Goal: Task Accomplishment & Management: Manage account settings

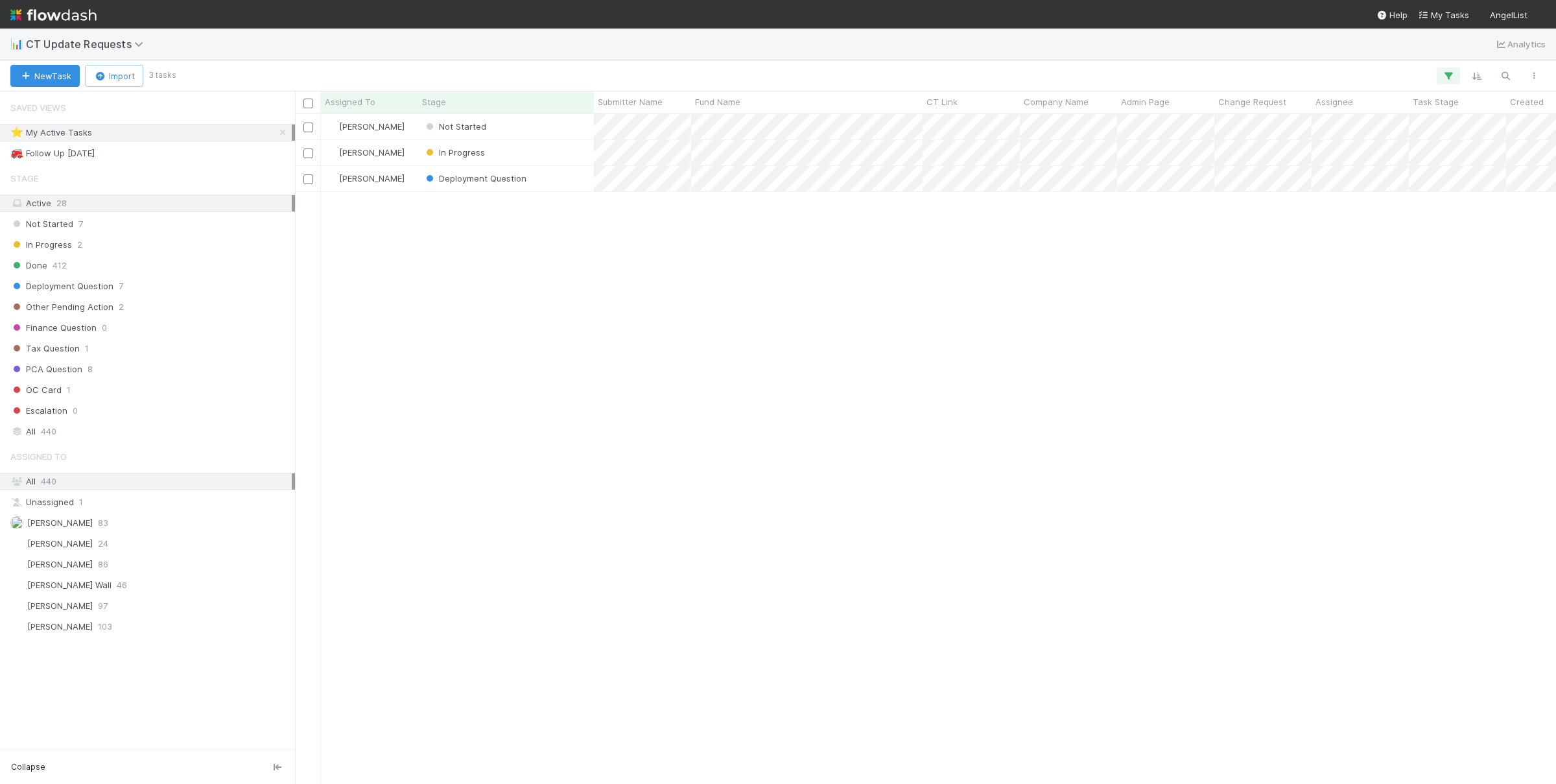
scroll to position [670, 1261]
click at [603, 460] on div "Susan Tang Not Started 0 8/26/25, 9:29:14 PM 8/26/25, 9:29:26 PM Susan Tang In …" at bounding box center [925, 449] width 1261 height 669
click at [601, 434] on div "Susan Tang Not Started 0 8/26/25, 9:29:14 PM 8/26/25, 9:29:26 PM Susan Tang In …" at bounding box center [925, 449] width 1261 height 669
click at [606, 441] on div "Susan Tang Not Started 0 8/26/25, 9:29:14 PM 8/26/25, 9:29:26 PM Susan Tang In …" at bounding box center [925, 449] width 1261 height 669
click at [772, 395] on div "Susan Tang Not Started 0 8/26/25, 9:29:14 PM 8/26/25, 9:29:26 PM Susan Tang In …" at bounding box center [925, 449] width 1261 height 669
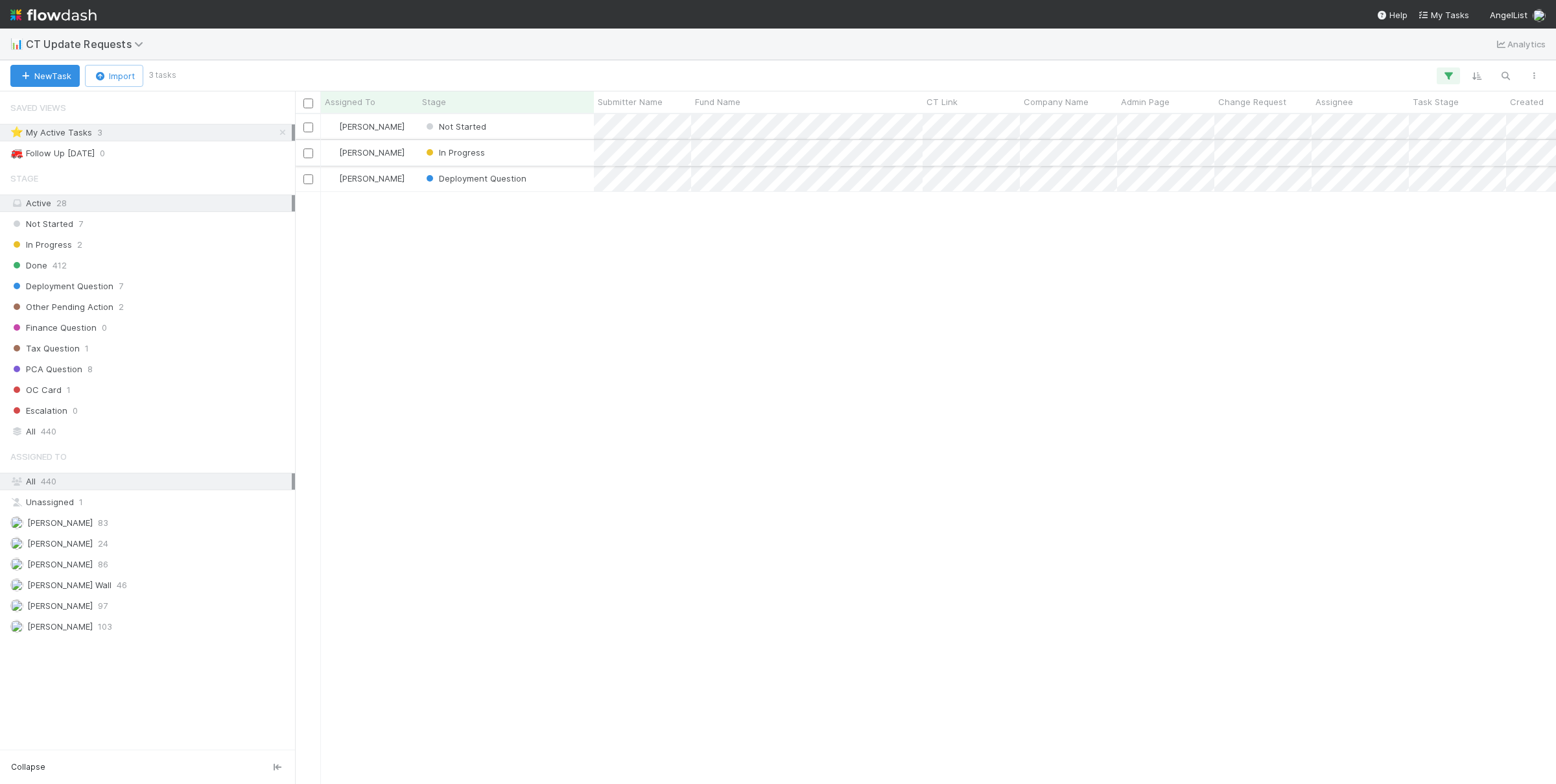
click at [532, 150] on div "In Progress" at bounding box center [506, 152] width 175 height 26
click at [571, 129] on div "Not Started" at bounding box center [506, 127] width 175 height 26
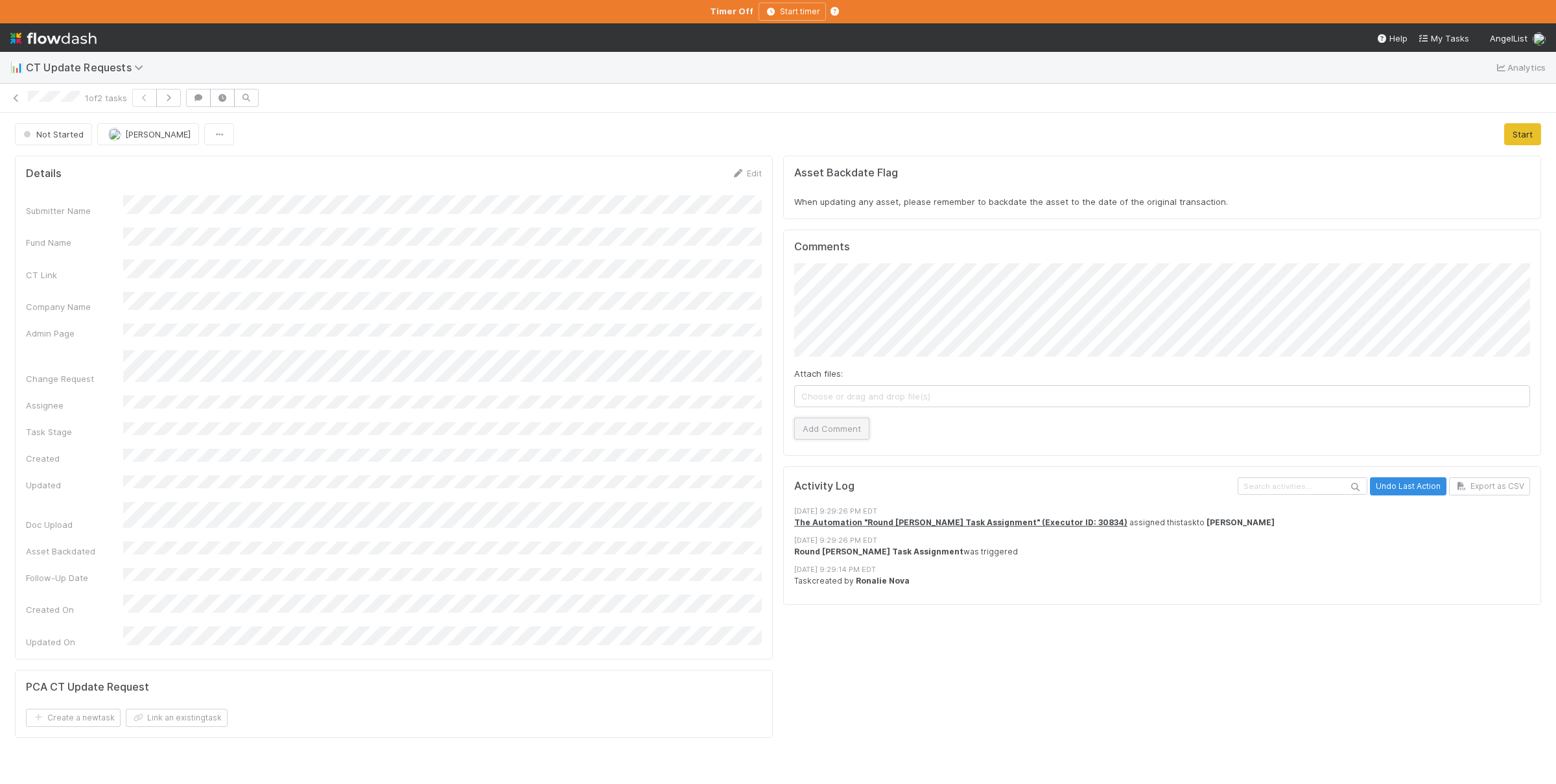
click at [859, 437] on button "Add Comment" at bounding box center [831, 428] width 75 height 22
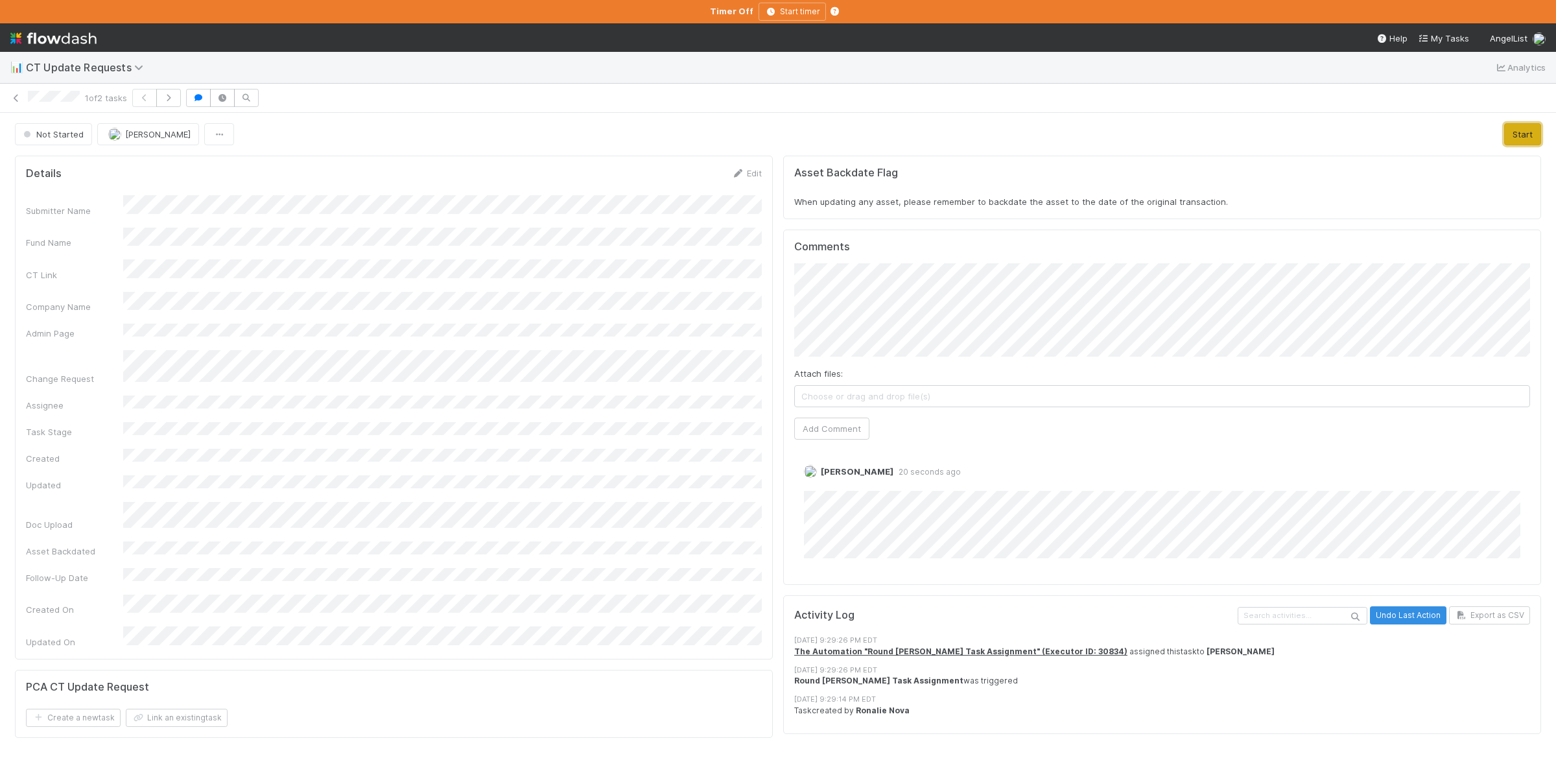
click at [1537, 136] on button "Start" at bounding box center [1522, 134] width 37 height 22
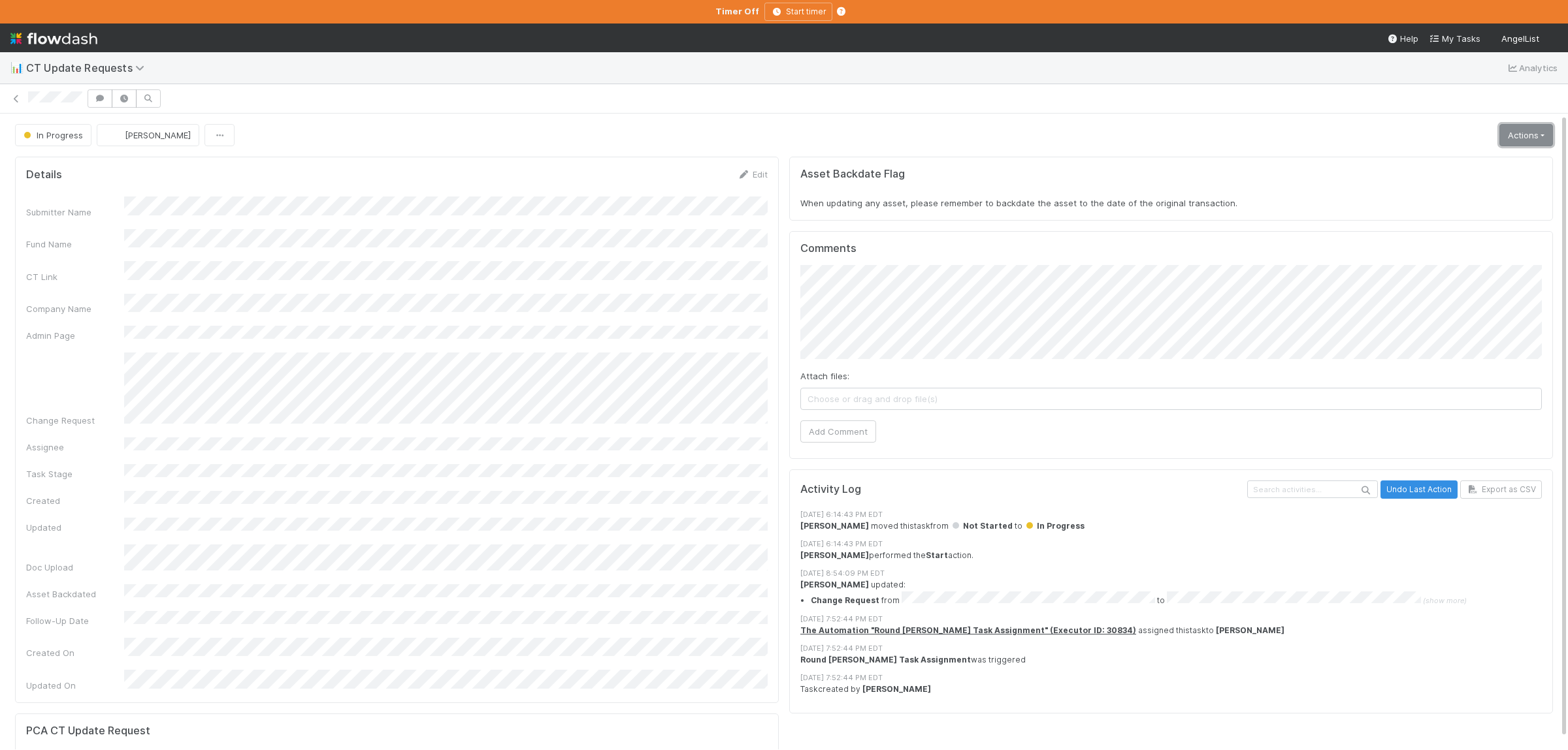
click at [1512, 137] on link "Actions" at bounding box center [1526, 135] width 54 height 22
click at [1438, 168] on button "Finish" at bounding box center [1478, 163] width 155 height 18
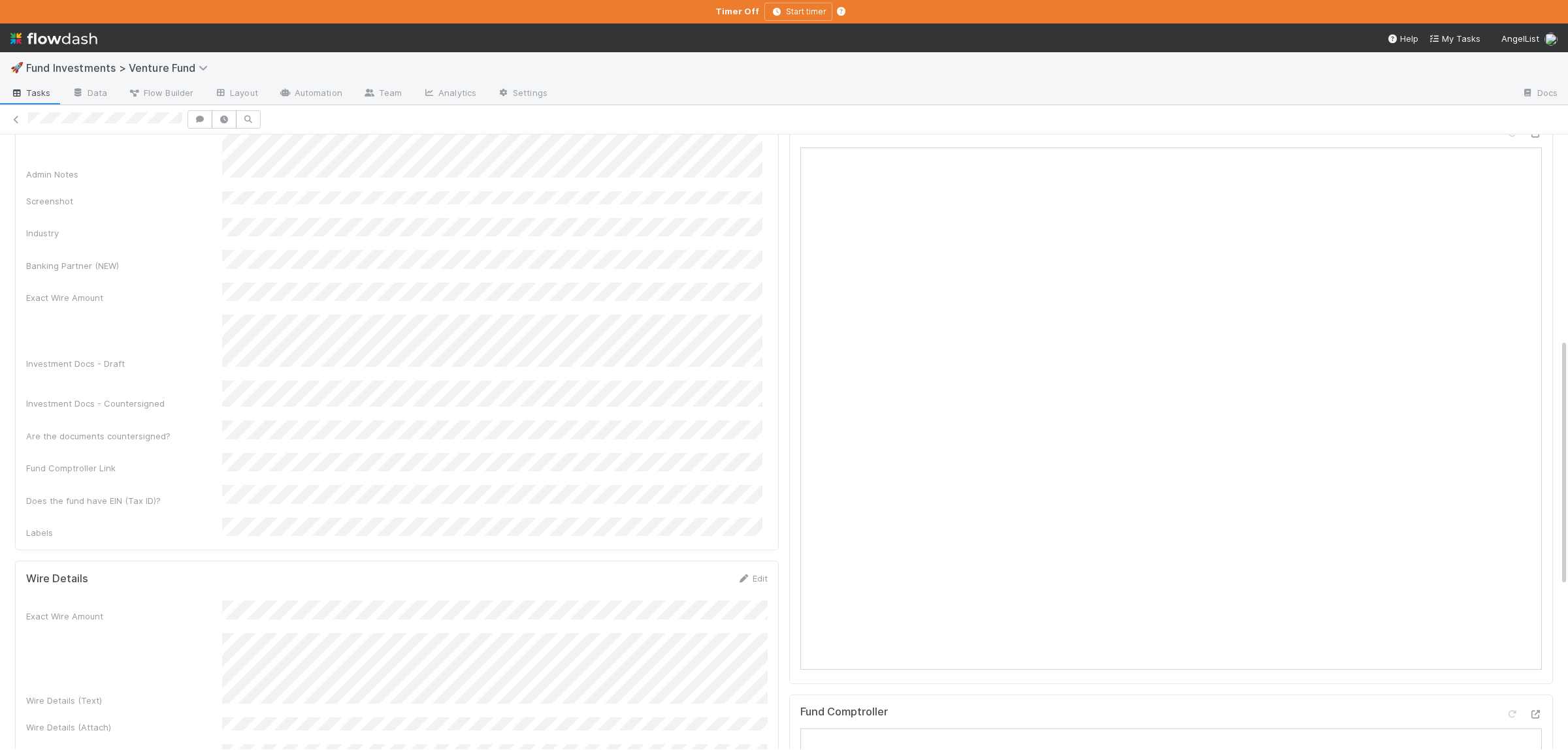
scroll to position [255, 0]
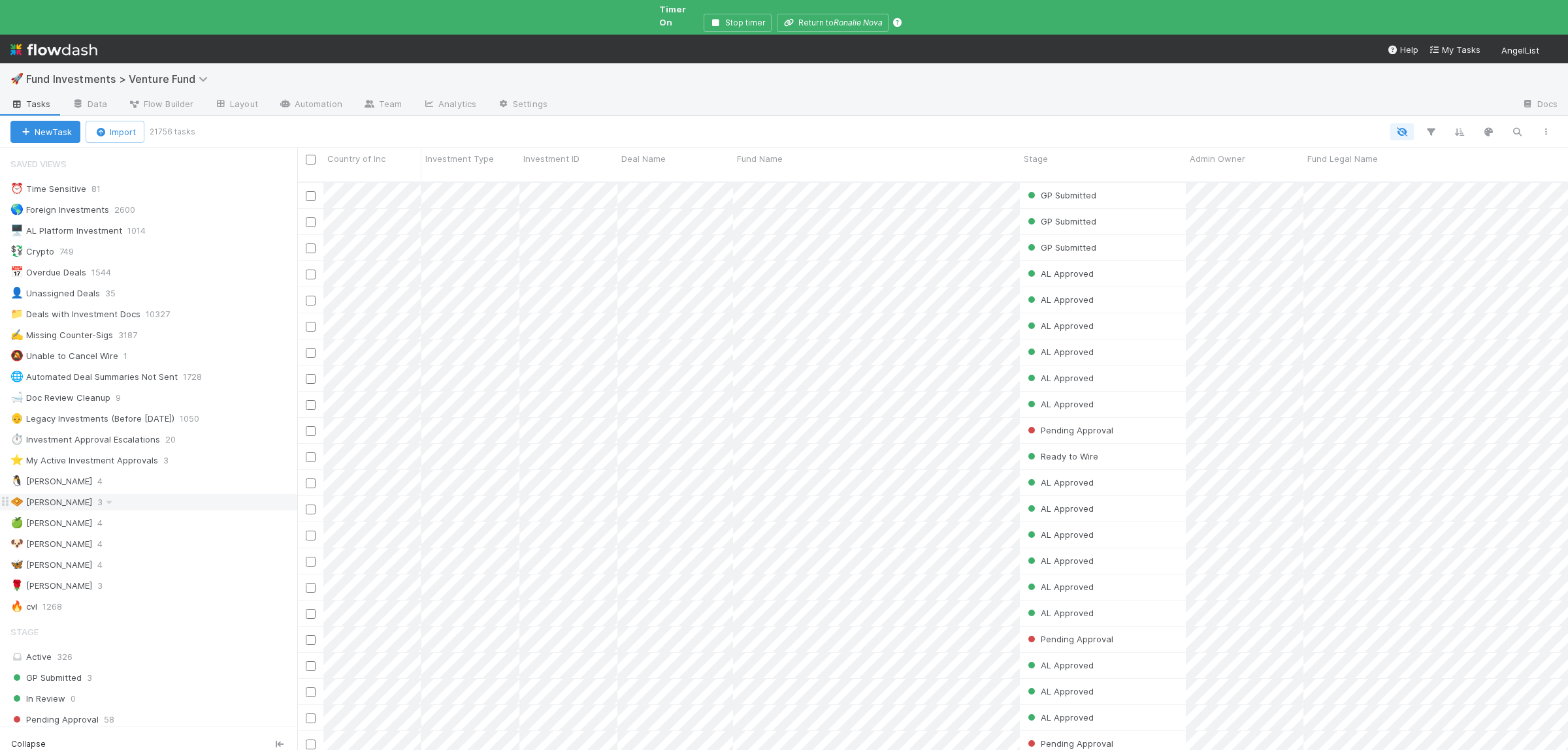
scroll to position [591, 1271]
click at [203, 497] on div "🧇 Susan 3" at bounding box center [154, 503] width 287 height 17
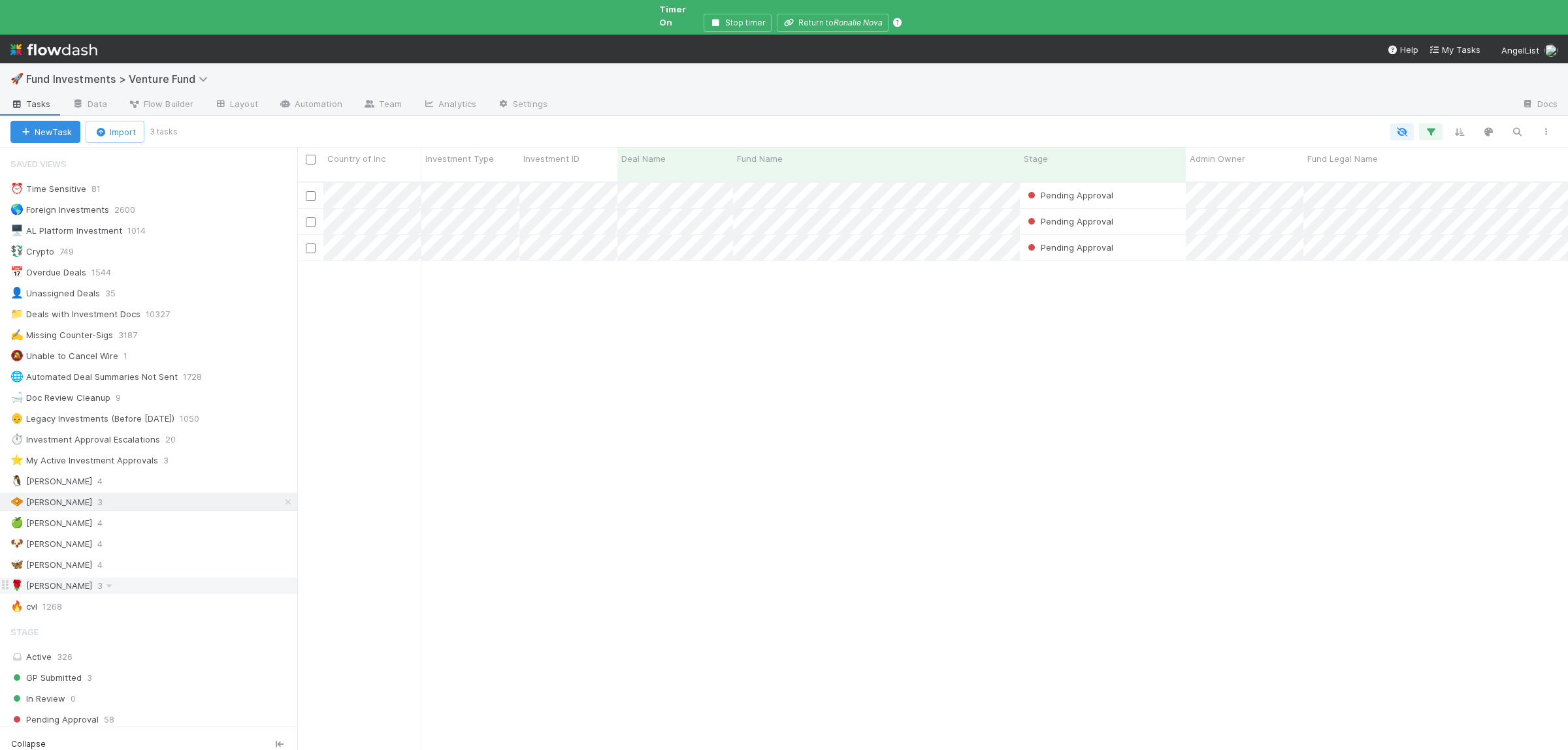
scroll to position [591, 1271]
click at [836, 553] on div "Pending Approval Manav Mehta 8/27/25, 5:30:33 PM 8/27/25, 8:10:24 PM 0 0 0 0 0 …" at bounding box center [932, 478] width 1271 height 591
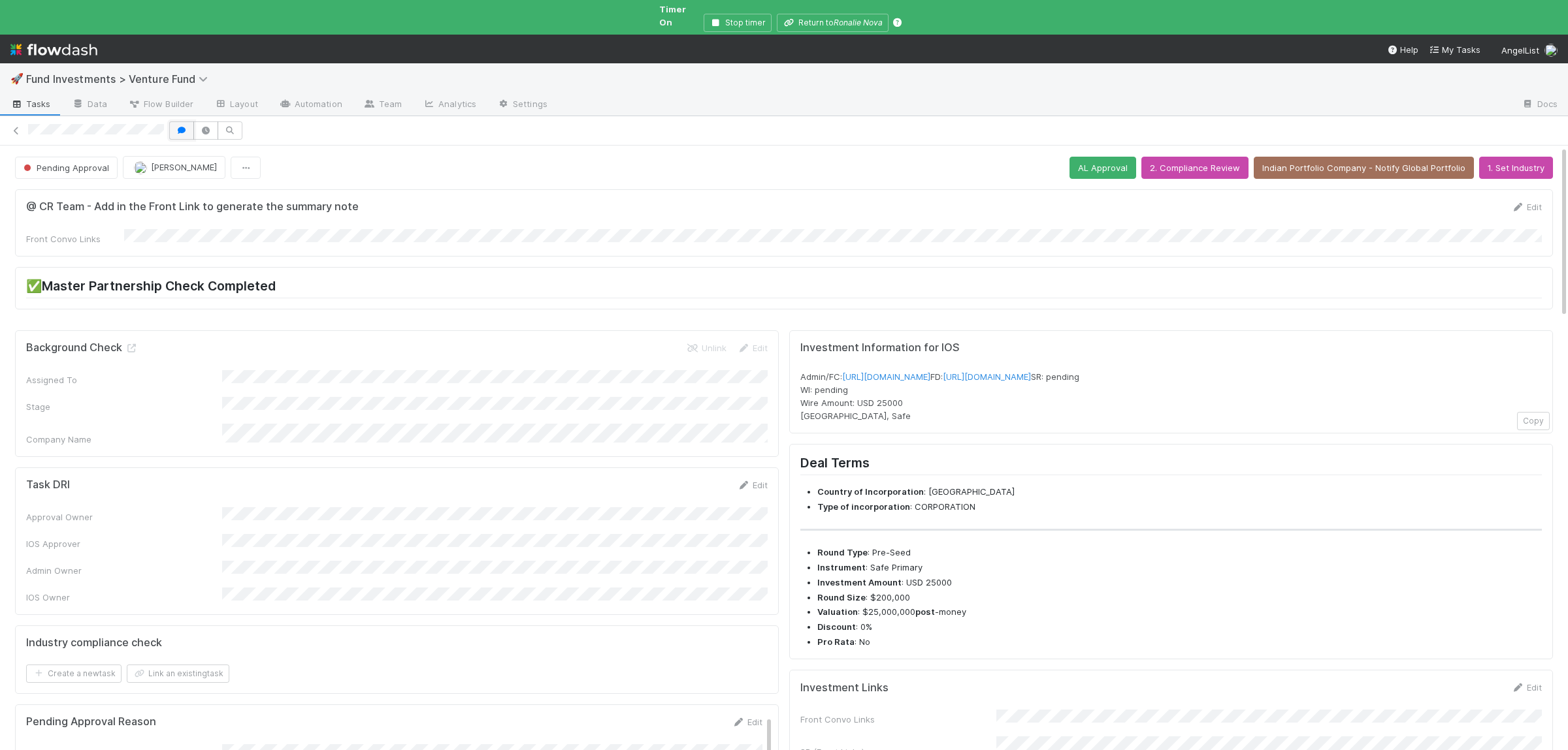
click at [183, 127] on icon "button" at bounding box center [182, 130] width 13 height 7
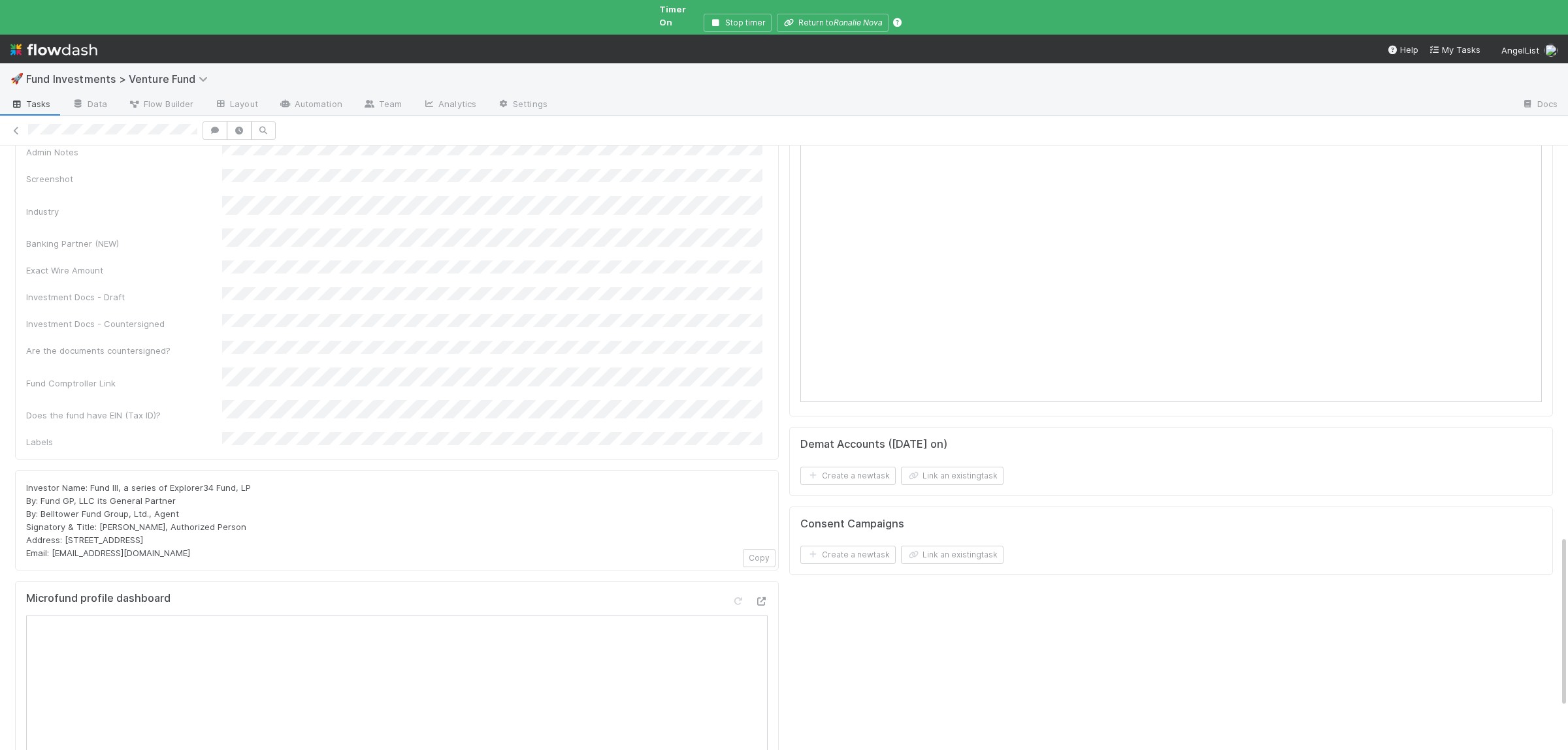
scroll to position [1011, 0]
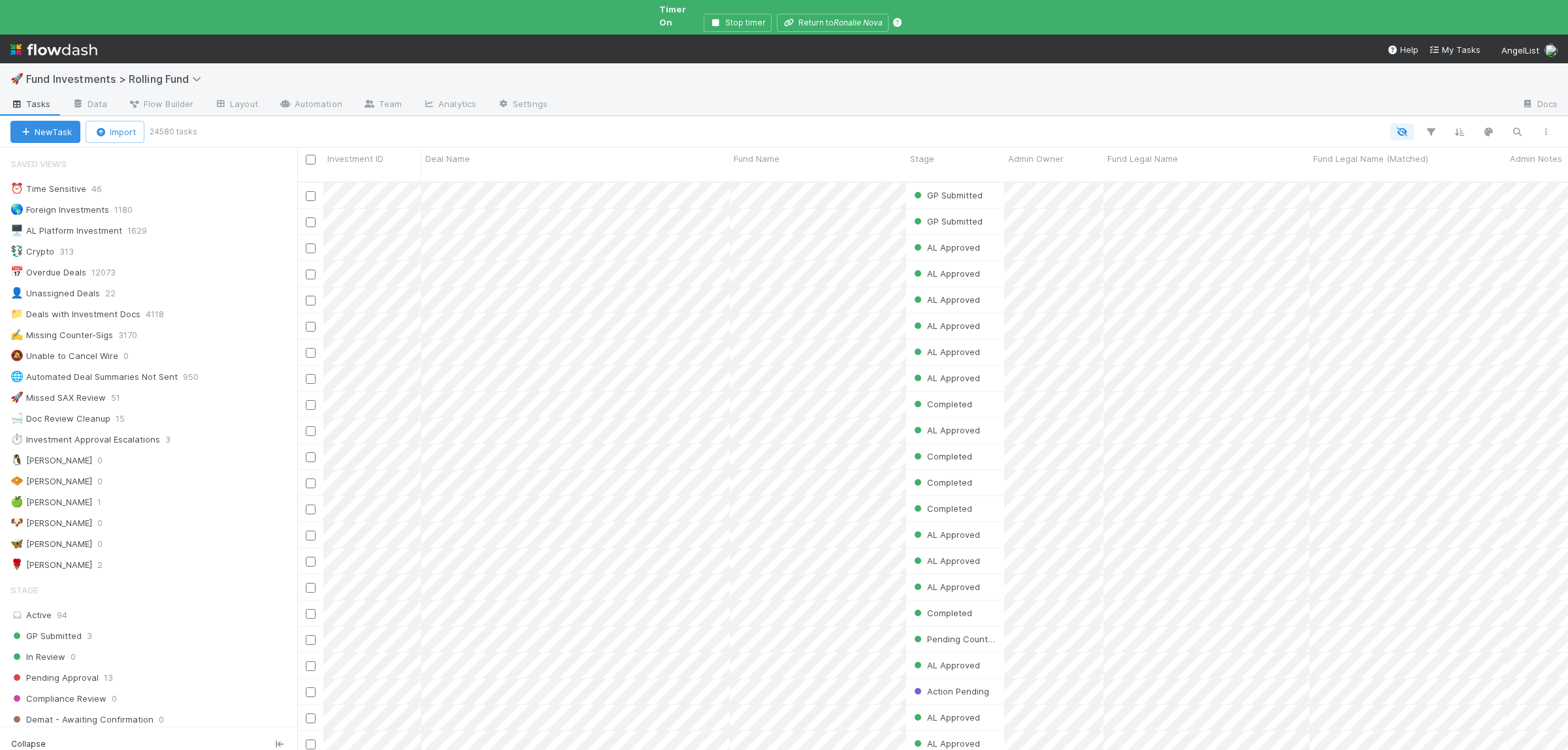
scroll to position [591, 1271]
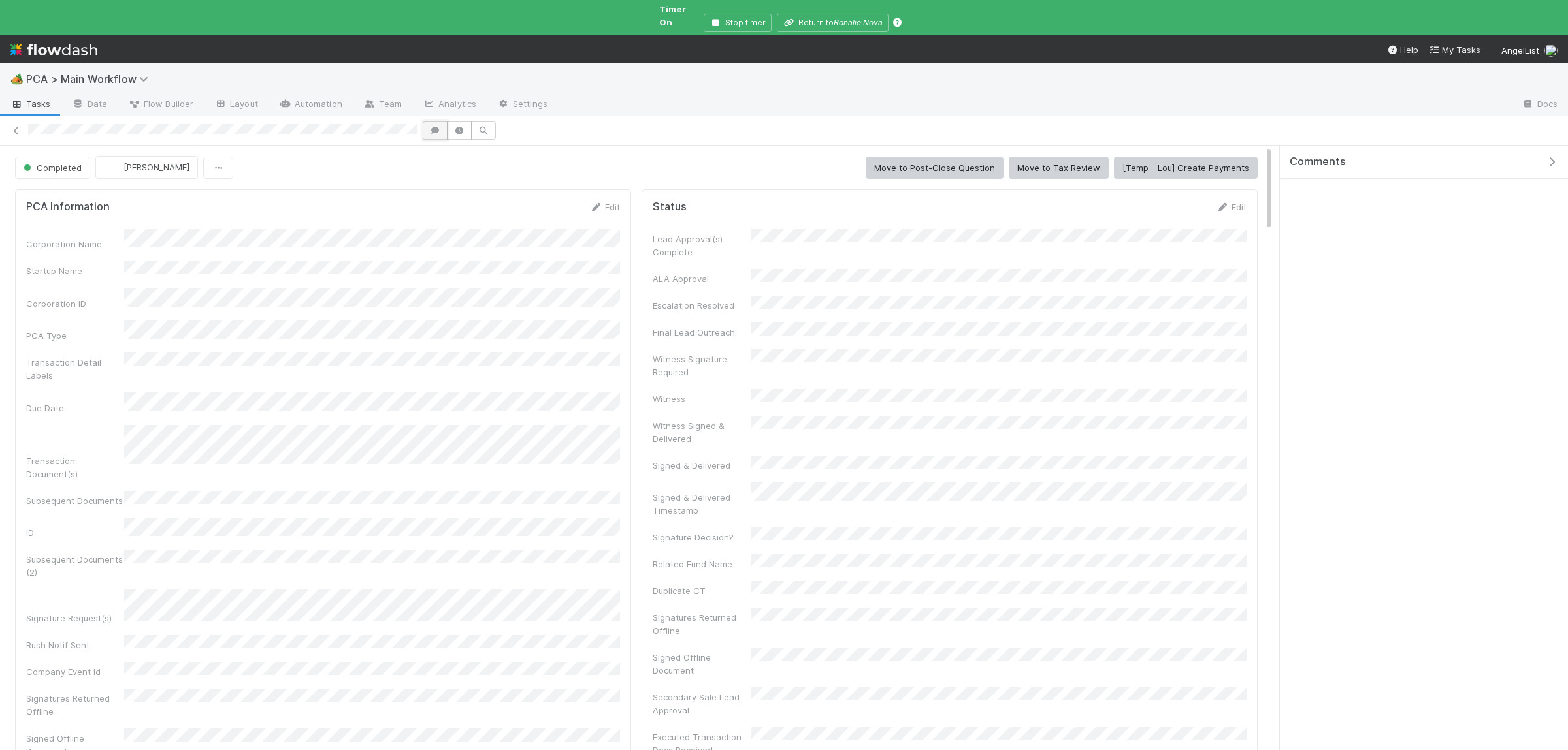
click at [444, 124] on button "button" at bounding box center [435, 130] width 25 height 18
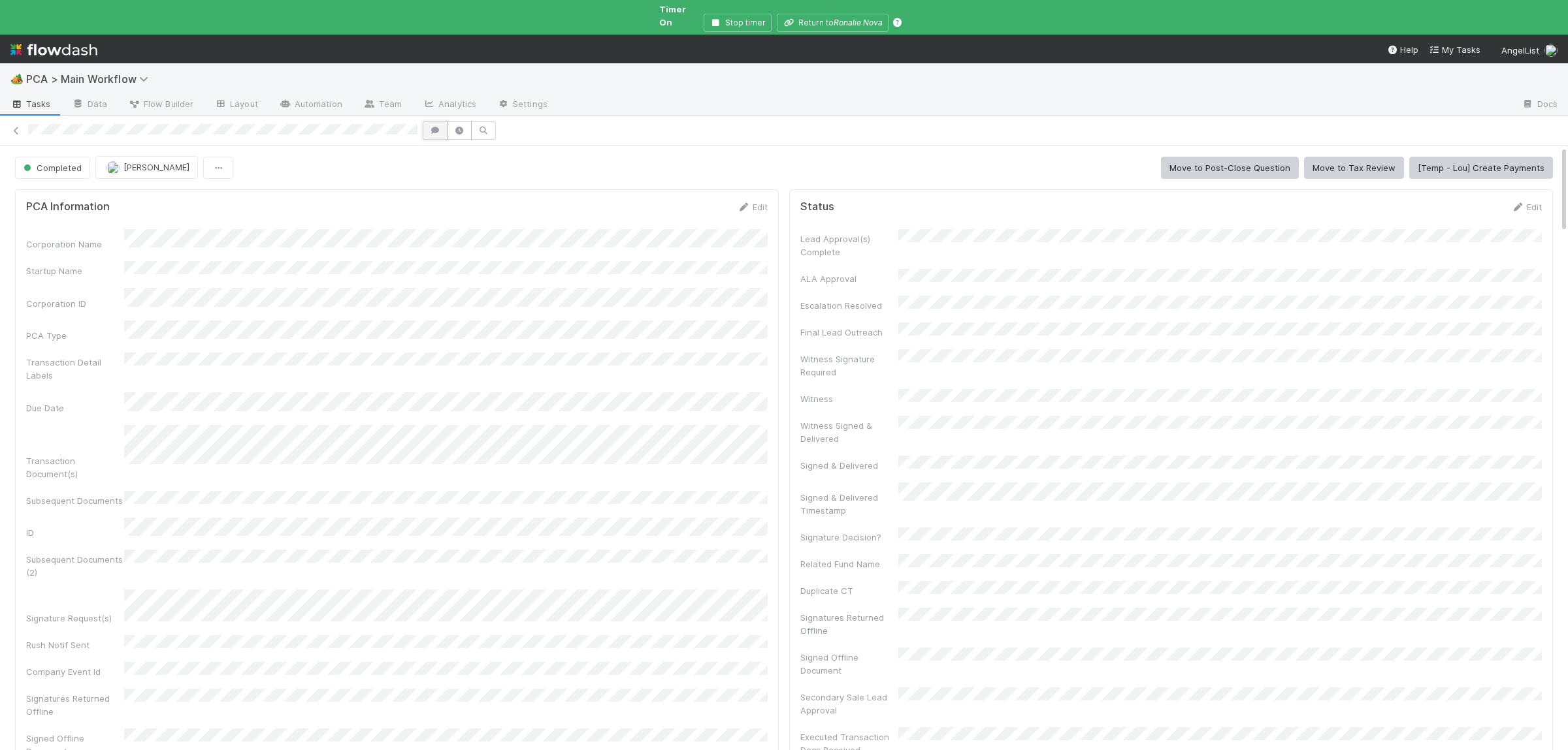
click at [443, 126] on button "button" at bounding box center [435, 130] width 25 height 18
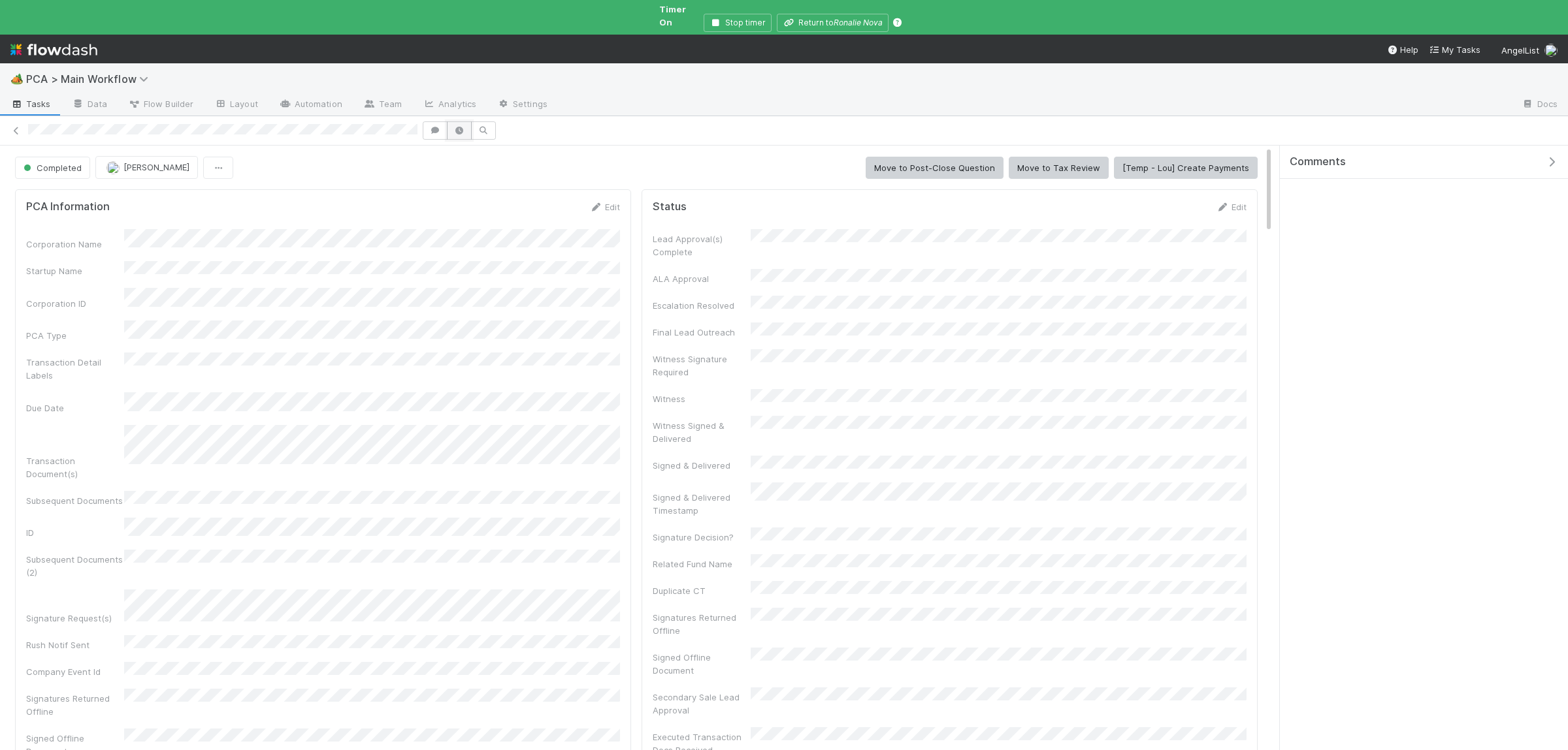
click at [471, 121] on button "button" at bounding box center [459, 130] width 25 height 18
click at [425, 121] on button "button" at bounding box center [435, 130] width 25 height 18
click at [432, 127] on icon "button" at bounding box center [435, 130] width 13 height 7
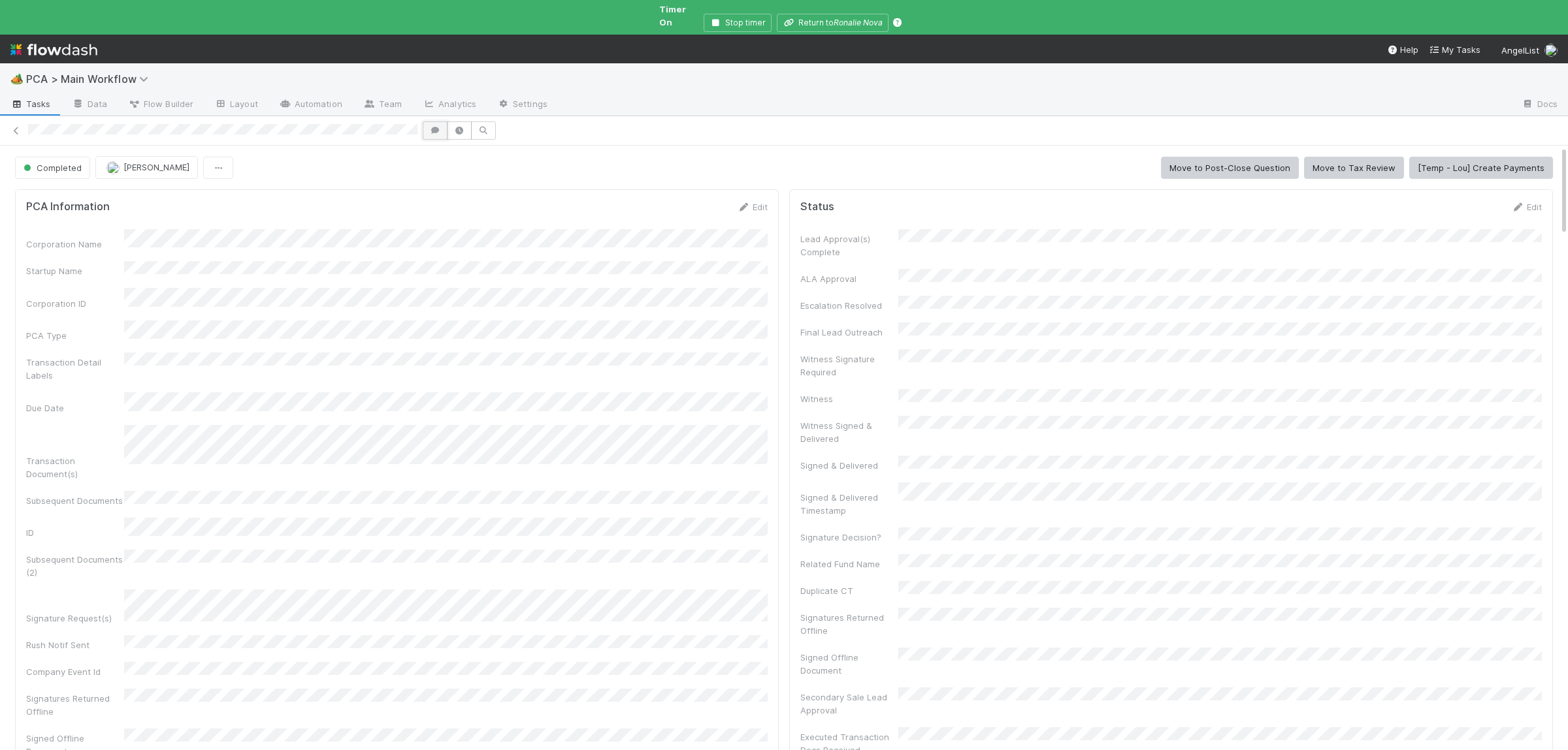
click at [434, 126] on button "button" at bounding box center [435, 130] width 25 height 18
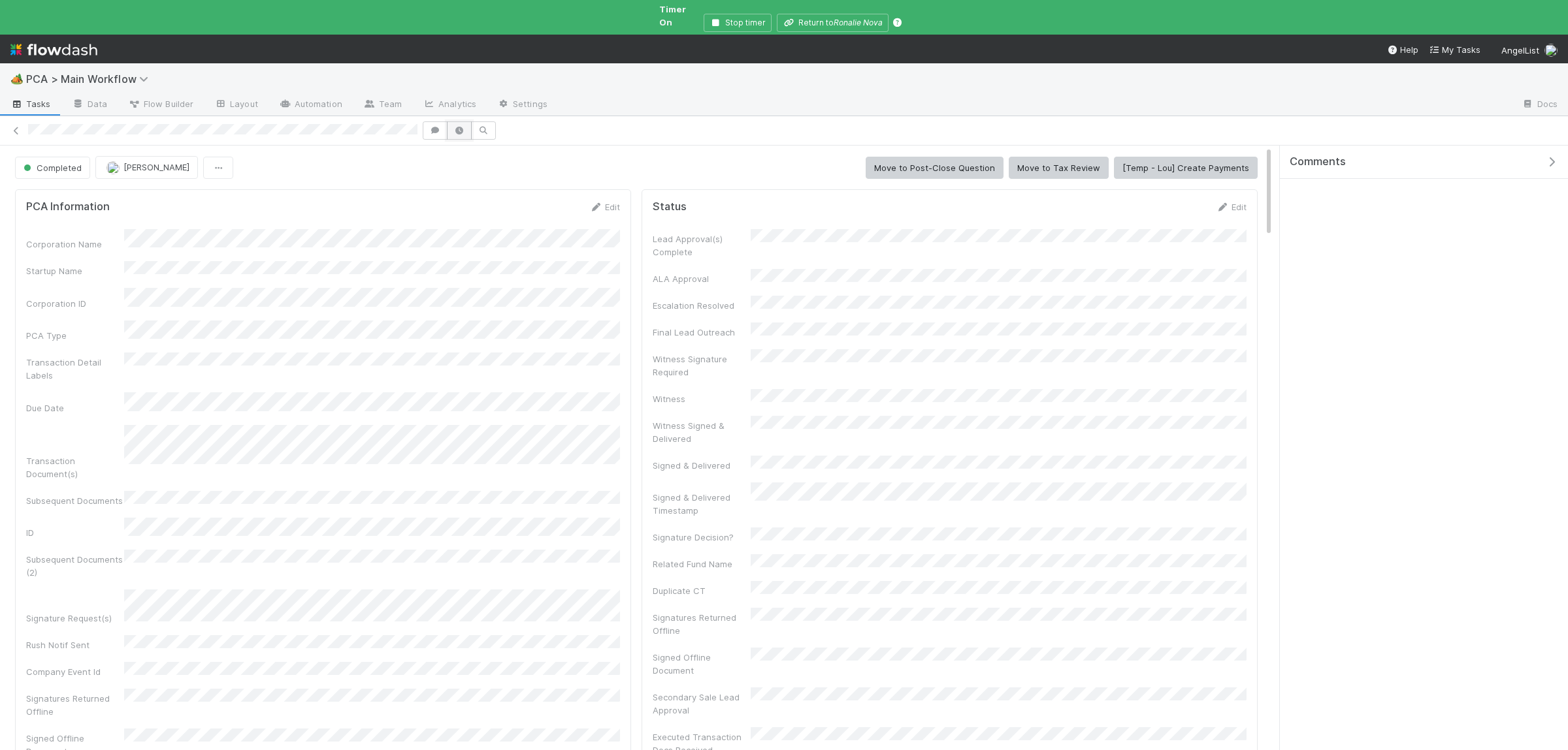
click at [462, 124] on button "button" at bounding box center [459, 130] width 25 height 18
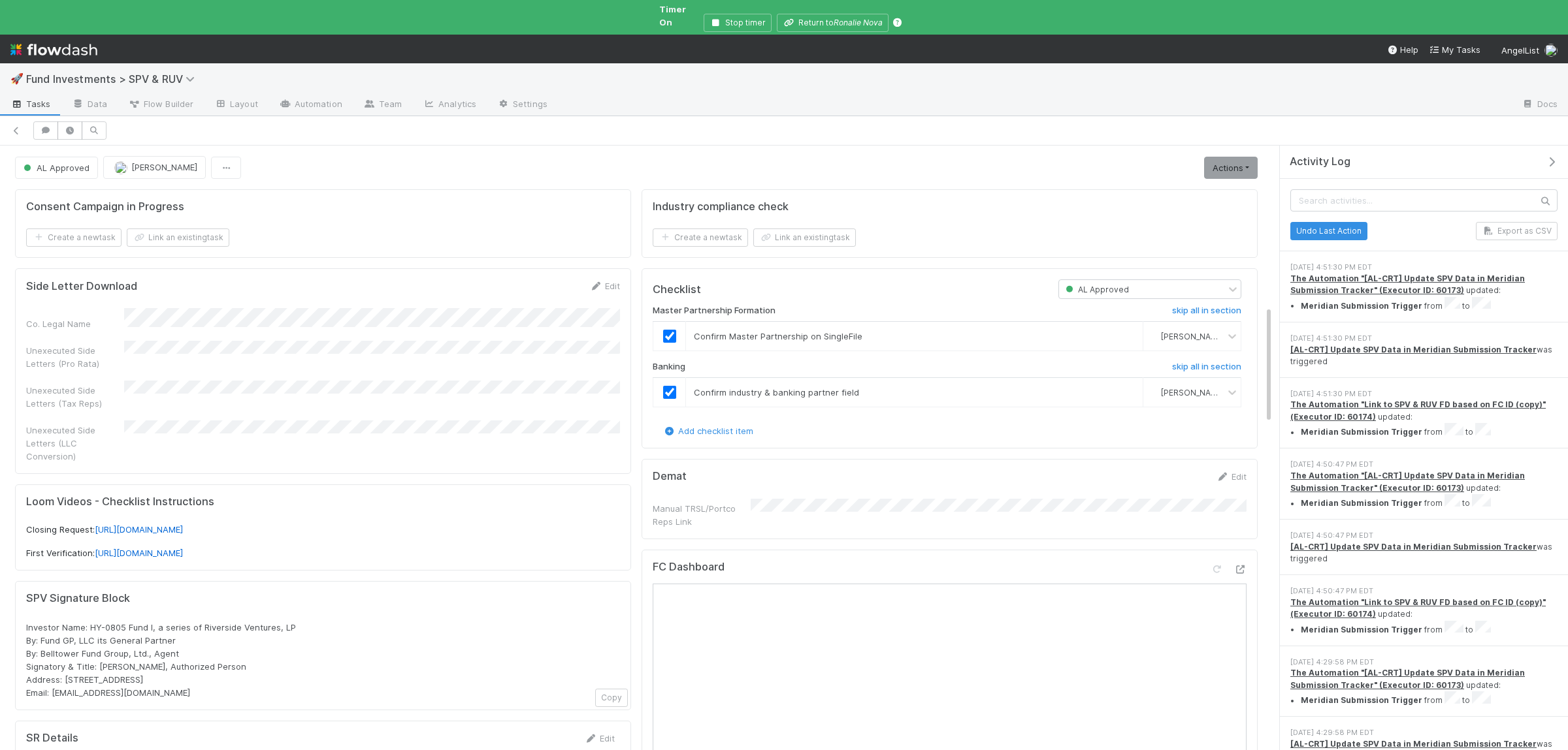
scroll to position [830, 0]
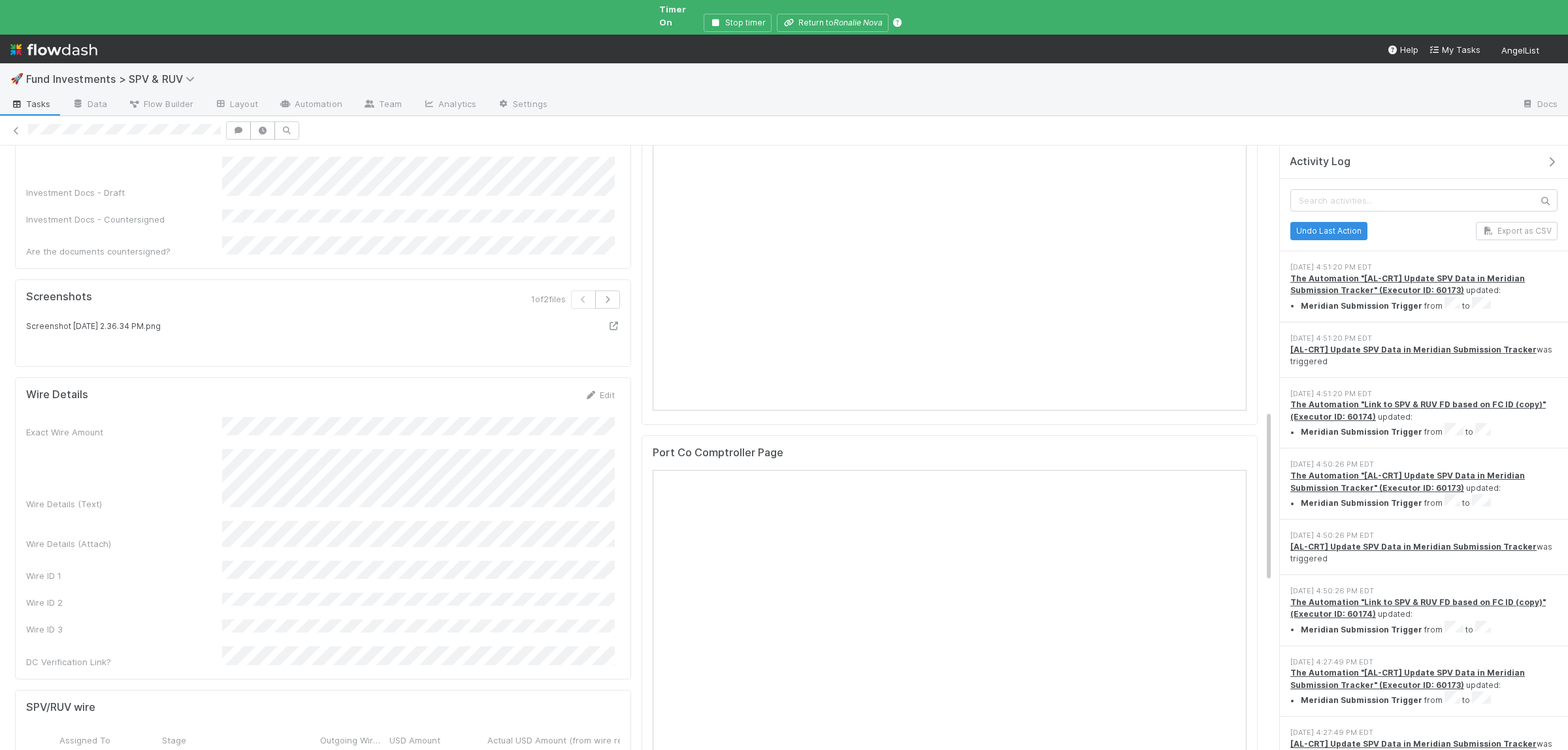
scroll to position [764, 0]
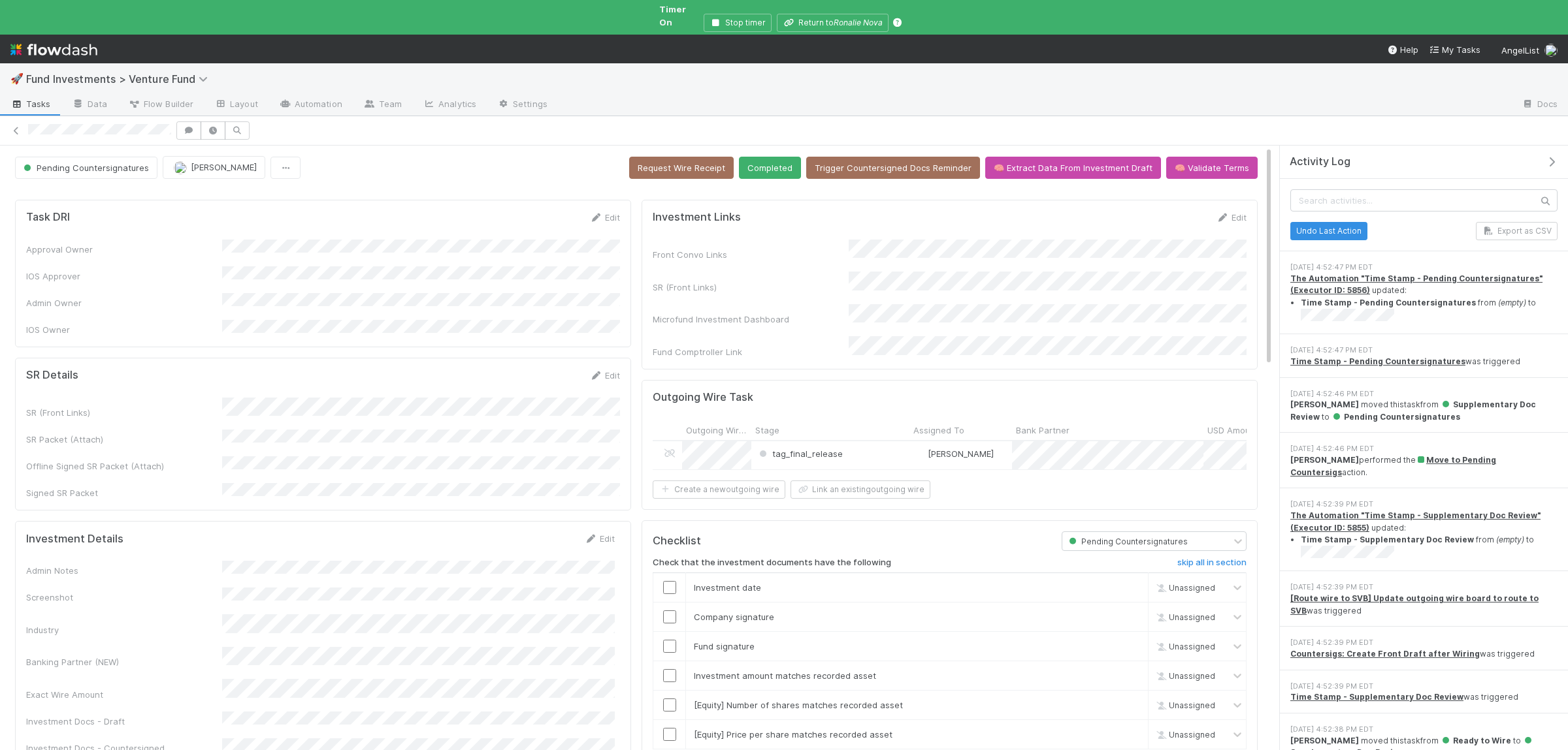
click at [1547, 157] on icon "button" at bounding box center [1552, 162] width 13 height 11
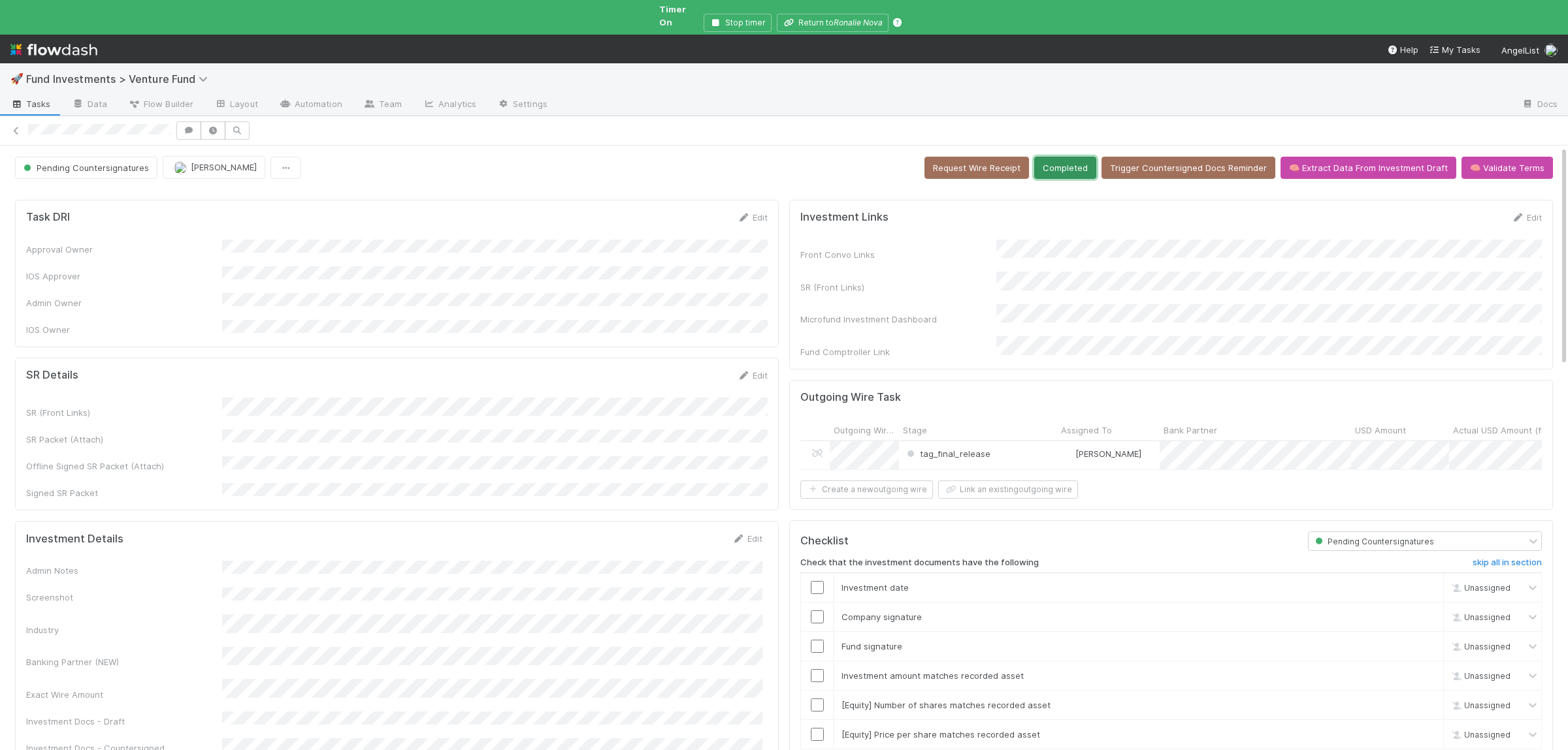
click at [1092, 168] on button "Completed" at bounding box center [1065, 168] width 62 height 22
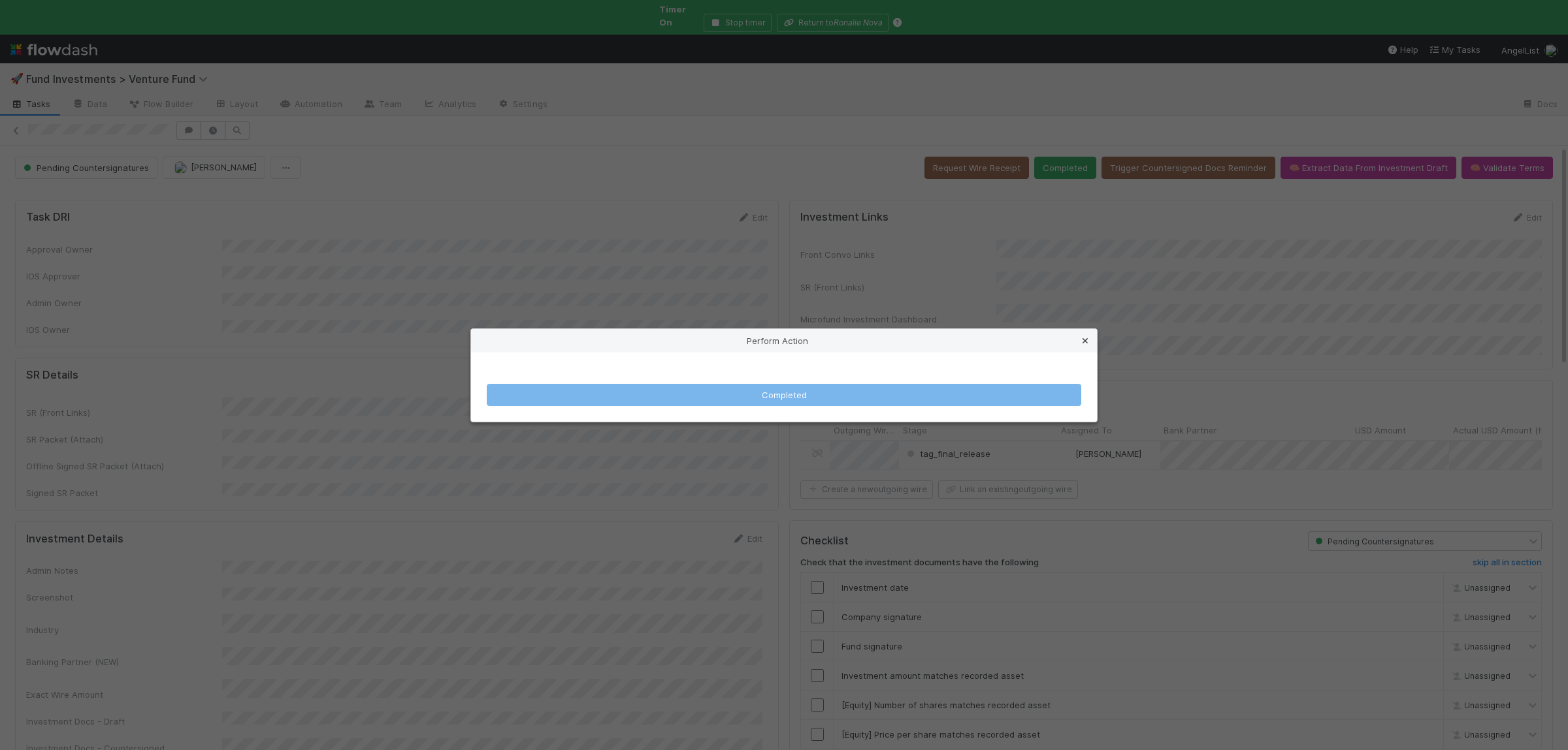
click at [1085, 343] on icon at bounding box center [1086, 341] width 13 height 8
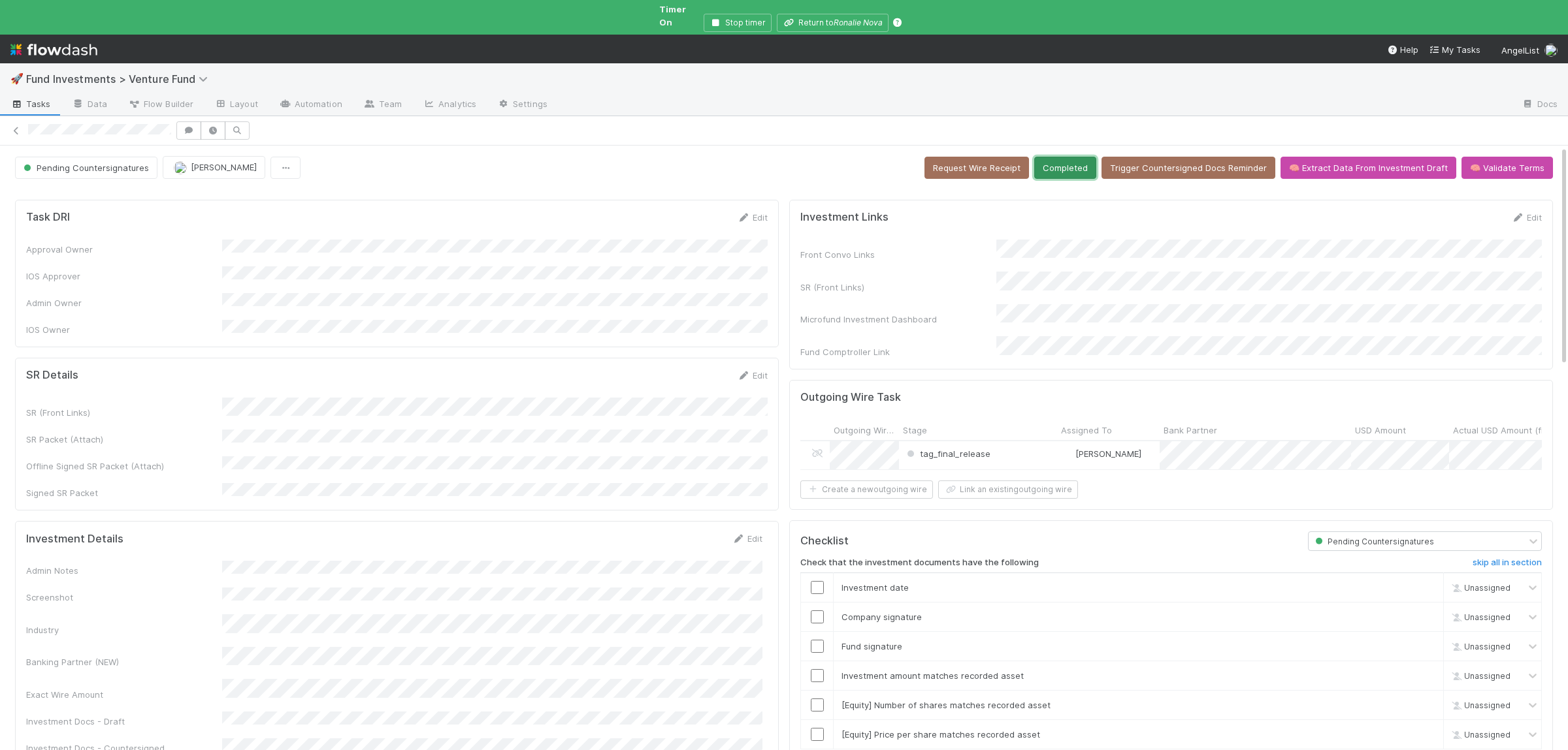
drag, startPoint x: 1082, startPoint y: 163, endPoint x: 873, endPoint y: 382, distance: 302.7
click at [1082, 164] on button "Completed" at bounding box center [1065, 168] width 62 height 22
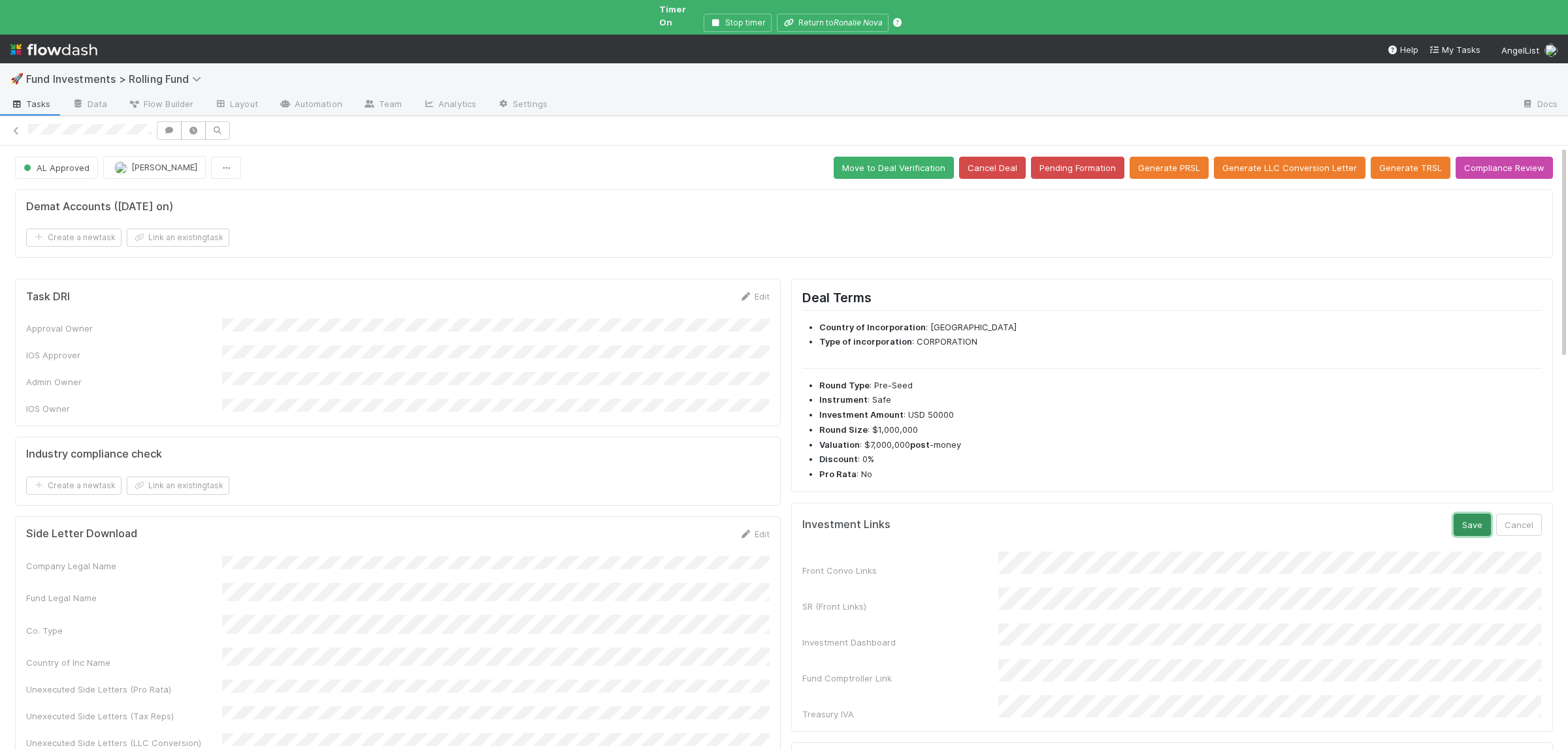
click at [1468, 515] on button "Save" at bounding box center [1472, 524] width 37 height 22
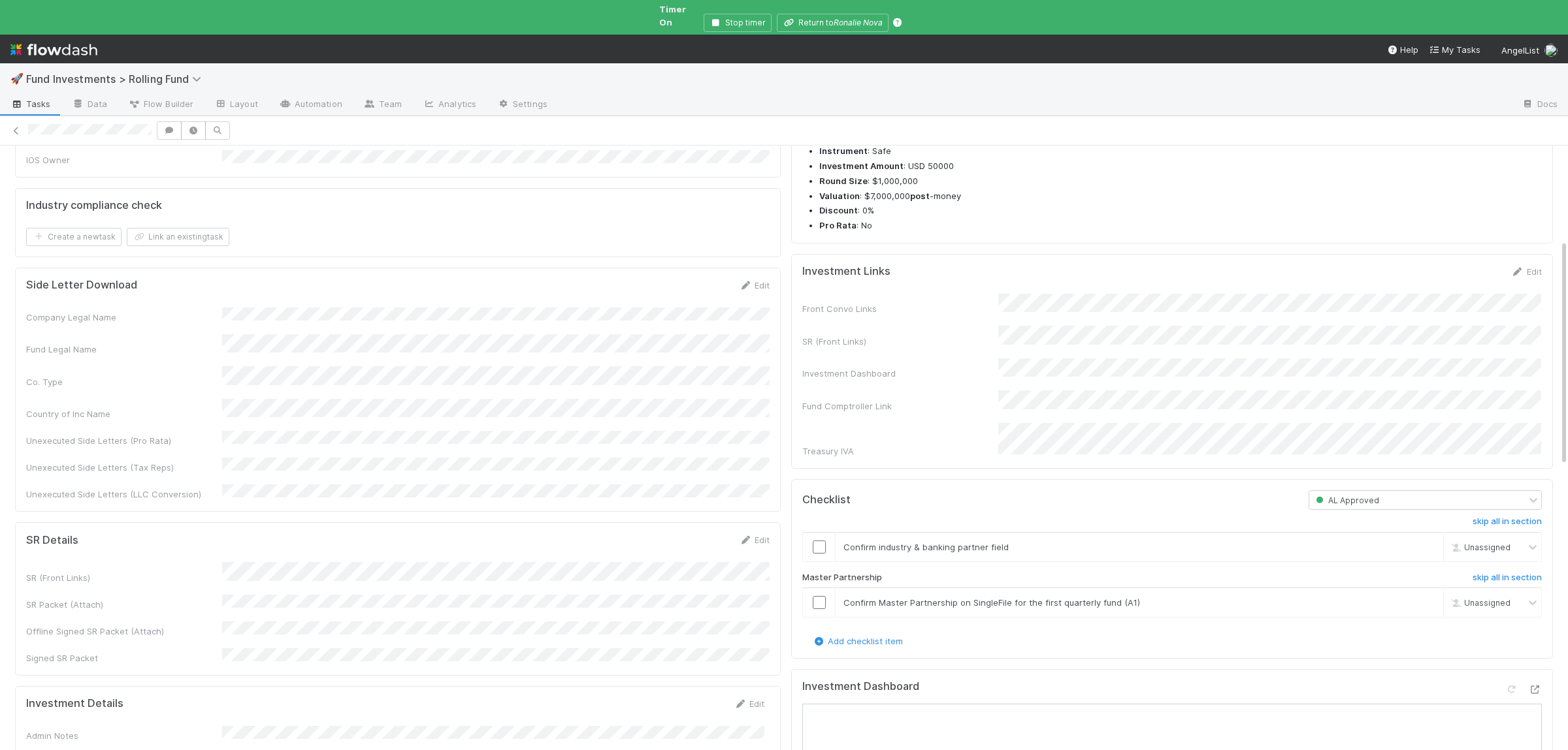
scroll to position [255, 0]
click at [818, 535] on input "checkbox" at bounding box center [819, 542] width 13 height 13
click at [817, 591] on input "checkbox" at bounding box center [819, 597] width 13 height 13
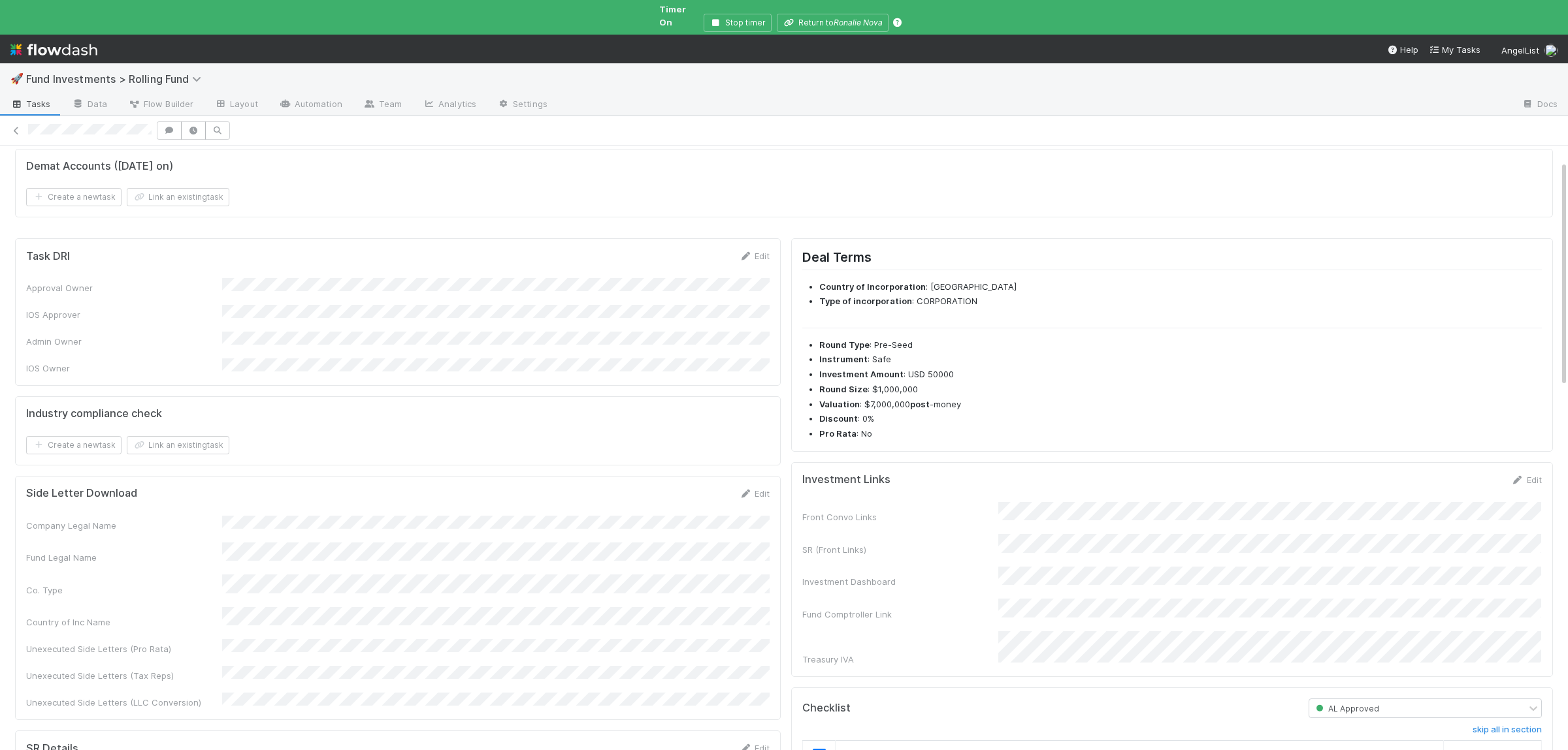
scroll to position [0, 0]
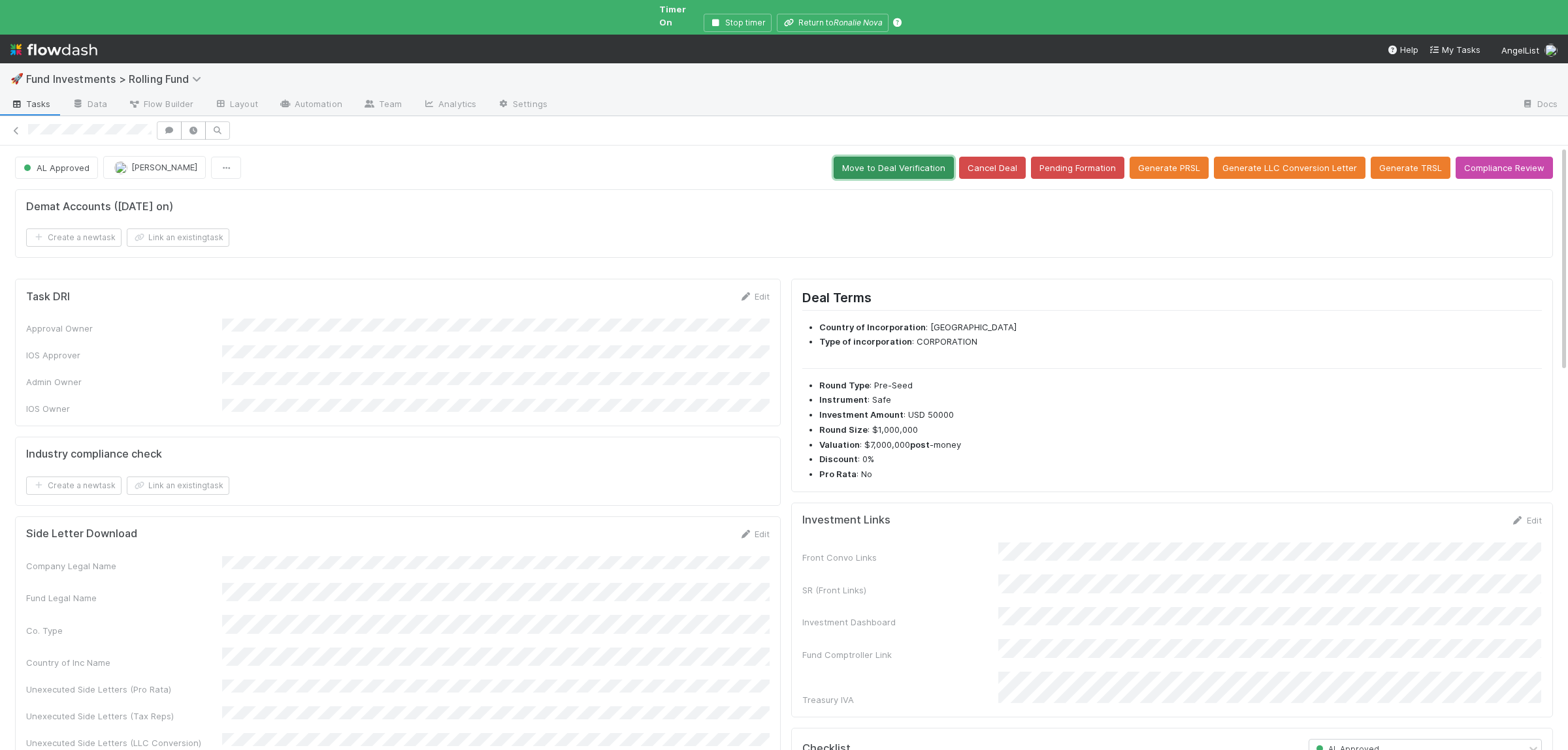
click at [891, 161] on button "Move to Deal Verification" at bounding box center [893, 168] width 120 height 22
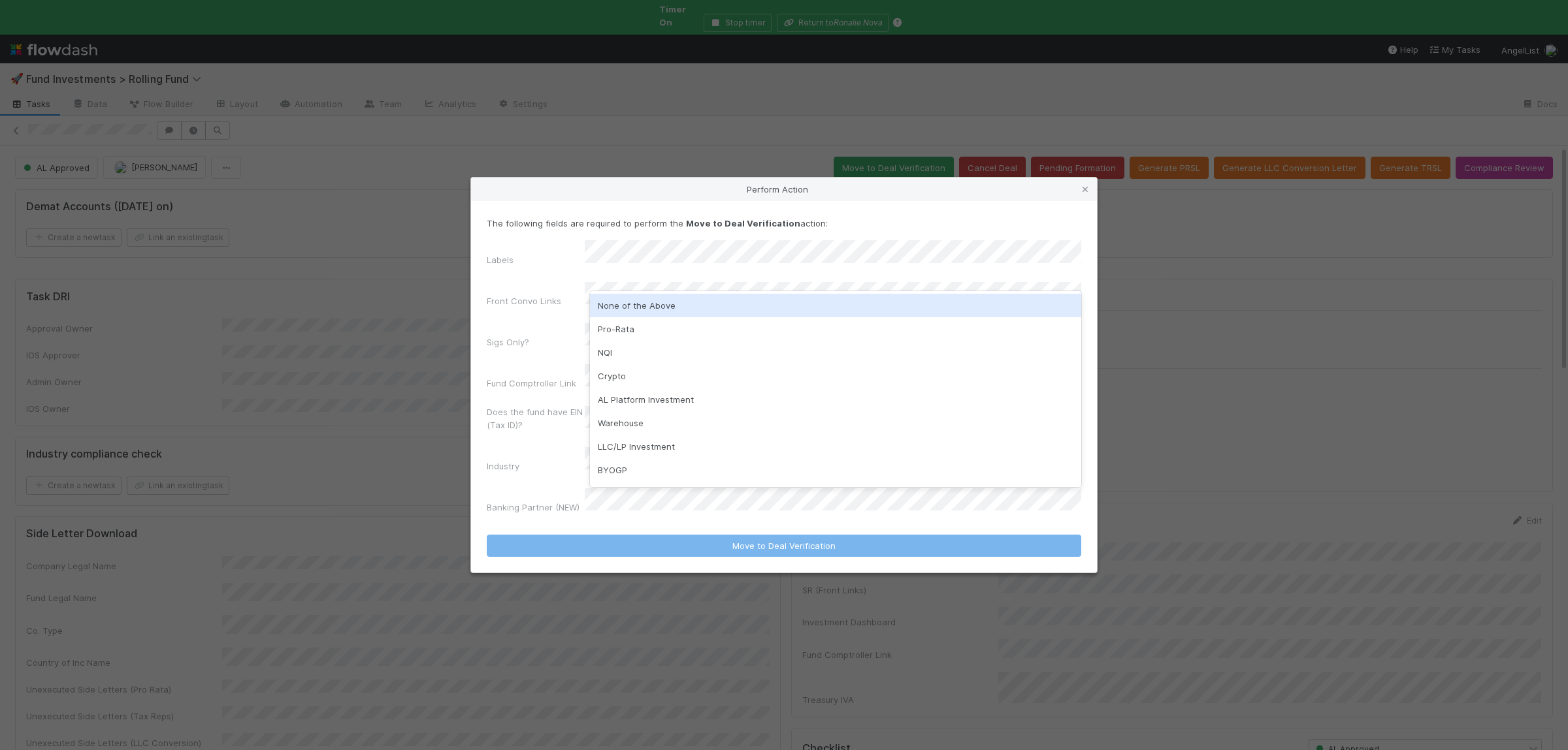
click at [680, 300] on div "None of the Above" at bounding box center [836, 305] width 491 height 23
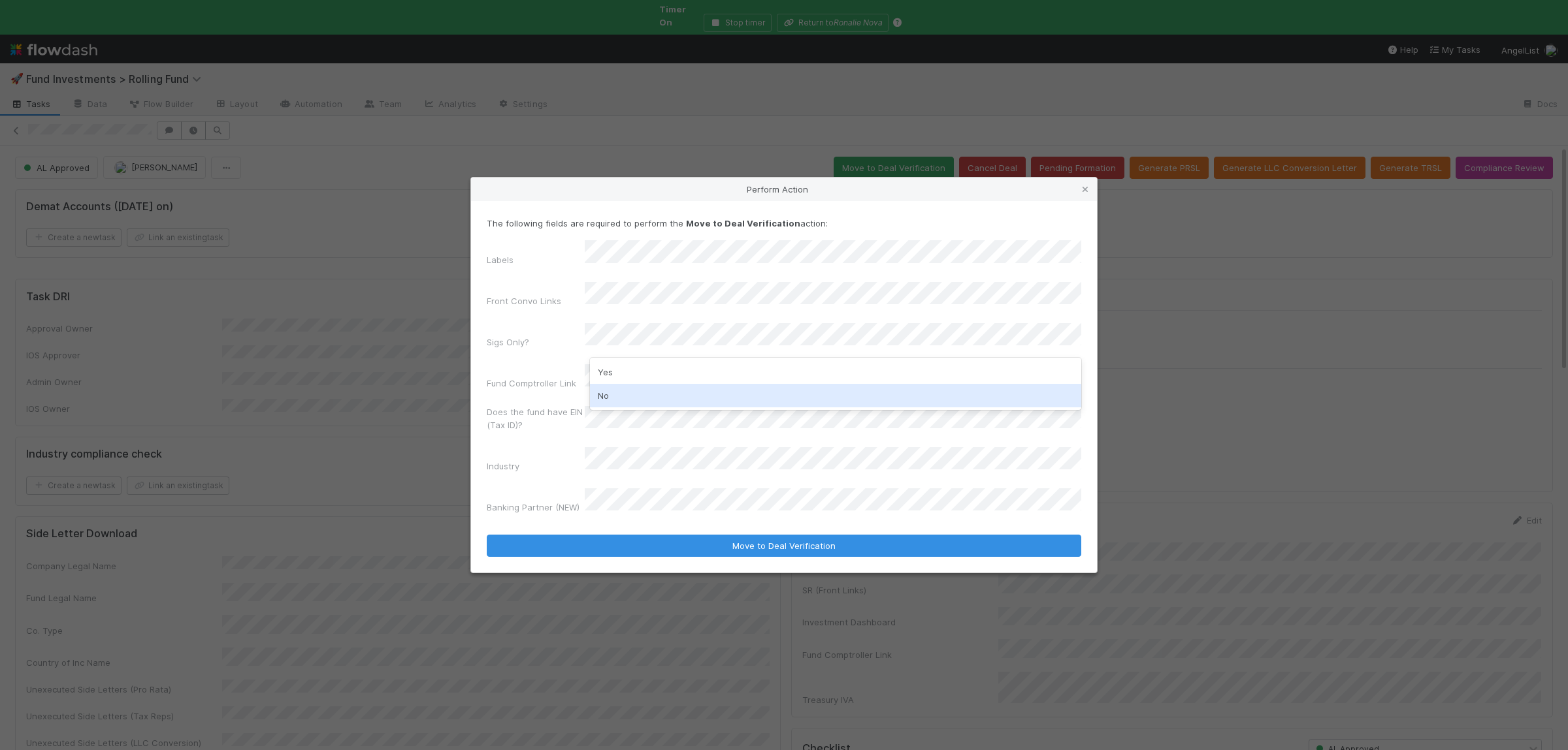
click at [657, 389] on div "No" at bounding box center [836, 396] width 491 height 23
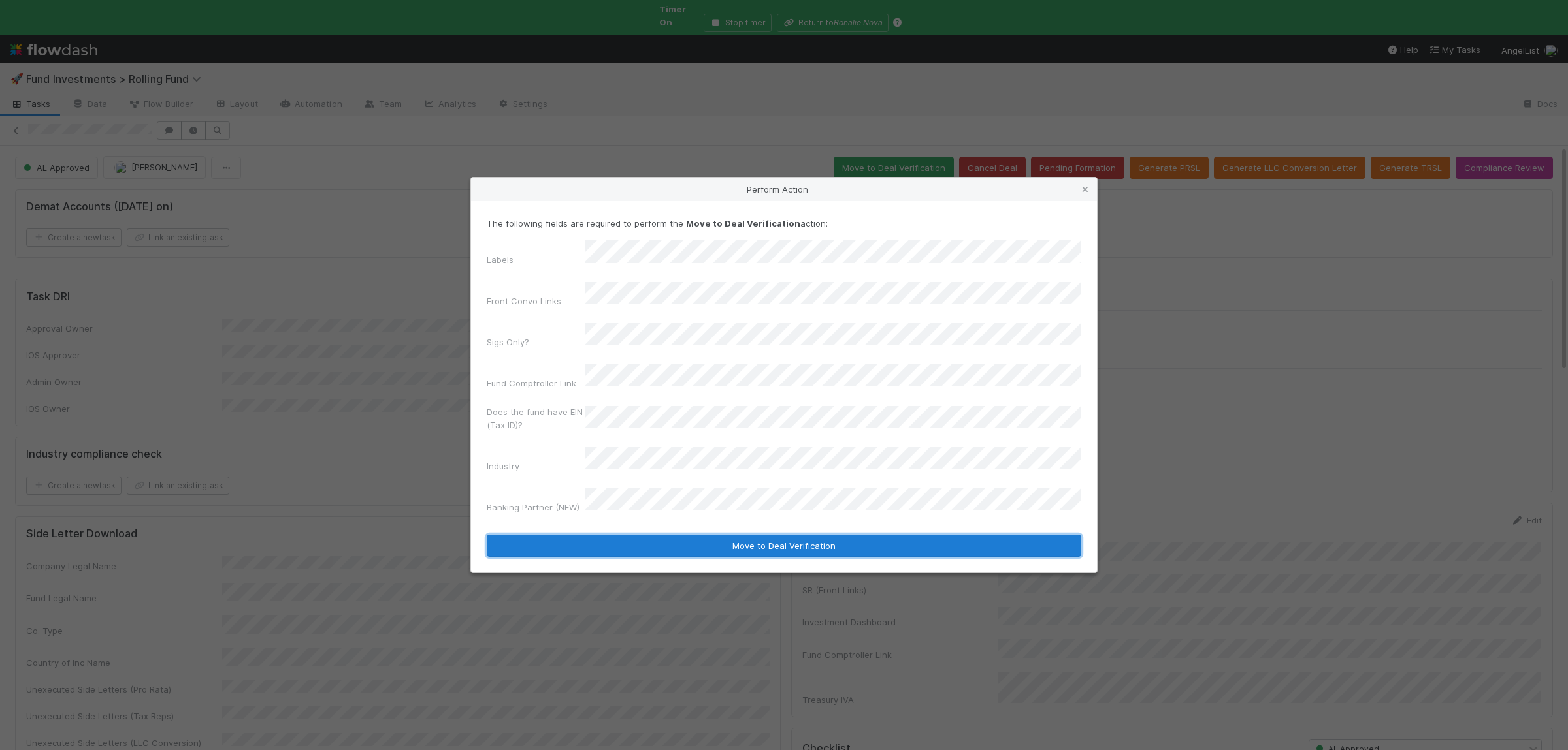
click at [662, 535] on button "Move to Deal Verification" at bounding box center [784, 546] width 594 height 22
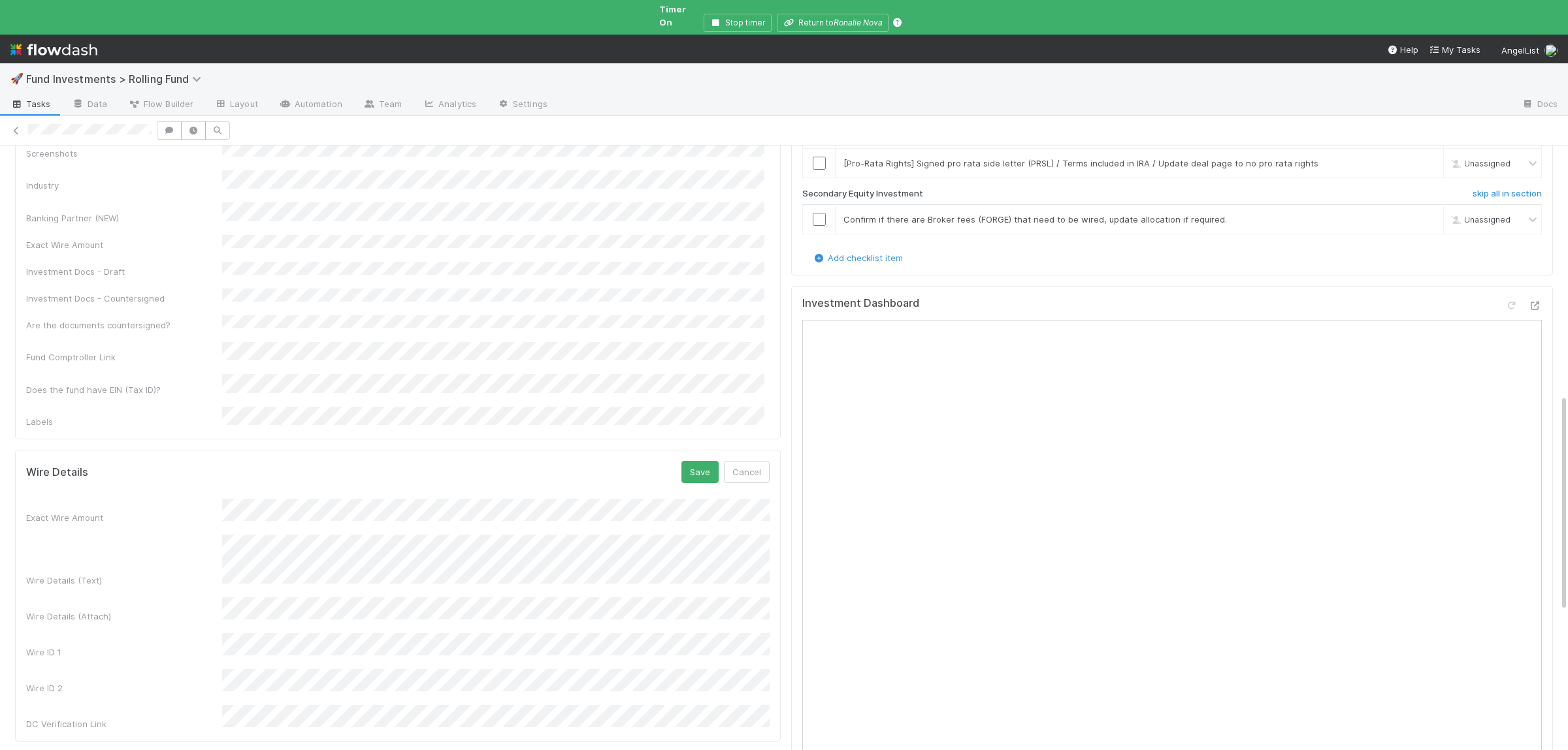
scroll to position [73, 0]
click at [709, 461] on button "Save" at bounding box center [700, 472] width 37 height 22
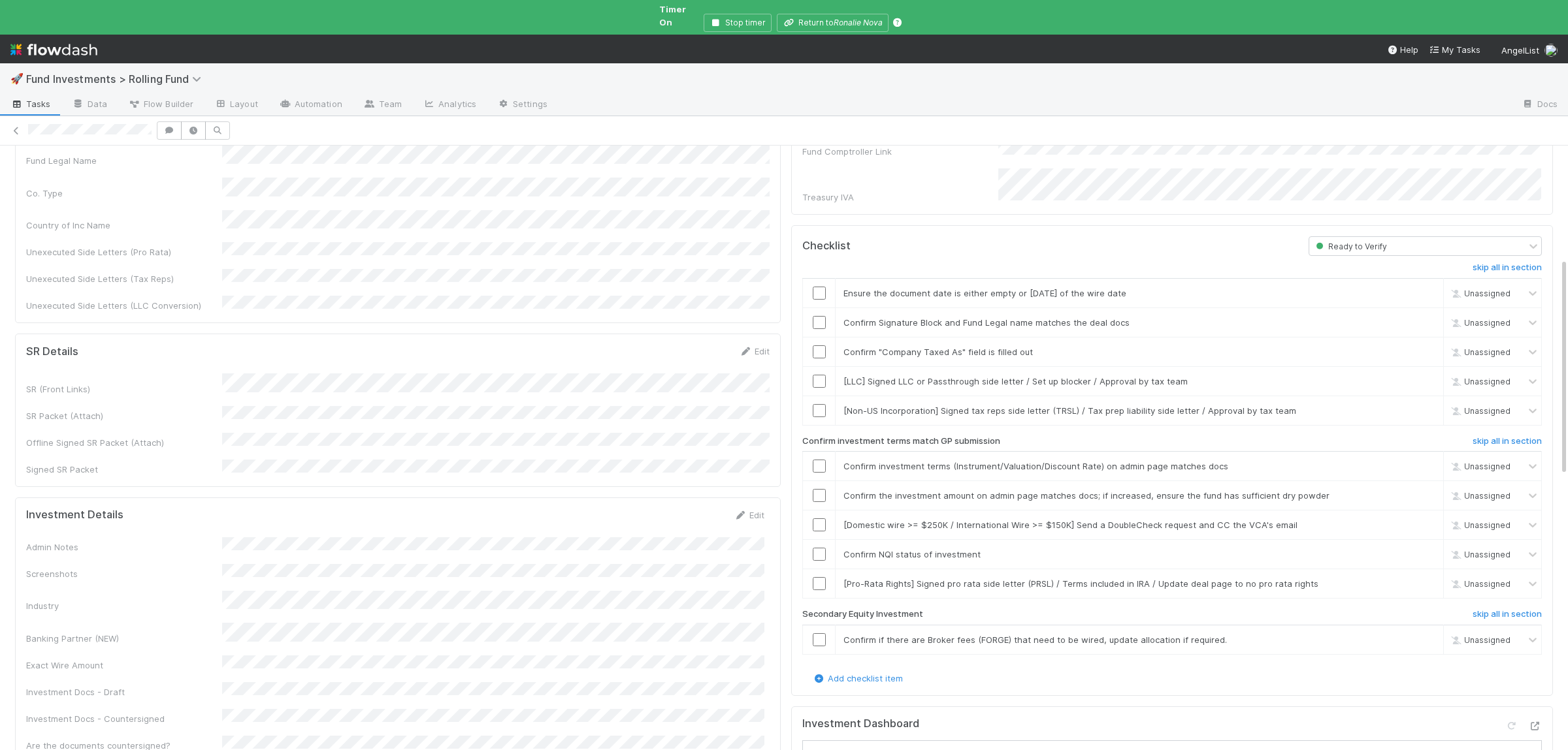
scroll to position [255, 0]
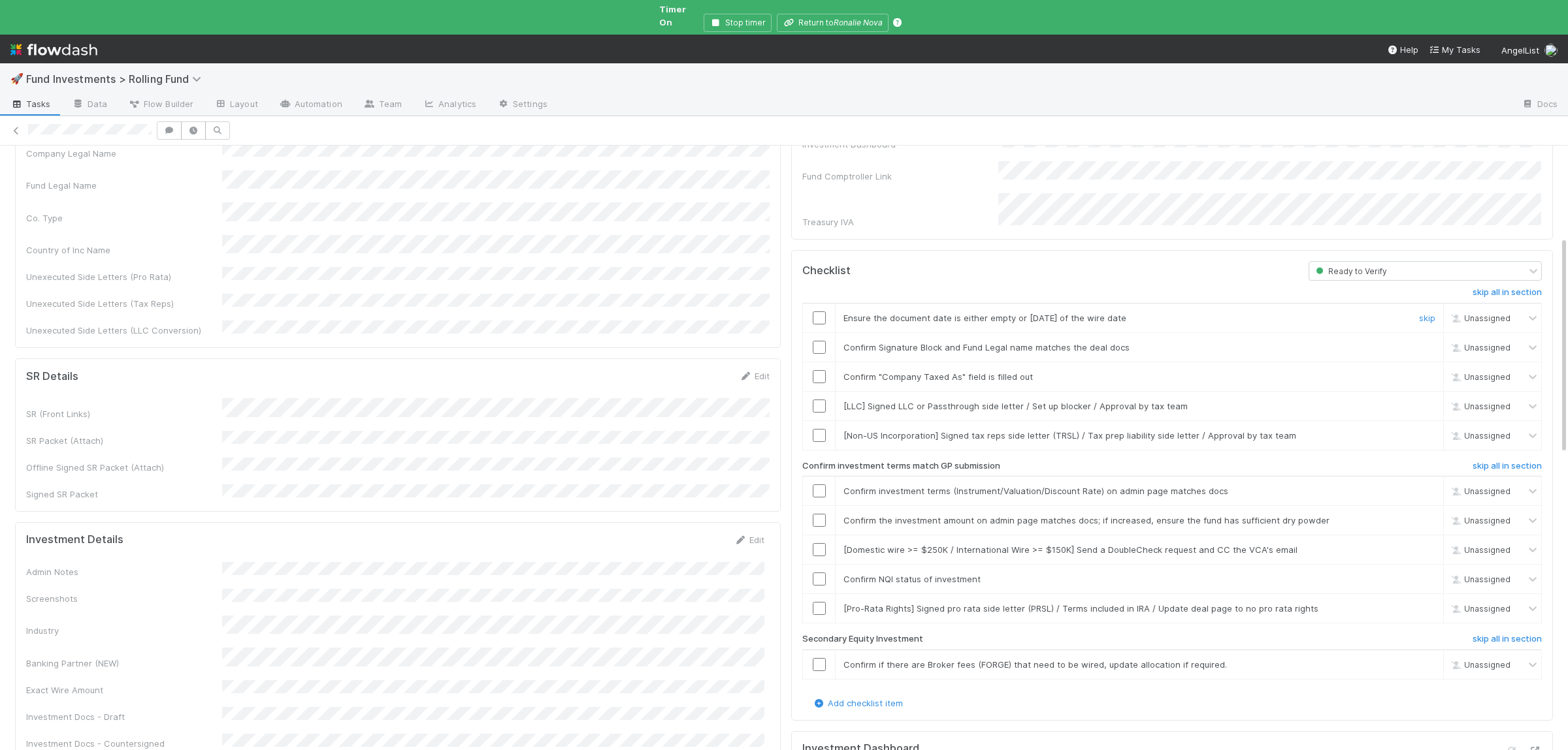
click at [817, 311] on input "checkbox" at bounding box center [819, 318] width 13 height 13
click at [816, 341] on input "checkbox" at bounding box center [819, 348] width 13 height 13
click at [818, 370] on input "checkbox" at bounding box center [819, 377] width 13 height 13
click at [823, 485] on input "checkbox" at bounding box center [819, 491] width 13 height 13
click at [824, 506] on td at bounding box center [818, 520] width 32 height 29
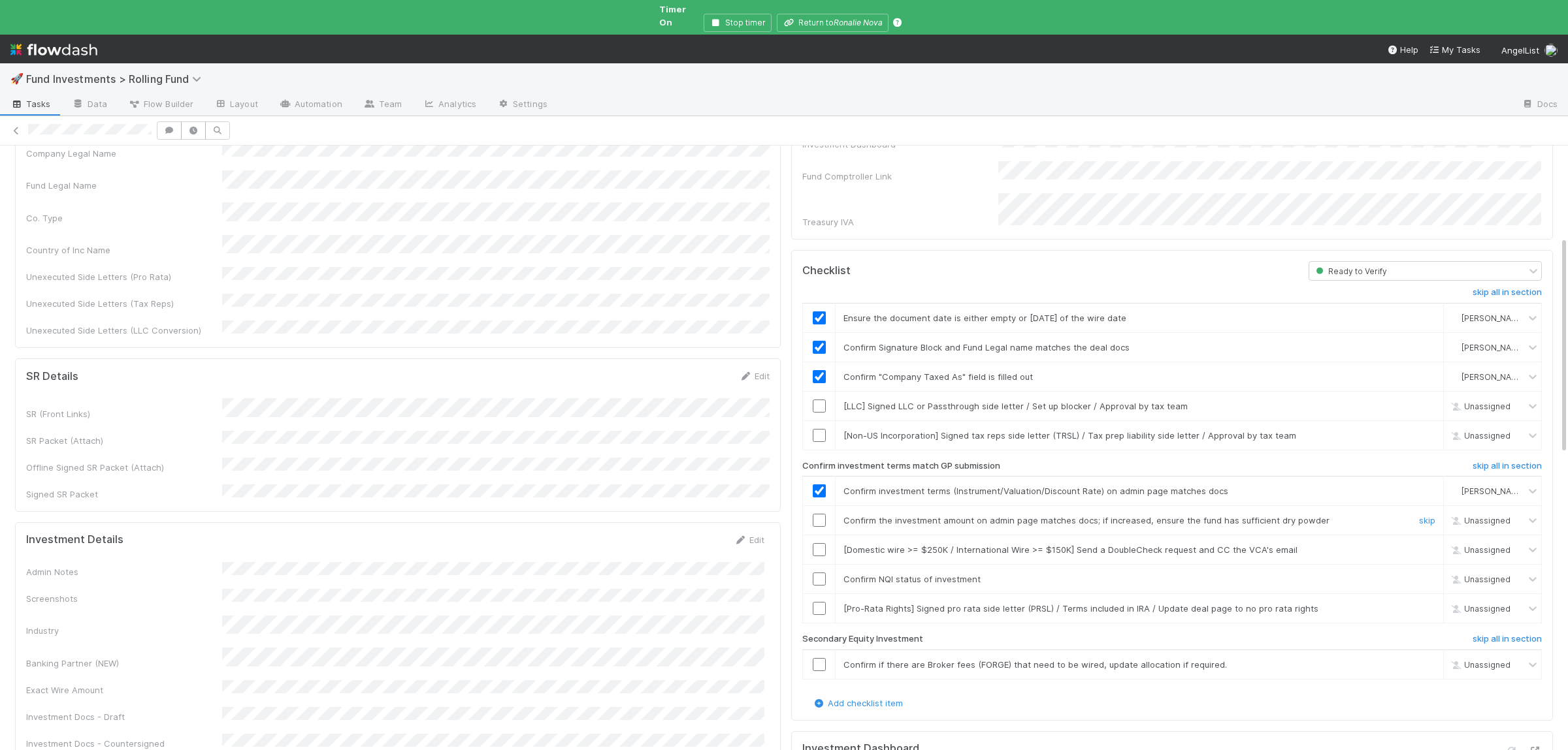
click at [822, 506] on td at bounding box center [818, 520] width 32 height 29
click at [823, 514] on input "checkbox" at bounding box center [819, 520] width 13 height 13
click at [817, 572] on input "checkbox" at bounding box center [819, 579] width 13 height 13
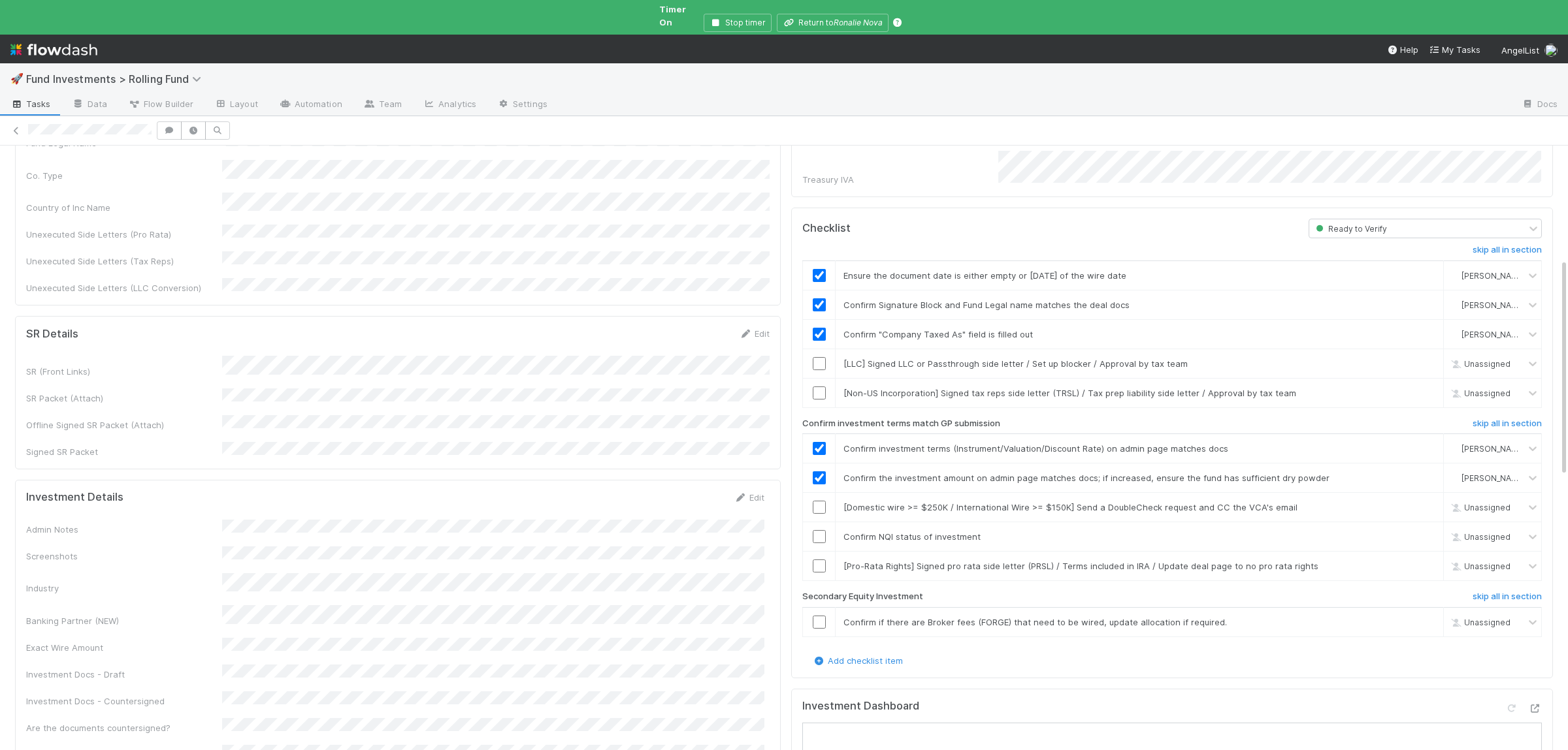
scroll to position [318, 0]
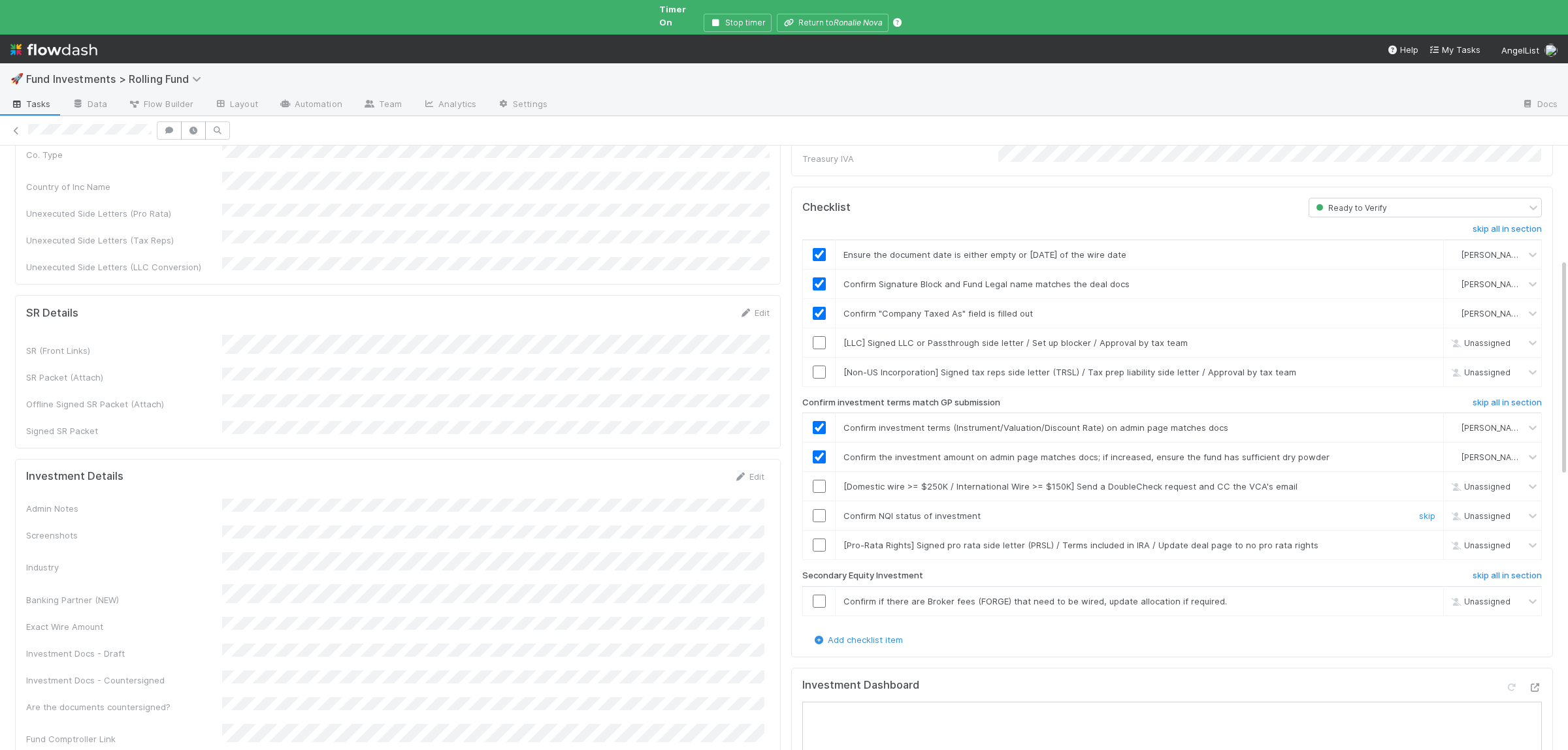
click at [818, 509] on input "checkbox" at bounding box center [819, 516] width 13 height 13
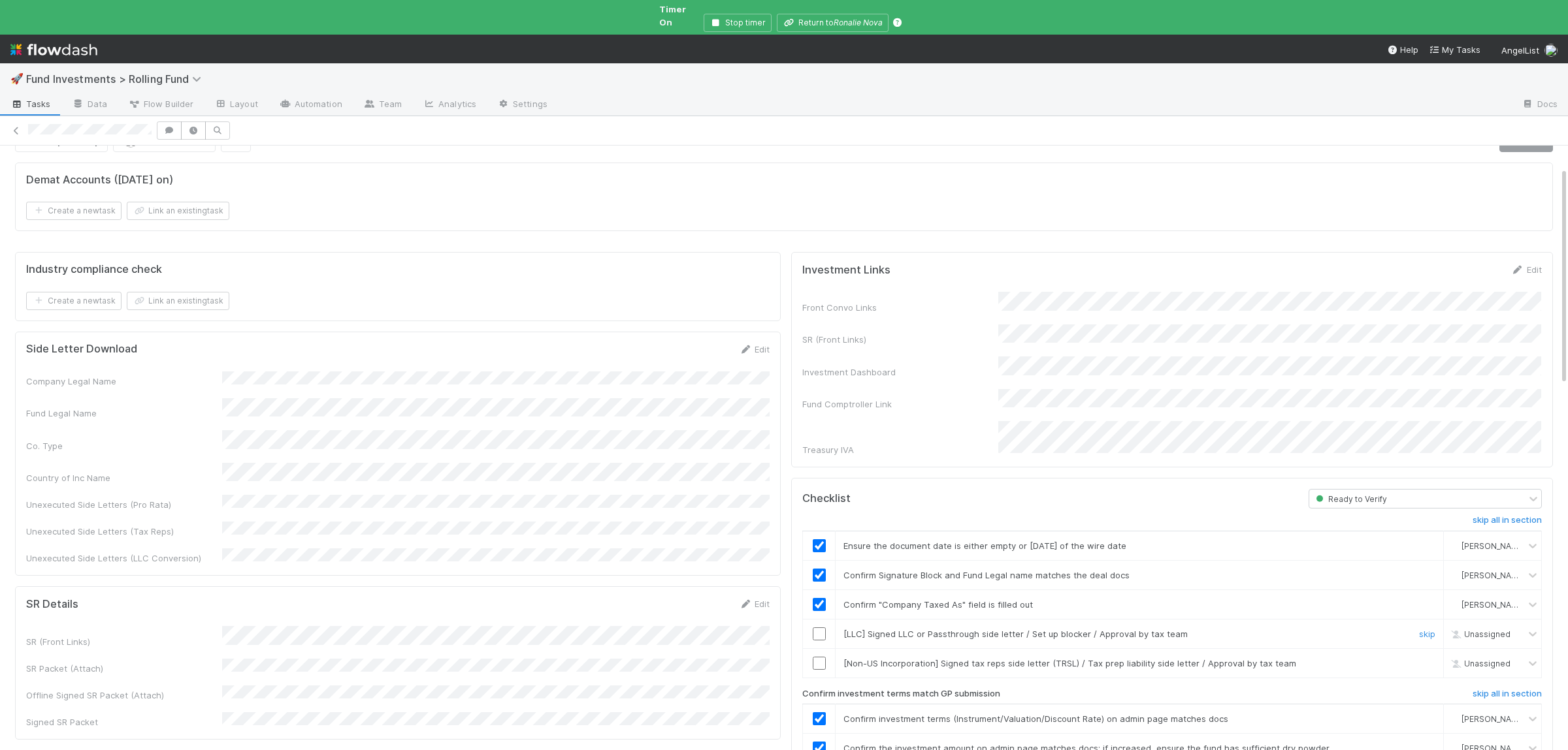
scroll to position [0, 0]
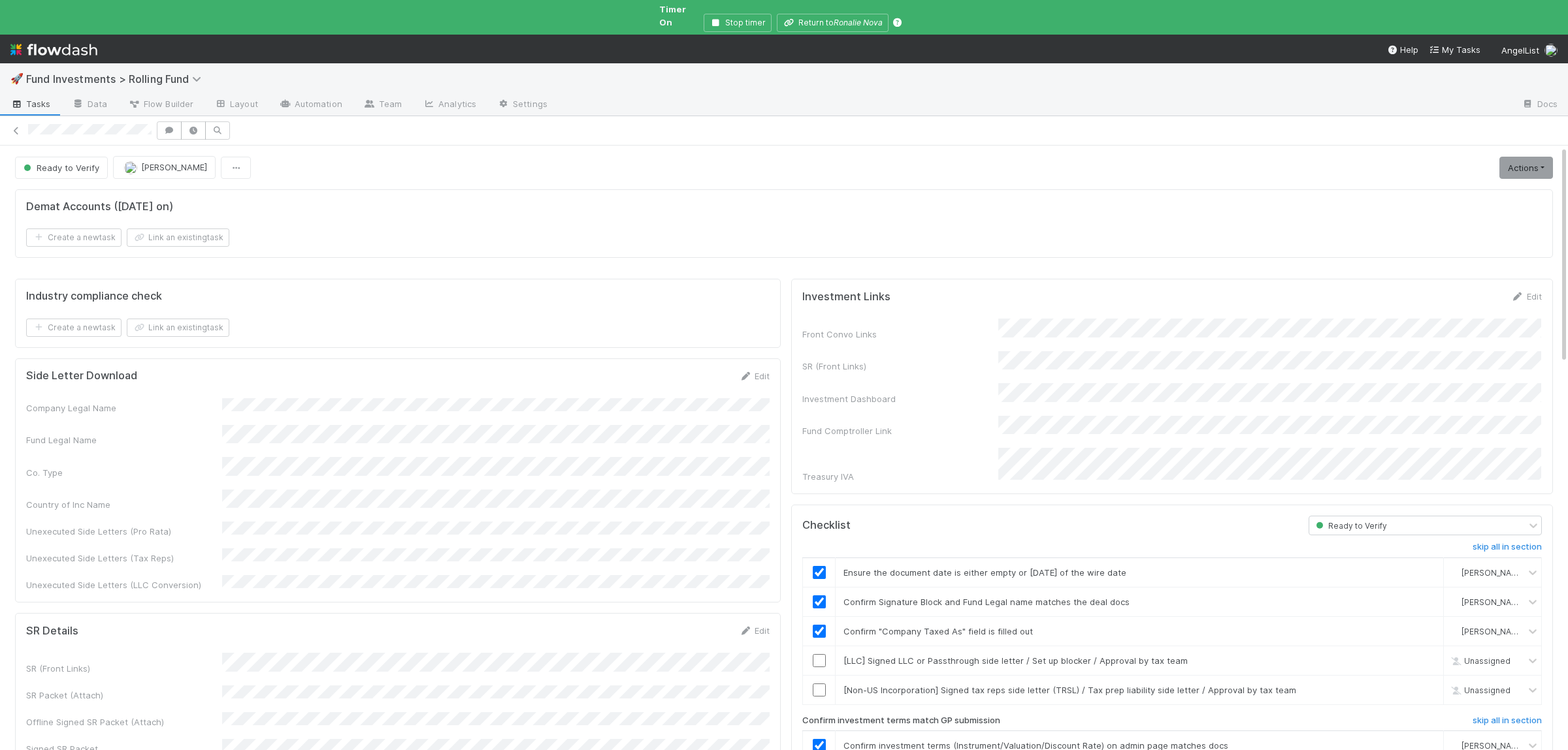
click at [1497, 161] on div "Actions Move to Ready to Sign Action Pending Cancel Deal Generate PRSL Generate…" at bounding box center [1523, 168] width 59 height 22
click at [1508, 162] on link "Actions" at bounding box center [1526, 168] width 54 height 22
click at [1488, 186] on button "Move to Ready to Sign" at bounding box center [1468, 195] width 177 height 18
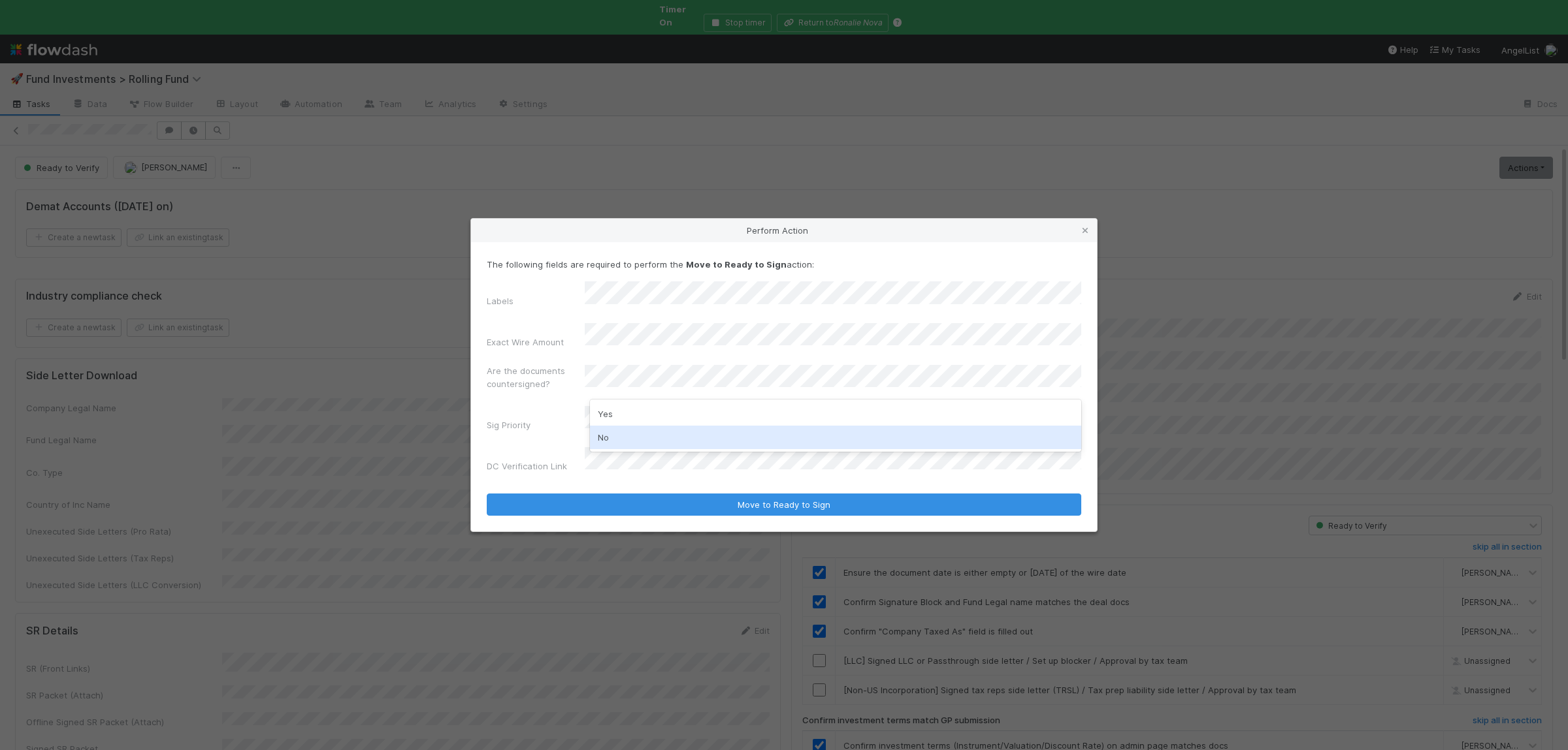
click at [674, 435] on div "No" at bounding box center [836, 437] width 491 height 23
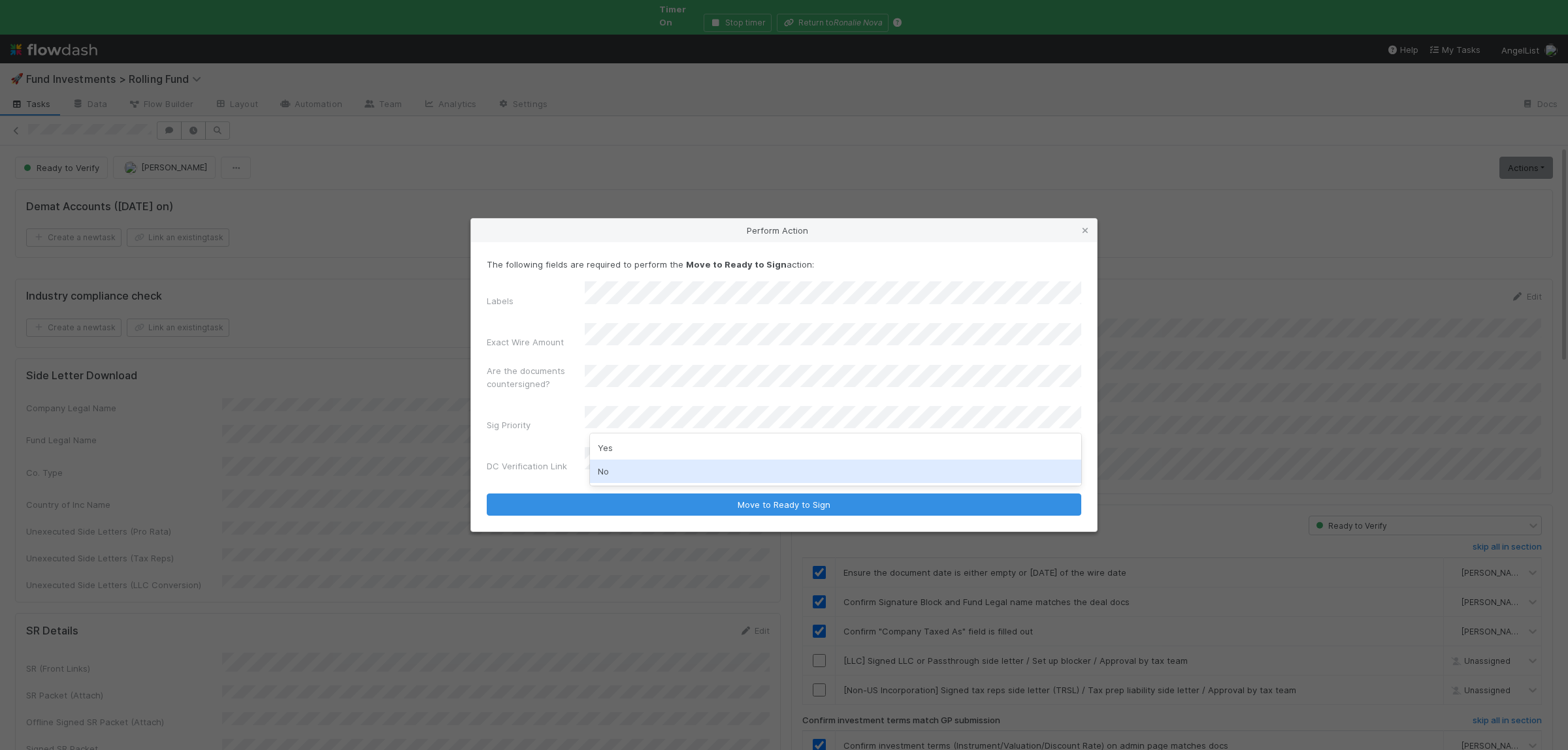
click at [666, 467] on div "No" at bounding box center [836, 471] width 491 height 23
click at [486, 494] on button "Move to Ready to Sign" at bounding box center [784, 504] width 594 height 22
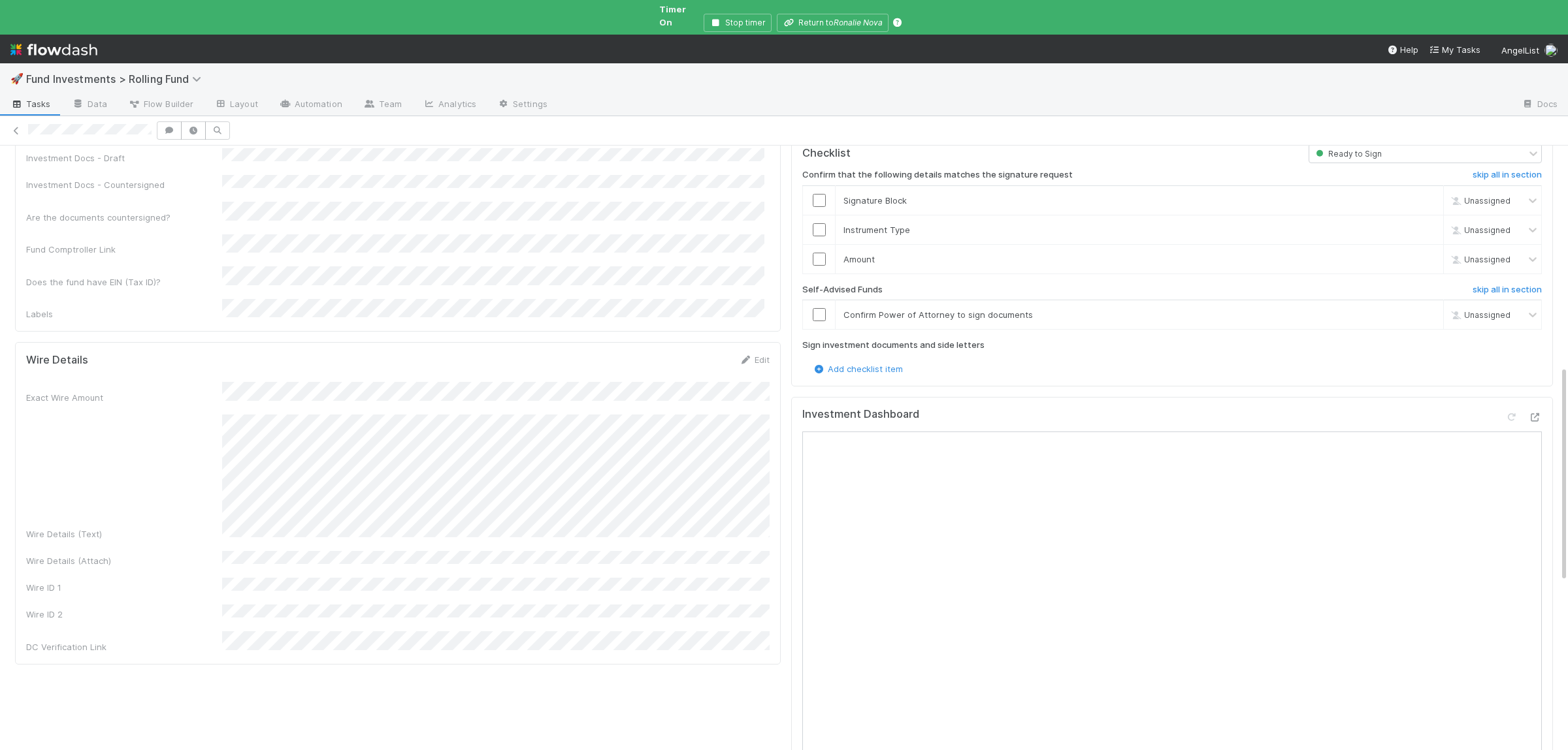
scroll to position [636, 0]
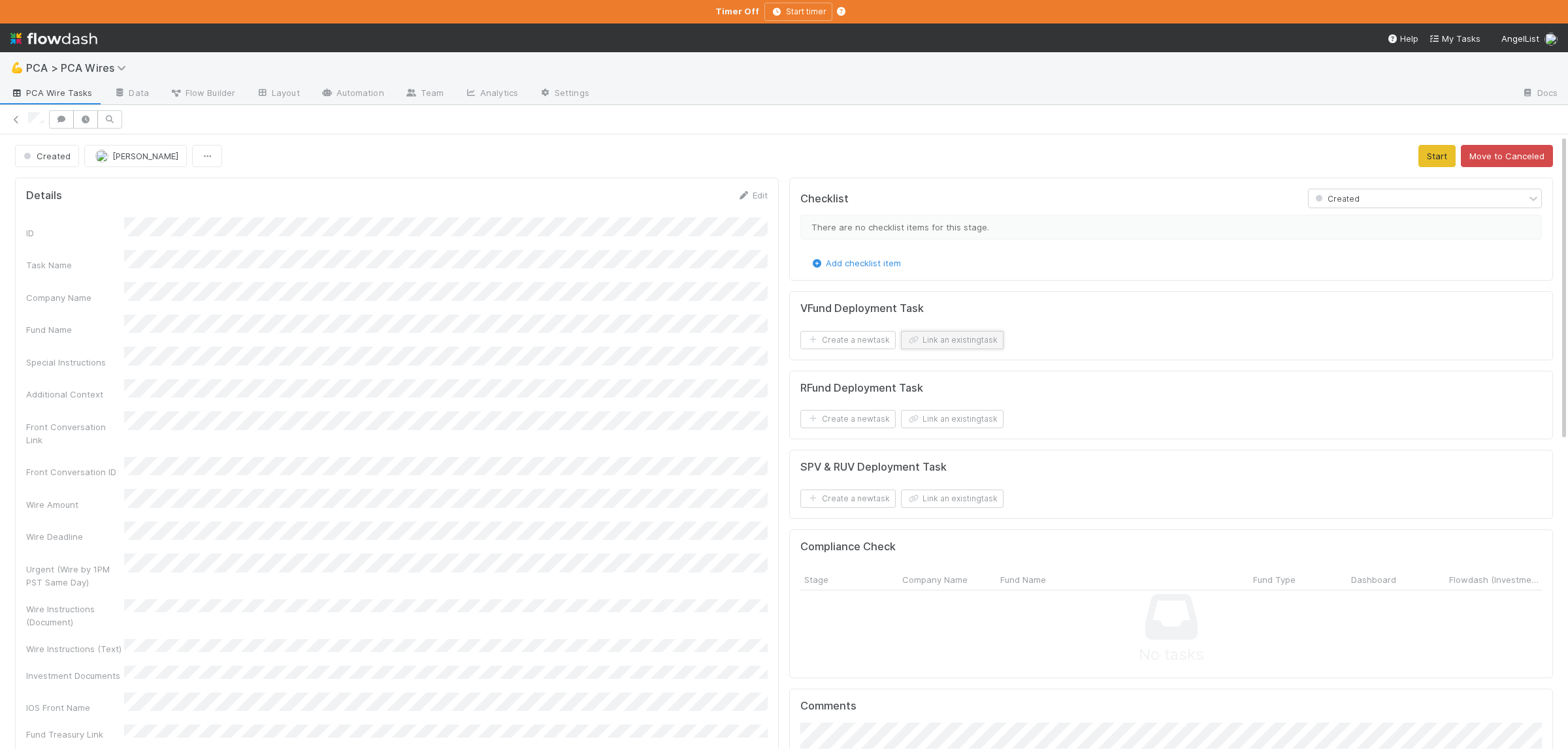
click at [941, 345] on button "Link an existing task" at bounding box center [952, 340] width 103 height 18
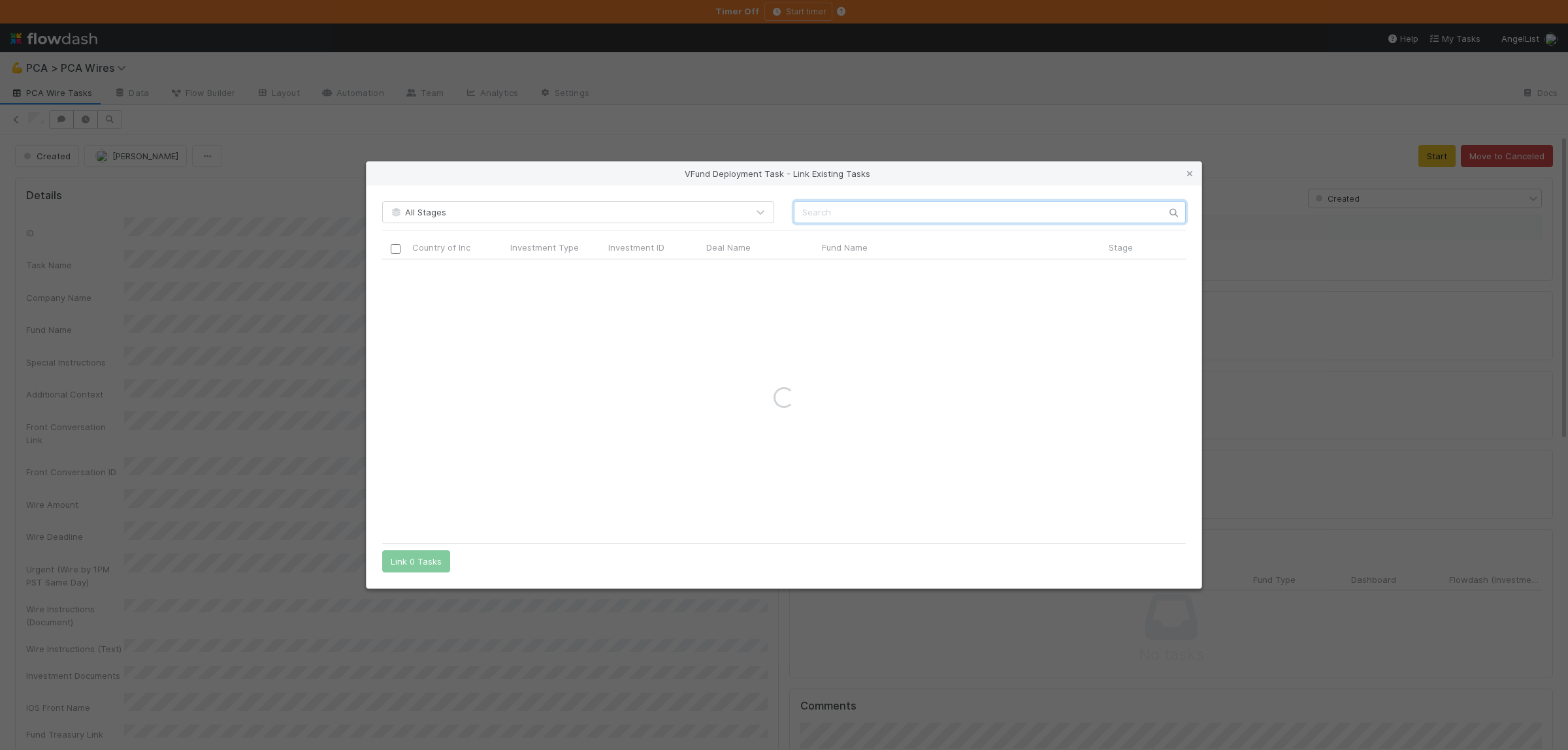
click at [946, 207] on input "text" at bounding box center [989, 212] width 392 height 22
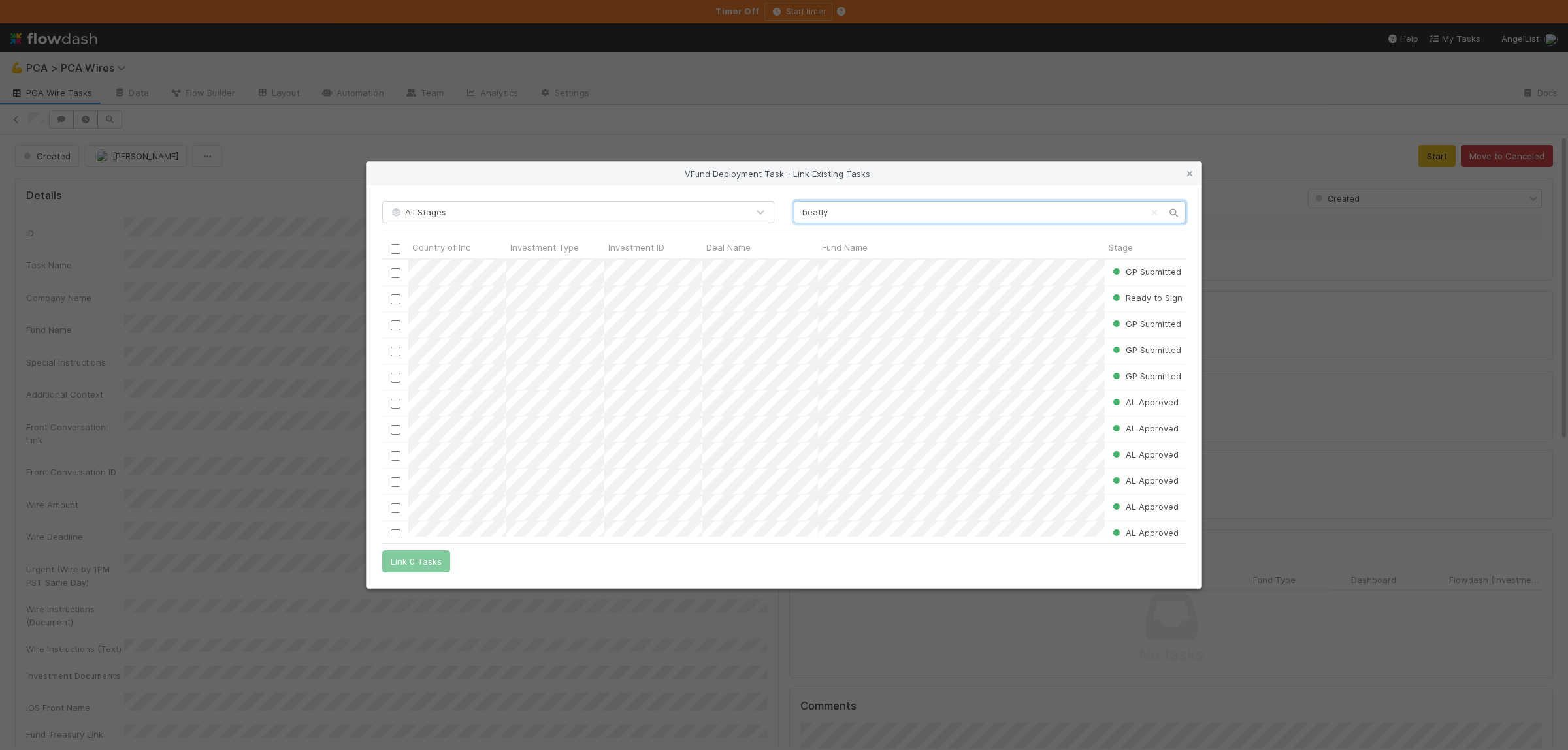
type input "beatly"
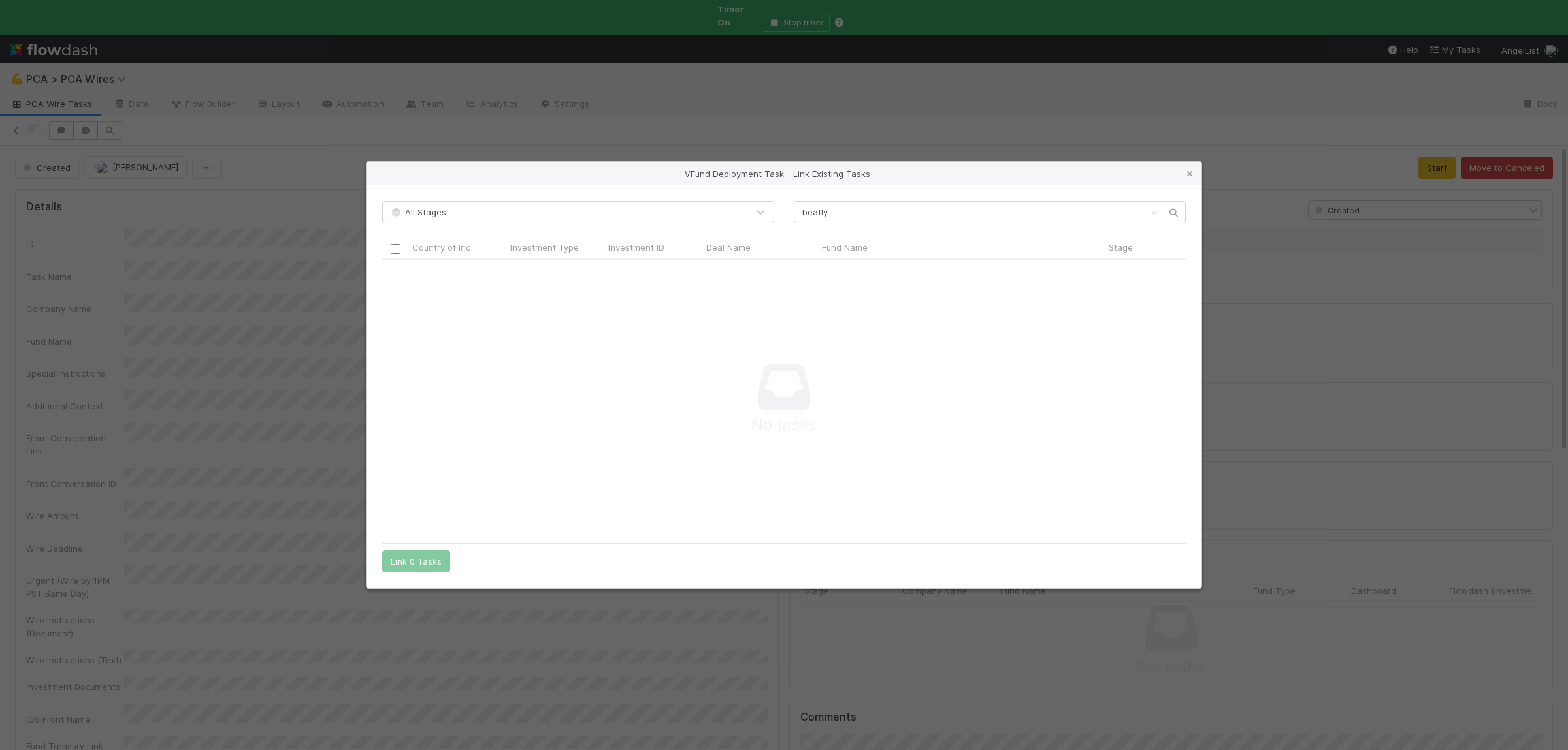
scroll to position [278, 803]
drag, startPoint x: 1192, startPoint y: 178, endPoint x: 1185, endPoint y: 176, distance: 7.3
click at [1188, 176] on link at bounding box center [1190, 174] width 13 height 13
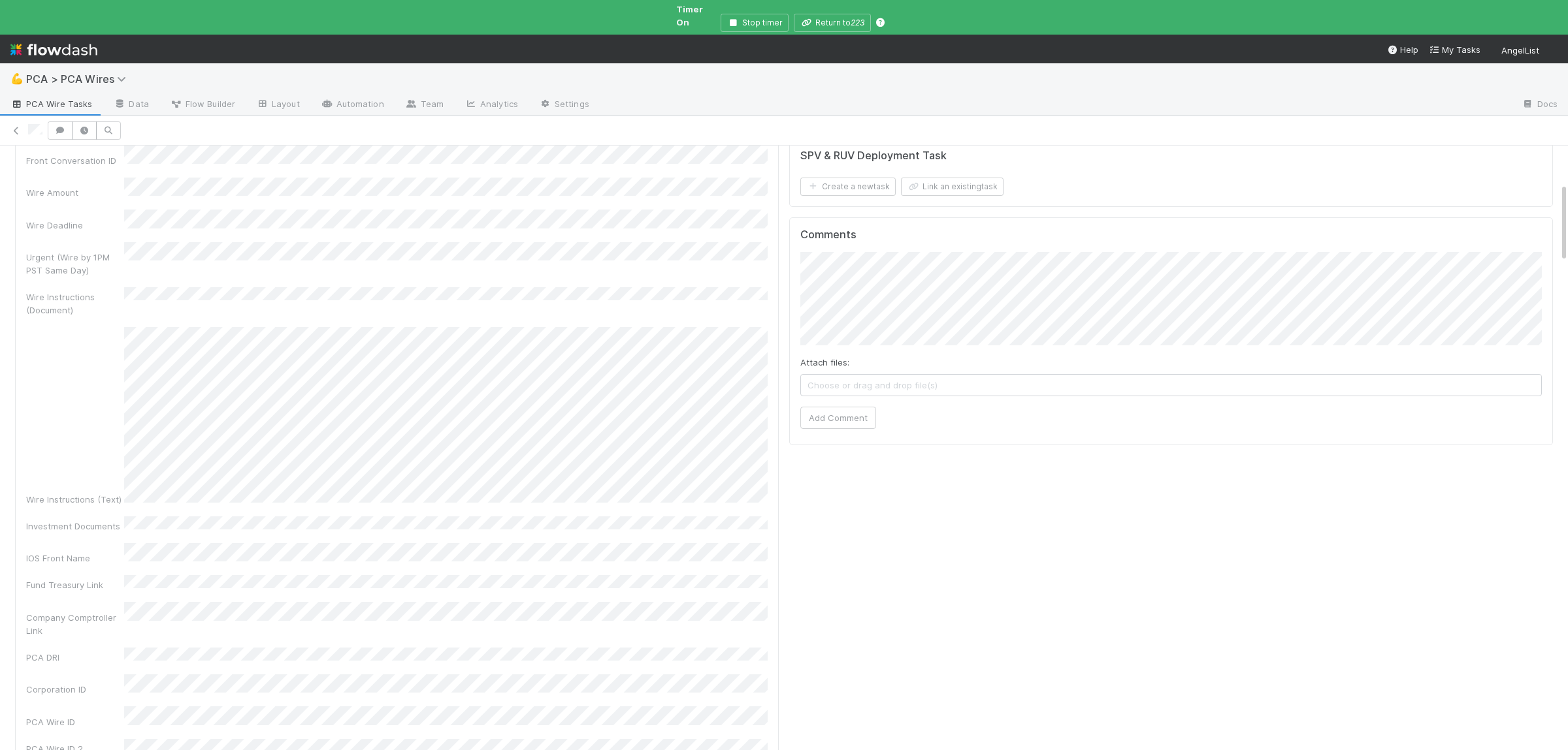
scroll to position [255, 0]
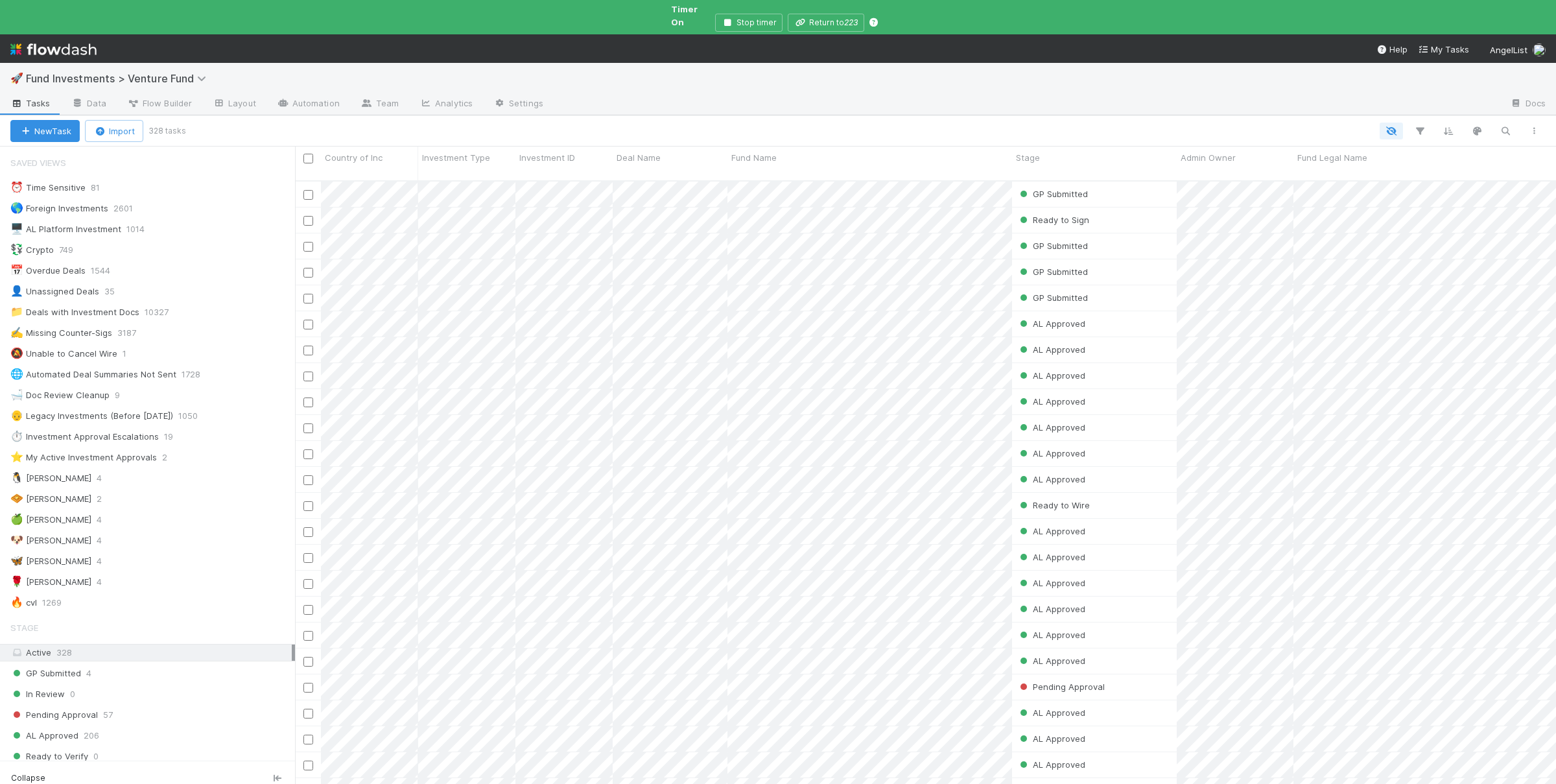
scroll to position [1, 1]
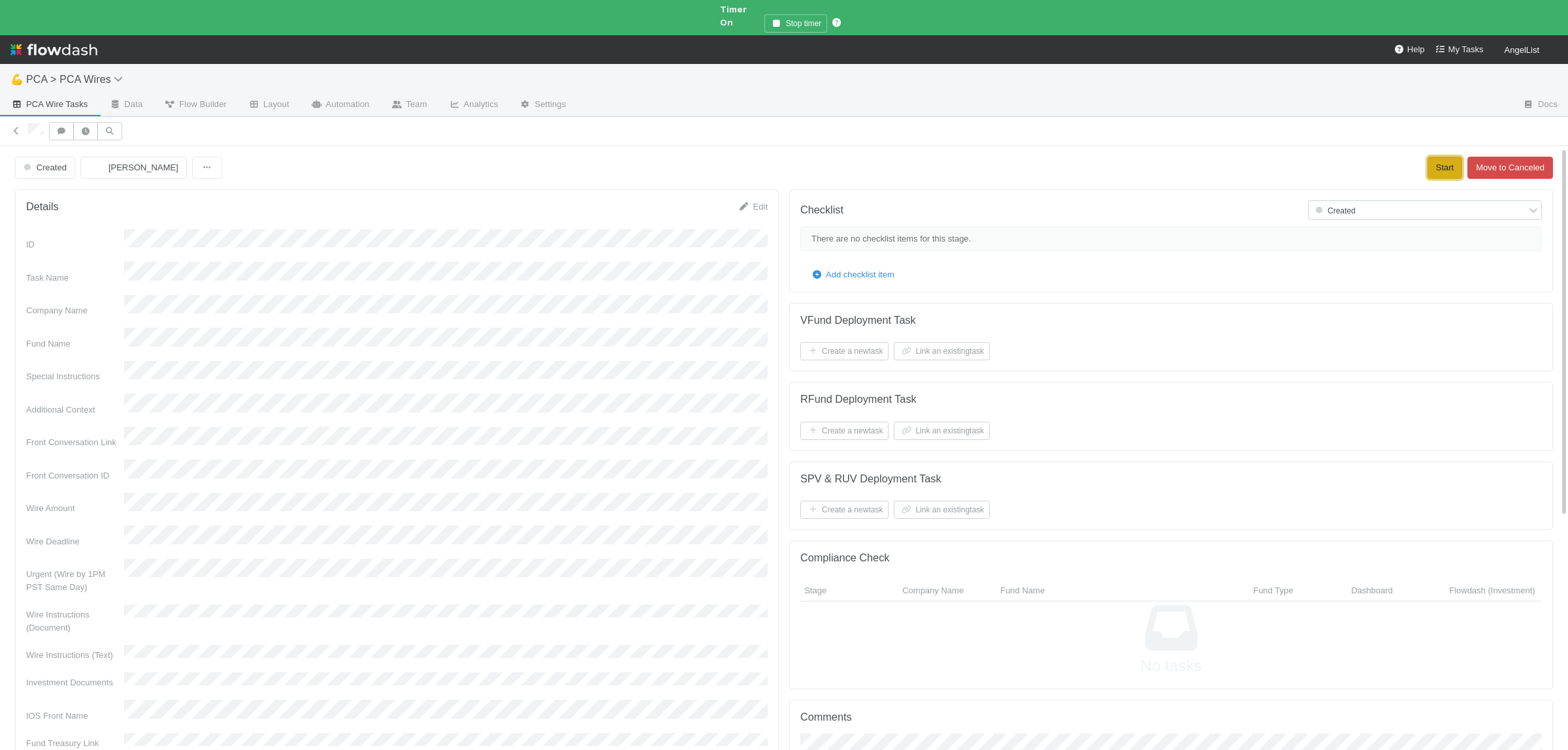
click at [1444, 160] on button "Start" at bounding box center [1445, 168] width 35 height 22
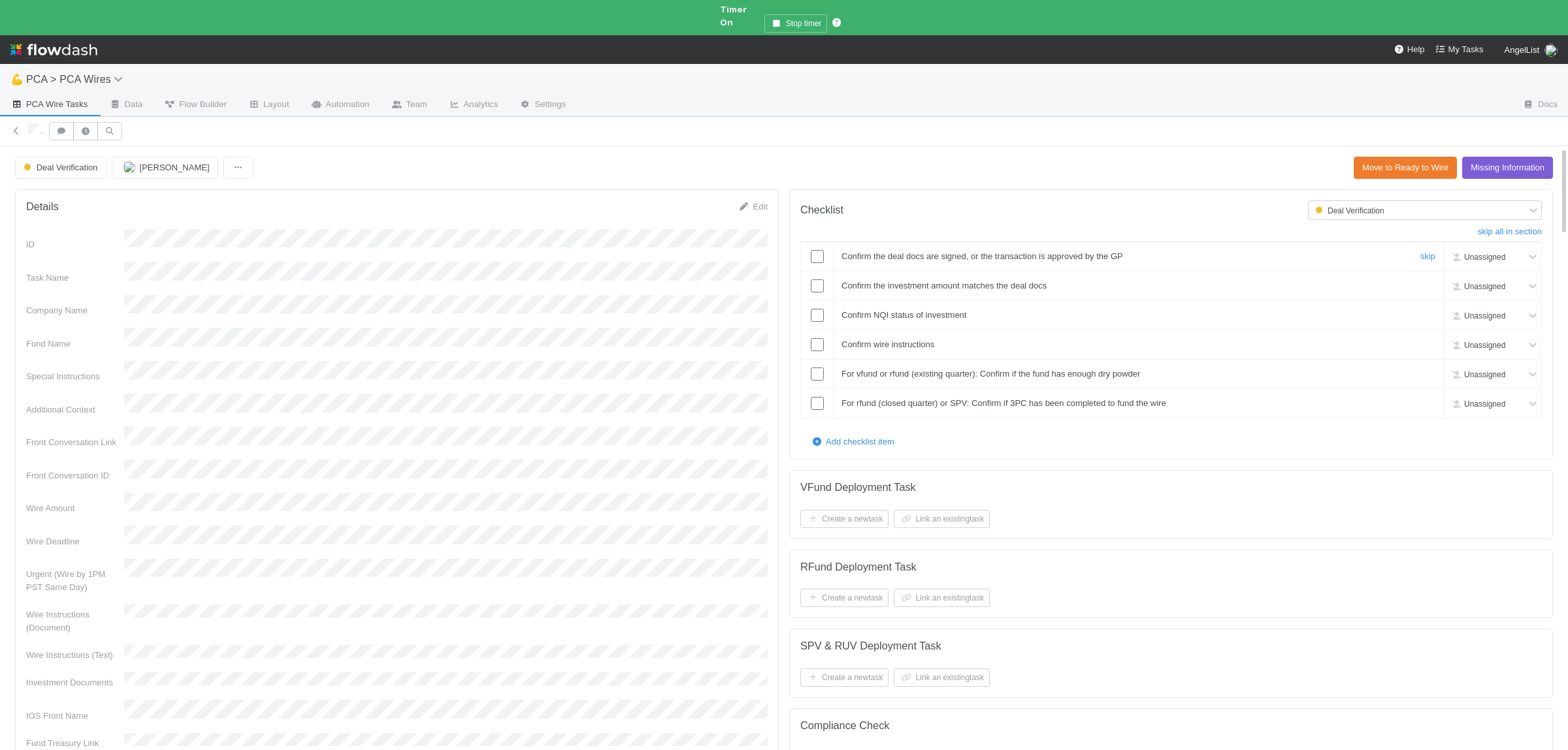
click at [821, 250] on input "checkbox" at bounding box center [818, 256] width 13 height 13
click at [811, 309] on input "checkbox" at bounding box center [818, 315] width 13 height 13
click at [820, 339] on input "checkbox" at bounding box center [818, 345] width 13 height 13
click at [820, 338] on input "checkbox" at bounding box center [818, 345] width 13 height 13
click at [818, 338] on input "checkbox" at bounding box center [818, 345] width 13 height 13
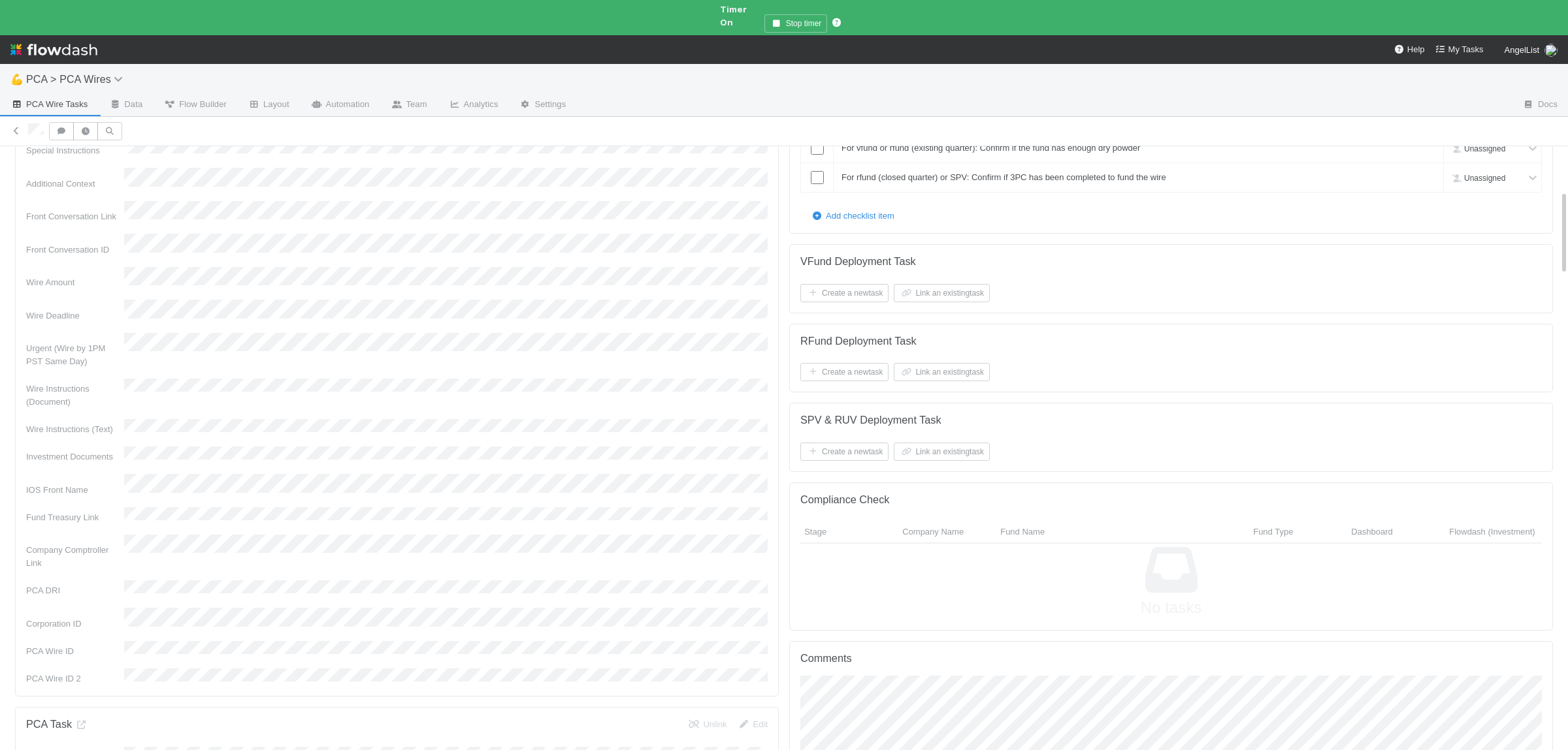
scroll to position [63, 0]
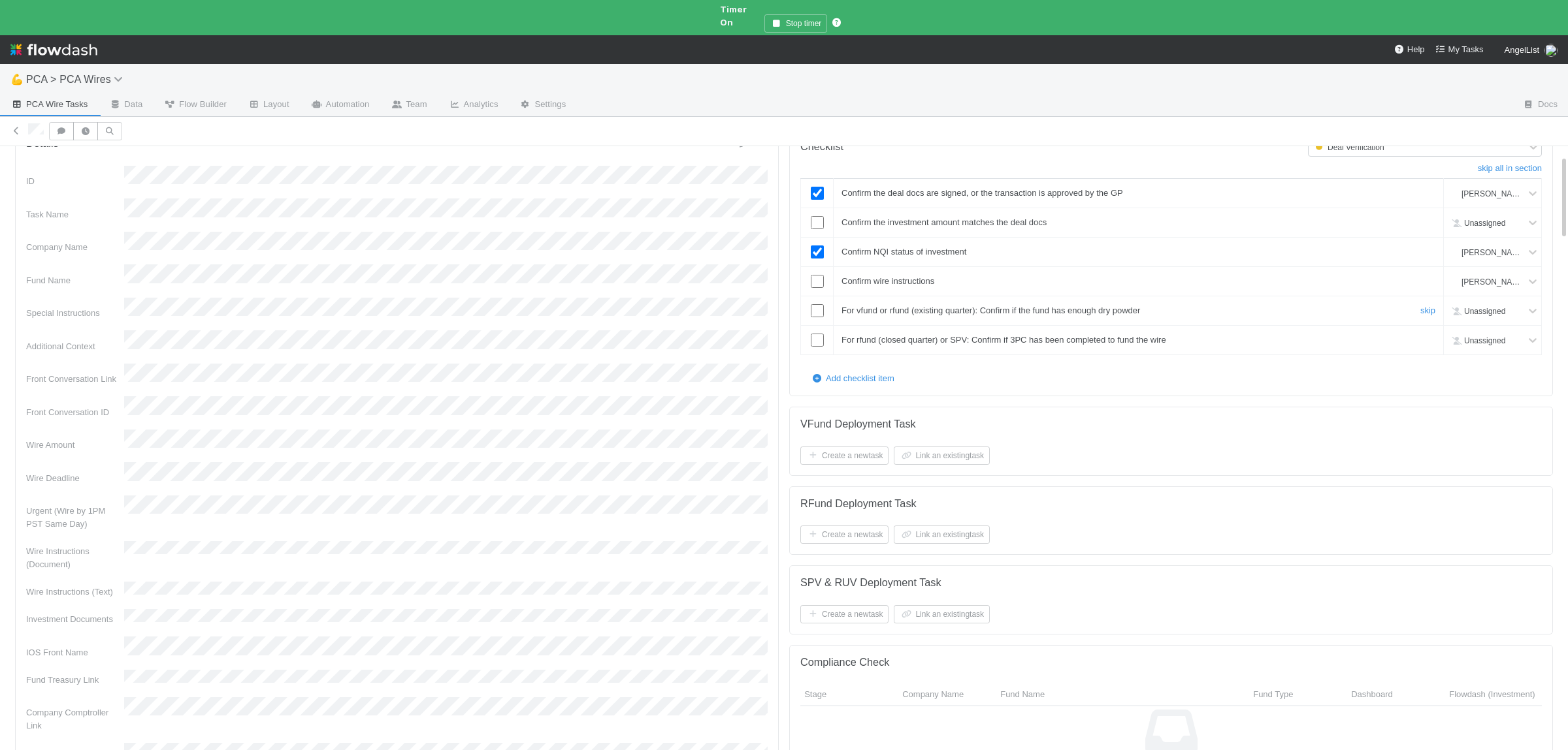
click at [807, 304] on div at bounding box center [817, 311] width 32 height 13
click at [817, 304] on input "checkbox" at bounding box center [818, 311] width 13 height 13
click at [1427, 335] on link "skip" at bounding box center [1428, 340] width 15 height 10
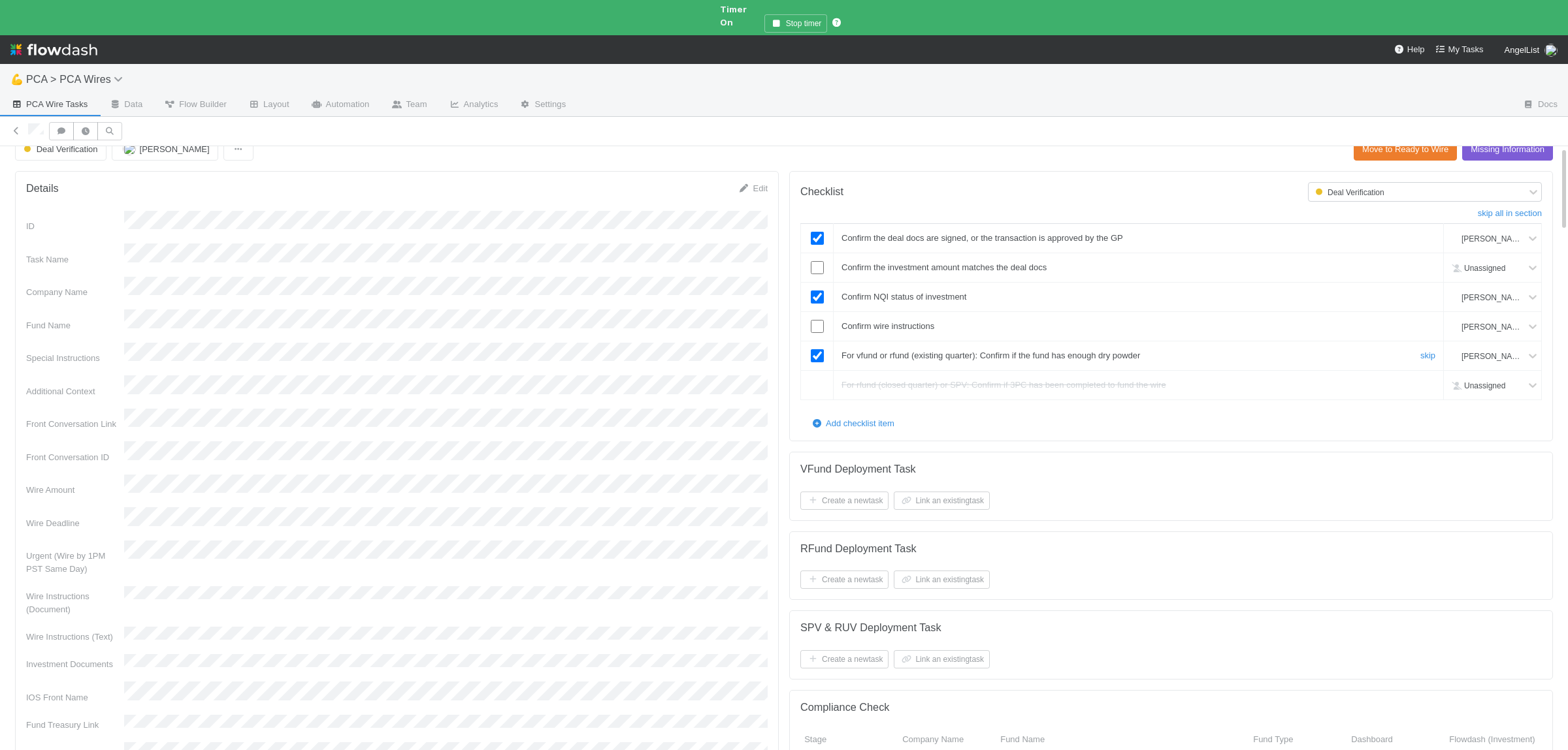
scroll to position [0, 0]
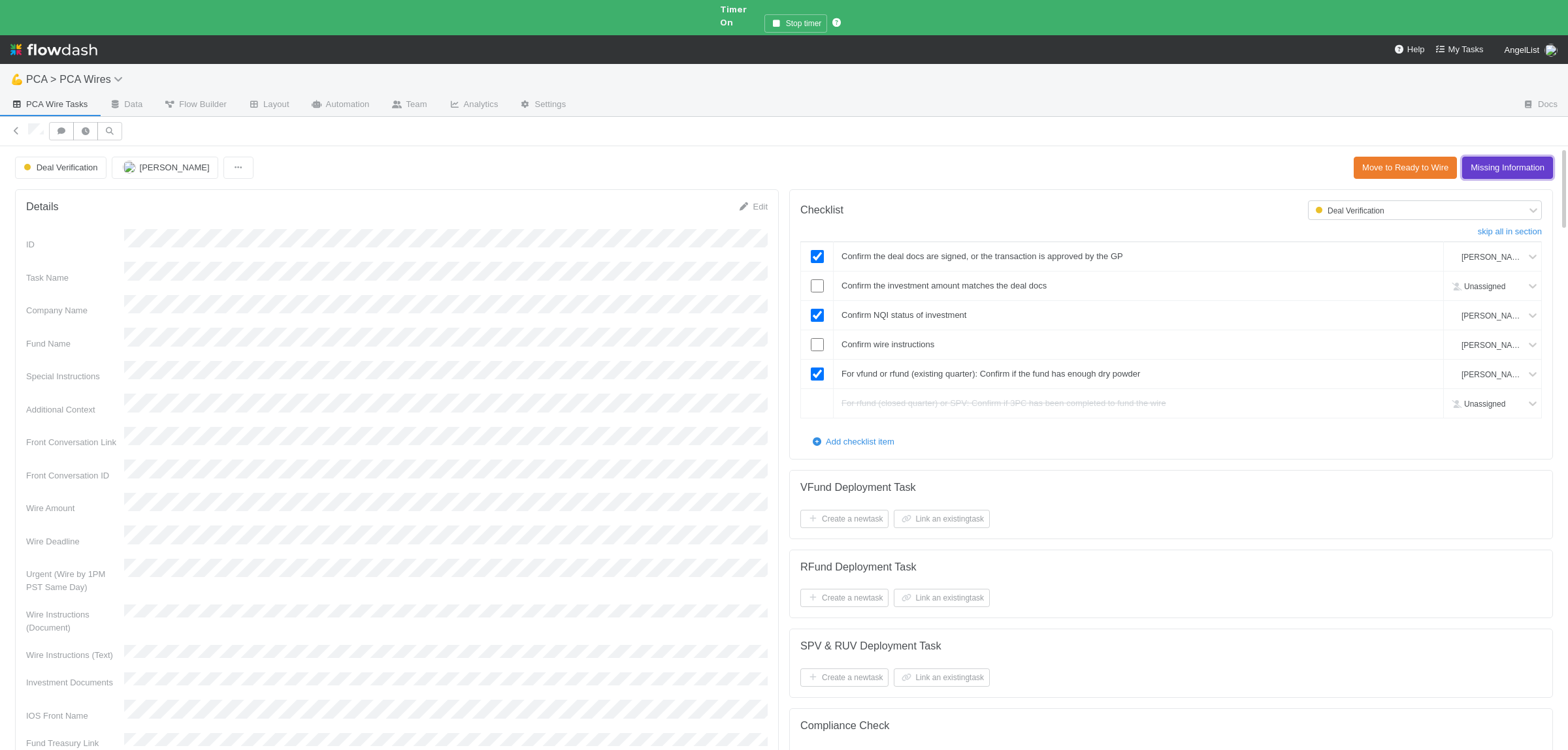
click at [1536, 157] on button "Missing Information" at bounding box center [1507, 168] width 90 height 22
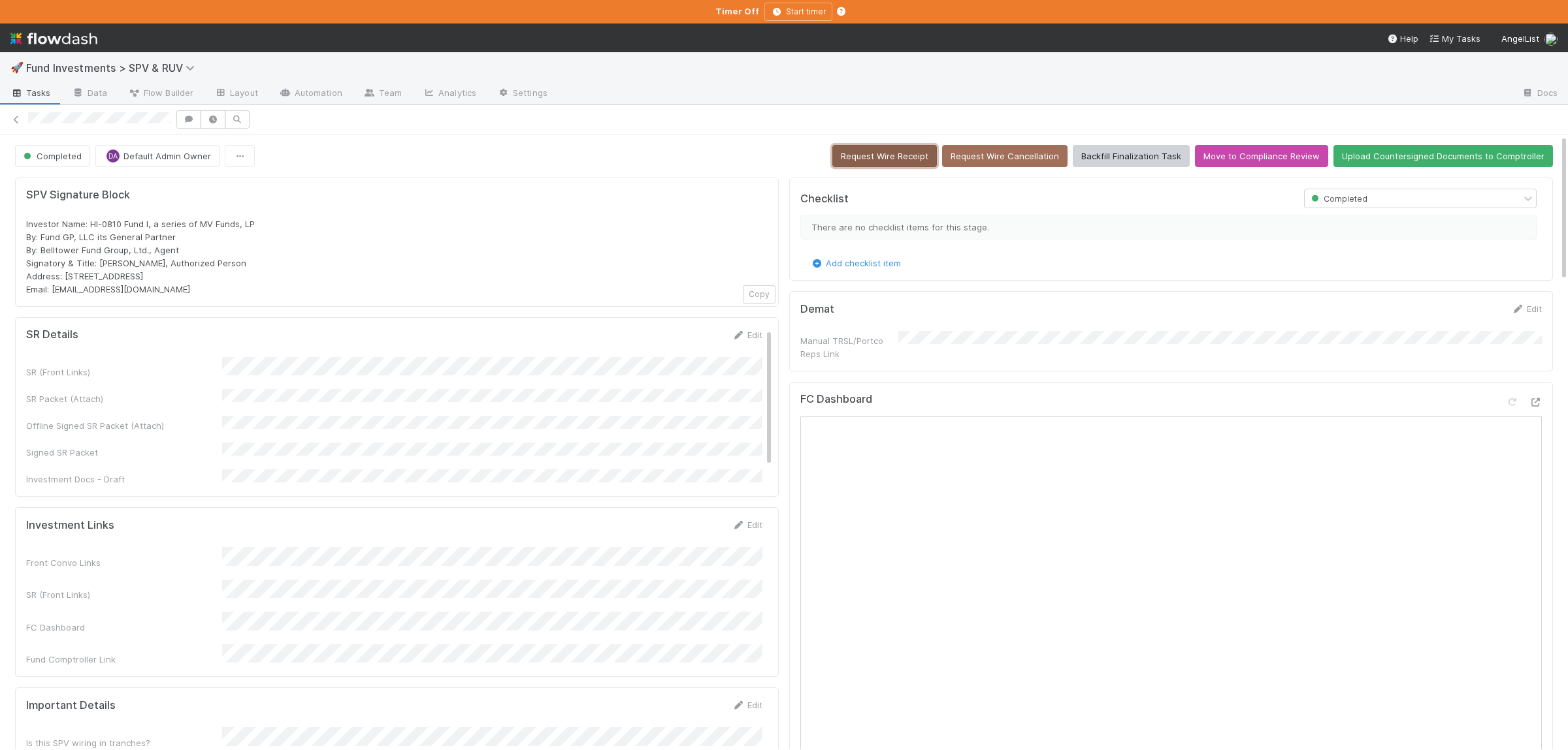
click at [879, 155] on button "Request Wire Receipt" at bounding box center [885, 156] width 105 height 22
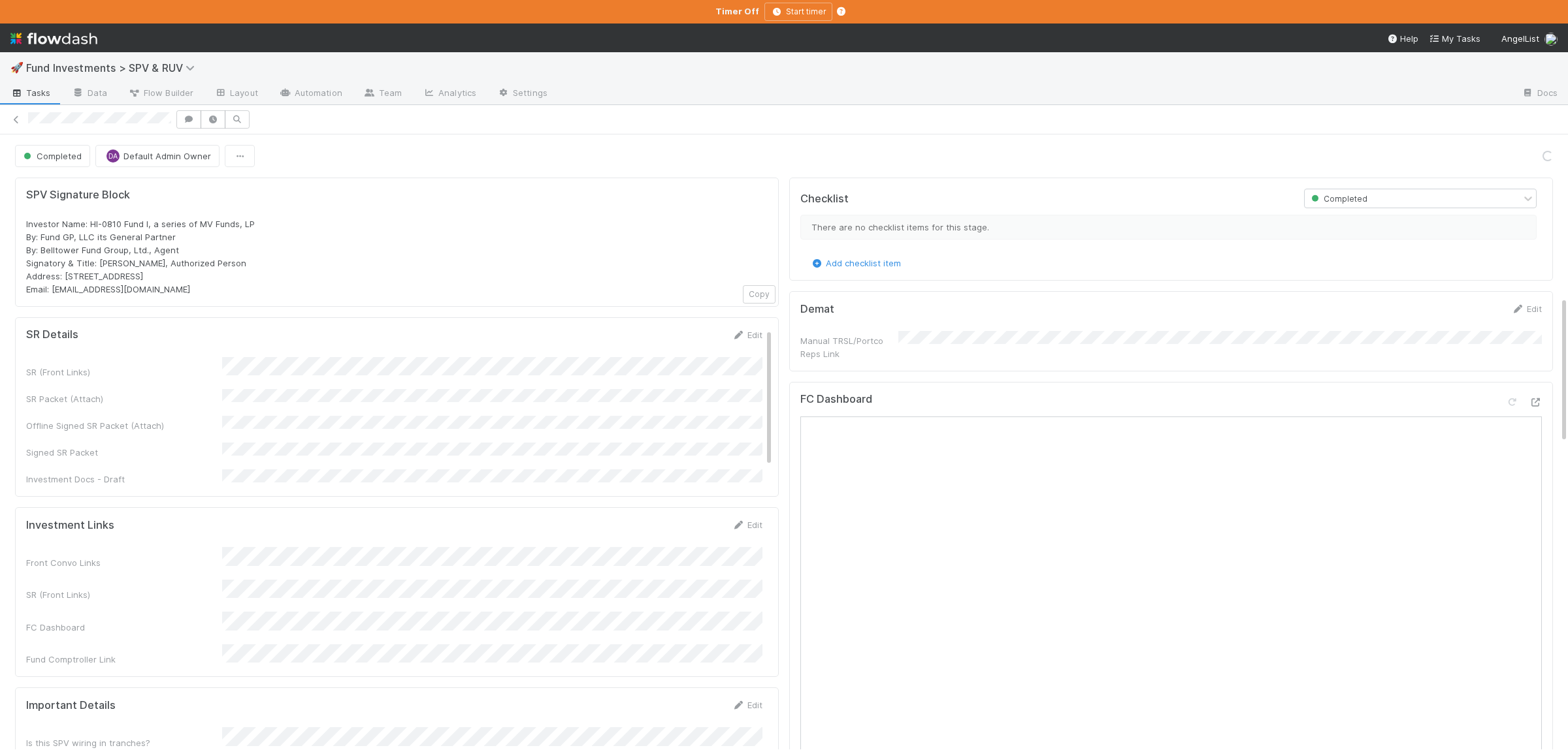
scroll to position [679, 0]
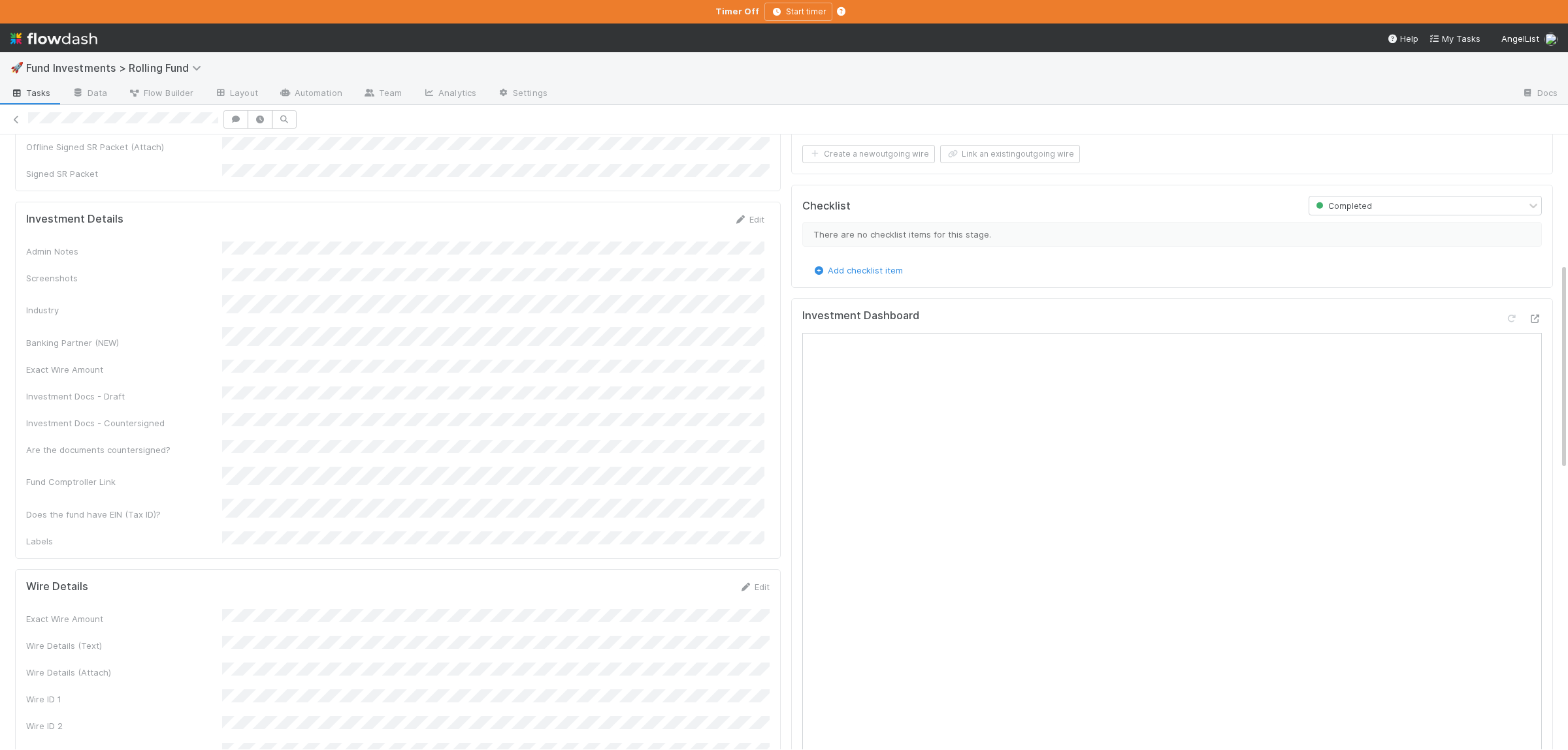
scroll to position [127, 0]
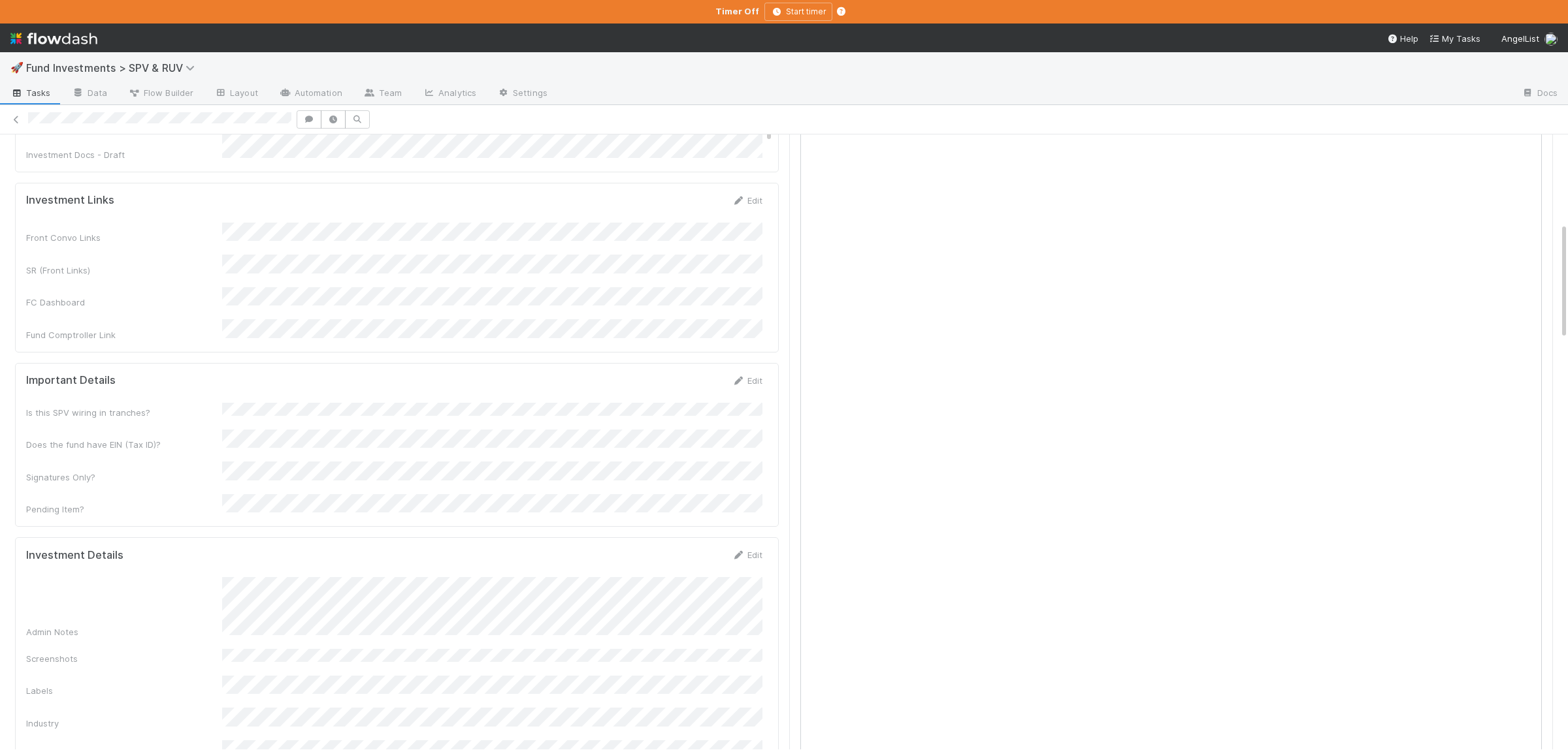
scroll to position [462, 0]
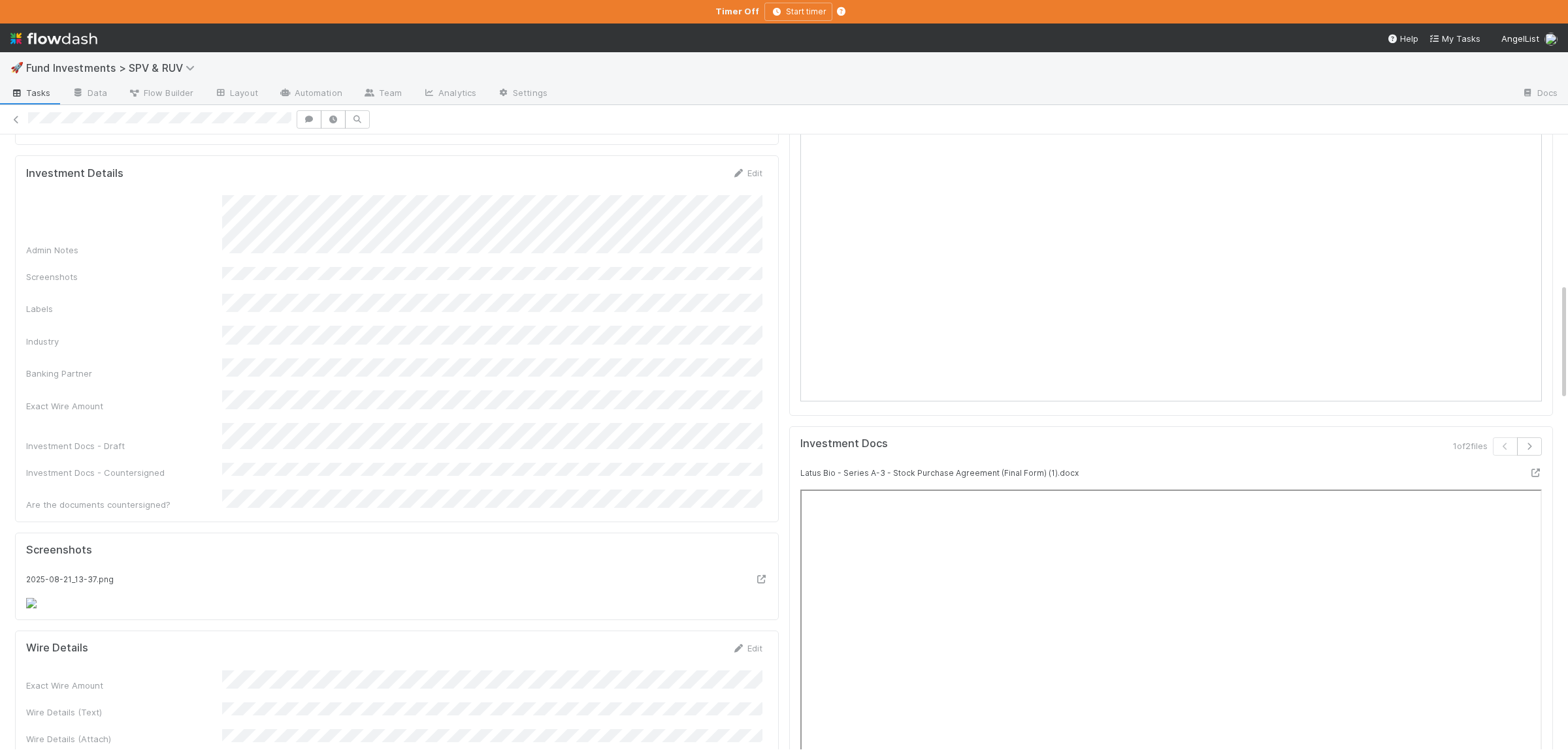
click at [370, 423] on div "Admin Notes Screenshots Labels Industry Banking Partner Exact Wire Amount Inves…" at bounding box center [393, 353] width 736 height 316
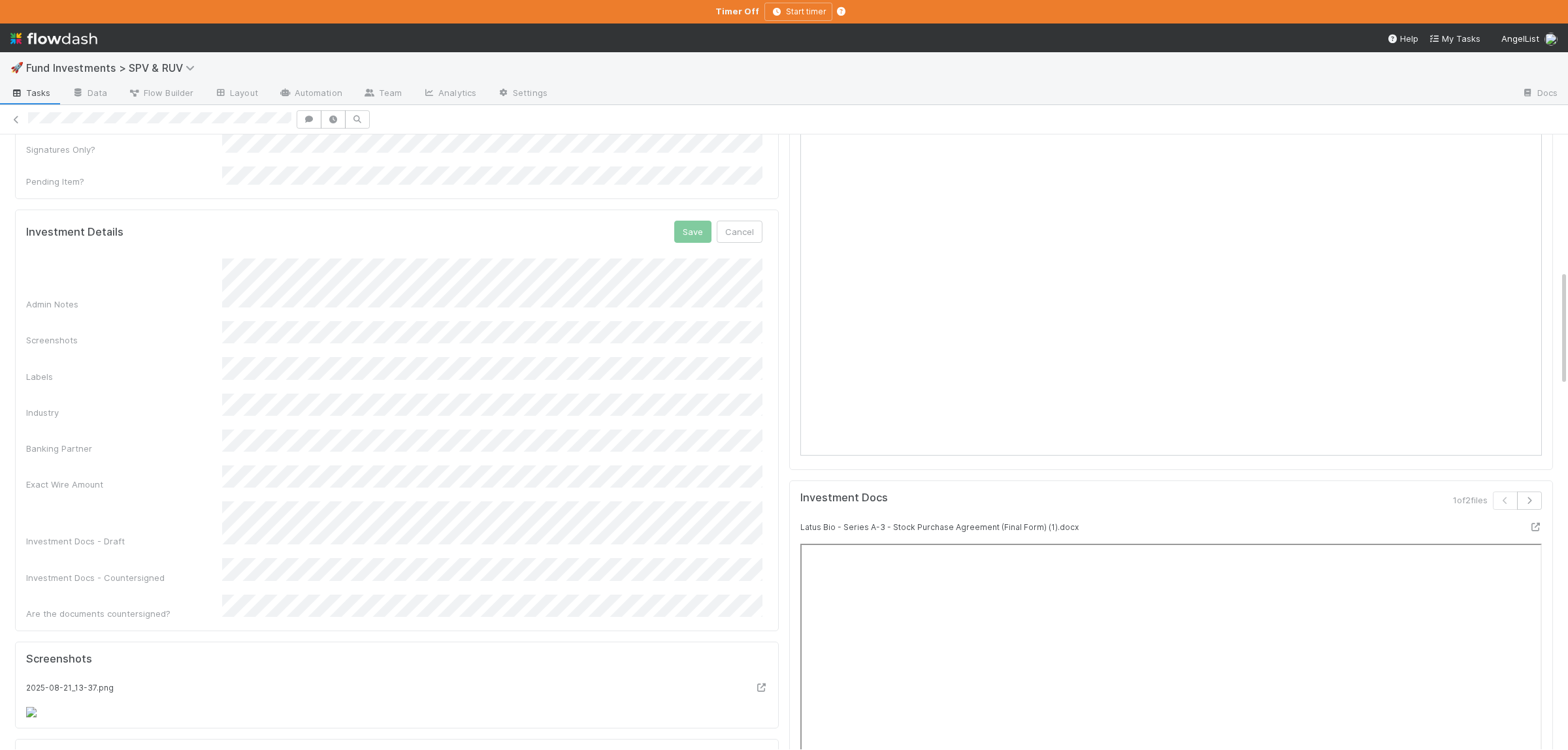
scroll to position [658, 0]
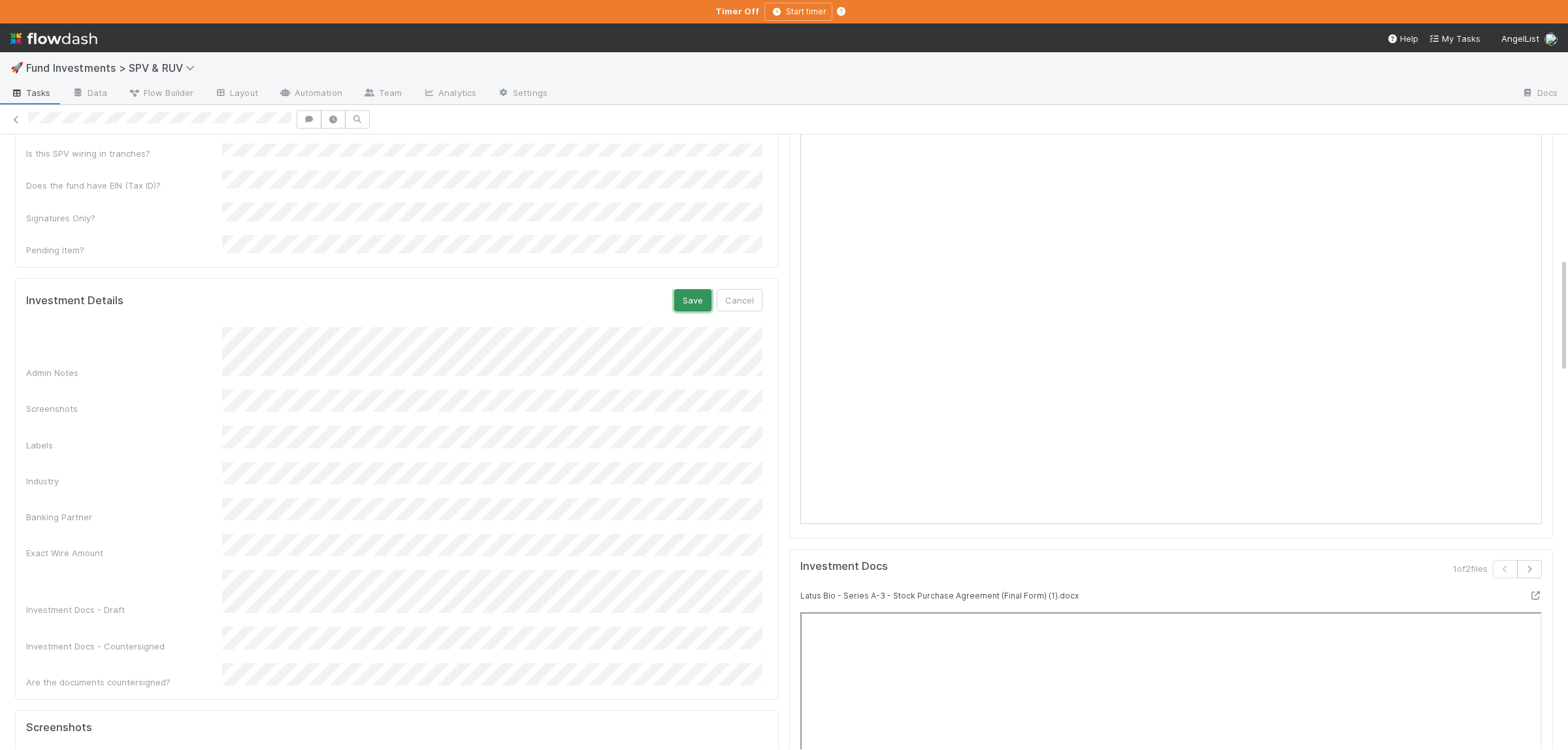
click at [693, 290] on button "Save" at bounding box center [692, 300] width 37 height 22
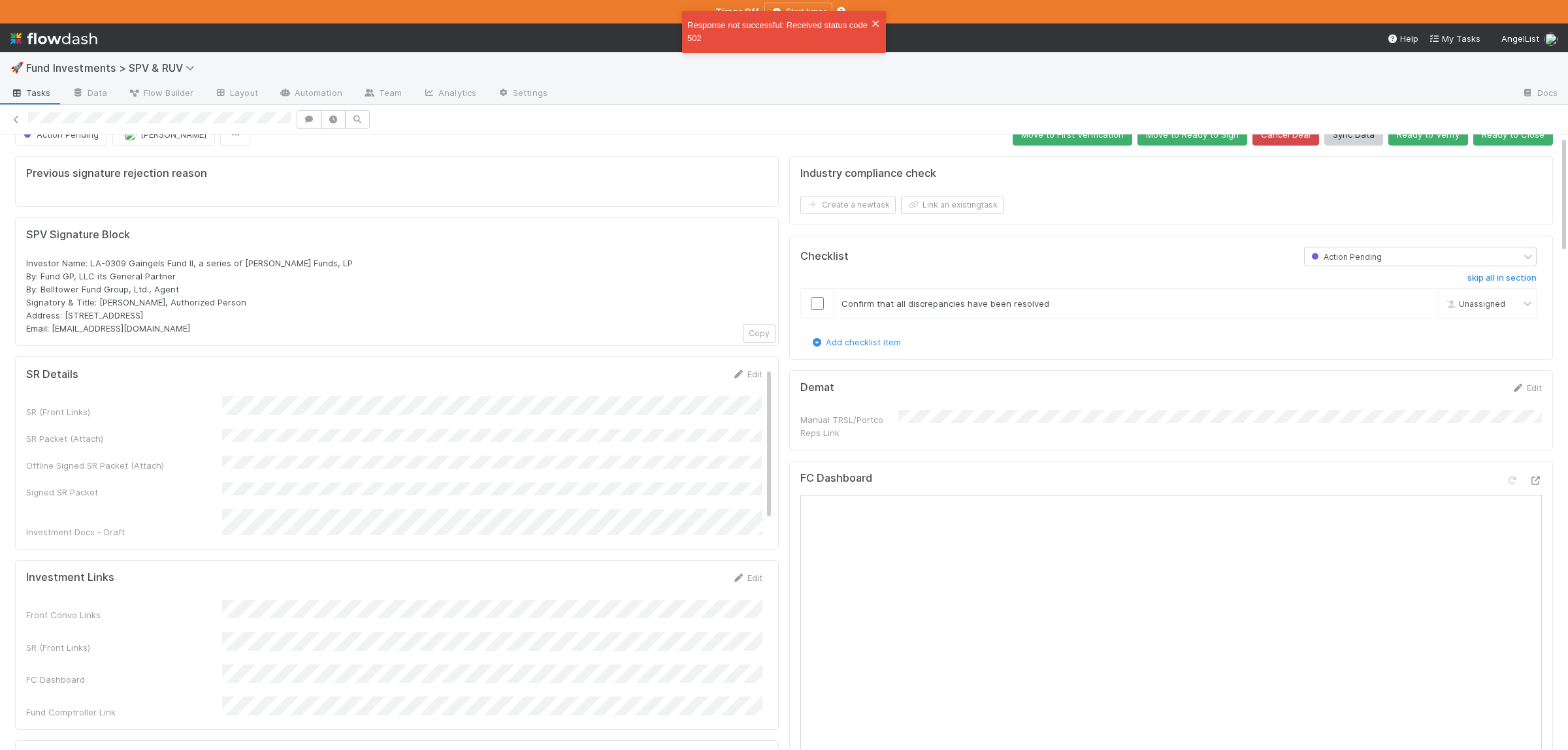
scroll to position [0, 0]
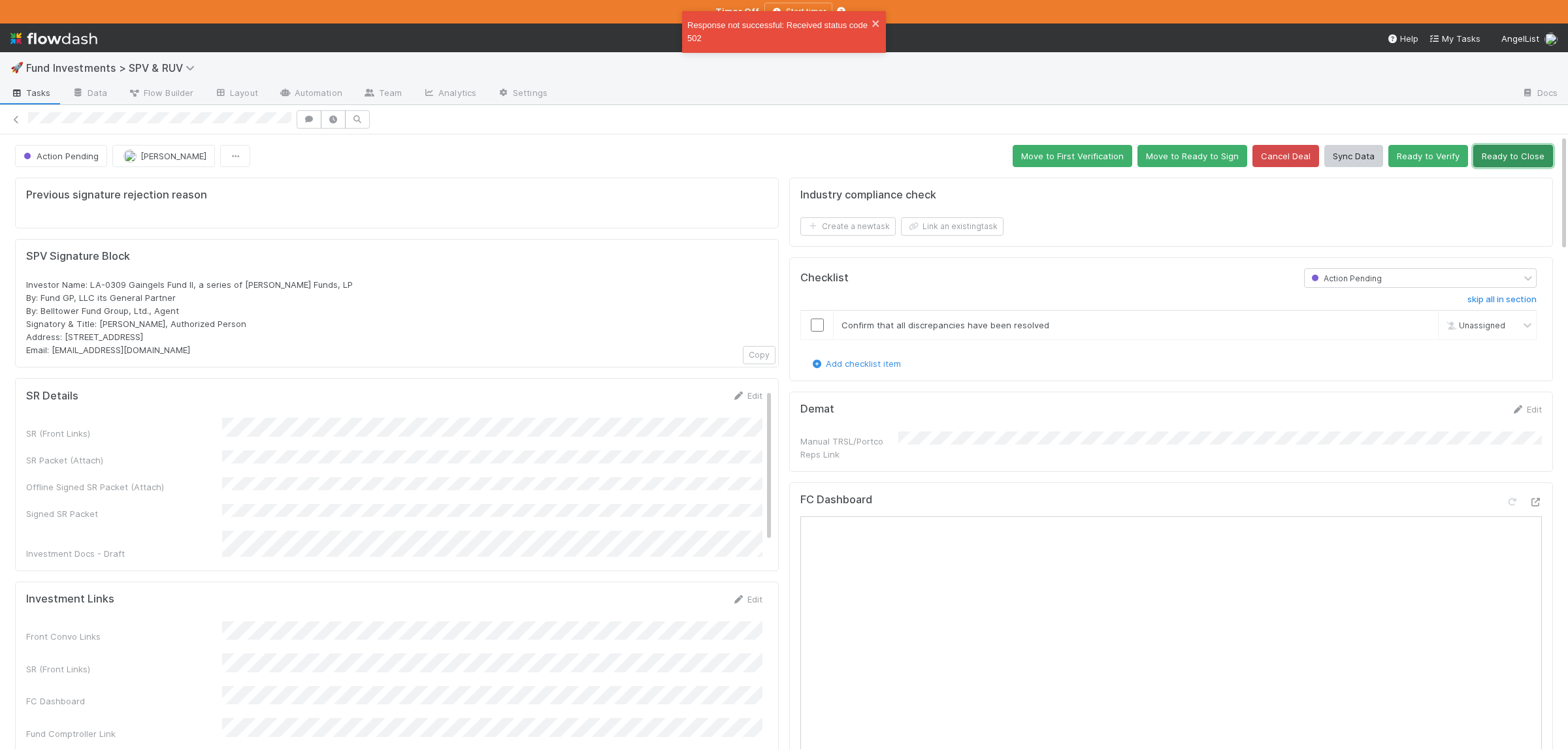
click at [1512, 156] on button "Ready to Close" at bounding box center [1513, 156] width 80 height 22
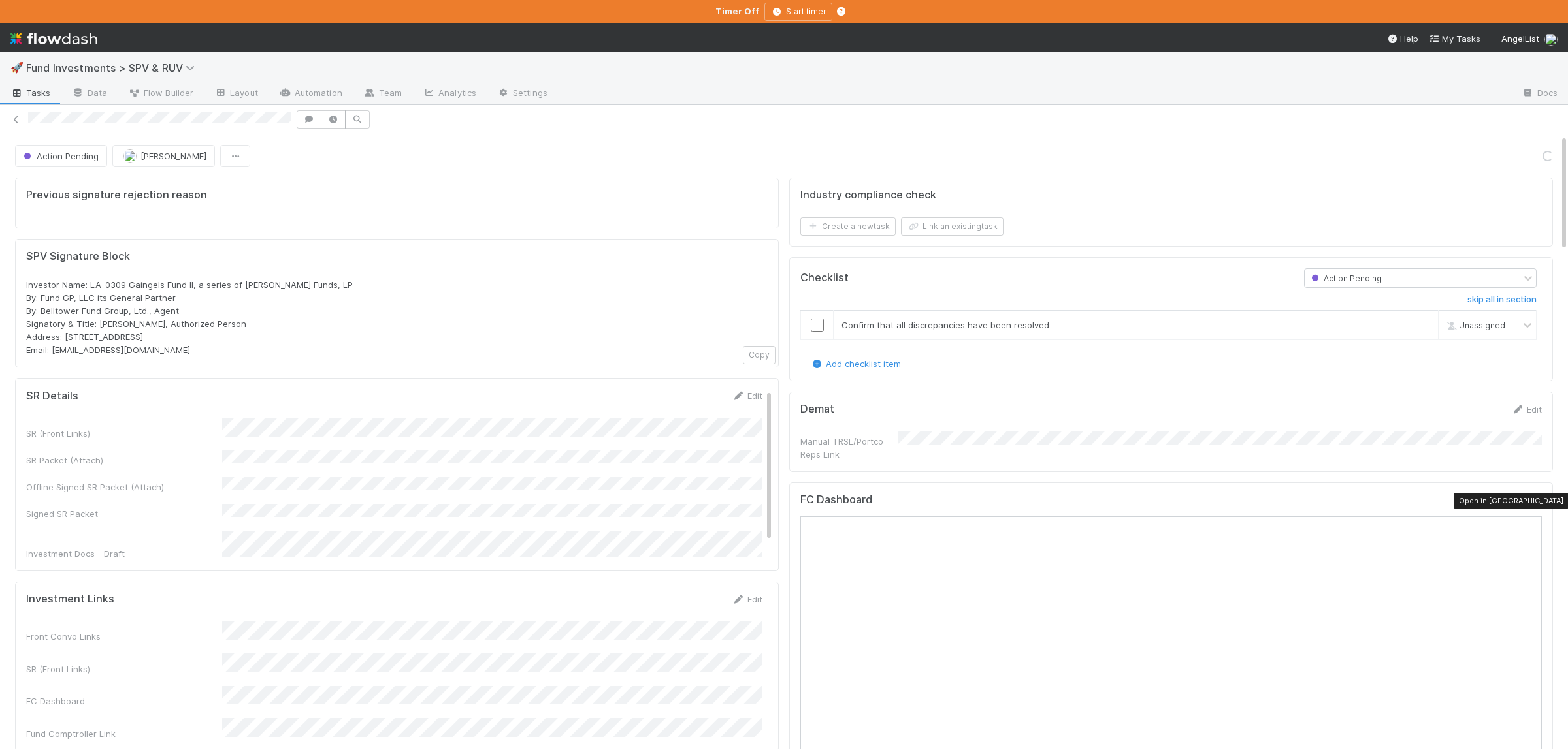
click at [1534, 504] on icon at bounding box center [1536, 503] width 13 height 8
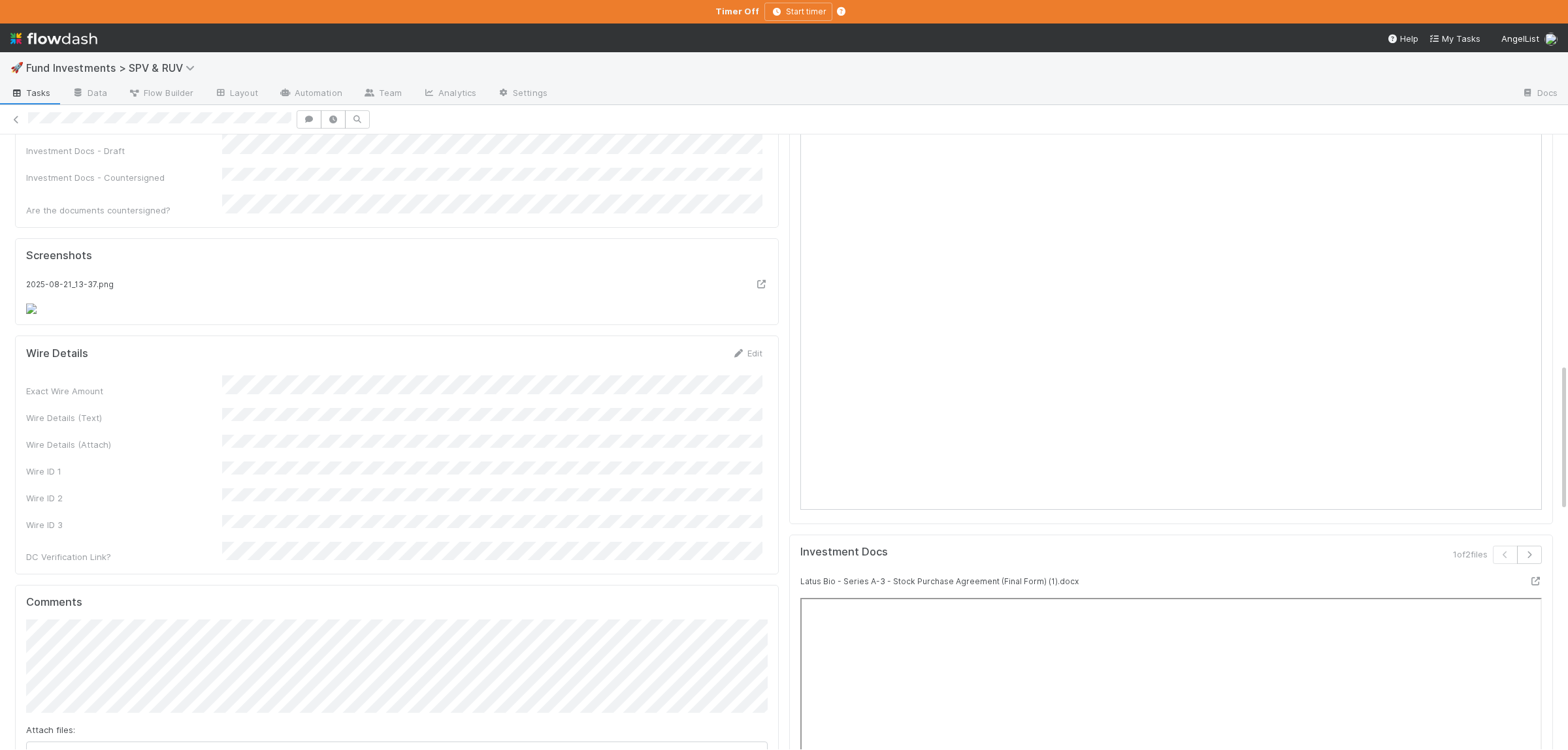
scroll to position [1210, 0]
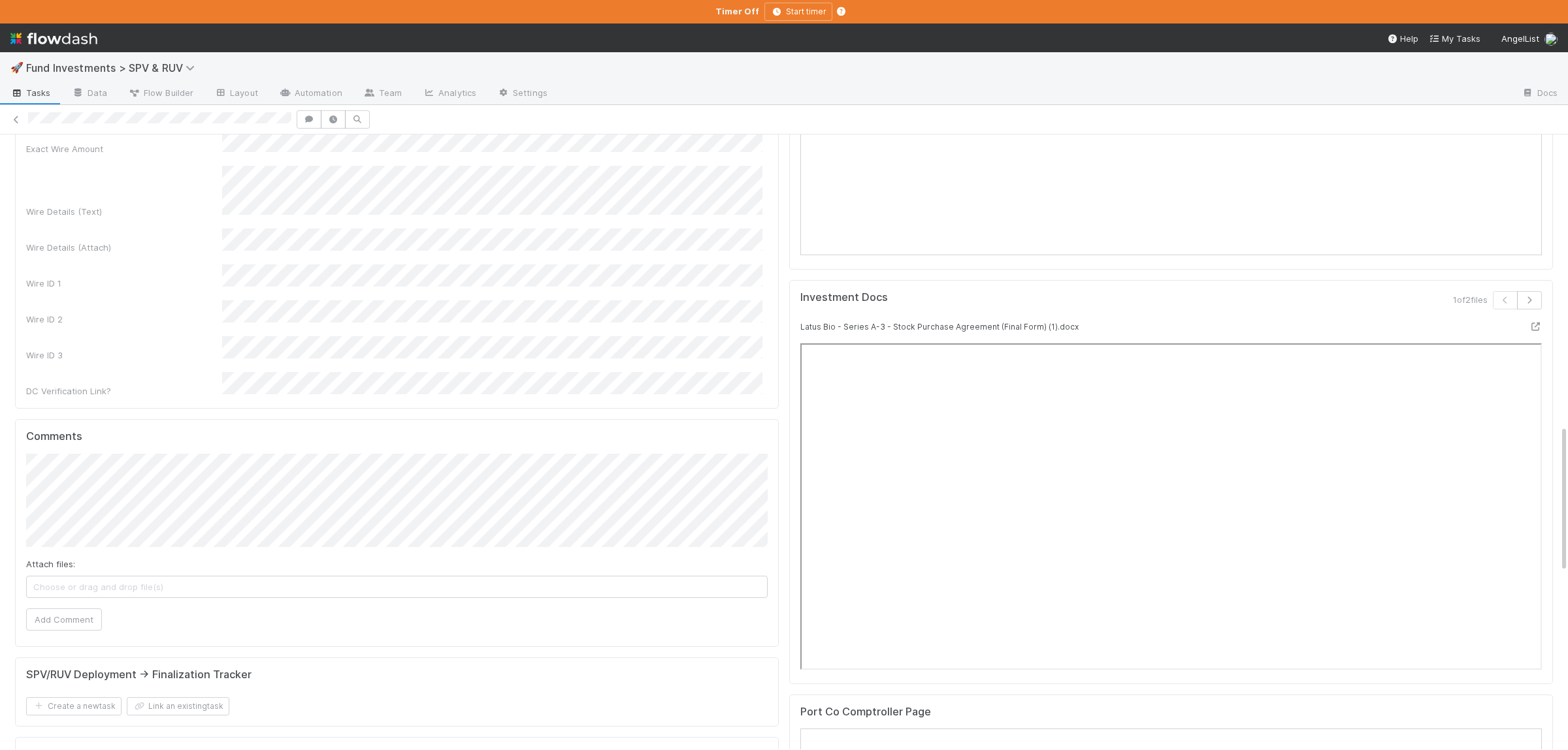
click at [686, 114] on button "Save" at bounding box center [692, 103] width 37 height 22
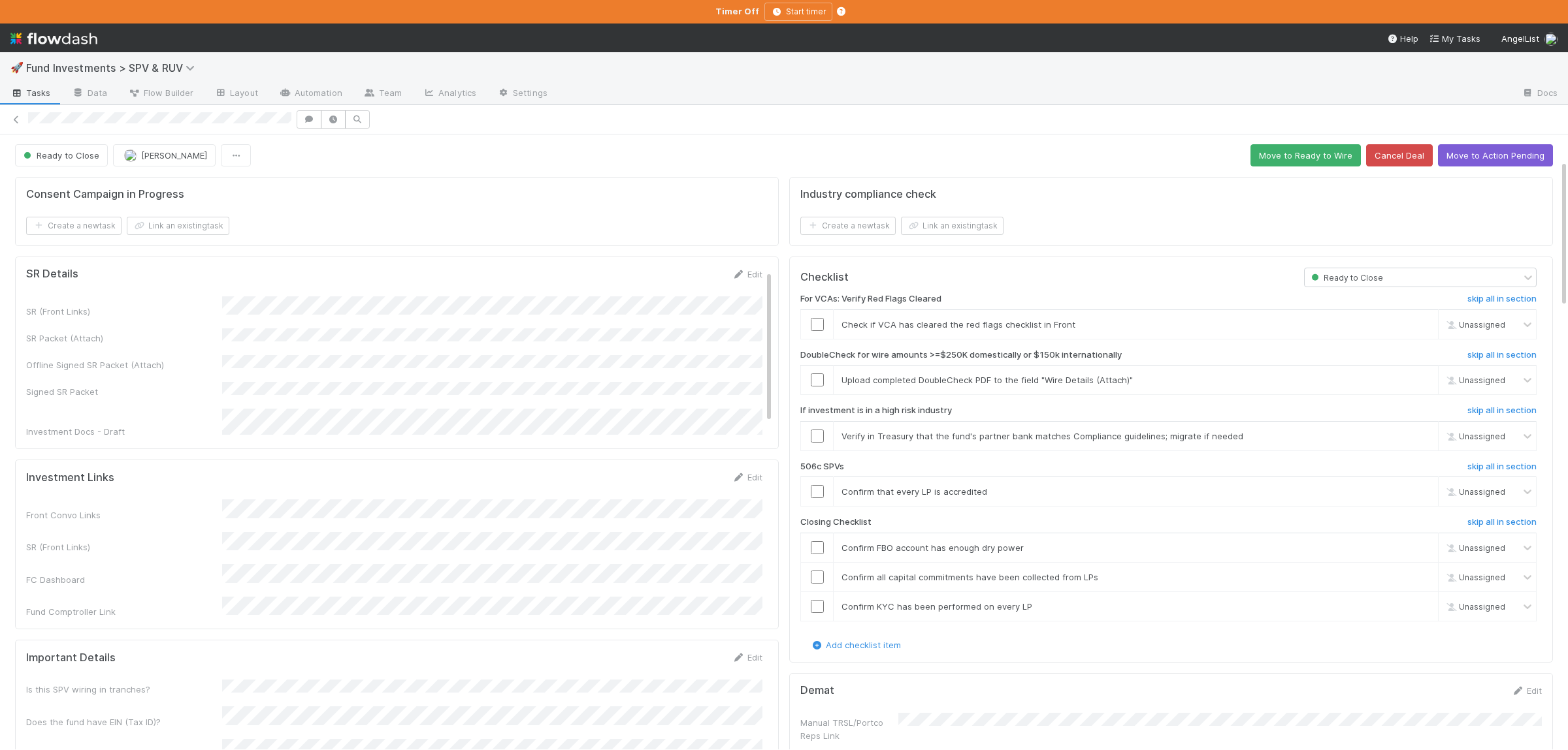
scroll to position [0, 0]
click at [818, 327] on input "checkbox" at bounding box center [818, 325] width 13 height 13
click at [1427, 385] on link "skip" at bounding box center [1422, 381] width 17 height 11
click at [1424, 440] on link "skip" at bounding box center [1422, 436] width 17 height 11
click at [1423, 498] on link "skip" at bounding box center [1422, 492] width 17 height 11
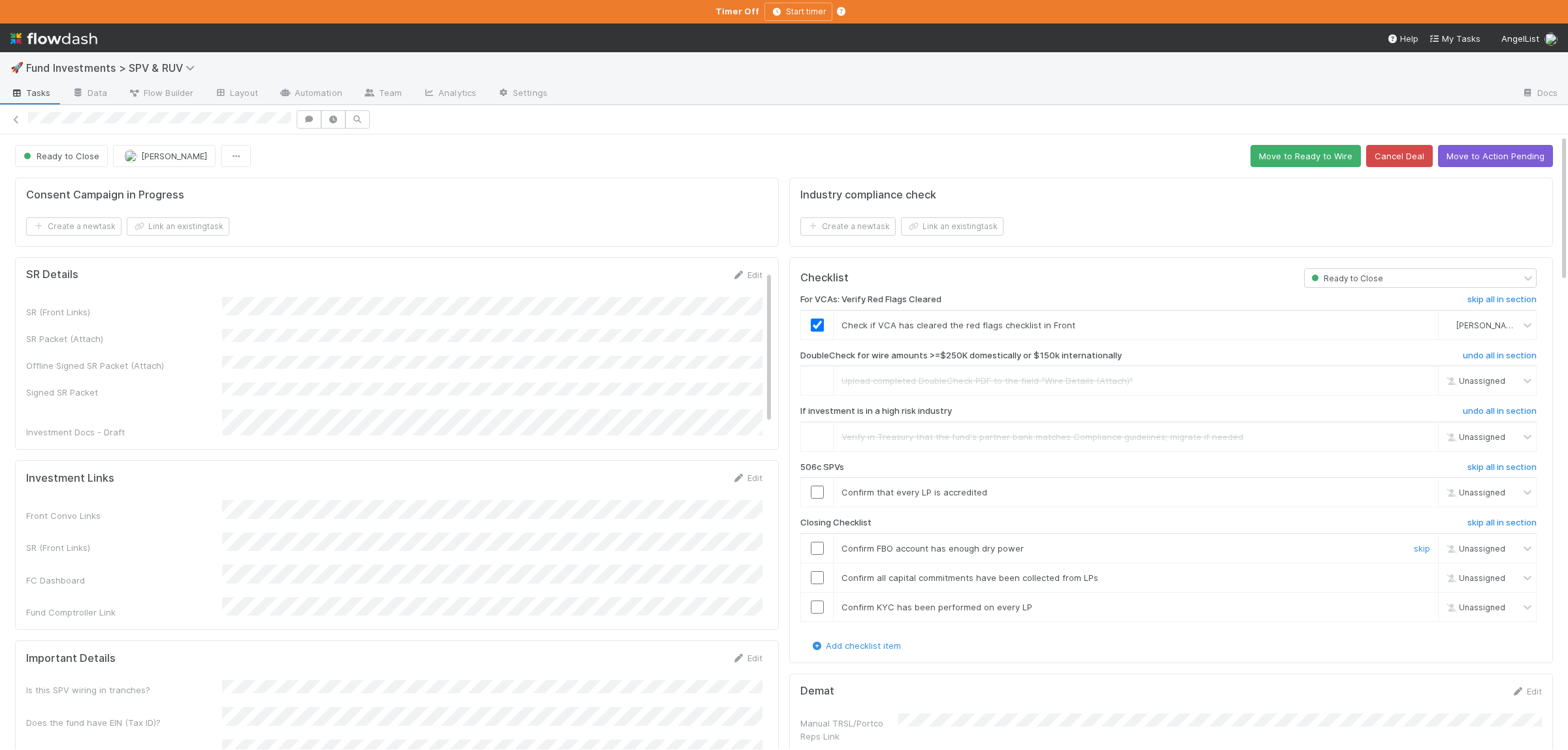
click at [818, 545] on td at bounding box center [817, 548] width 32 height 29
click at [817, 584] on input "checkbox" at bounding box center [818, 578] width 13 height 13
drag, startPoint x: 817, startPoint y: 611, endPoint x: 820, endPoint y: 587, distance: 24.2
click at [818, 610] on input "checkbox" at bounding box center [818, 607] width 13 height 13
drag, startPoint x: 818, startPoint y: 552, endPoint x: 1058, endPoint y: 538, distance: 240.4
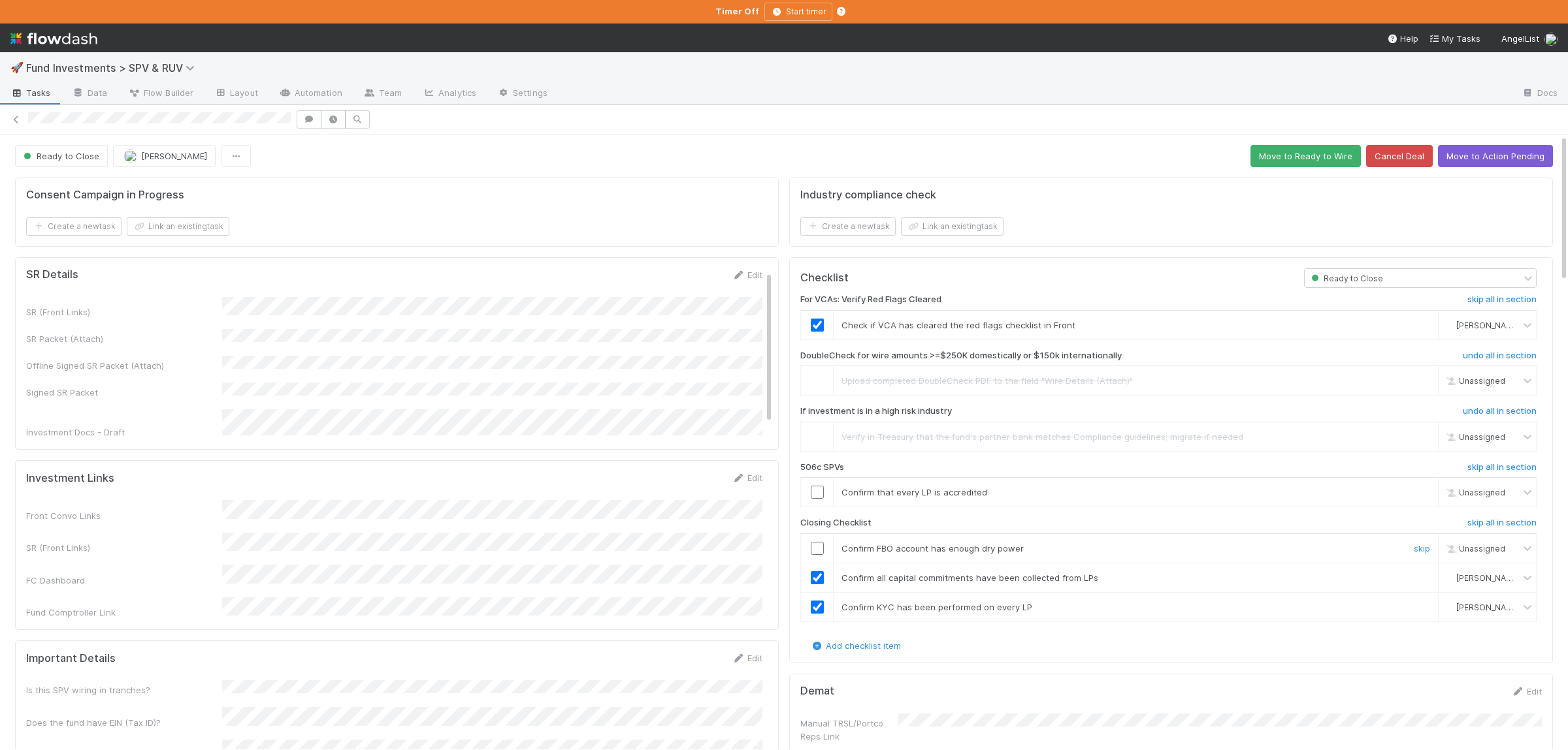
click at [819, 552] on input "checkbox" at bounding box center [818, 548] width 13 height 13
drag, startPoint x: 1423, startPoint y: 497, endPoint x: 1215, endPoint y: 458, distance: 211.6
click at [1423, 496] on link "skip" at bounding box center [1422, 492] width 17 height 11
click at [1287, 158] on button "Move to Ready to Wire" at bounding box center [1306, 156] width 110 height 22
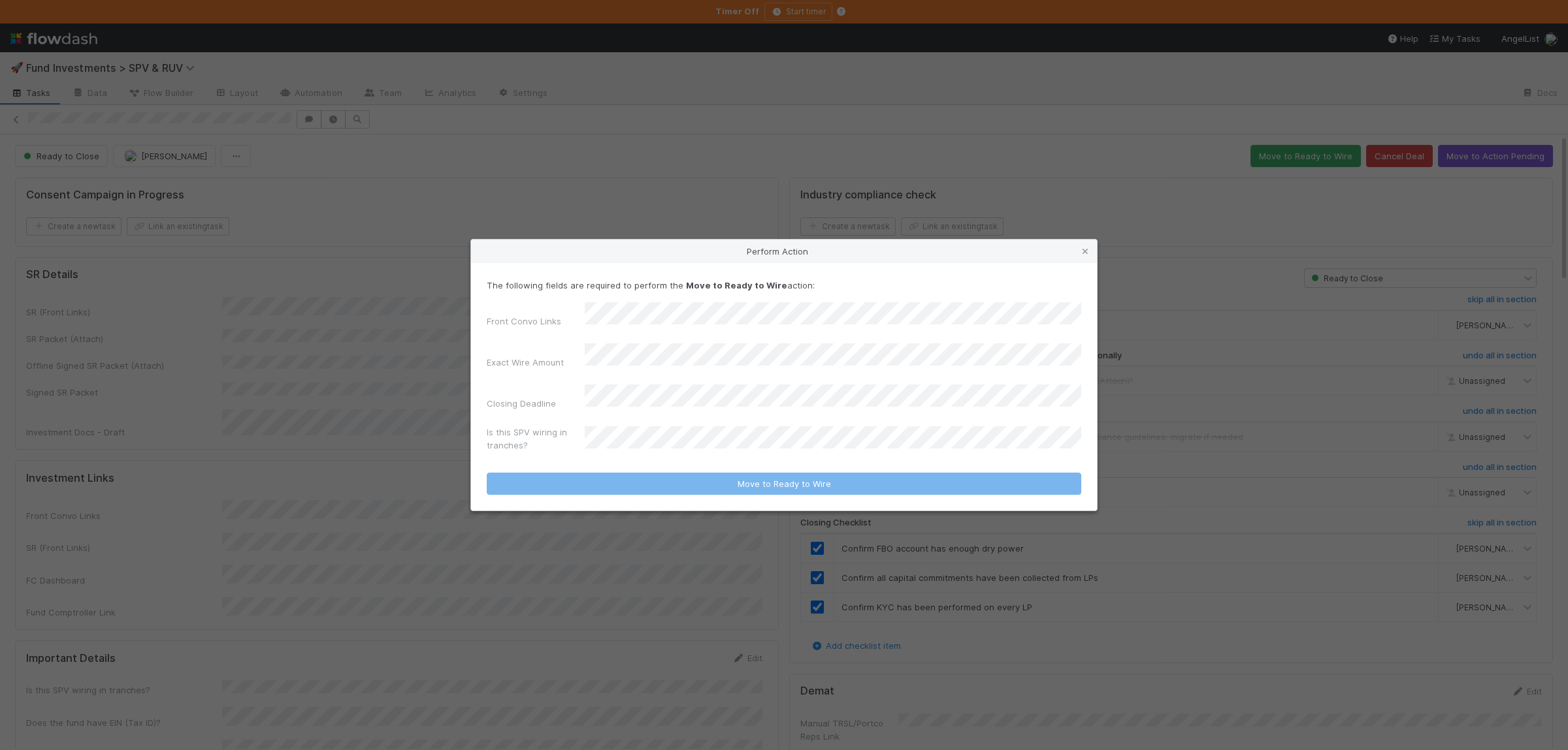
click at [623, 450] on form "The following fields are required to perform the Move to Ready to Wire action: …" at bounding box center [784, 387] width 594 height 217
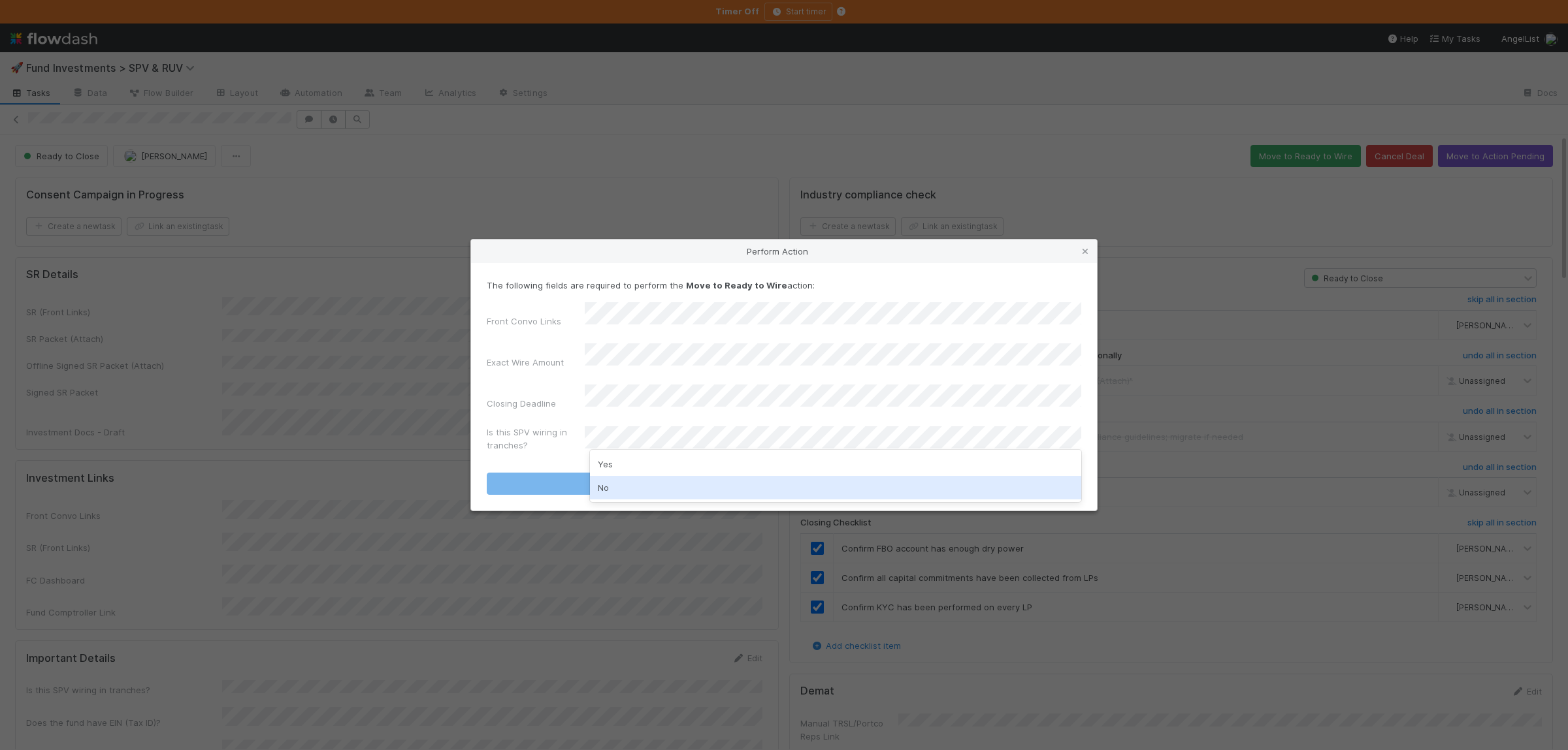
click at [628, 483] on div "No" at bounding box center [836, 488] width 491 height 23
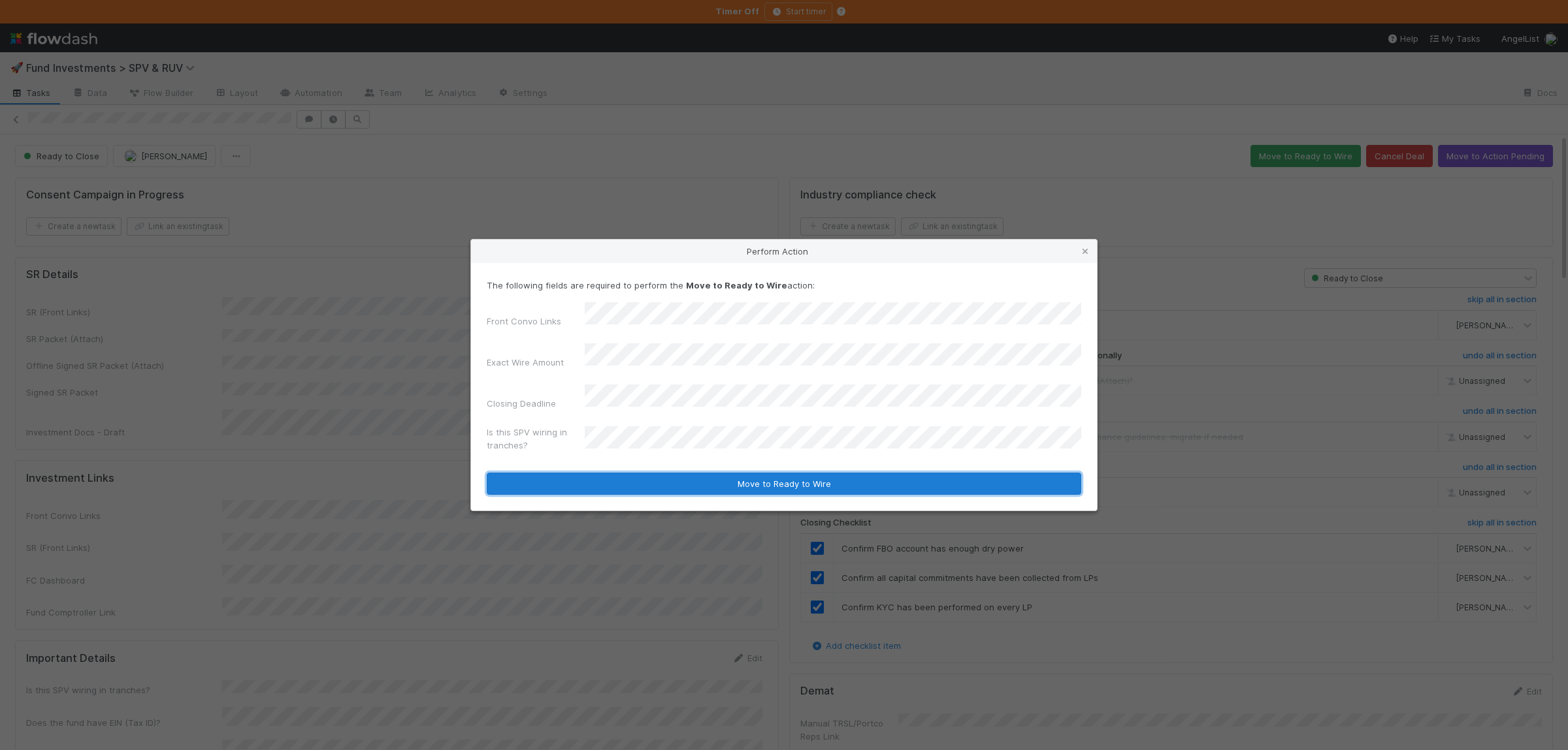
click at [634, 474] on button "Move to Ready to Wire" at bounding box center [784, 484] width 594 height 22
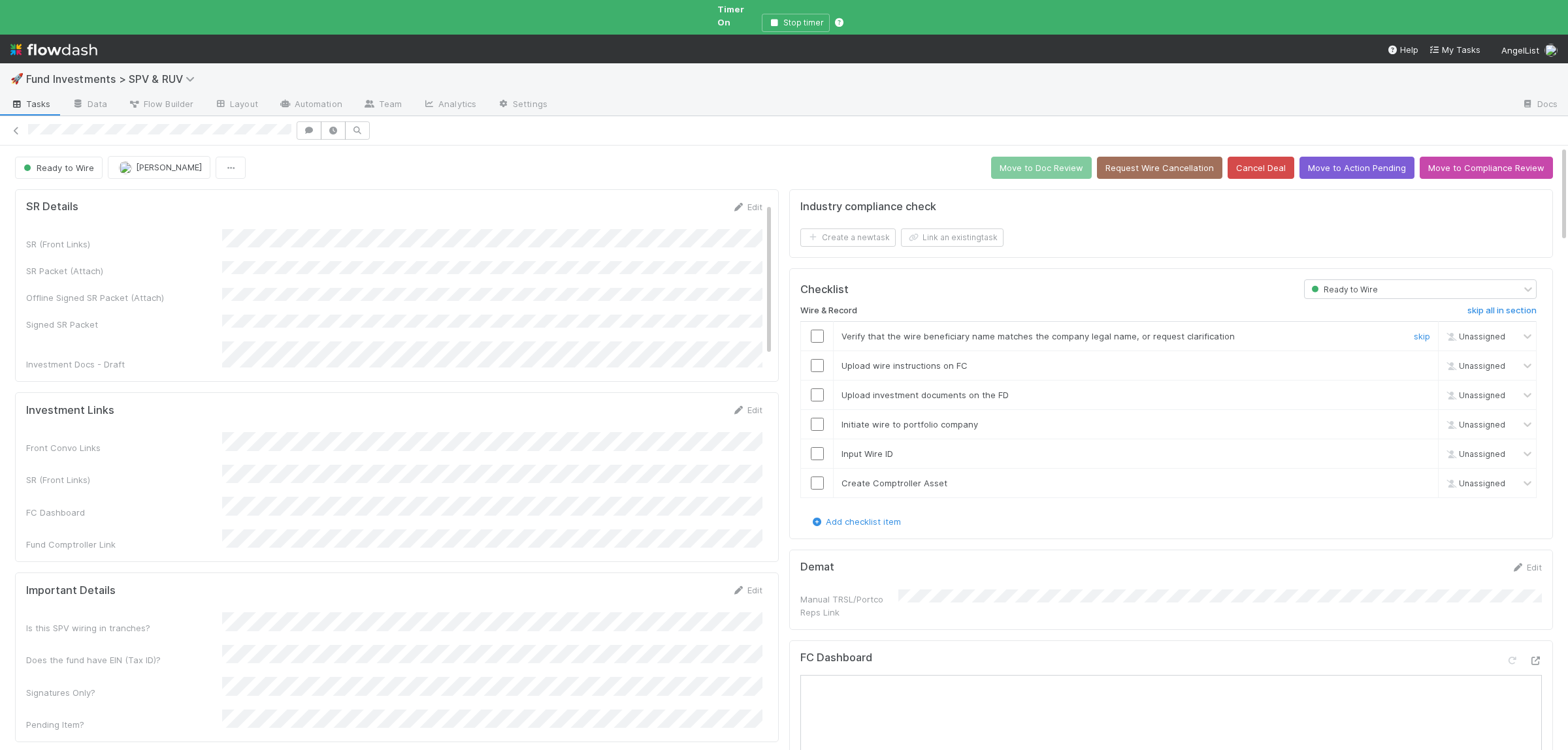
click at [819, 330] on input "checkbox" at bounding box center [818, 337] width 13 height 13
click at [812, 363] on input "checkbox" at bounding box center [818, 366] width 13 height 13
click at [815, 394] on td at bounding box center [817, 395] width 32 height 29
click at [820, 388] on input "checkbox" at bounding box center [818, 395] width 13 height 13
click at [818, 418] on input "checkbox" at bounding box center [818, 425] width 13 height 13
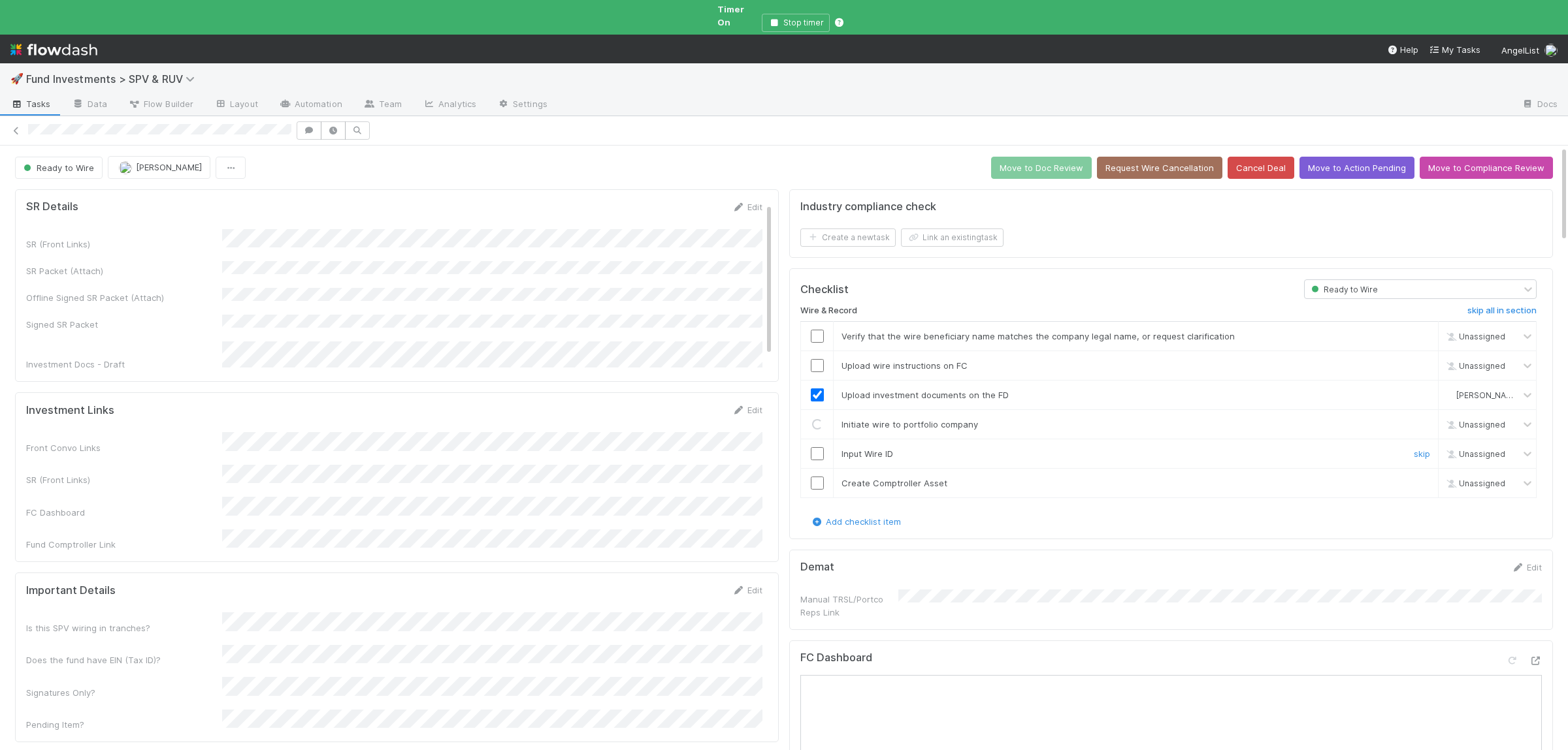
click at [815, 447] on input "checkbox" at bounding box center [818, 454] width 13 height 13
drag, startPoint x: 814, startPoint y: 475, endPoint x: 828, endPoint y: 450, distance: 28.7
click at [815, 477] on input "checkbox" at bounding box center [818, 484] width 13 height 13
click at [809, 351] on td at bounding box center [817, 365] width 32 height 29
click at [818, 359] on input "checkbox" at bounding box center [818, 366] width 13 height 13
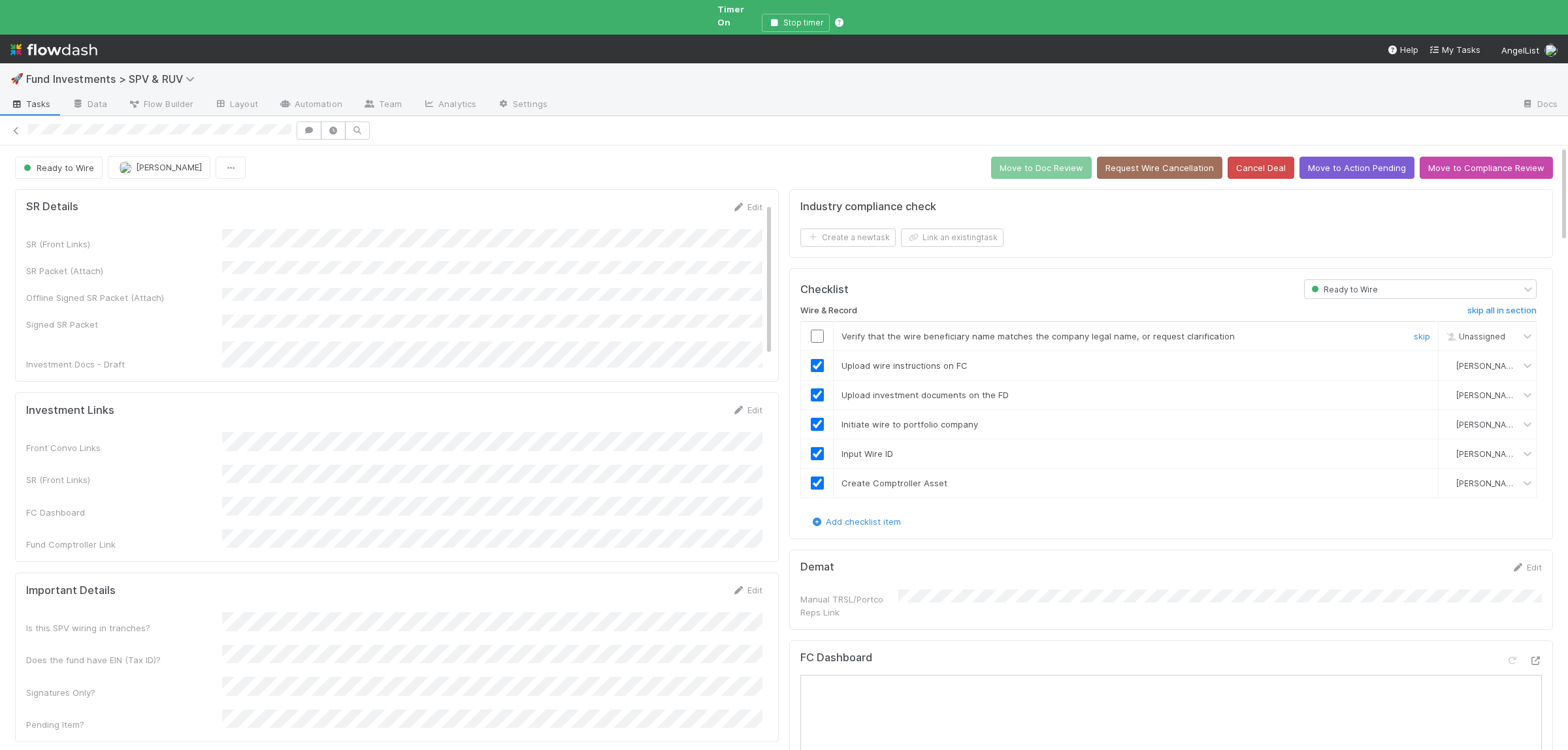
click at [809, 330] on div at bounding box center [817, 337] width 32 height 13
click at [821, 330] on input "checkbox" at bounding box center [818, 337] width 13 height 13
click at [1013, 161] on button "Move to Doc Review" at bounding box center [1041, 168] width 100 height 22
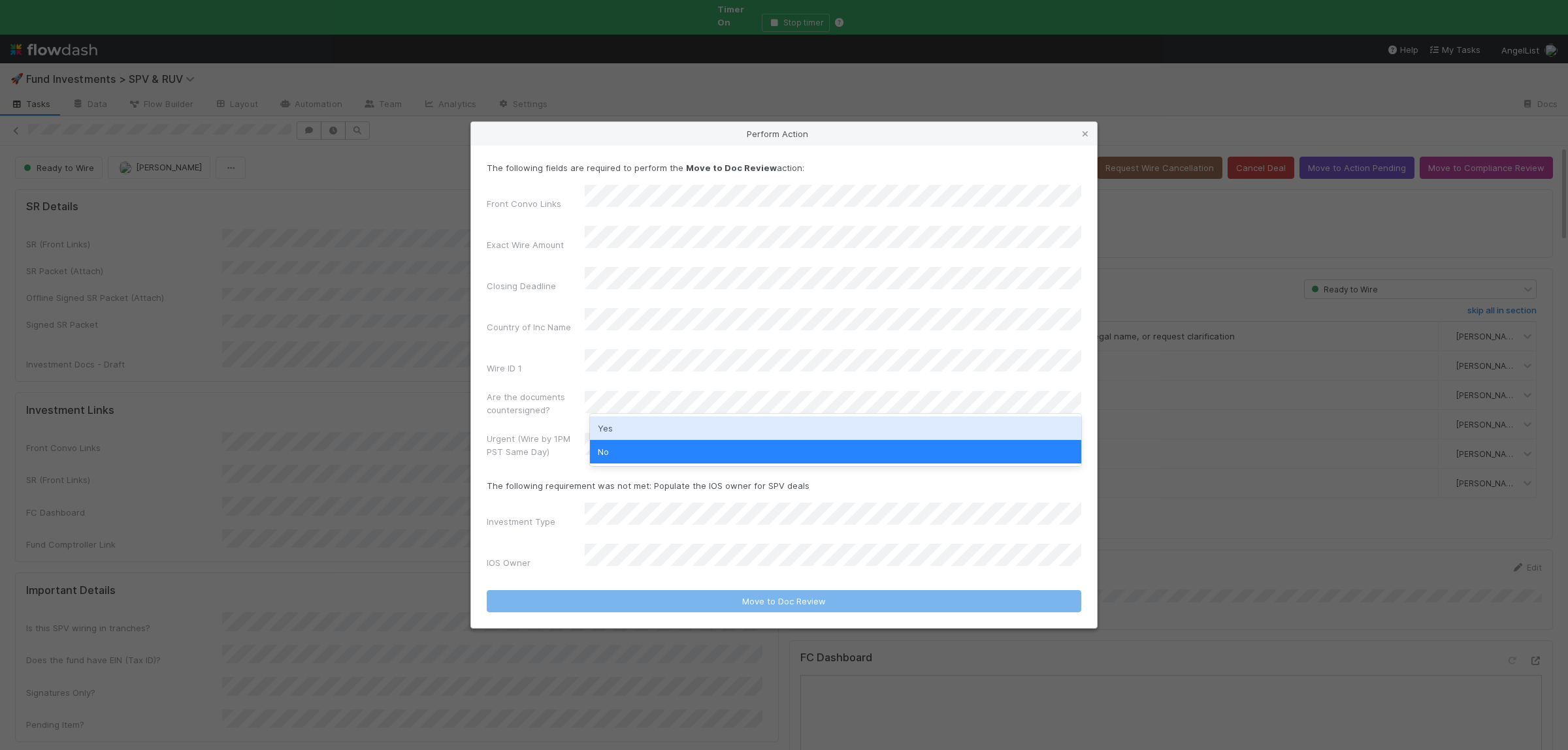
click at [634, 425] on div "Yes" at bounding box center [836, 428] width 491 height 23
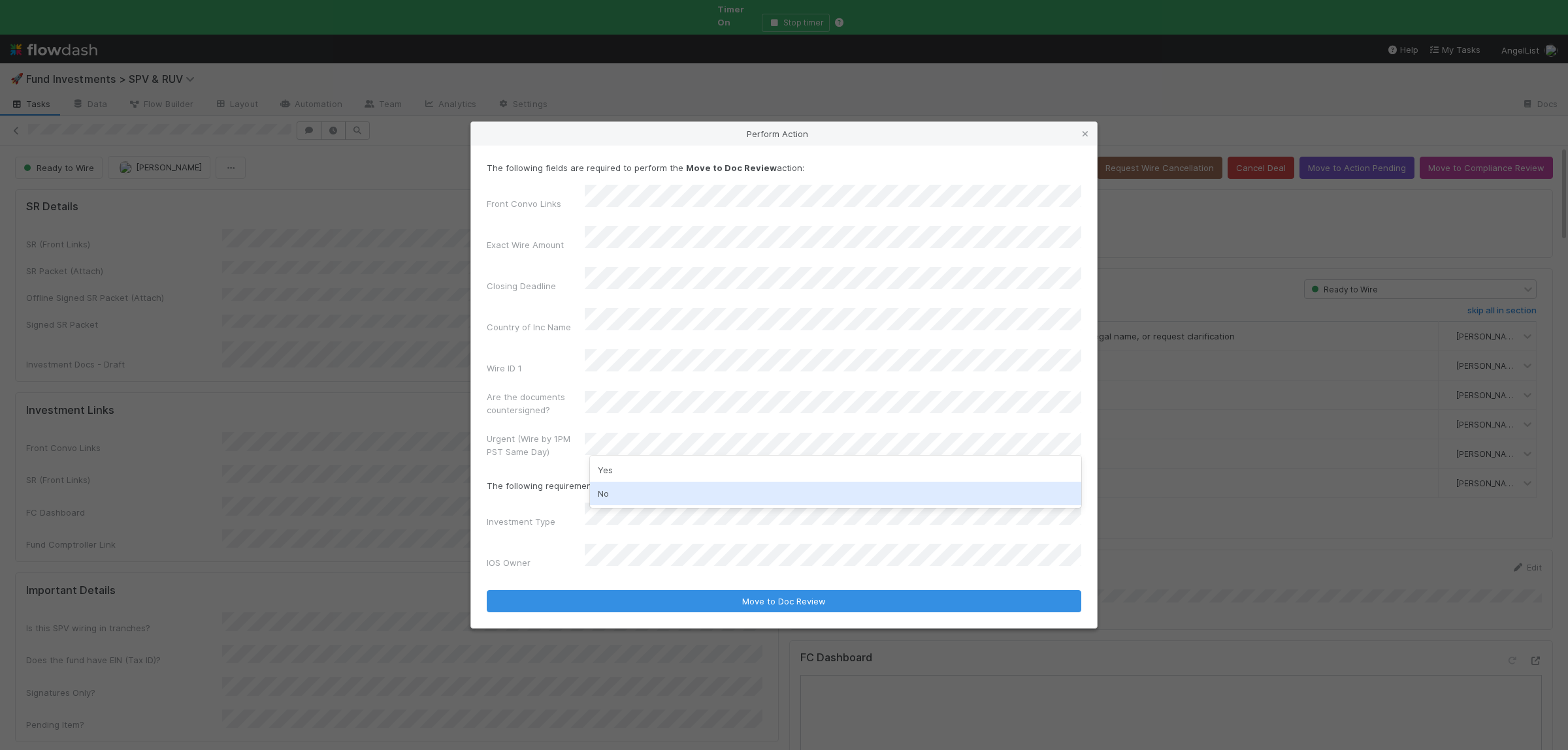
click at [630, 487] on div "No" at bounding box center [836, 494] width 491 height 23
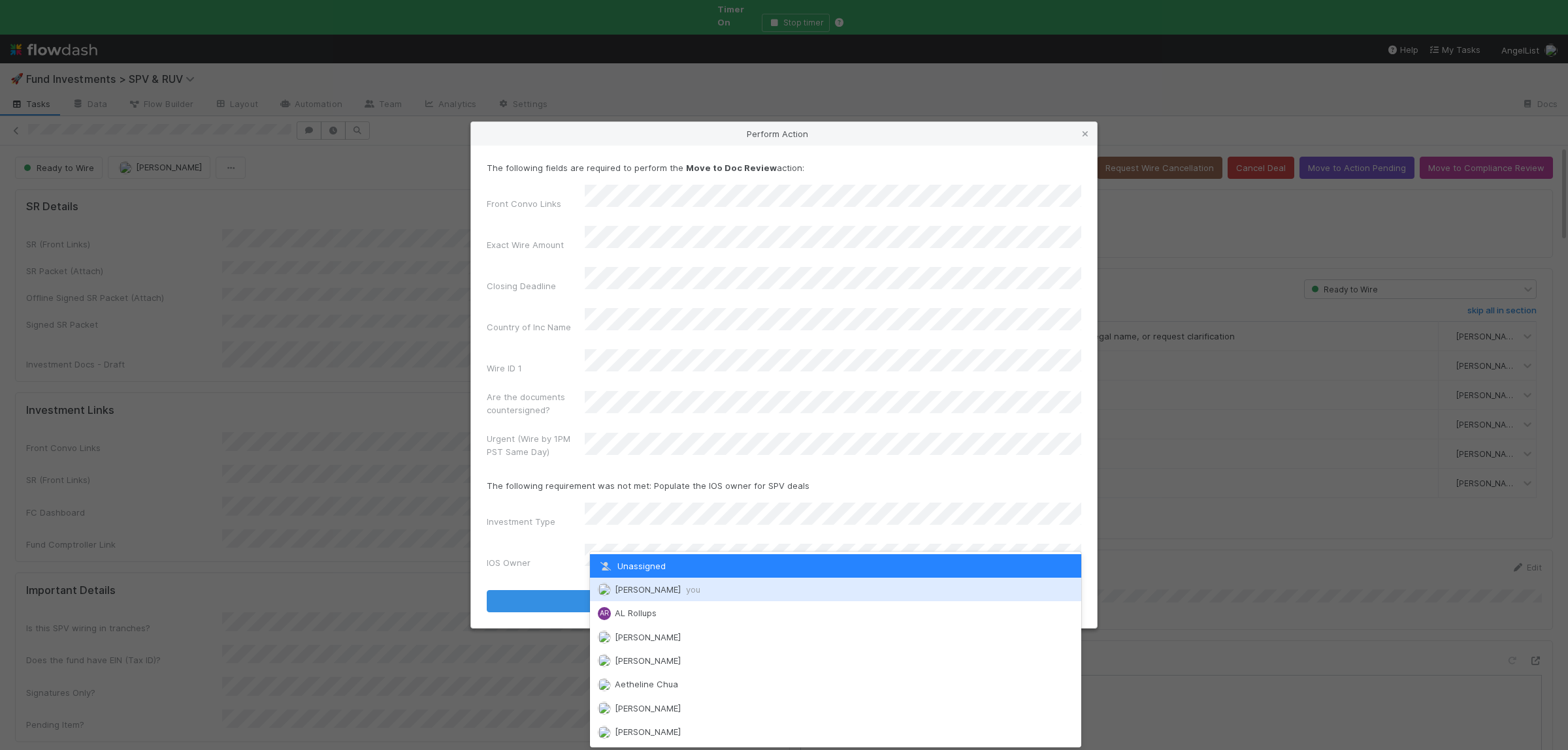
click at [612, 584] on div "Susan Tang you" at bounding box center [836, 590] width 491 height 23
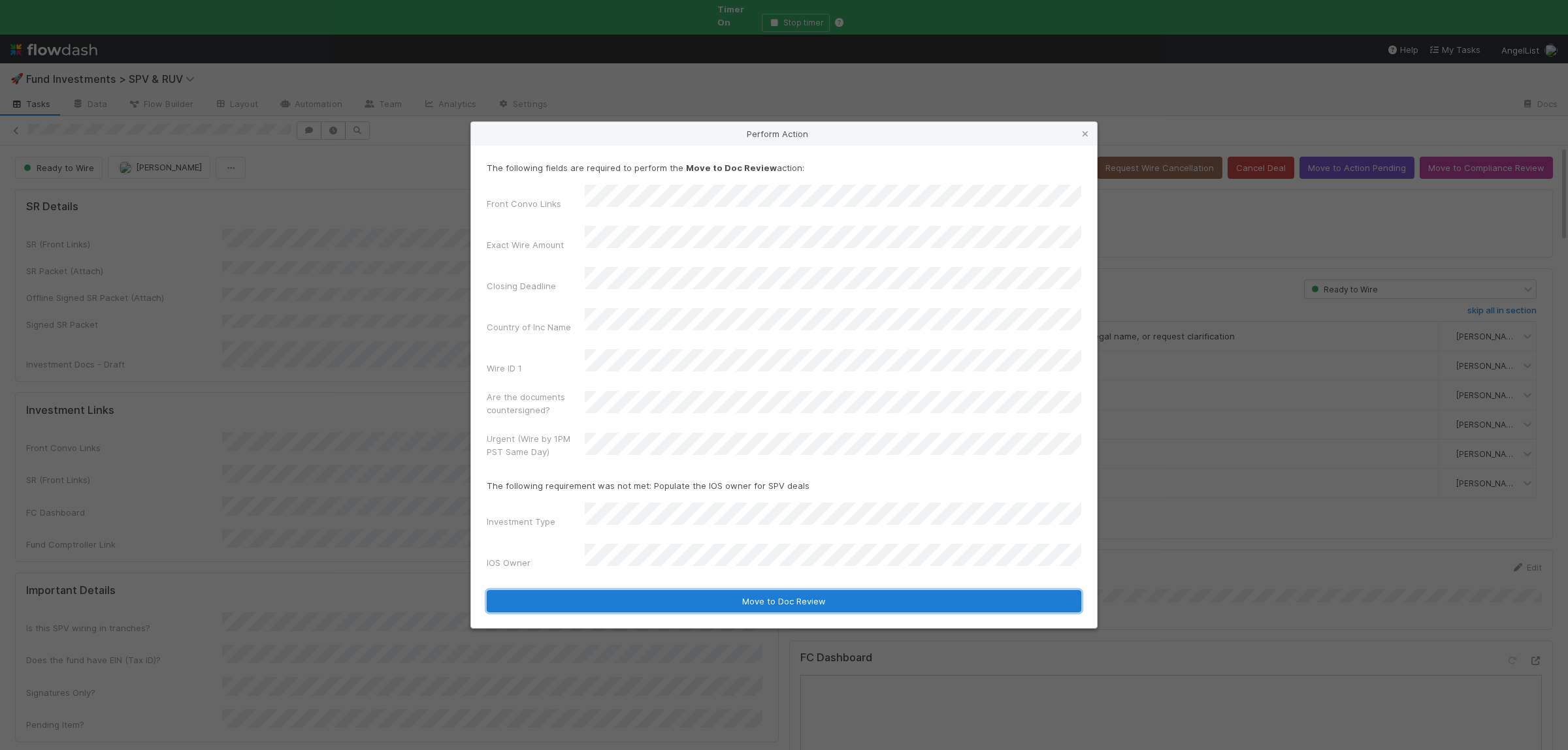
click at [612, 591] on button "Move to Doc Review" at bounding box center [784, 601] width 594 height 22
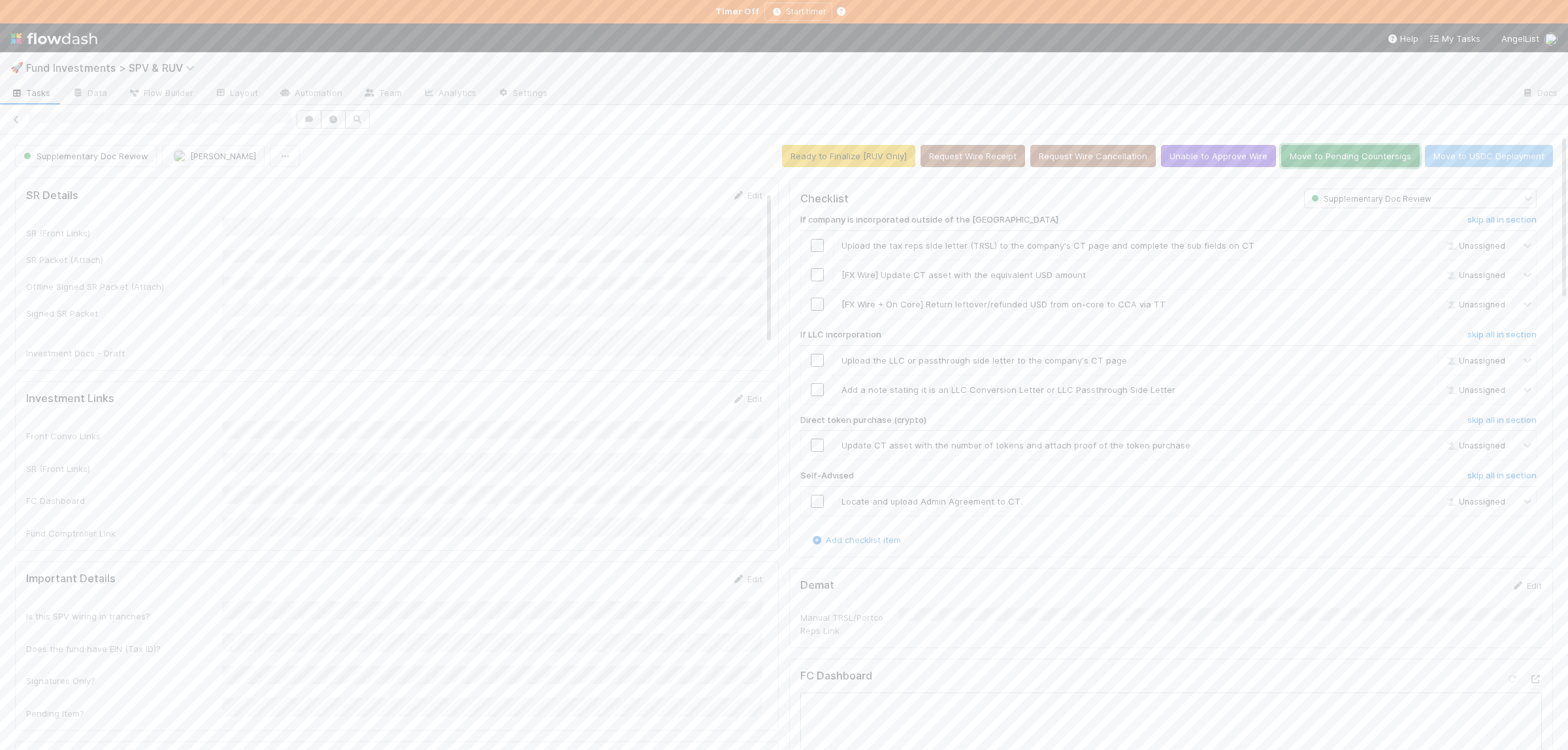
click at [1324, 155] on button "Move to Pending Countersigs" at bounding box center [1351, 156] width 139 height 22
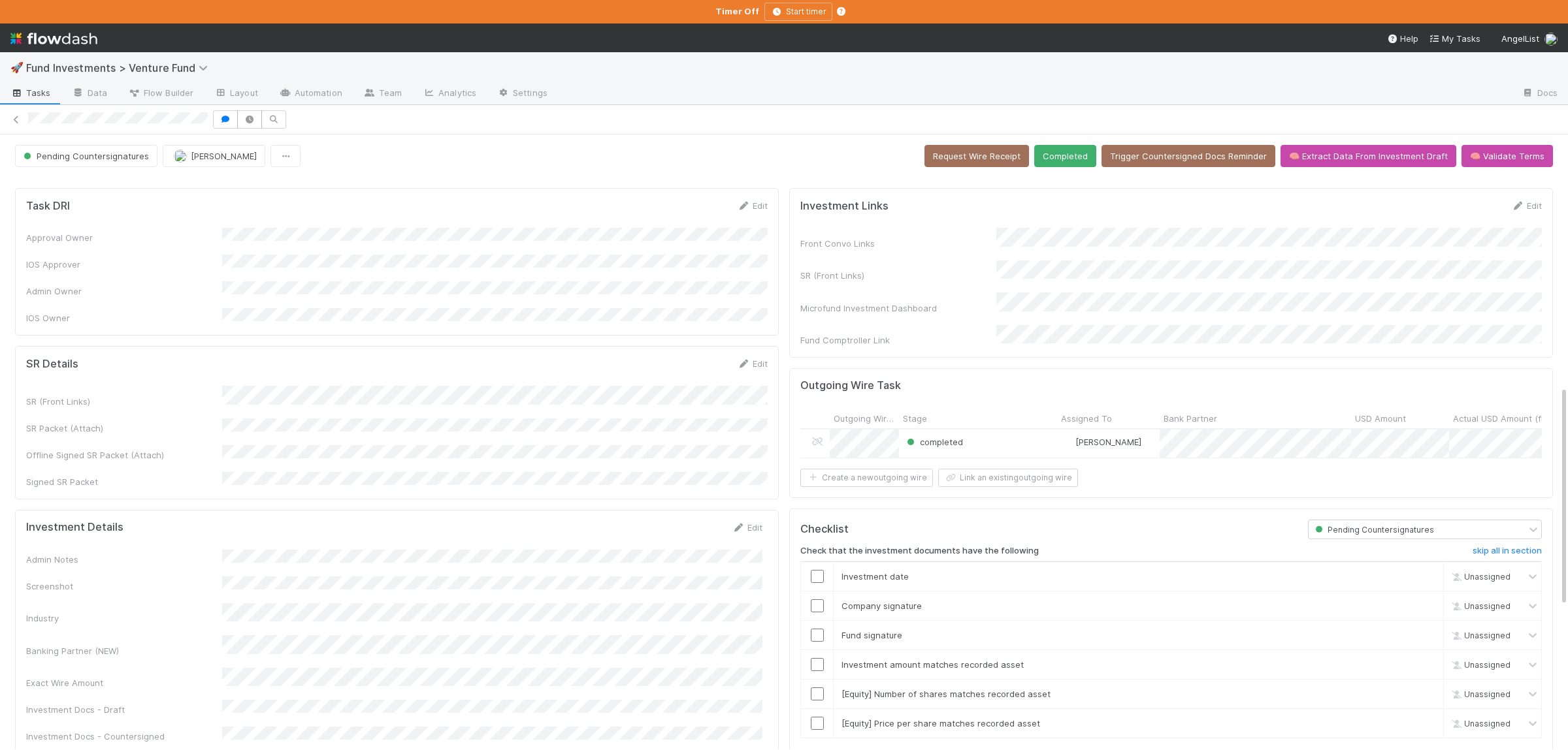
scroll to position [955, 0]
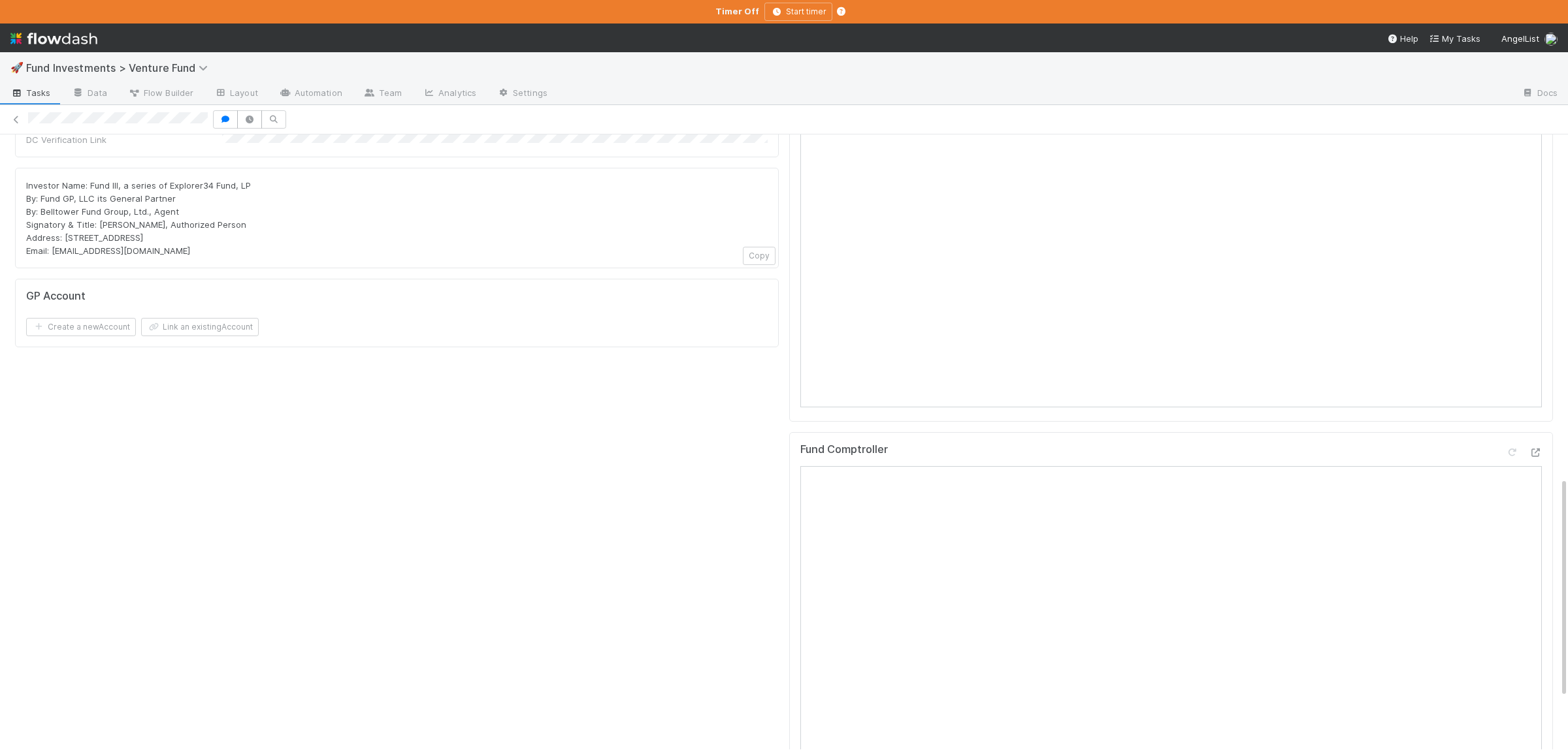
click at [608, 446] on div "Task DRI Edit Approval Owner IOS Approver Admin Owner IOS Owner SR Details Edit…" at bounding box center [397, 65] width 774 height 1673
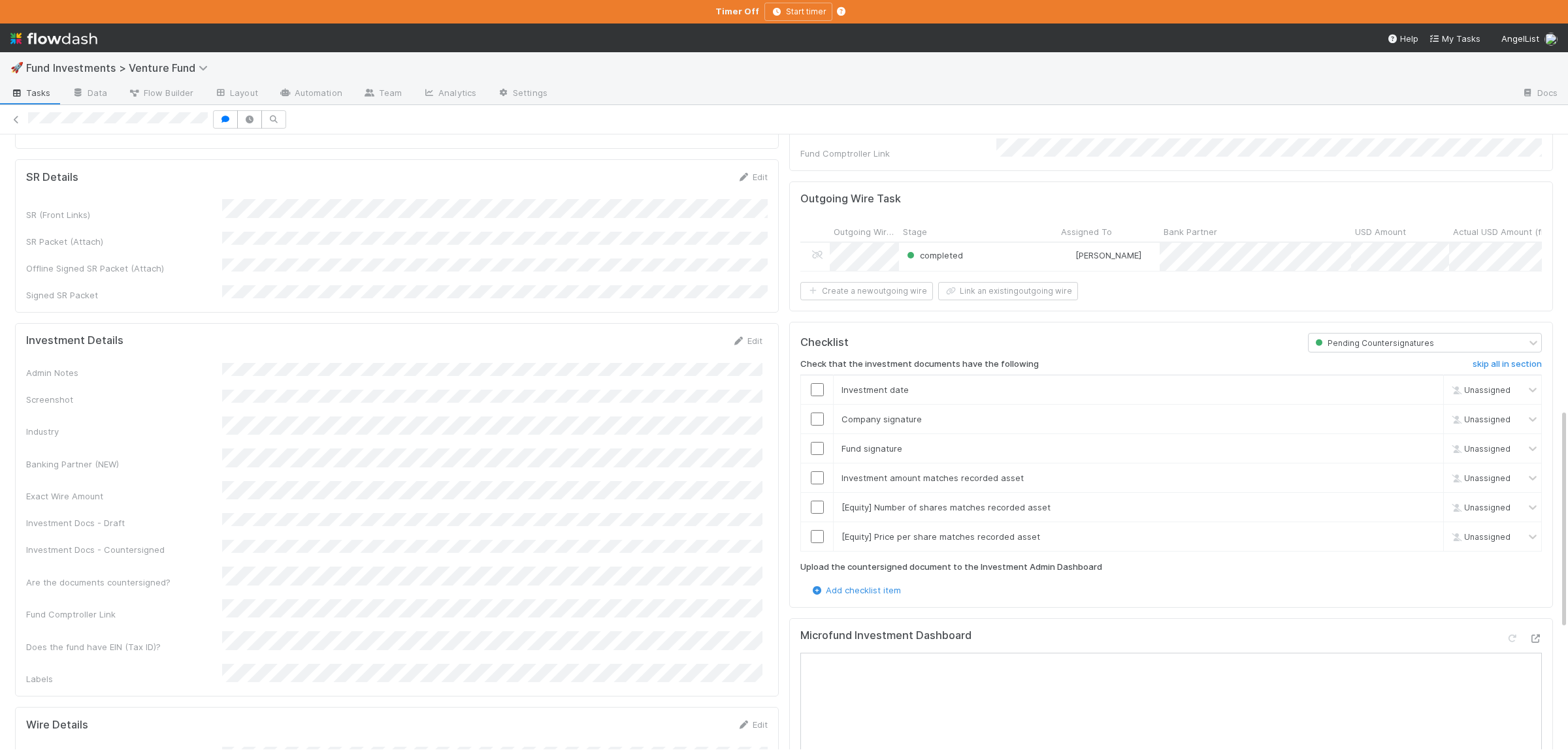
scroll to position [0, 0]
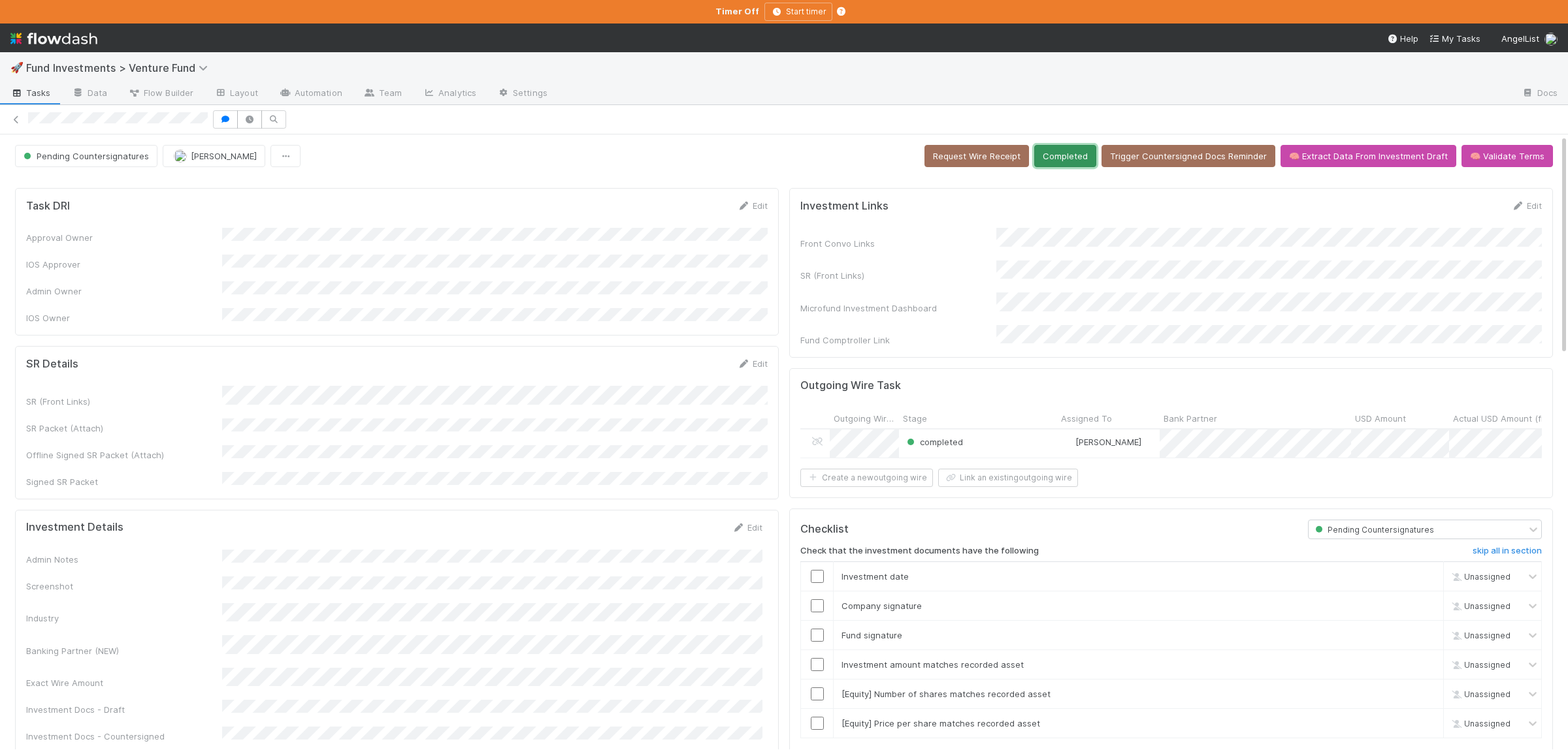
drag, startPoint x: 1087, startPoint y: 158, endPoint x: 1044, endPoint y: 190, distance: 53.6
click at [1087, 158] on button "Completed" at bounding box center [1065, 156] width 62 height 22
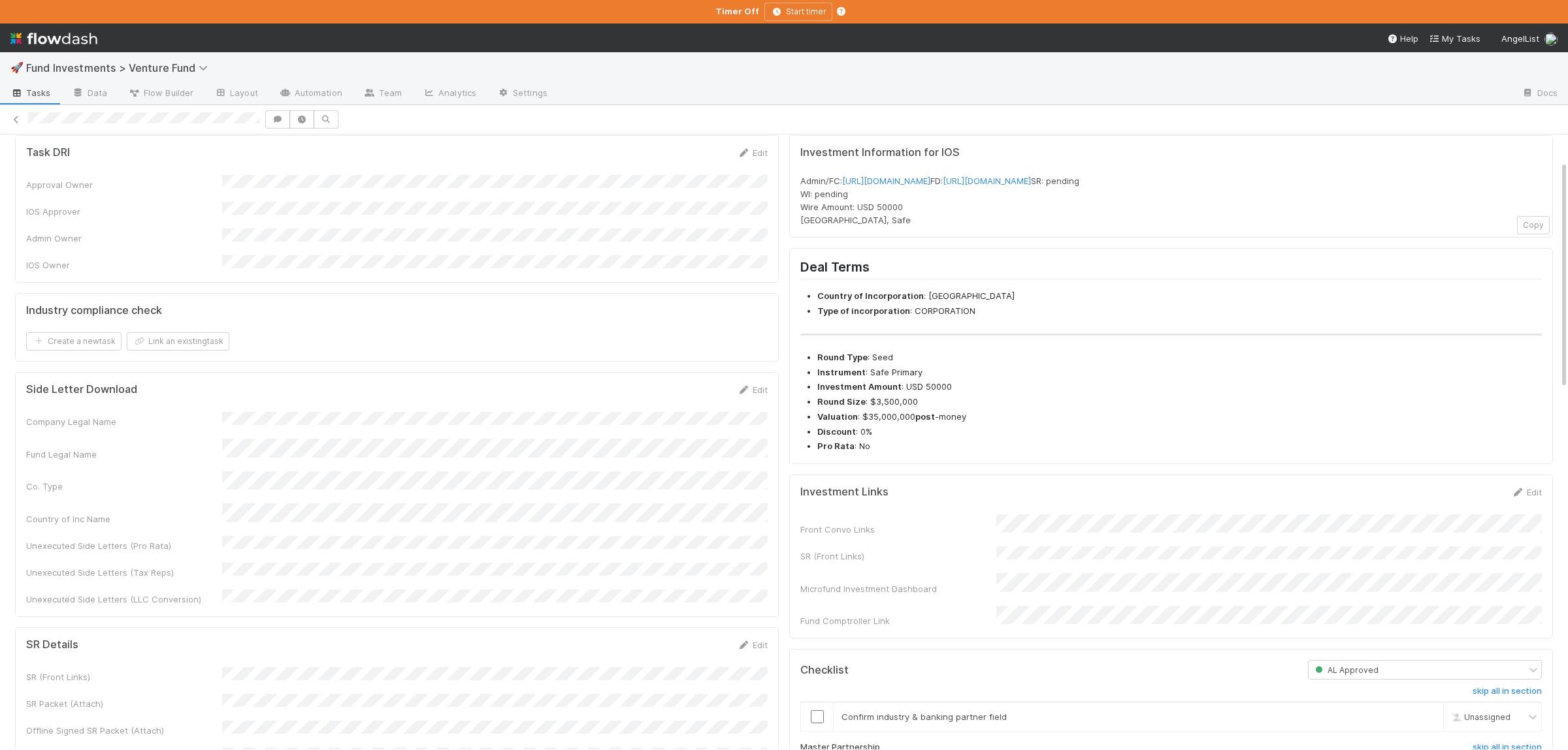
scroll to position [255, 0]
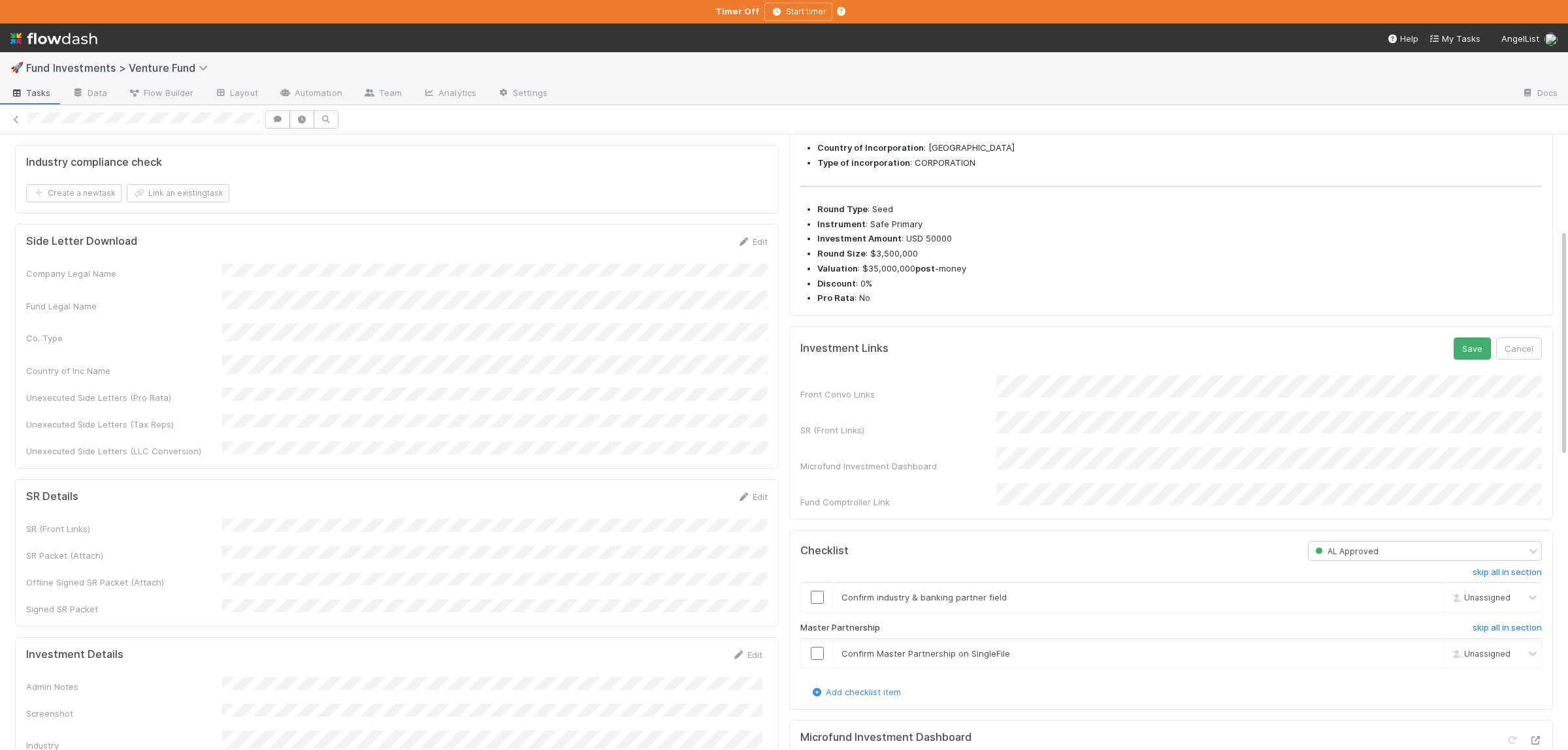
click at [1137, 438] on div "Front Convo Links SR (Front Links) Microfund Investment Dashboard Fund Comptrol…" at bounding box center [1170, 442] width 741 height 134
click at [1137, 440] on div "Front Convo Links SR (Front Links) Microfund Investment Dashboard Fund Comptrol…" at bounding box center [1170, 442] width 741 height 134
click at [1477, 360] on button "Save" at bounding box center [1472, 348] width 37 height 22
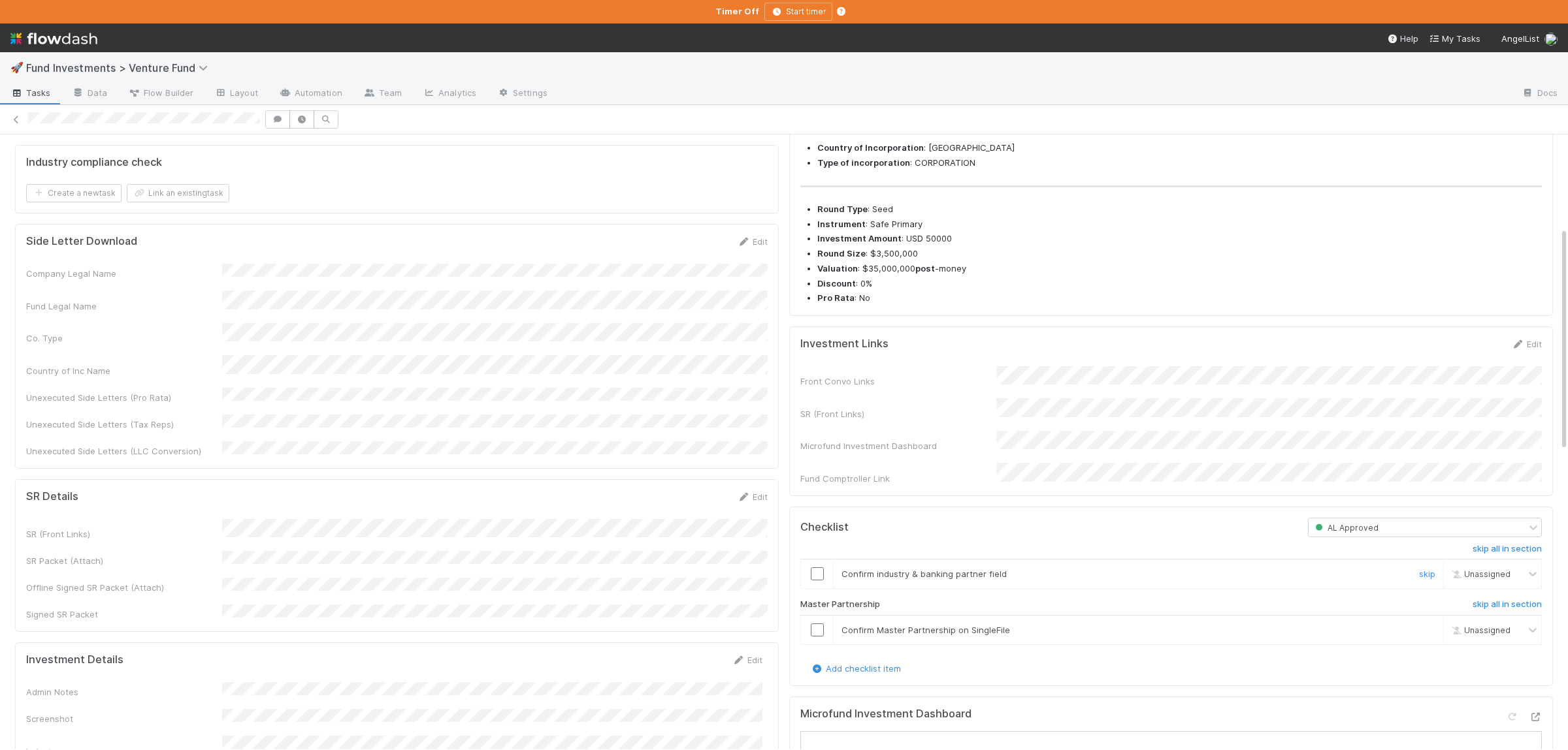
click at [816, 587] on td at bounding box center [817, 574] width 32 height 29
click at [816, 636] on input "checkbox" at bounding box center [818, 631] width 13 height 13
click at [816, 581] on input "checkbox" at bounding box center [818, 574] width 13 height 13
drag, startPoint x: 819, startPoint y: 652, endPoint x: 837, endPoint y: 643, distance: 20.1
click at [820, 636] on input "checkbox" at bounding box center [818, 631] width 13 height 13
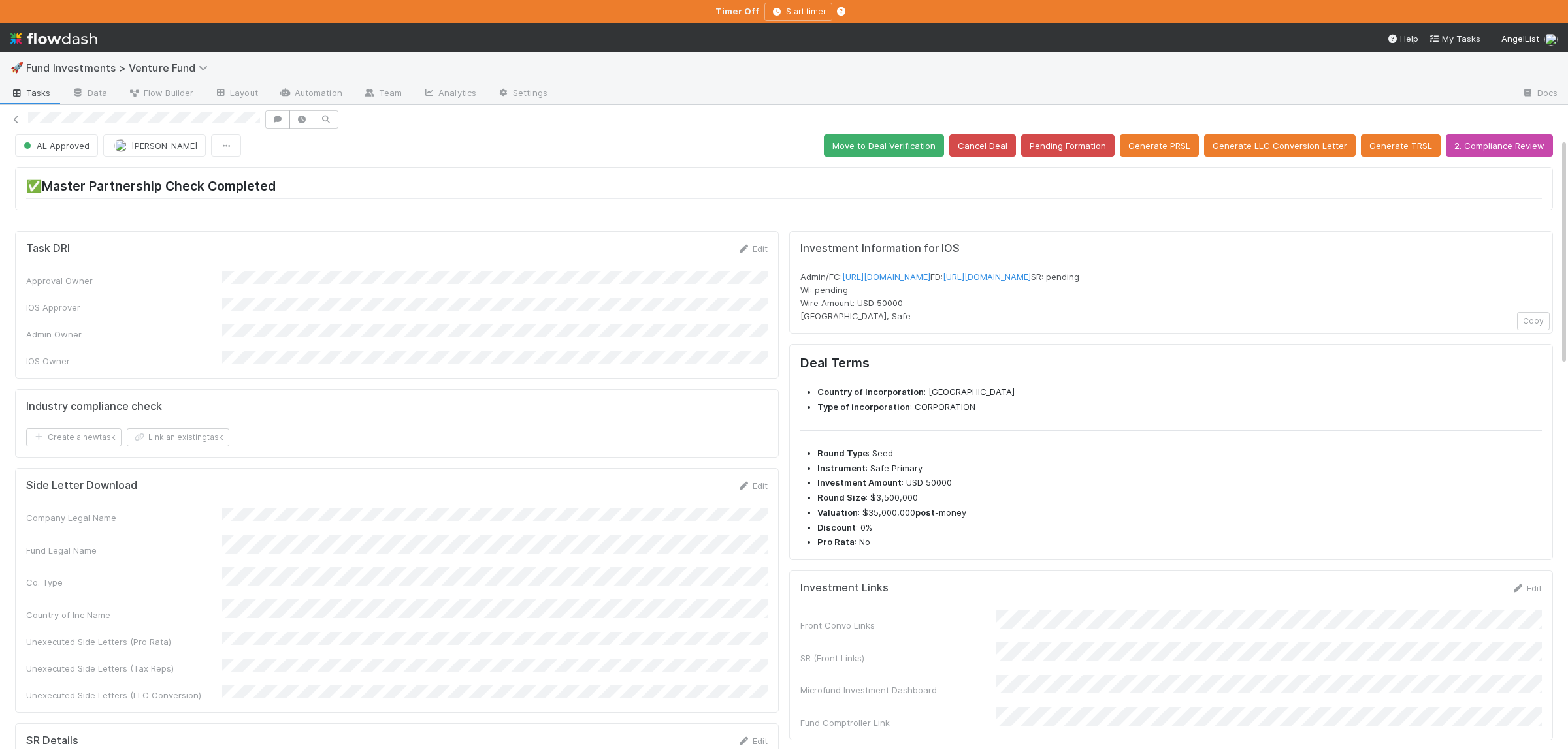
scroll to position [0, 0]
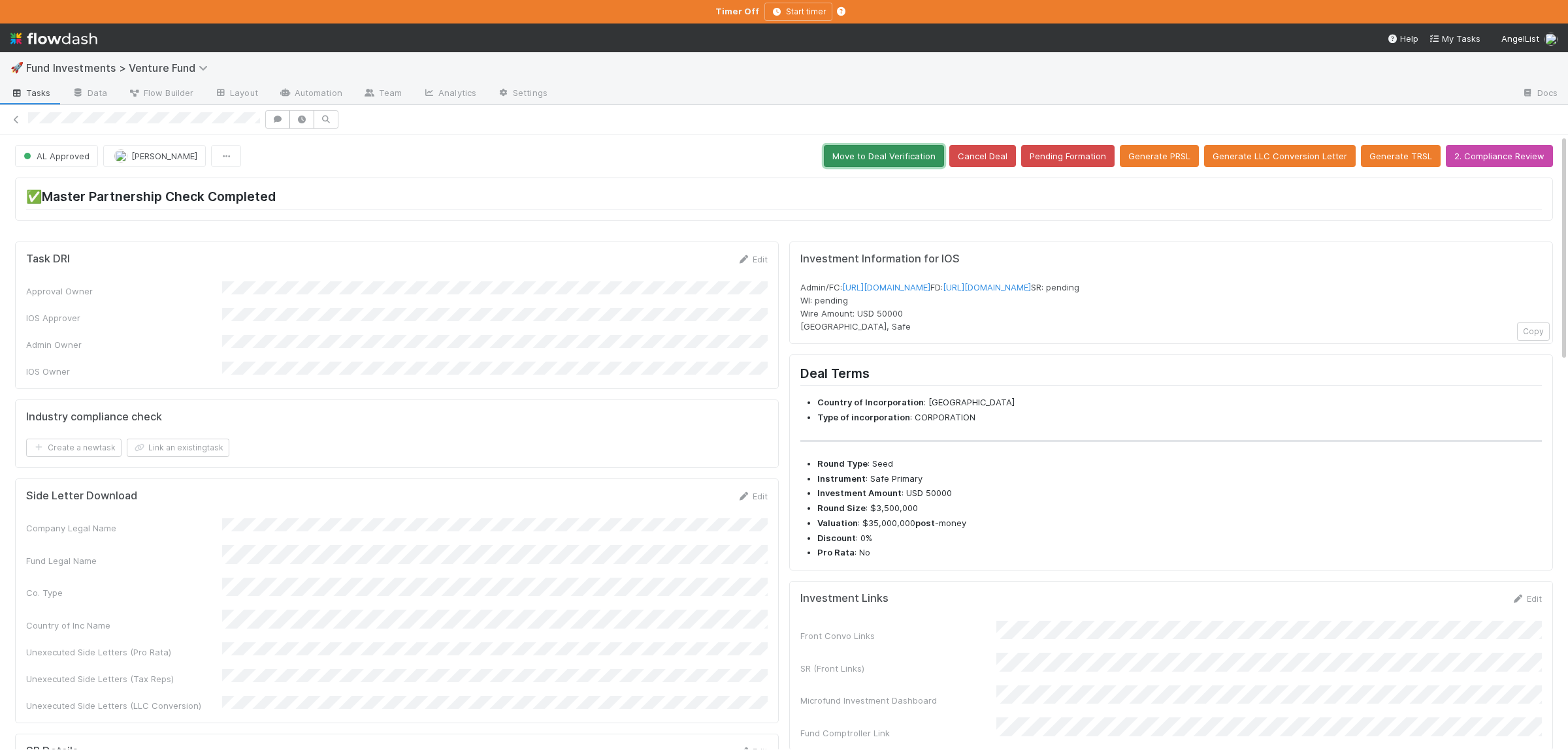
click at [910, 156] on button "Move to Deal Verification" at bounding box center [884, 156] width 120 height 22
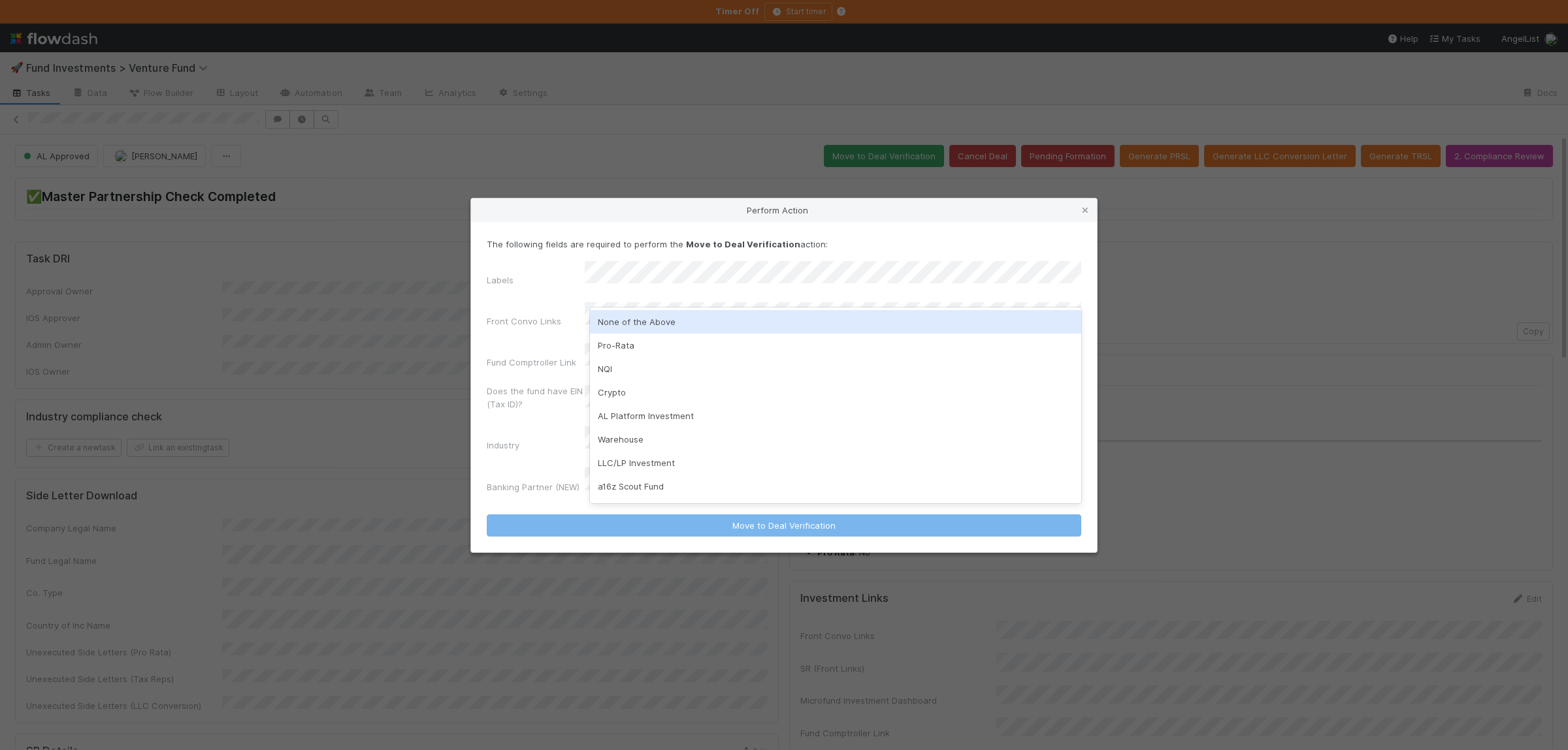
click at [644, 320] on div "None of the Above" at bounding box center [836, 322] width 491 height 23
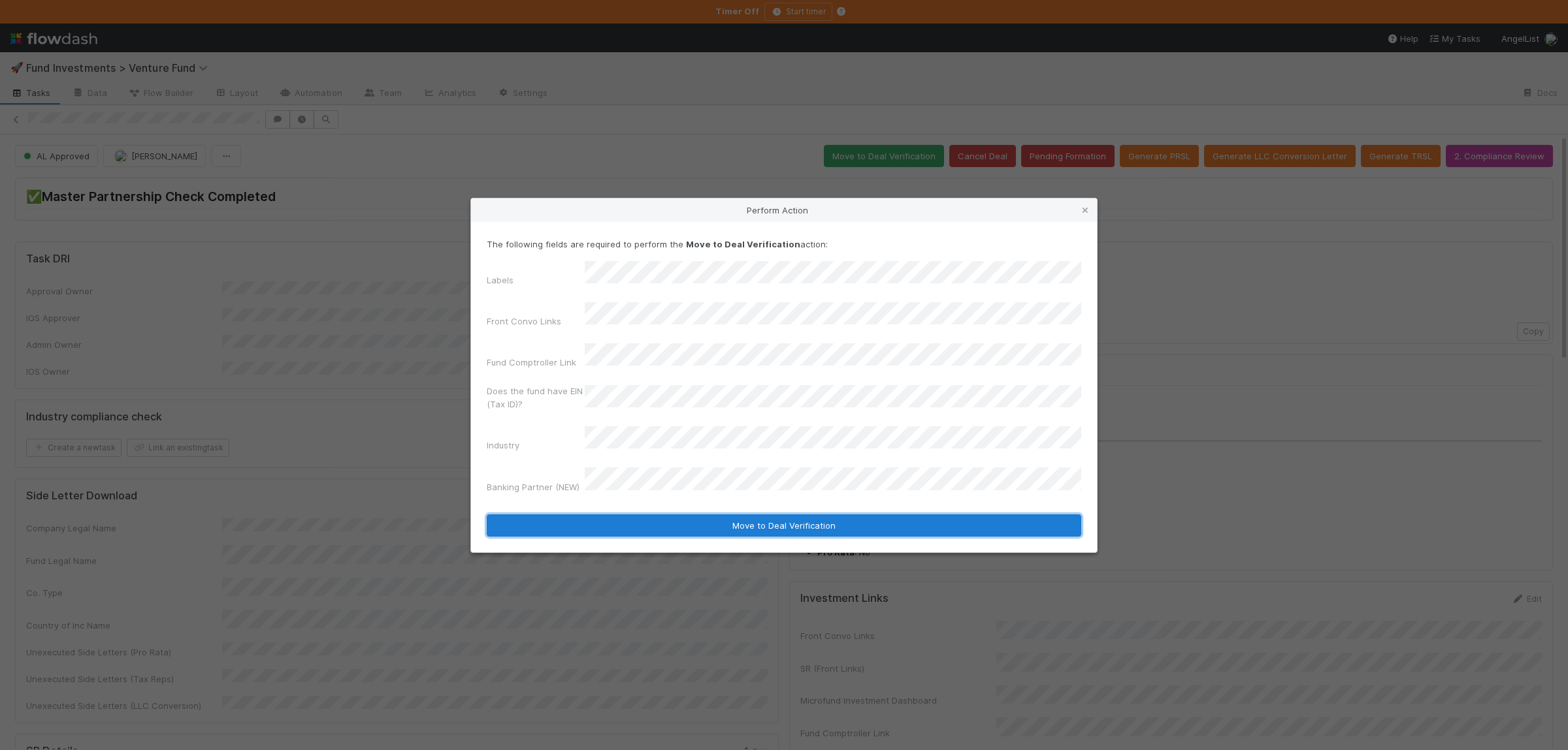
click at [662, 514] on button "Move to Deal Verification" at bounding box center [784, 525] width 594 height 22
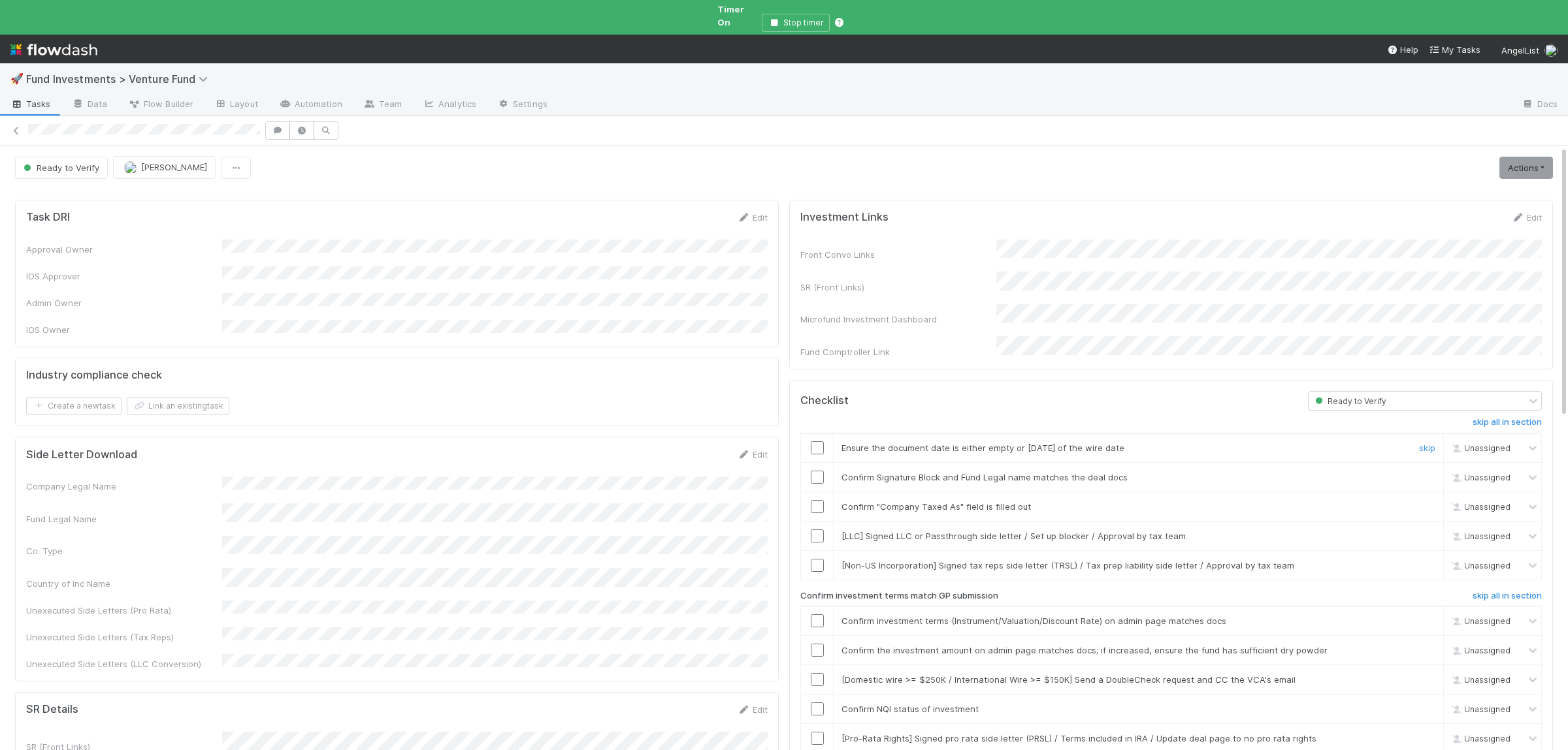
click at [810, 441] on div at bounding box center [817, 448] width 32 height 13
click at [816, 441] on input "checkbox" at bounding box center [818, 448] width 13 height 13
click at [818, 471] on input "checkbox" at bounding box center [818, 478] width 13 height 13
click at [812, 500] on input "checkbox" at bounding box center [818, 507] width 13 height 13
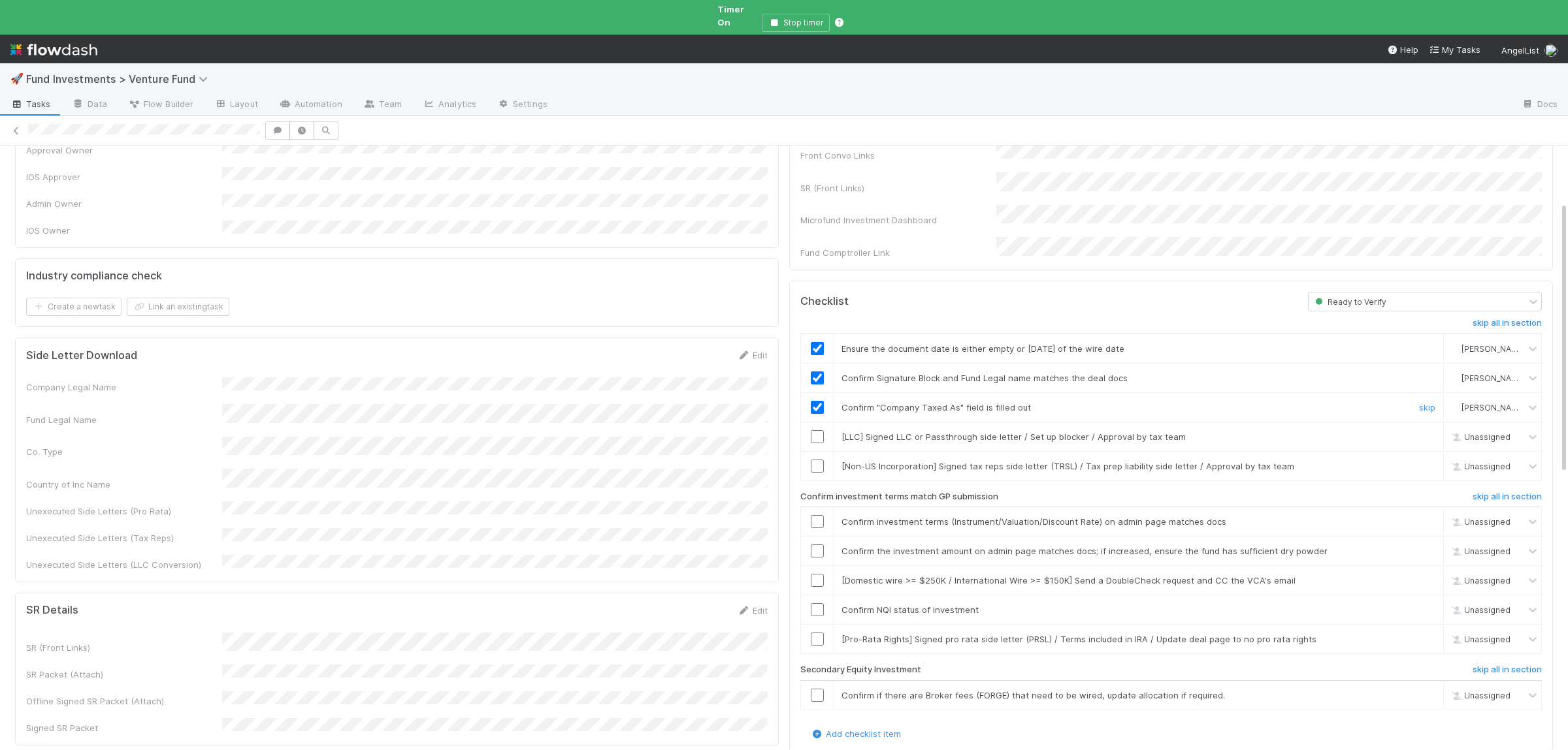
scroll to position [191, 0]
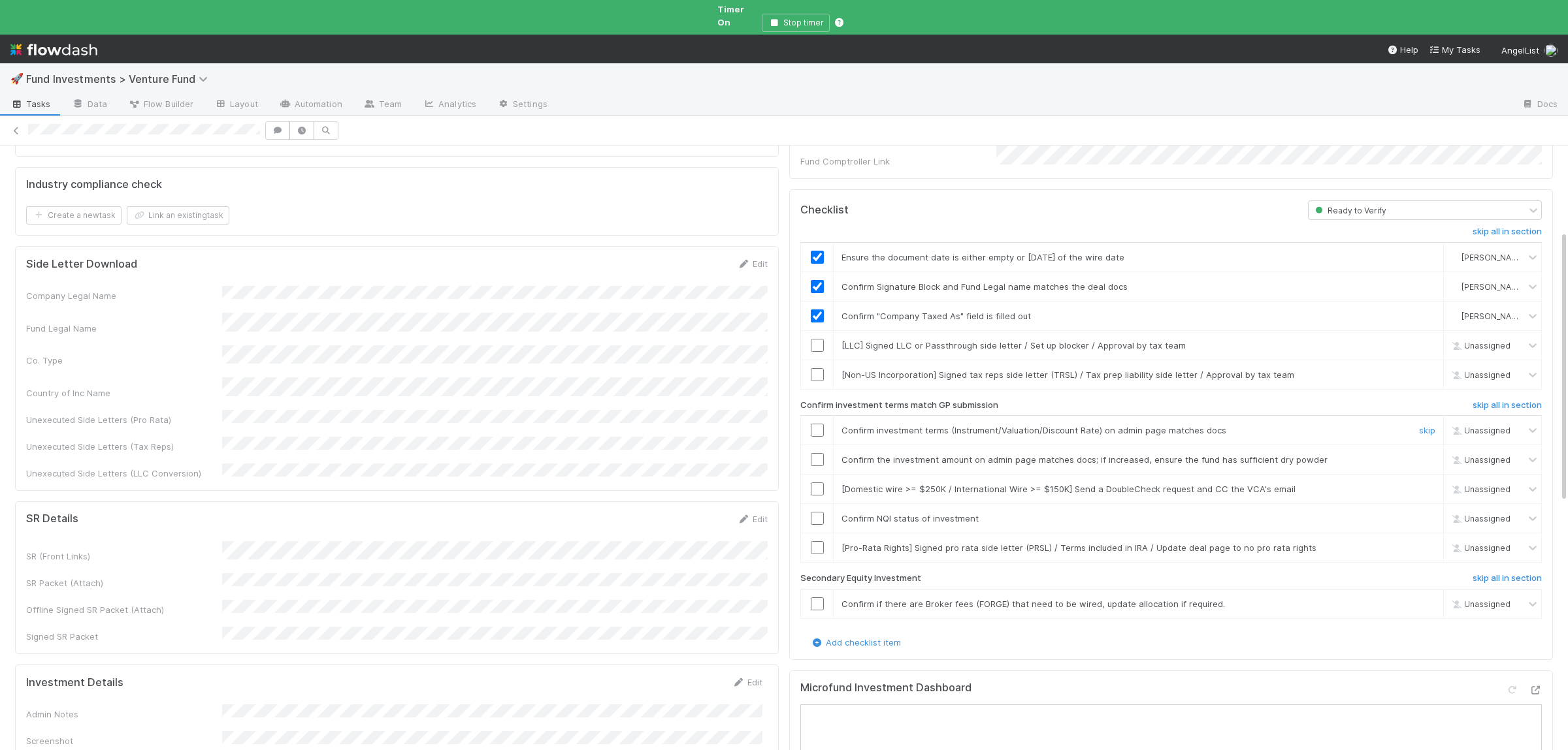
click at [816, 424] on input "checkbox" at bounding box center [818, 431] width 13 height 13
click at [818, 453] on input "checkbox" at bounding box center [818, 460] width 13 height 13
click at [823, 512] on input "checkbox" at bounding box center [818, 519] width 13 height 13
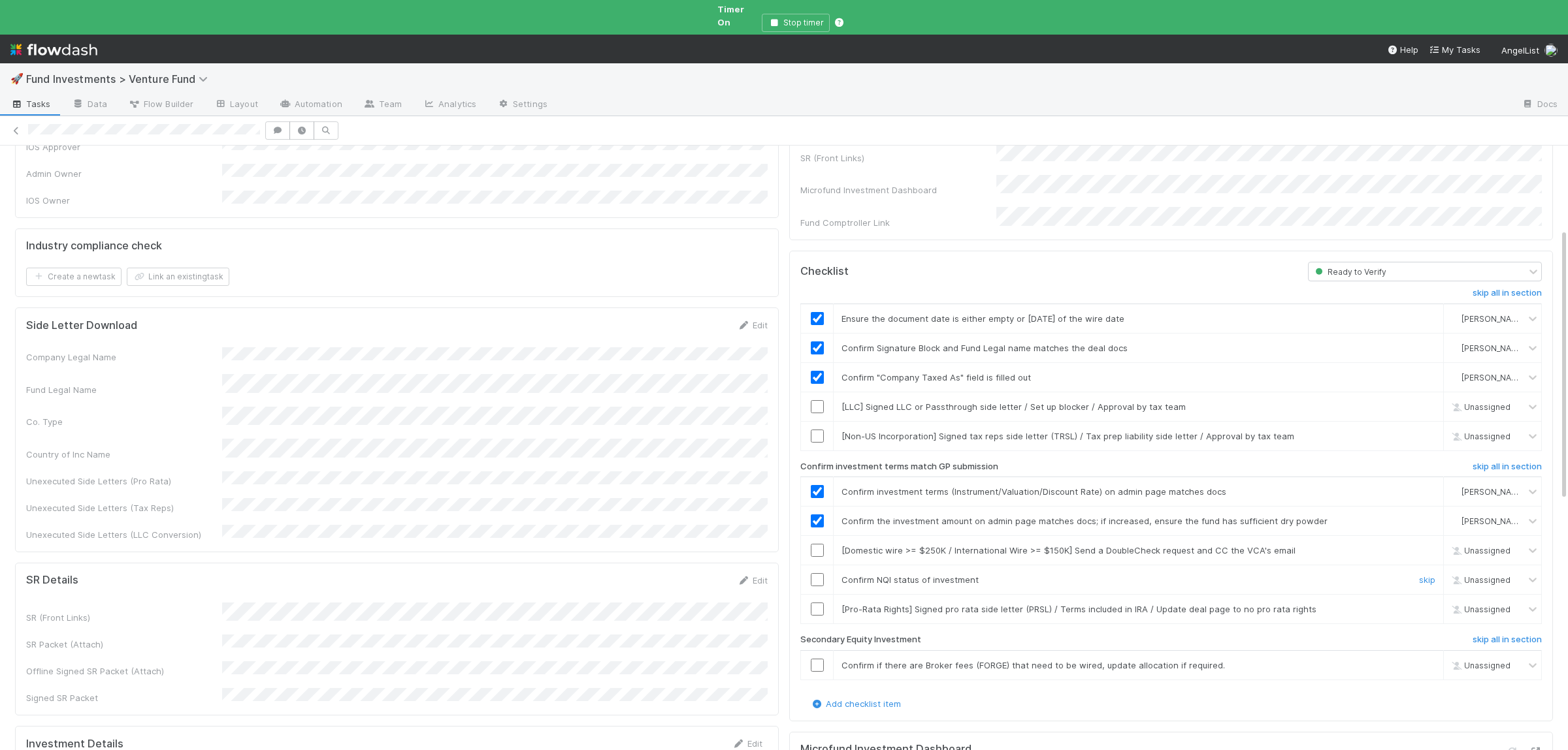
scroll to position [0, 0]
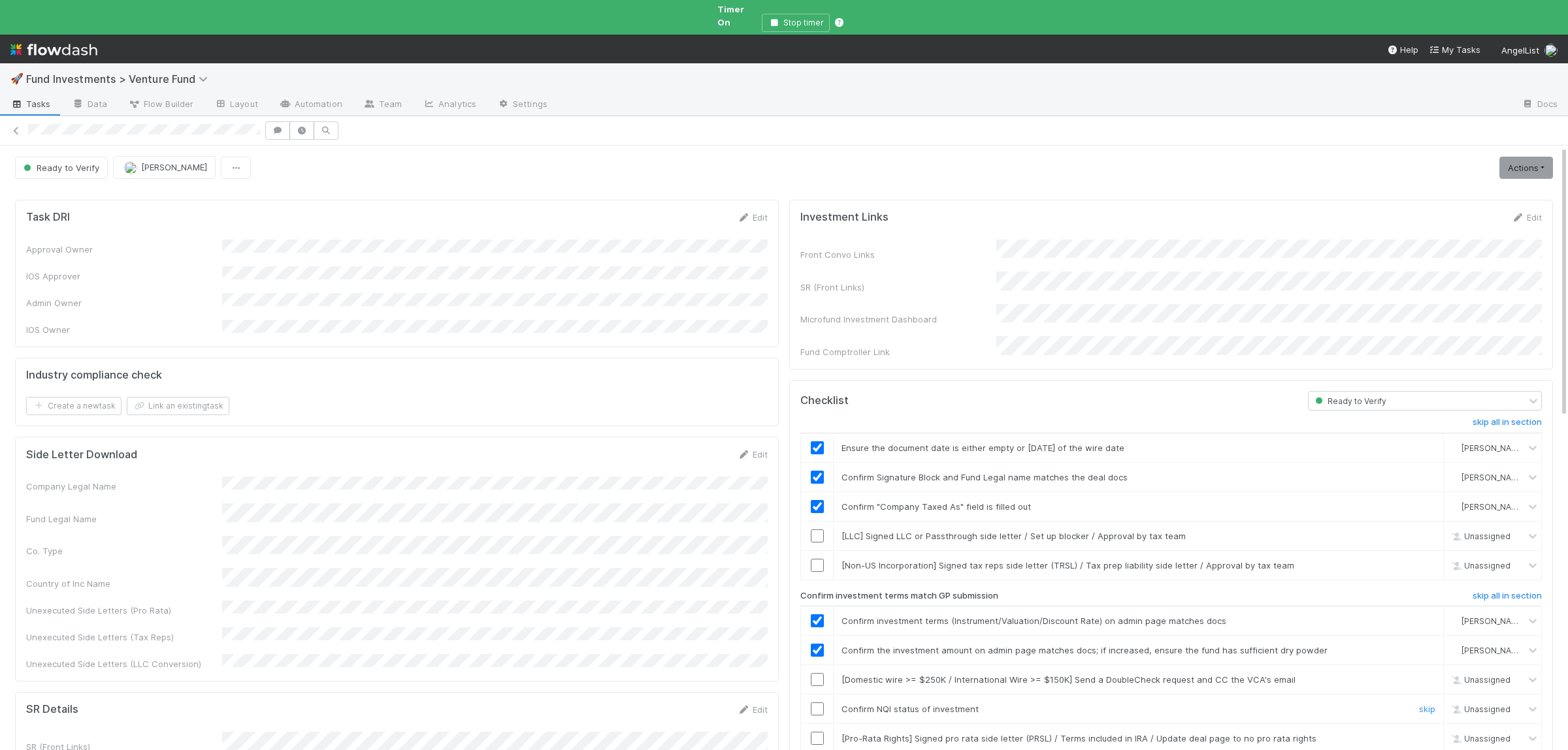
click at [814, 703] on input "checkbox" at bounding box center [818, 709] width 13 height 13
click at [1538, 163] on link "Actions" at bounding box center [1526, 168] width 54 height 22
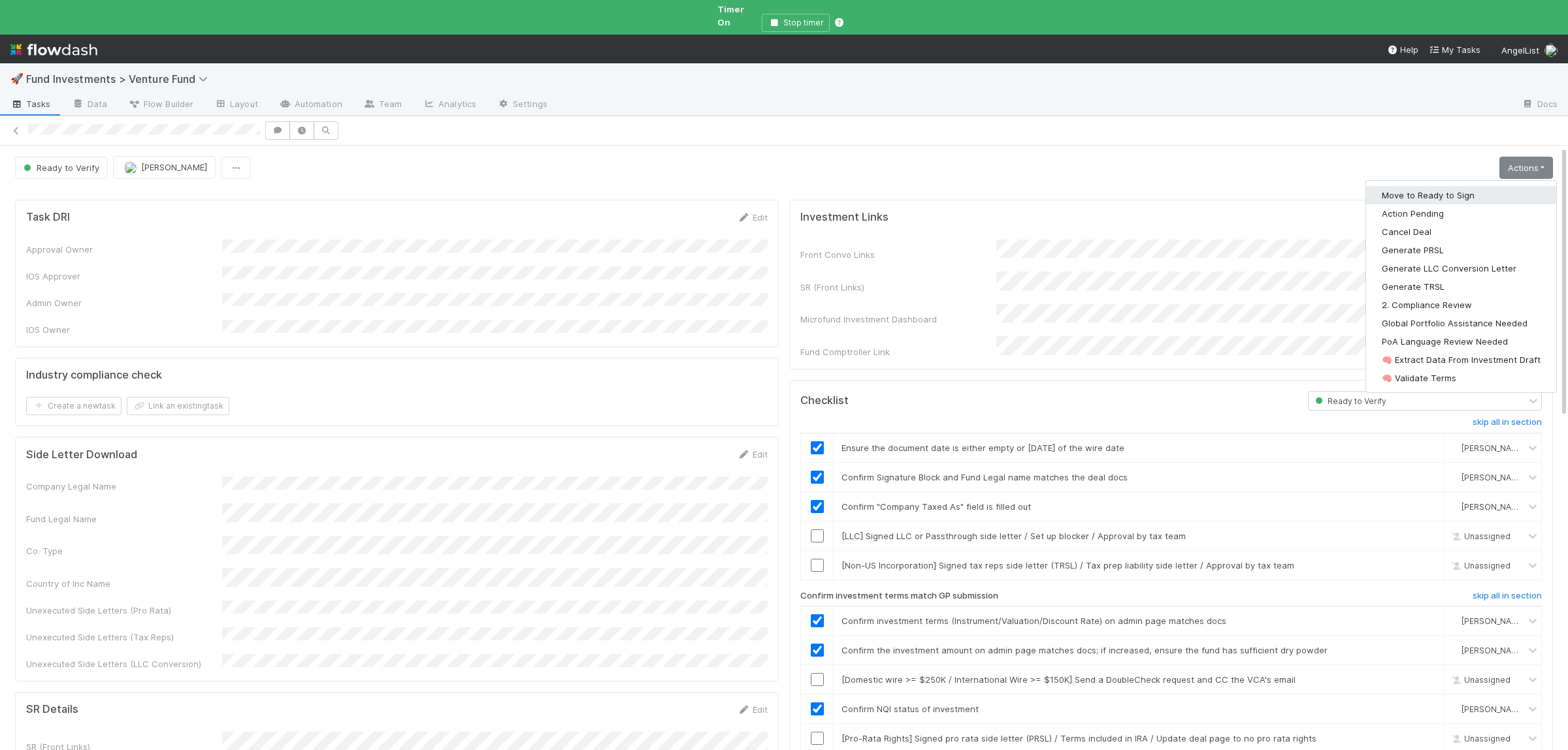
click at [1492, 186] on button "Move to Ready to Sign" at bounding box center [1461, 195] width 190 height 18
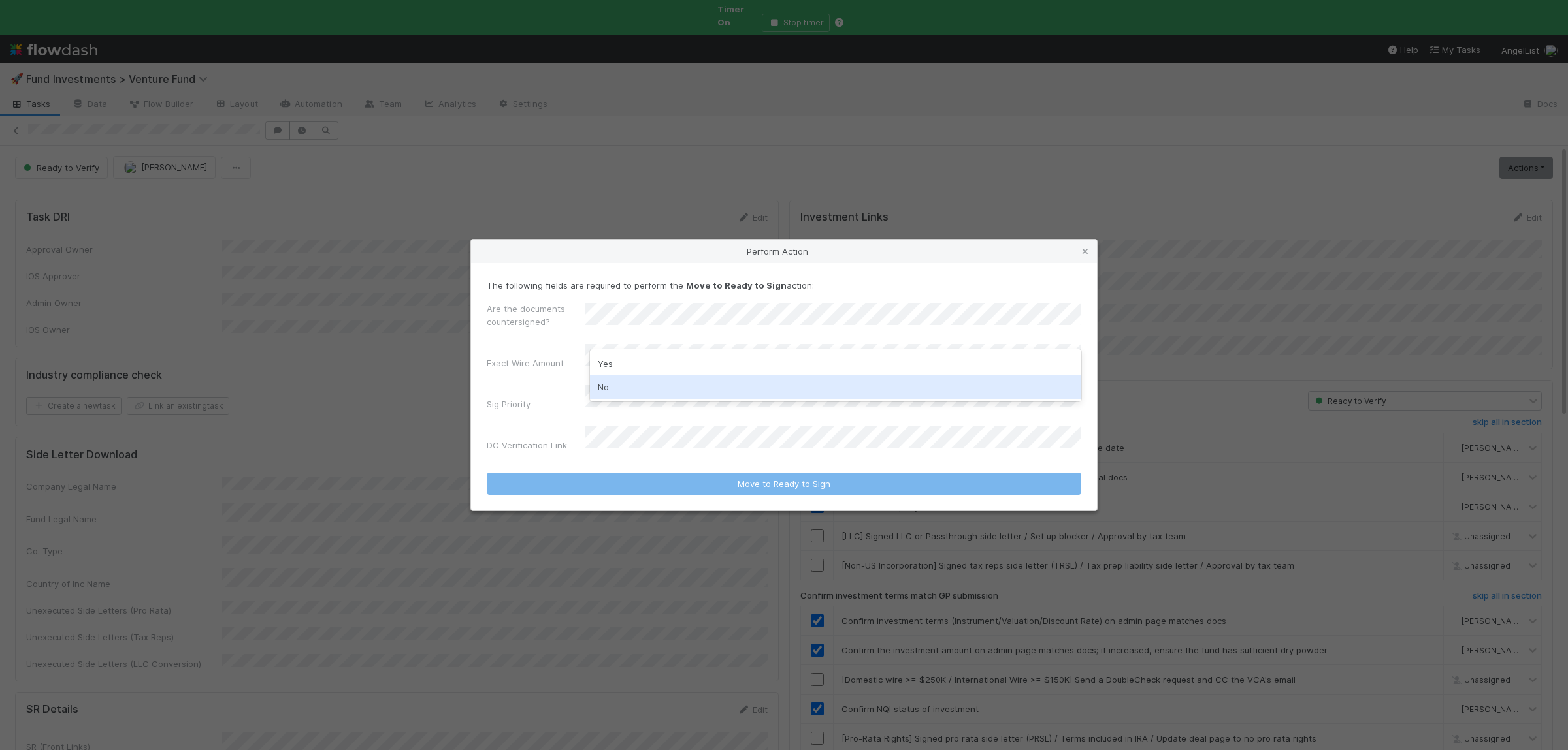
click at [646, 389] on div "No" at bounding box center [836, 387] width 491 height 23
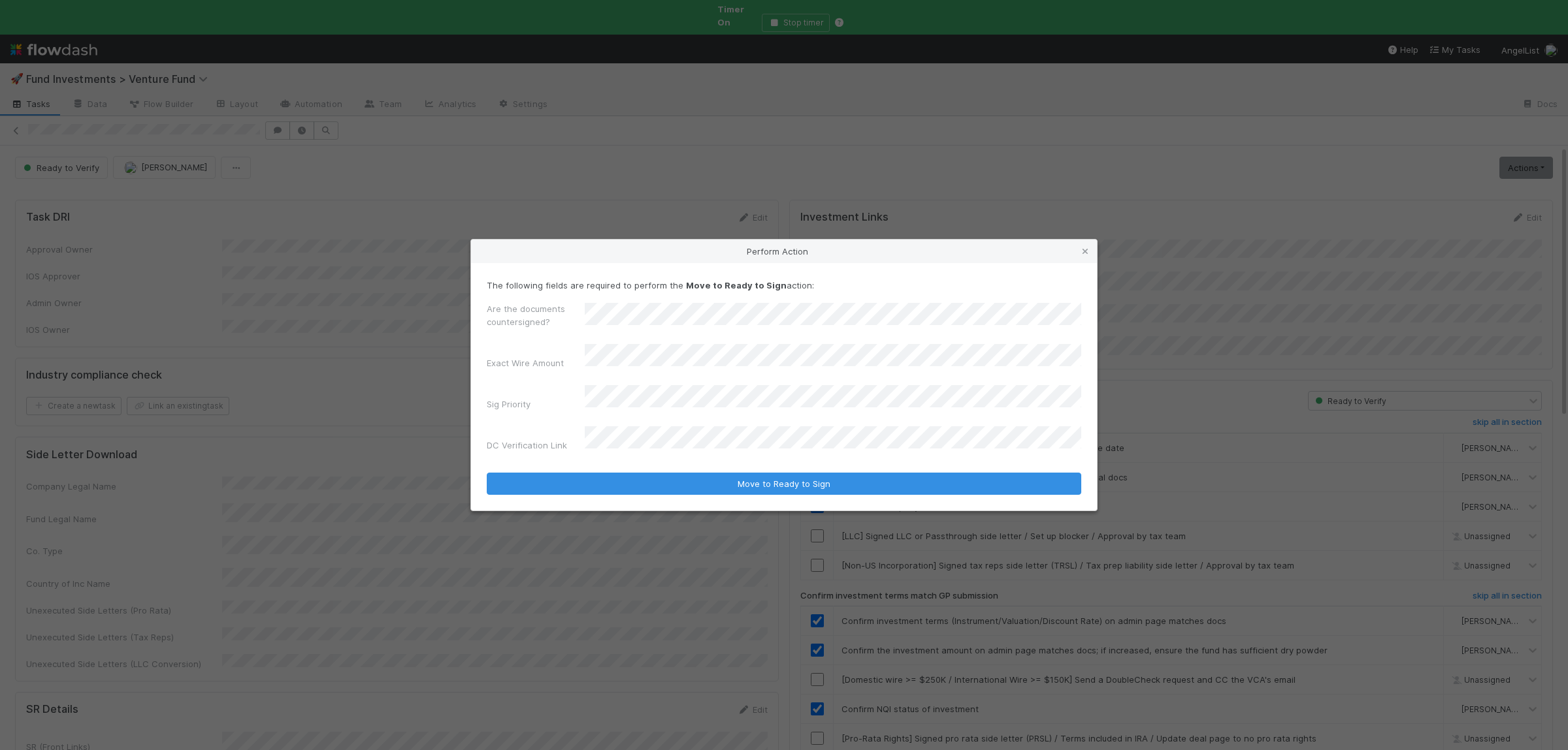
click at [533, 392] on div "Sig Priority" at bounding box center [784, 400] width 594 height 31
click at [486, 473] on button "Move to Ready to Sign" at bounding box center [784, 484] width 594 height 22
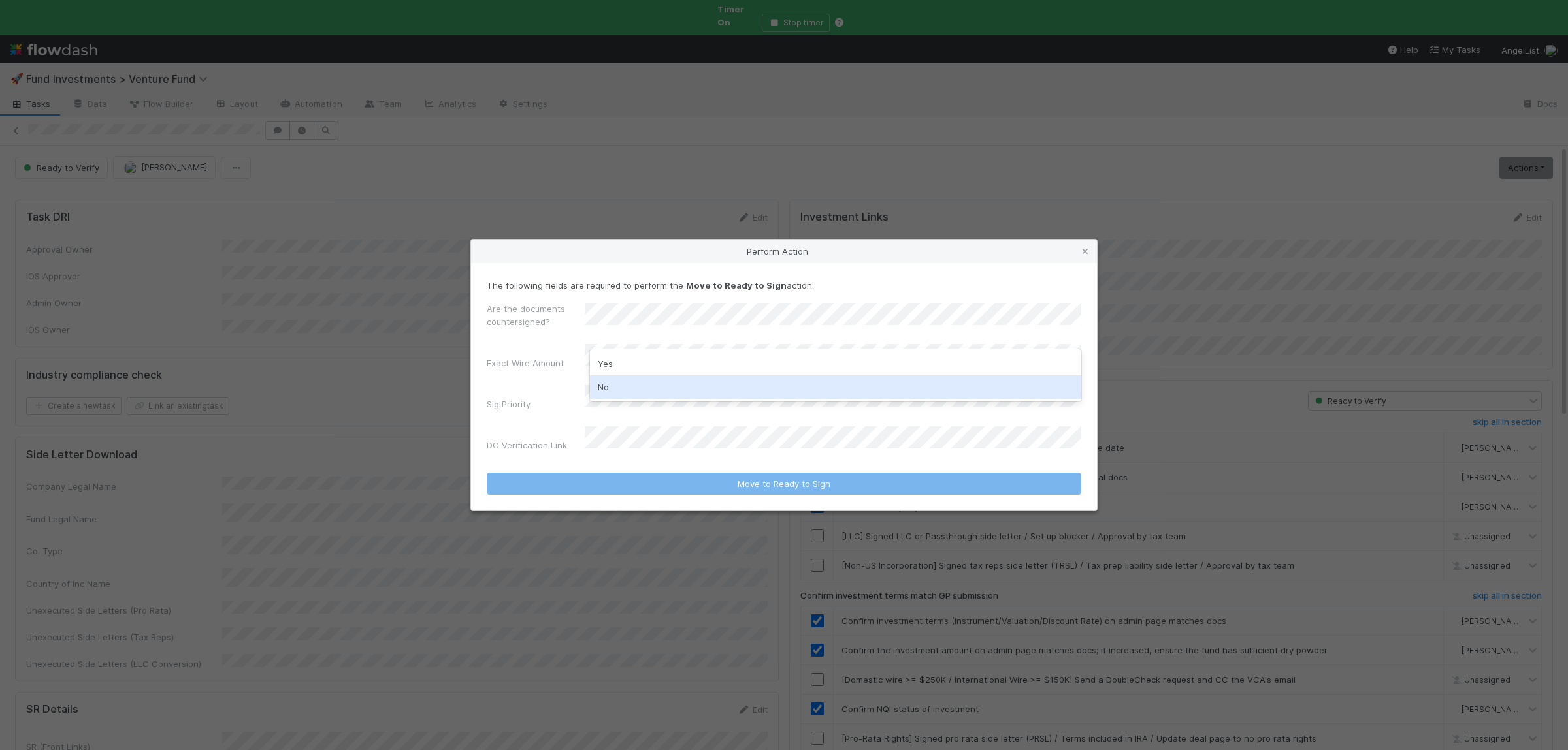
click at [700, 386] on div "No" at bounding box center [836, 387] width 491 height 23
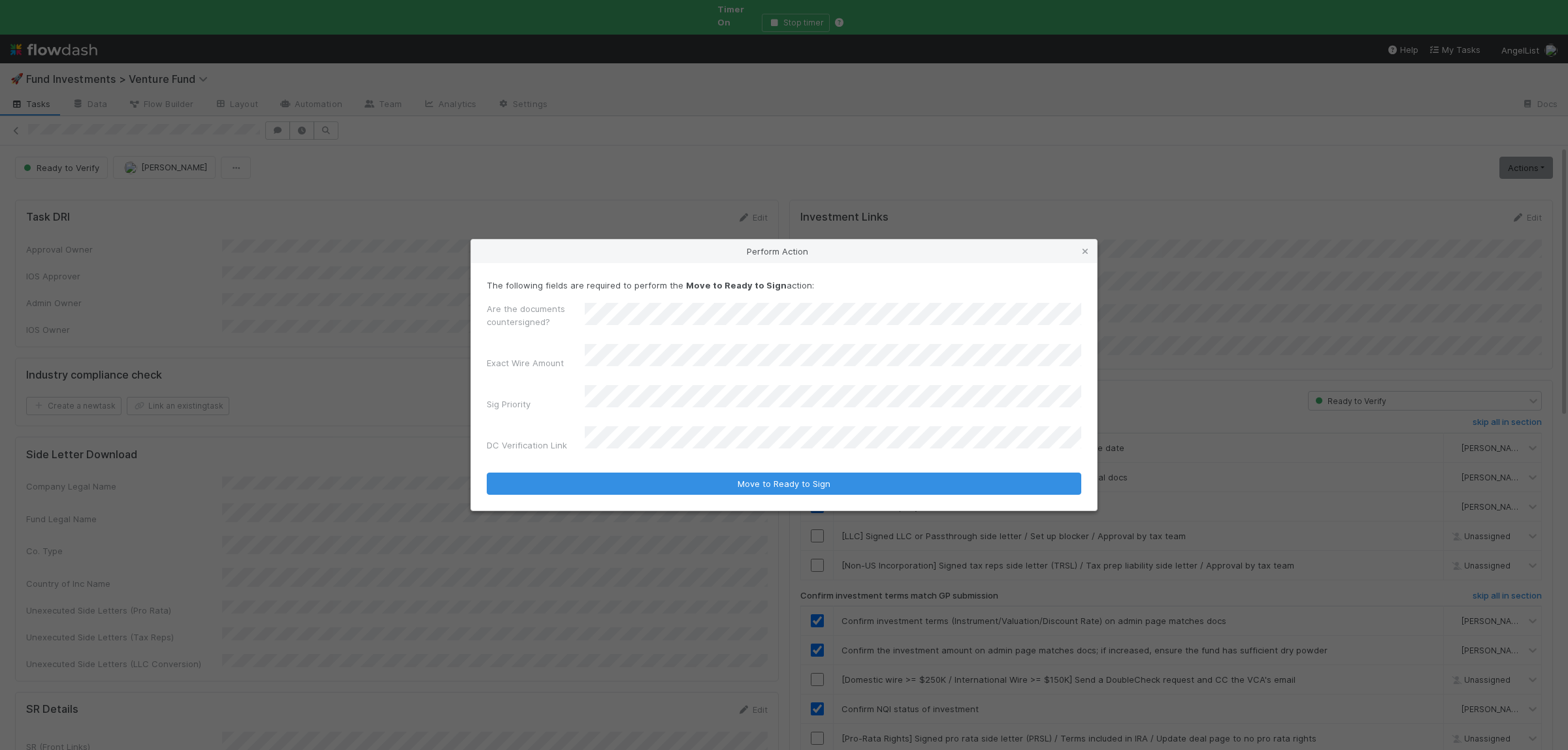
click at [486, 473] on button "Move to Ready to Sign" at bounding box center [784, 484] width 594 height 22
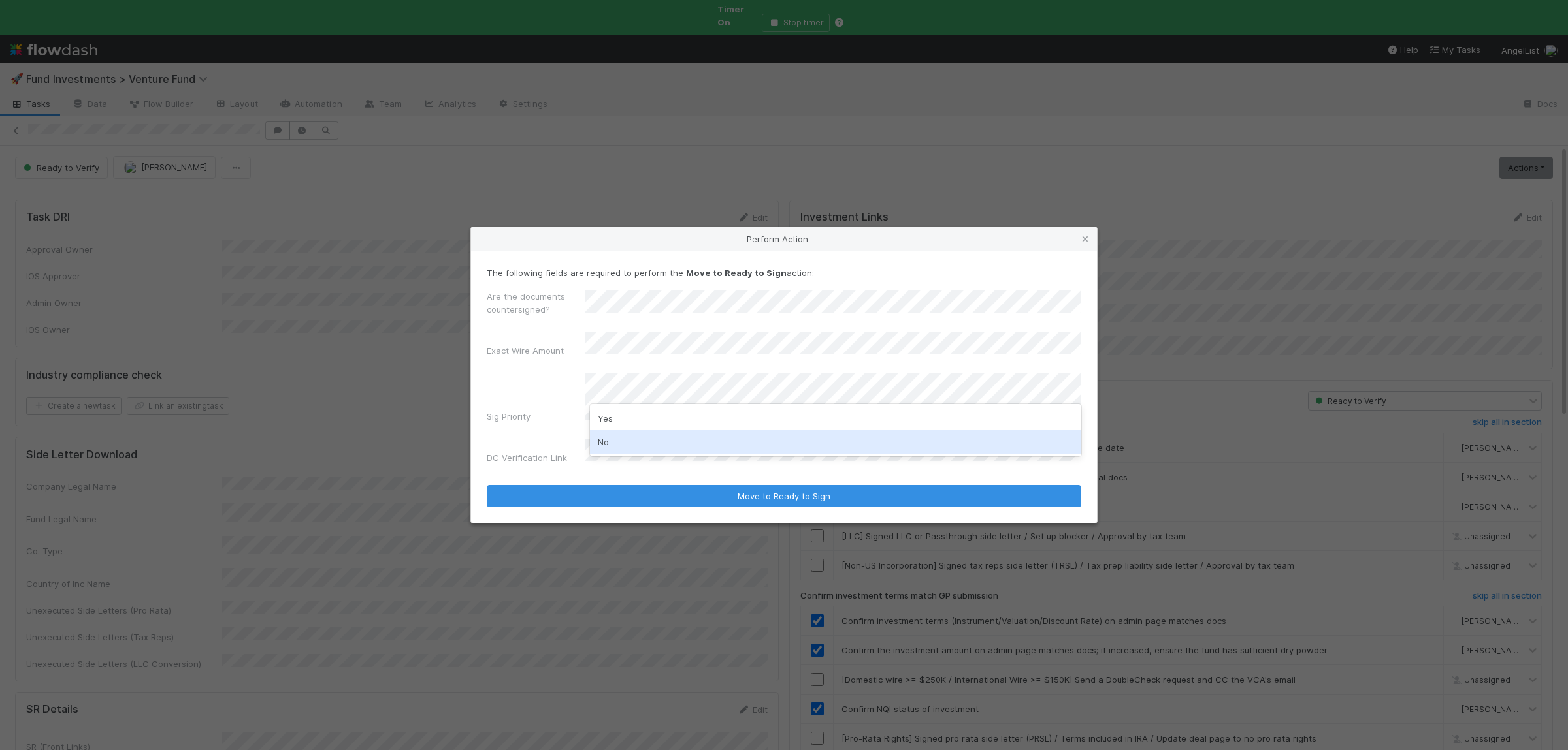
click at [651, 437] on div "No" at bounding box center [836, 442] width 491 height 23
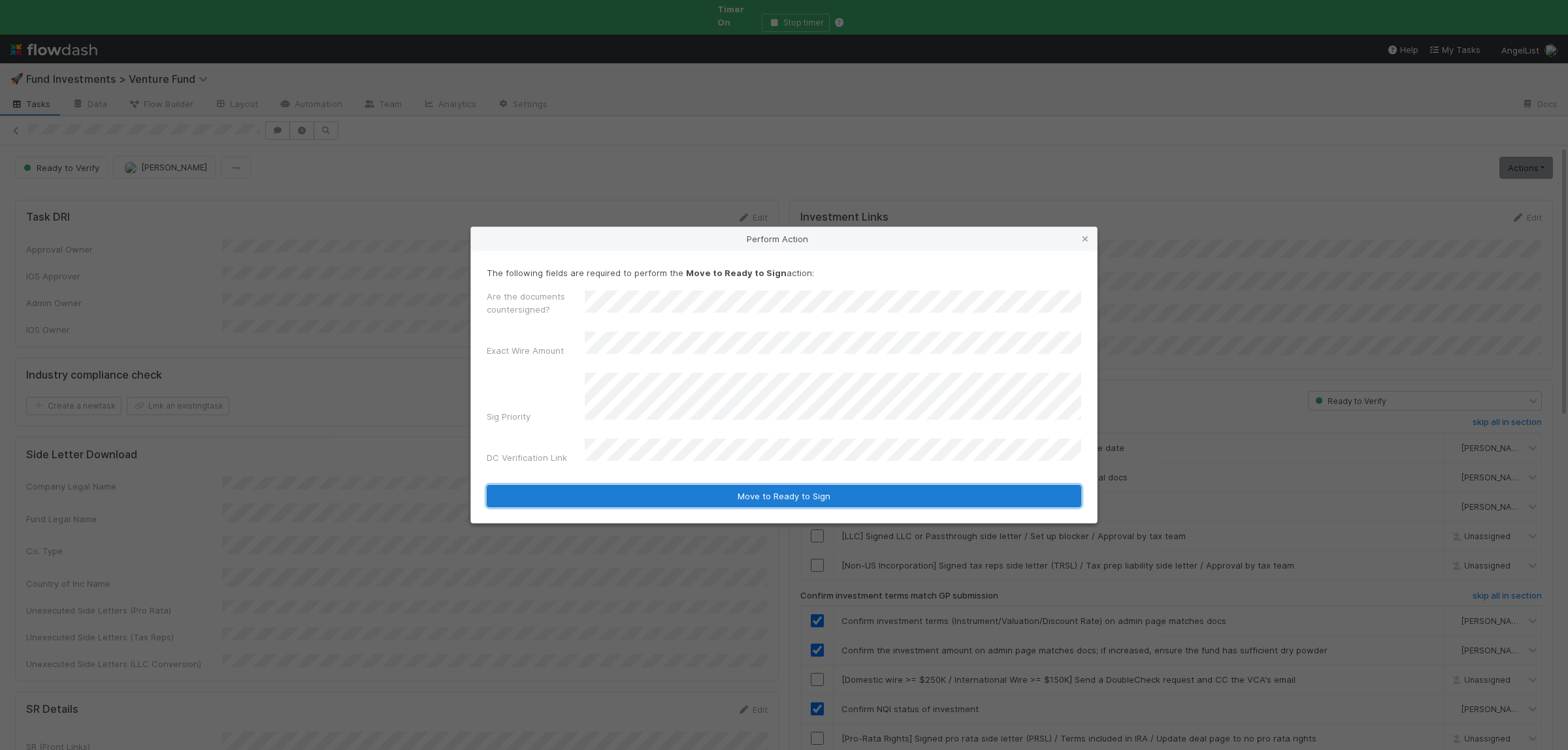
click at [654, 485] on button "Move to Ready to Sign" at bounding box center [784, 496] width 594 height 22
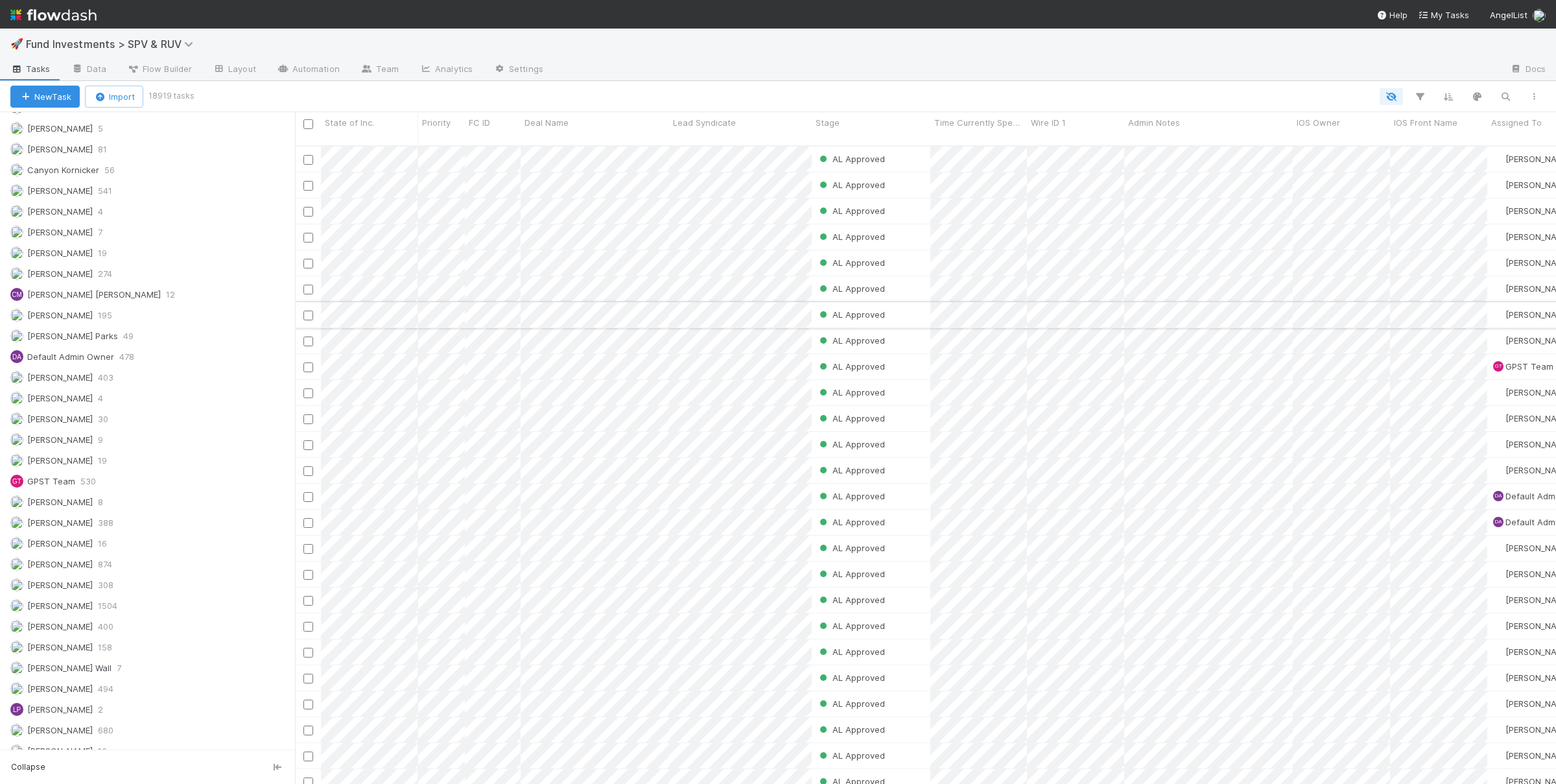
scroll to position [1223, 0]
click at [1507, 94] on icon "button" at bounding box center [1506, 96] width 13 height 12
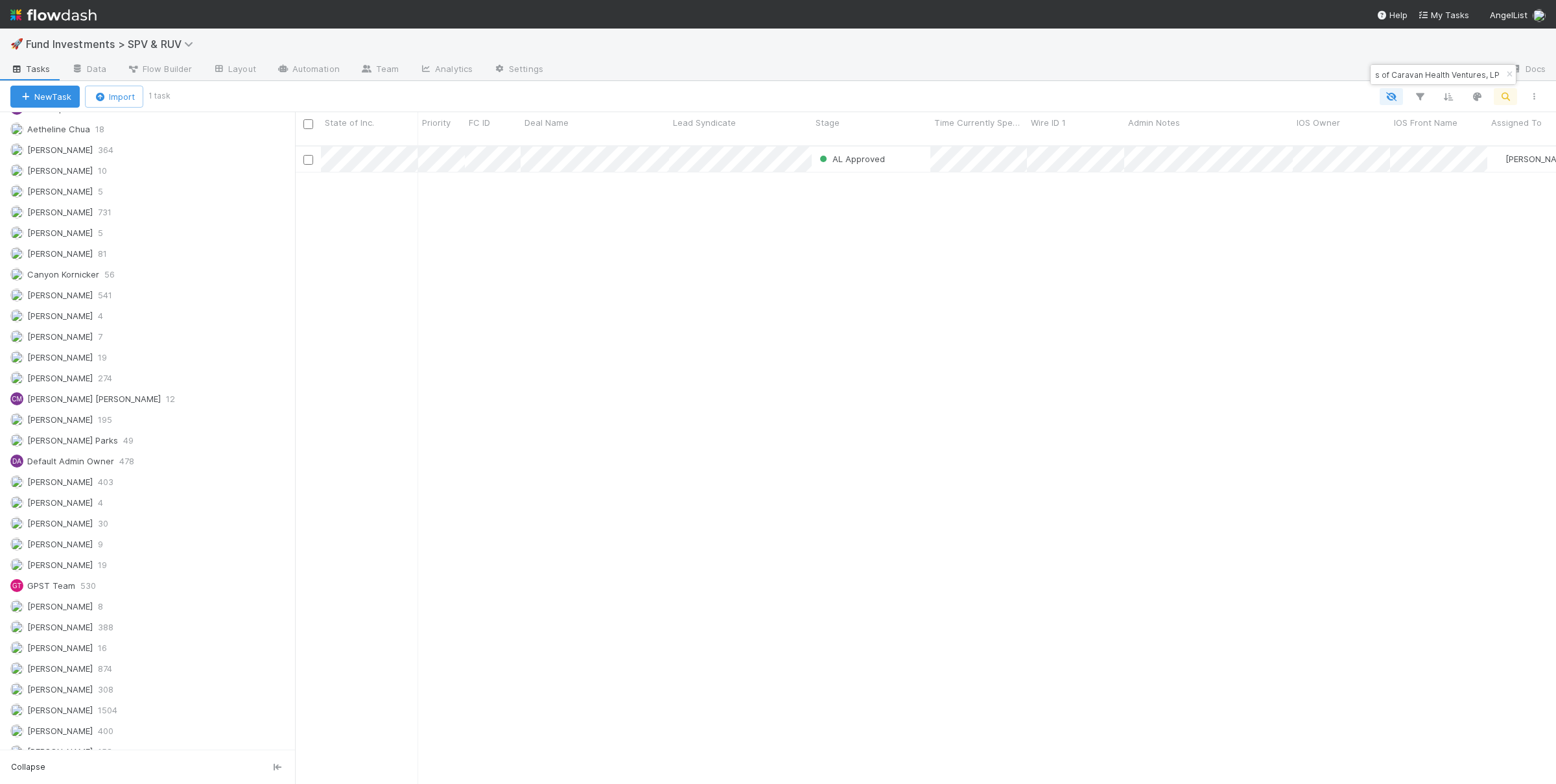
scroll to position [649, 1261]
type input "CA-0523 Fund I, a series of Caravan Health Ventures, LP"
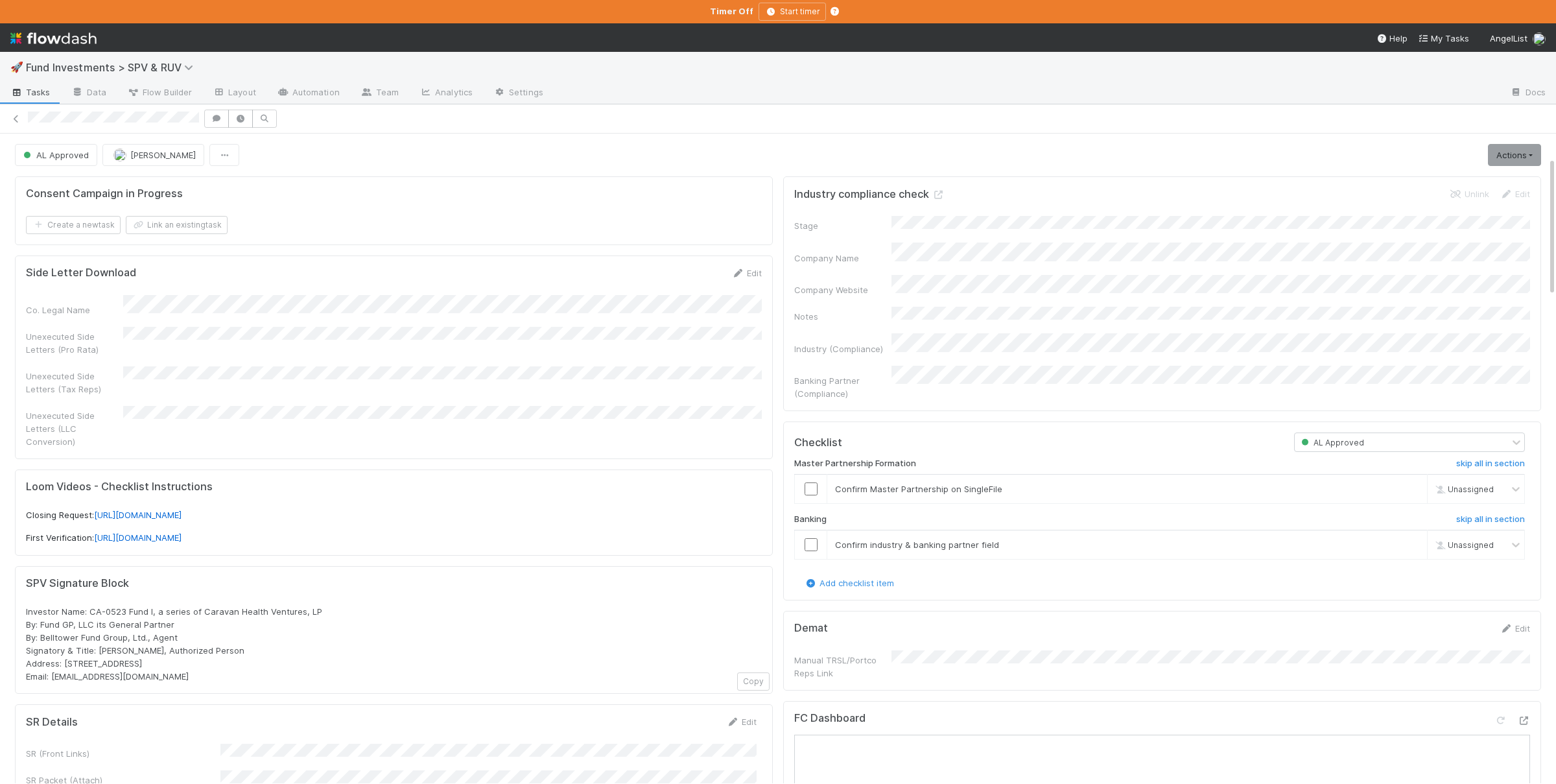
scroll to position [315, 0]
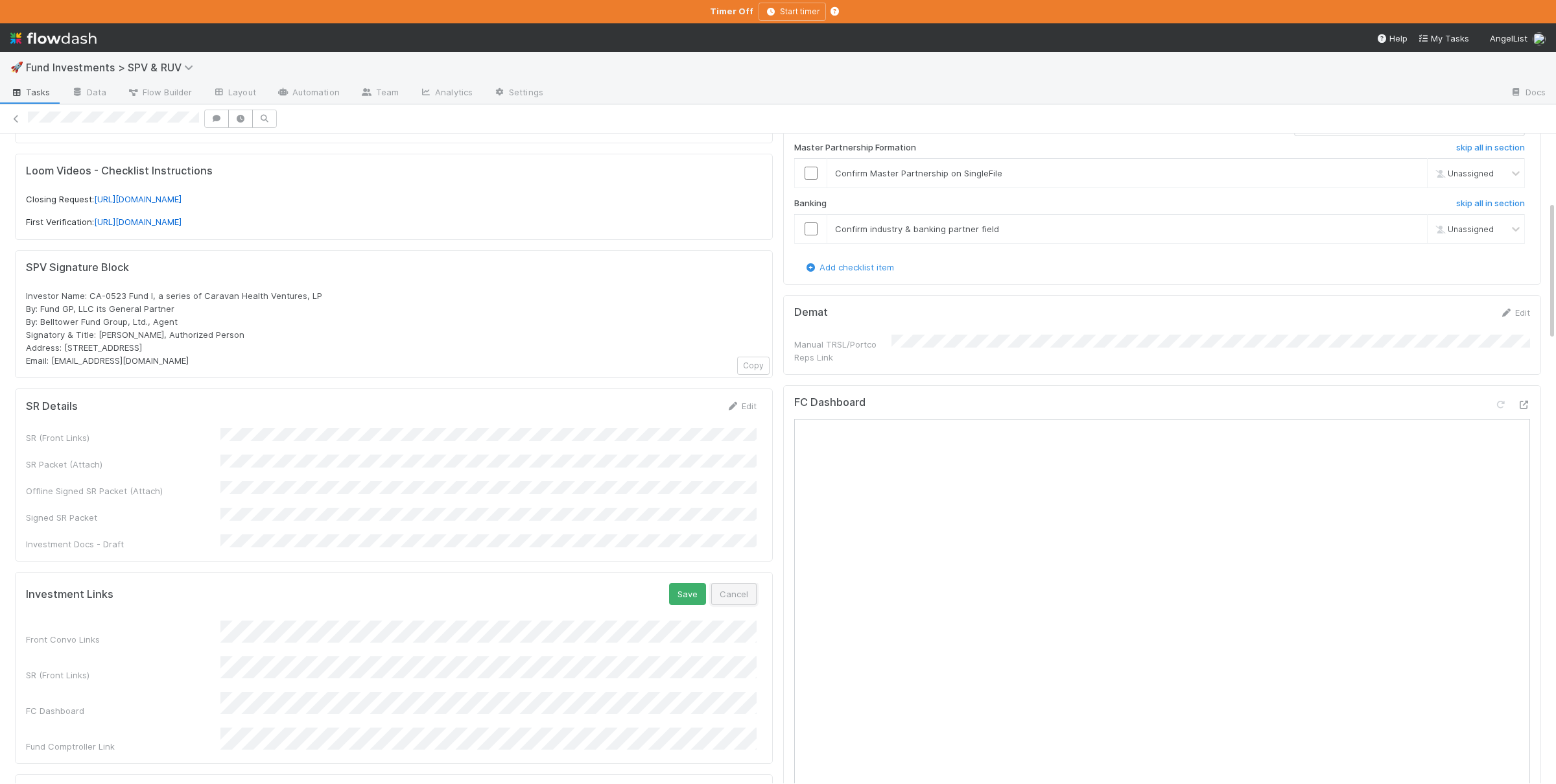
click at [745, 583] on button "Cancel" at bounding box center [733, 594] width 45 height 22
click at [502, 583] on form "Investment Links Edit Front Convo Links SR (Front Links) FC Dashboard Fund Comp…" at bounding box center [390, 651] width 731 height 136
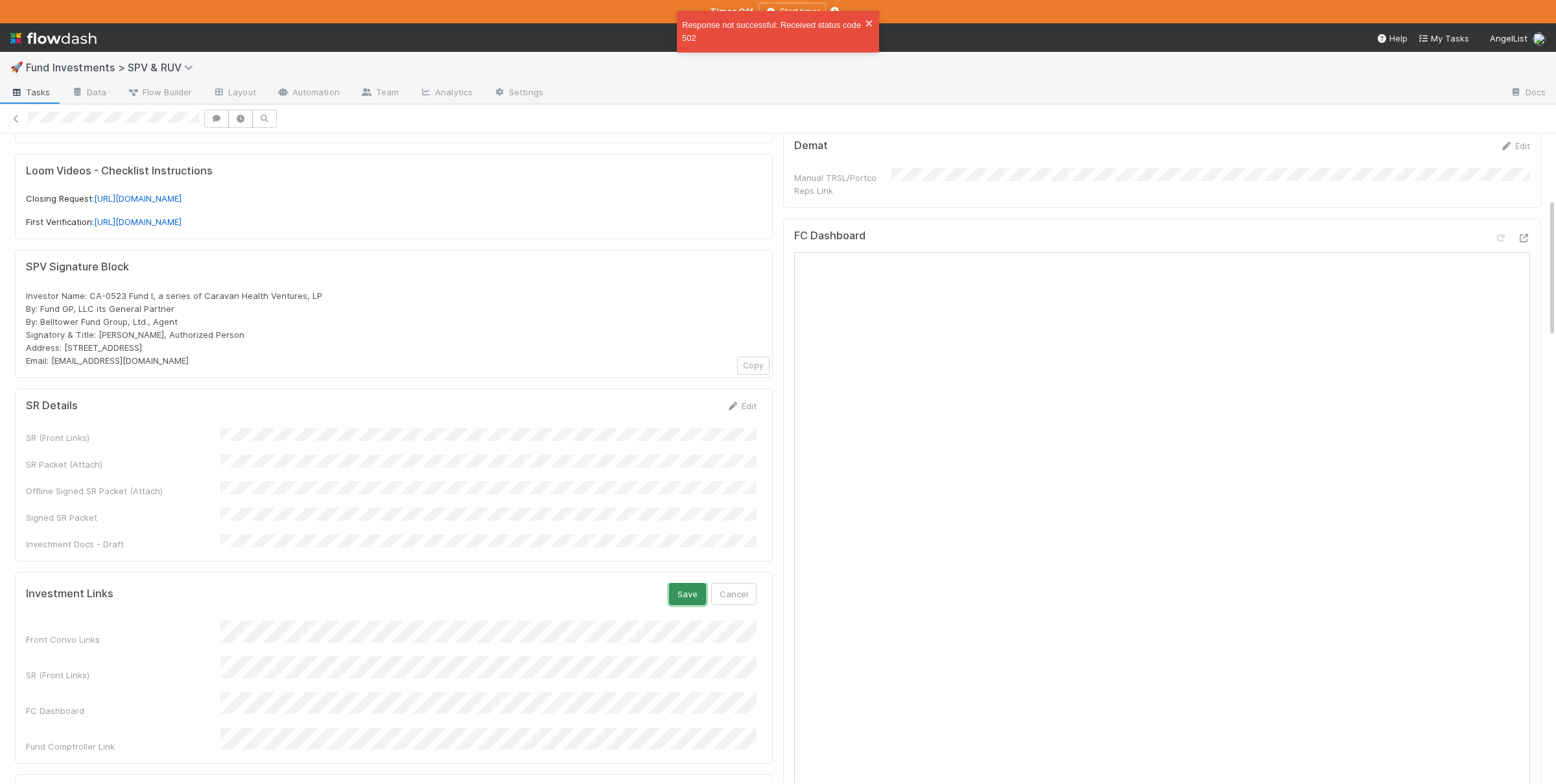
click at [673, 583] on button "Save" at bounding box center [687, 594] width 37 height 22
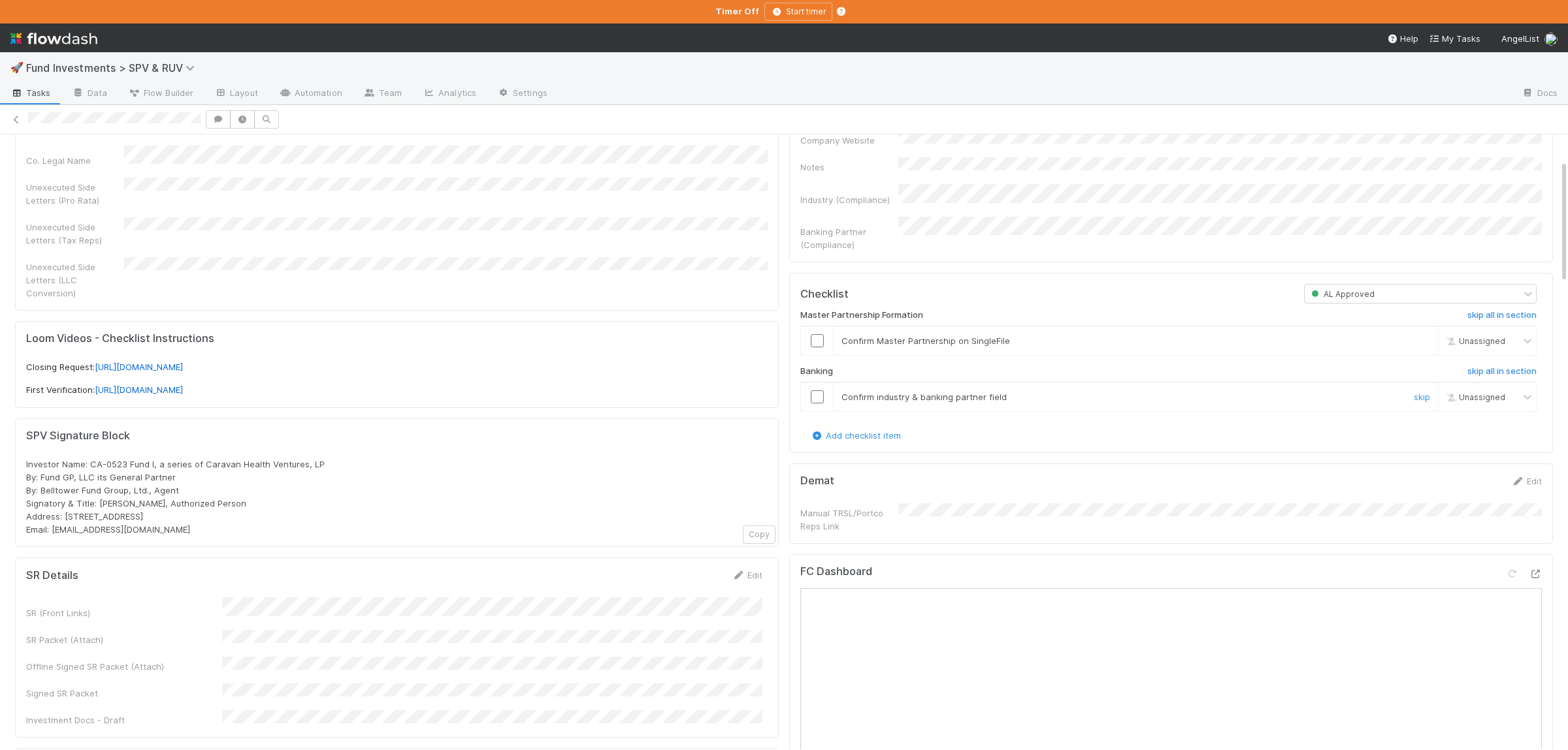
scroll to position [127, 0]
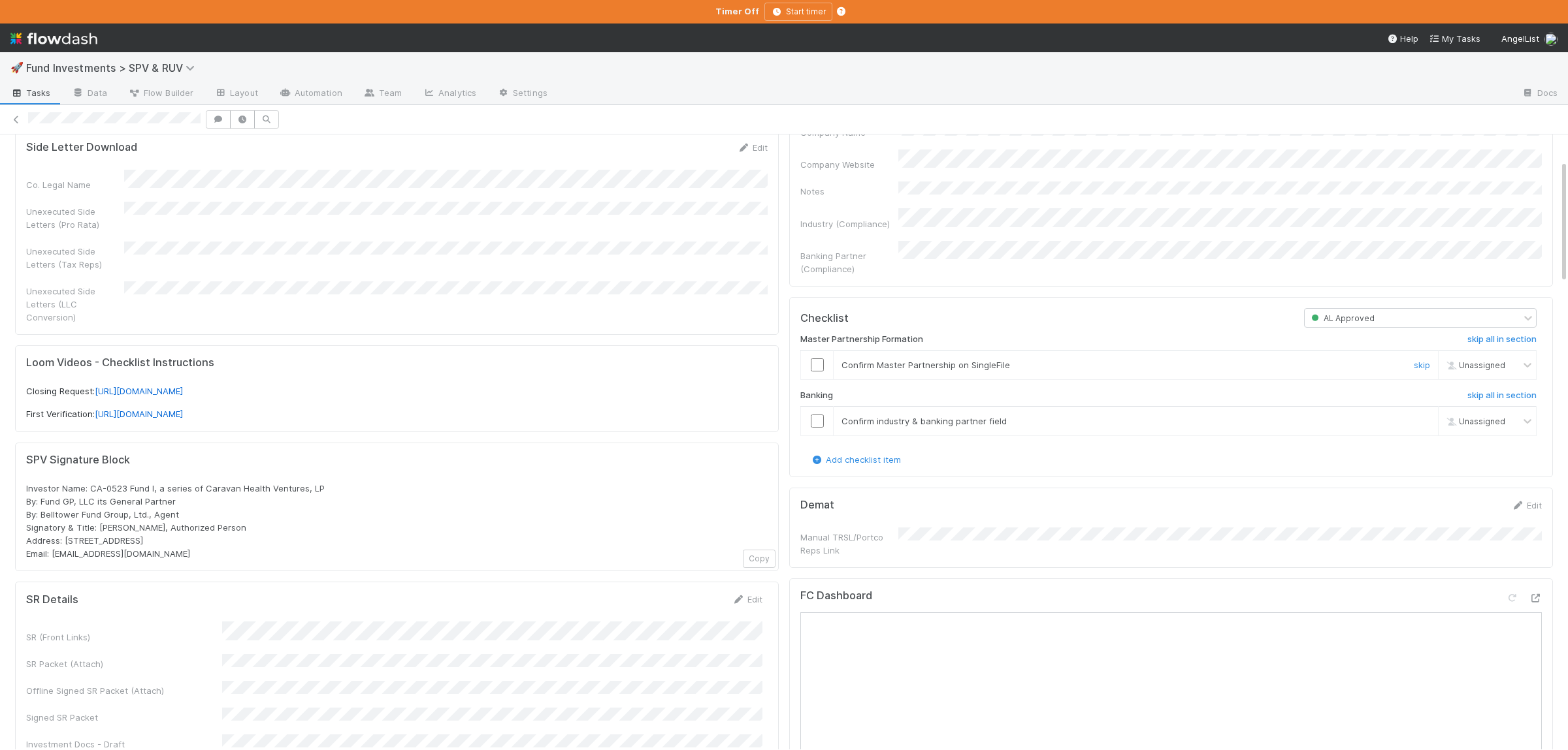
click at [823, 358] on input "checkbox" at bounding box center [818, 365] width 13 height 13
click at [809, 415] on div at bounding box center [817, 421] width 32 height 13
click at [818, 415] on input "checkbox" at bounding box center [818, 421] width 13 height 13
click at [1531, 594] on icon at bounding box center [1536, 598] width 13 height 8
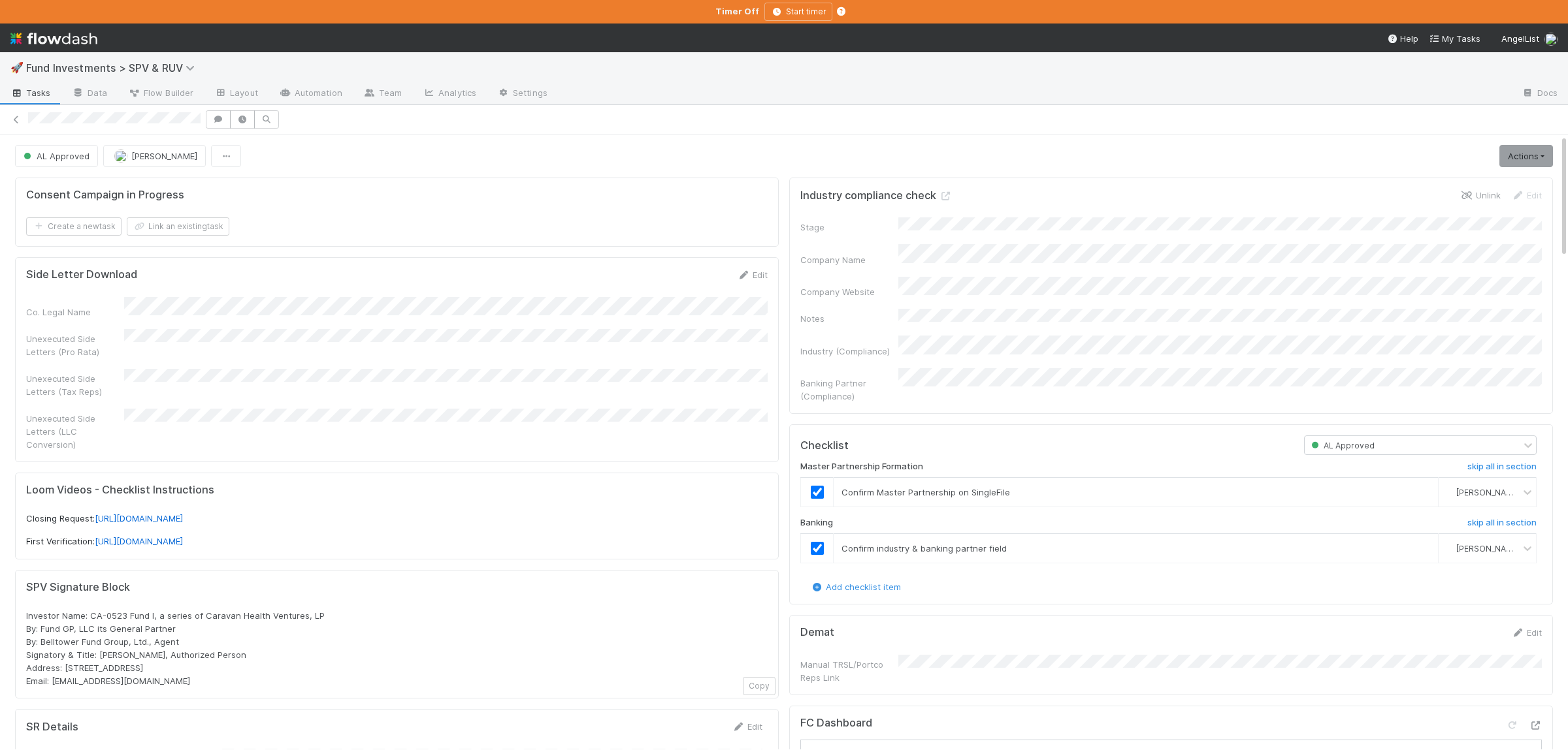
click at [1482, 195] on link "Unlink" at bounding box center [1480, 195] width 41 height 11
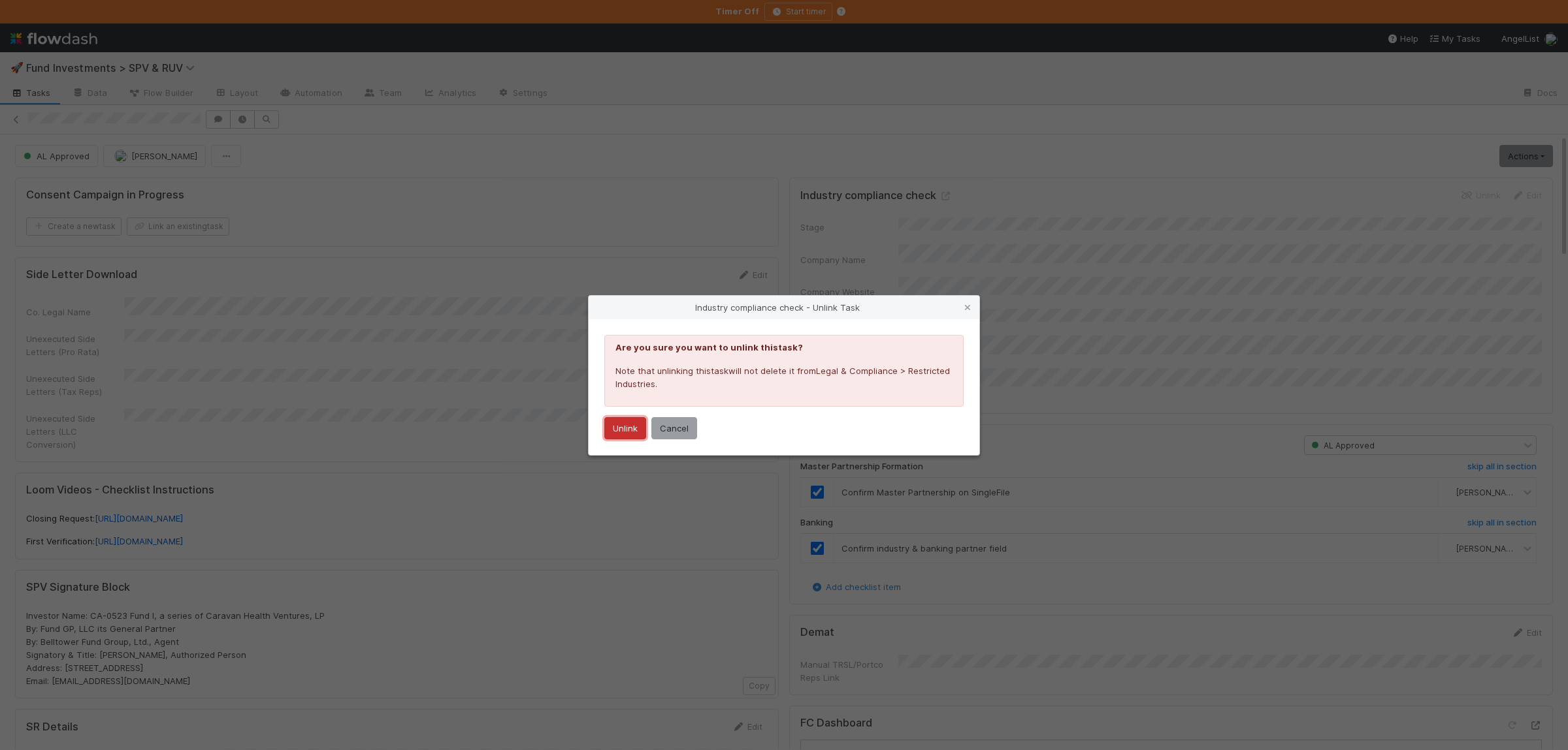
click at [619, 431] on button "Unlink" at bounding box center [625, 428] width 42 height 22
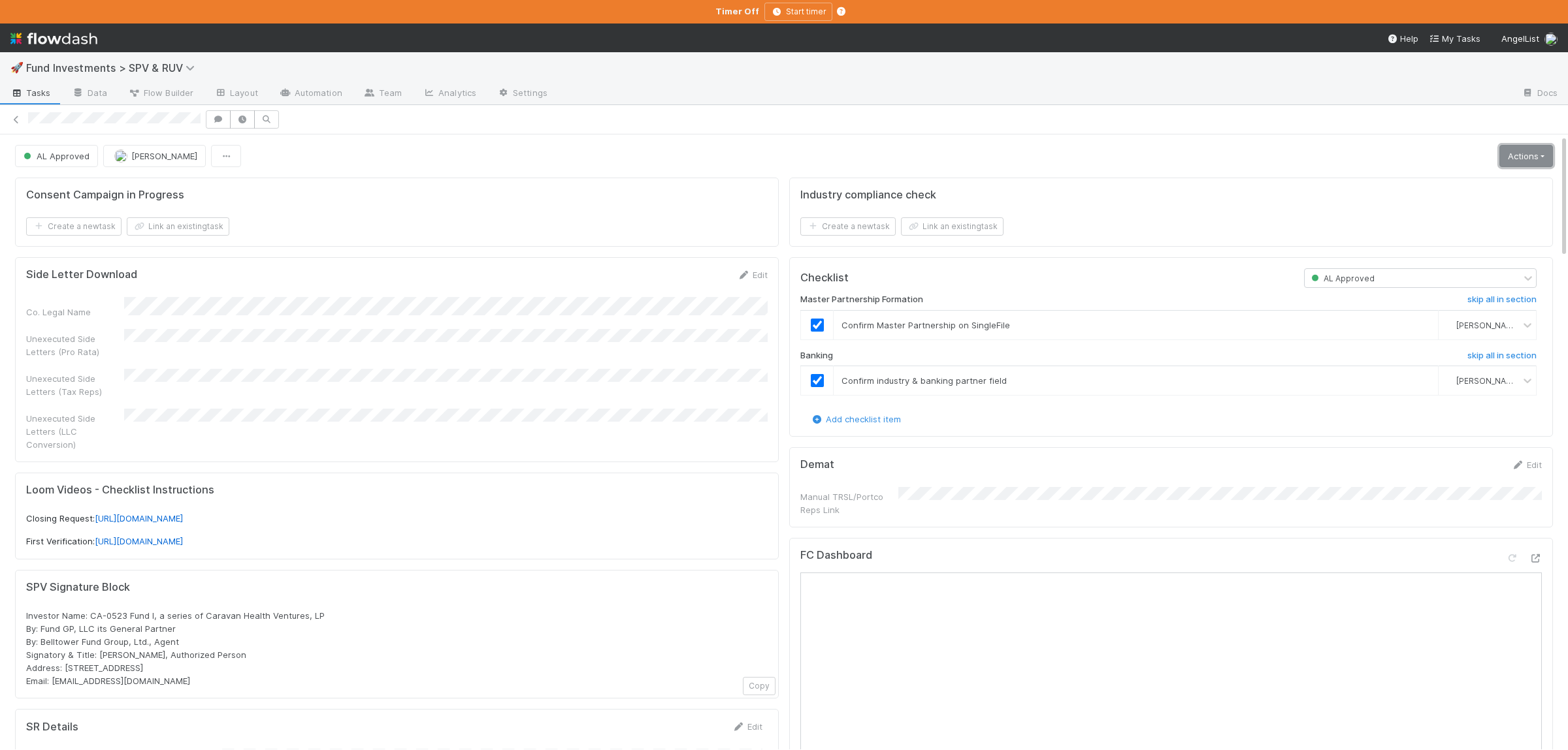
click at [1535, 161] on link "Actions" at bounding box center [1526, 156] width 54 height 22
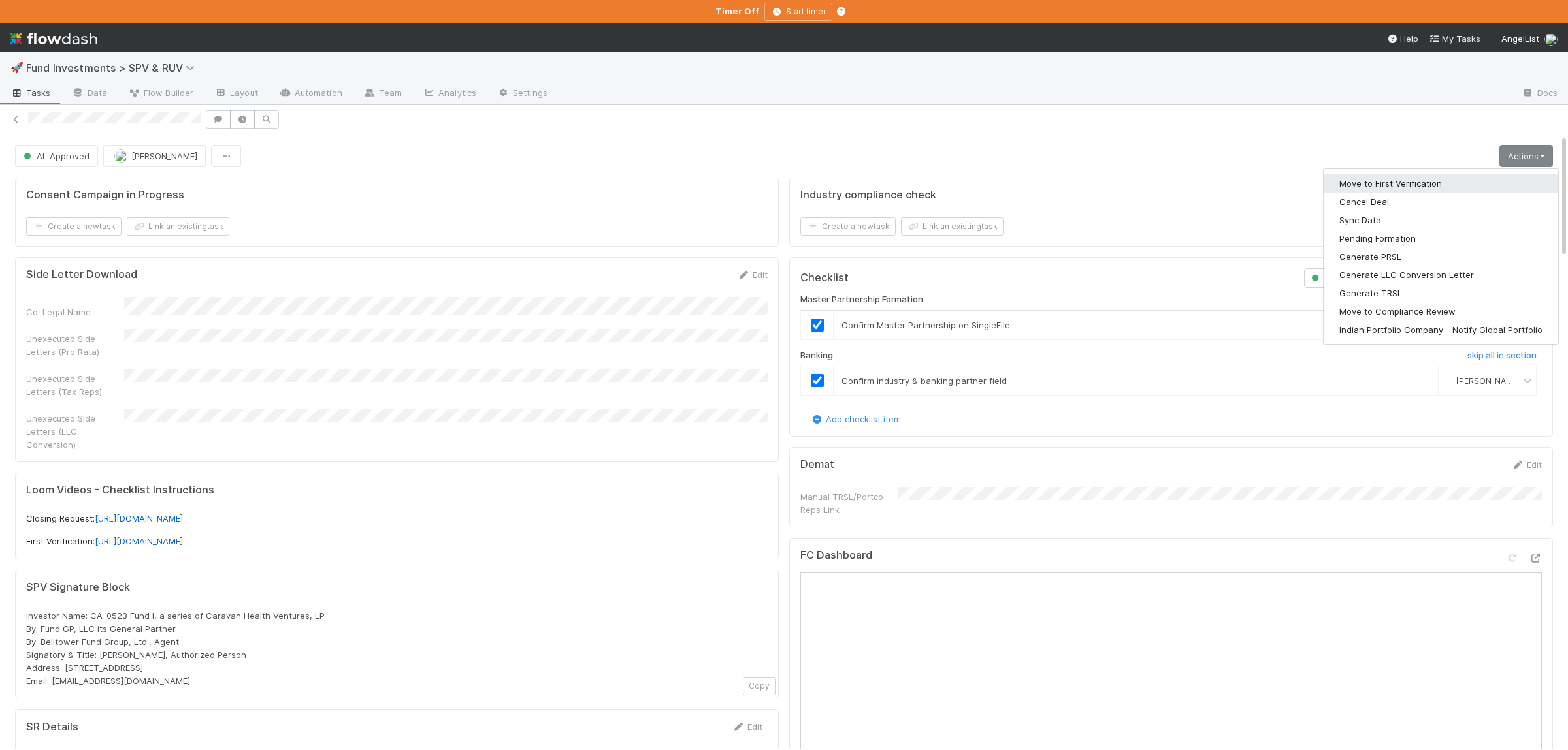
click at [1451, 183] on button "Move to First Verification" at bounding box center [1441, 183] width 235 height 18
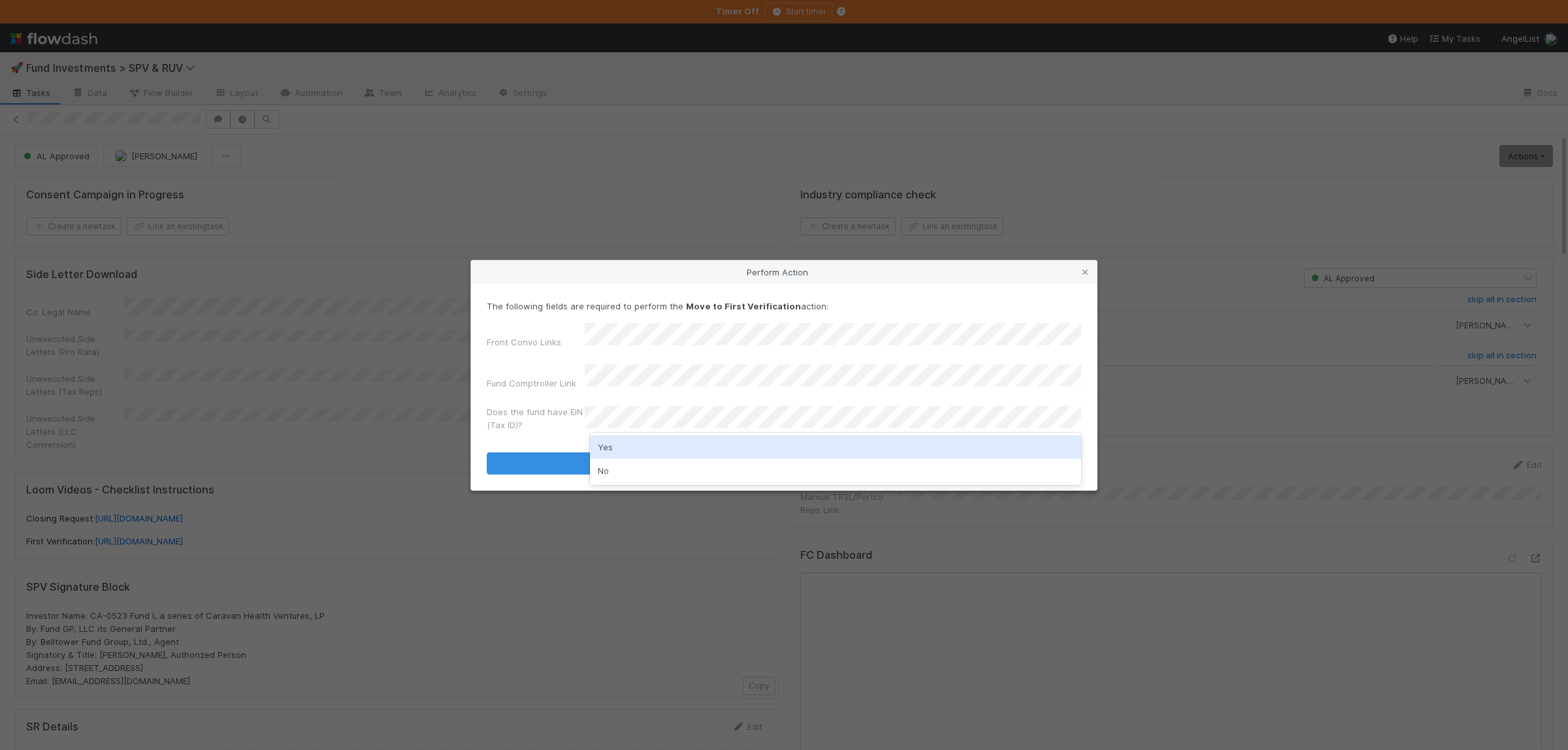
click at [719, 443] on div "Yes" at bounding box center [836, 447] width 491 height 23
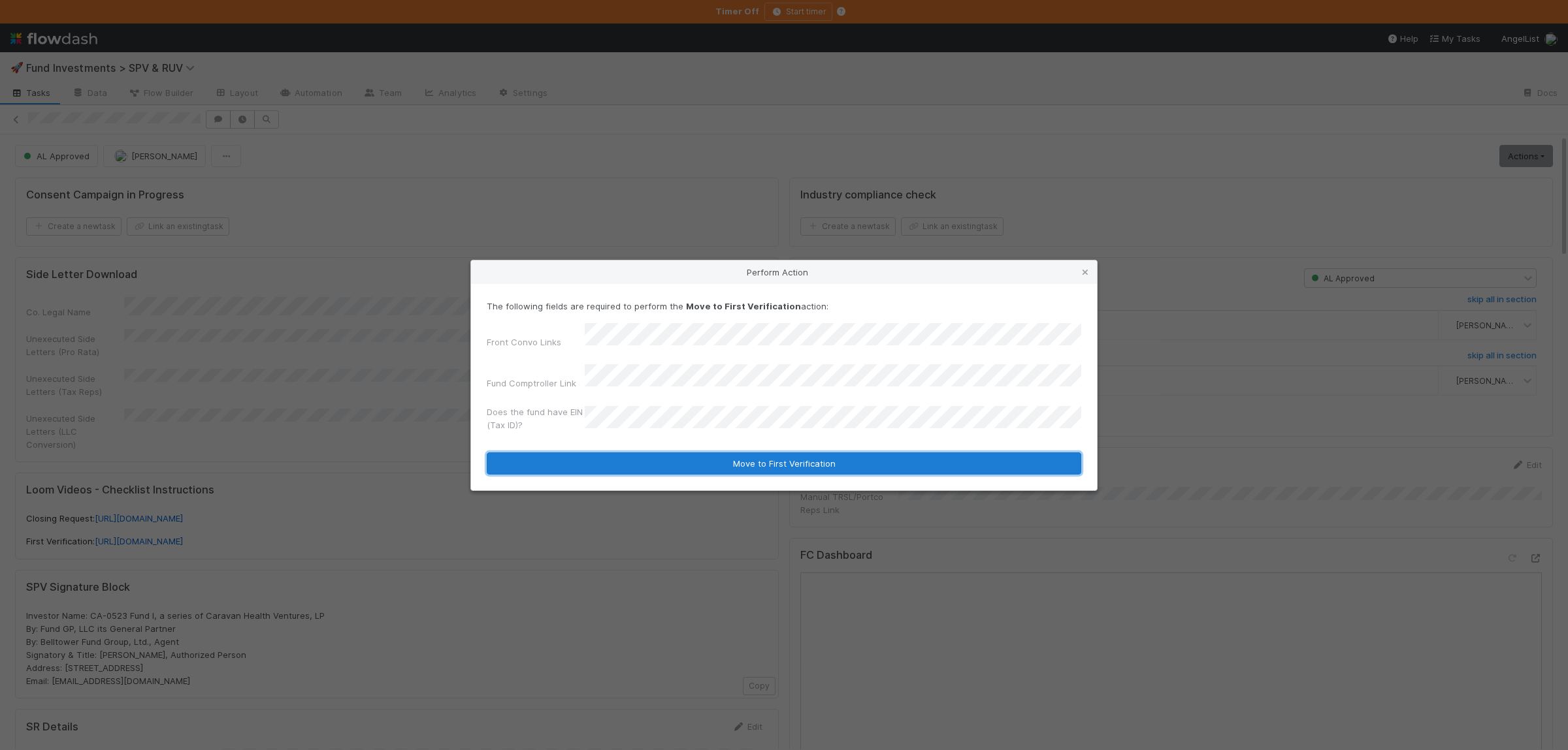
click at [735, 457] on button "Move to First Verification" at bounding box center [784, 463] width 594 height 22
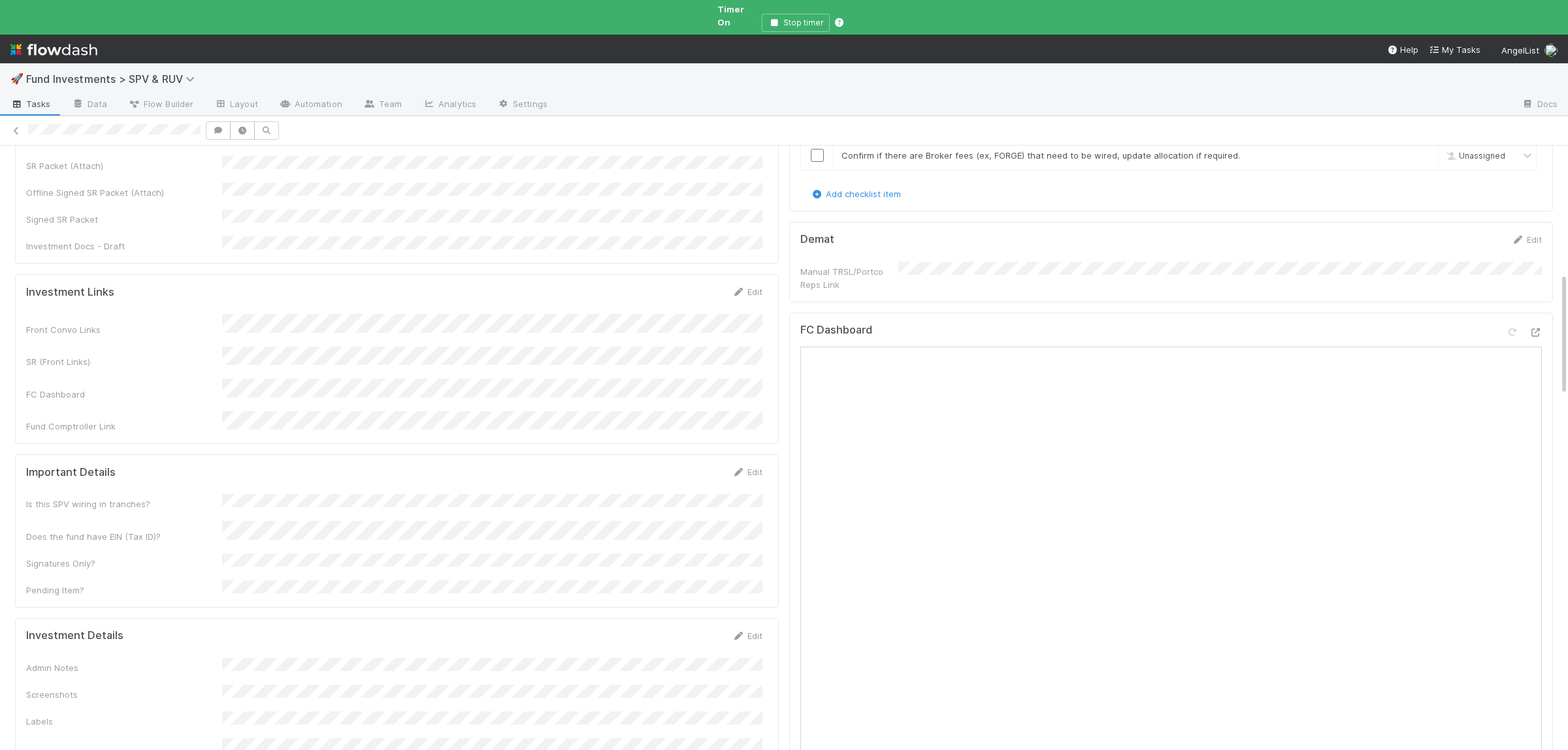
scroll to position [827, 0]
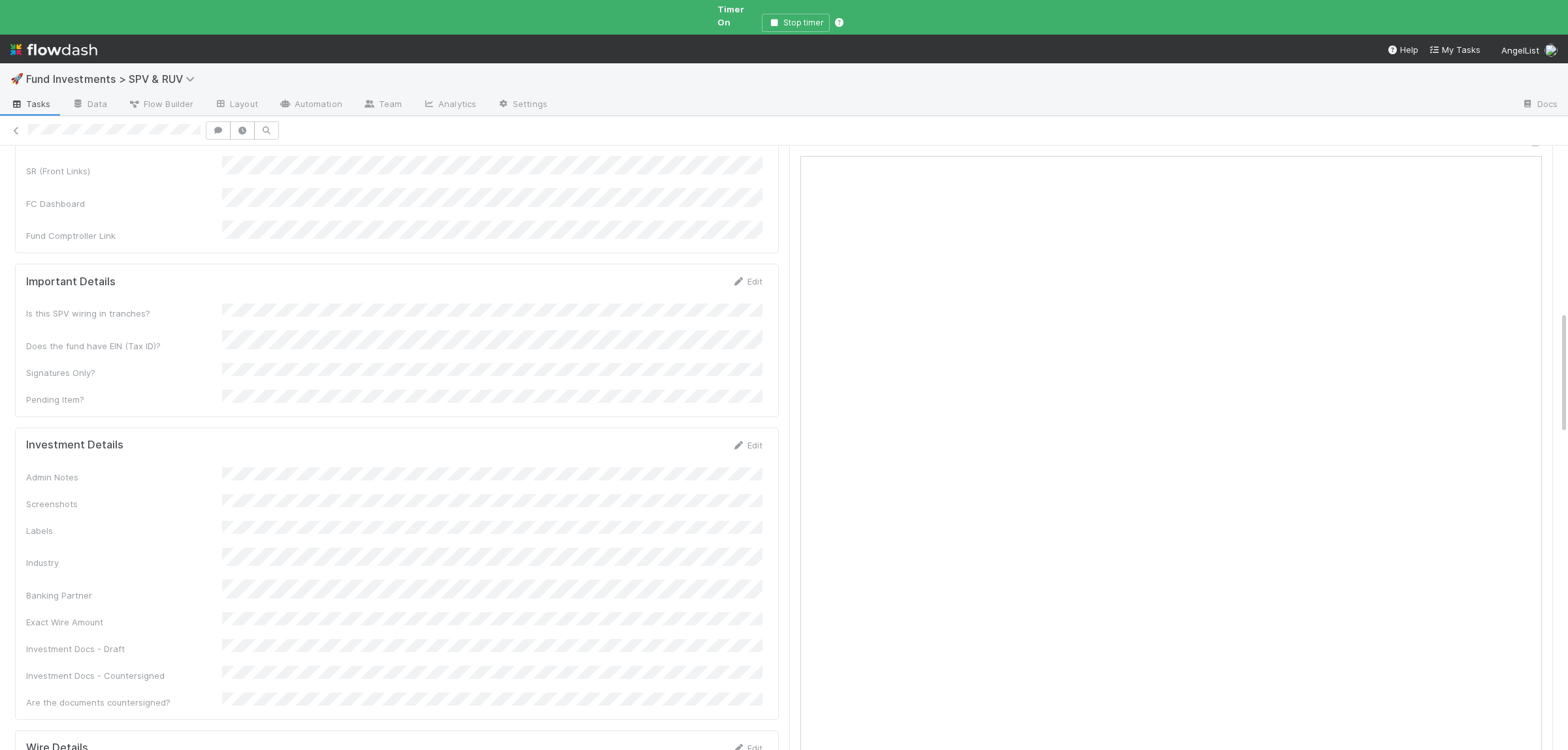
click at [422, 548] on div "Admin Notes Screenshots Labels Industry Banking Partner Exact Wire Amount Inves…" at bounding box center [393, 588] width 736 height 241
click at [693, 439] on button "Save" at bounding box center [689, 450] width 37 height 22
click at [351, 468] on div "Admin Notes Screenshots Labels Industry Banking Partner Exact Wire Amount Inves…" at bounding box center [390, 598] width 736 height 261
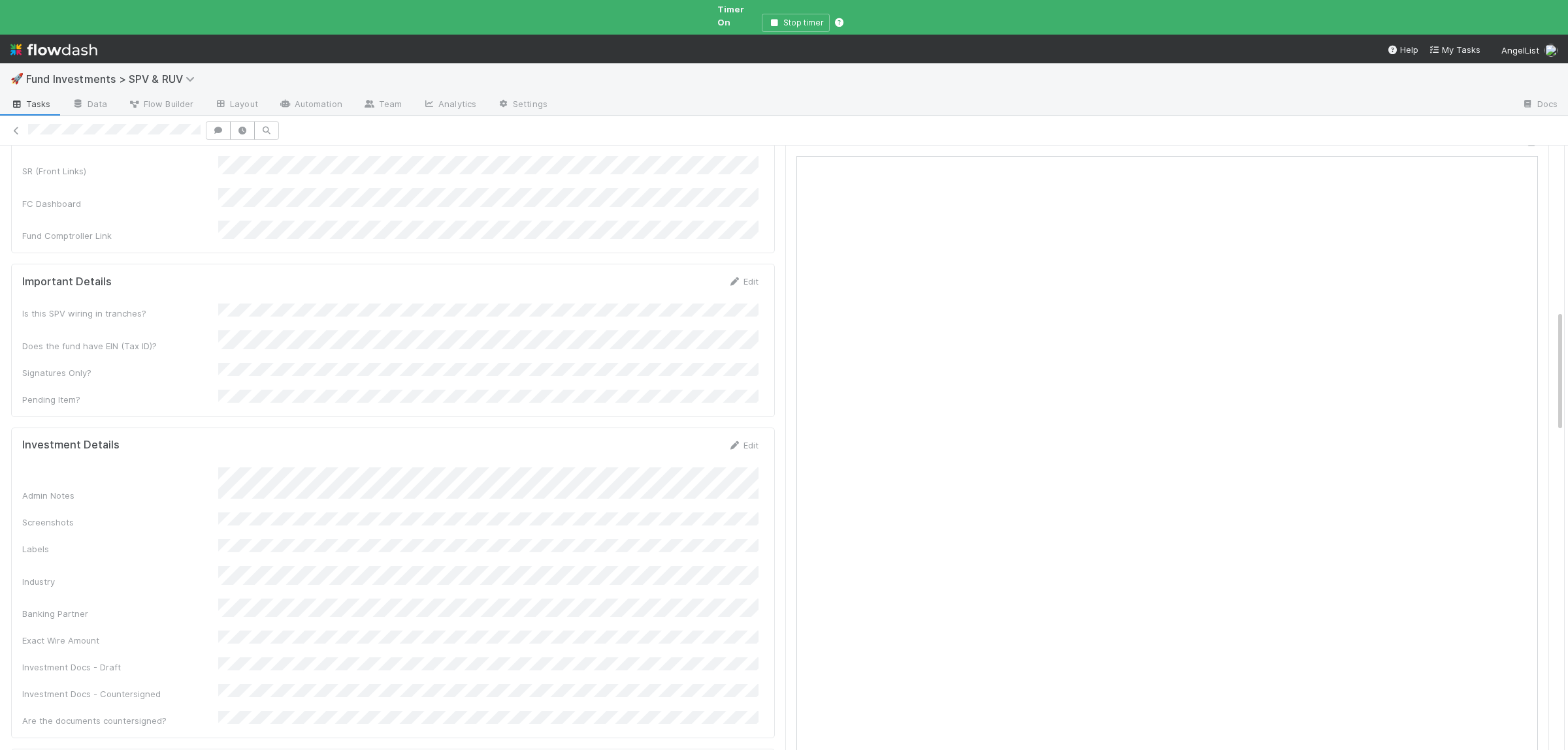
click at [351, 468] on div "Admin Notes Screenshots Labels Industry Banking Partner Exact Wire Amount Inves…" at bounding box center [390, 598] width 736 height 261
click at [671, 439] on button "Save" at bounding box center [689, 450] width 37 height 22
click at [364, 548] on div "Admin Notes Screenshots Labels Industry Banking Partner Exact Wire Amount Inves…" at bounding box center [390, 614] width 736 height 292
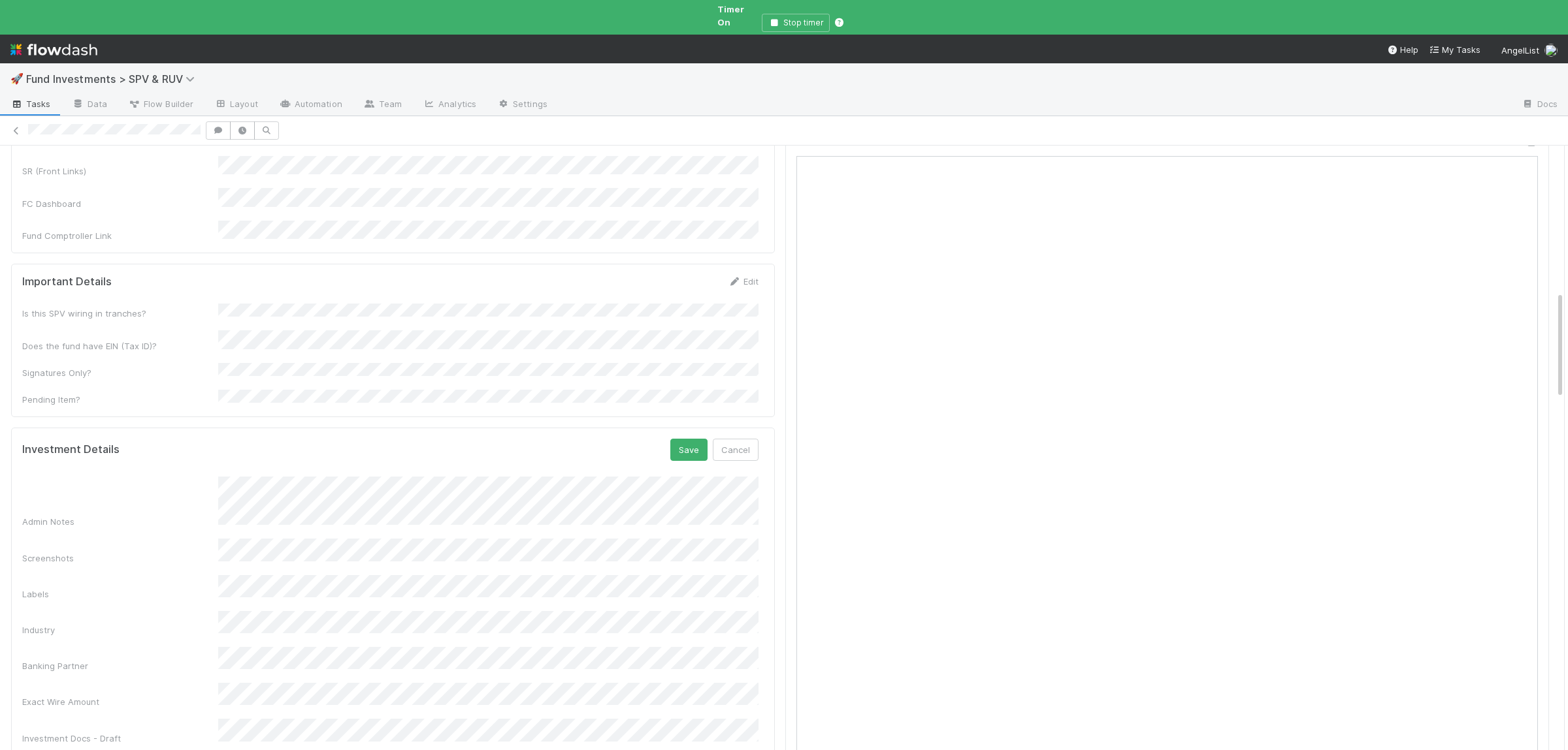
click at [671, 439] on button "Save" at bounding box center [689, 450] width 37 height 22
click at [507, 603] on div "Admin Notes Screenshots Labels Industry Banking Partner Exact Wire Amount Inves…" at bounding box center [390, 647] width 736 height 341
click at [671, 439] on button "Save" at bounding box center [689, 450] width 37 height 22
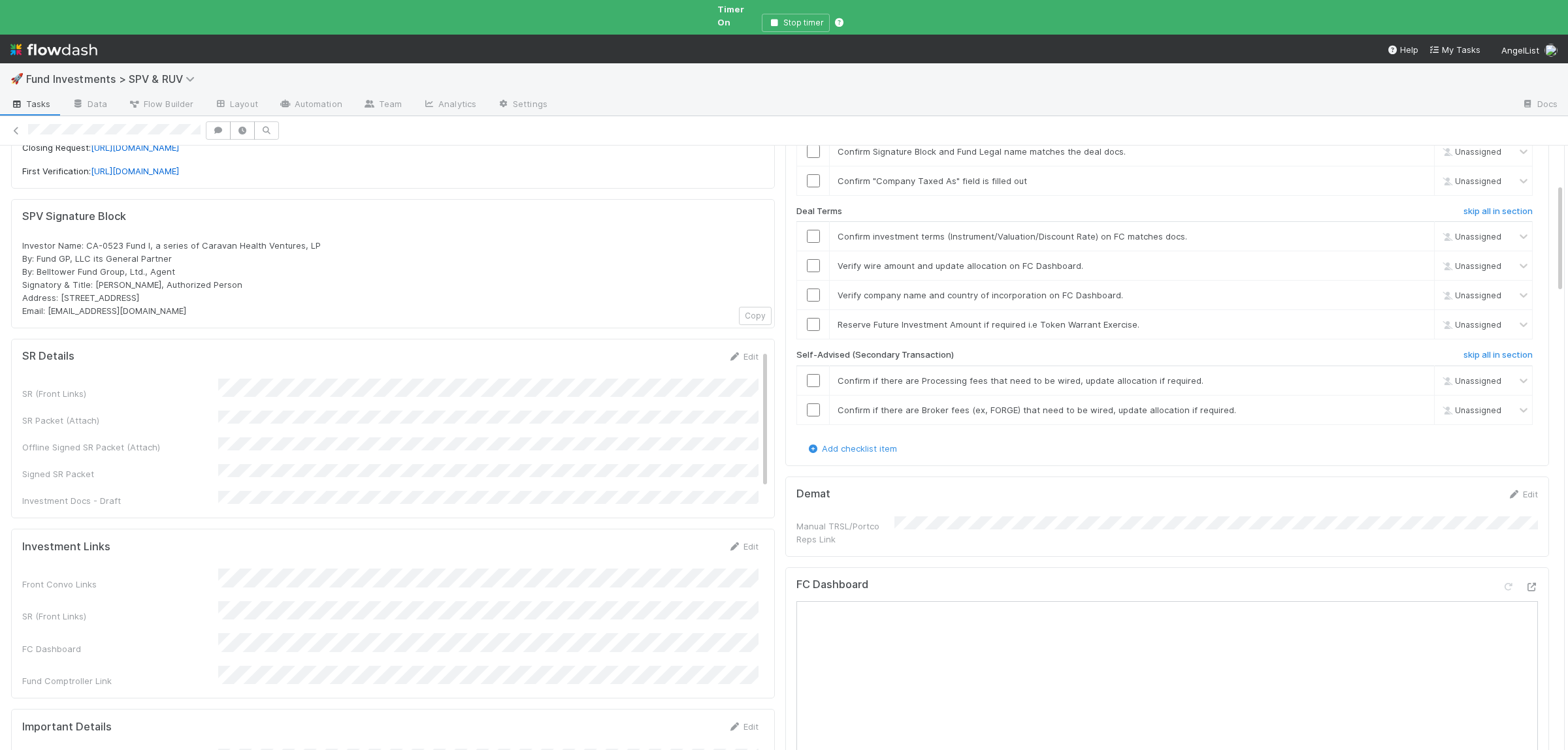
scroll to position [0, 0]
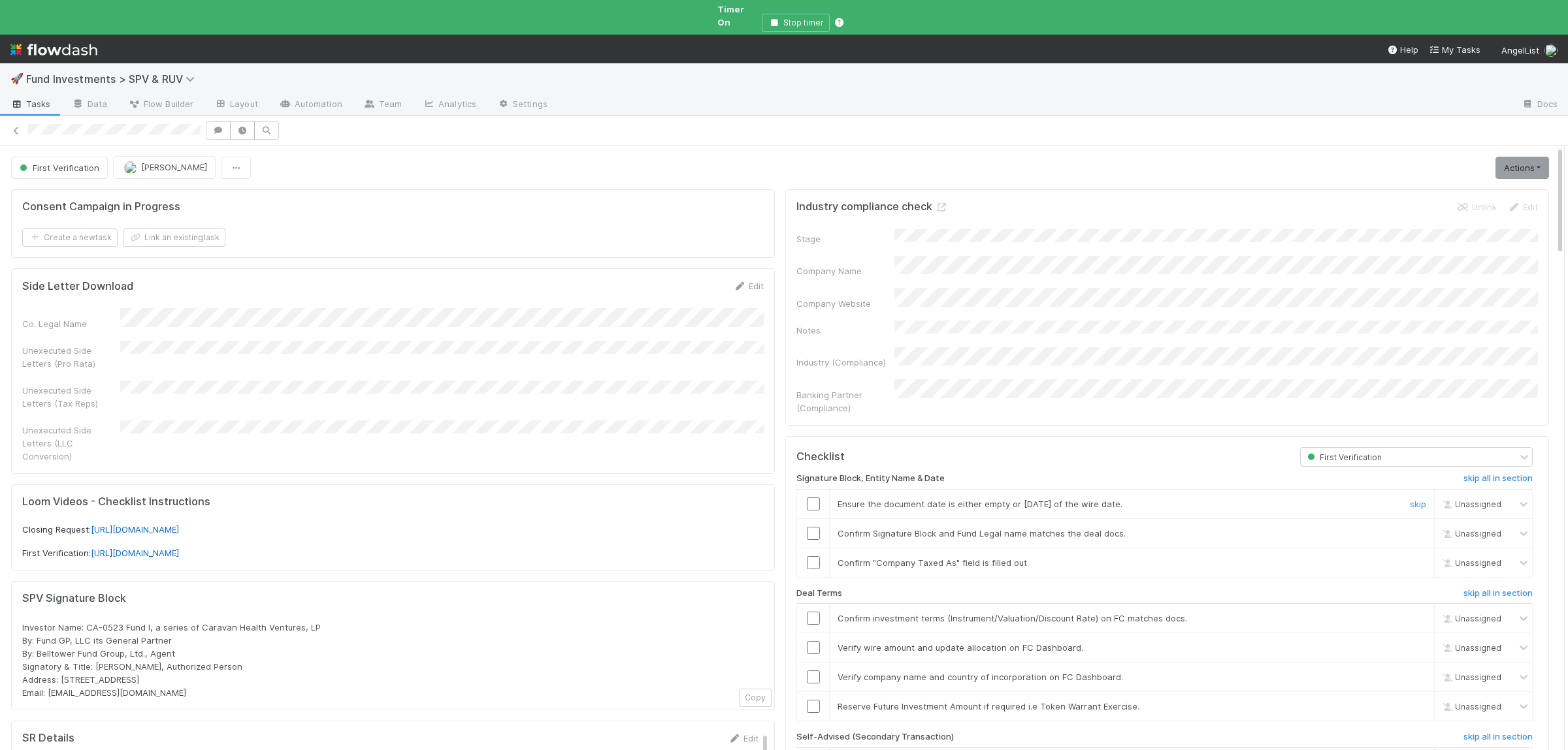
click at [818, 498] on input "checkbox" at bounding box center [813, 504] width 13 height 13
click at [818, 527] on input "checkbox" at bounding box center [813, 533] width 13 height 13
click at [819, 557] on input "checkbox" at bounding box center [813, 563] width 13 height 13
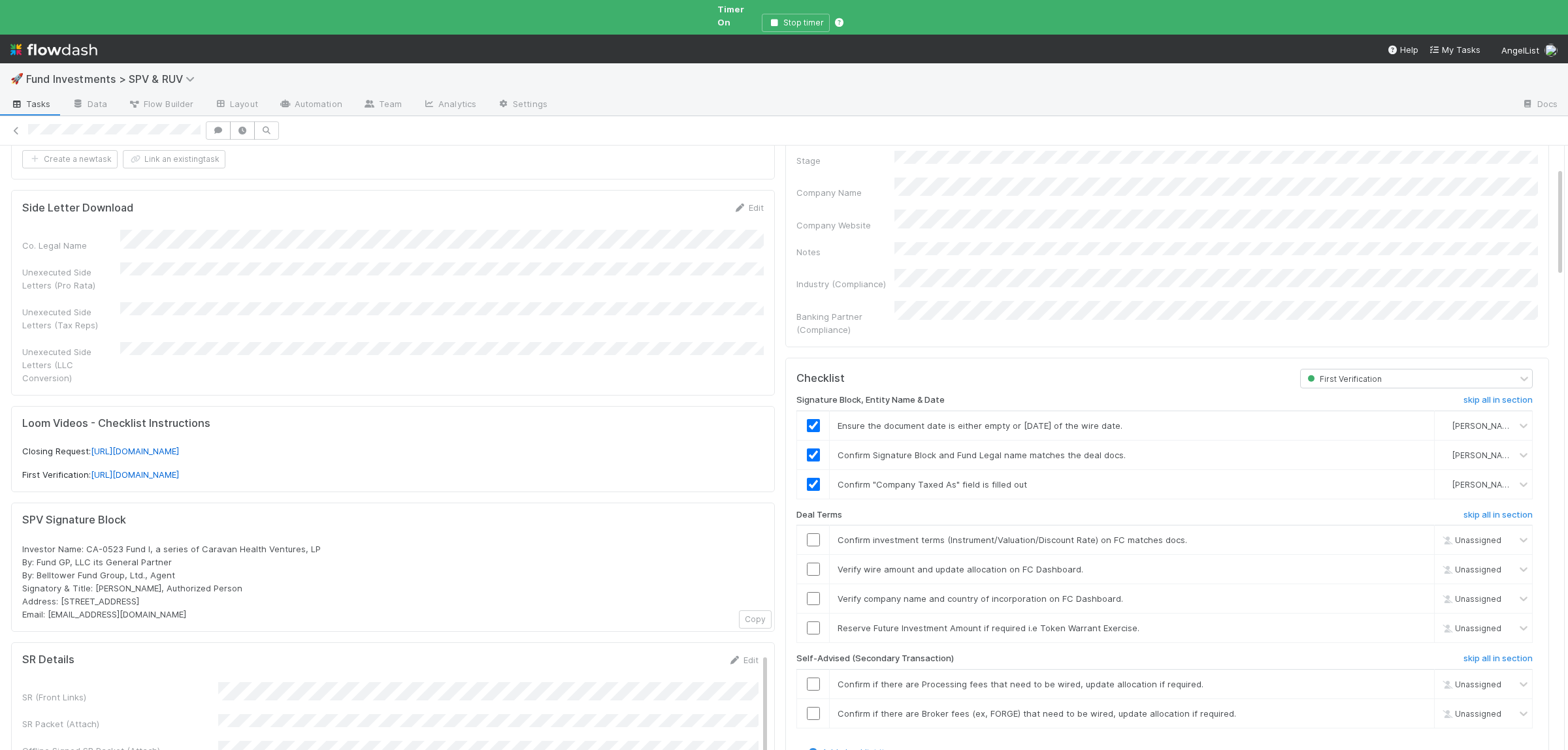
scroll to position [127, 0]
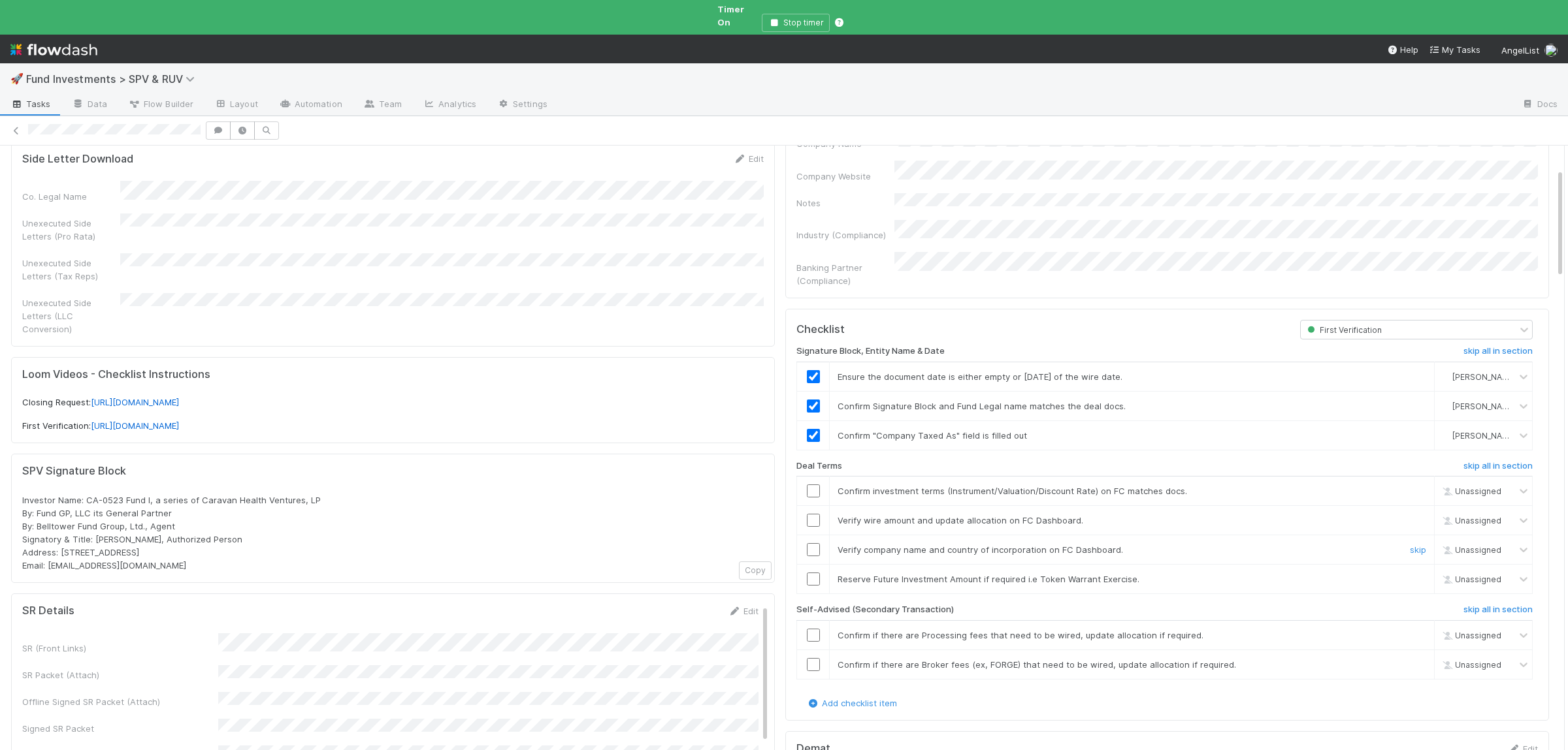
click at [804, 543] on div at bounding box center [813, 550] width 32 height 13
click at [808, 543] on input "checkbox" at bounding box center [813, 550] width 13 height 13
click at [1422, 574] on link "skip" at bounding box center [1419, 579] width 17 height 11
click at [813, 543] on input "checkbox" at bounding box center [813, 550] width 13 height 13
click at [1517, 605] on h6 "skip all in section" at bounding box center [1497, 610] width 69 height 11
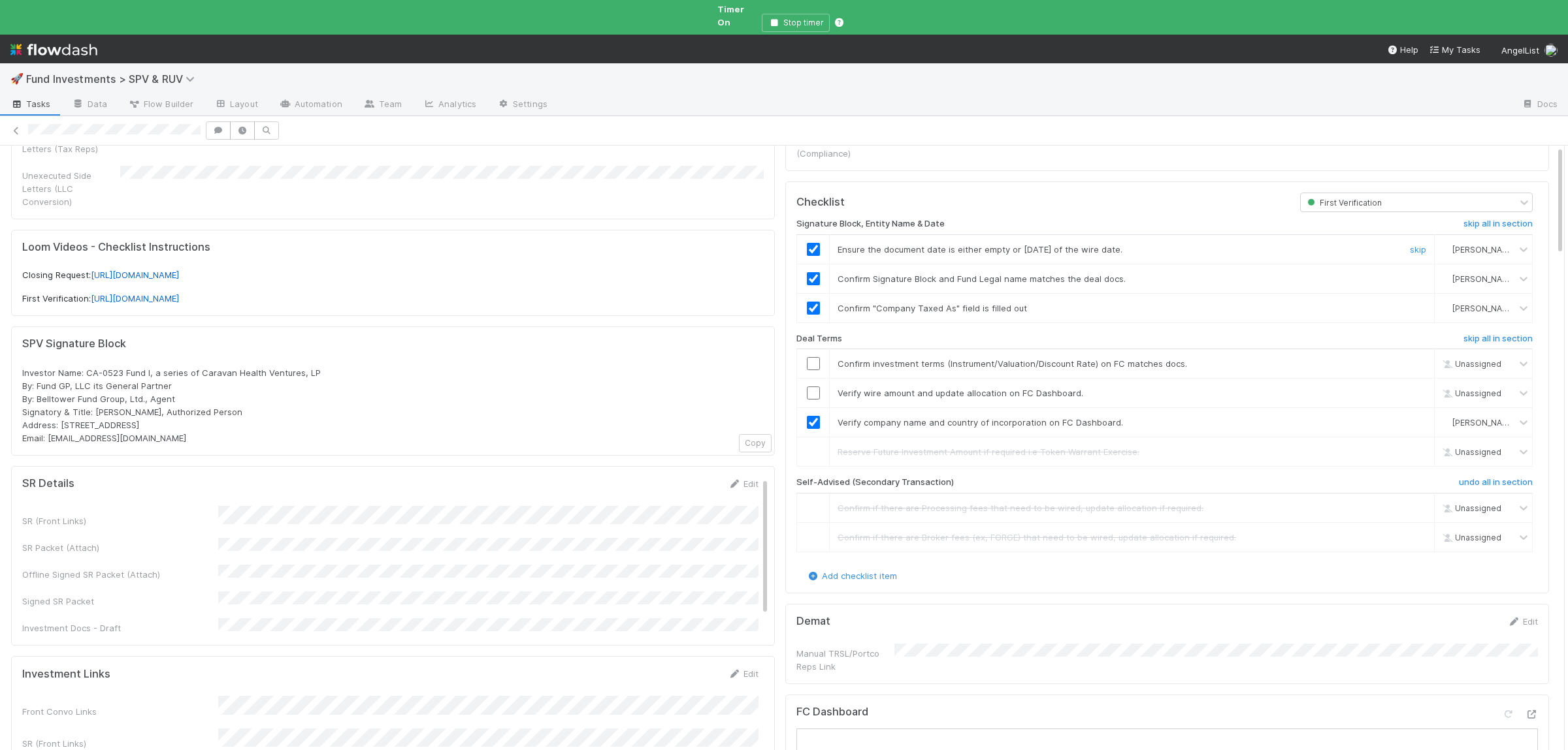
scroll to position [0, 0]
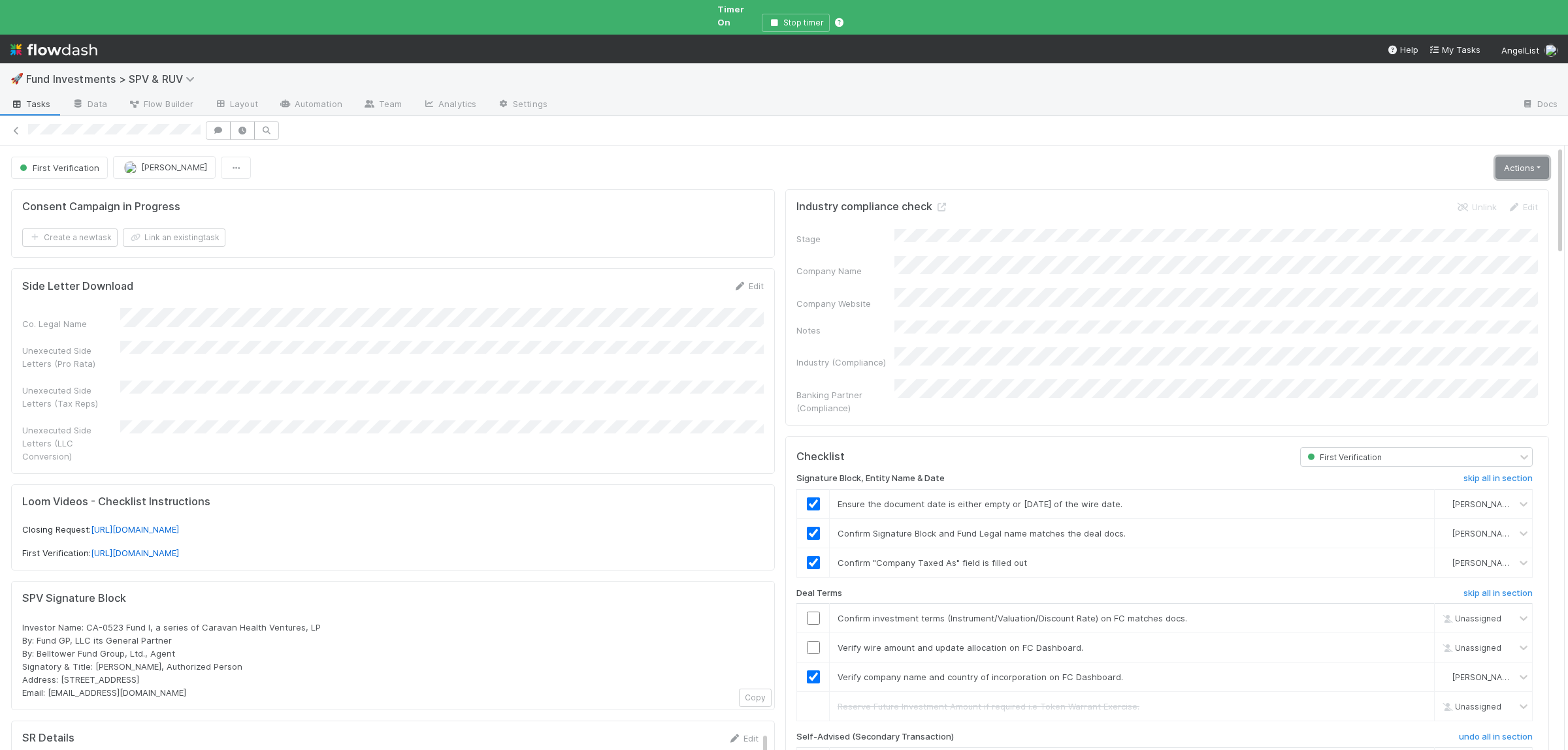
click at [1524, 157] on link "Actions" at bounding box center [1522, 168] width 54 height 22
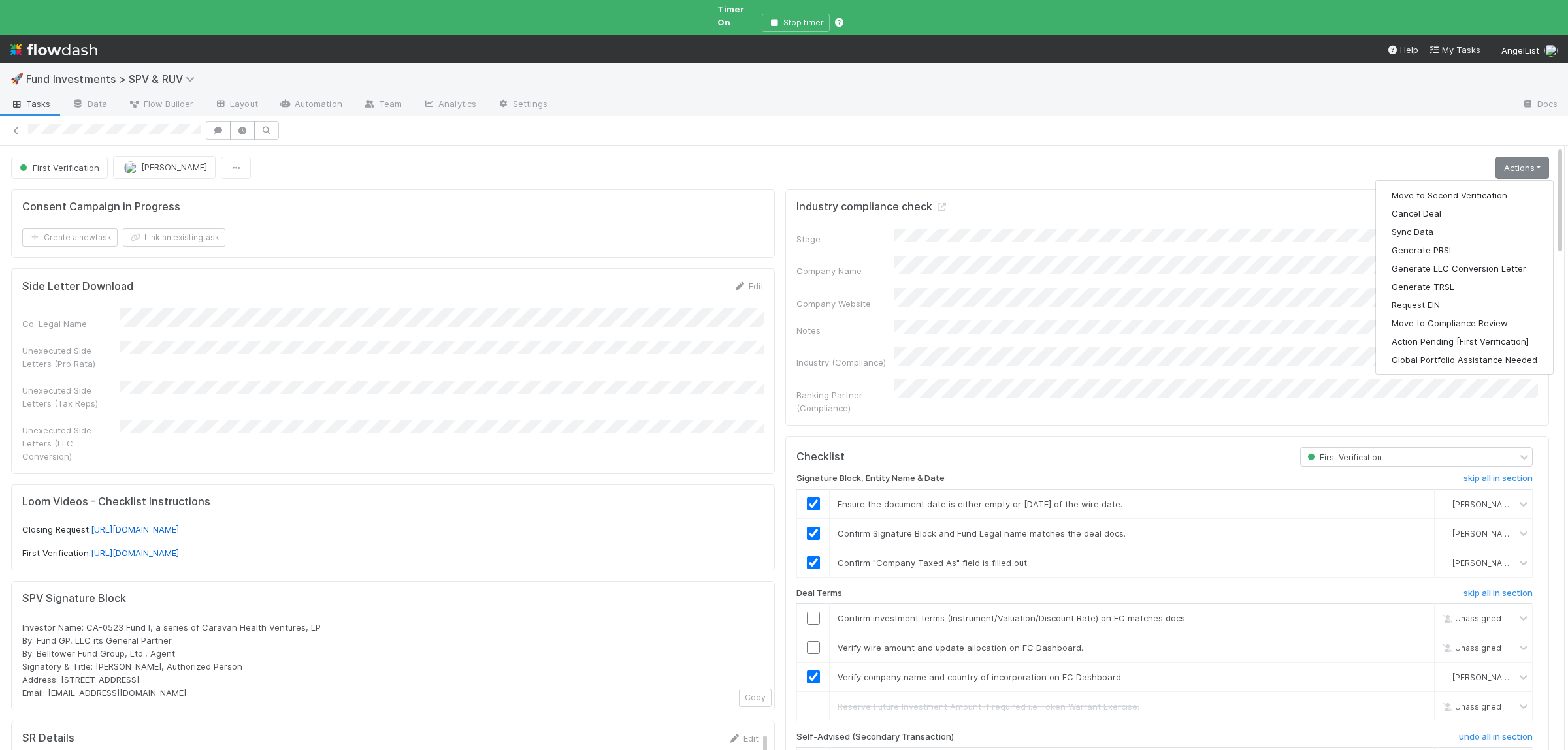
click at [1167, 218] on form "Industry compliance check Unlink Edit Stage Company Name Company Website Notes …" at bounding box center [1167, 308] width 741 height 214
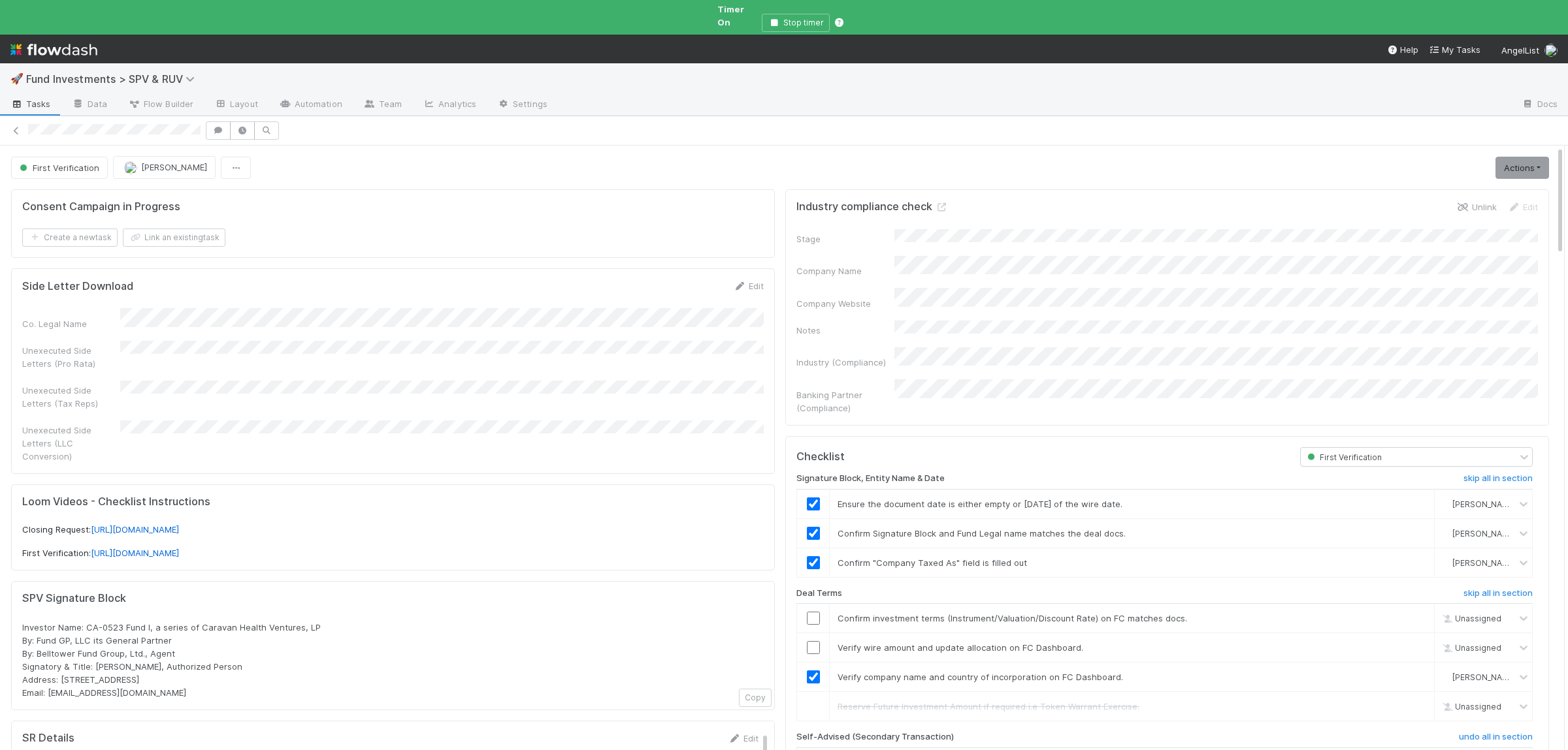
click at [1467, 203] on icon at bounding box center [1463, 207] width 13 height 8
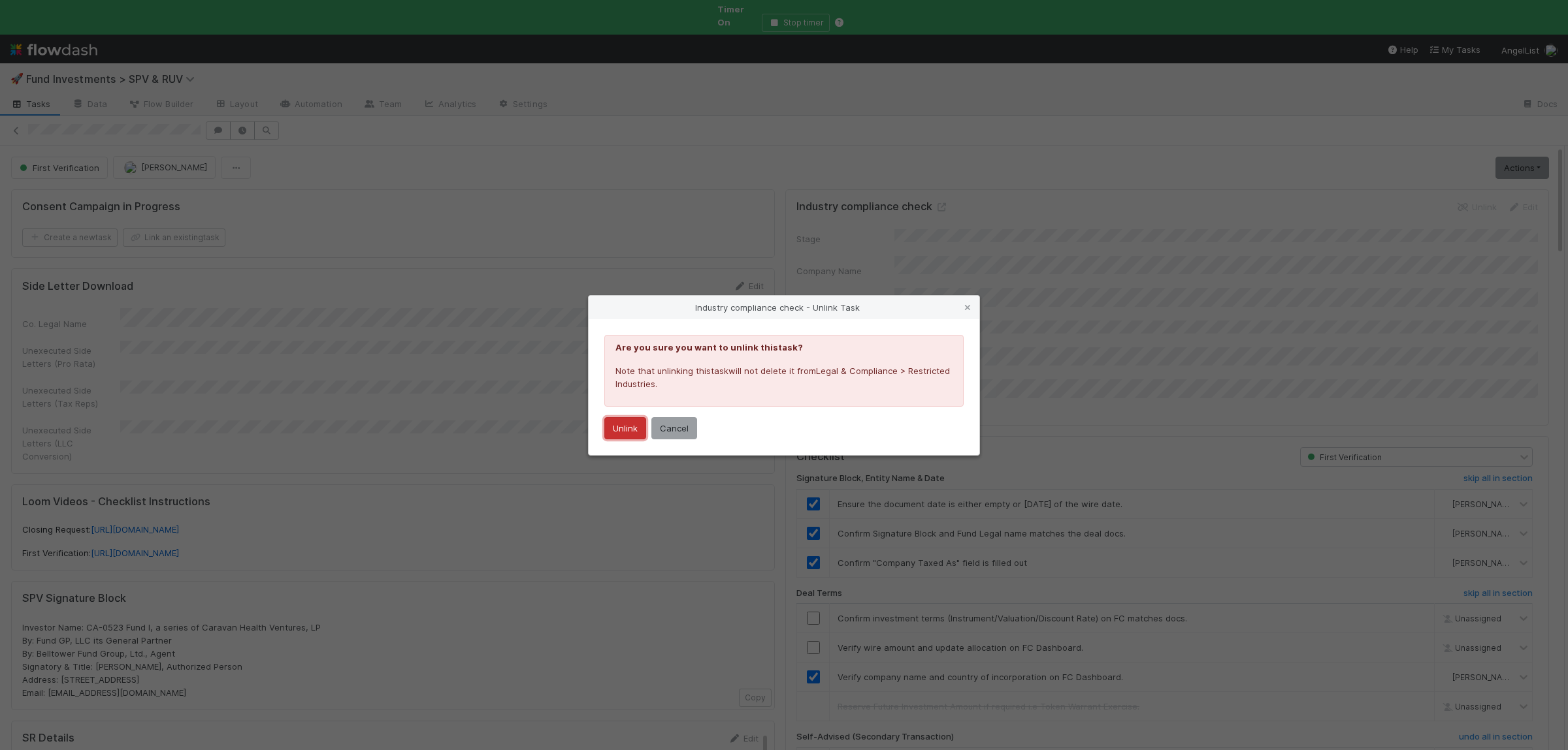
click at [628, 420] on button "Unlink" at bounding box center [625, 428] width 42 height 22
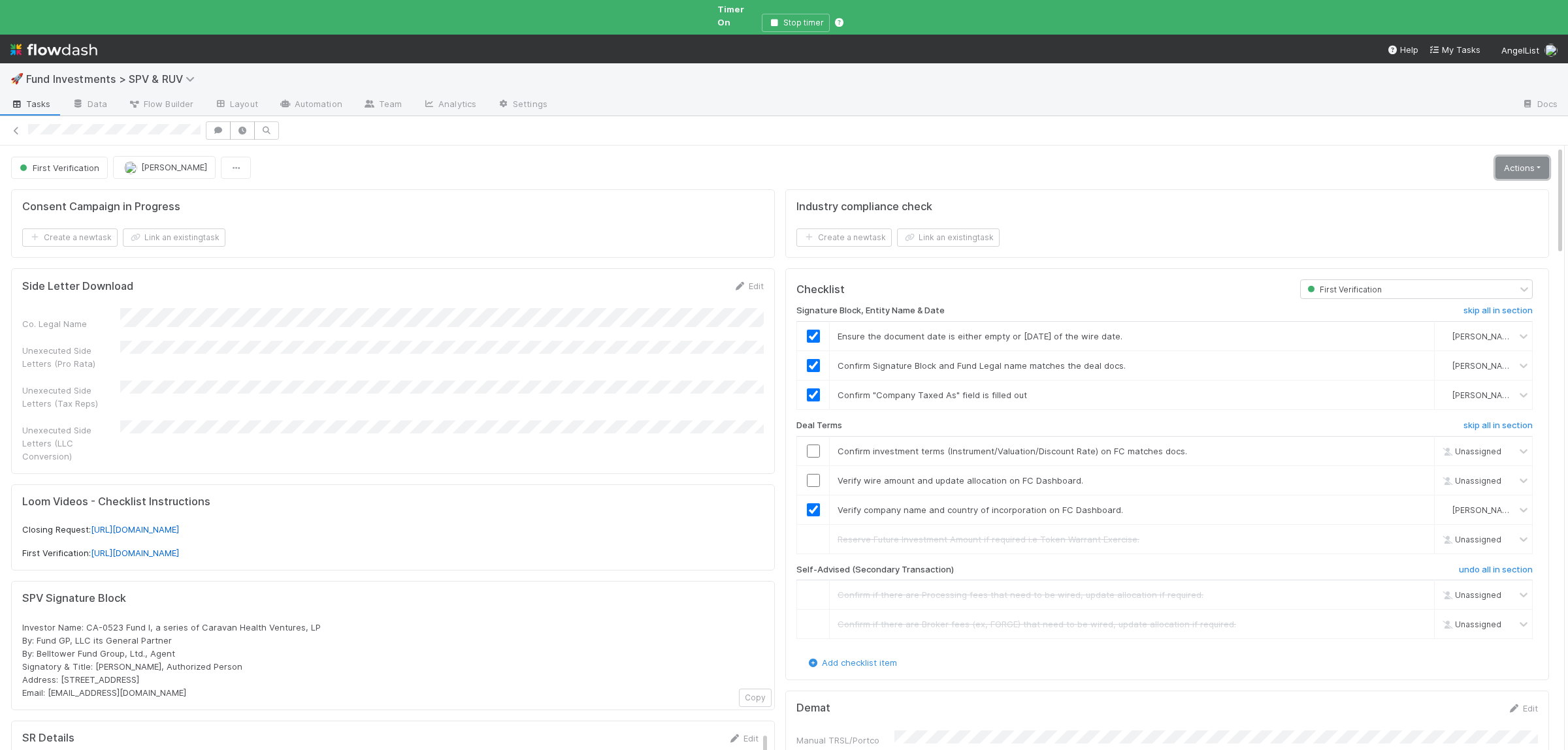
click at [1506, 157] on link "Actions" at bounding box center [1522, 168] width 54 height 22
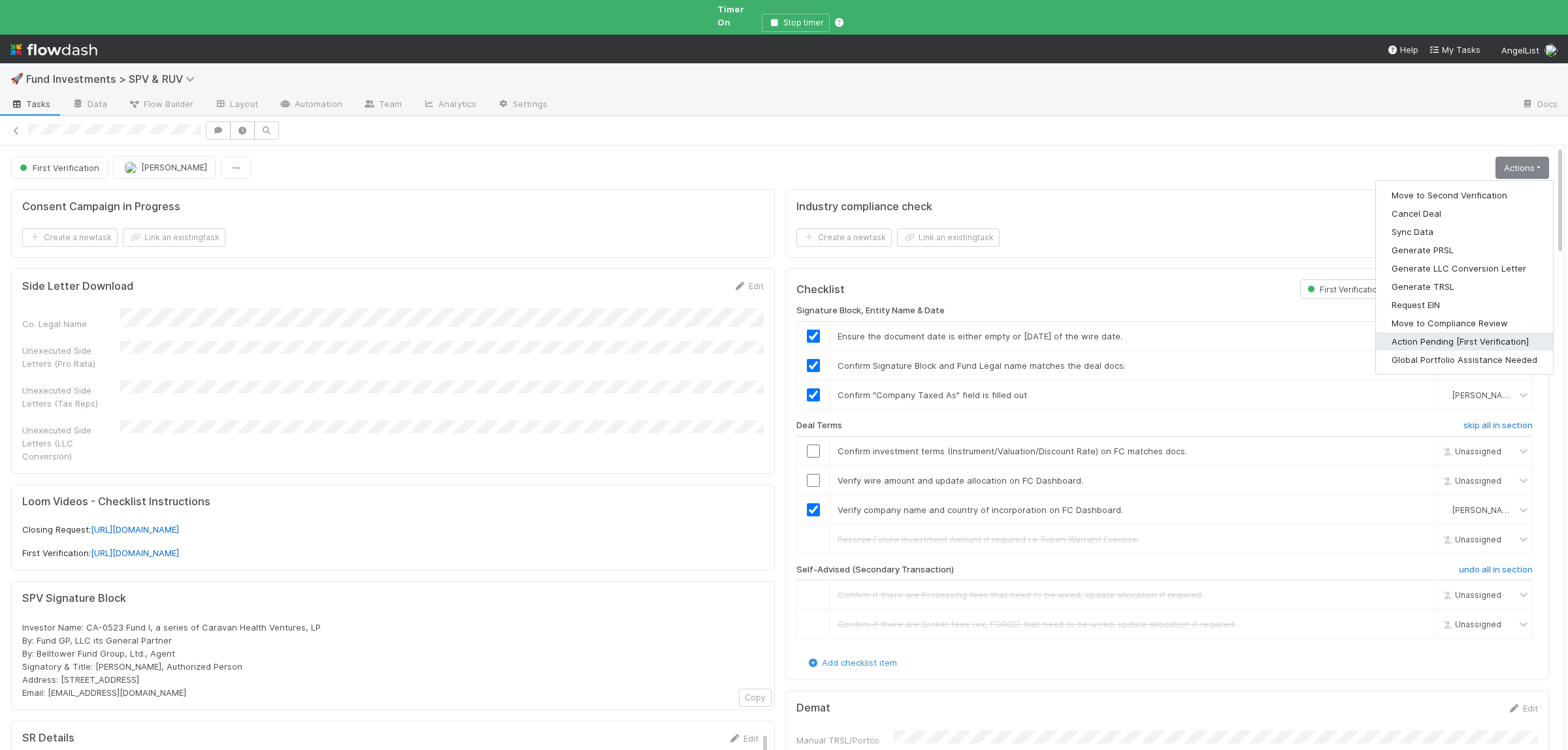
click at [1415, 333] on button "Action Pending [First Verification]" at bounding box center [1464, 342] width 177 height 18
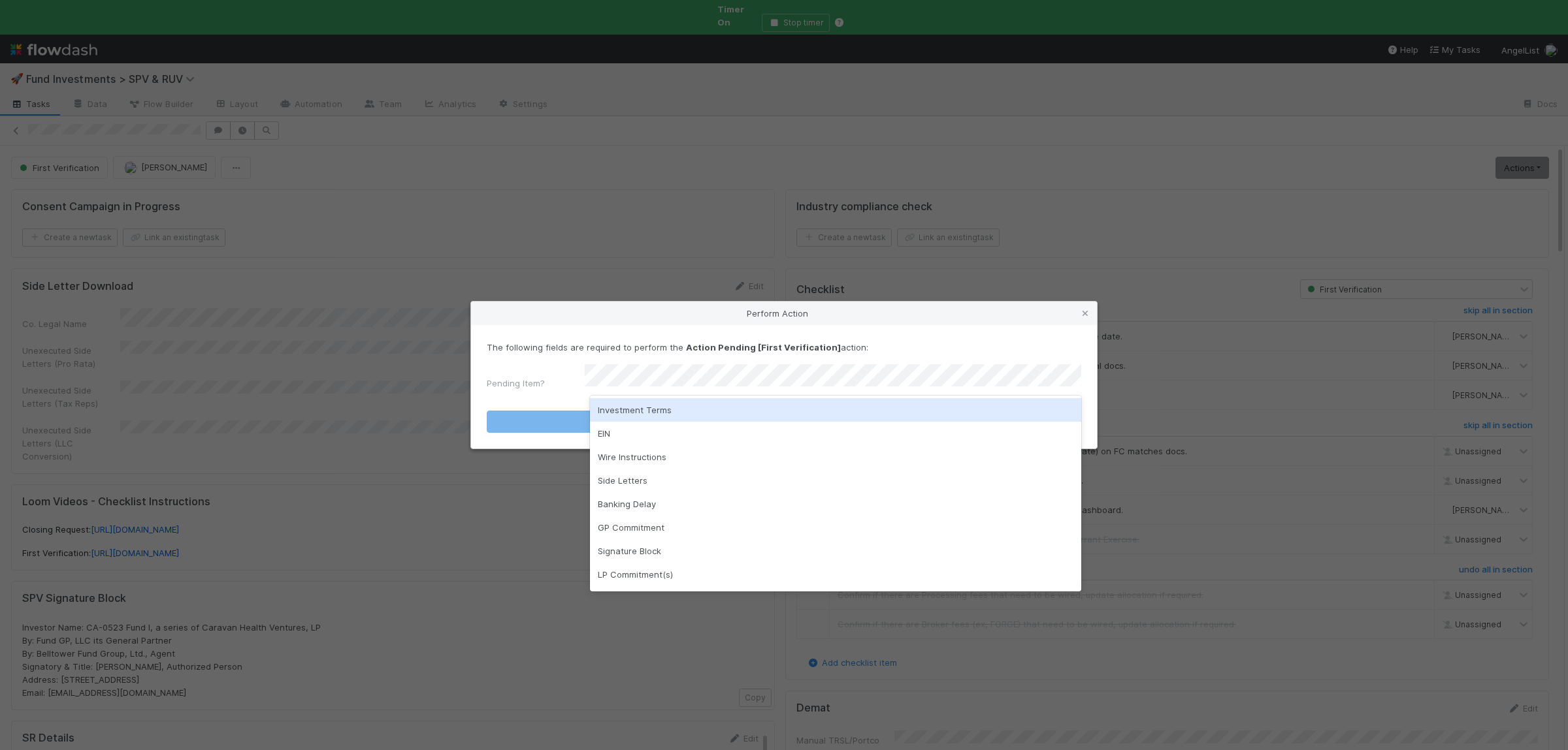
click at [674, 407] on div "Investment Terms" at bounding box center [836, 410] width 491 height 23
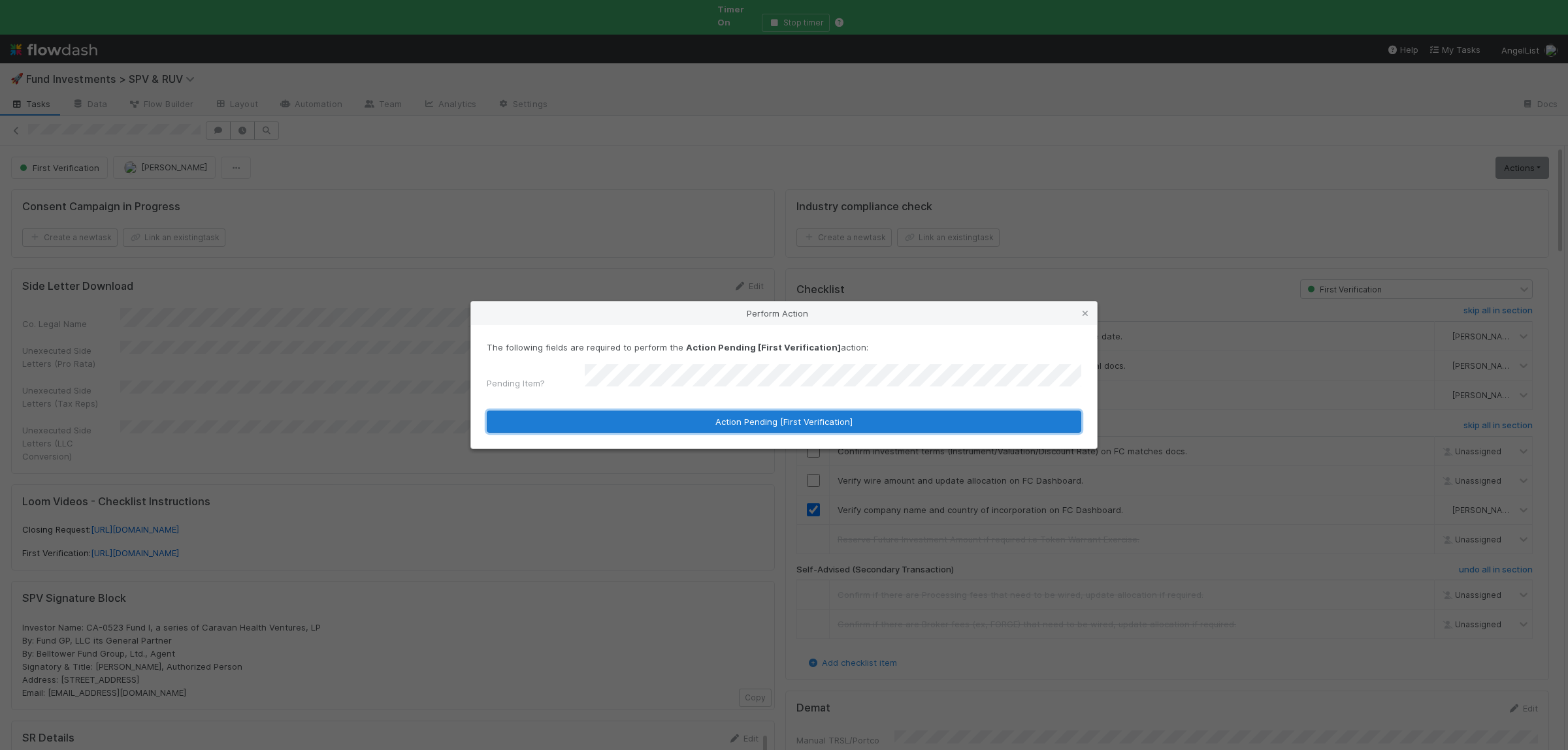
click at [672, 411] on button "Action Pending [First Verification]" at bounding box center [784, 421] width 594 height 22
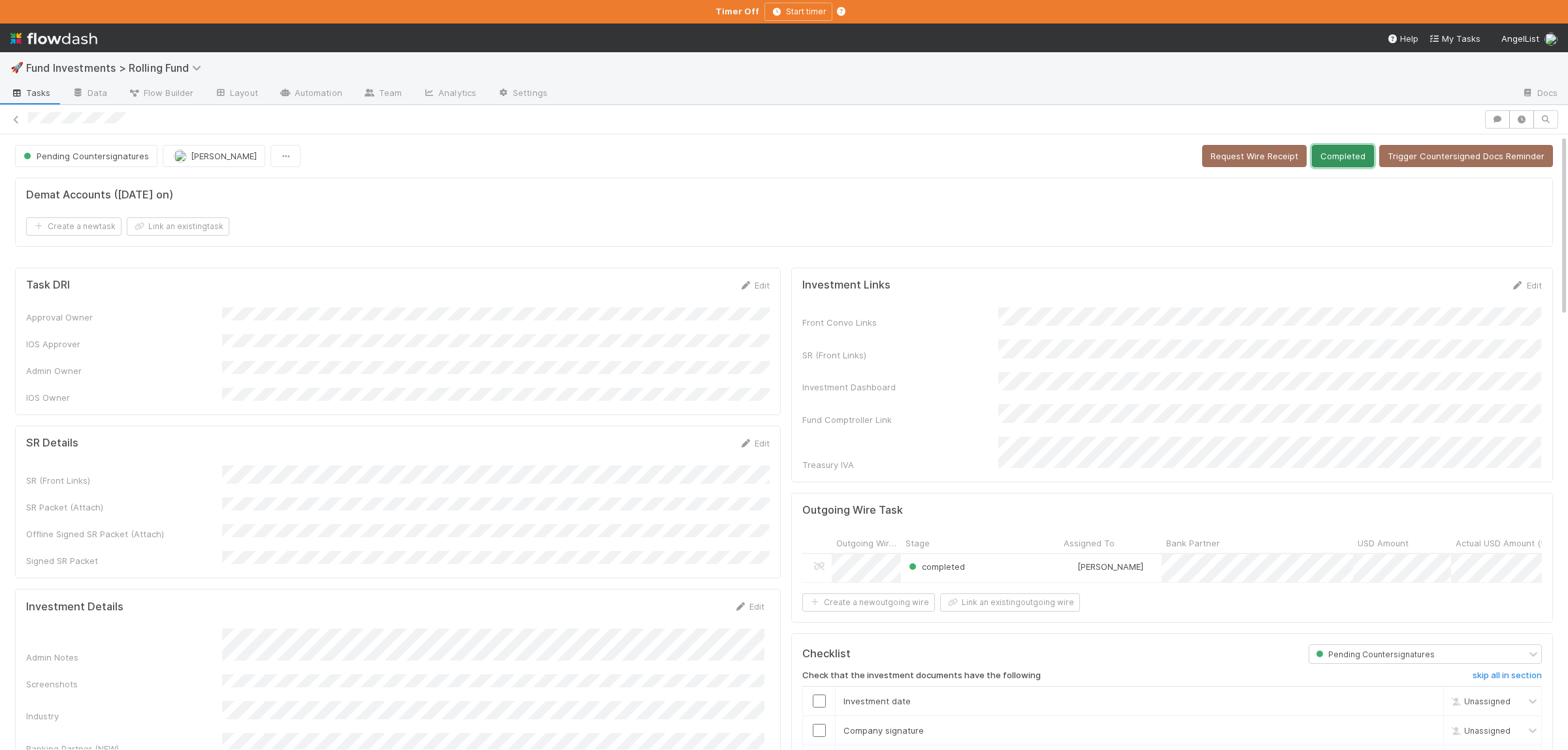
click at [1358, 156] on button "Completed" at bounding box center [1343, 156] width 62 height 22
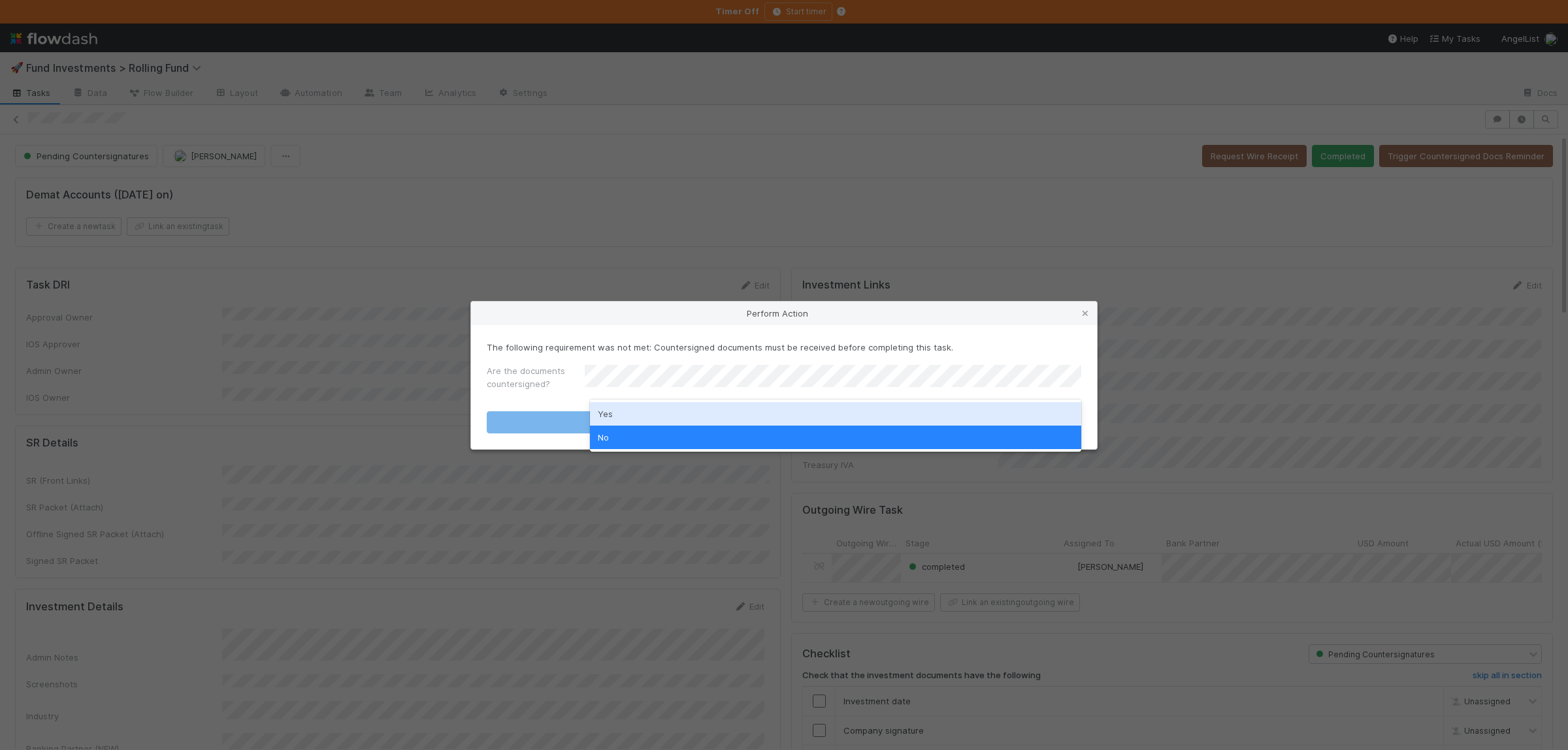
click at [619, 410] on div "Yes" at bounding box center [836, 414] width 491 height 23
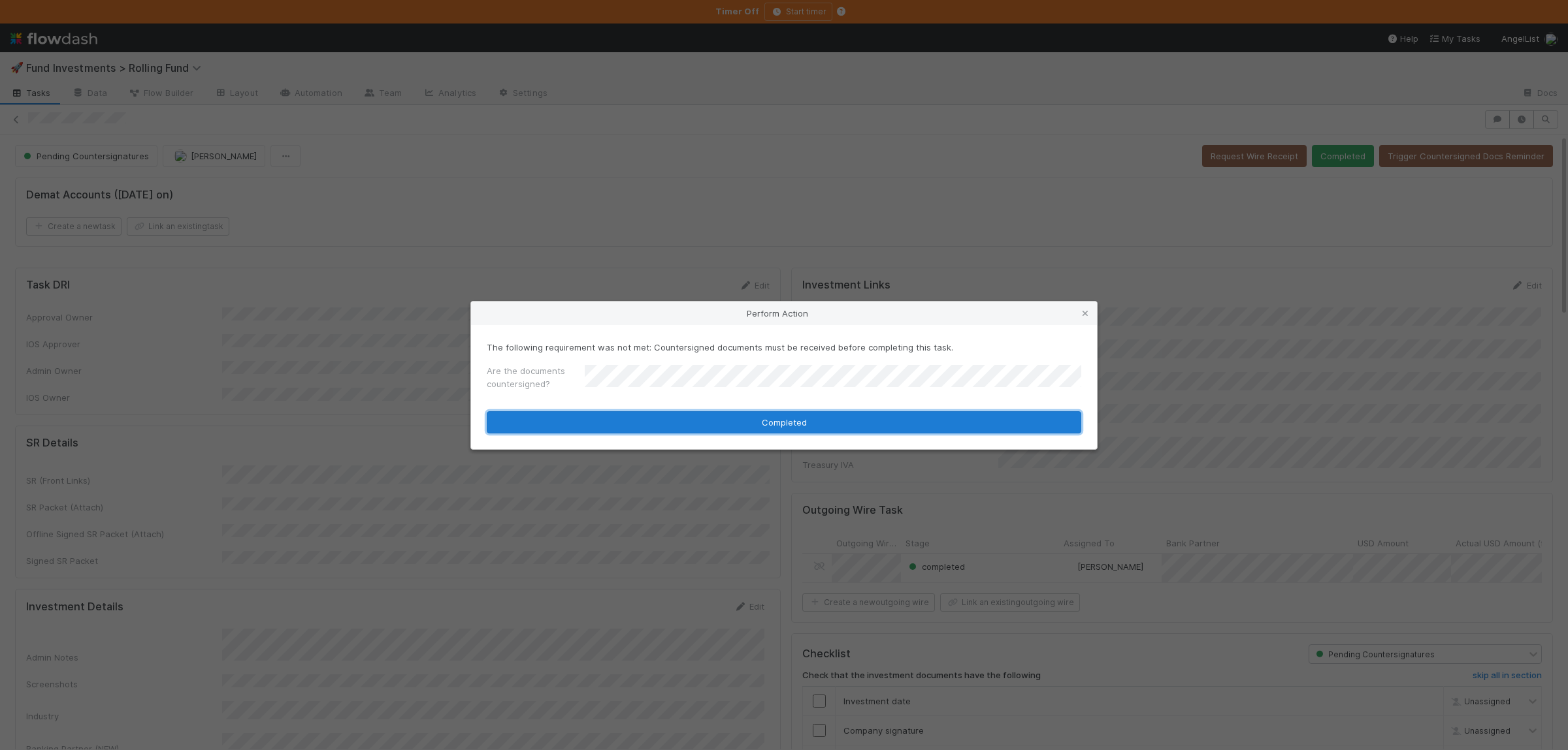
click at [618, 417] on button "Completed" at bounding box center [784, 422] width 594 height 22
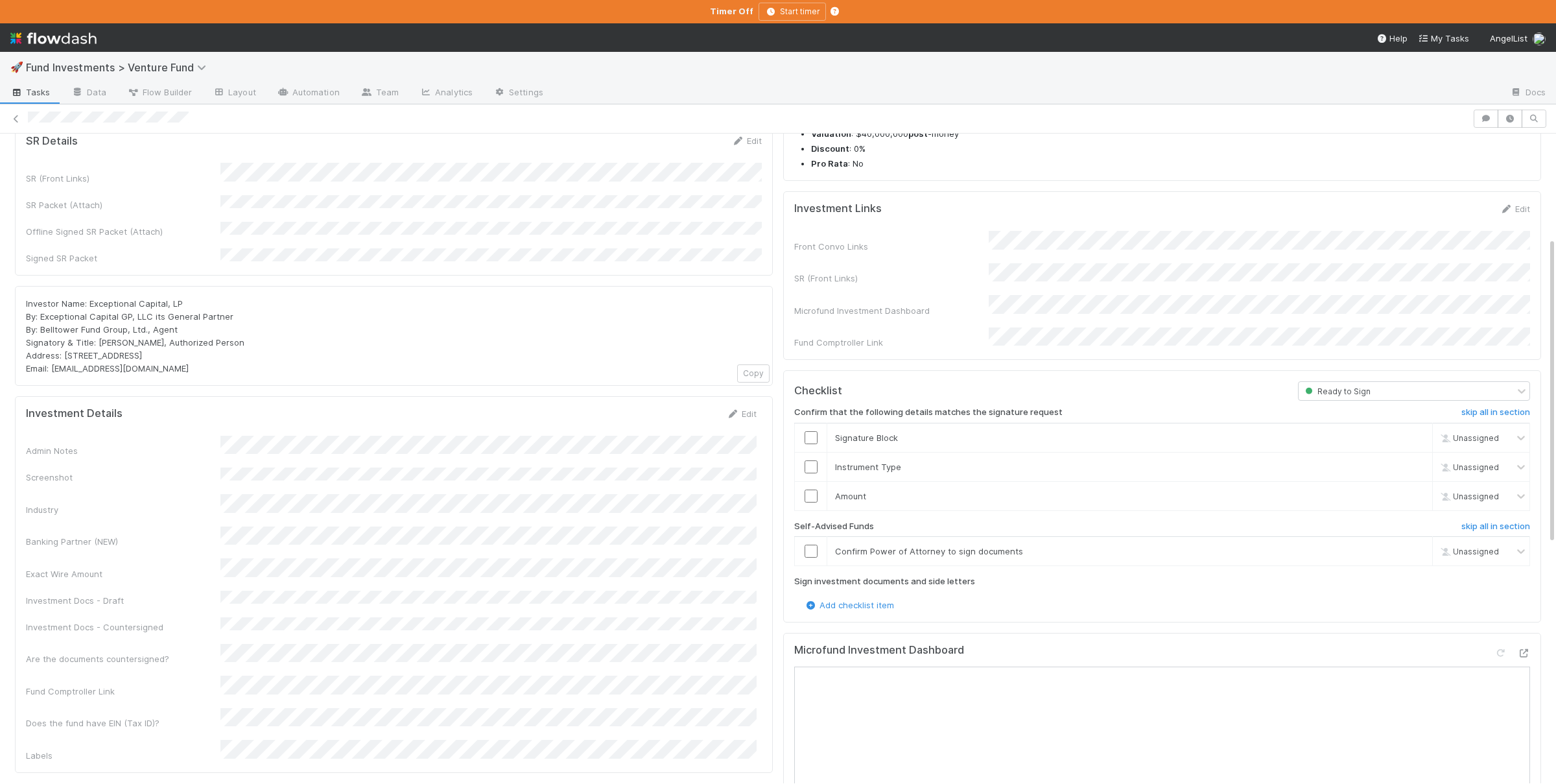
scroll to position [94, 0]
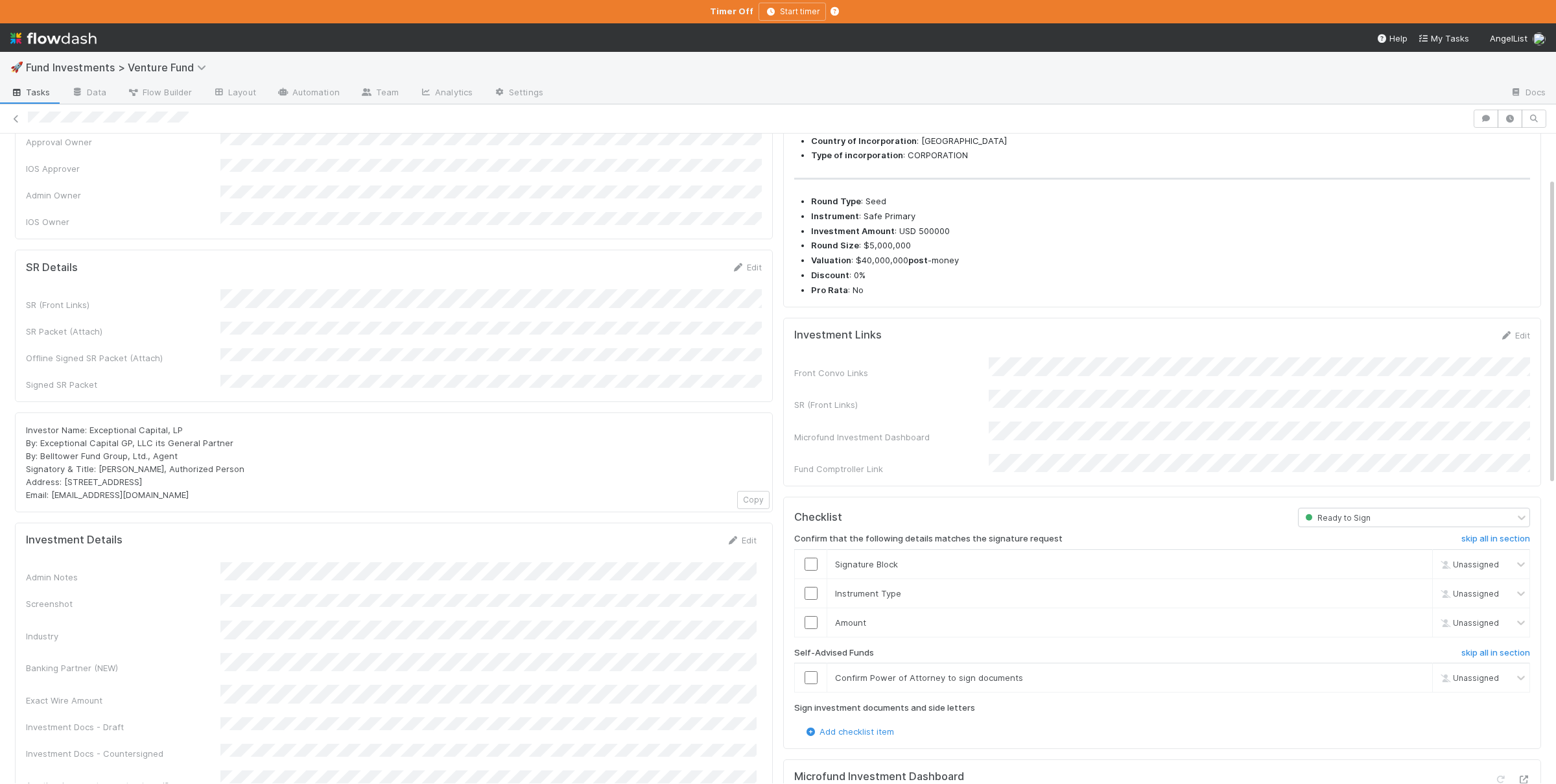
click at [441, 347] on div "SR (Front Links) SR Packet (Attach) Offline Signed SR Packet (Attach) Signed SR…" at bounding box center [393, 340] width 736 height 102
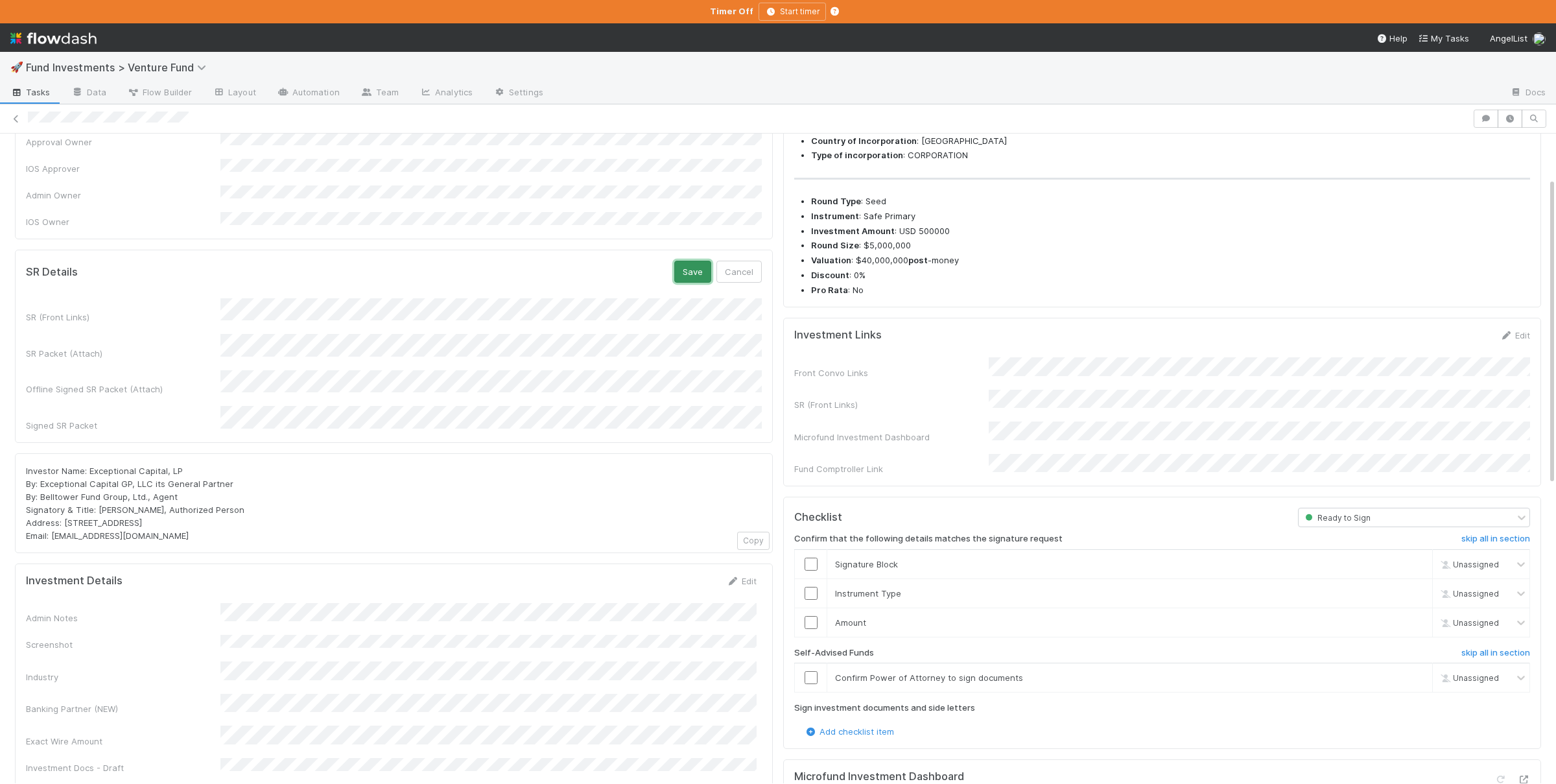
click at [703, 264] on button "Save" at bounding box center [693, 271] width 37 height 22
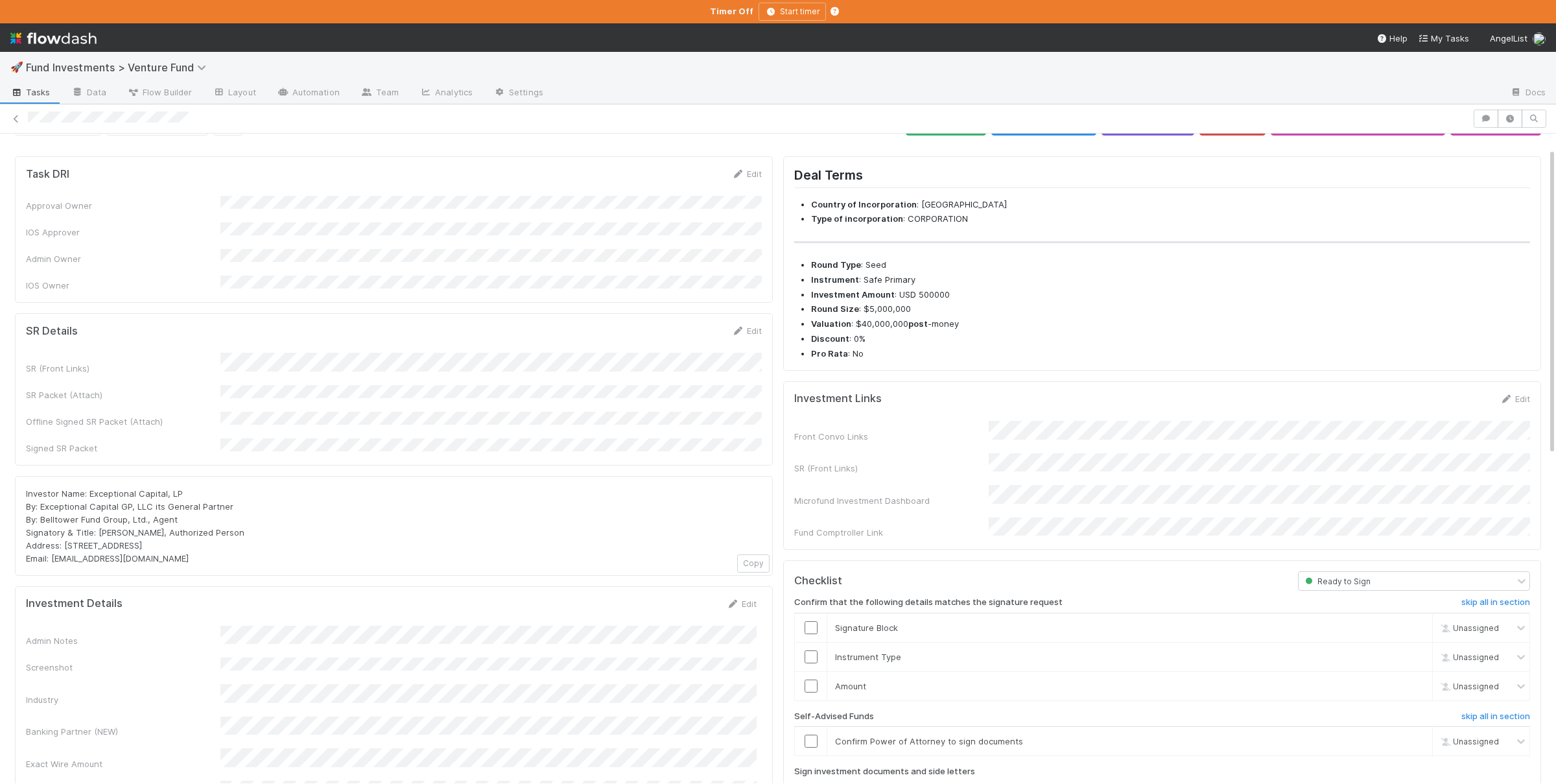
scroll to position [0, 0]
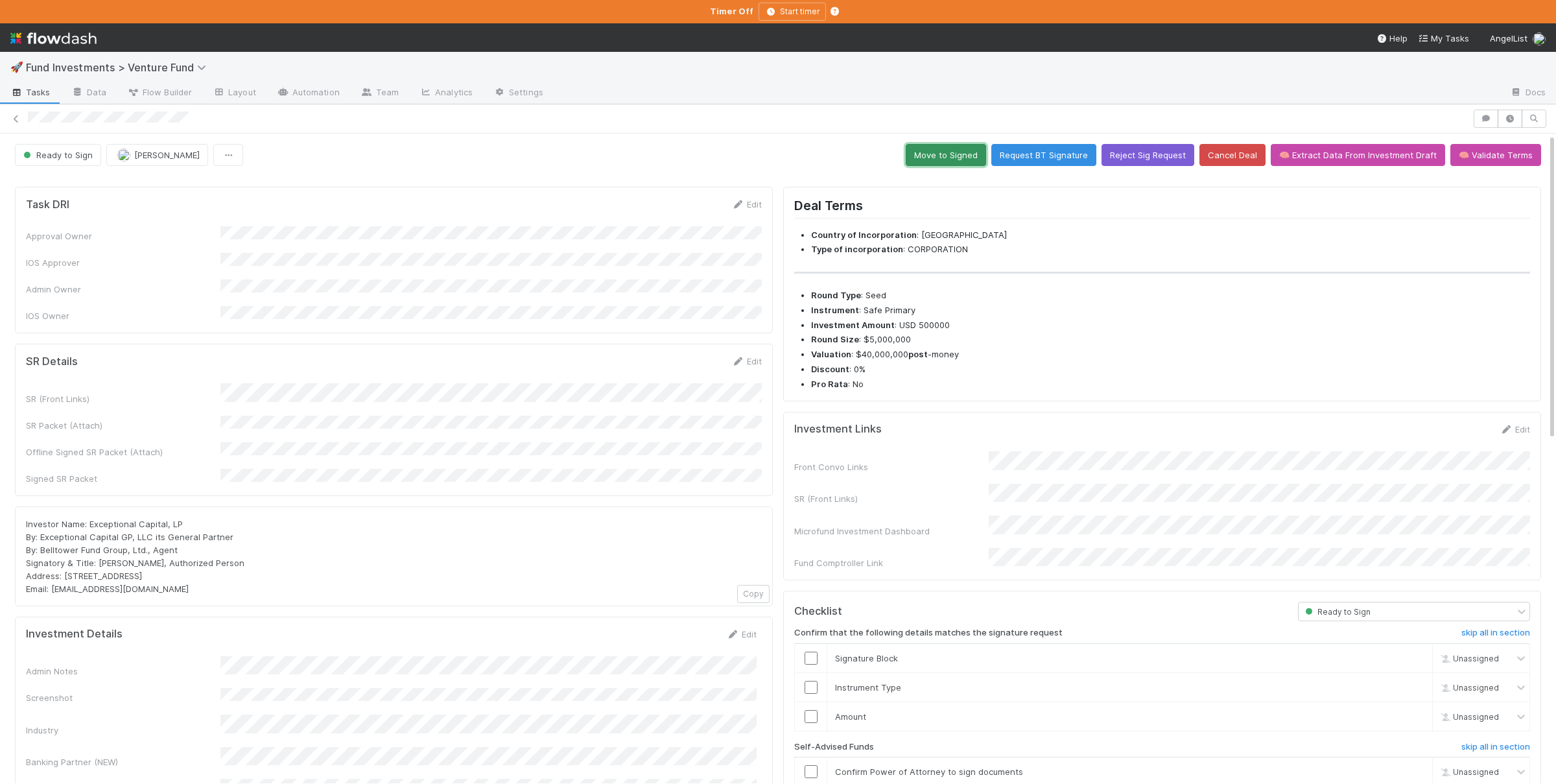
click at [942, 160] on button "Move to Signed" at bounding box center [946, 155] width 81 height 22
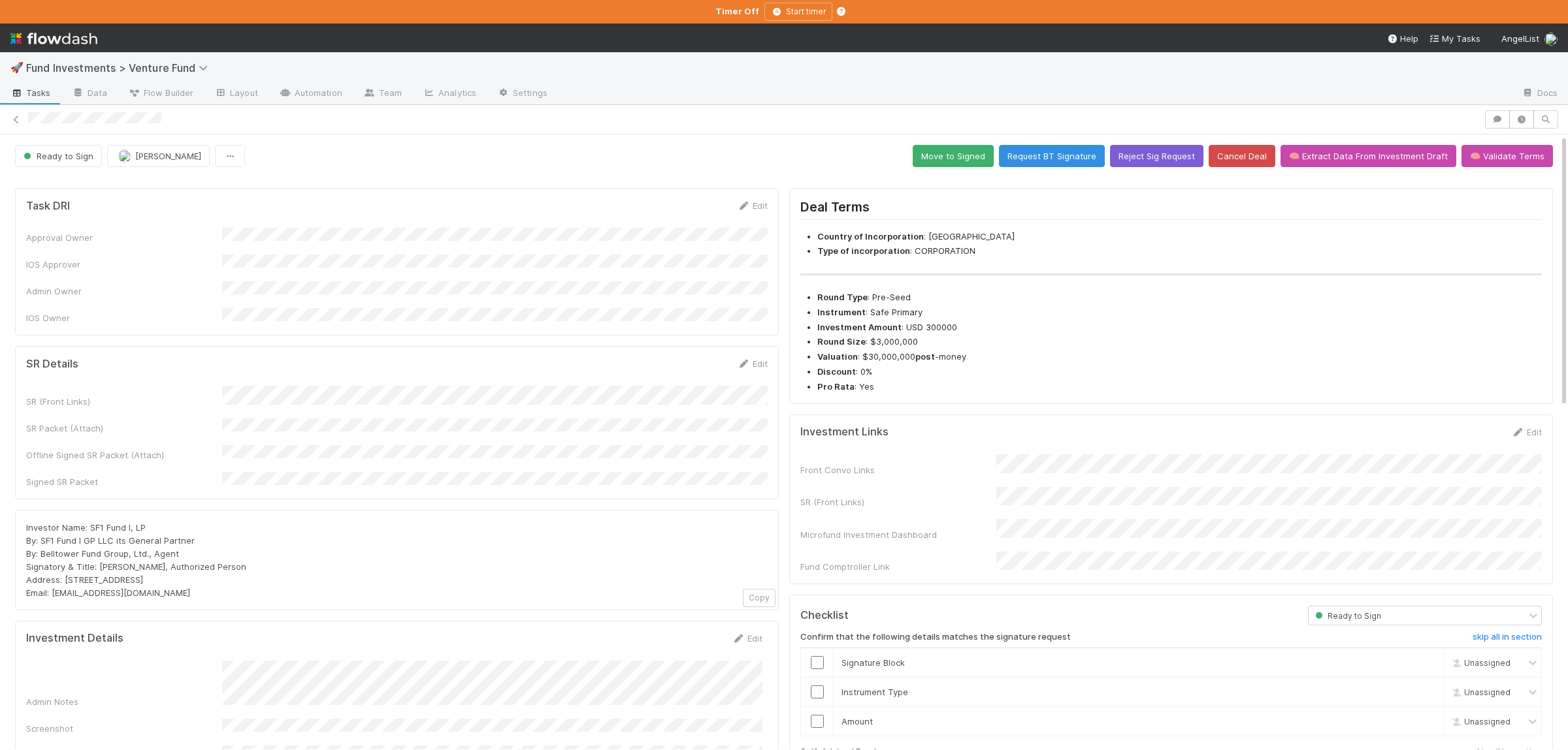
scroll to position [63, 0]
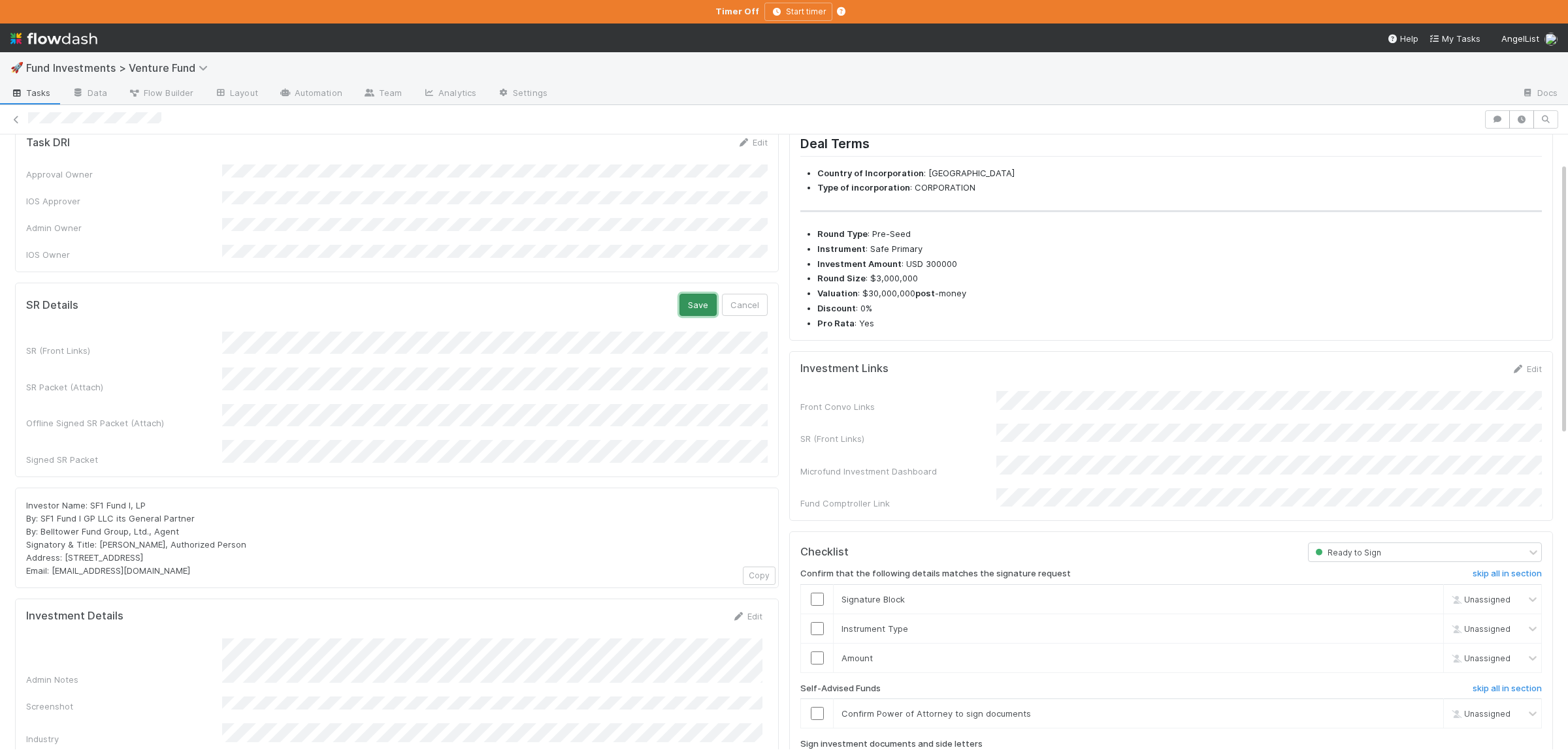
click at [696, 294] on button "Save" at bounding box center [698, 304] width 37 height 22
click at [691, 294] on button "Save" at bounding box center [698, 304] width 37 height 22
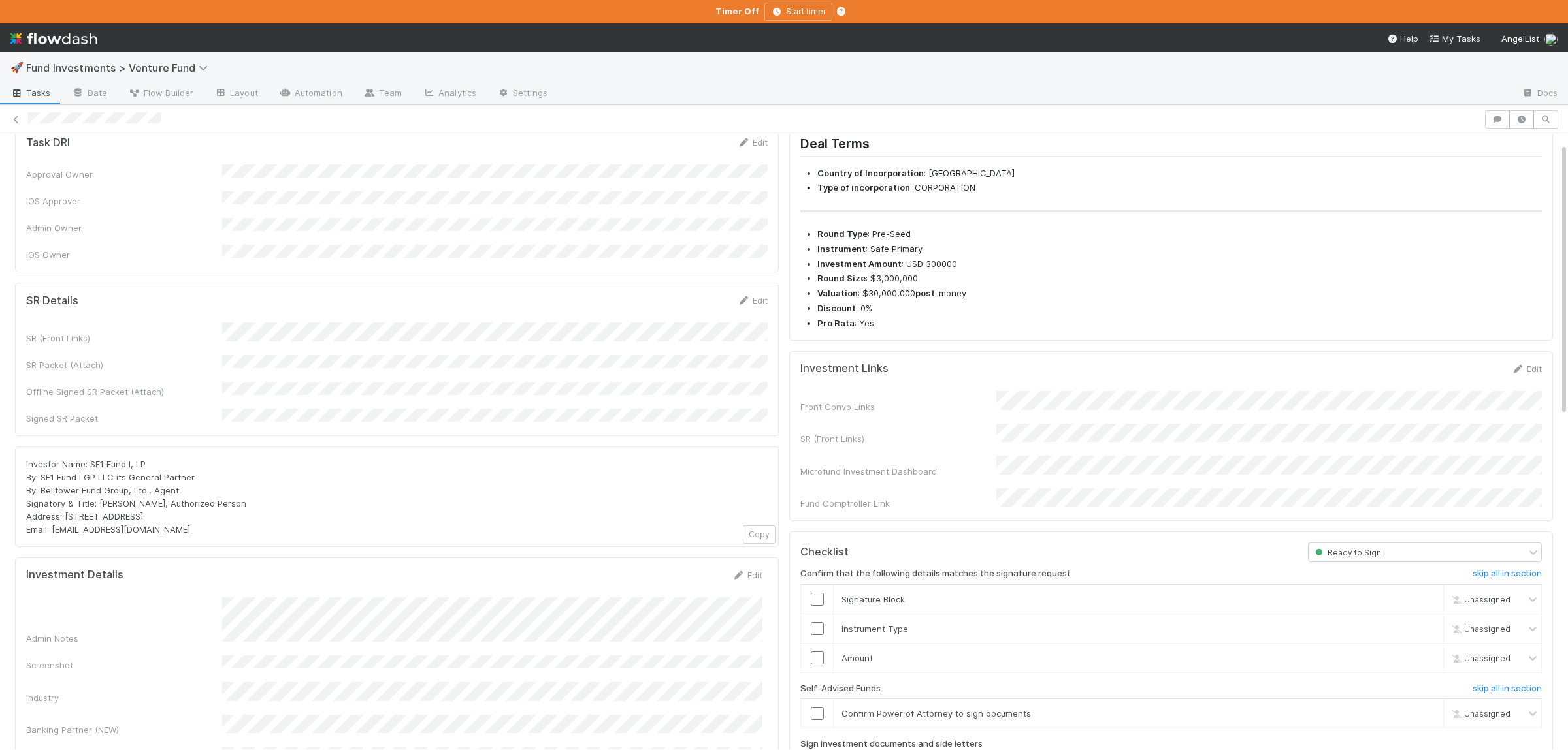
scroll to position [0, 0]
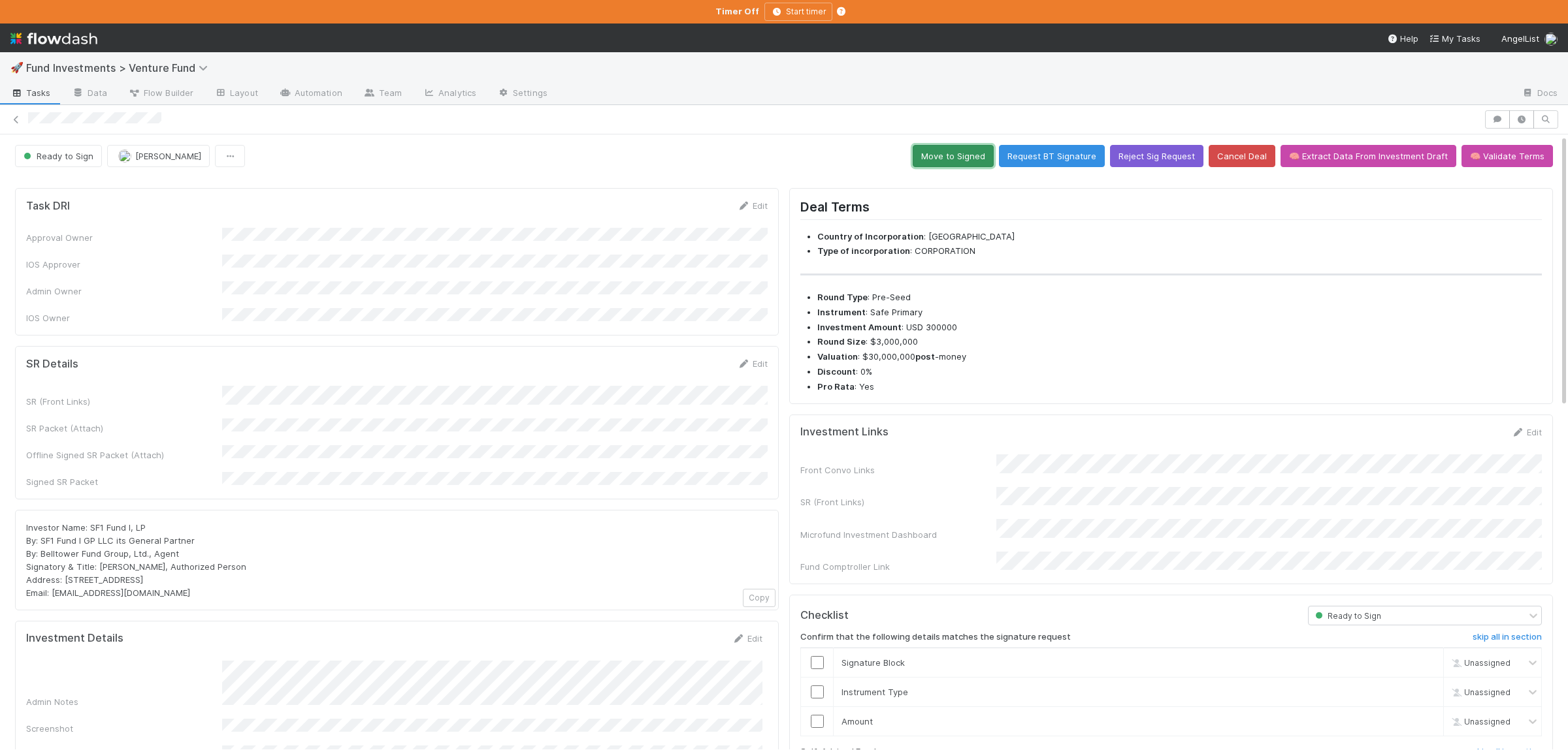
click at [956, 160] on button "Move to Signed" at bounding box center [954, 156] width 81 height 22
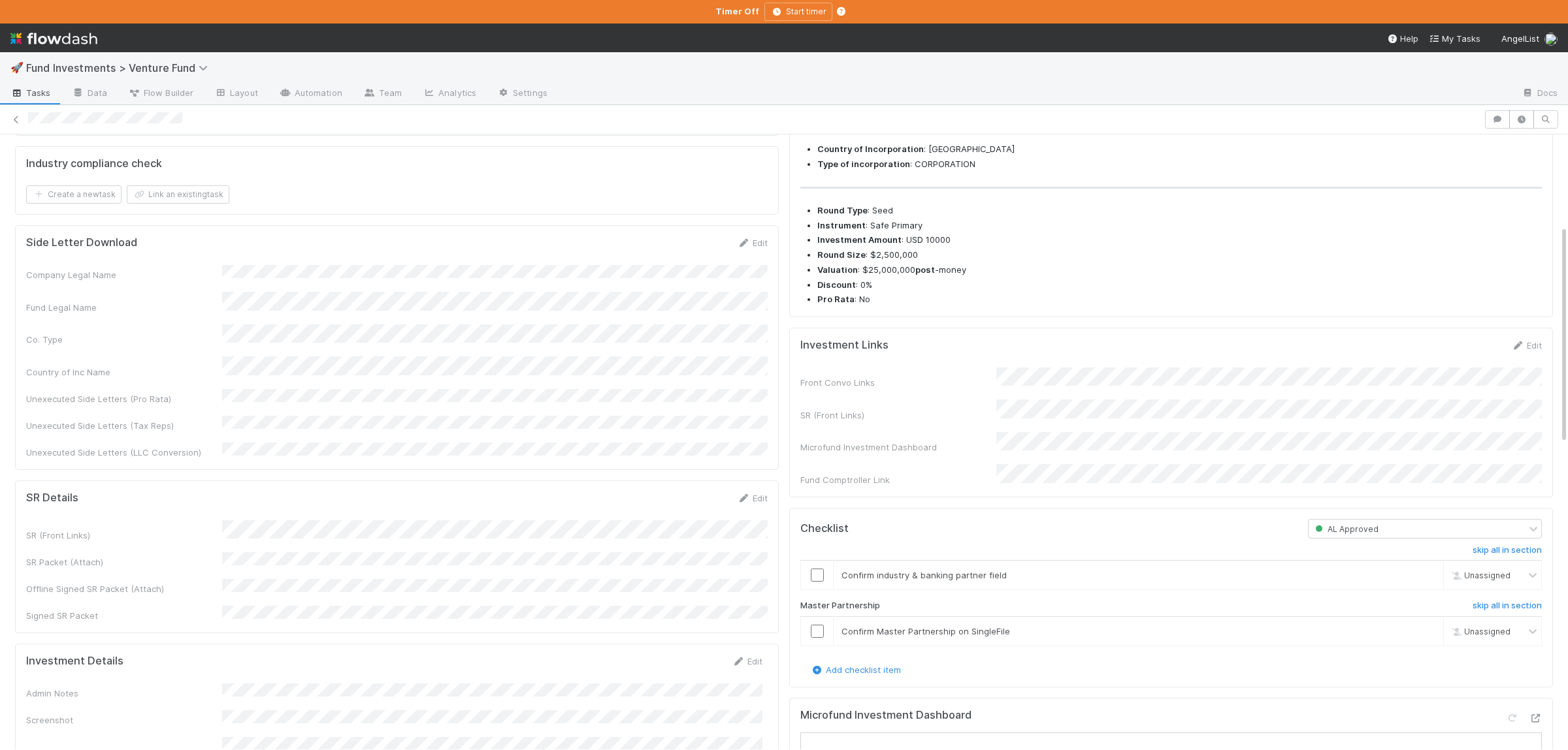
scroll to position [255, 0]
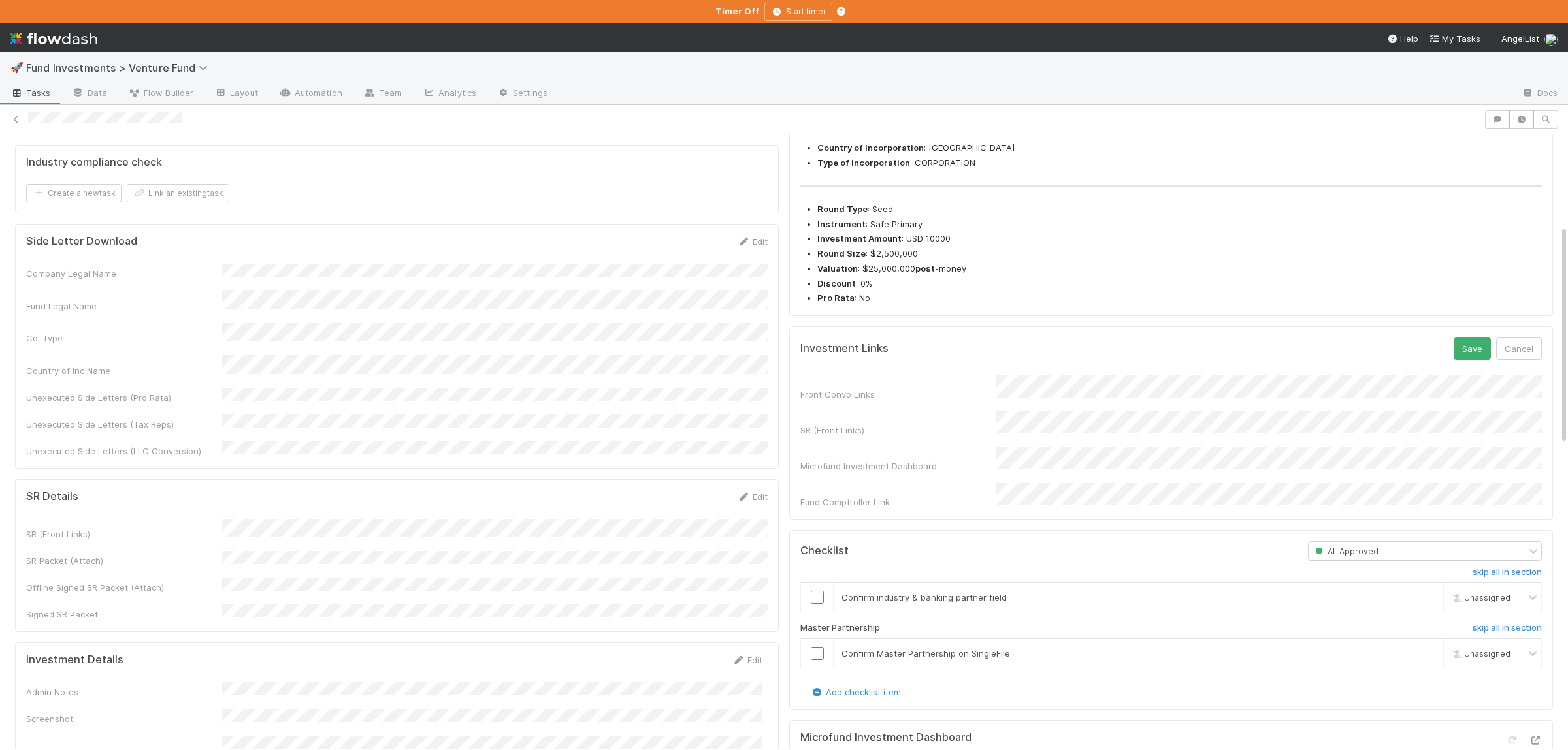
click at [1258, 406] on form "Investment Links Save Cancel Front Convo Links SR (Front Links) Microfund Inves…" at bounding box center [1170, 423] width 741 height 171
click at [1478, 360] on button "Save" at bounding box center [1472, 348] width 37 height 22
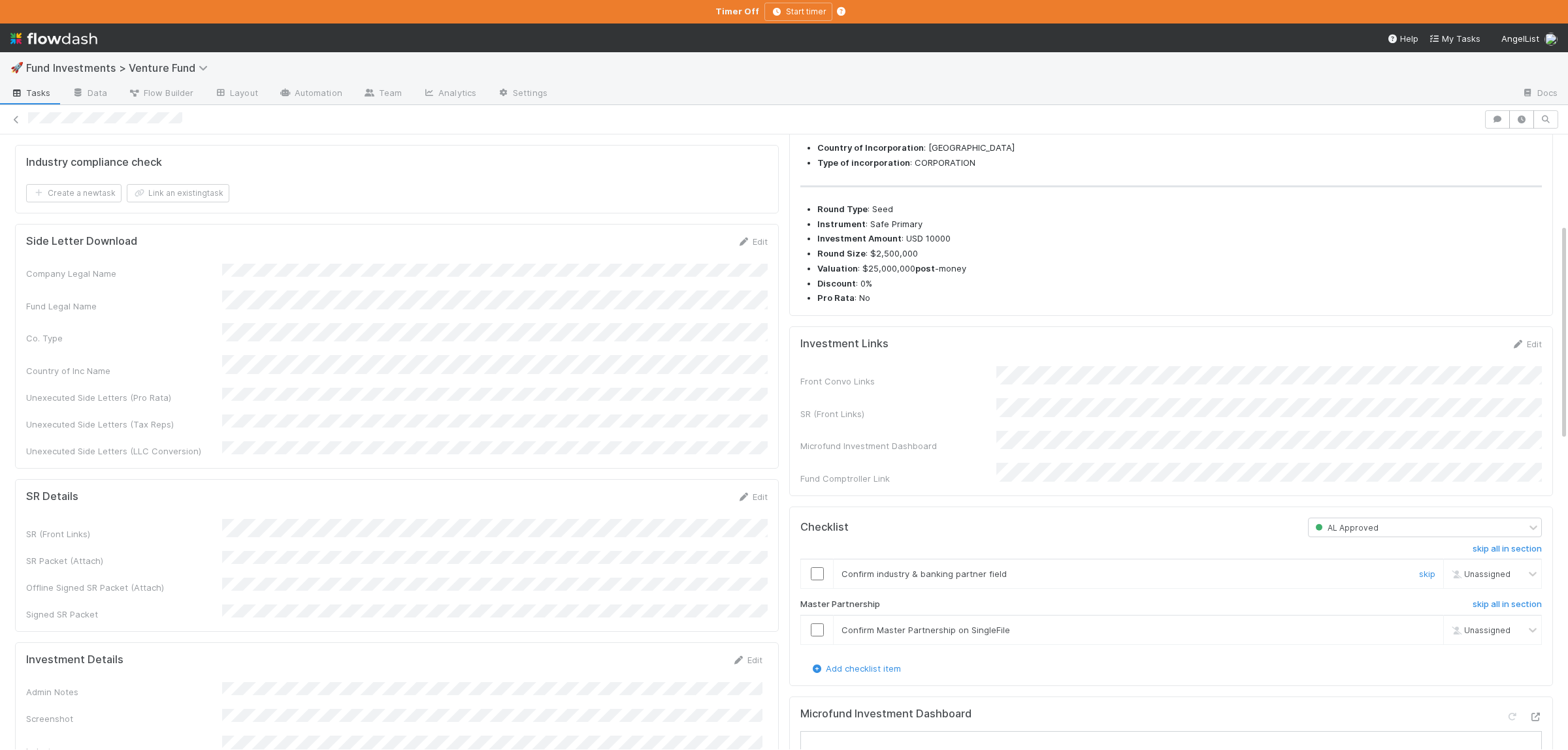
click at [825, 581] on div at bounding box center [817, 574] width 32 height 13
click at [814, 581] on input "checkbox" at bounding box center [818, 574] width 13 height 13
click at [809, 636] on div at bounding box center [817, 631] width 32 height 13
click at [813, 636] on input "checkbox" at bounding box center [818, 631] width 13 height 13
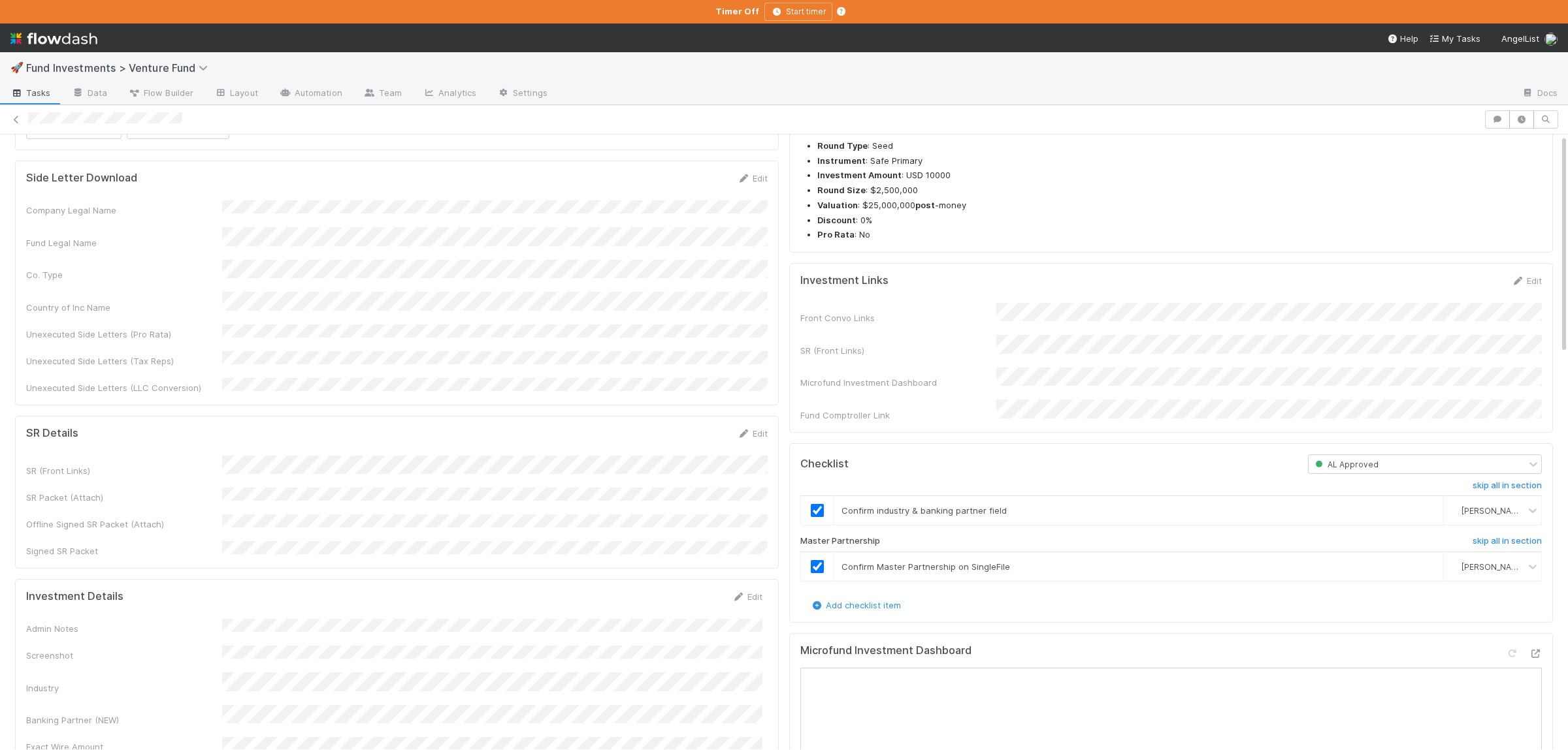
scroll to position [0, 0]
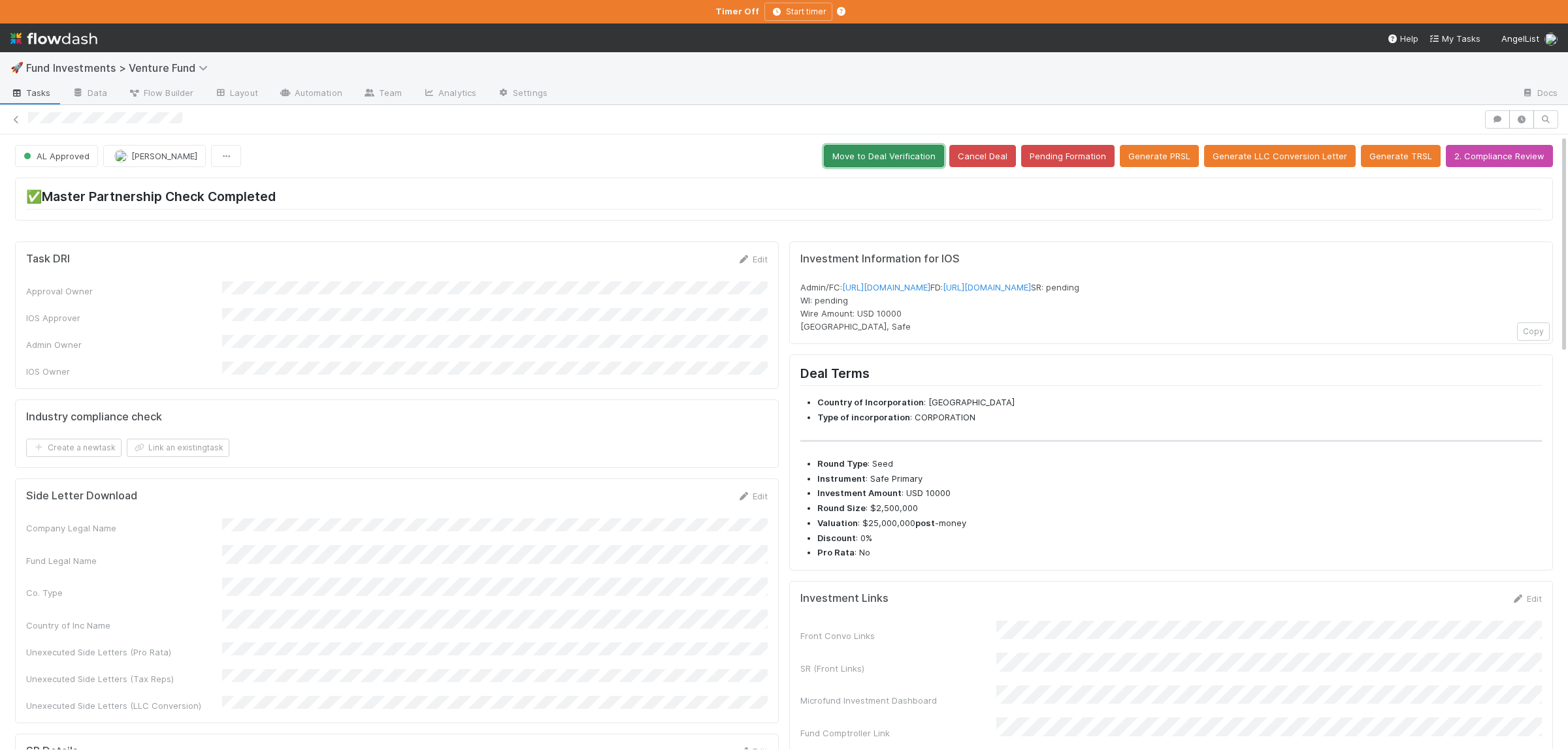
click at [866, 155] on button "Move to Deal Verification" at bounding box center [884, 156] width 120 height 22
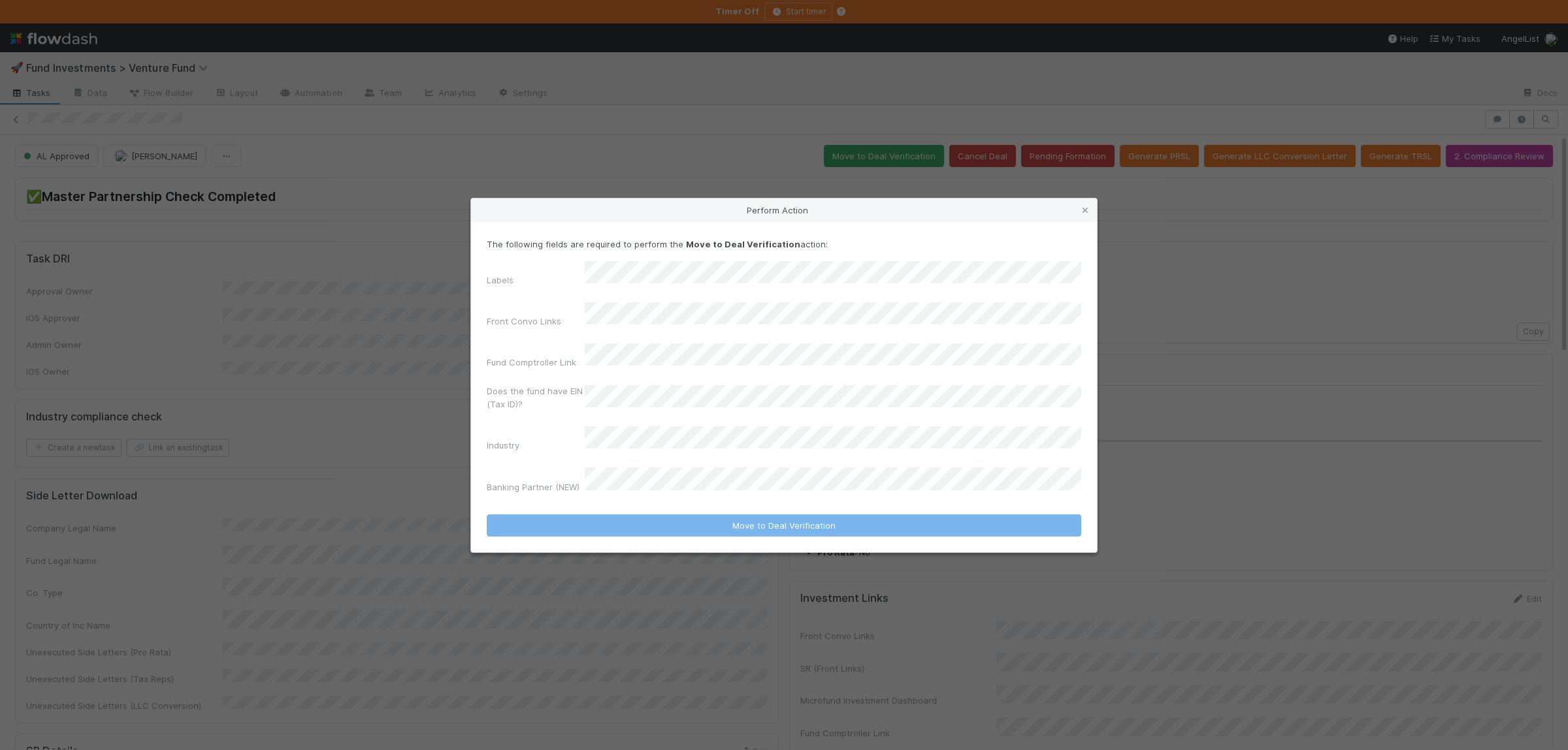
click at [699, 273] on div "The following fields are required to perform the Move to Deal Verification acti…" at bounding box center [784, 368] width 594 height 261
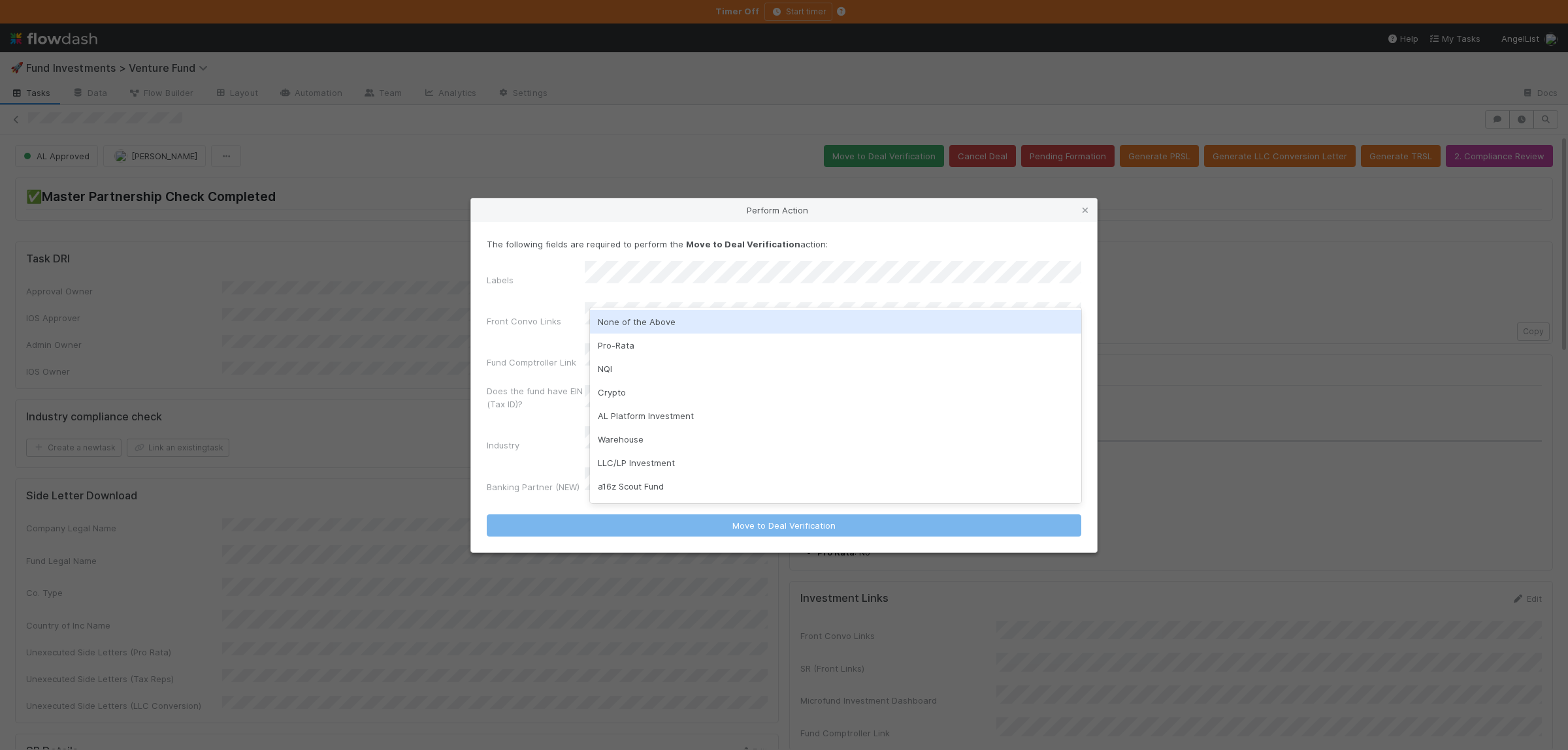
click at [678, 324] on div "None of the Above" at bounding box center [836, 322] width 491 height 23
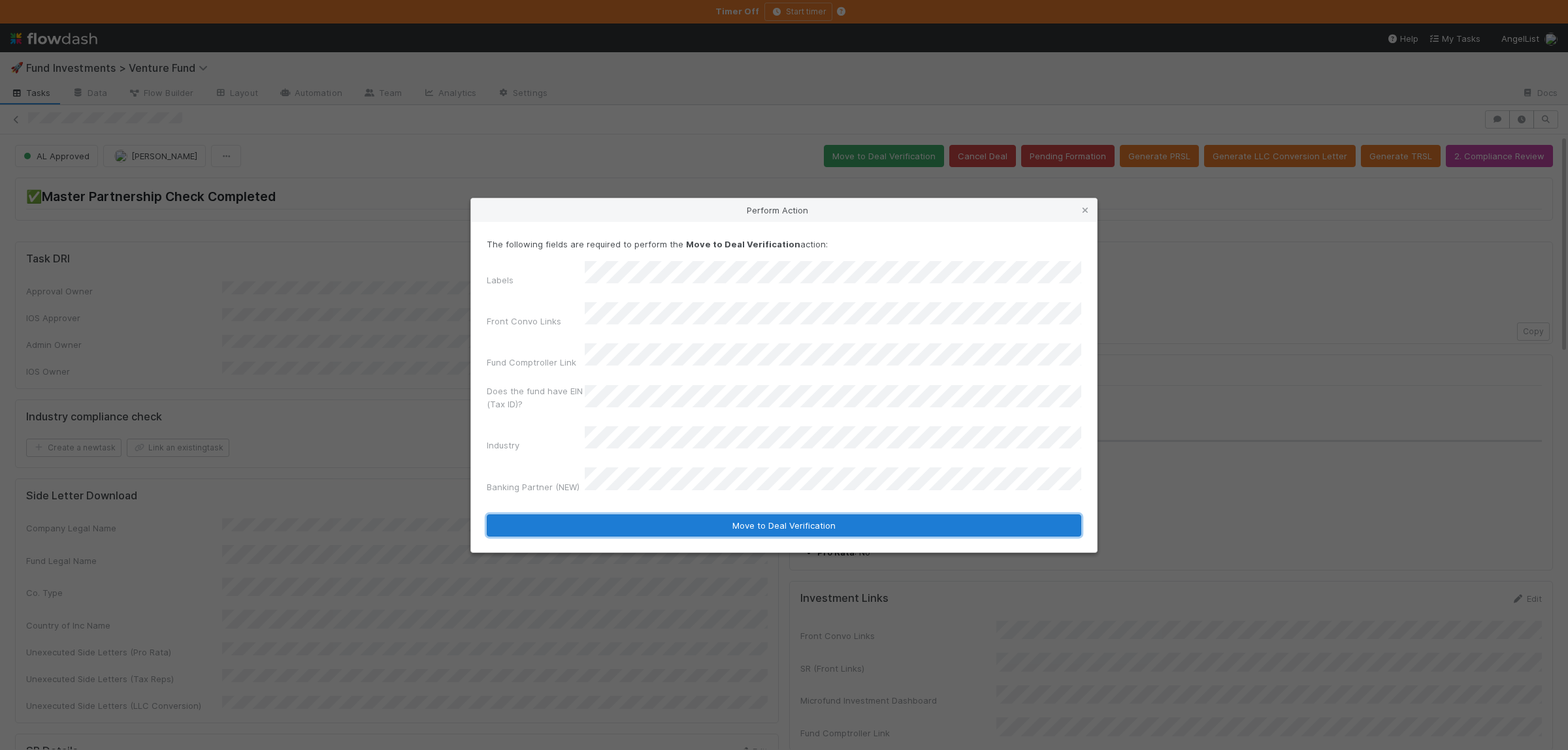
click at [769, 516] on button "Move to Deal Verification" at bounding box center [784, 525] width 594 height 22
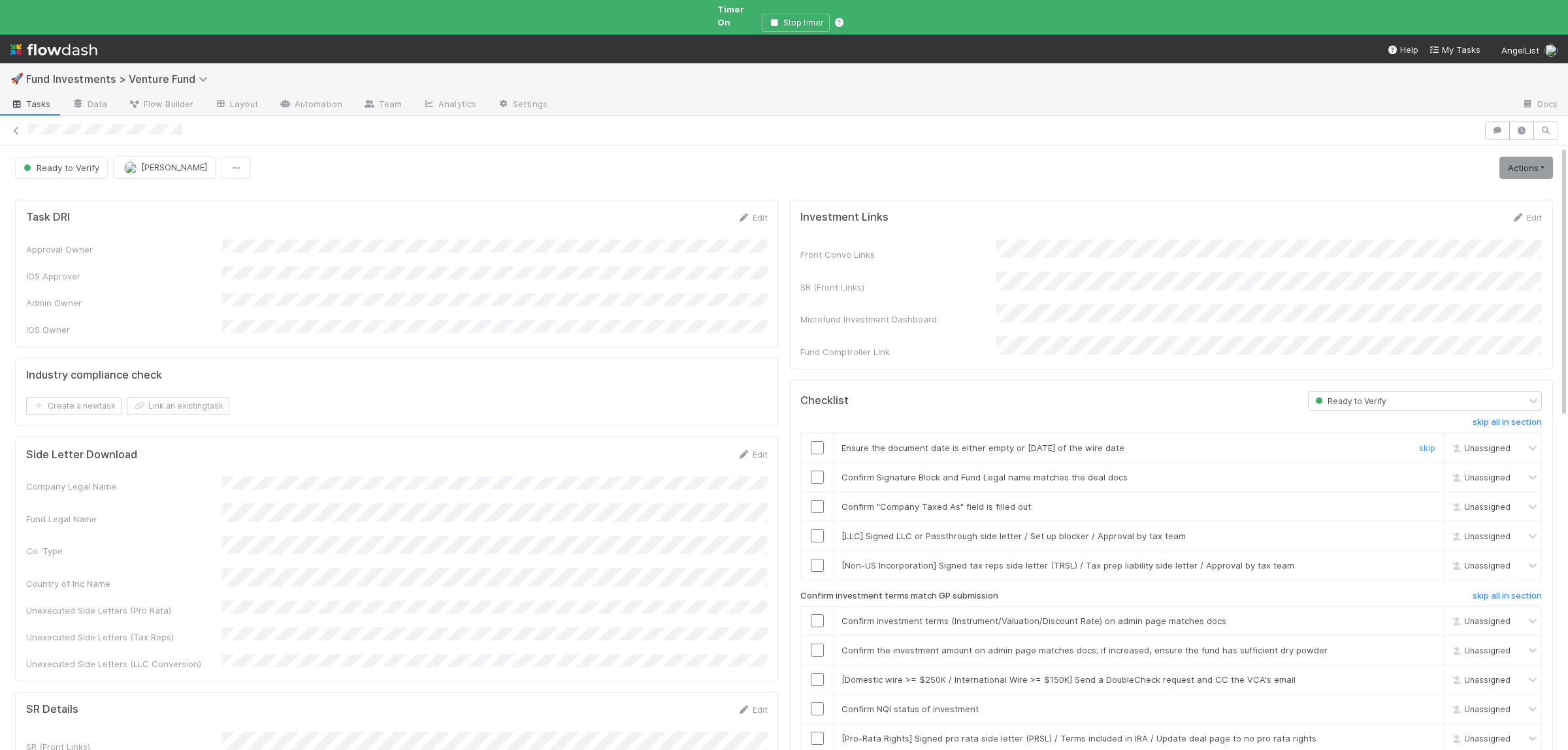
click at [822, 441] on input "checkbox" at bounding box center [818, 448] width 13 height 13
click at [821, 471] on input "checkbox" at bounding box center [818, 478] width 13 height 13
click at [821, 500] on input "checkbox" at bounding box center [818, 507] width 13 height 13
drag, startPoint x: 822, startPoint y: 428, endPoint x: 813, endPoint y: 448, distance: 21.9
click at [822, 441] on input "checkbox" at bounding box center [818, 448] width 13 height 13
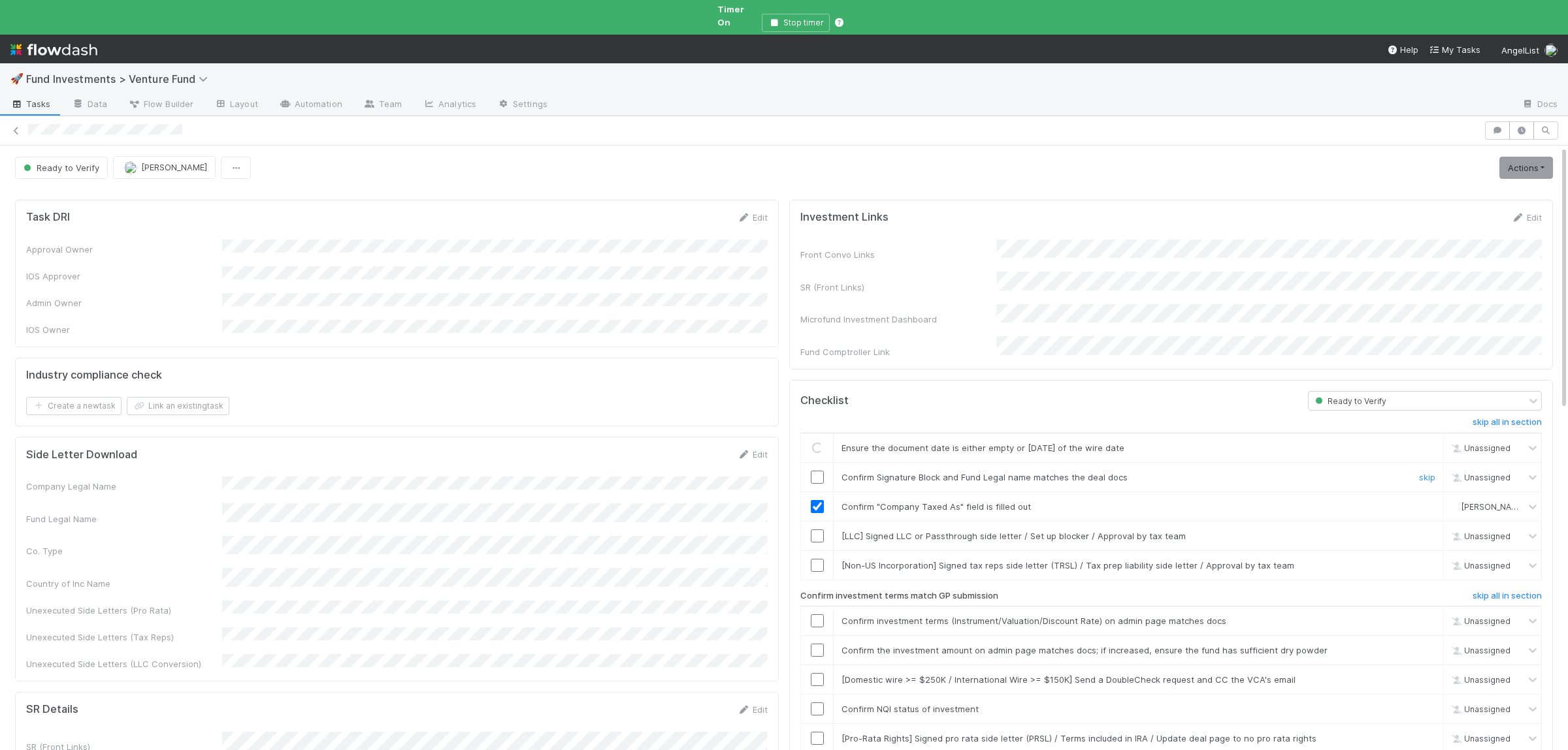
click at [813, 462] on td at bounding box center [817, 476] width 32 height 29
click at [816, 471] on input "checkbox" at bounding box center [818, 478] width 13 height 13
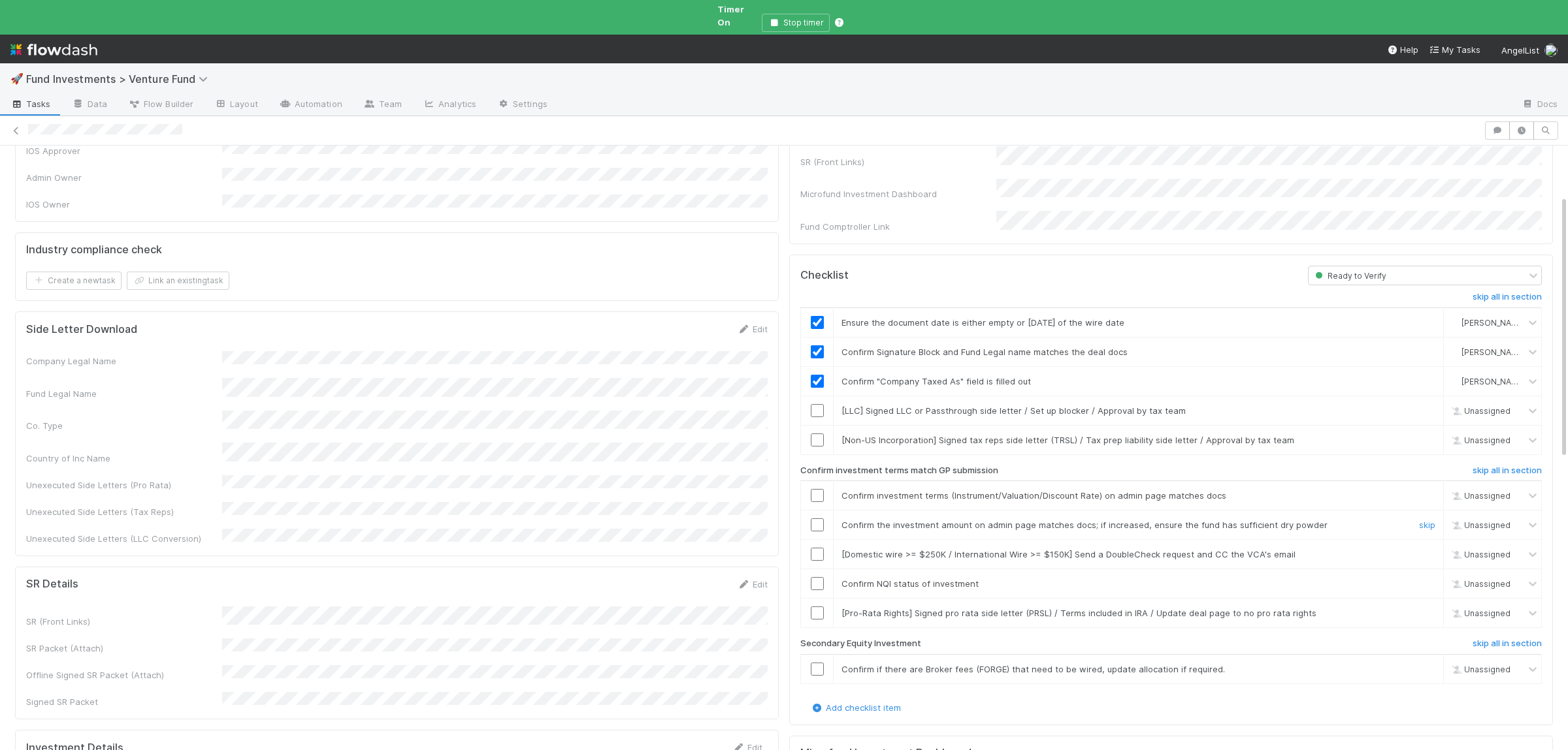
scroll to position [127, 0]
drag, startPoint x: 817, startPoint y: 475, endPoint x: 820, endPoint y: 484, distance: 9.5
click at [818, 487] on input "checkbox" at bounding box center [818, 494] width 13 height 13
click at [823, 517] on input "checkbox" at bounding box center [818, 524] width 13 height 13
click at [820, 575] on input "checkbox" at bounding box center [818, 582] width 13 height 13
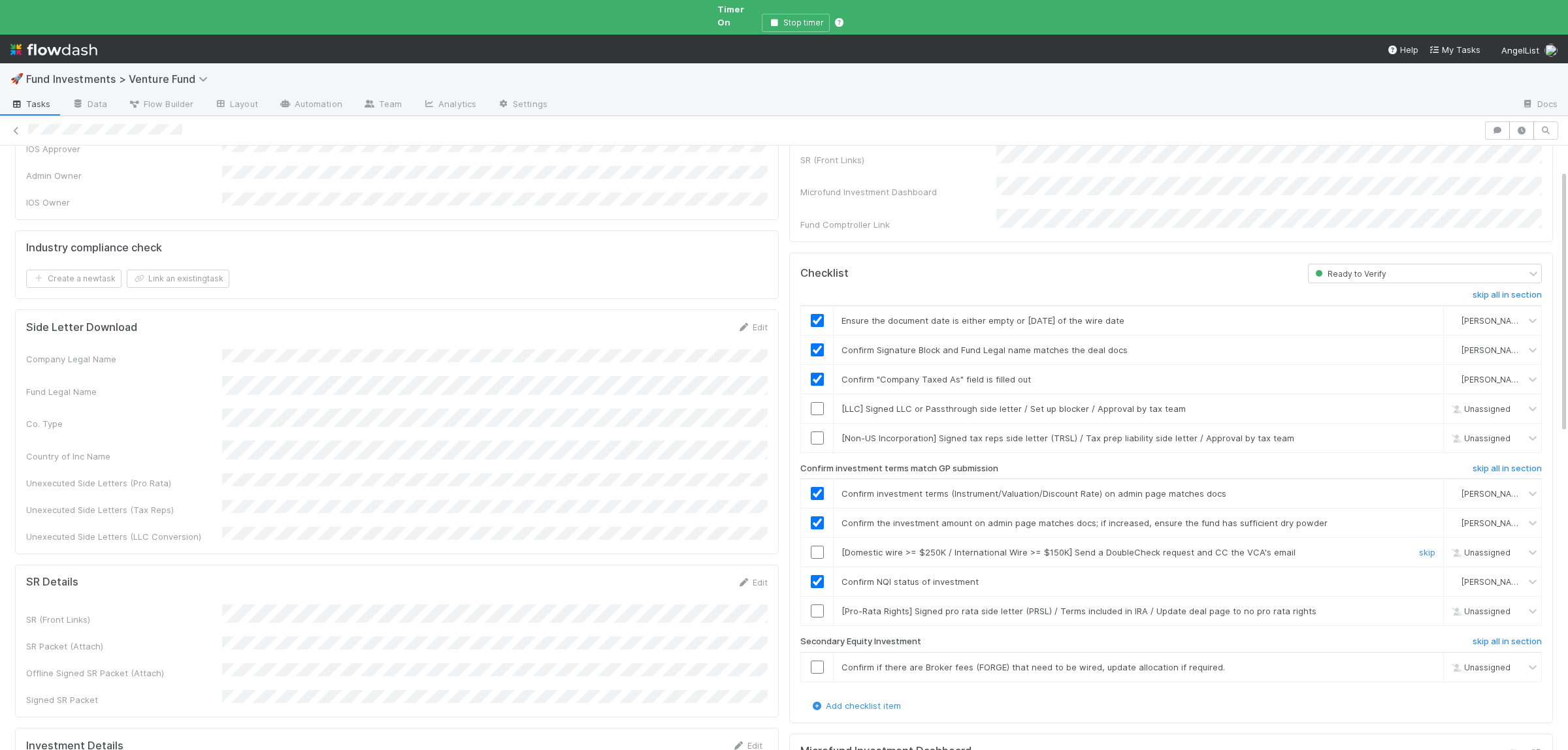
scroll to position [0, 0]
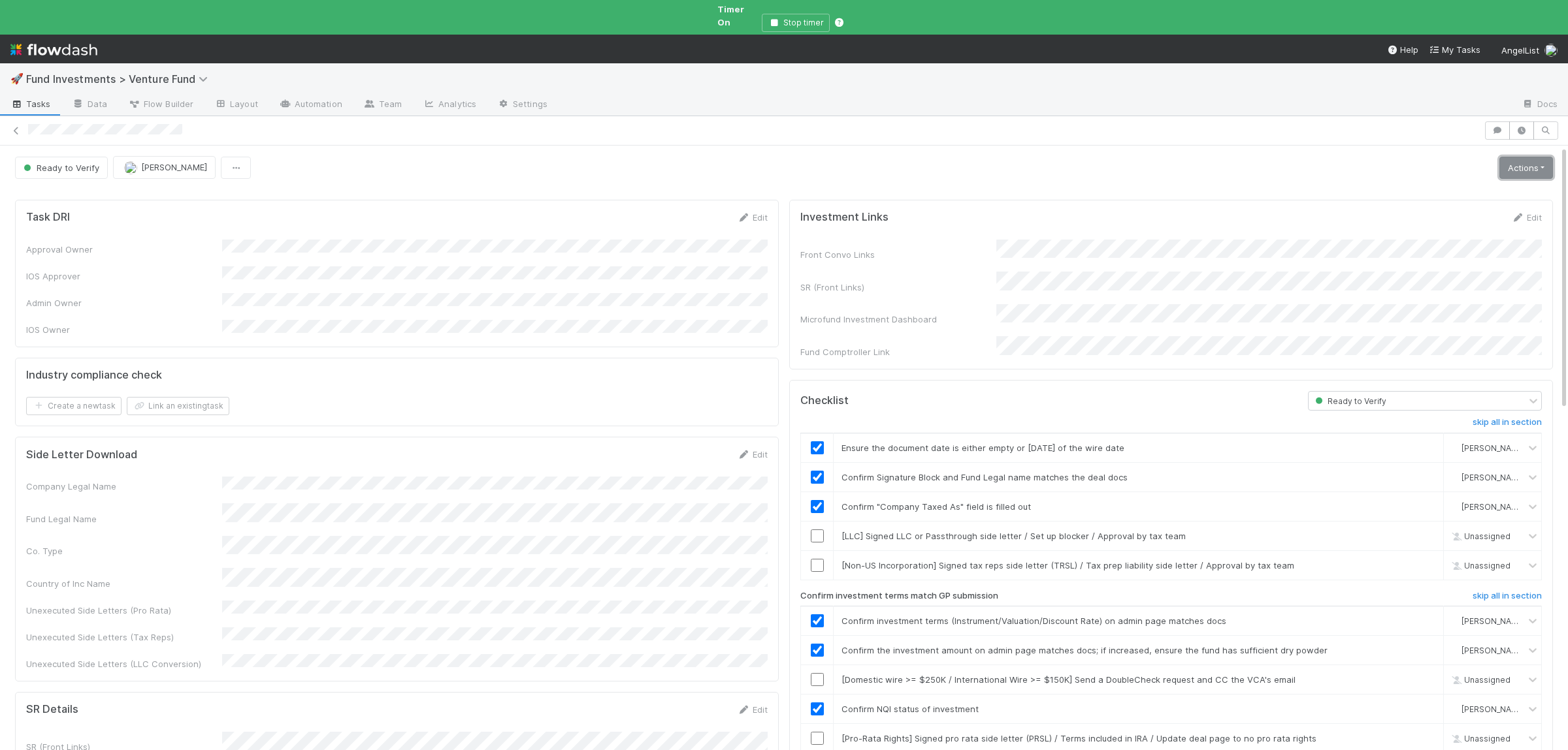
click at [1526, 167] on link "Actions" at bounding box center [1526, 168] width 54 height 22
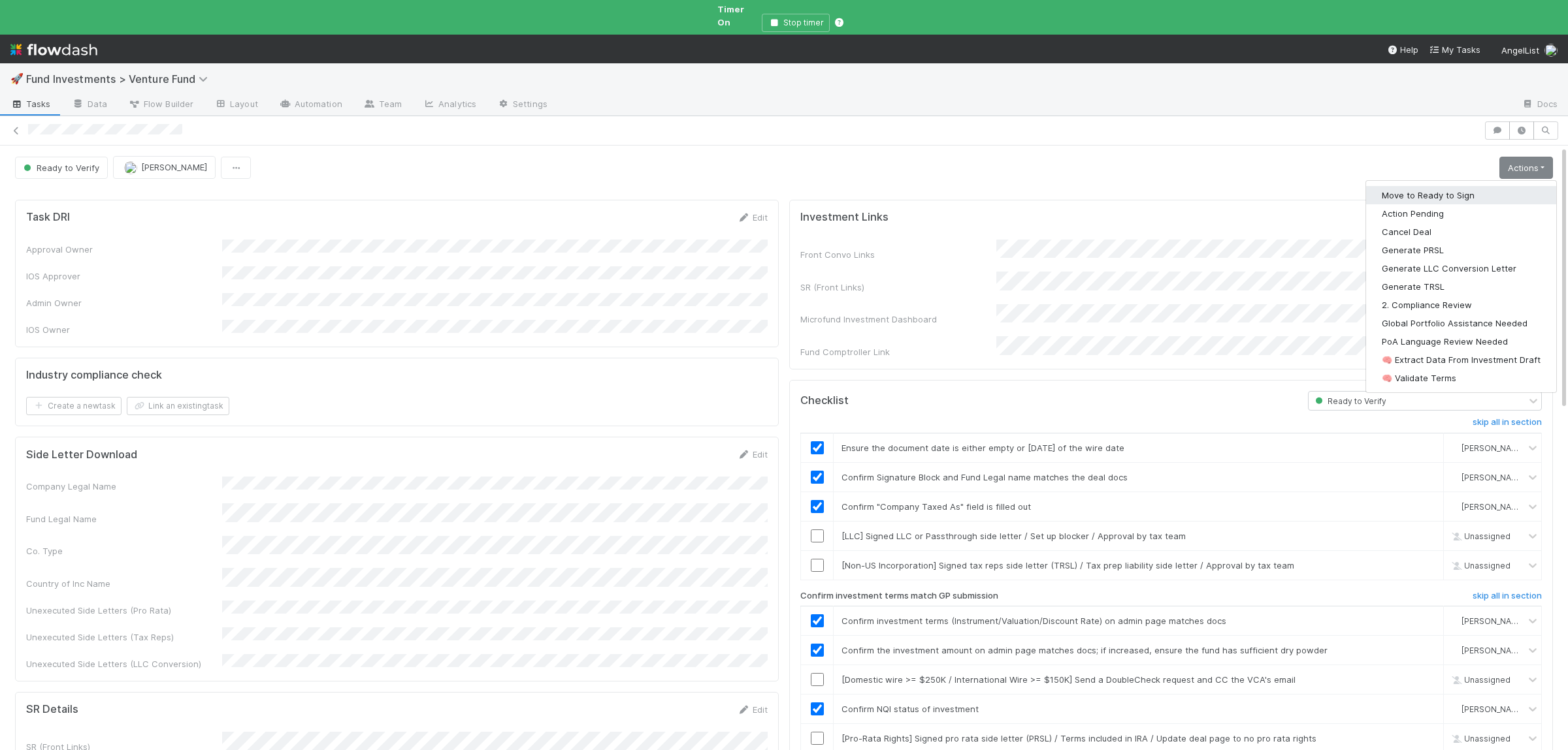
click at [1488, 190] on button "Move to Ready to Sign" at bounding box center [1461, 195] width 190 height 18
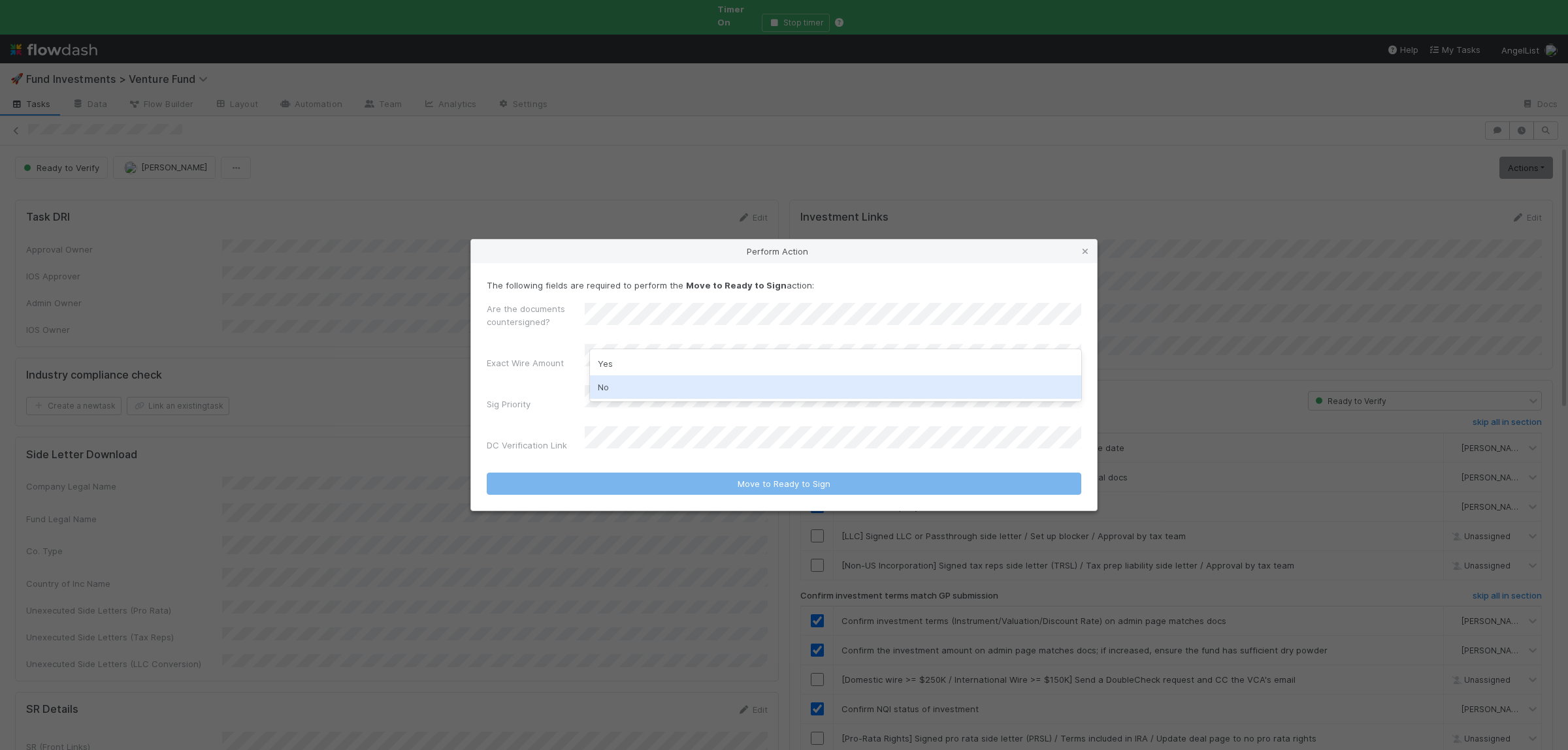
click at [677, 382] on div "No" at bounding box center [836, 387] width 491 height 23
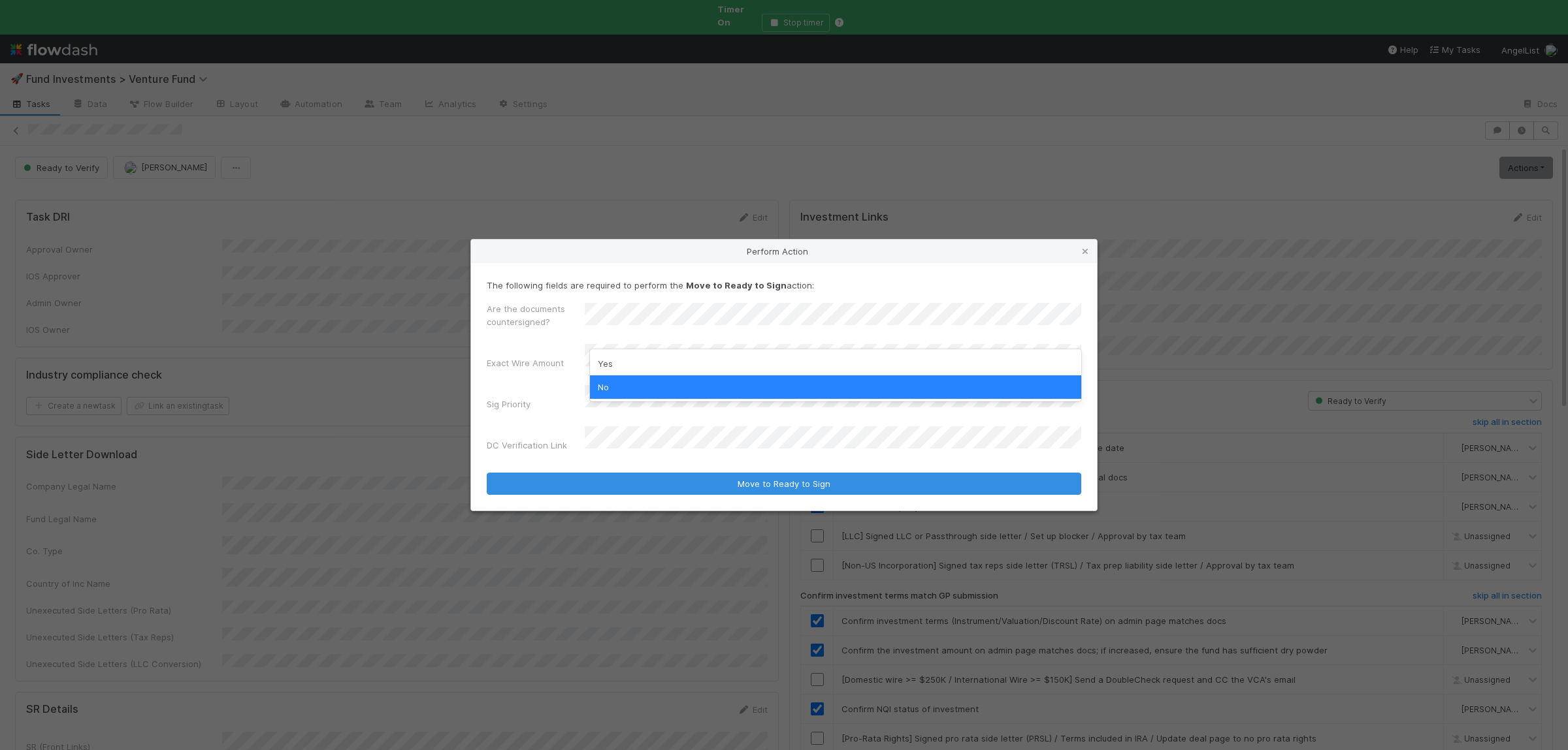
click at [700, 387] on div "No" at bounding box center [836, 387] width 491 height 23
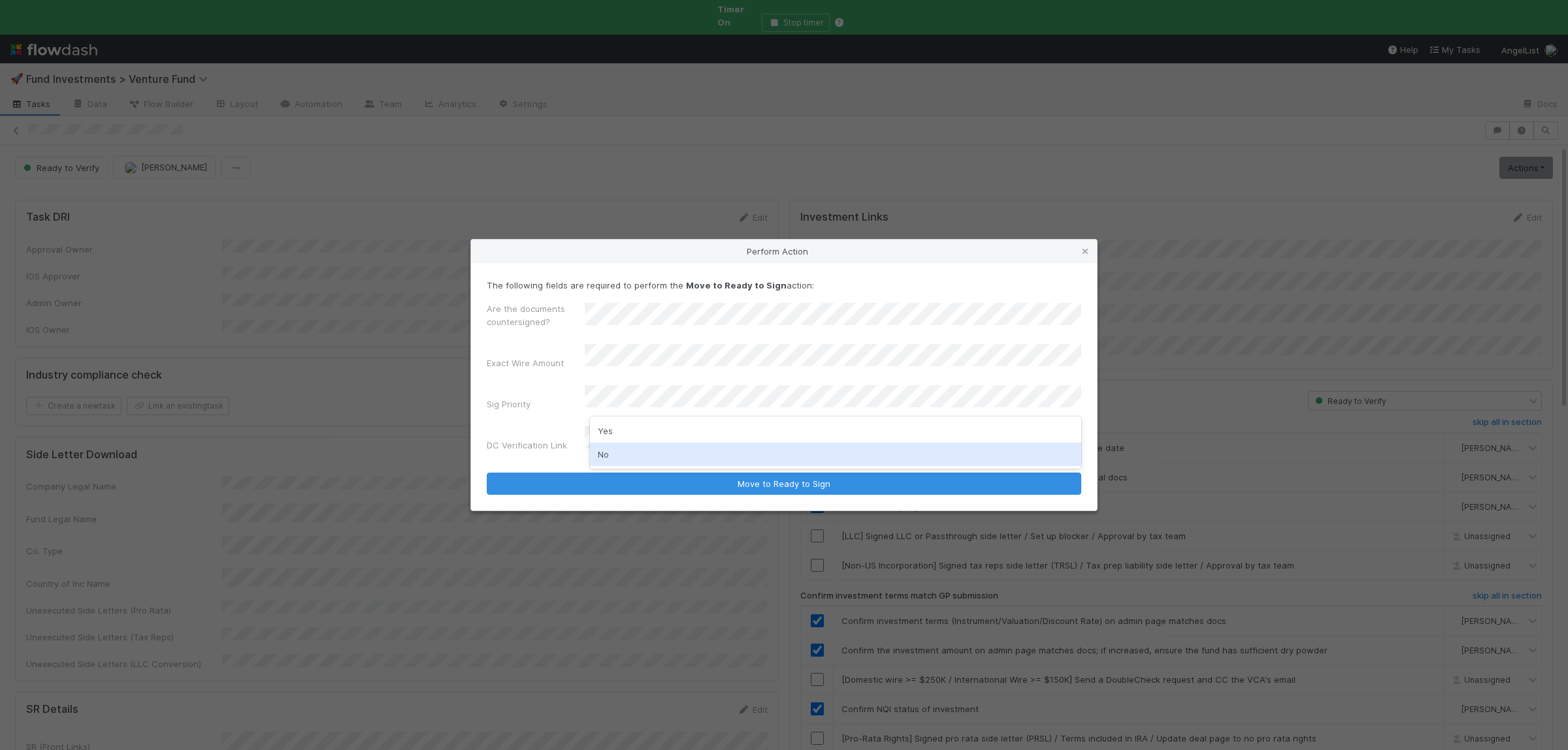
drag, startPoint x: 641, startPoint y: 464, endPoint x: 643, endPoint y: 446, distance: 18.1
click at [642, 463] on div "No" at bounding box center [836, 455] width 491 height 23
click at [486, 473] on button "Move to Ready to Sign" at bounding box center [784, 484] width 594 height 22
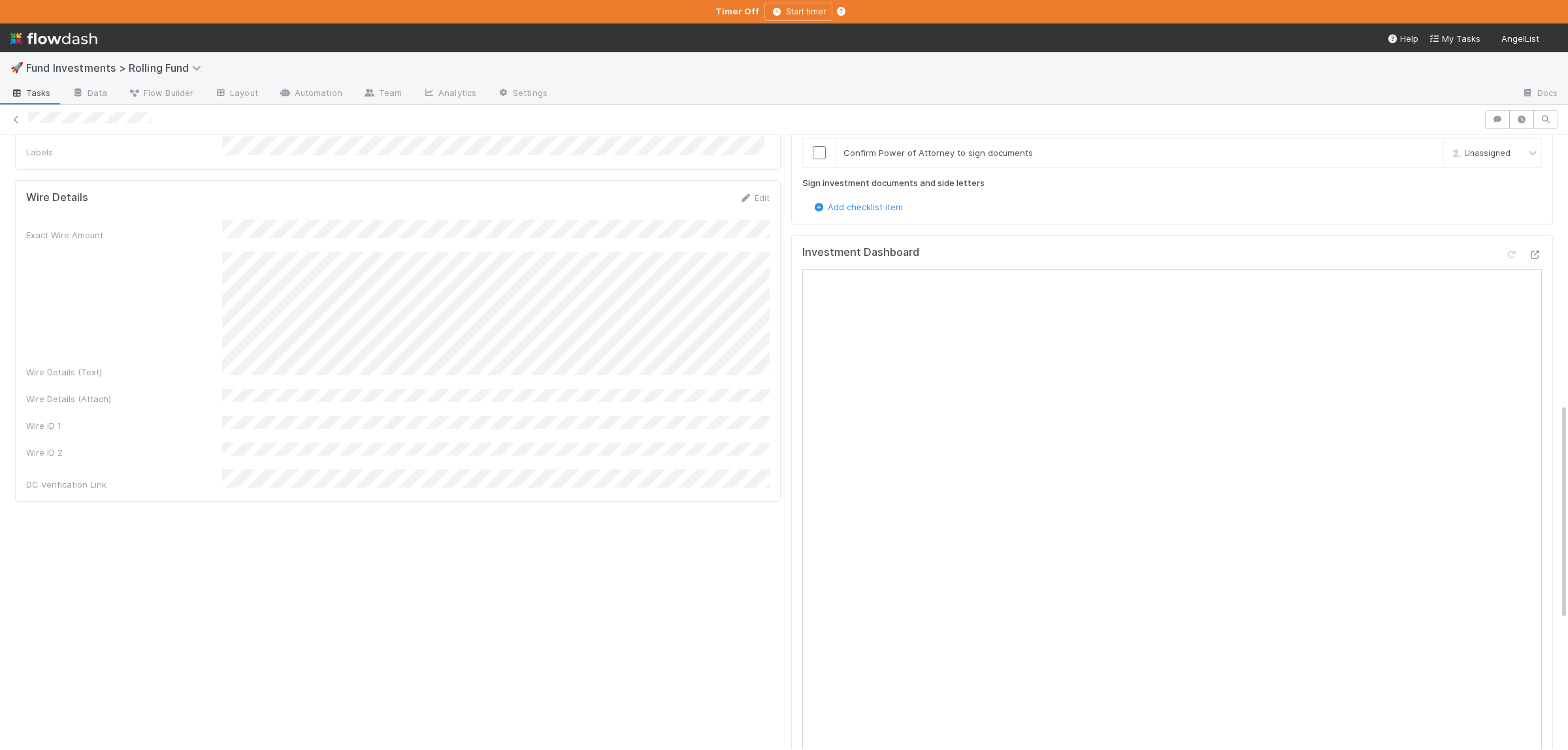
scroll to position [764, 0]
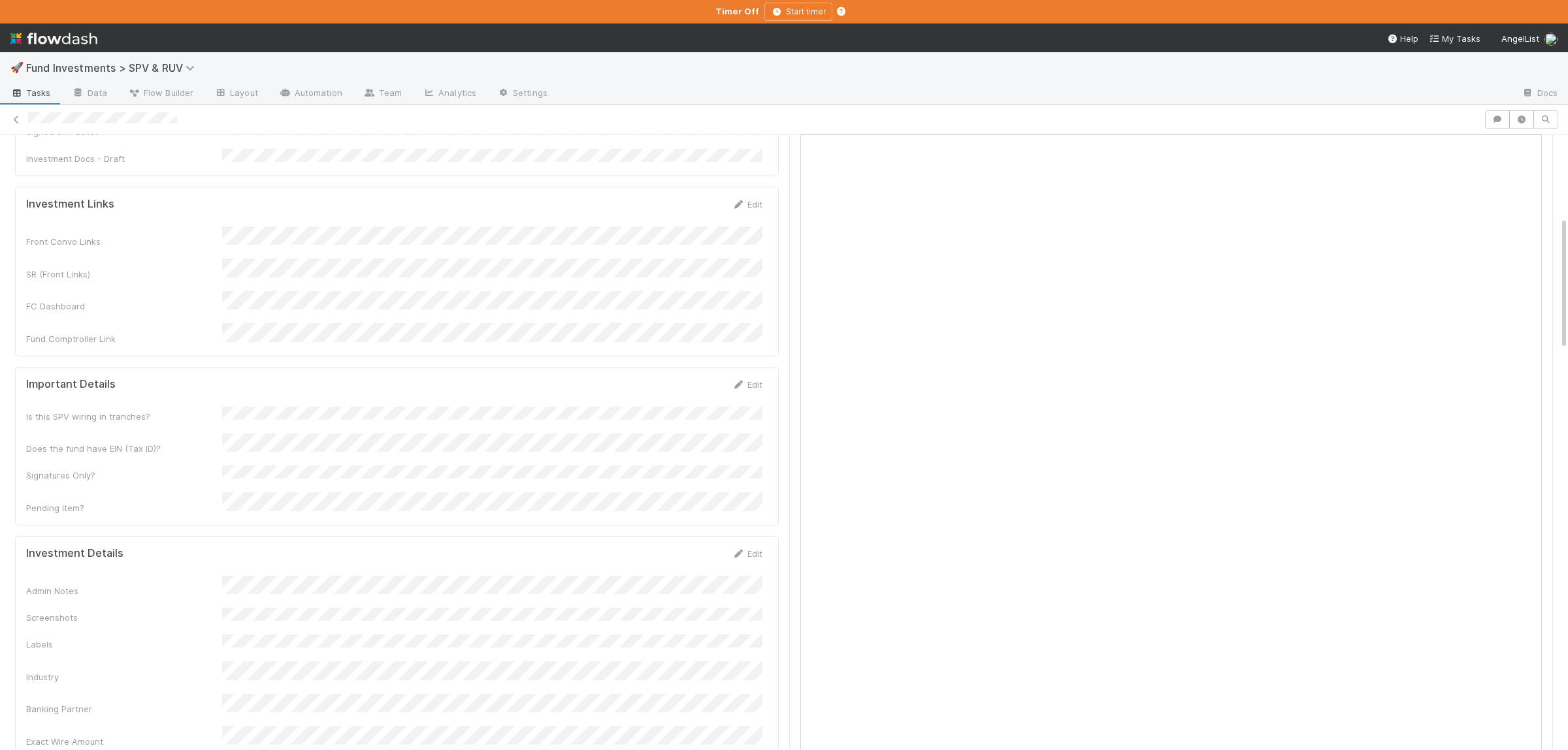
scroll to position [127, 0]
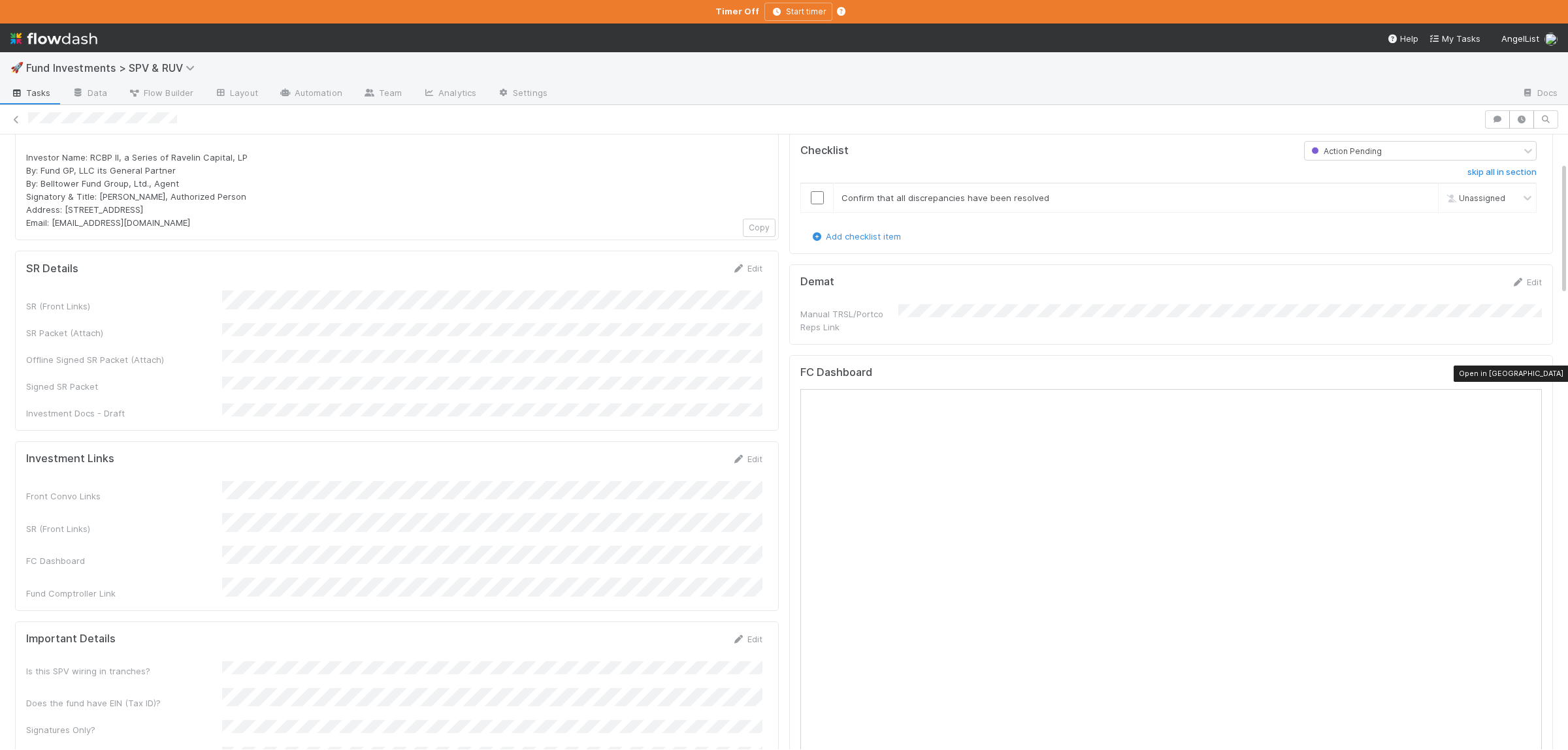
click at [1536, 373] on icon at bounding box center [1536, 375] width 13 height 8
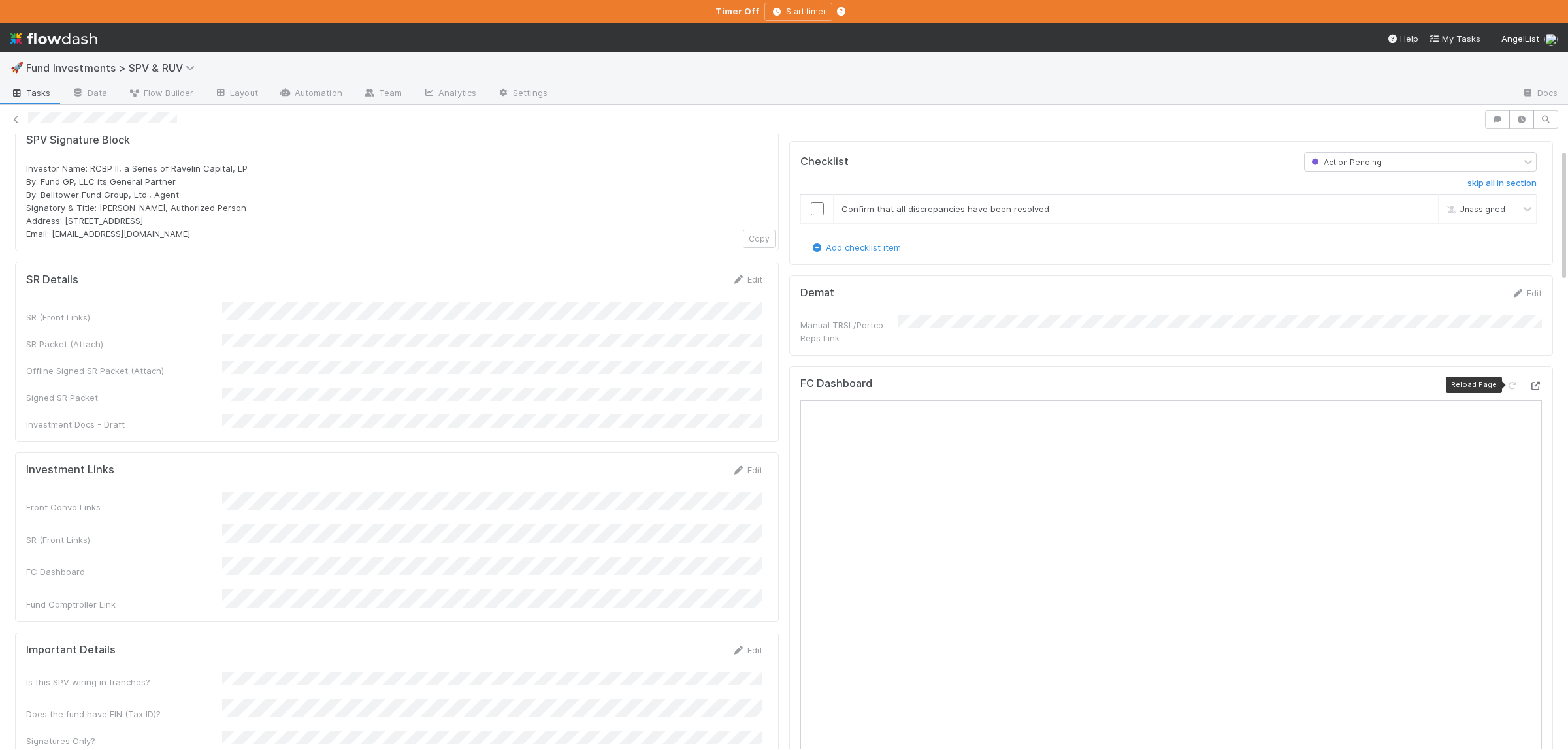
scroll to position [63, 0]
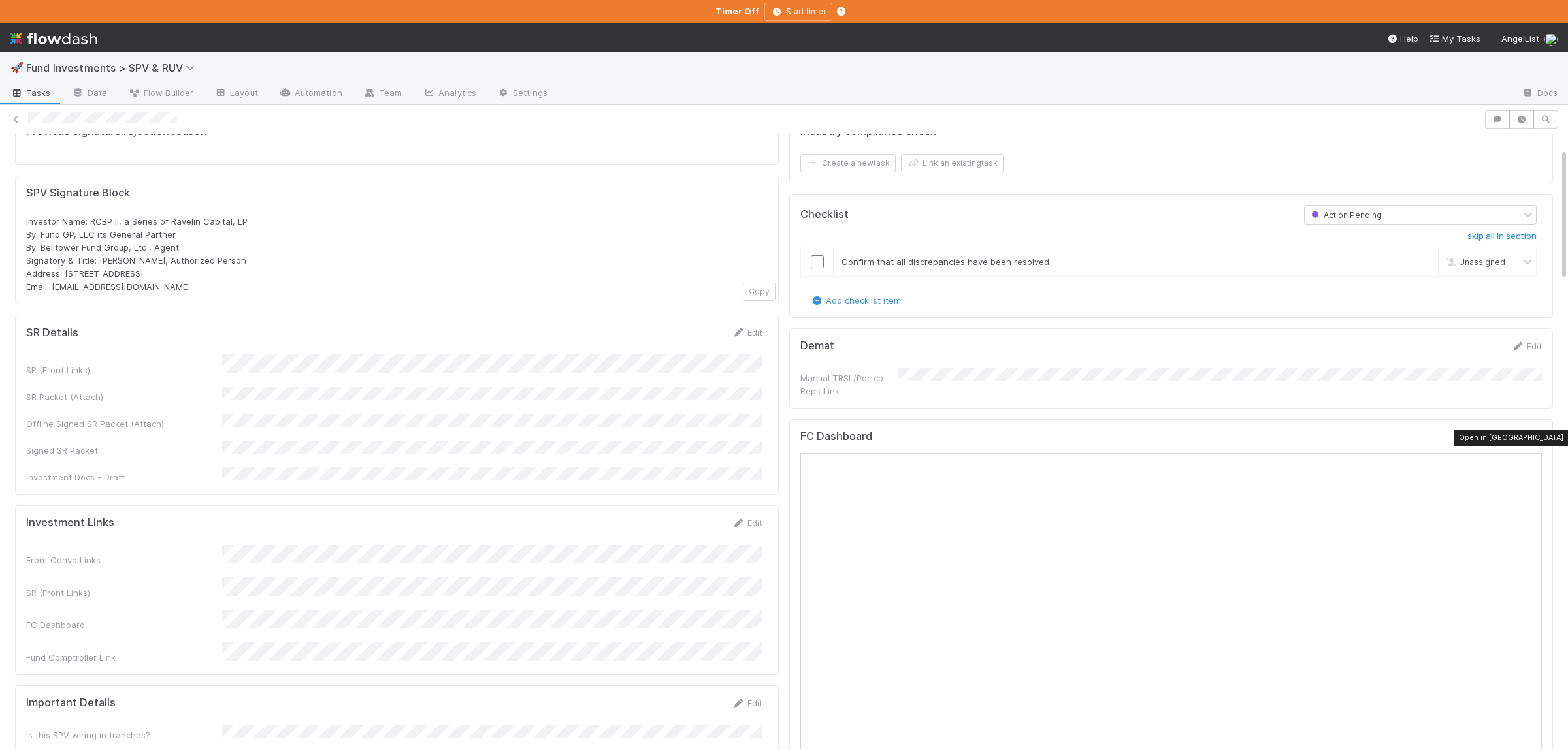
click at [1536, 437] on icon at bounding box center [1536, 439] width 13 height 8
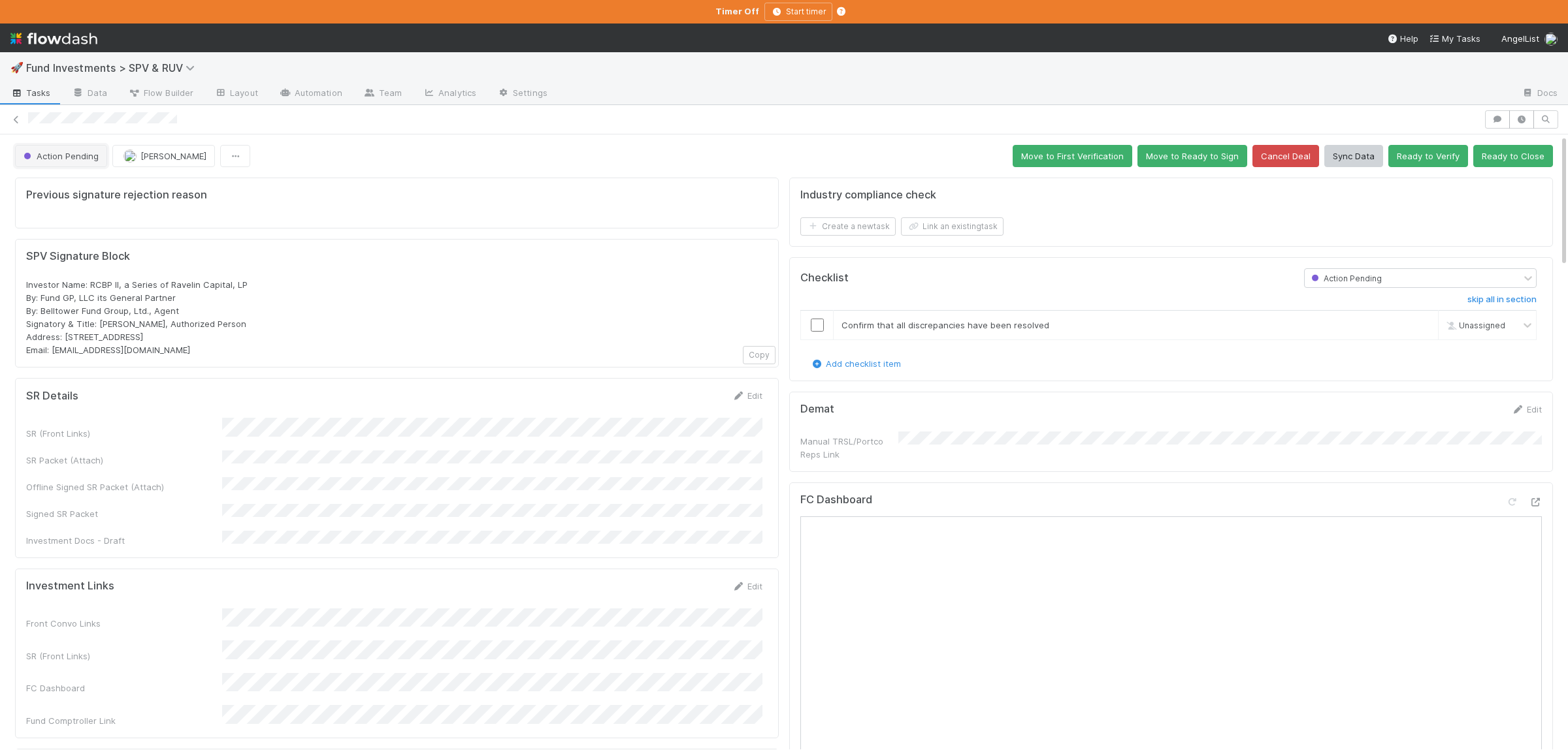
click at [61, 158] on span "Action Pending" at bounding box center [60, 156] width 78 height 11
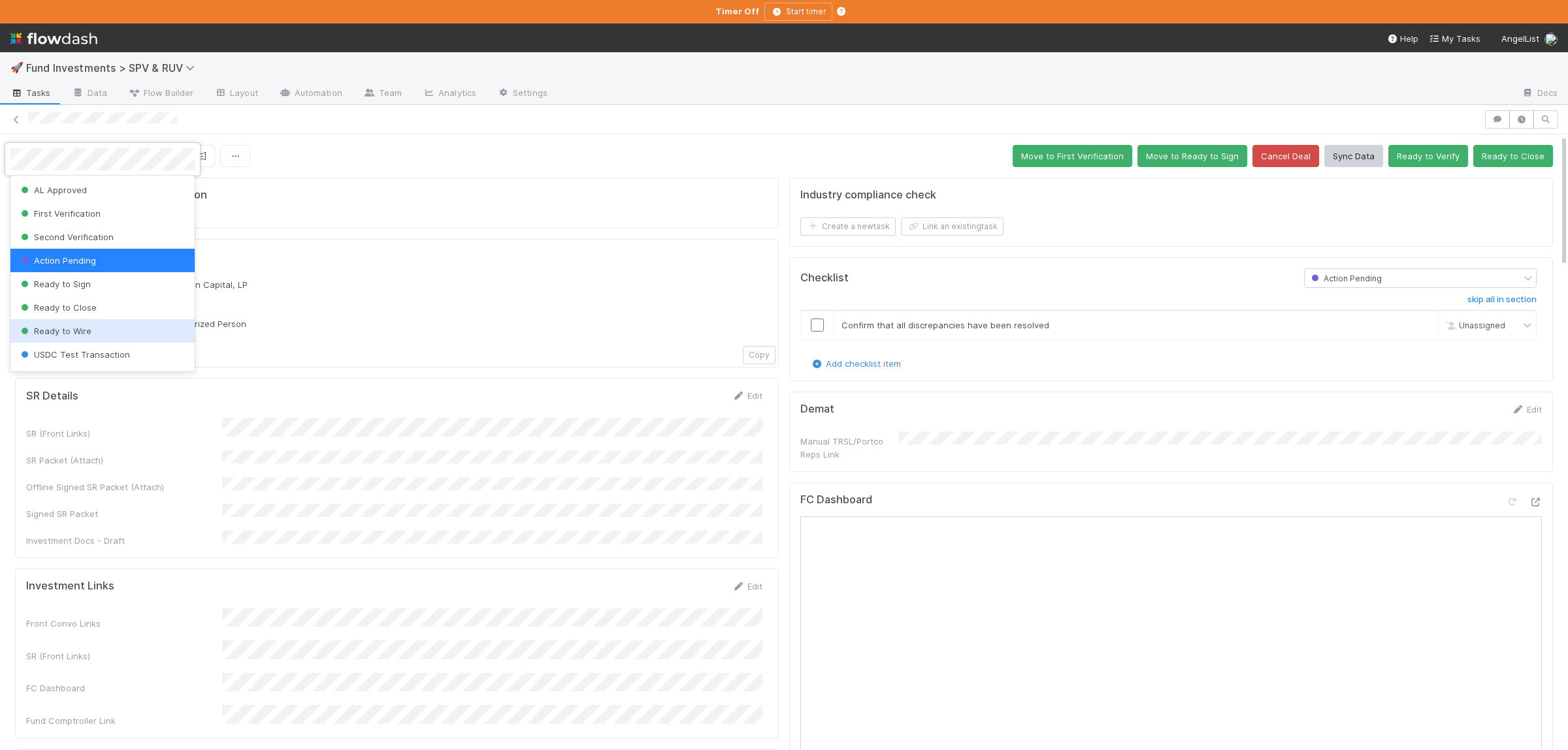
click at [105, 329] on div "Ready to Wire" at bounding box center [103, 331] width 184 height 23
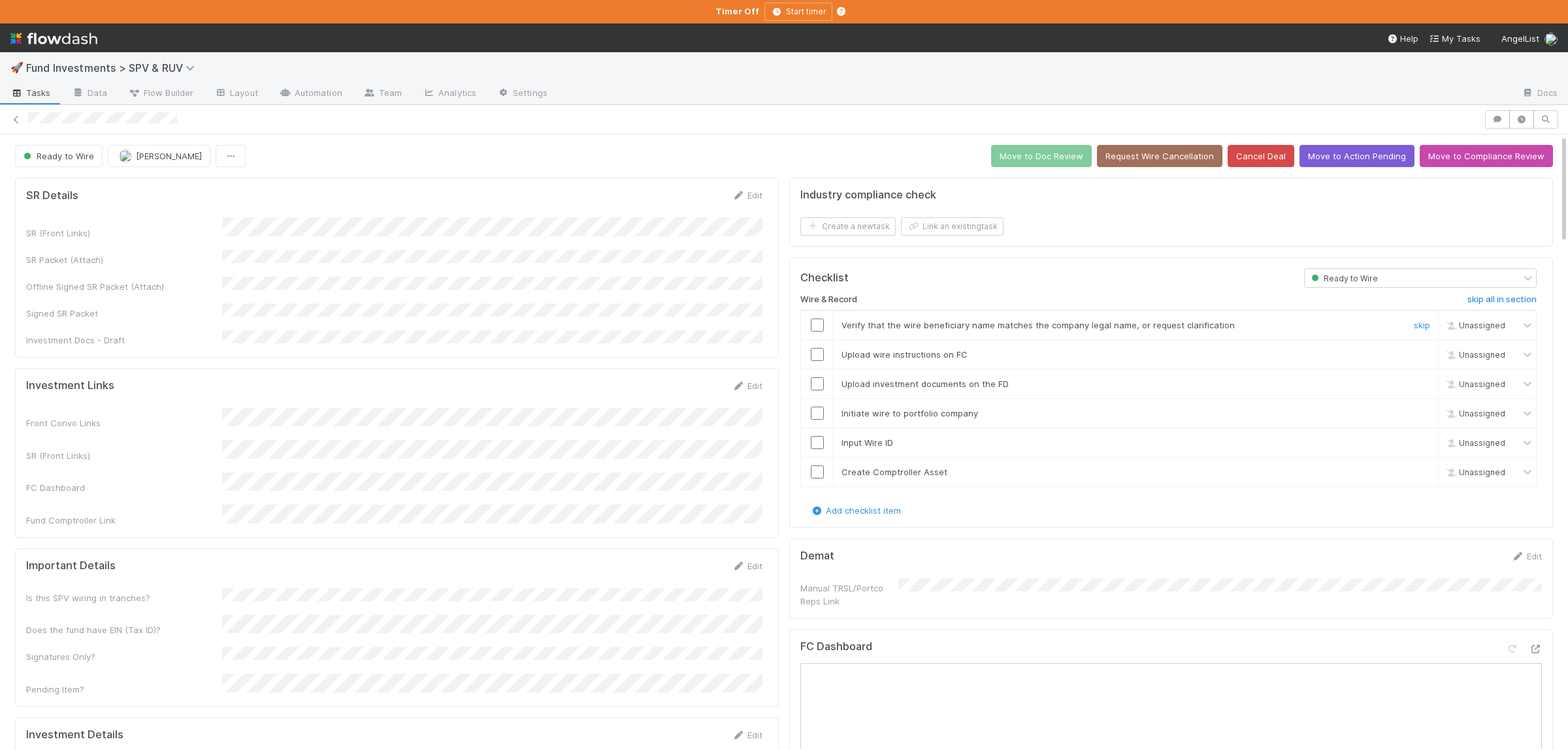
click at [820, 332] on input "checkbox" at bounding box center [818, 325] width 13 height 13
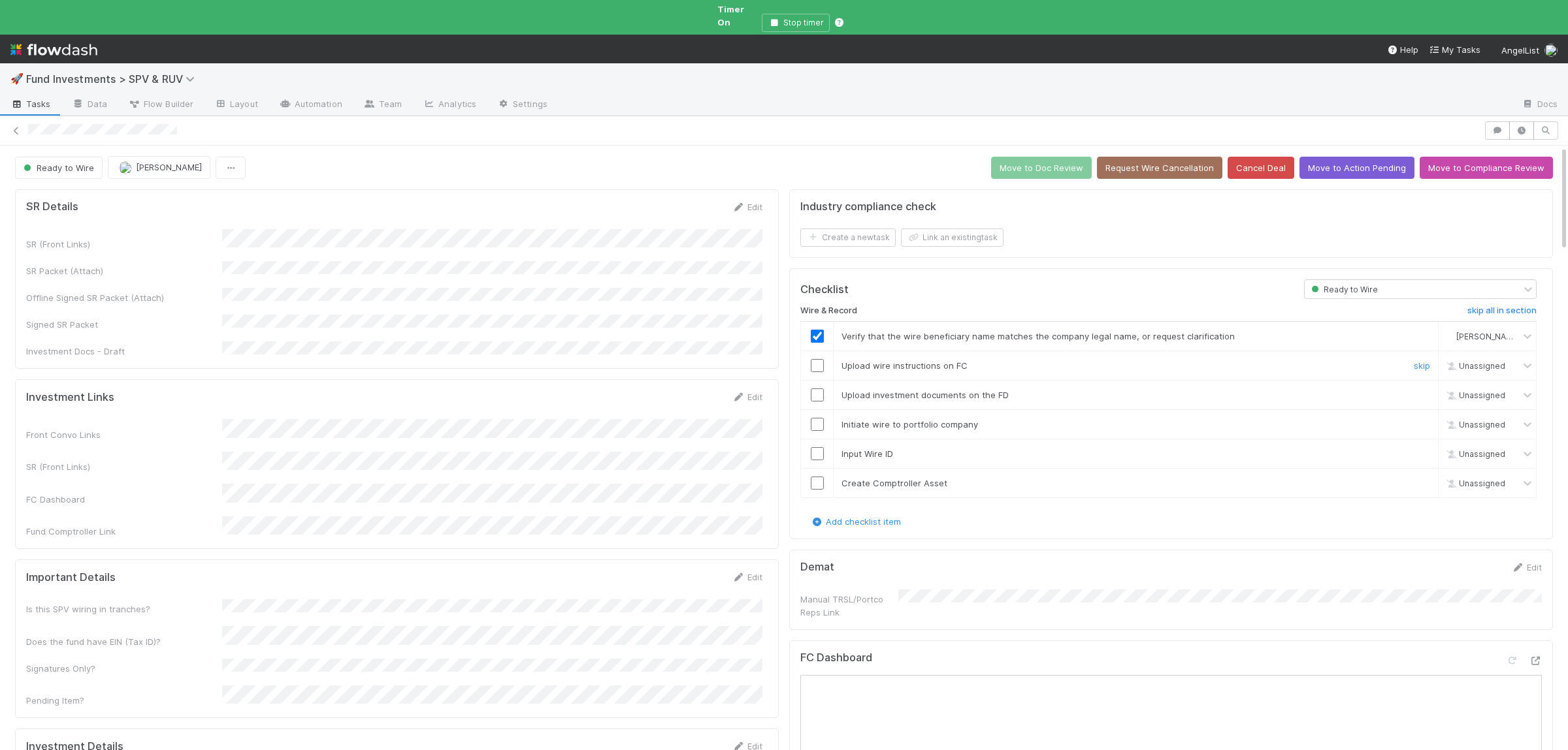
click at [818, 361] on input "checkbox" at bounding box center [818, 366] width 13 height 13
click at [813, 392] on input "checkbox" at bounding box center [818, 395] width 13 height 13
click at [817, 418] on input "checkbox" at bounding box center [818, 425] width 13 height 13
click at [816, 447] on input "checkbox" at bounding box center [818, 454] width 13 height 13
click at [818, 477] on input "checkbox" at bounding box center [818, 484] width 13 height 13
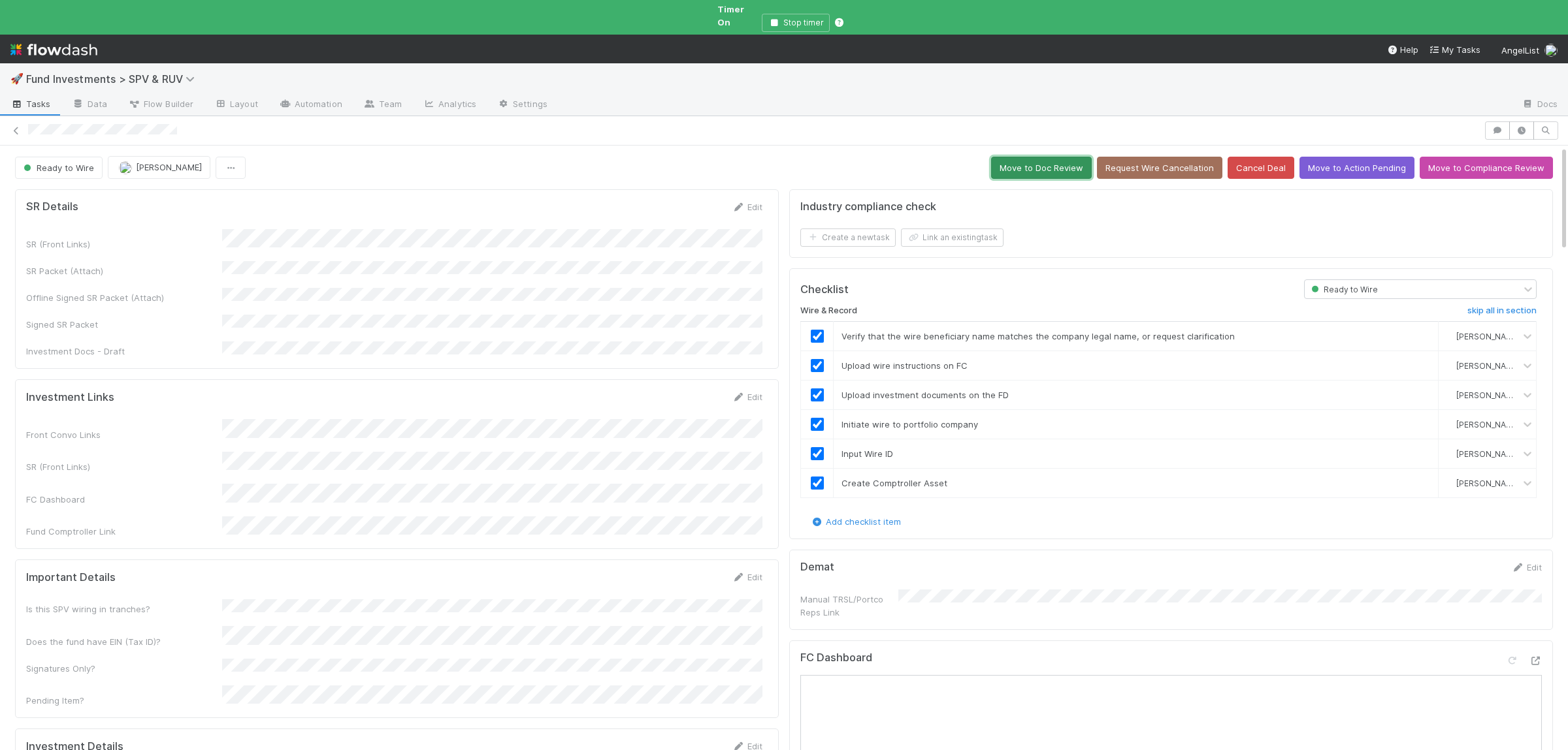
click at [1065, 157] on button "Move to Doc Review" at bounding box center [1041, 168] width 100 height 22
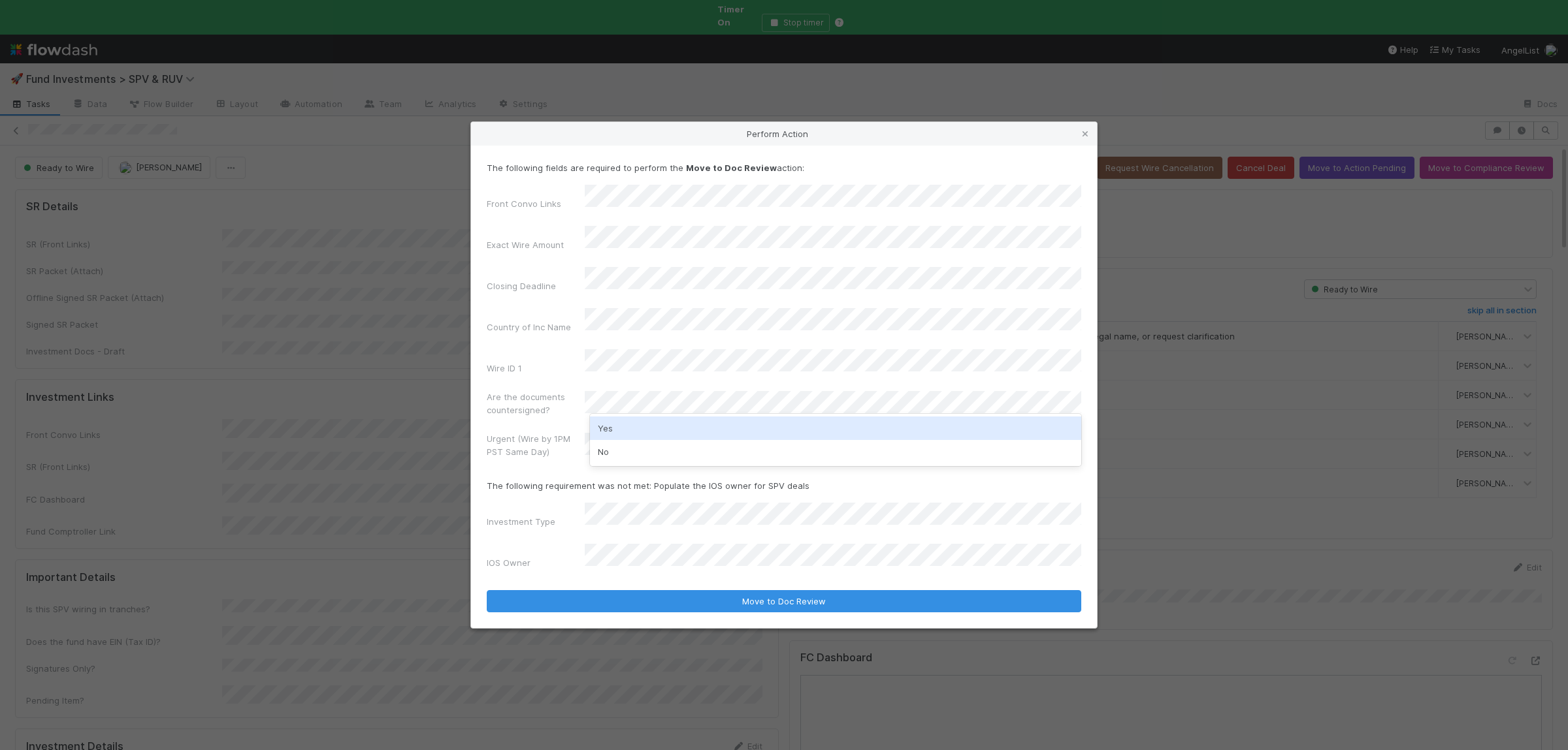
click at [683, 435] on div "Yes" at bounding box center [836, 428] width 491 height 23
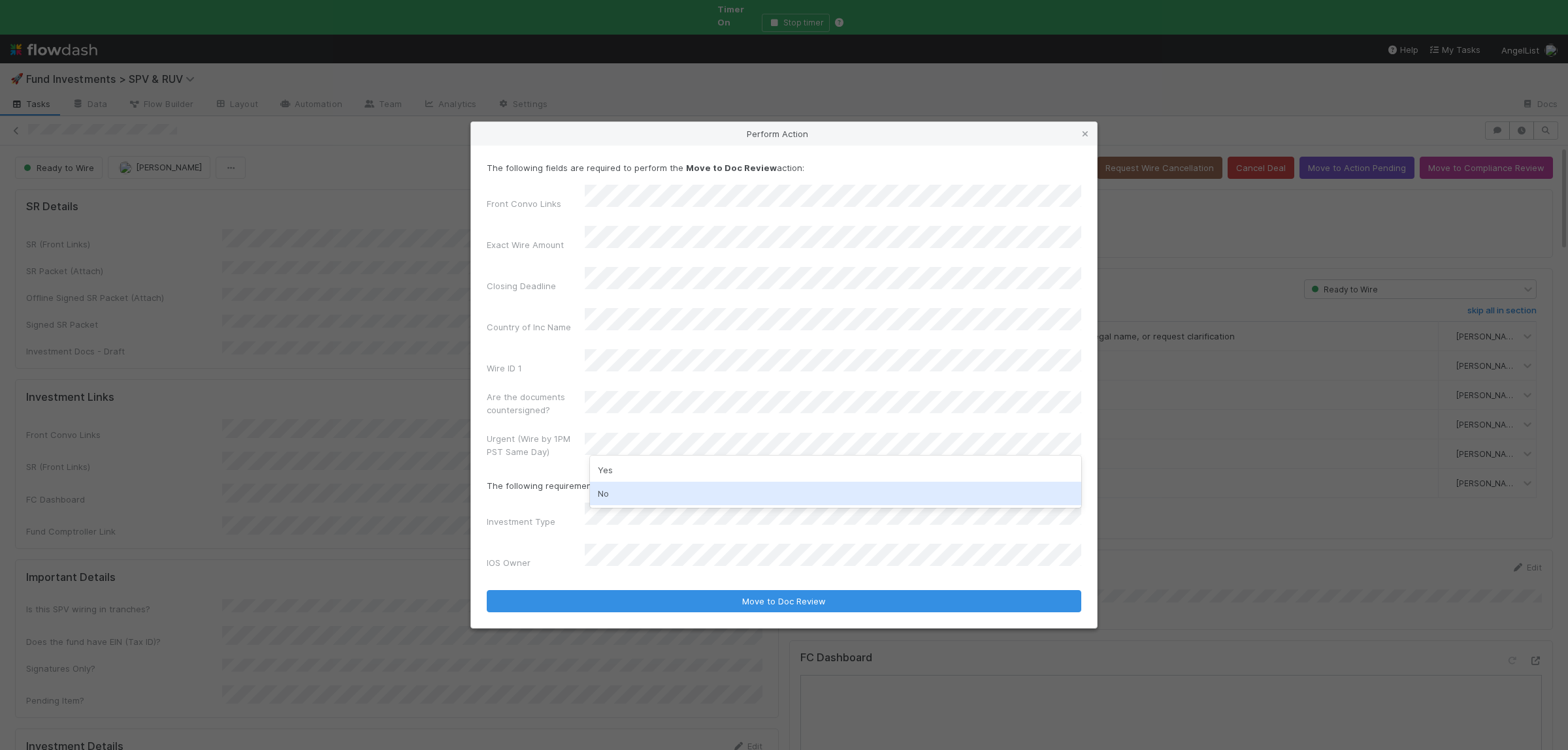
click at [674, 485] on div "No" at bounding box center [836, 494] width 491 height 23
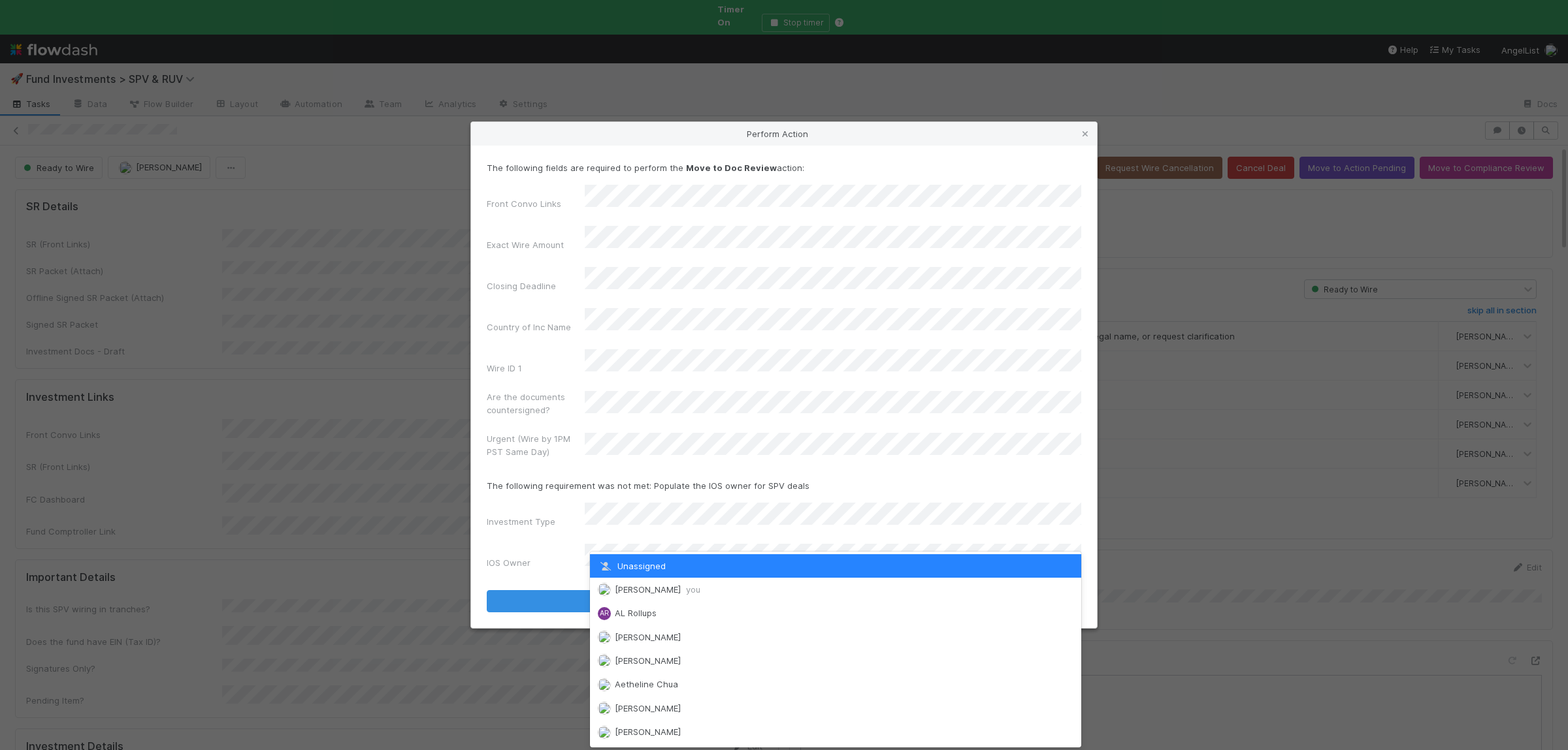
click at [660, 587] on span "Susan Tang you" at bounding box center [657, 589] width 85 height 11
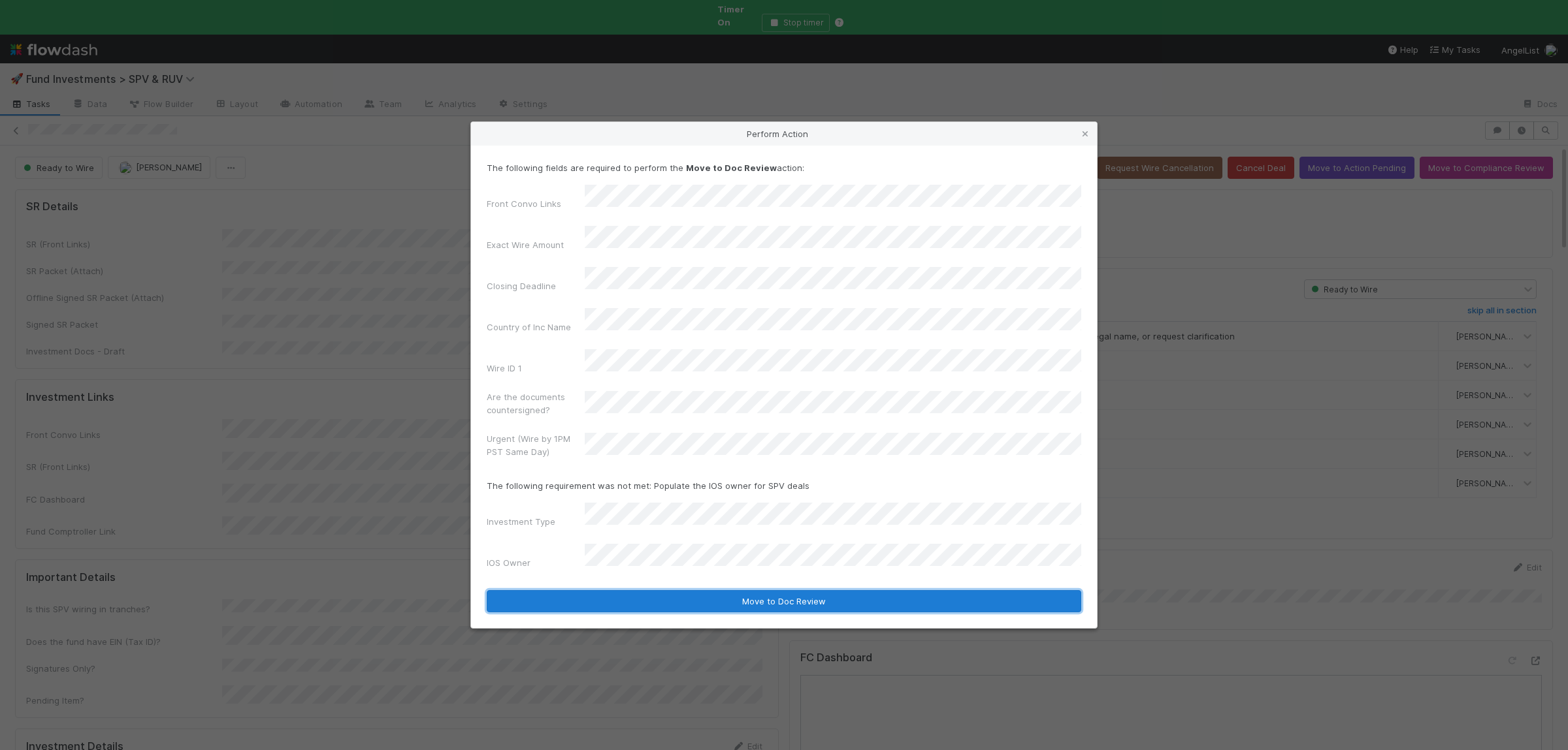
click at [663, 591] on button "Move to Doc Review" at bounding box center [784, 601] width 594 height 22
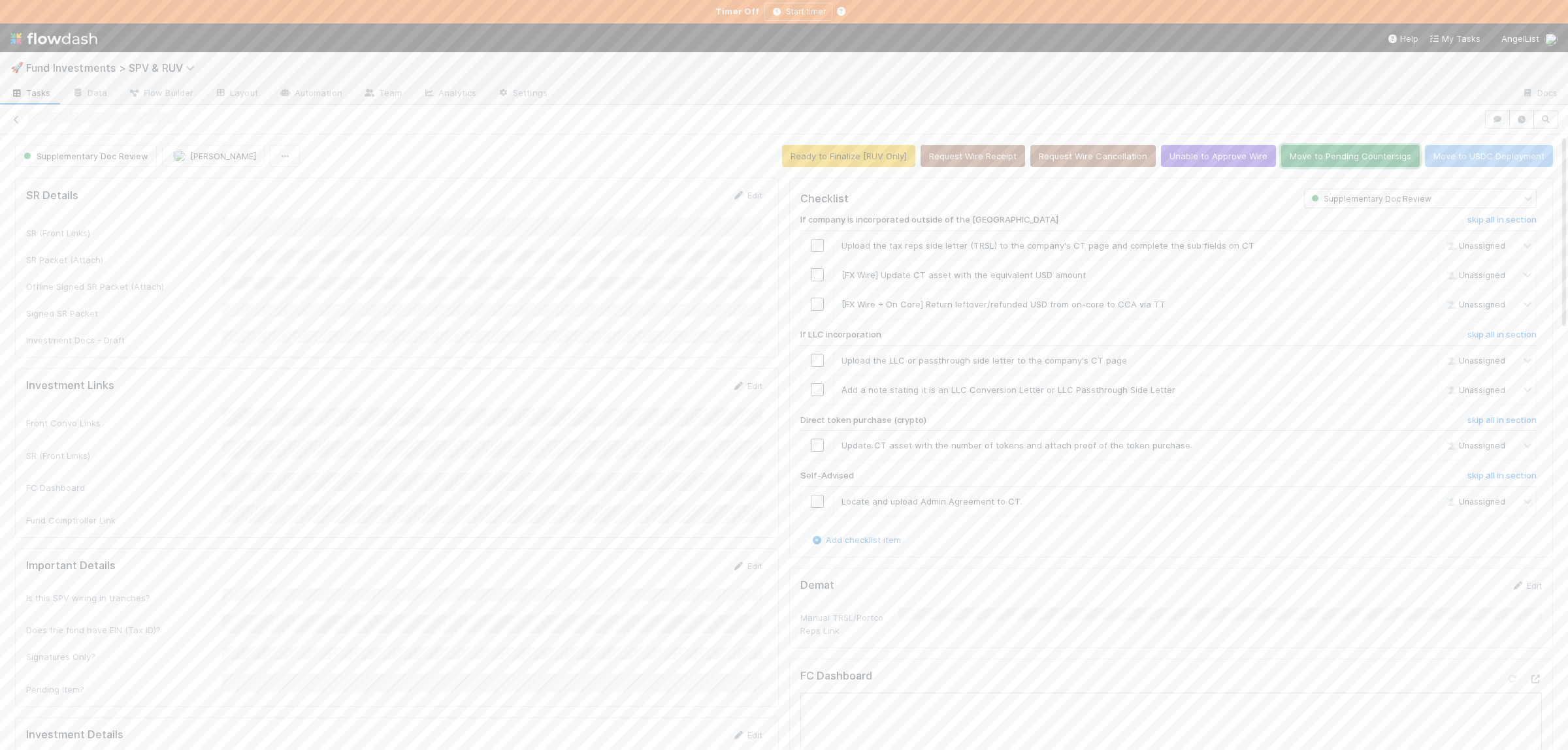
click at [1331, 159] on button "Move to Pending Countersigs" at bounding box center [1351, 156] width 139 height 22
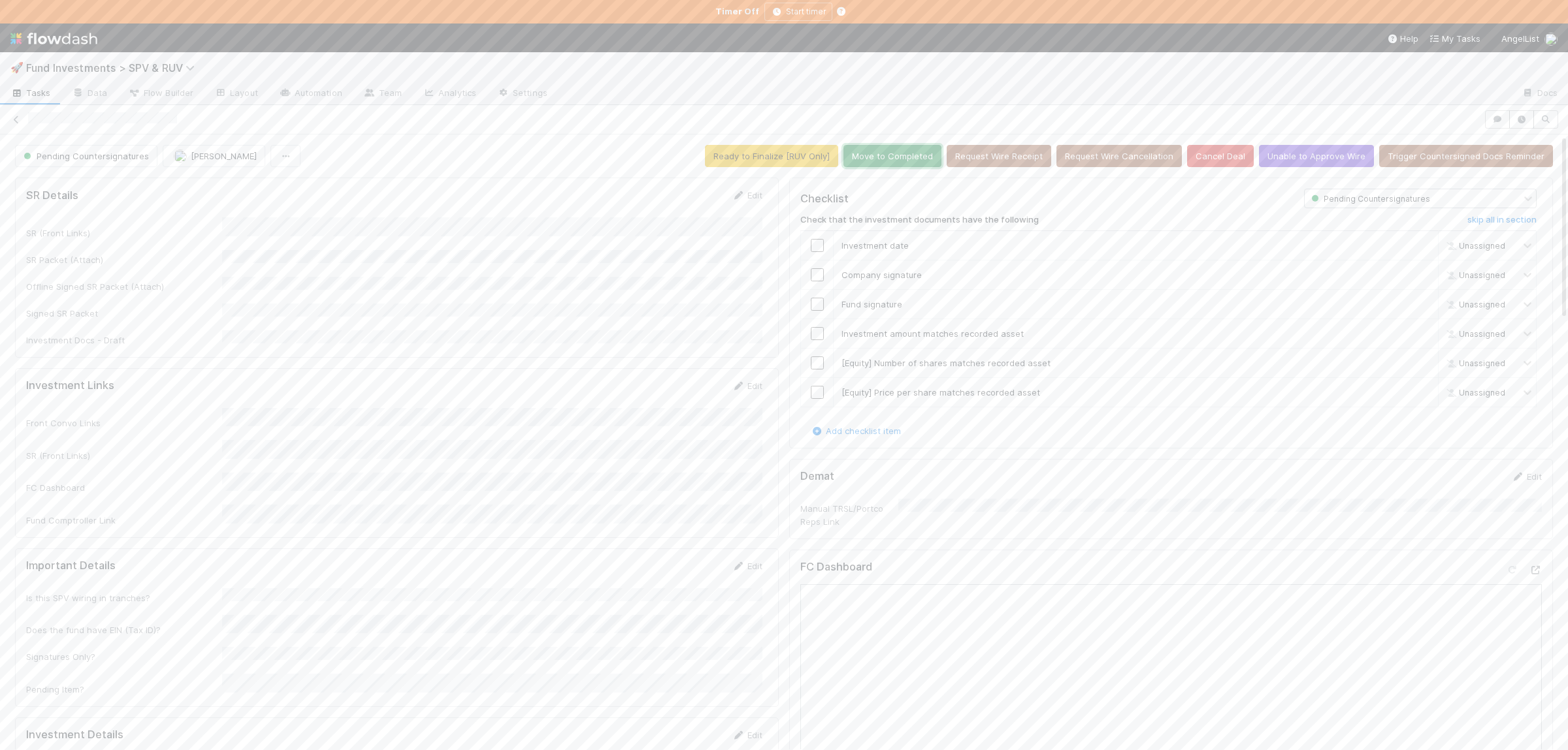
click at [891, 162] on button "Move to Completed" at bounding box center [892, 156] width 98 height 22
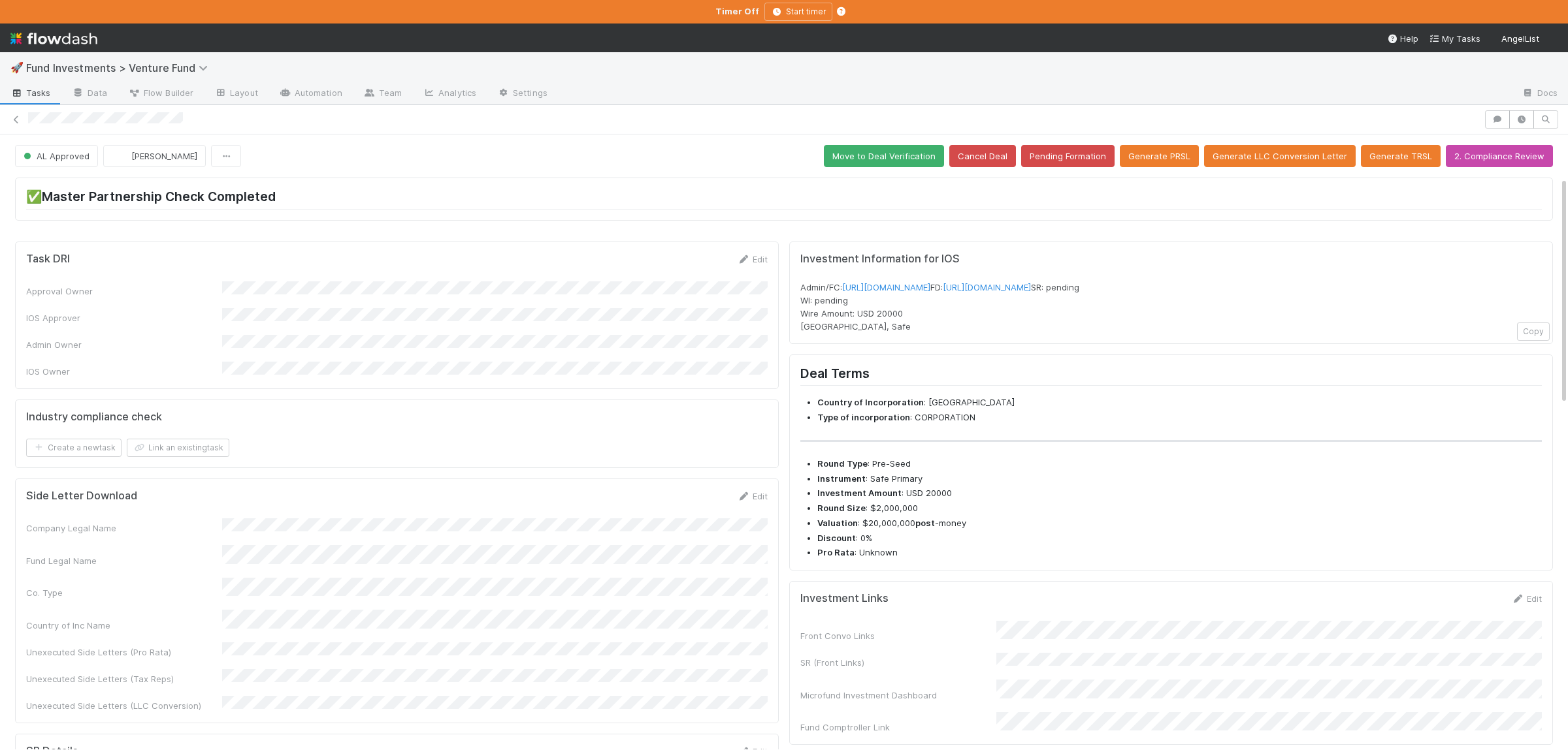
scroll to position [191, 0]
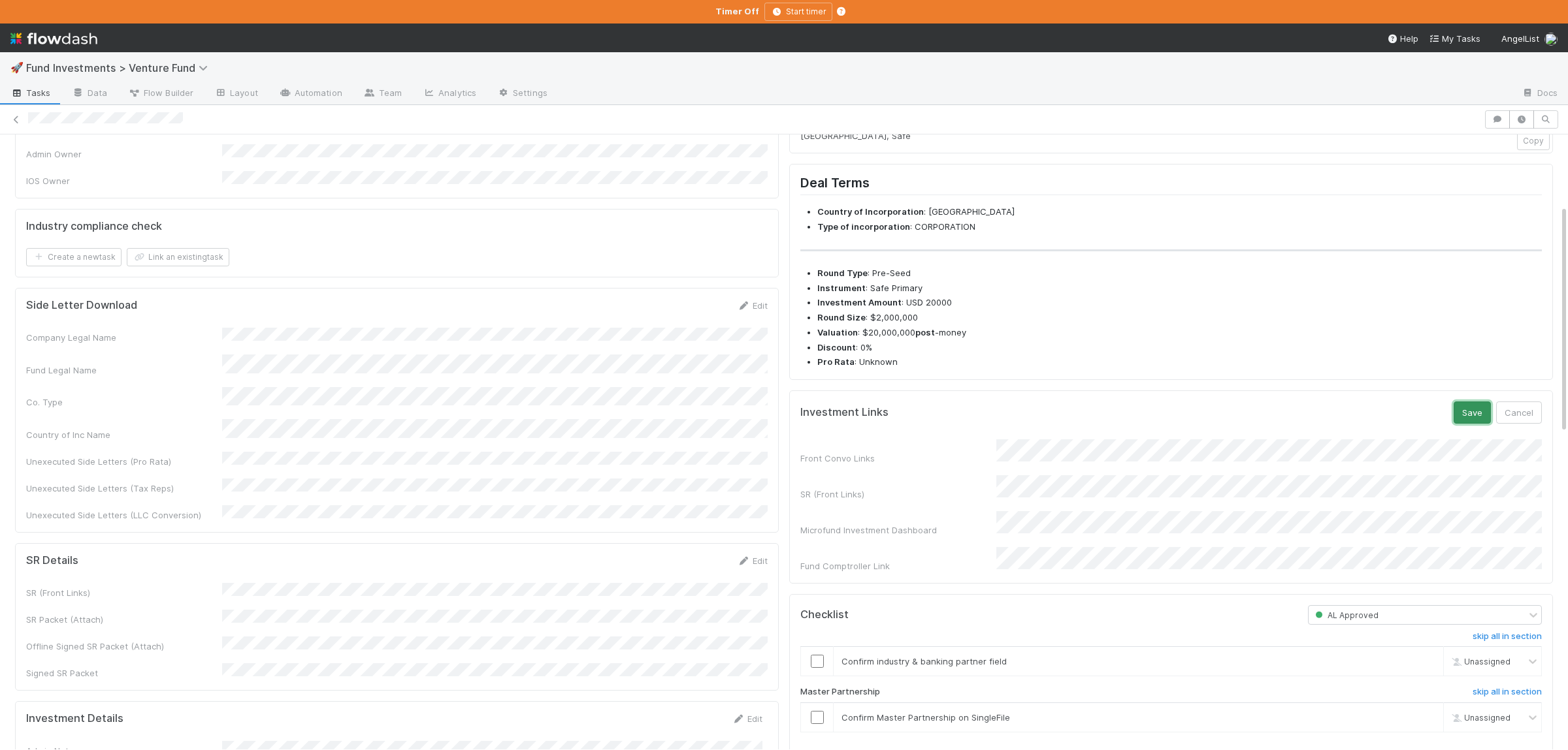
click at [1473, 424] on button "Save" at bounding box center [1472, 412] width 37 height 22
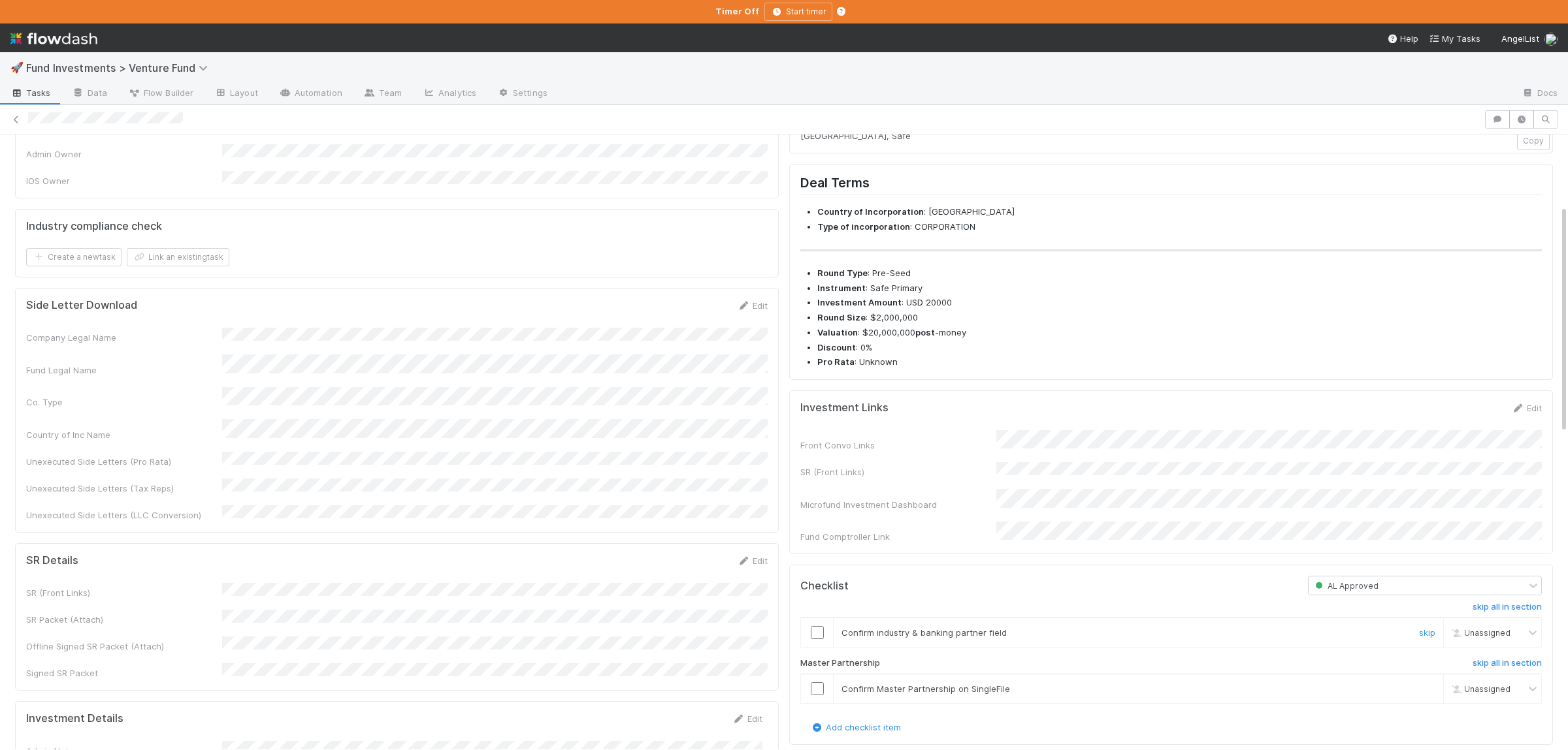
click at [815, 640] on input "checkbox" at bounding box center [818, 633] width 13 height 13
click at [817, 695] on input "checkbox" at bounding box center [818, 689] width 13 height 13
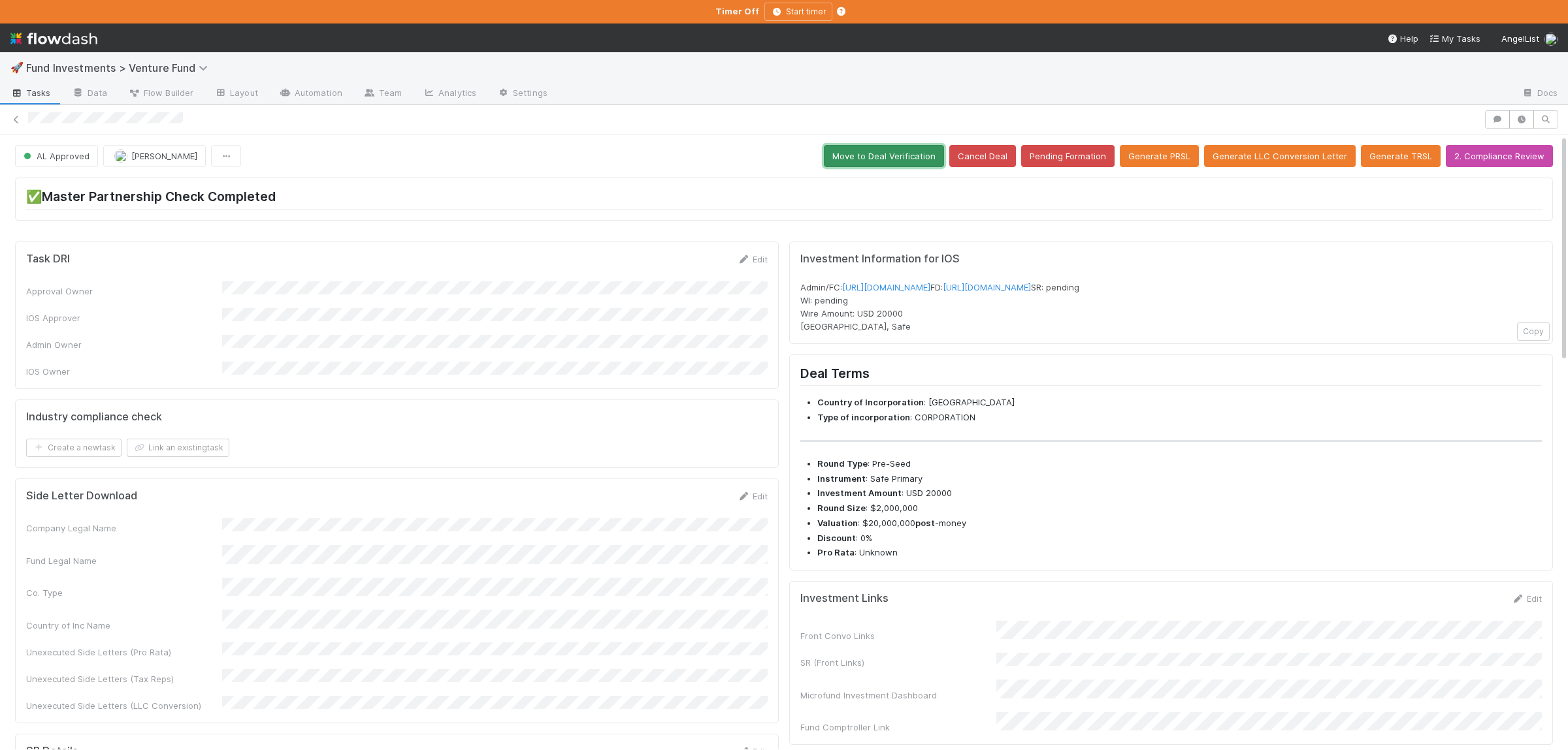
click at [888, 154] on button "Move to Deal Verification" at bounding box center [884, 156] width 120 height 22
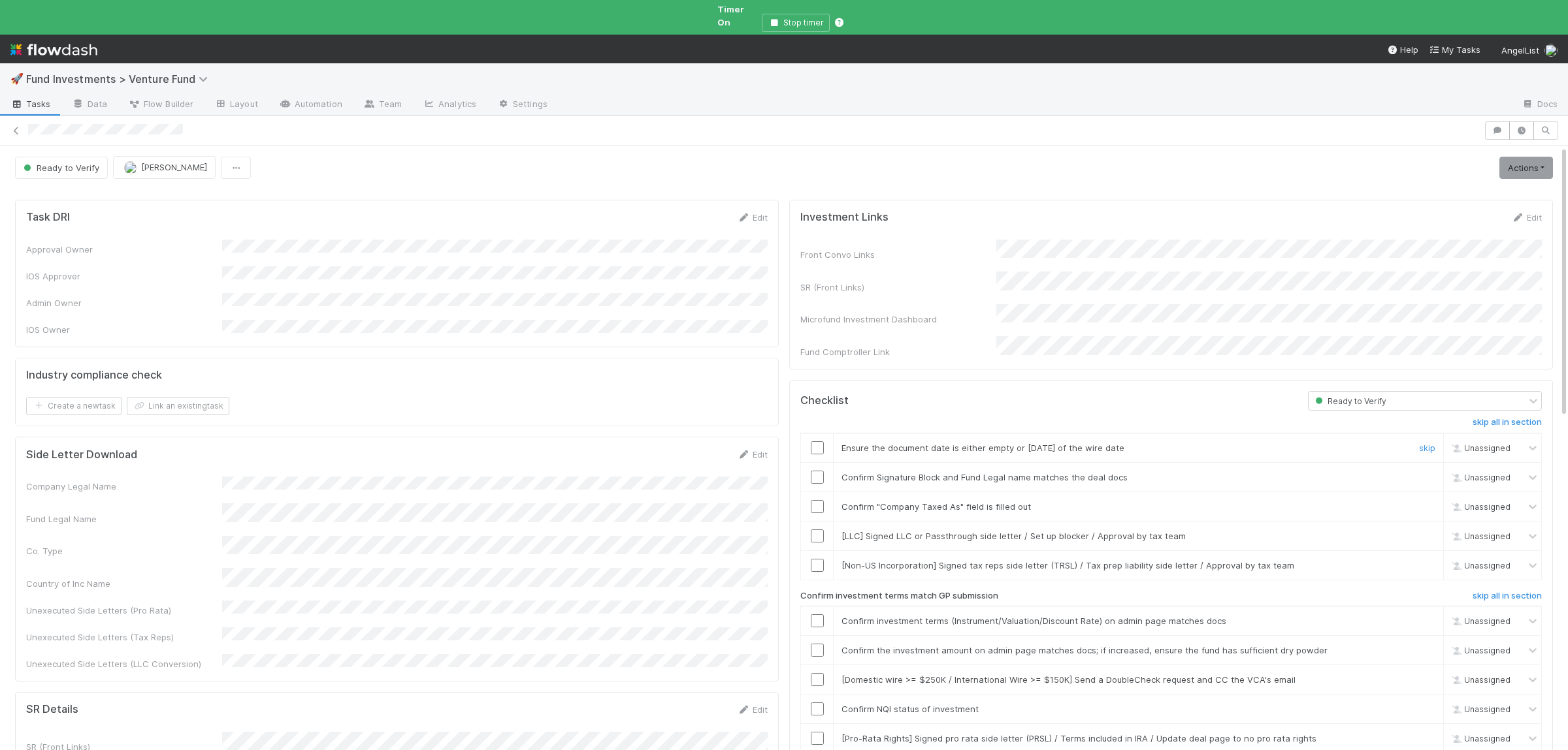
click at [818, 441] on input "checkbox" at bounding box center [818, 448] width 13 height 13
click at [814, 471] on input "checkbox" at bounding box center [818, 478] width 13 height 13
click at [817, 500] on input "checkbox" at bounding box center [818, 507] width 13 height 13
click at [823, 615] on input "checkbox" at bounding box center [818, 621] width 13 height 13
click at [820, 644] on input "checkbox" at bounding box center [818, 650] width 13 height 13
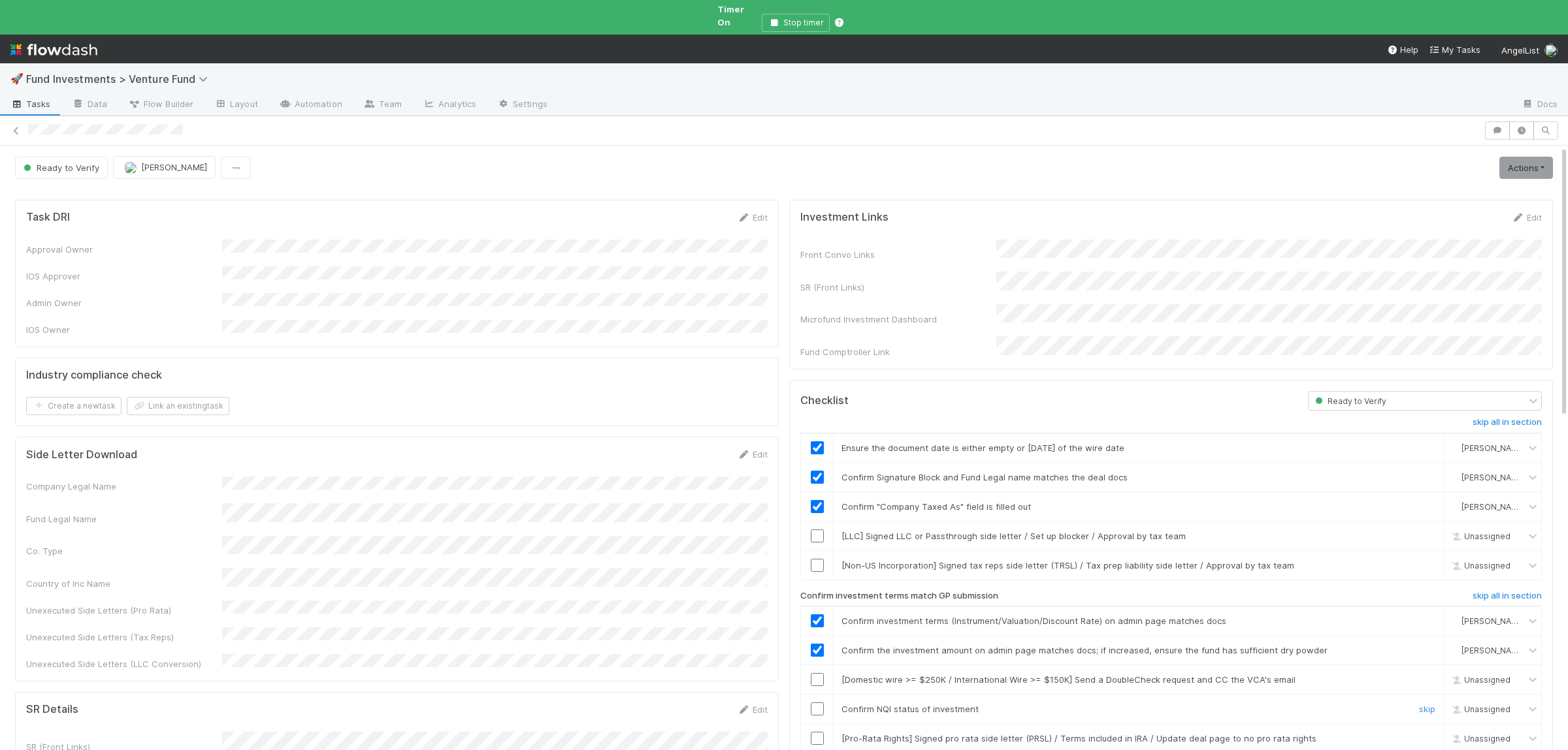
click at [815, 703] on input "checkbox" at bounding box center [818, 709] width 13 height 13
click at [1515, 157] on link "Actions" at bounding box center [1526, 168] width 54 height 22
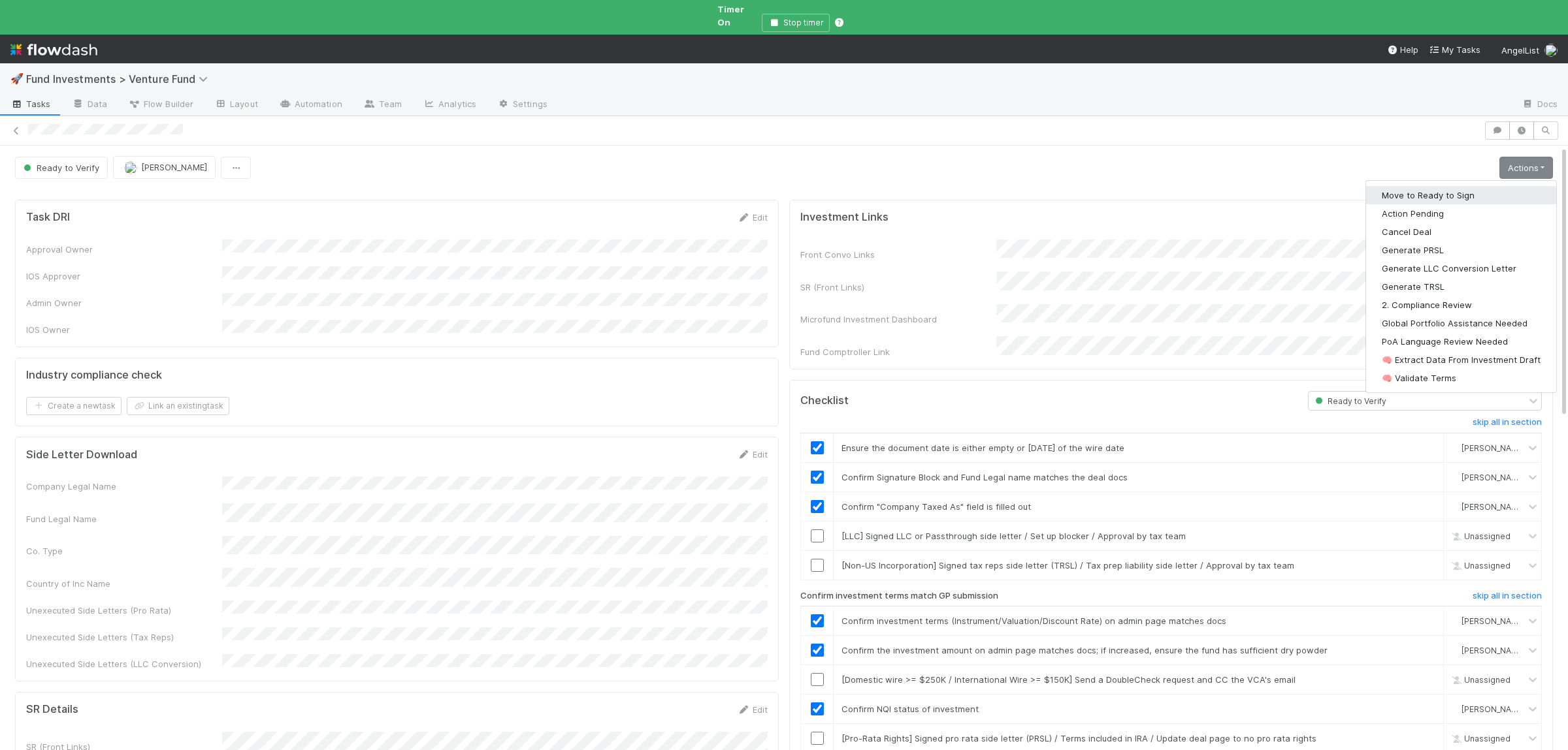
click at [1453, 186] on button "Move to Ready to Sign" at bounding box center [1461, 195] width 190 height 18
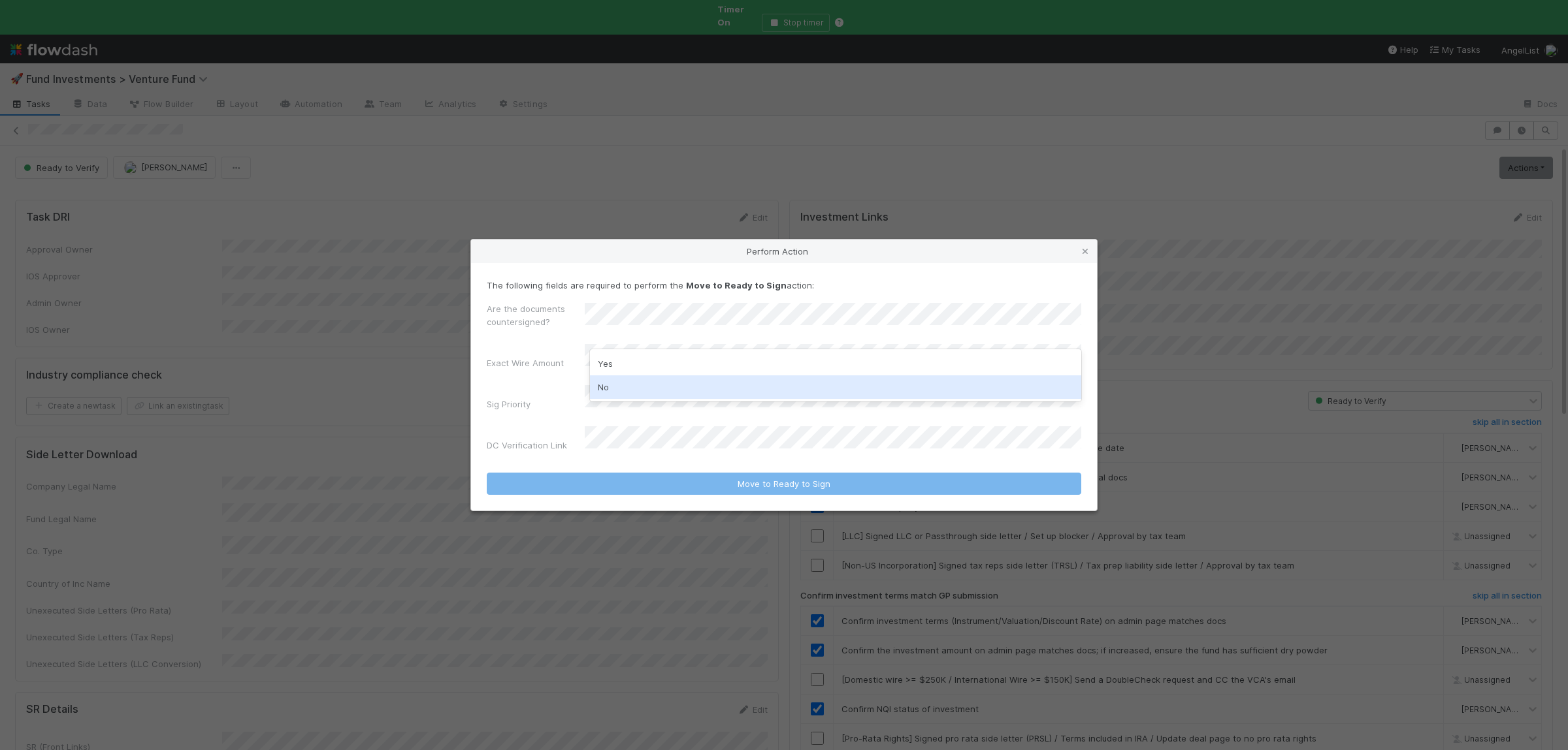
click at [637, 382] on div "No" at bounding box center [836, 387] width 491 height 23
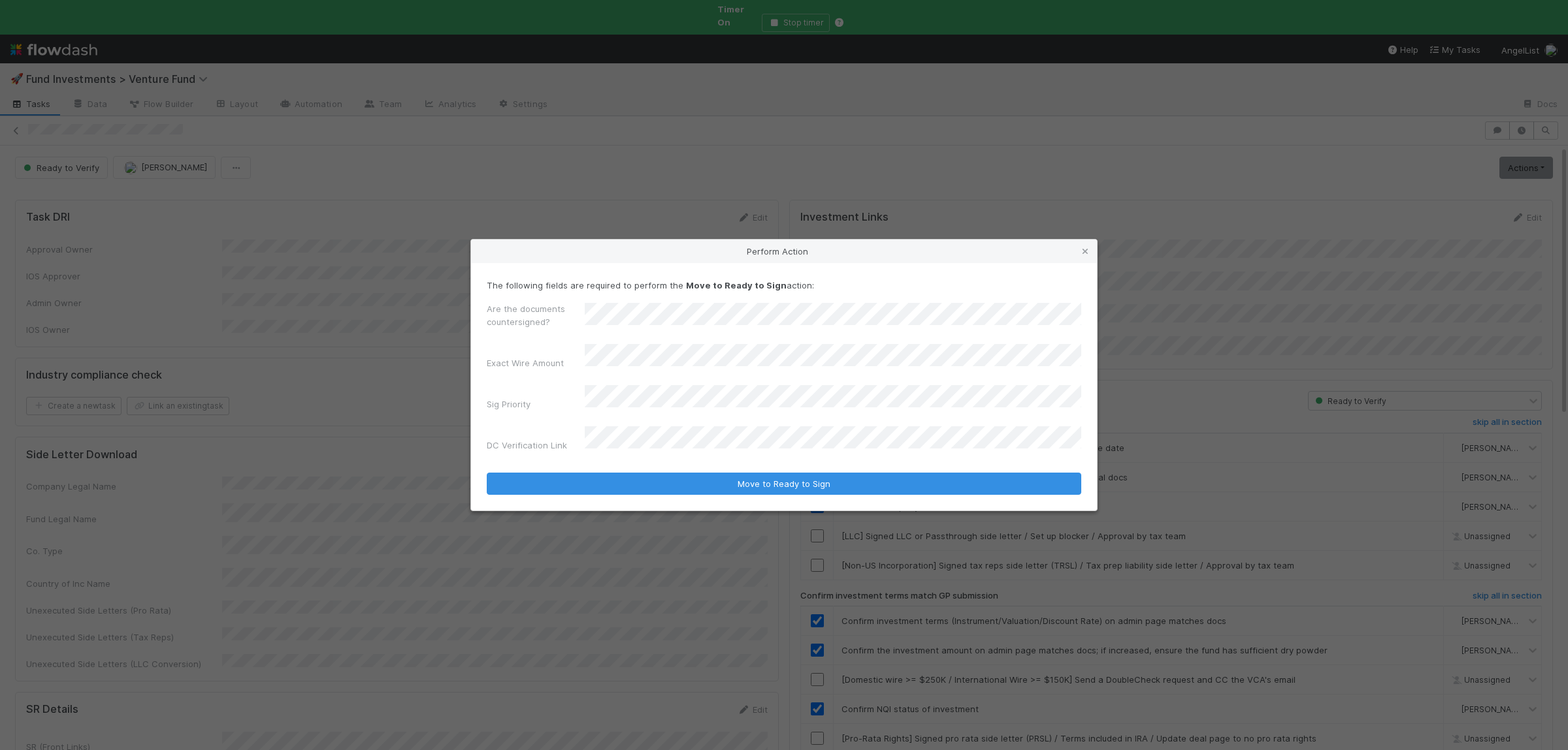
click at [486, 473] on button "Move to Ready to Sign" at bounding box center [784, 484] width 594 height 22
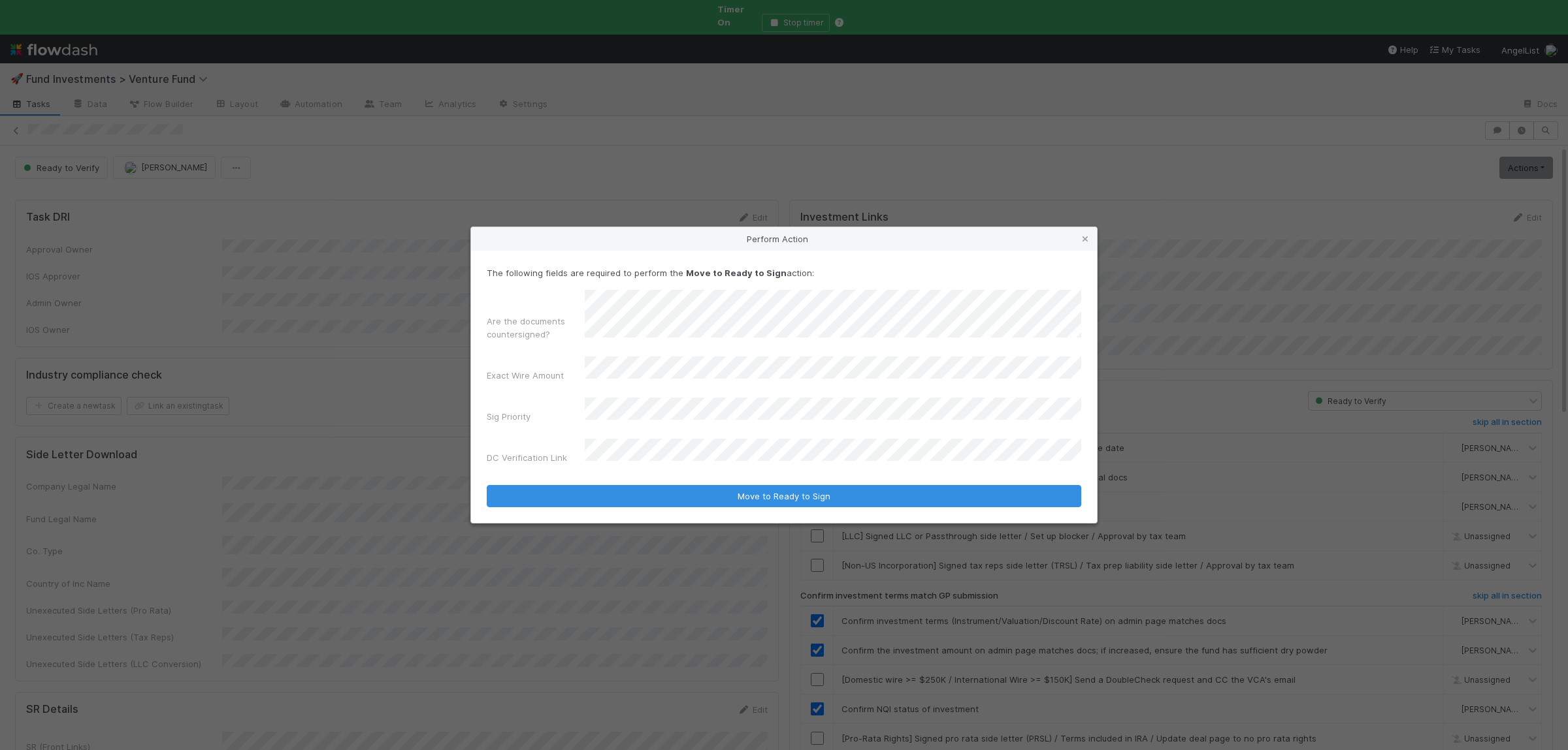
click at [626, 304] on div "Are the documents countersigned?" at bounding box center [784, 317] width 594 height 56
click at [628, 370] on div "No" at bounding box center [836, 375] width 491 height 23
click at [652, 466] on form "The following fields are required to perform the Move to Ready to Sign action: …" at bounding box center [784, 387] width 594 height 241
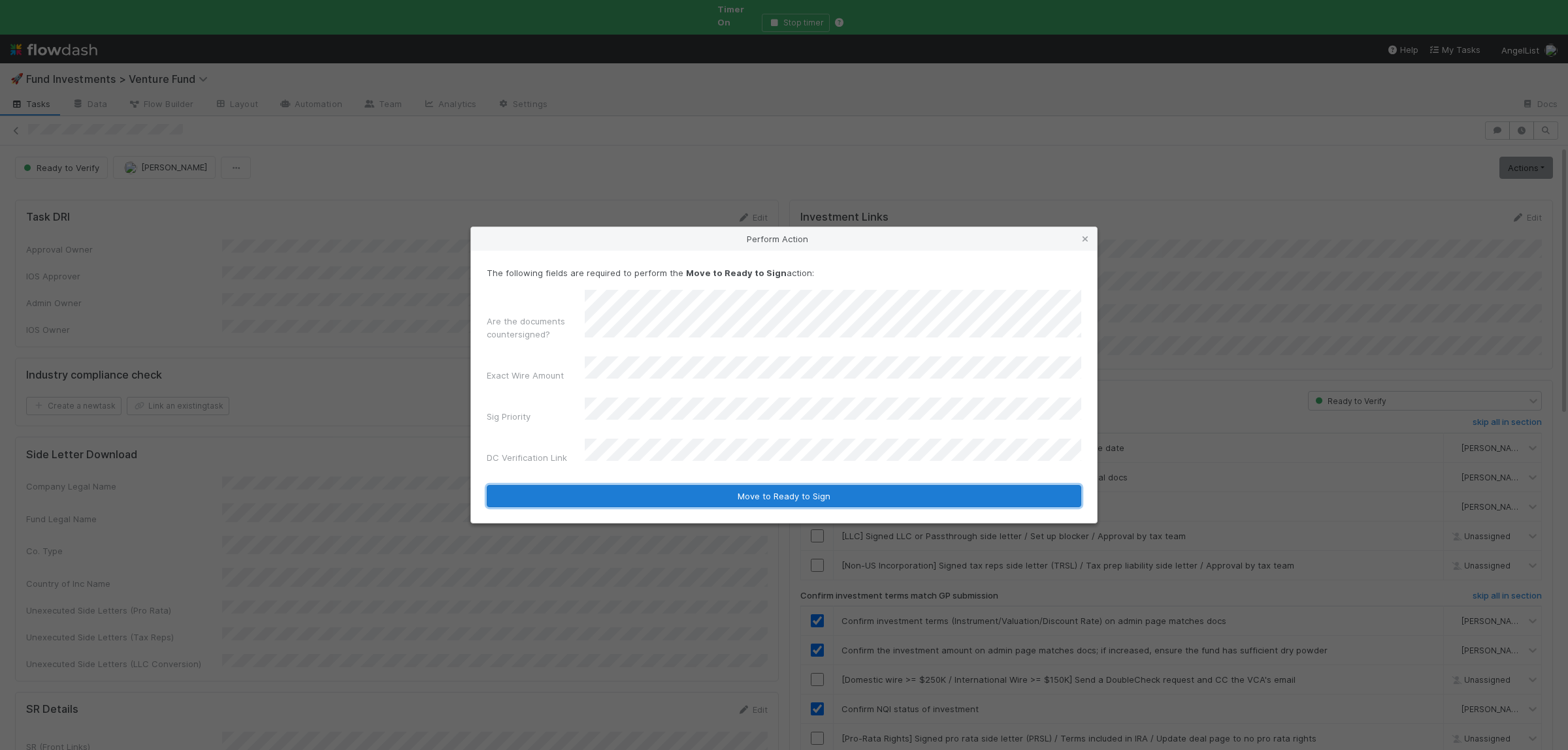
click at [652, 485] on button "Move to Ready to Sign" at bounding box center [784, 496] width 594 height 22
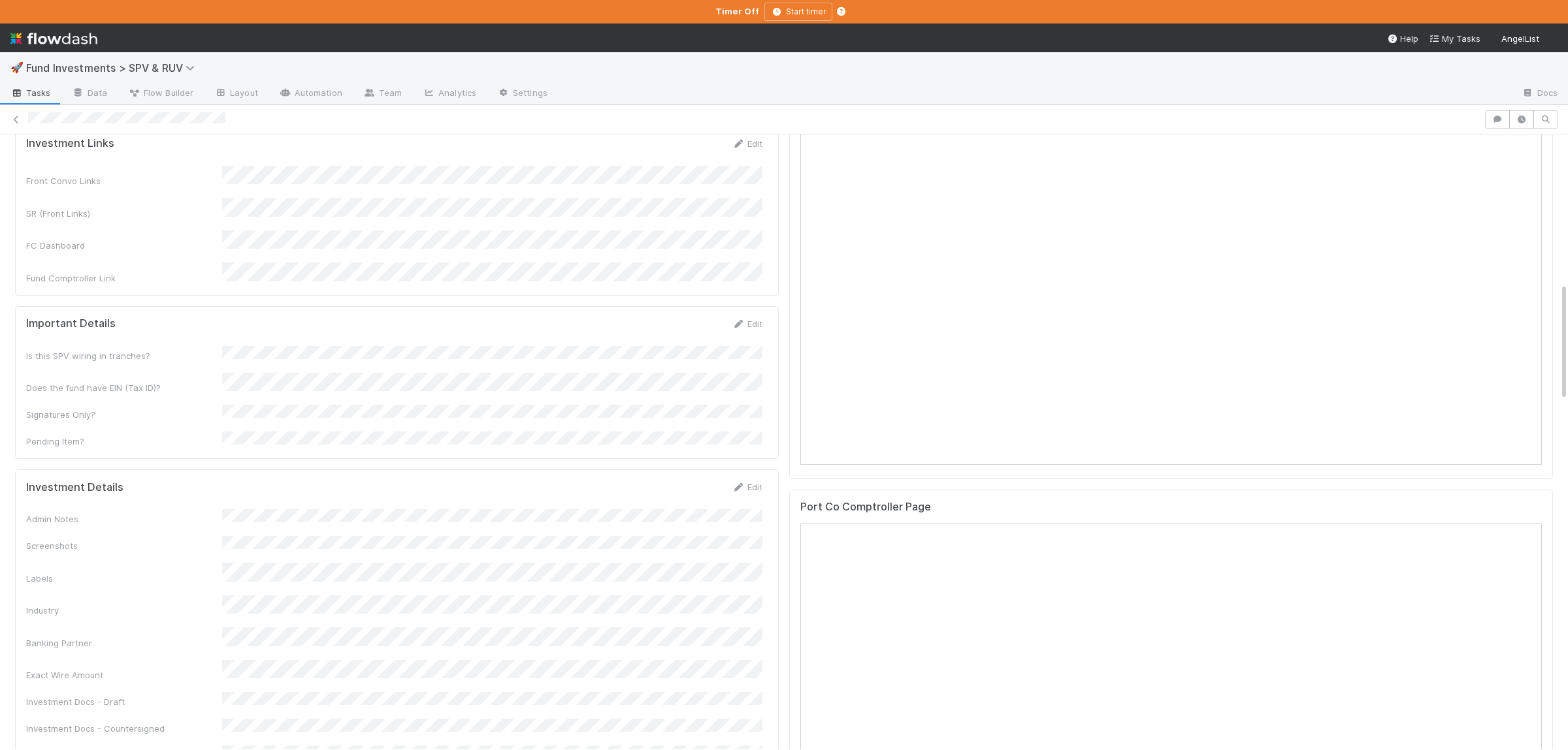
scroll to position [582, 0]
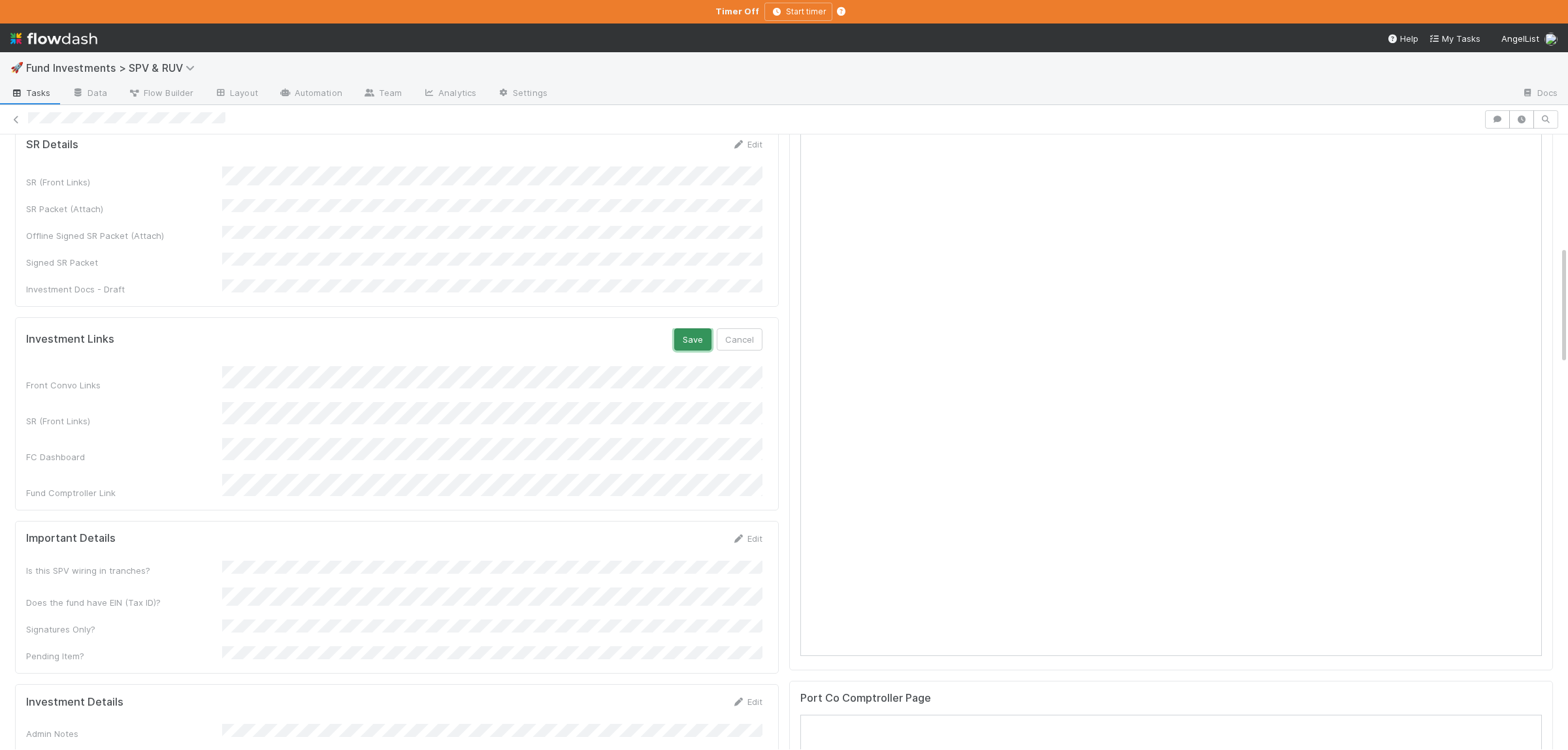
click at [701, 329] on button "Save" at bounding box center [692, 339] width 37 height 22
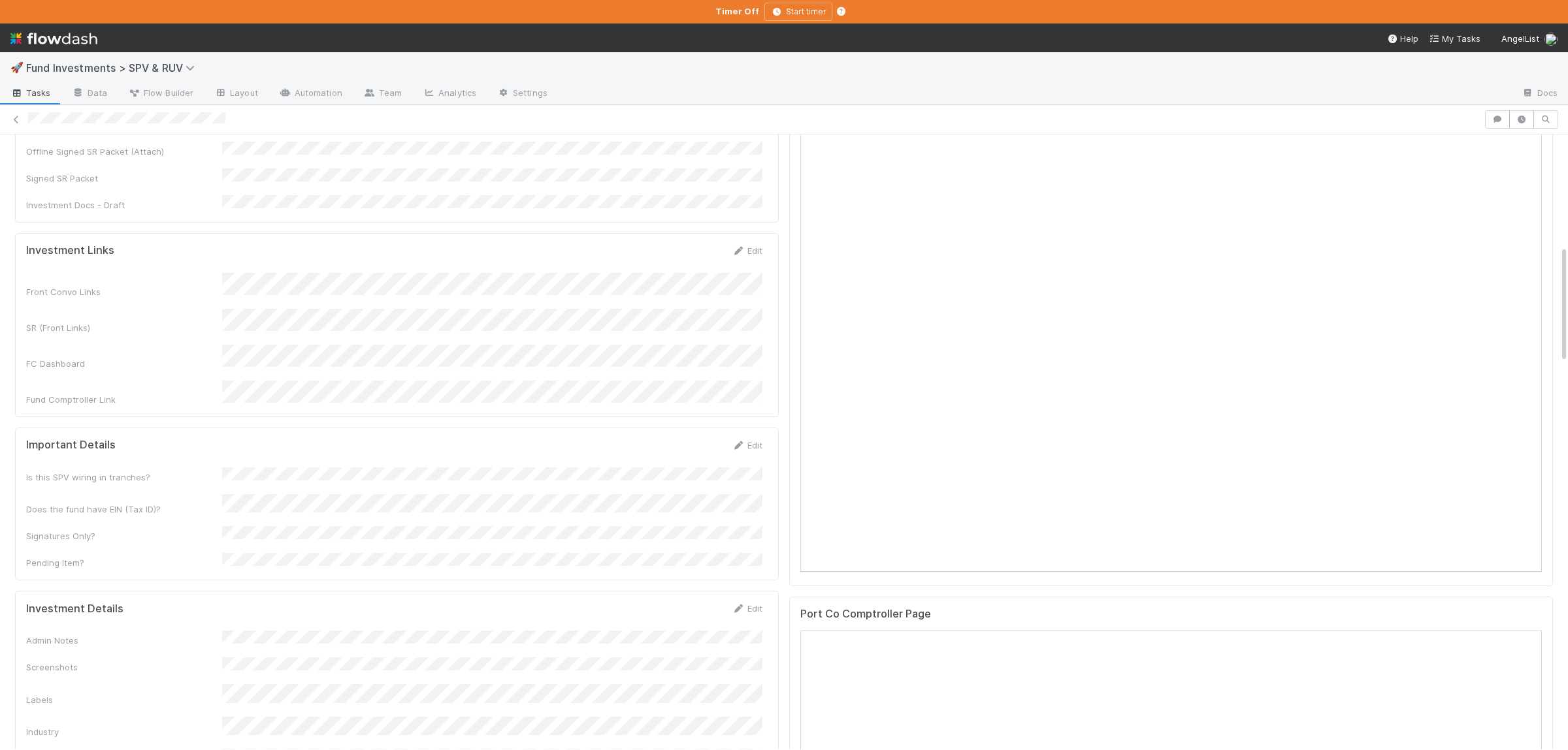
scroll to position [774, 0]
click at [477, 525] on div "Admin Notes Screenshots Labels Industry Banking Partner Exact Wire Amount Inves…" at bounding box center [393, 639] width 736 height 259
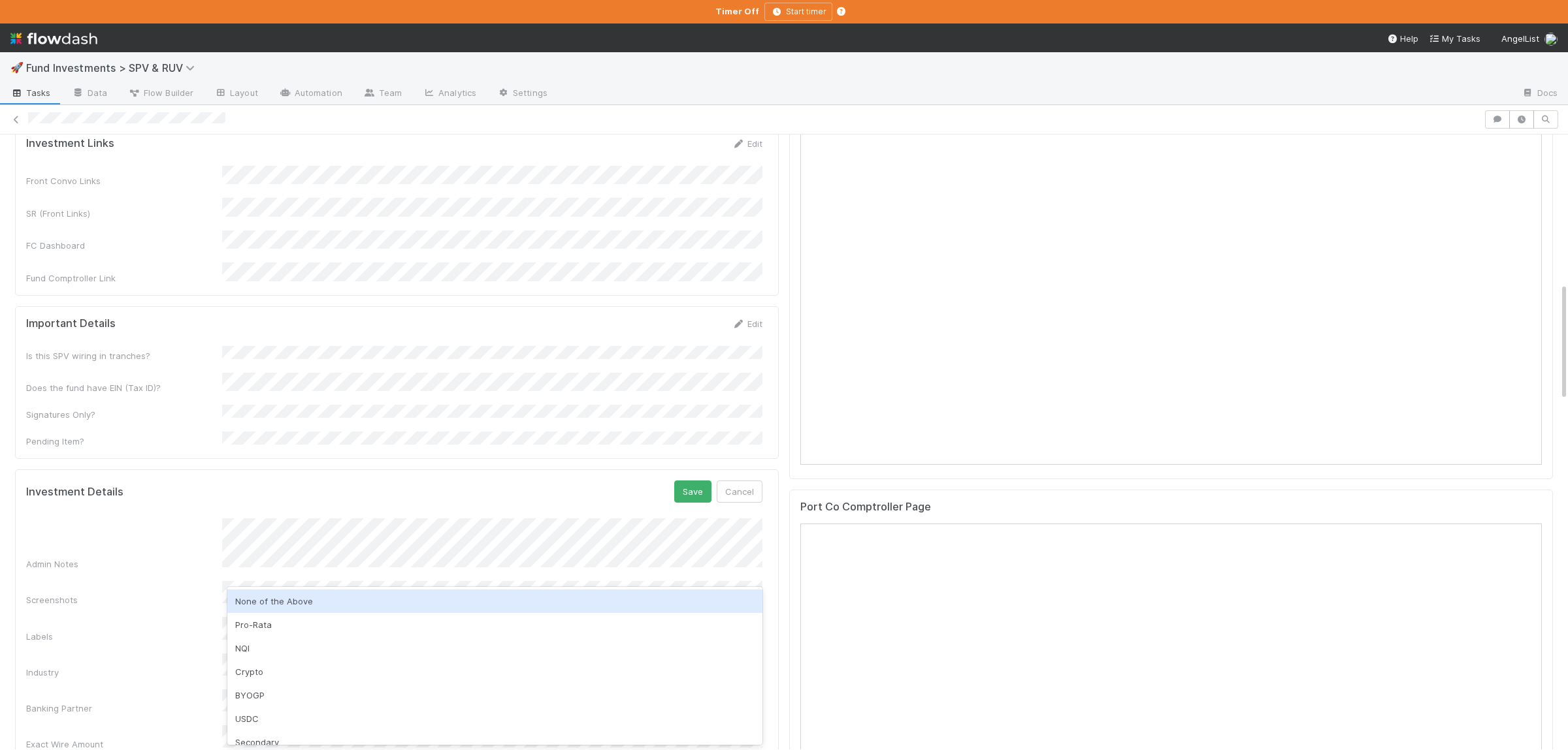
click at [326, 600] on div "None of the Above" at bounding box center [495, 601] width 535 height 23
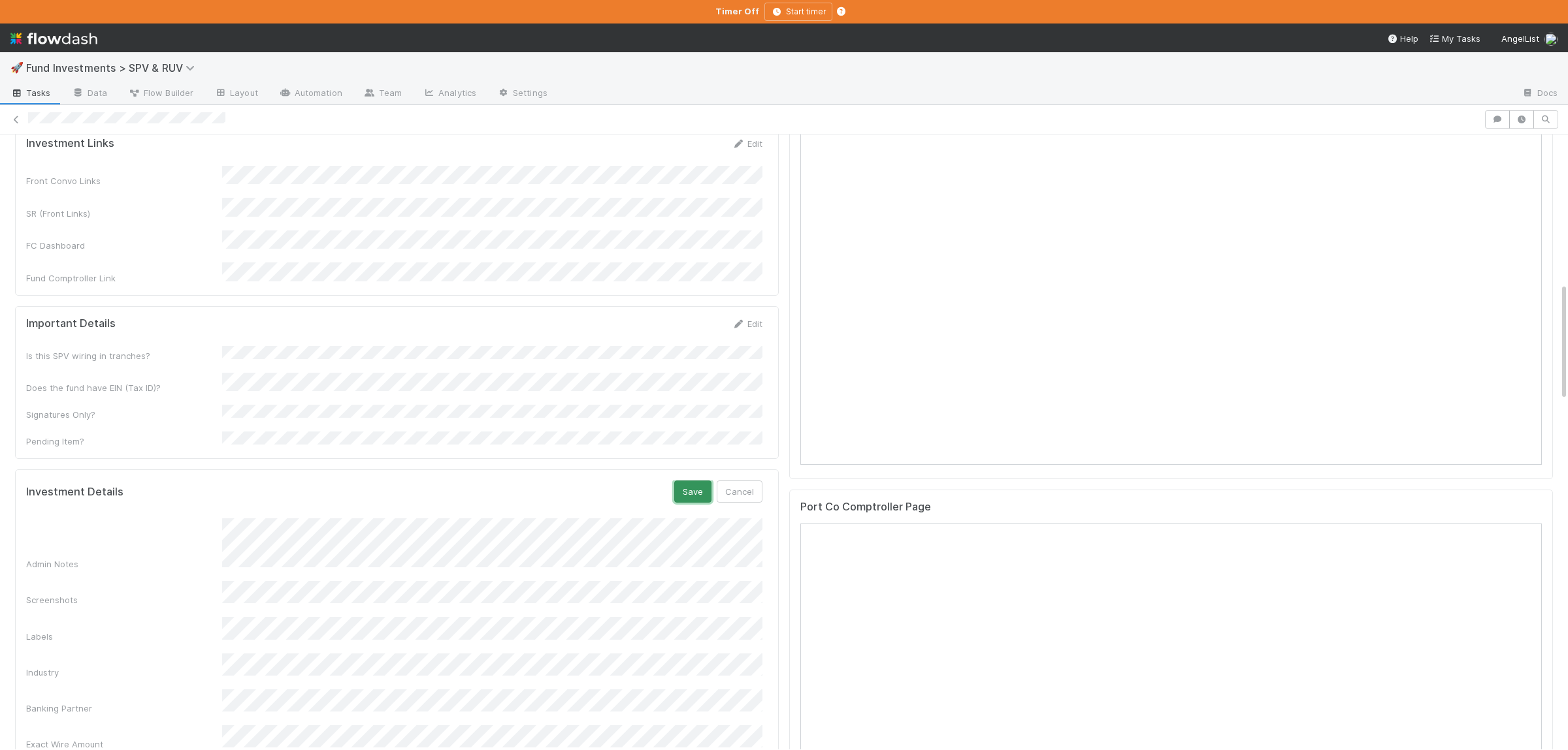
click at [688, 480] on button "Save" at bounding box center [692, 491] width 37 height 22
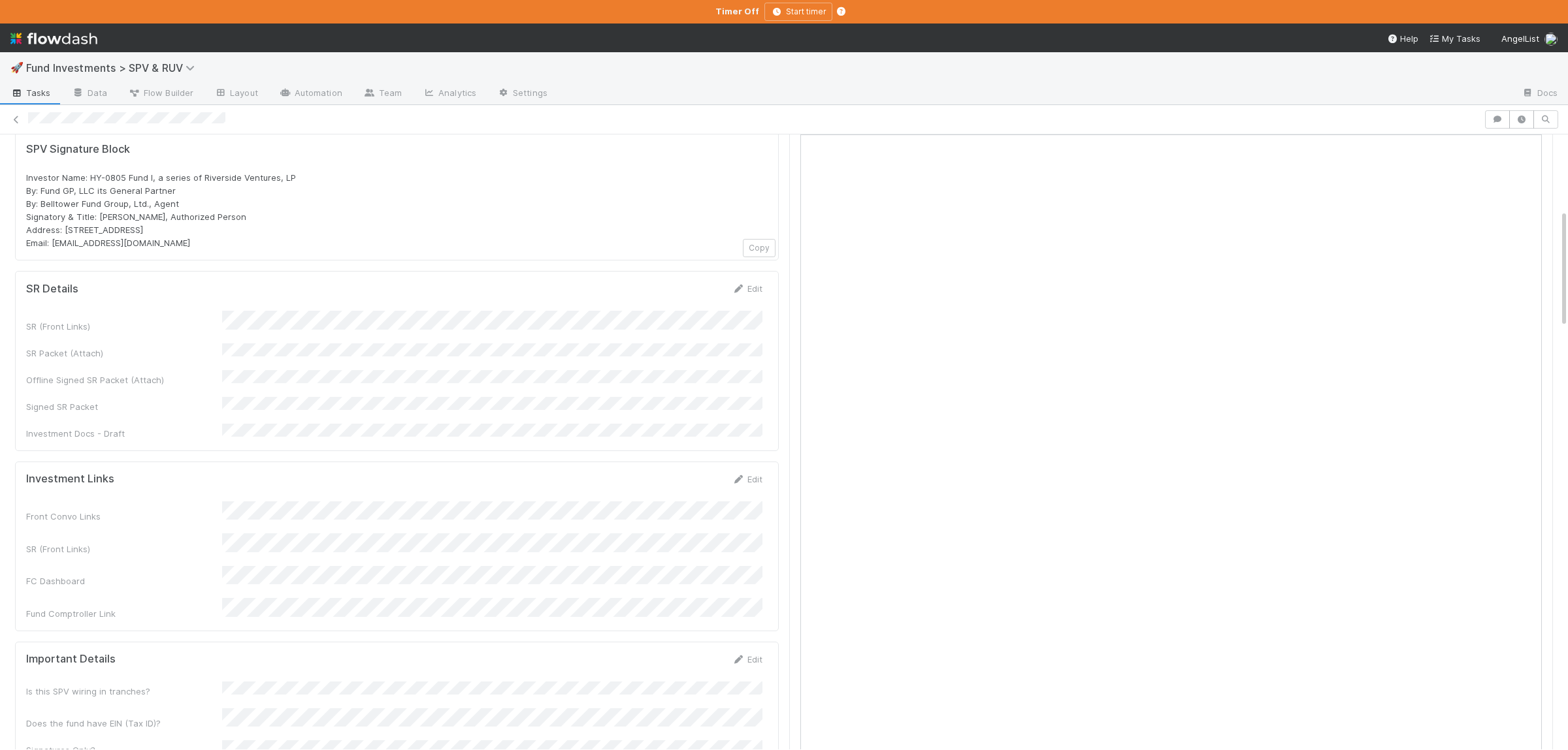
scroll to position [392, 0]
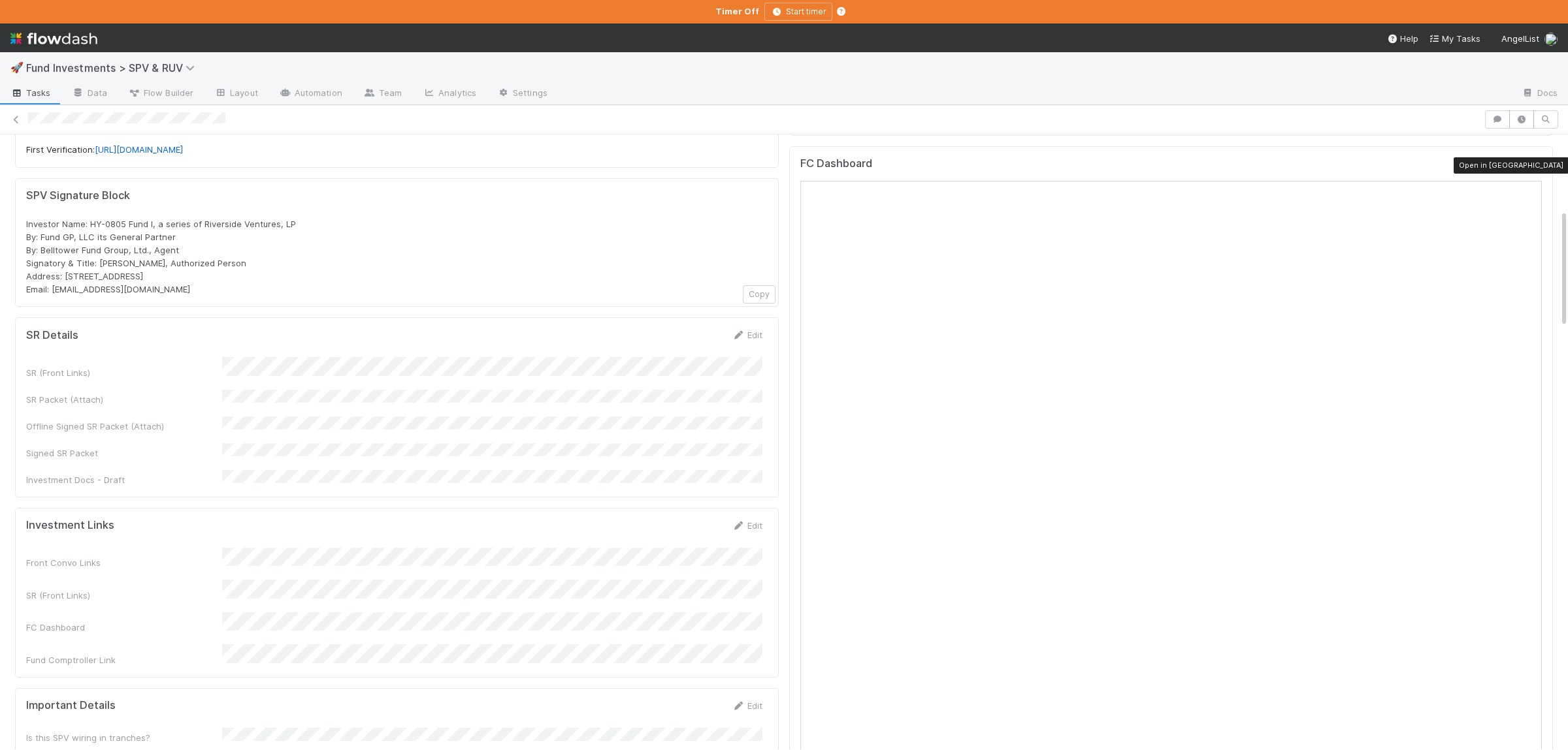
click at [1536, 166] on icon at bounding box center [1536, 167] width 13 height 8
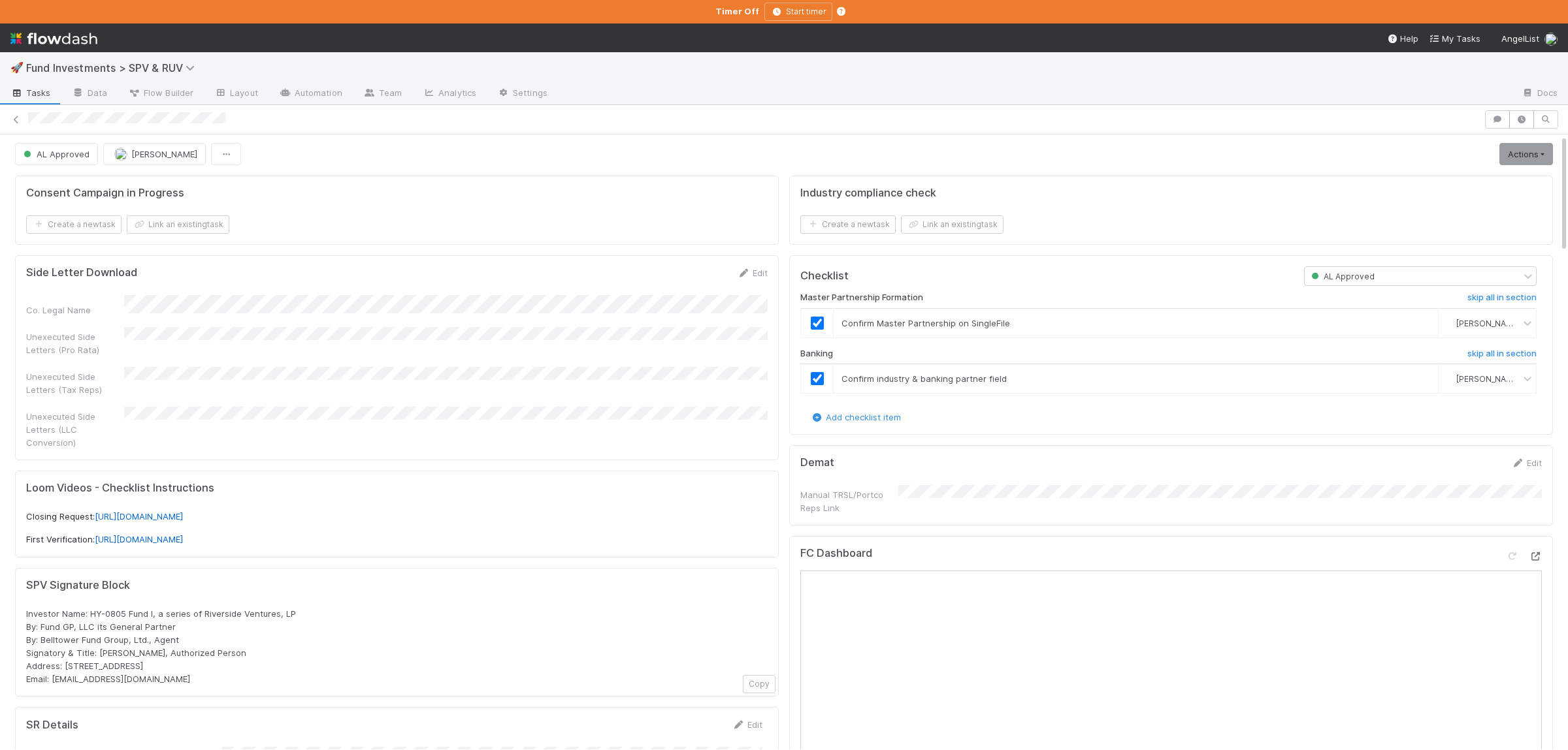
scroll to position [0, 0]
click at [1512, 166] on link "Actions" at bounding box center [1526, 156] width 54 height 22
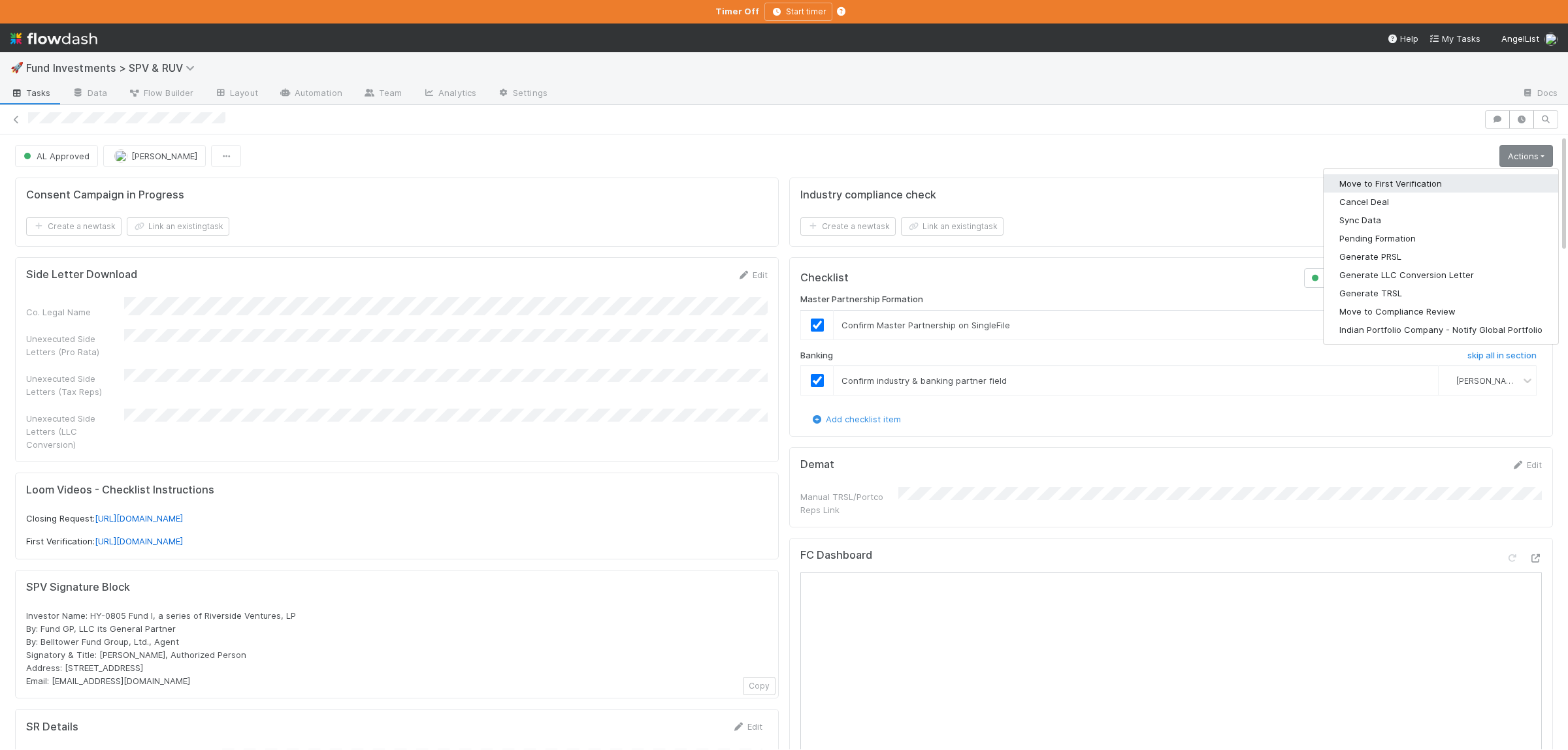
click at [1497, 177] on button "Move to First Verification" at bounding box center [1441, 183] width 235 height 18
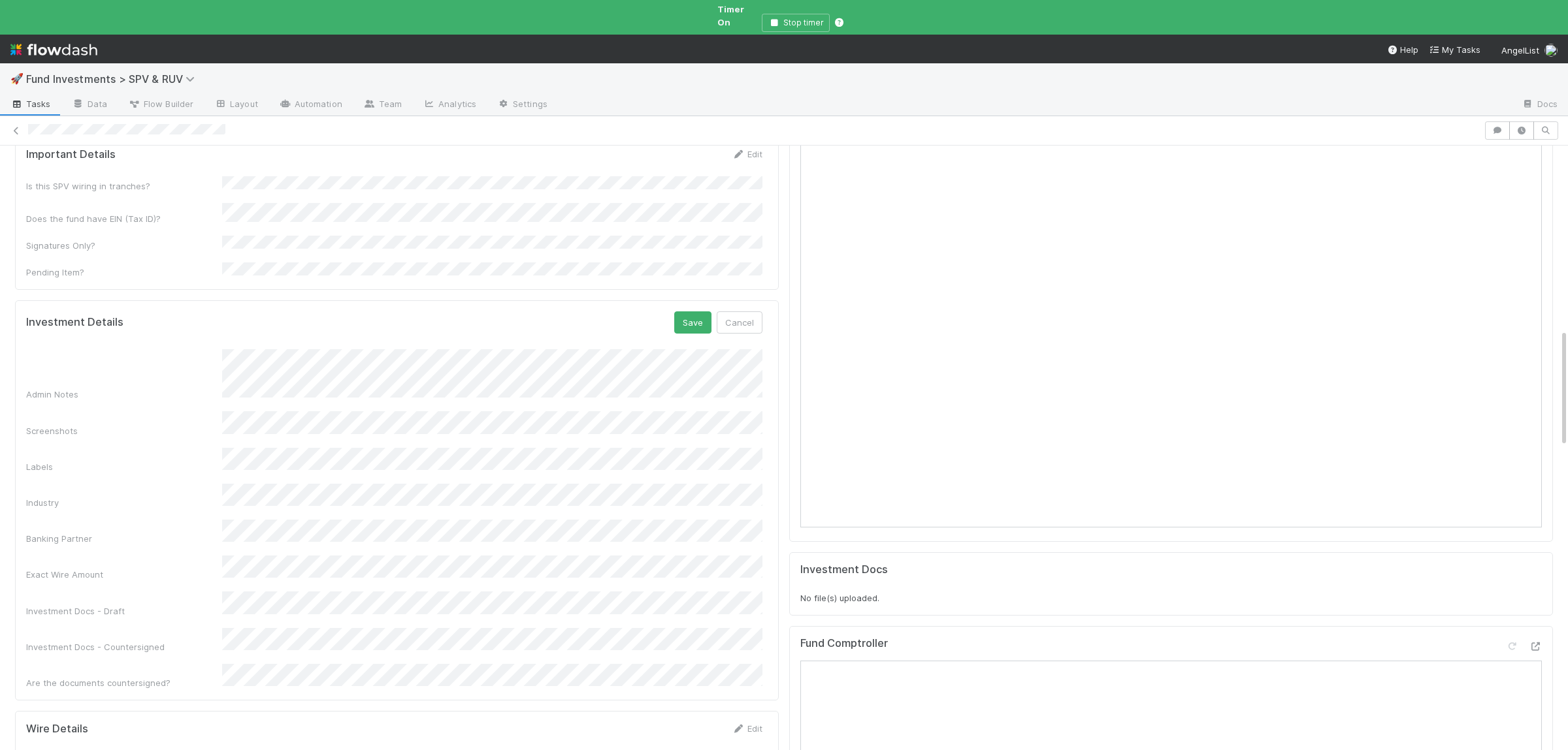
scroll to position [938, 0]
click at [706, 328] on button "Save" at bounding box center [692, 338] width 37 height 22
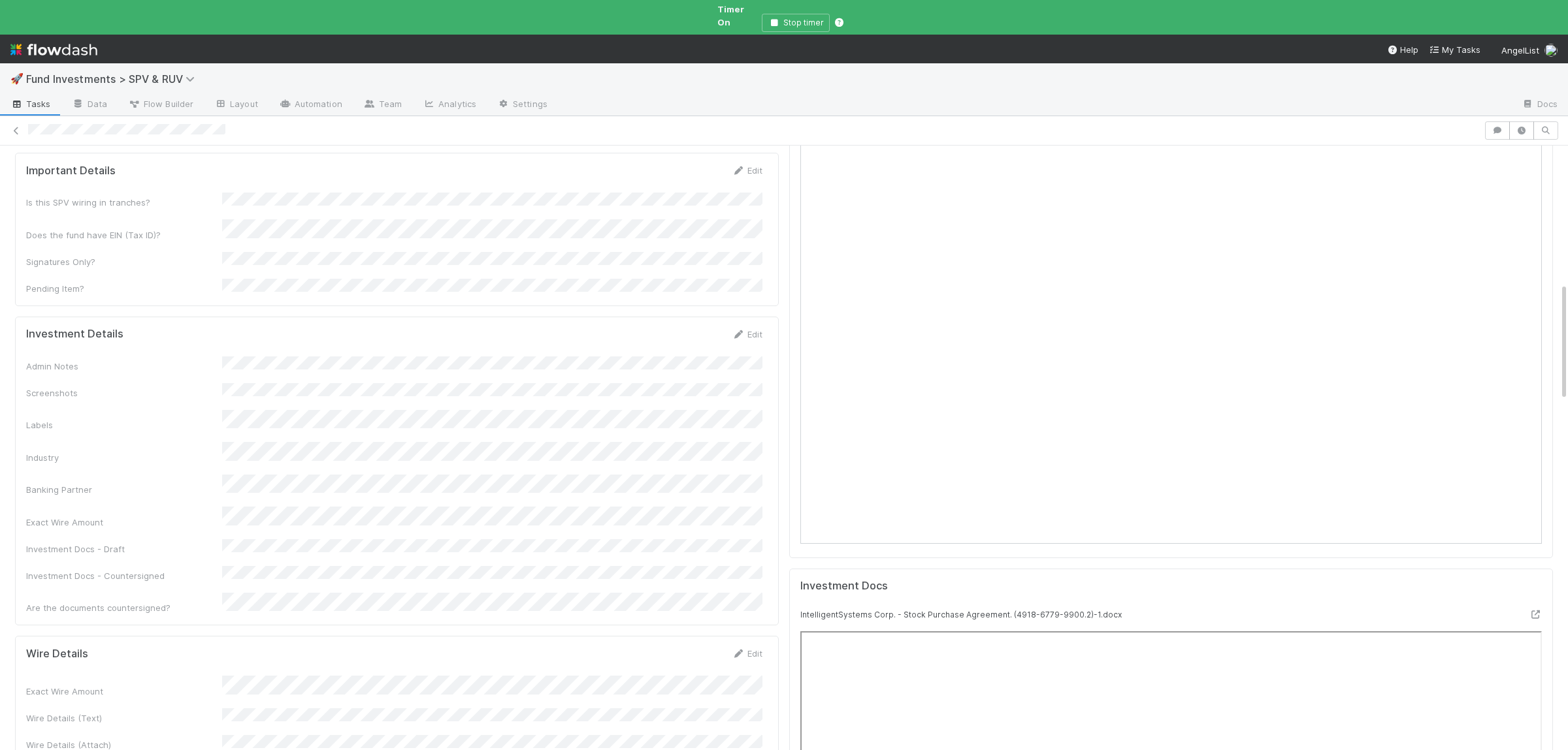
scroll to position [0, 0]
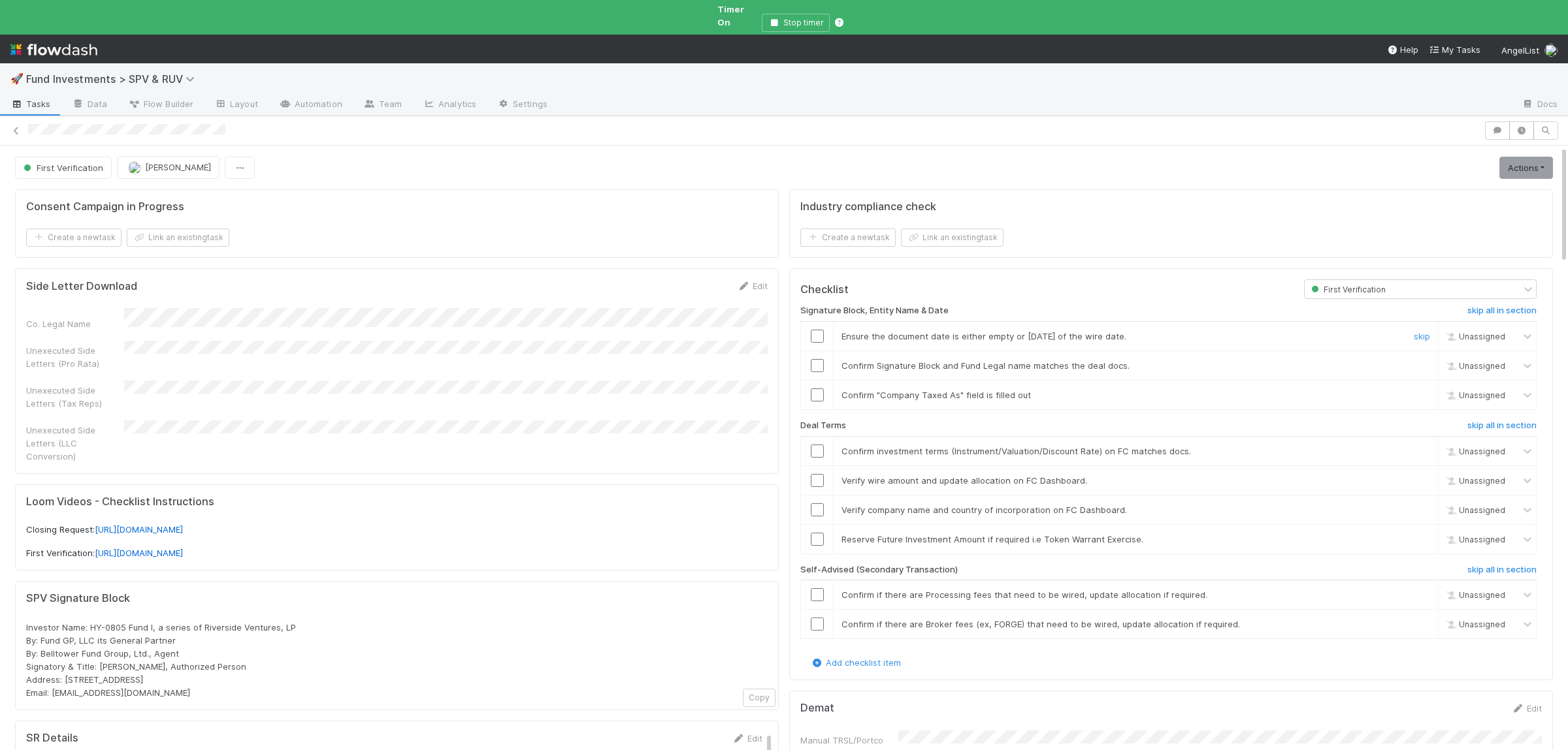
click at [818, 330] on input "checkbox" at bounding box center [818, 337] width 13 height 13
click at [813, 360] on input "checkbox" at bounding box center [818, 366] width 13 height 13
click at [820, 389] on input "checkbox" at bounding box center [818, 395] width 13 height 13
click at [1421, 534] on link "skip" at bounding box center [1422, 539] width 17 height 11
click at [1496, 565] on h6 "skip all in section" at bounding box center [1502, 570] width 69 height 11
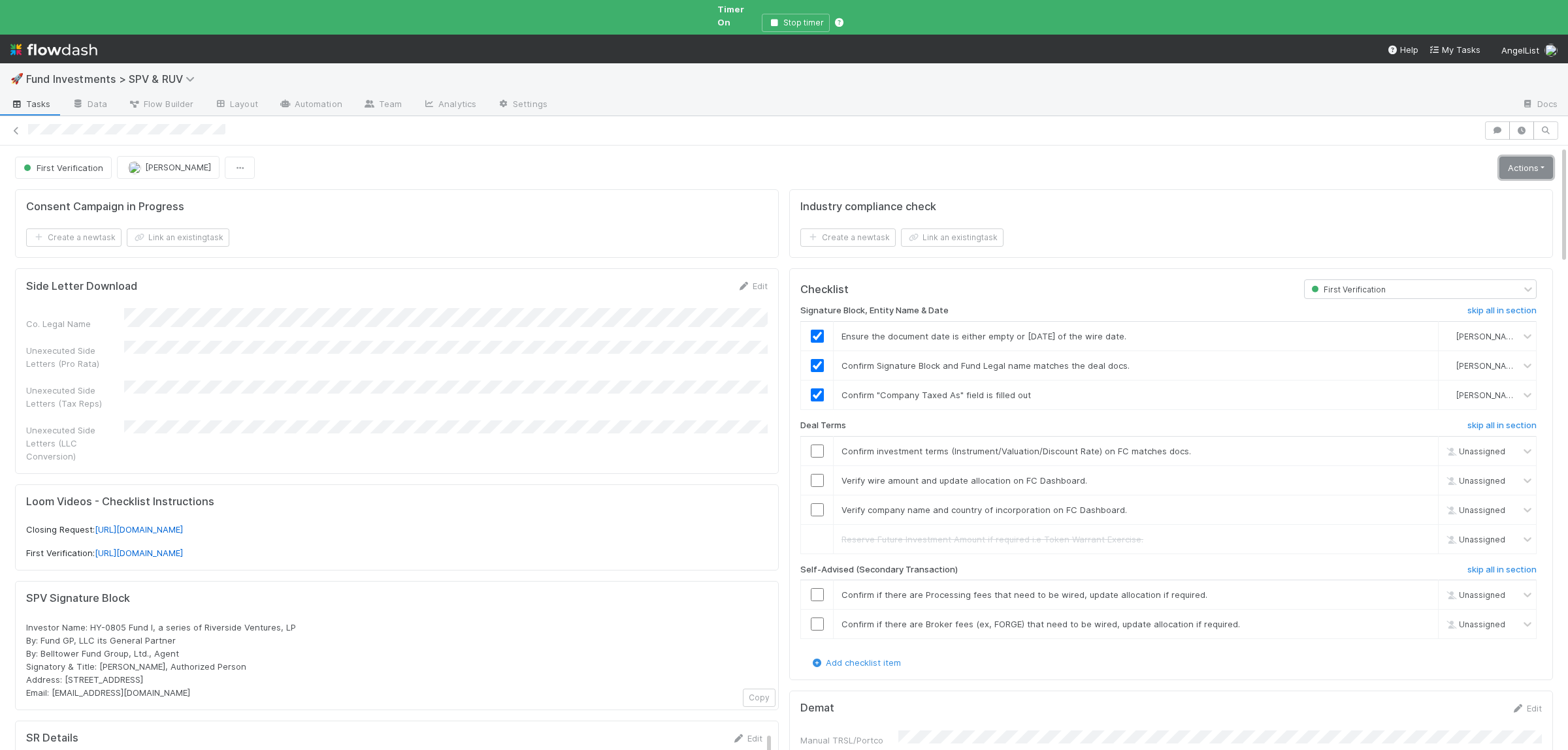
click at [1521, 159] on link "Actions" at bounding box center [1526, 168] width 54 height 22
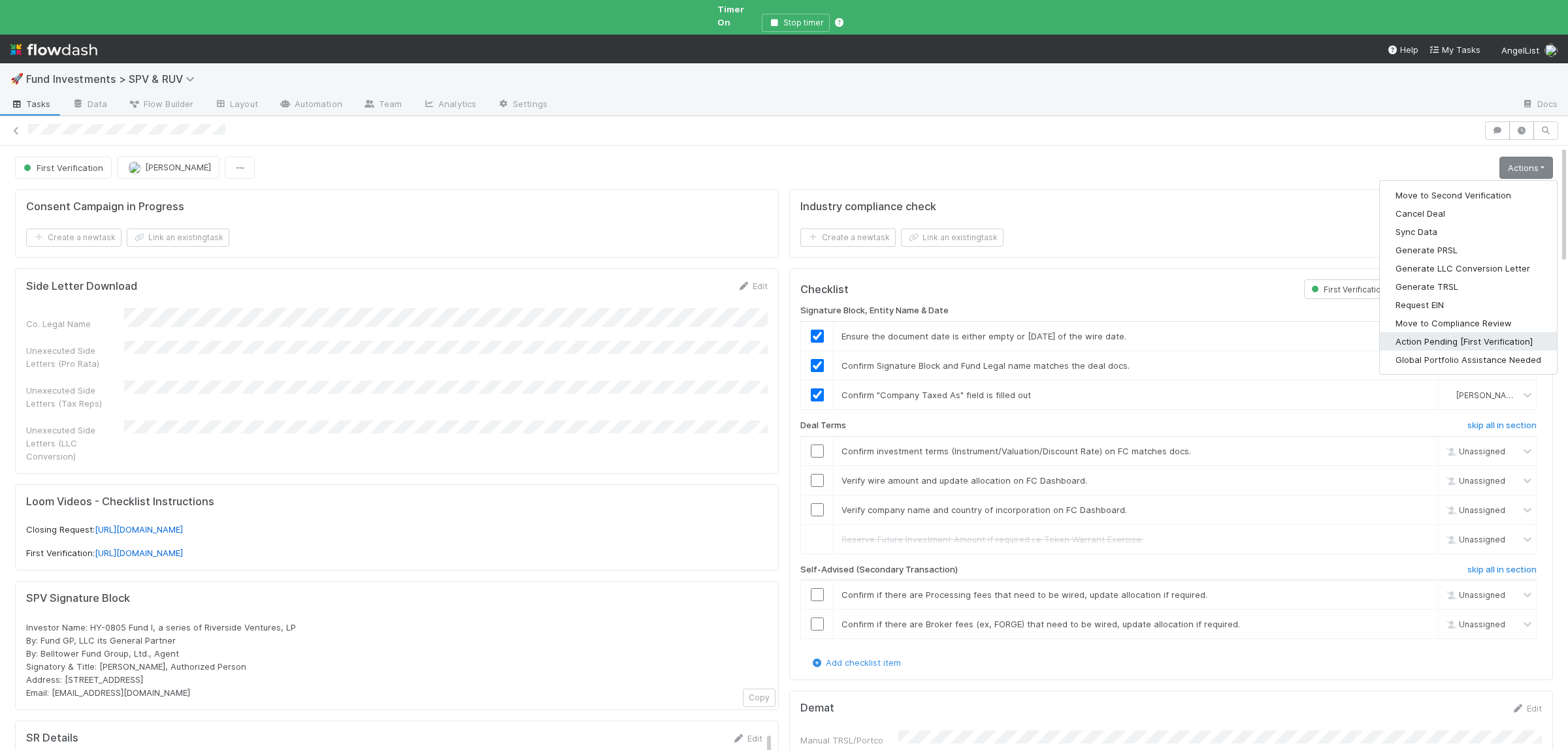
click at [1451, 333] on button "Action Pending [First Verification]" at bounding box center [1468, 342] width 177 height 18
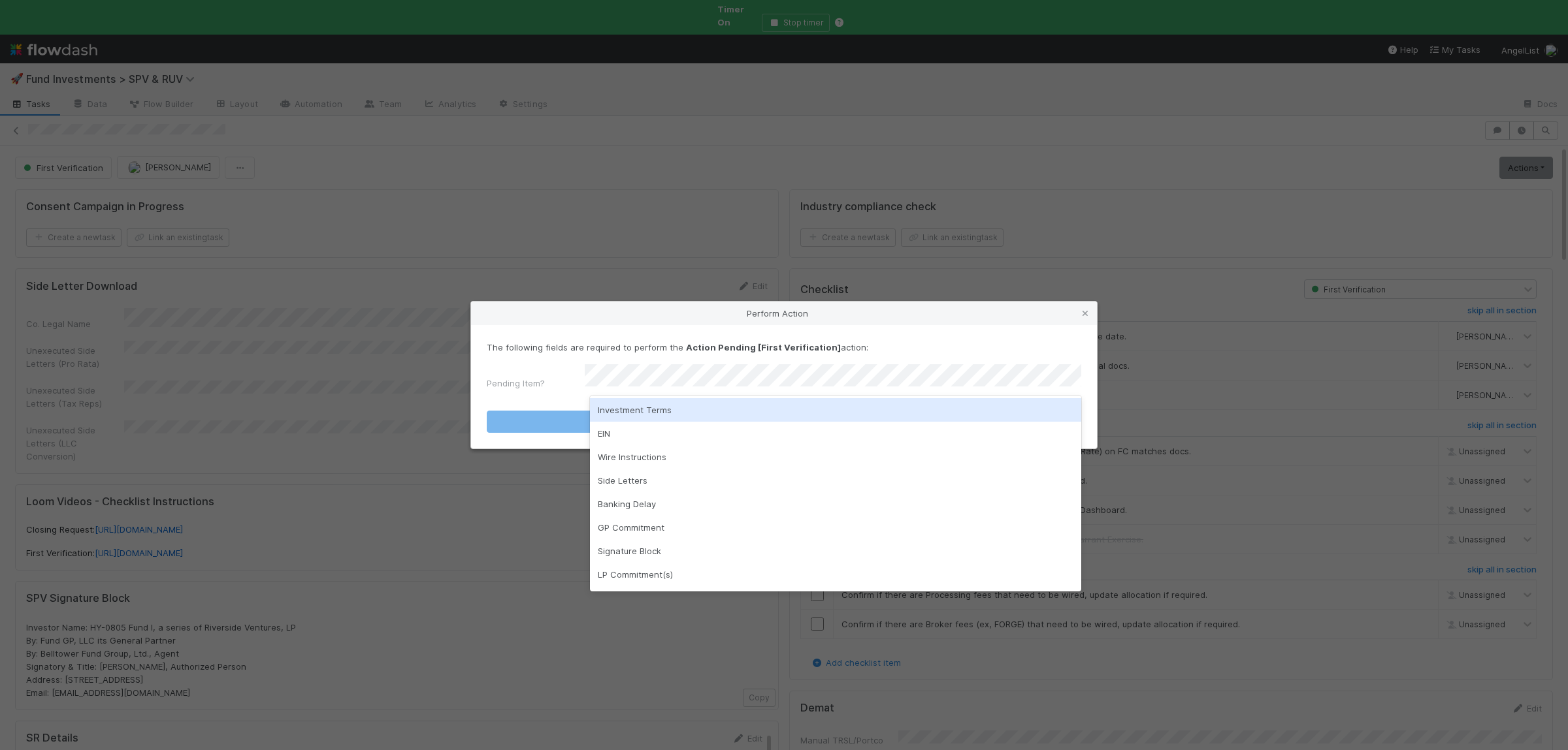
click at [614, 413] on div "Investment Terms" at bounding box center [836, 410] width 491 height 23
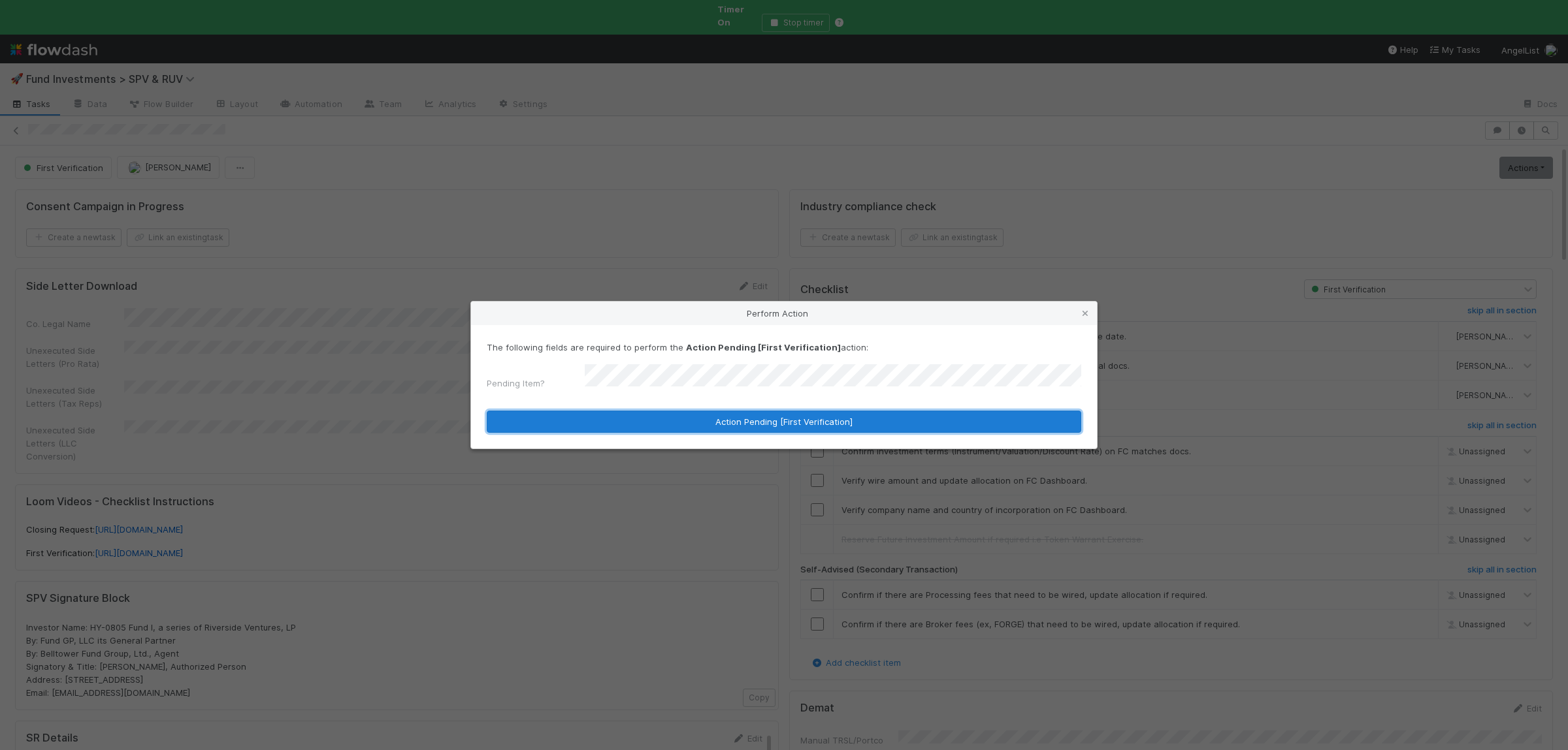
click at [613, 423] on button "Action Pending [First Verification]" at bounding box center [784, 421] width 594 height 22
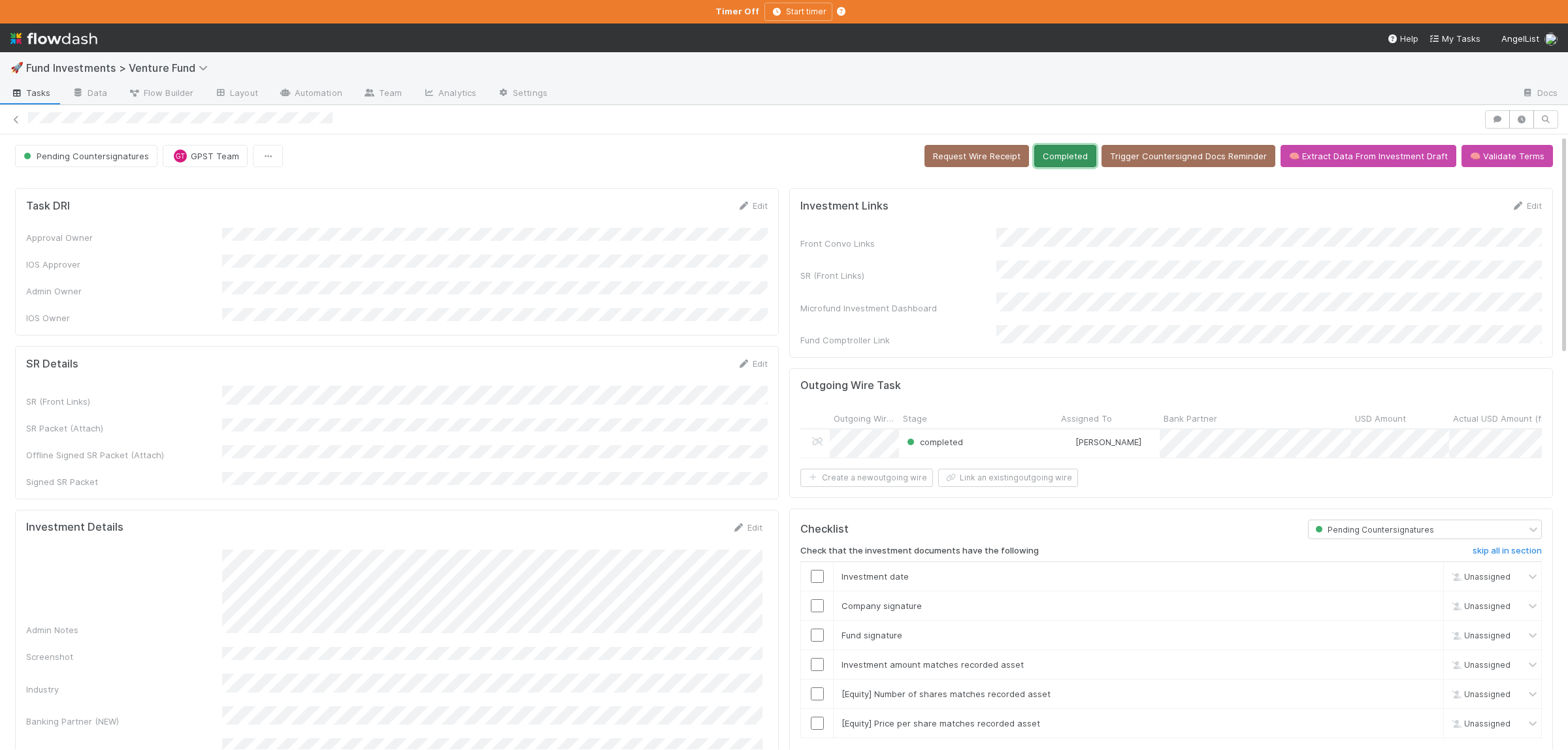
click at [1073, 160] on button "Completed" at bounding box center [1065, 156] width 62 height 22
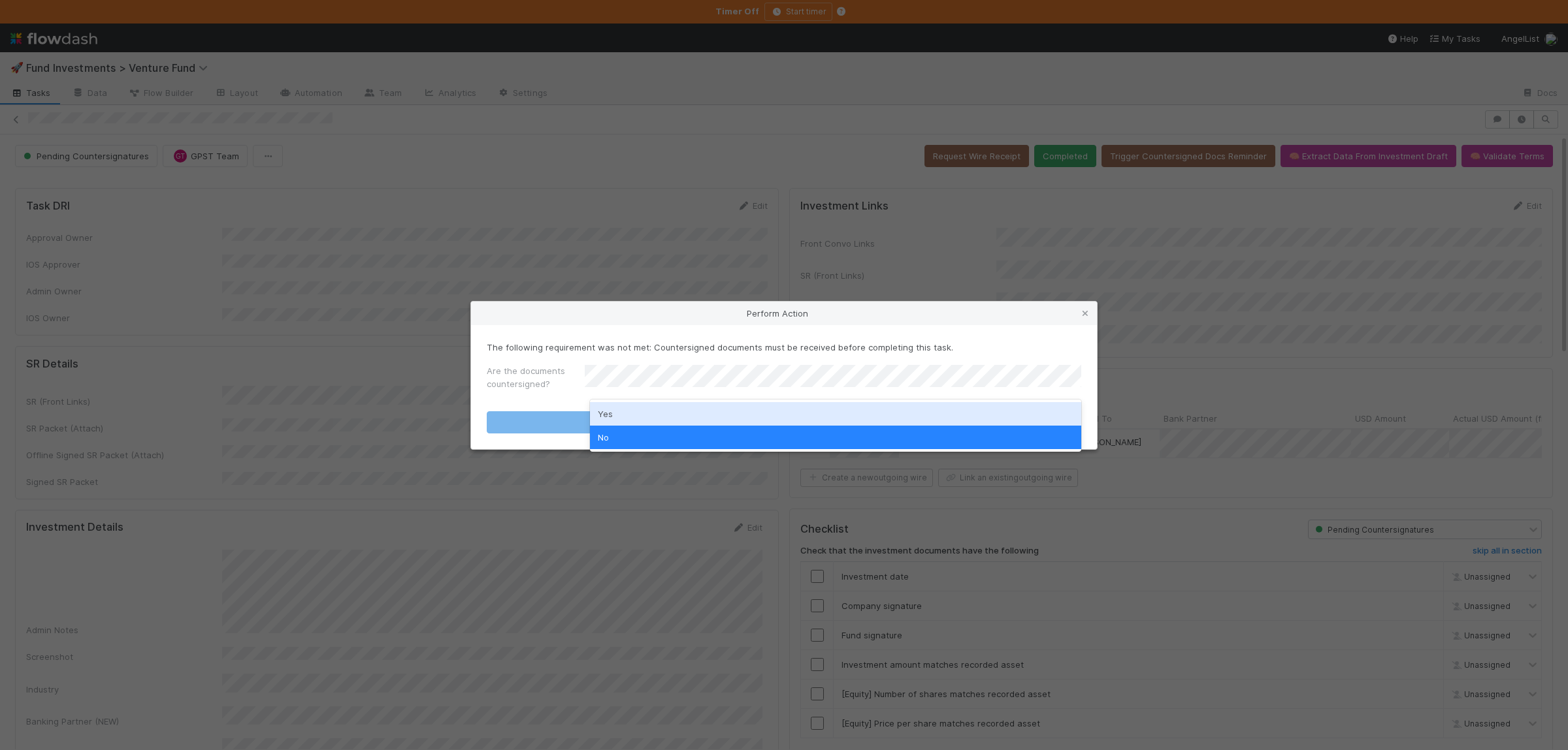
click at [637, 416] on div "Yes" at bounding box center [836, 414] width 491 height 23
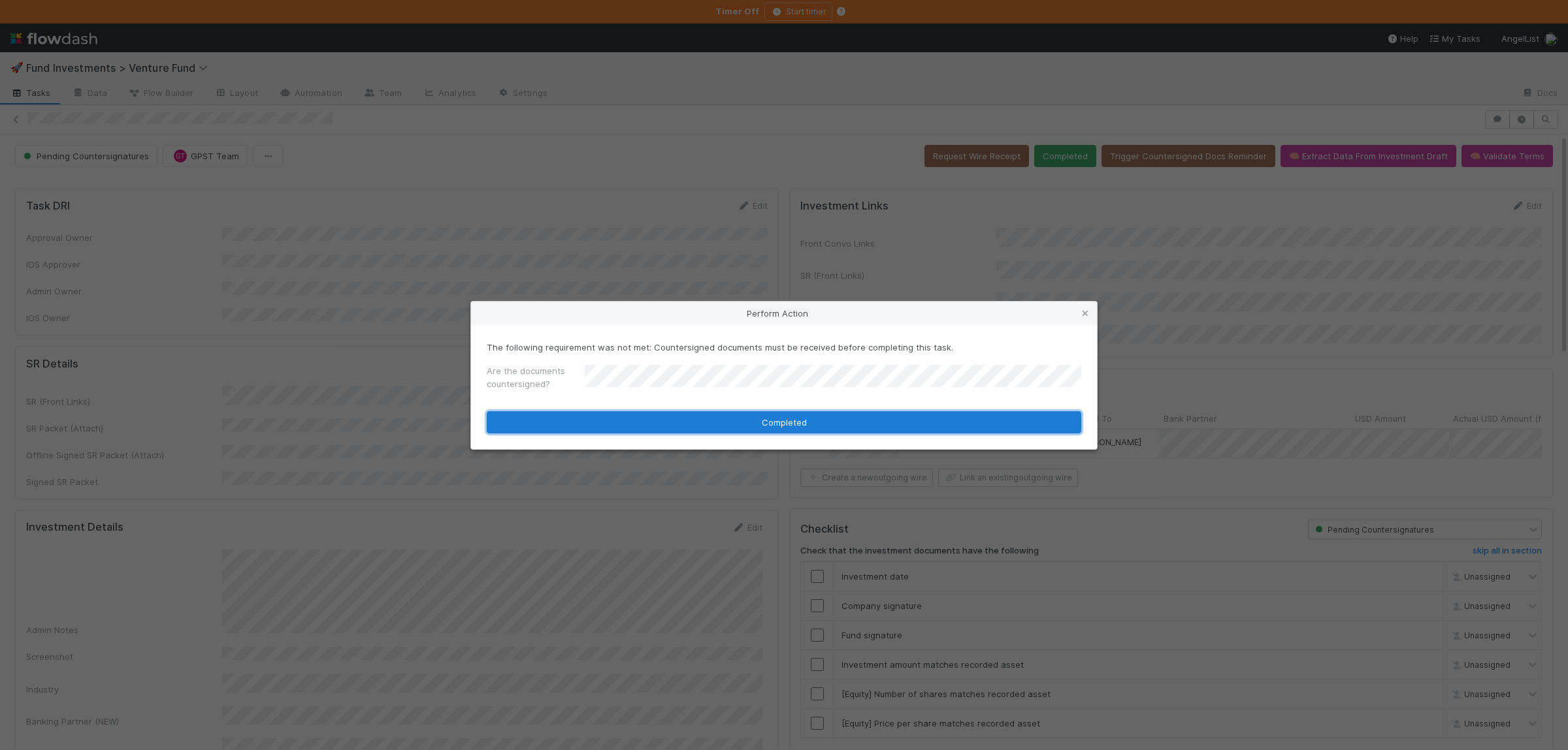
drag, startPoint x: 637, startPoint y: 425, endPoint x: 652, endPoint y: 428, distance: 15.3
click at [637, 426] on button "Completed" at bounding box center [784, 422] width 594 height 22
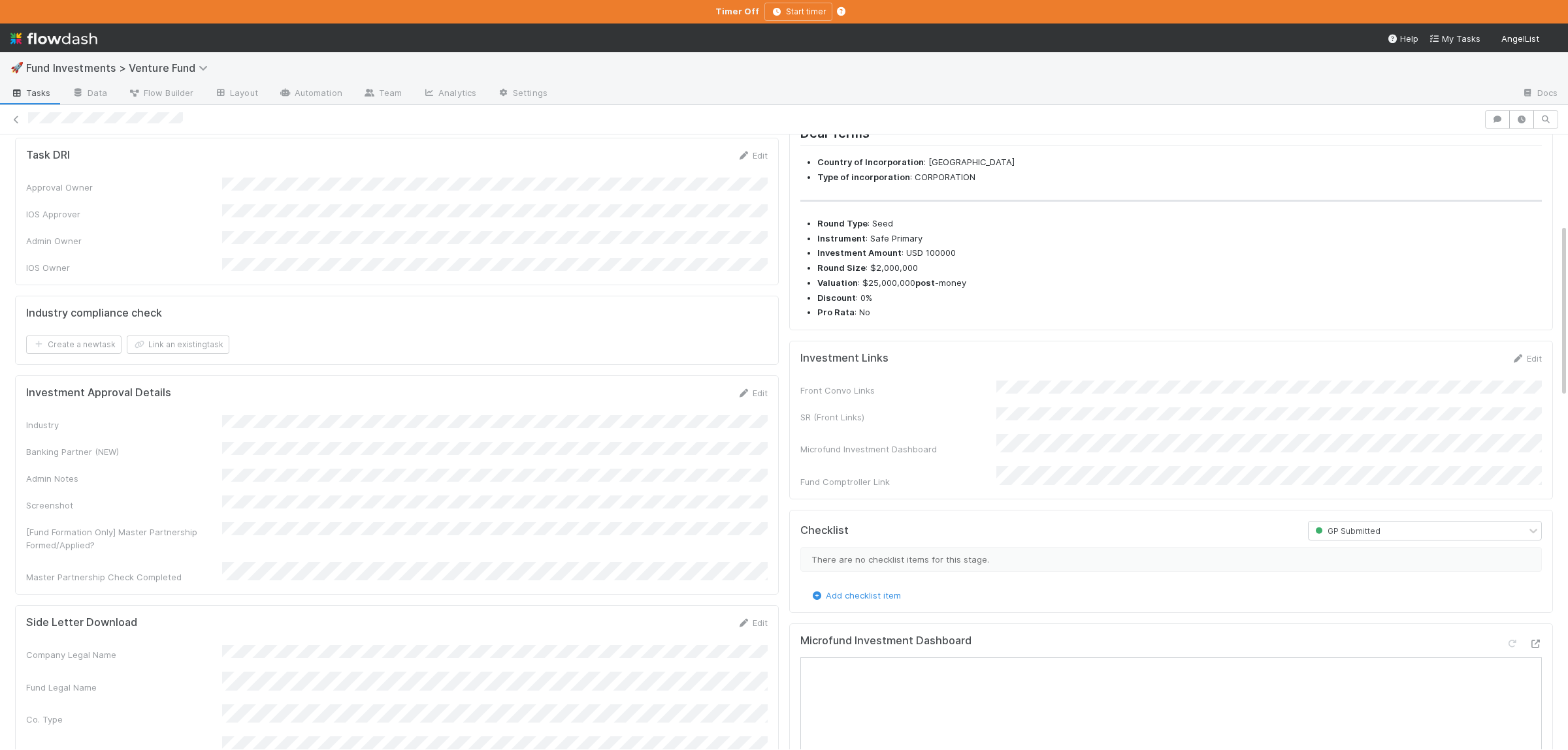
scroll to position [63, 0]
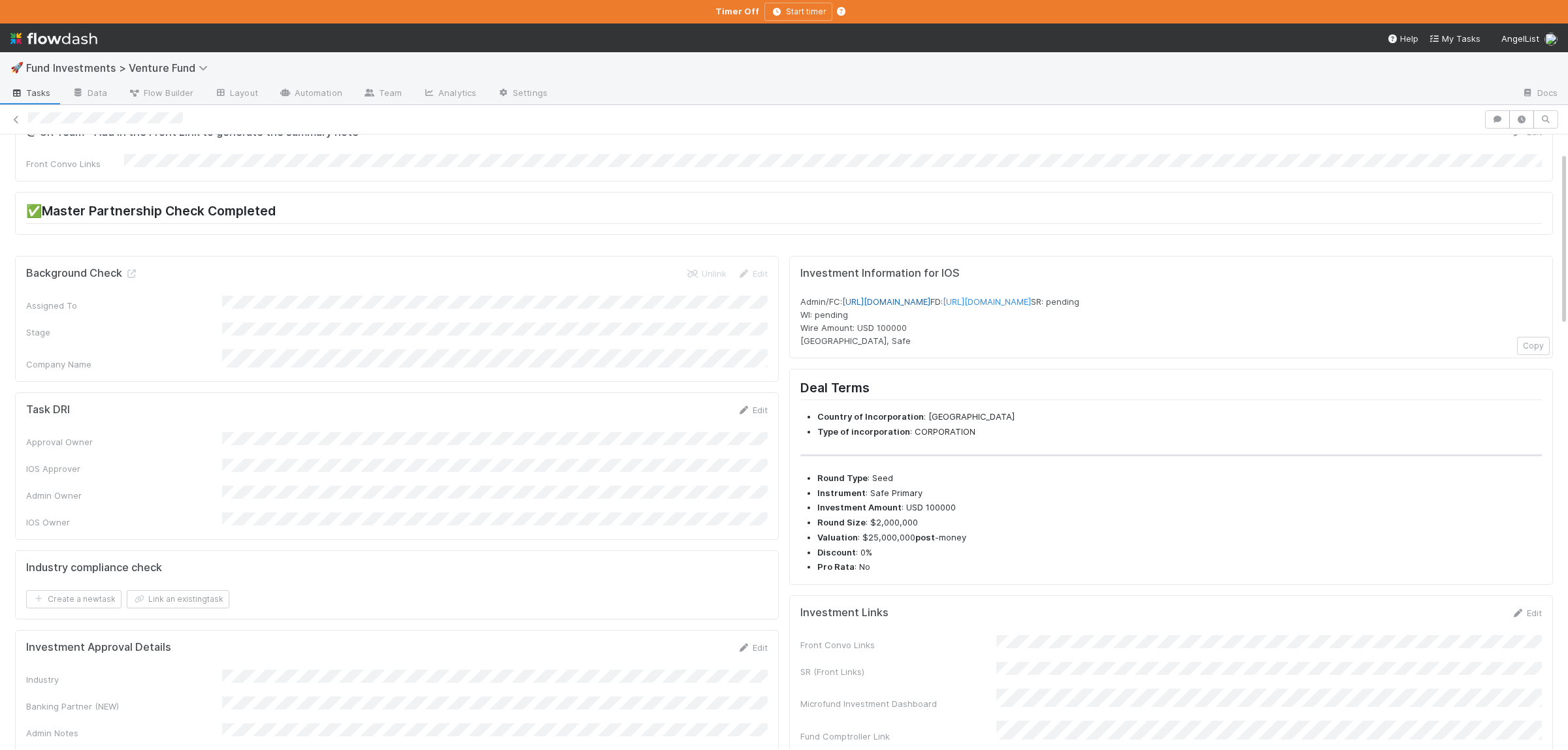
click at [931, 296] on link "[URL][DOMAIN_NAME]" at bounding box center [887, 301] width 88 height 11
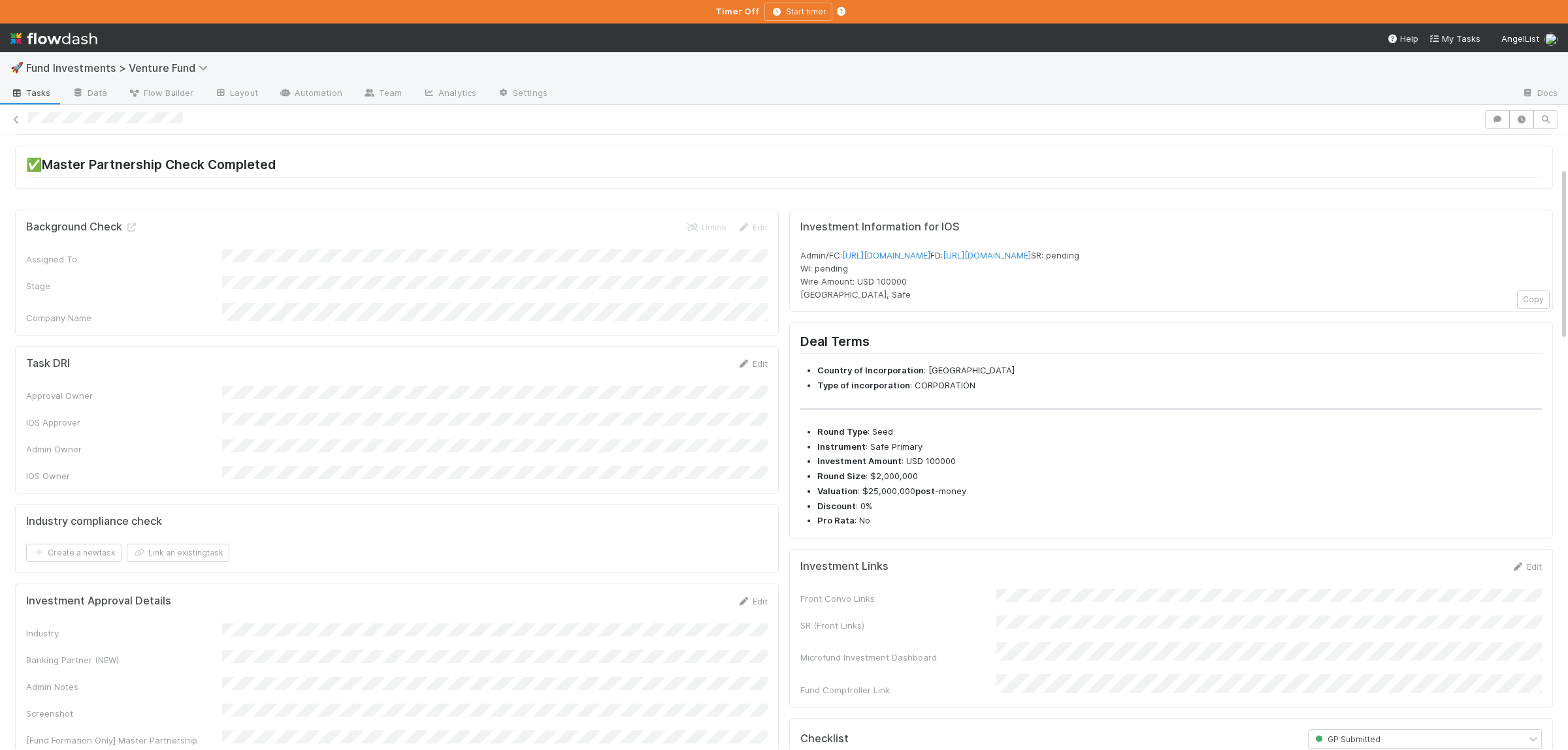
scroll to position [127, 0]
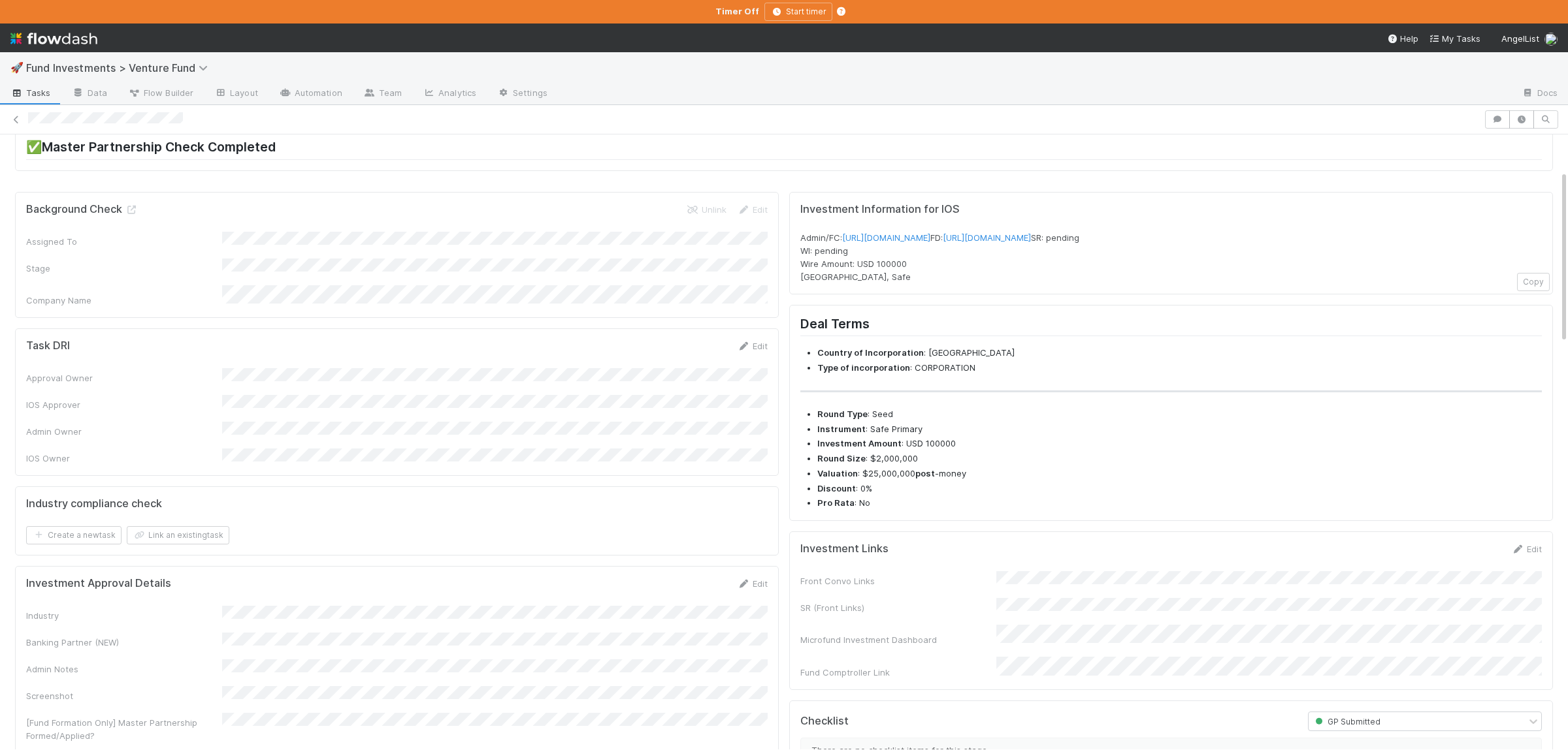
click at [1072, 615] on div "Front Convo Links SR (Front Links) Microfund Investment Dashboard Fund Comptrol…" at bounding box center [1170, 626] width 741 height 108
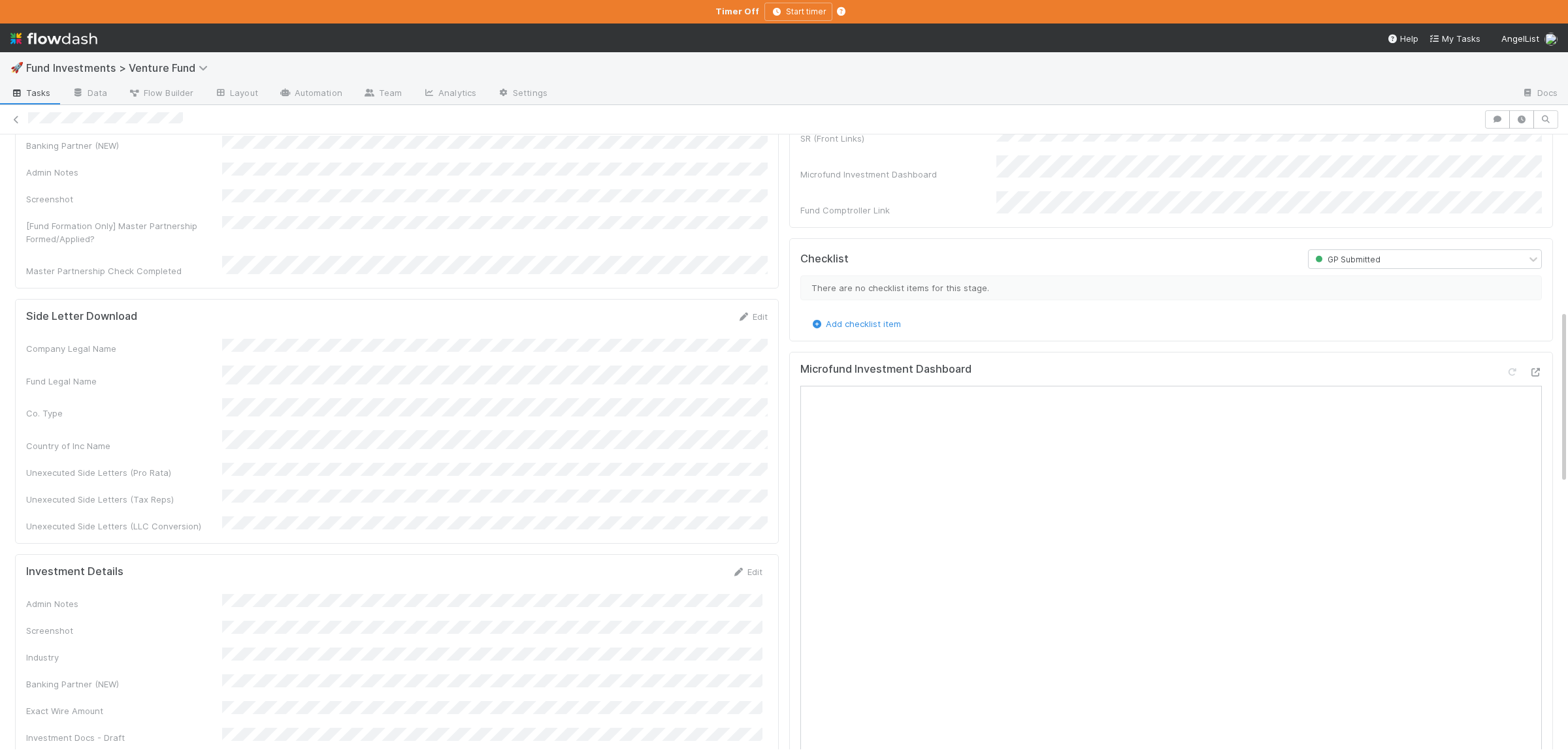
scroll to position [295, 0]
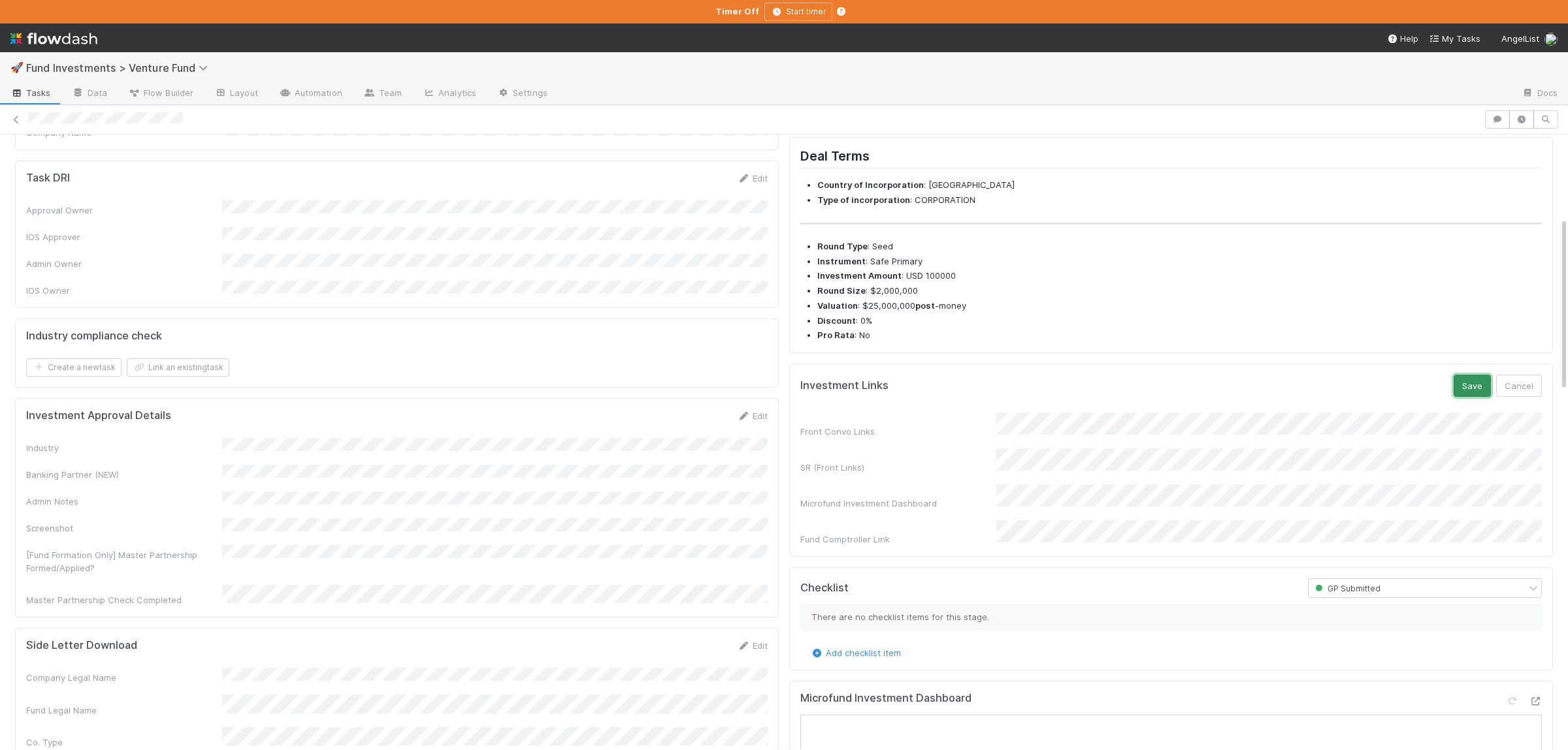
click at [1477, 397] on button "Save" at bounding box center [1472, 386] width 37 height 22
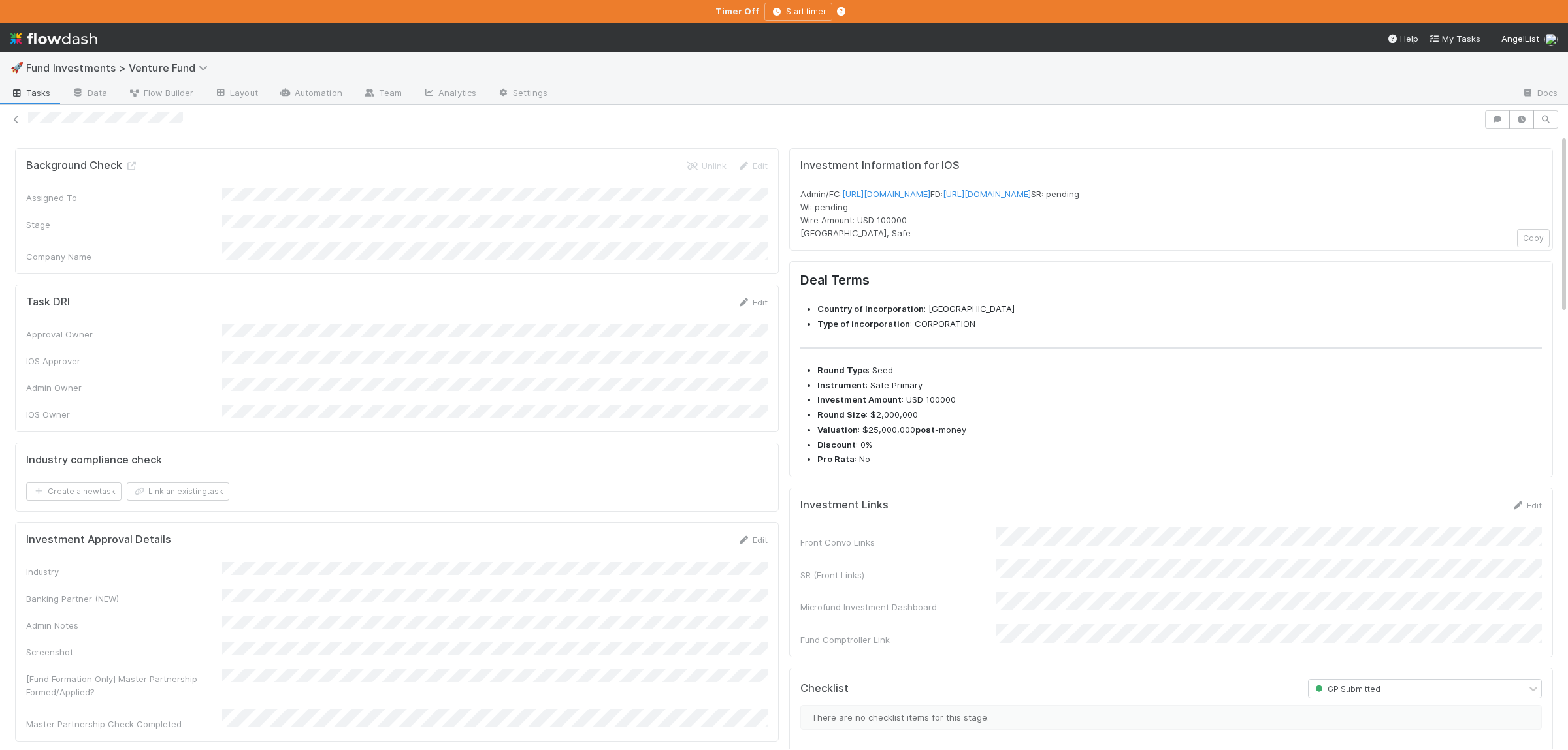
scroll to position [0, 0]
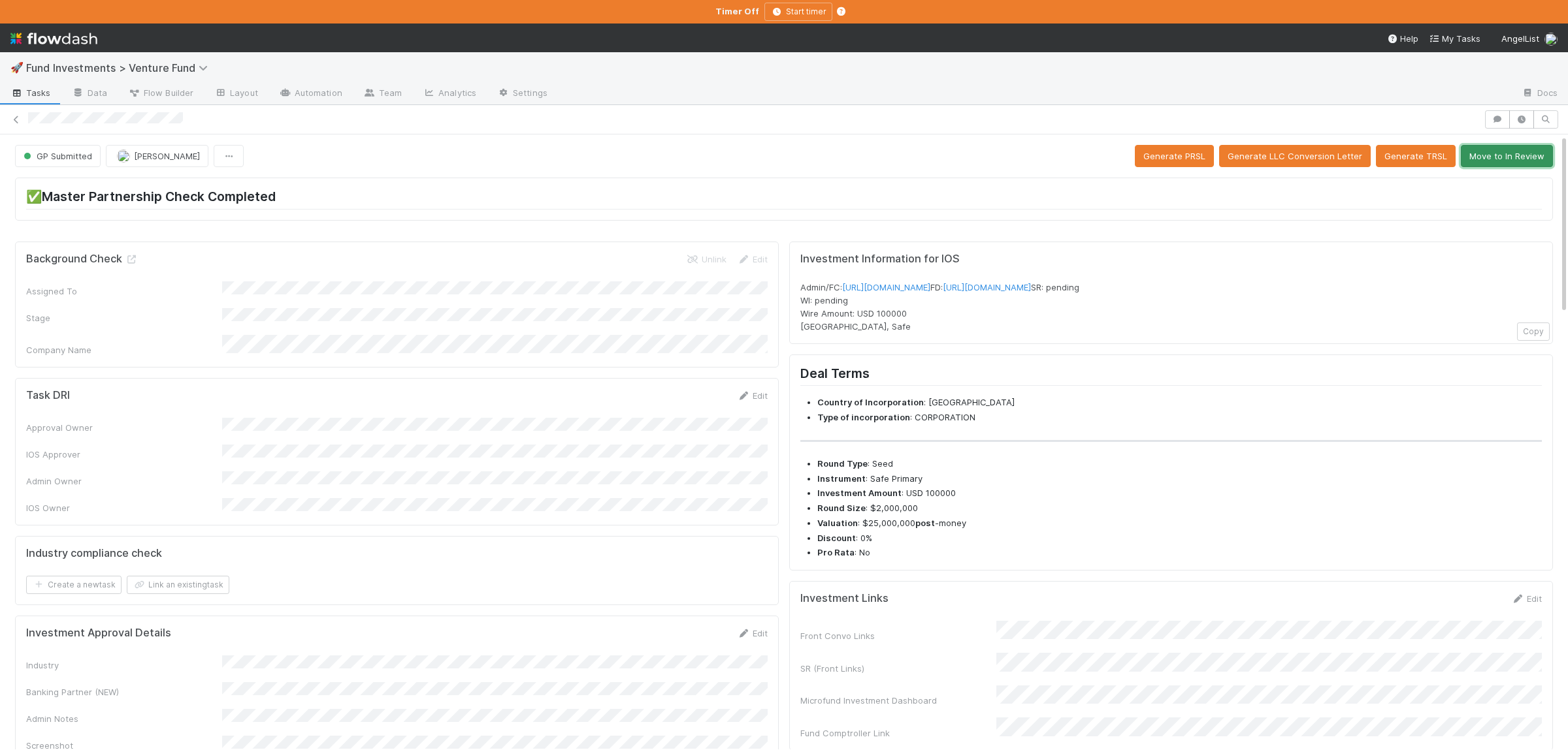
click at [1515, 158] on button "Move to In Review" at bounding box center [1507, 156] width 92 height 22
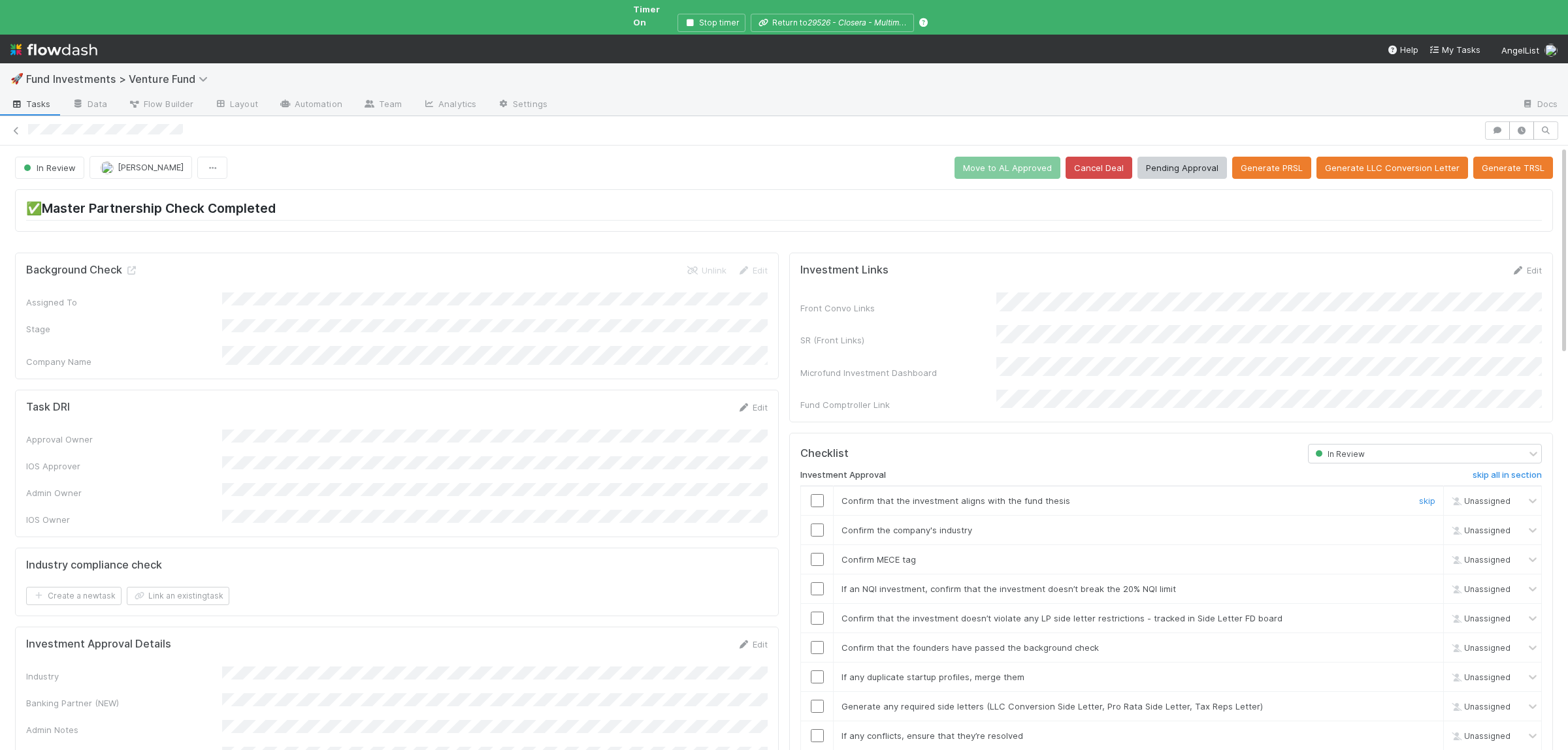
click at [816, 494] on input "checkbox" at bounding box center [818, 501] width 13 height 13
click at [820, 524] on input "checkbox" at bounding box center [818, 530] width 13 height 13
click at [820, 553] on input "checkbox" at bounding box center [818, 560] width 13 height 13
click at [818, 582] on input "checkbox" at bounding box center [818, 589] width 13 height 13
click at [814, 604] on td at bounding box center [817, 617] width 32 height 29
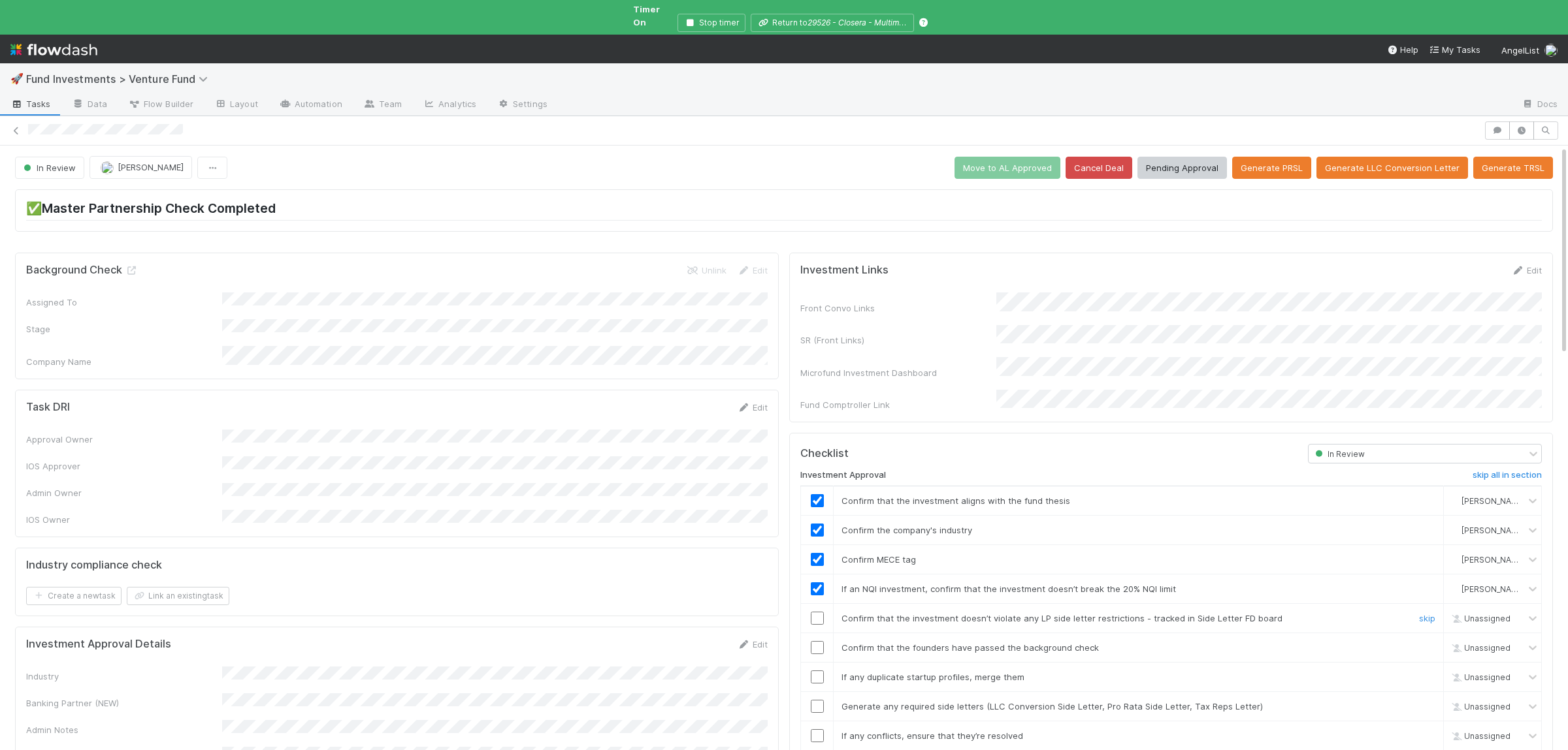
click at [814, 612] on input "checkbox" at bounding box center [818, 619] width 13 height 13
click at [812, 634] on td at bounding box center [817, 647] width 32 height 29
click at [812, 641] on input "checkbox" at bounding box center [818, 648] width 13 height 13
click at [814, 670] on input "checkbox" at bounding box center [818, 677] width 13 height 13
click at [815, 700] on input "checkbox" at bounding box center [818, 707] width 13 height 13
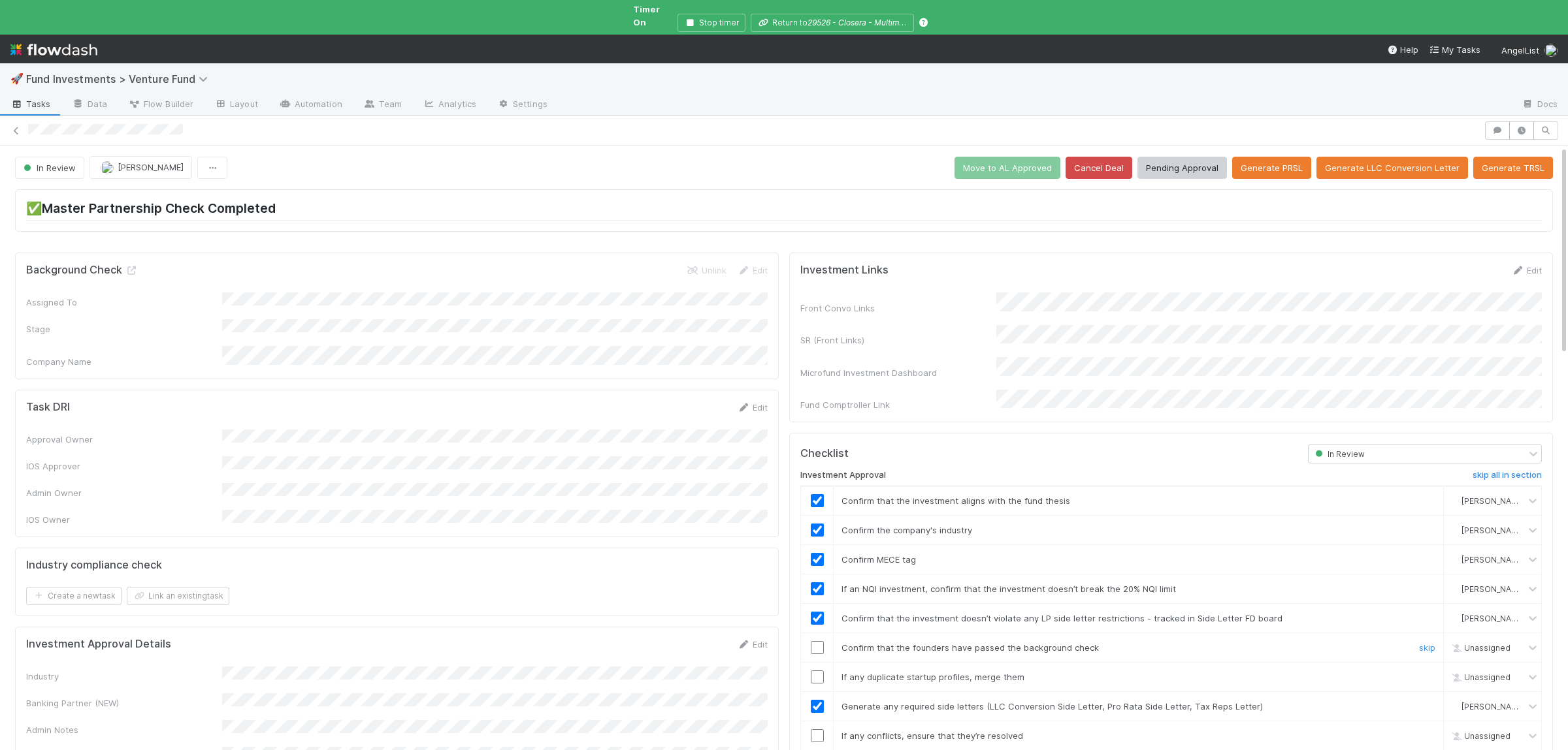
click at [814, 641] on input "checkbox" at bounding box center [818, 648] width 13 height 13
click at [822, 670] on input "checkbox" at bounding box center [818, 677] width 13 height 13
click at [816, 670] on input "checkbox" at bounding box center [818, 677] width 13 height 13
click at [818, 670] on input "checkbox" at bounding box center [818, 677] width 13 height 13
click at [811, 729] on div at bounding box center [817, 736] width 32 height 13
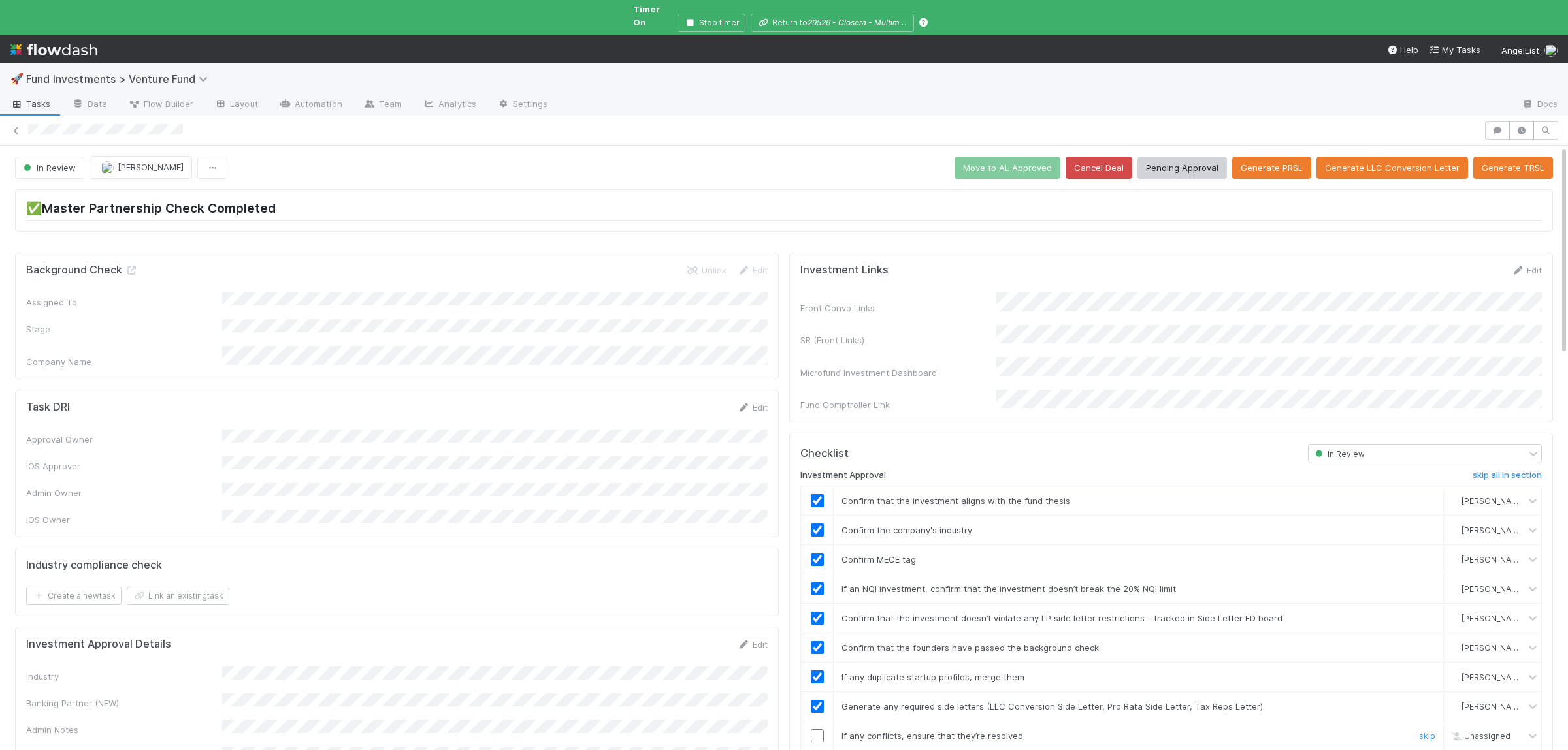
click at [816, 729] on input "checkbox" at bounding box center [818, 736] width 13 height 13
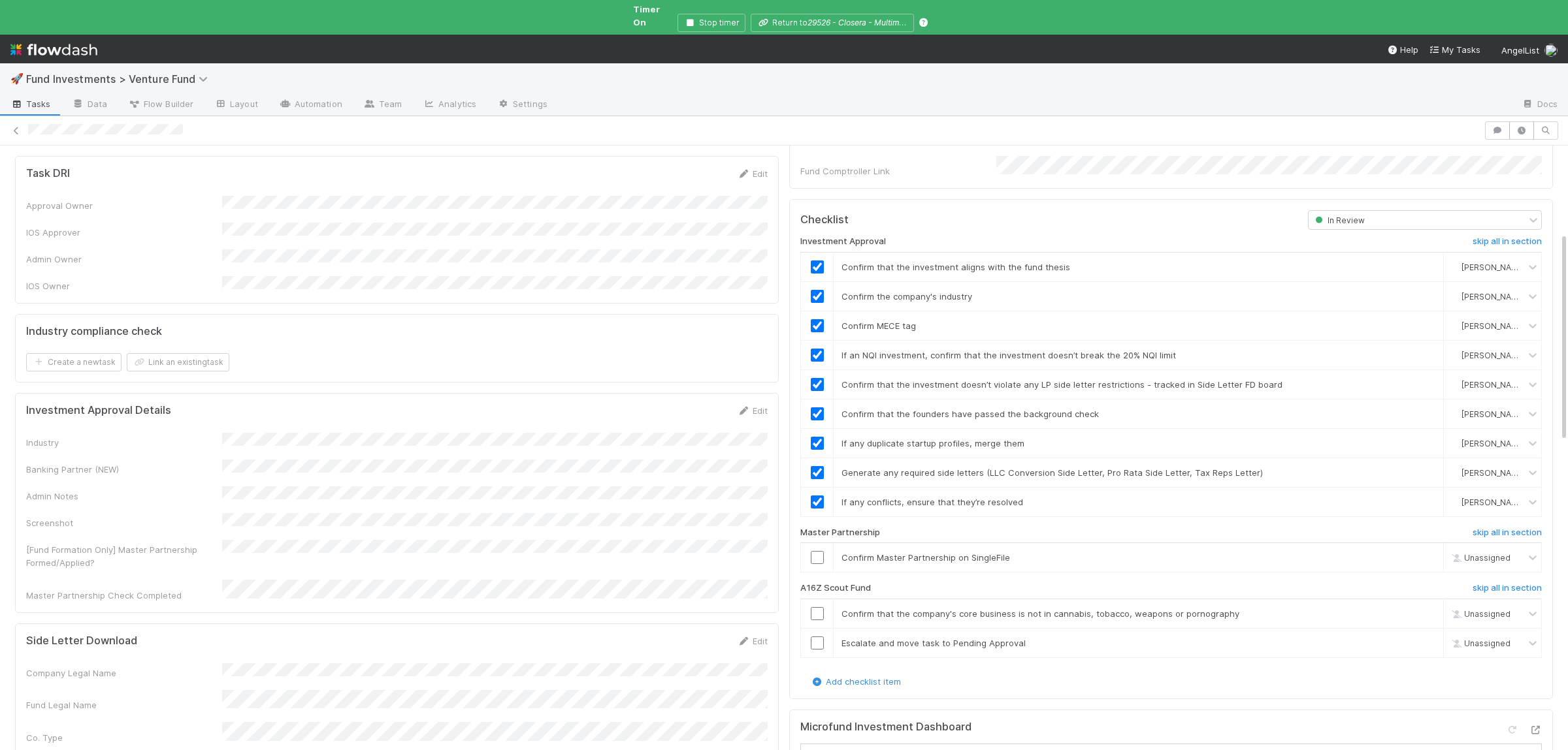
scroll to position [255, 0]
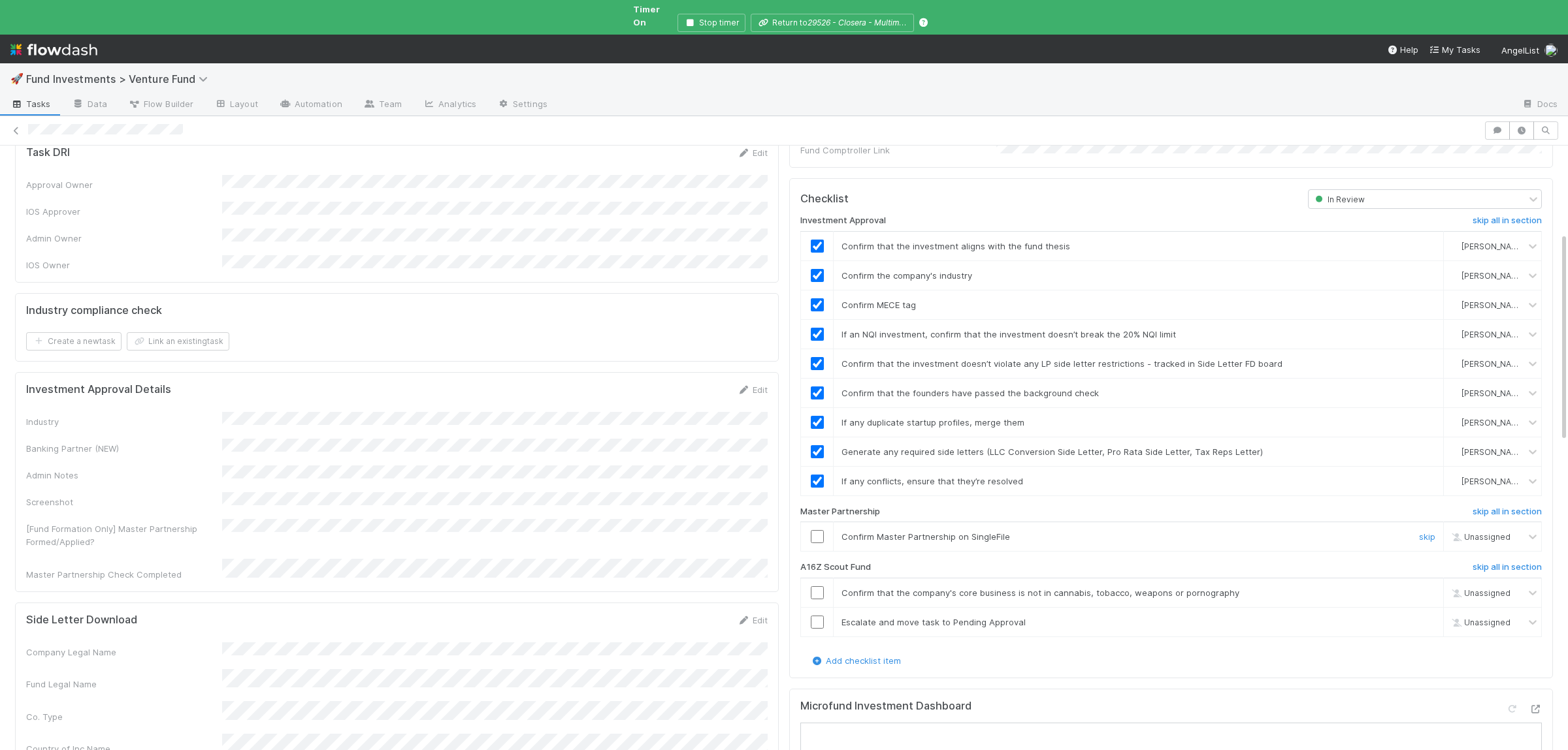
click at [818, 530] on input "checkbox" at bounding box center [818, 537] width 13 height 13
click at [1506, 562] on h6 "skip all in section" at bounding box center [1507, 567] width 69 height 11
click at [818, 530] on input "checkbox" at bounding box center [818, 537] width 13 height 13
click at [1527, 562] on h6 "skip all in section" at bounding box center [1507, 567] width 69 height 11
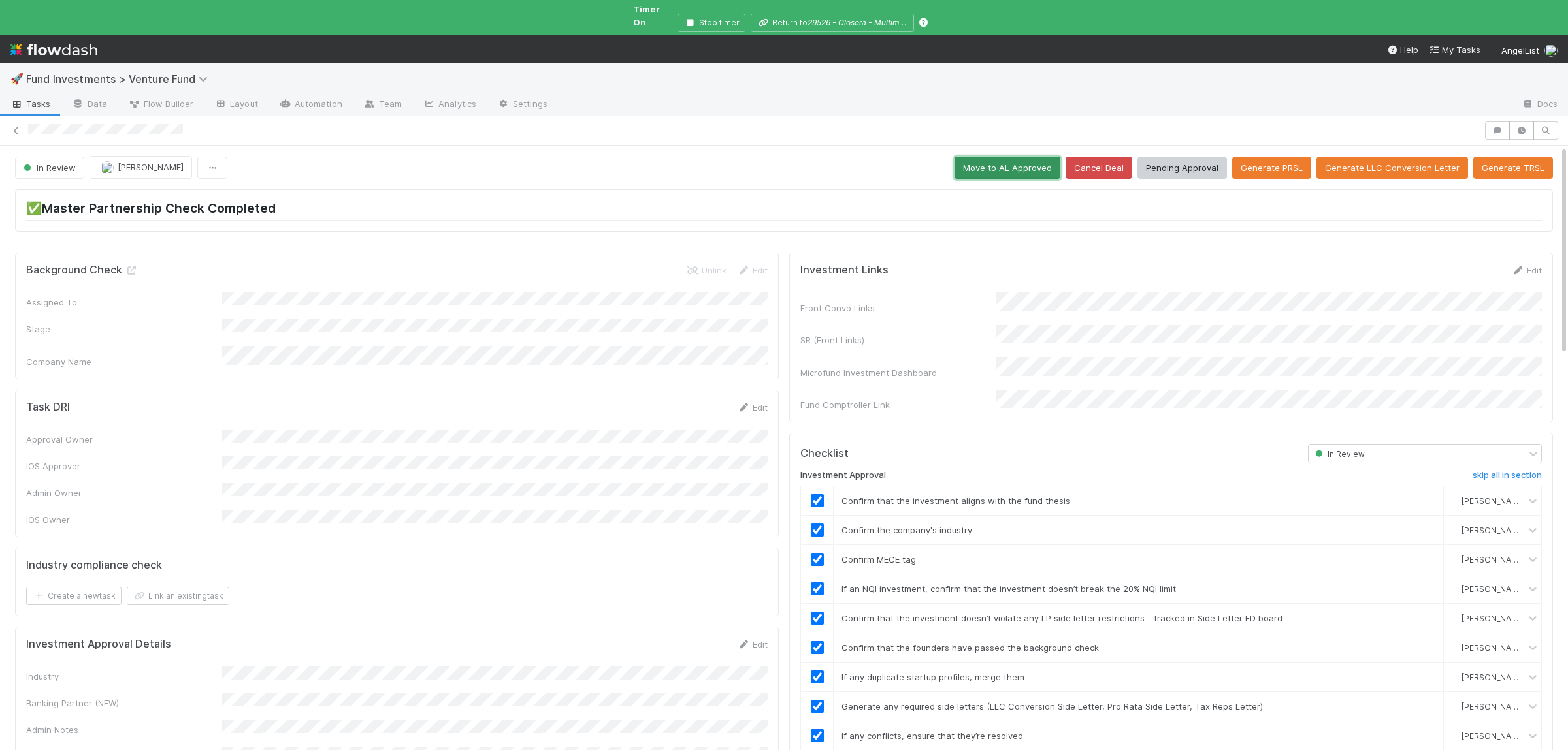
click at [996, 157] on button "Move to AL Approved" at bounding box center [1008, 168] width 106 height 22
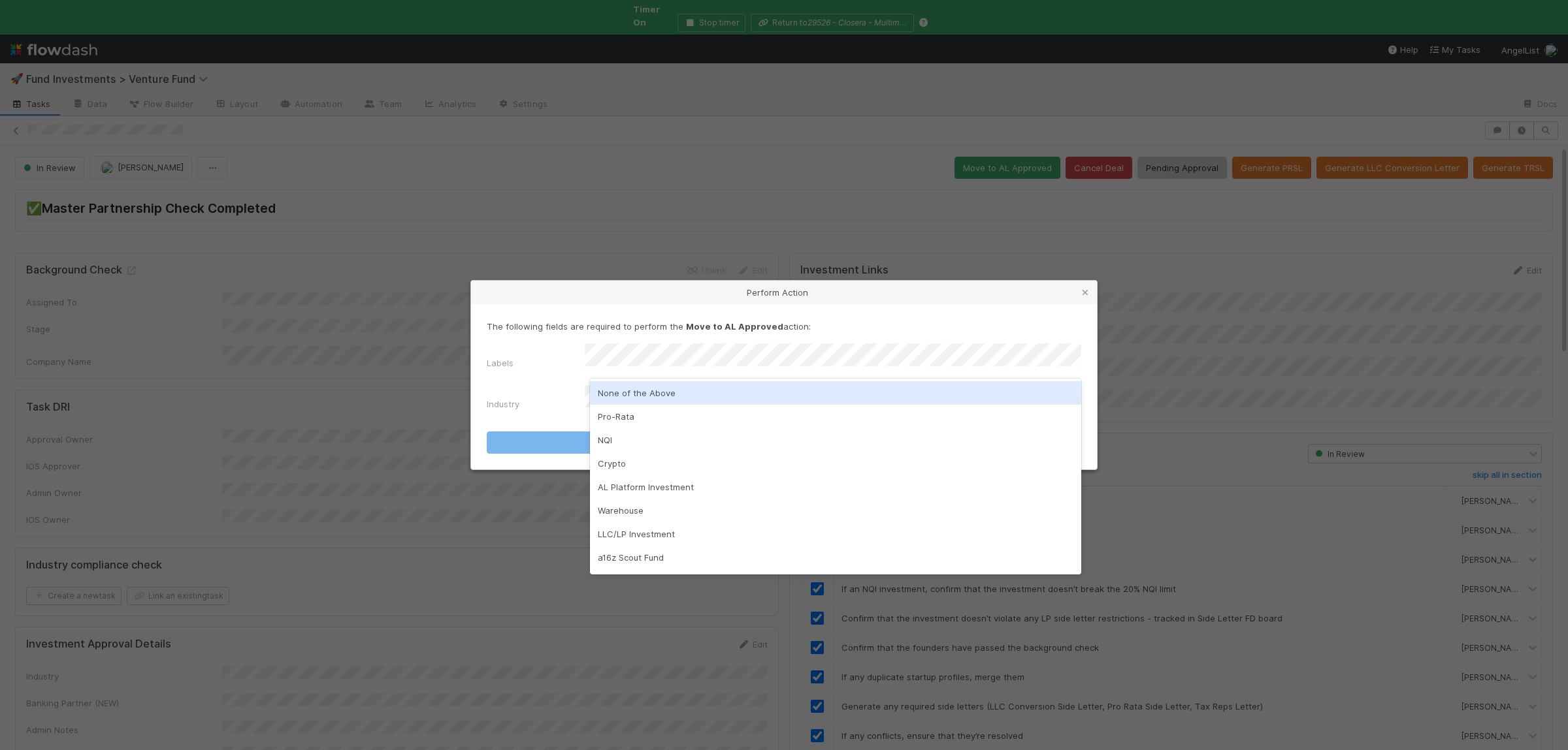
click at [624, 401] on div "None of the Above" at bounding box center [836, 393] width 491 height 23
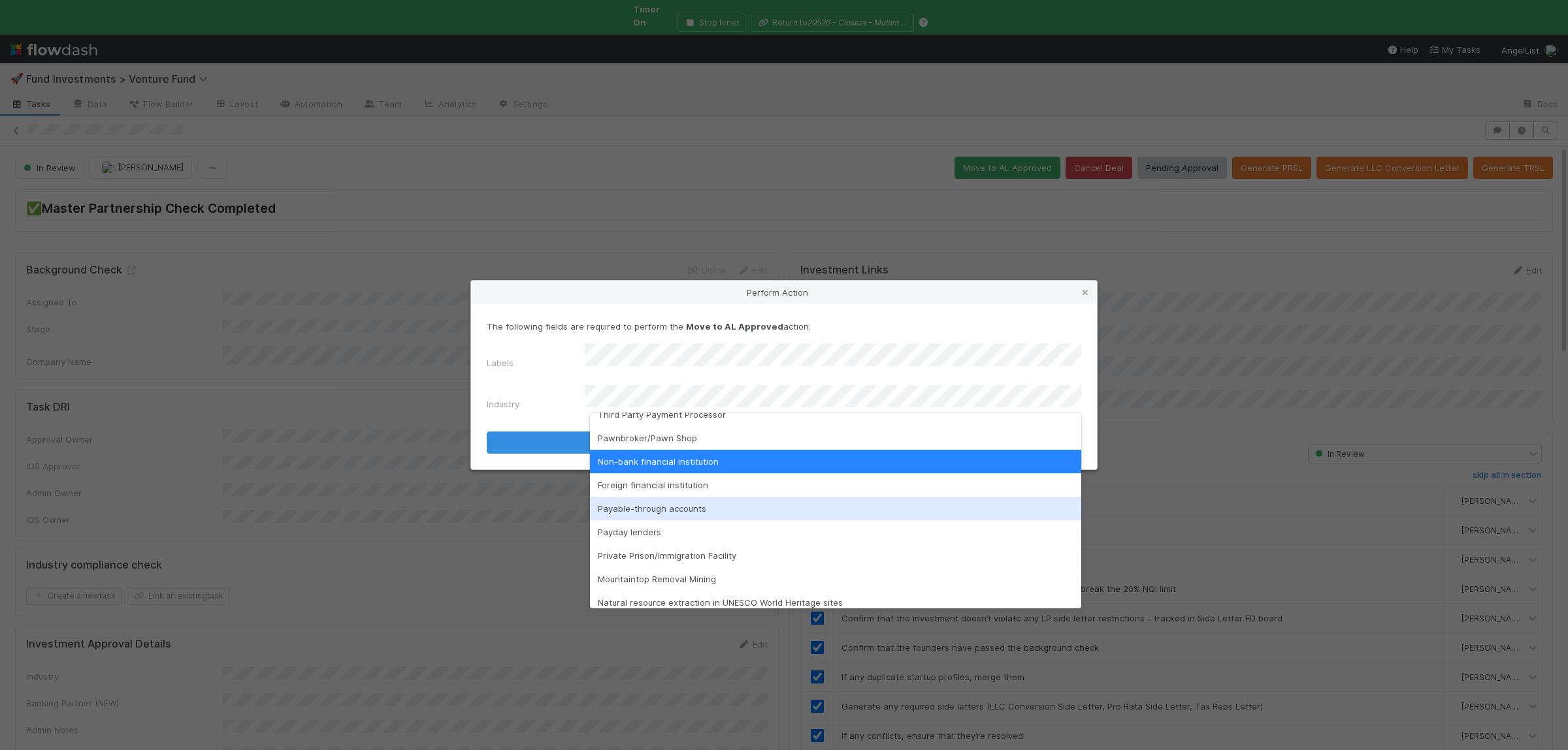
scroll to position [373, 0]
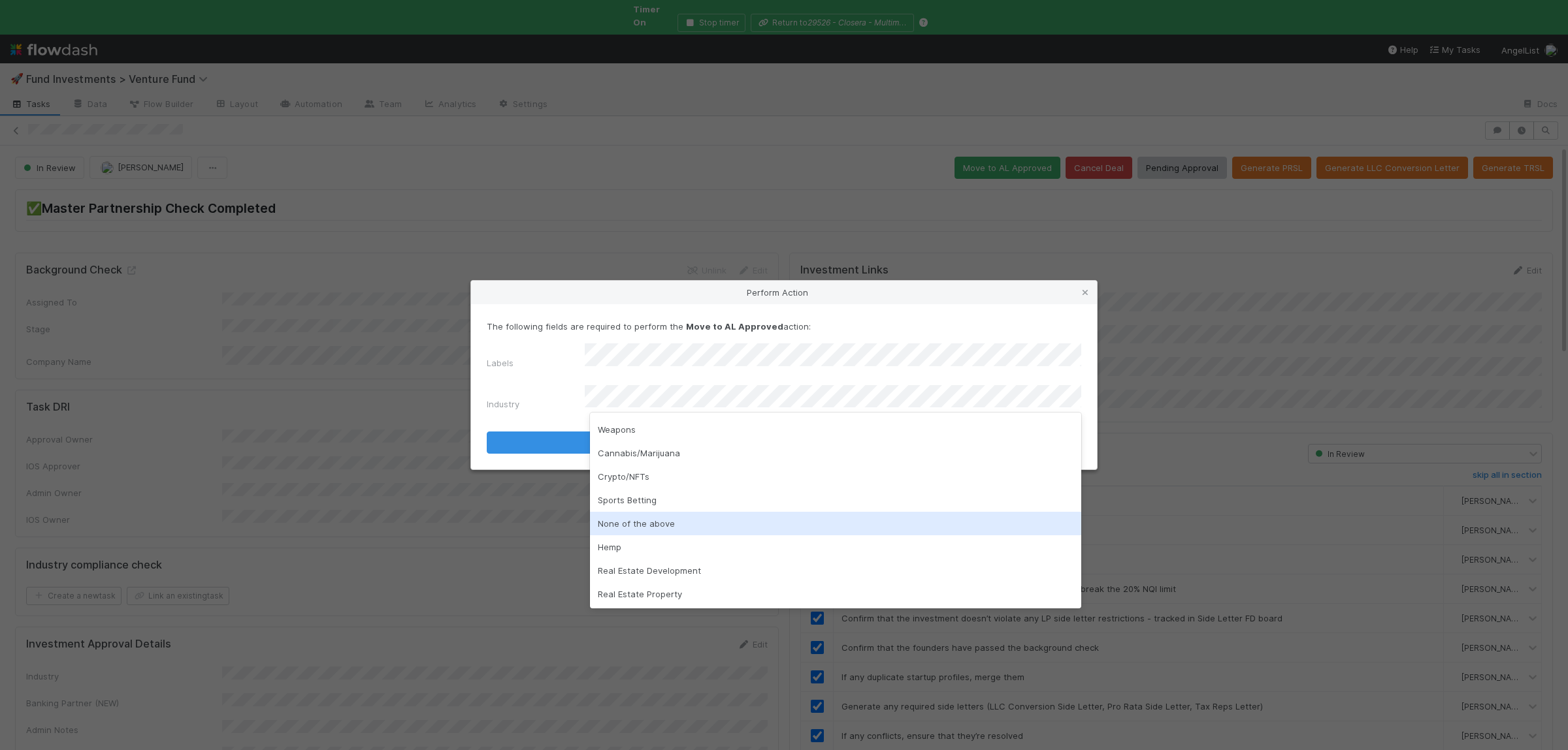
click at [696, 517] on div "None of the above" at bounding box center [836, 524] width 491 height 23
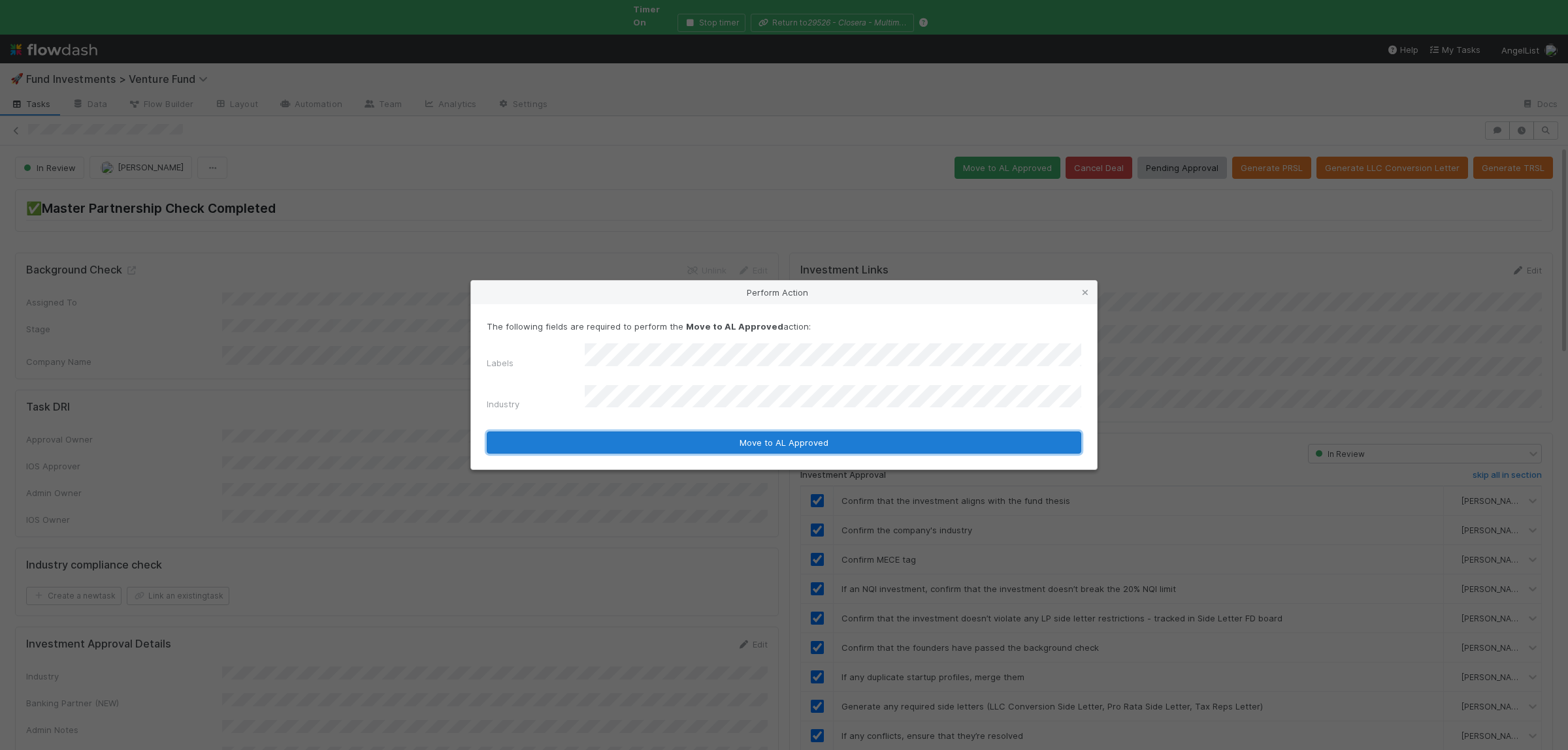
click at [720, 444] on button "Move to AL Approved" at bounding box center [784, 442] width 594 height 22
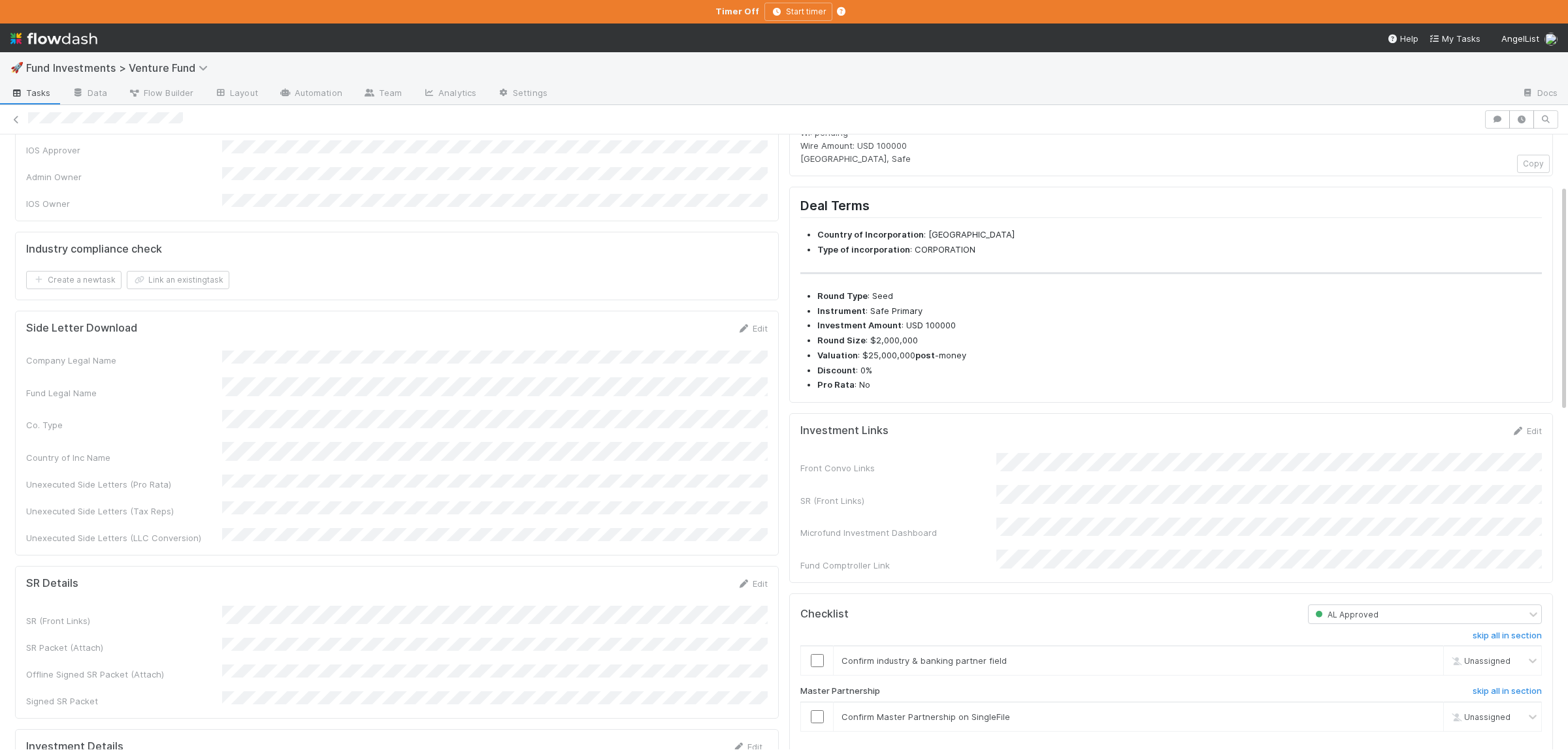
scroll to position [191, 0]
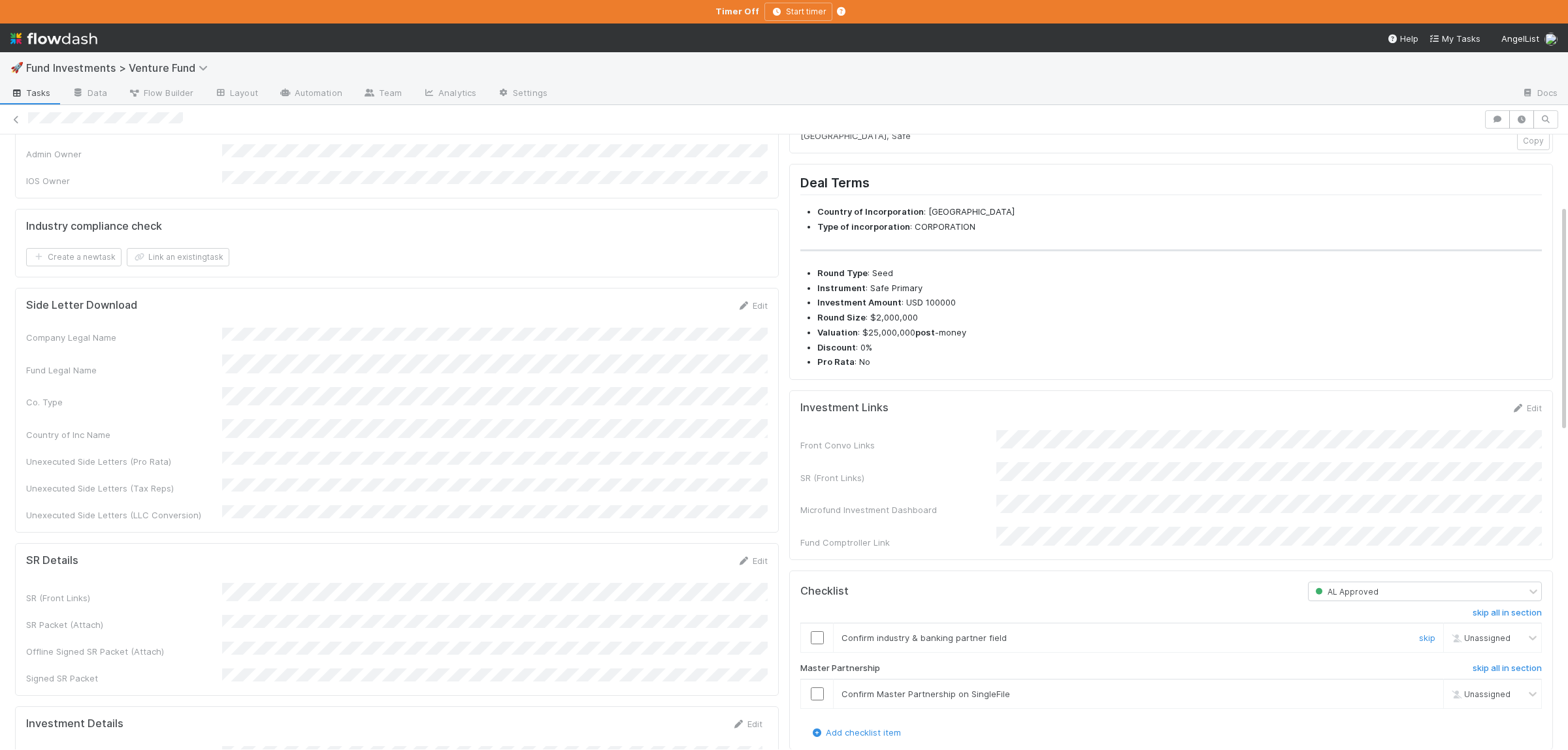
click at [823, 645] on input "checkbox" at bounding box center [818, 638] width 13 height 13
click at [820, 701] on input "checkbox" at bounding box center [818, 694] width 13 height 13
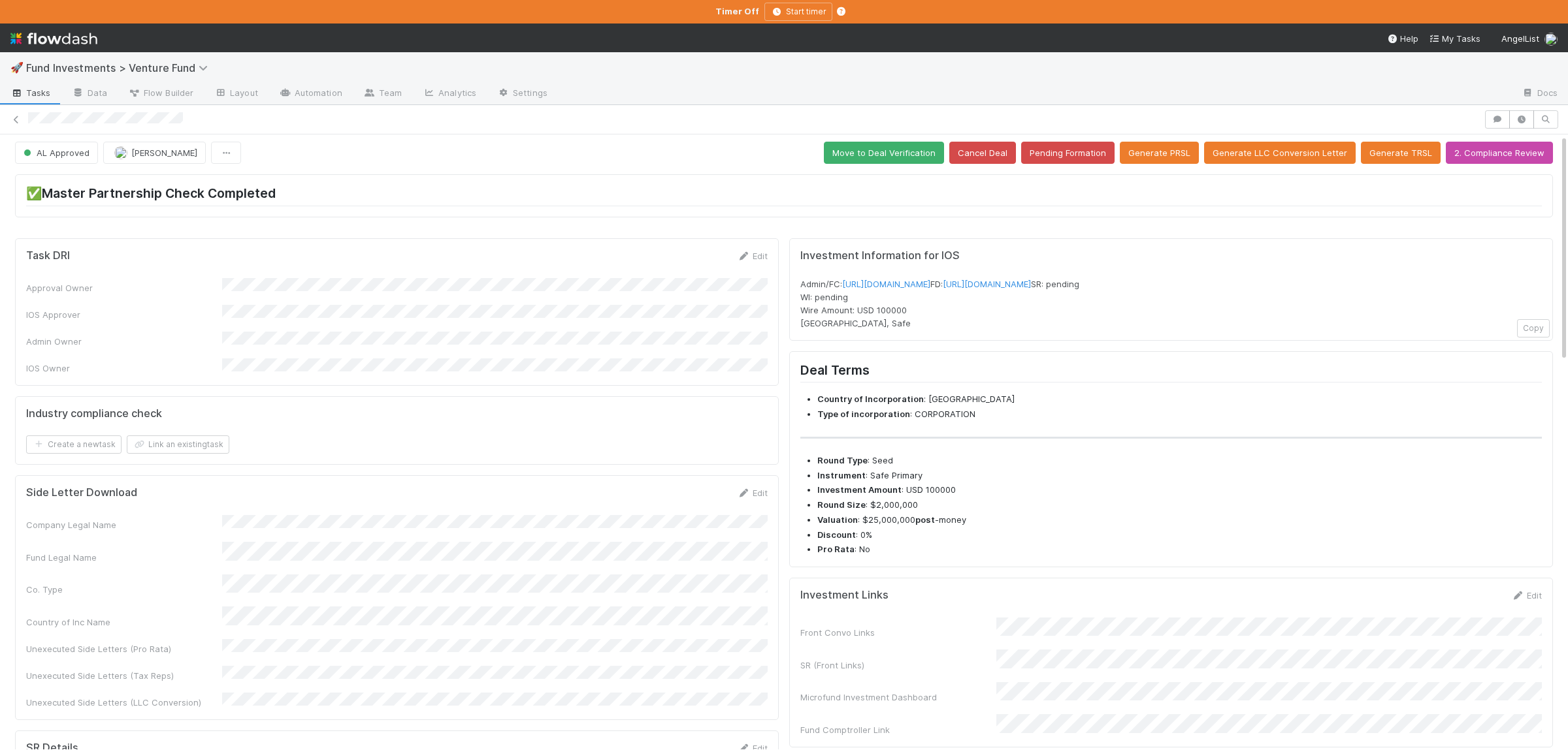
scroll to position [0, 0]
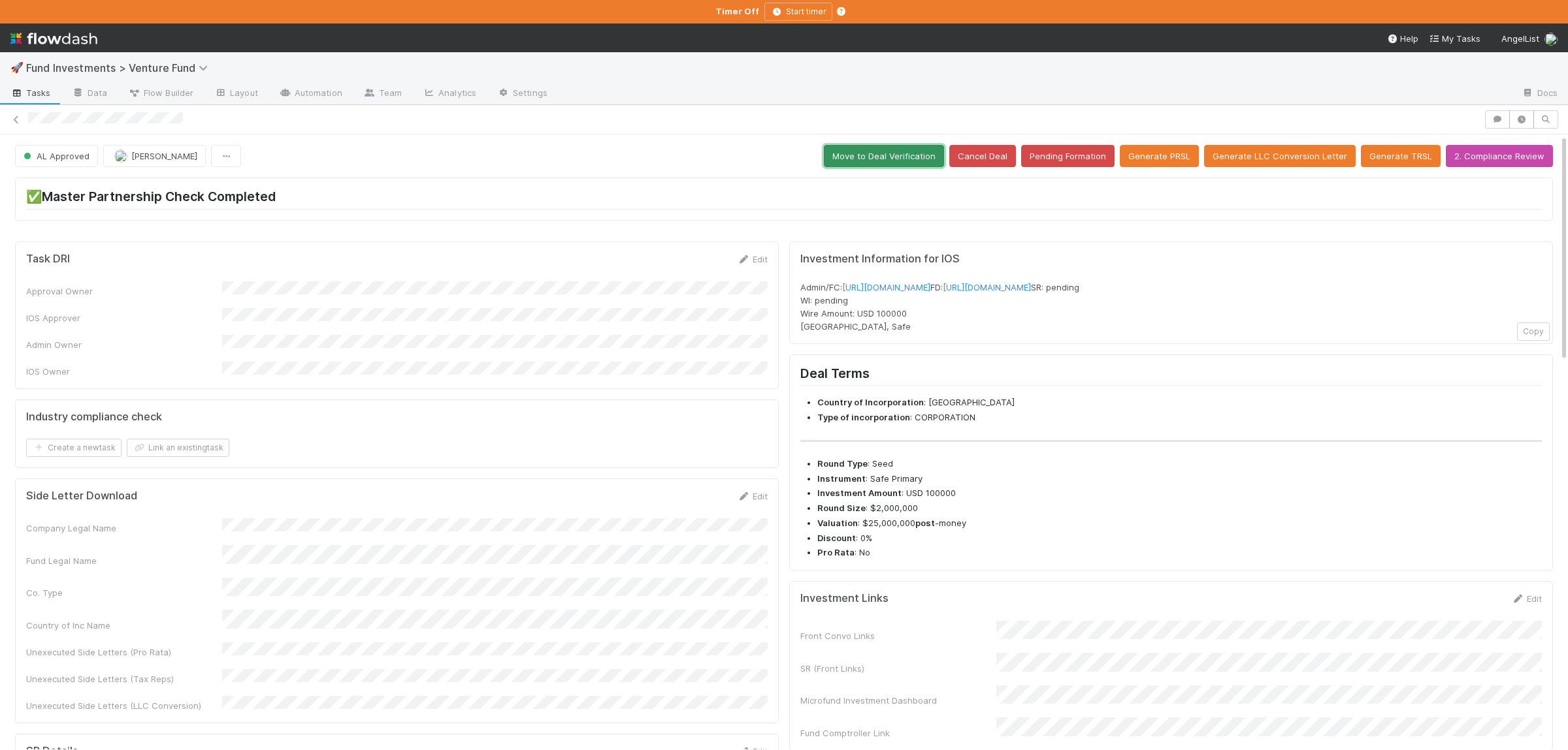
click at [915, 148] on button "Move to Deal Verification" at bounding box center [884, 156] width 120 height 22
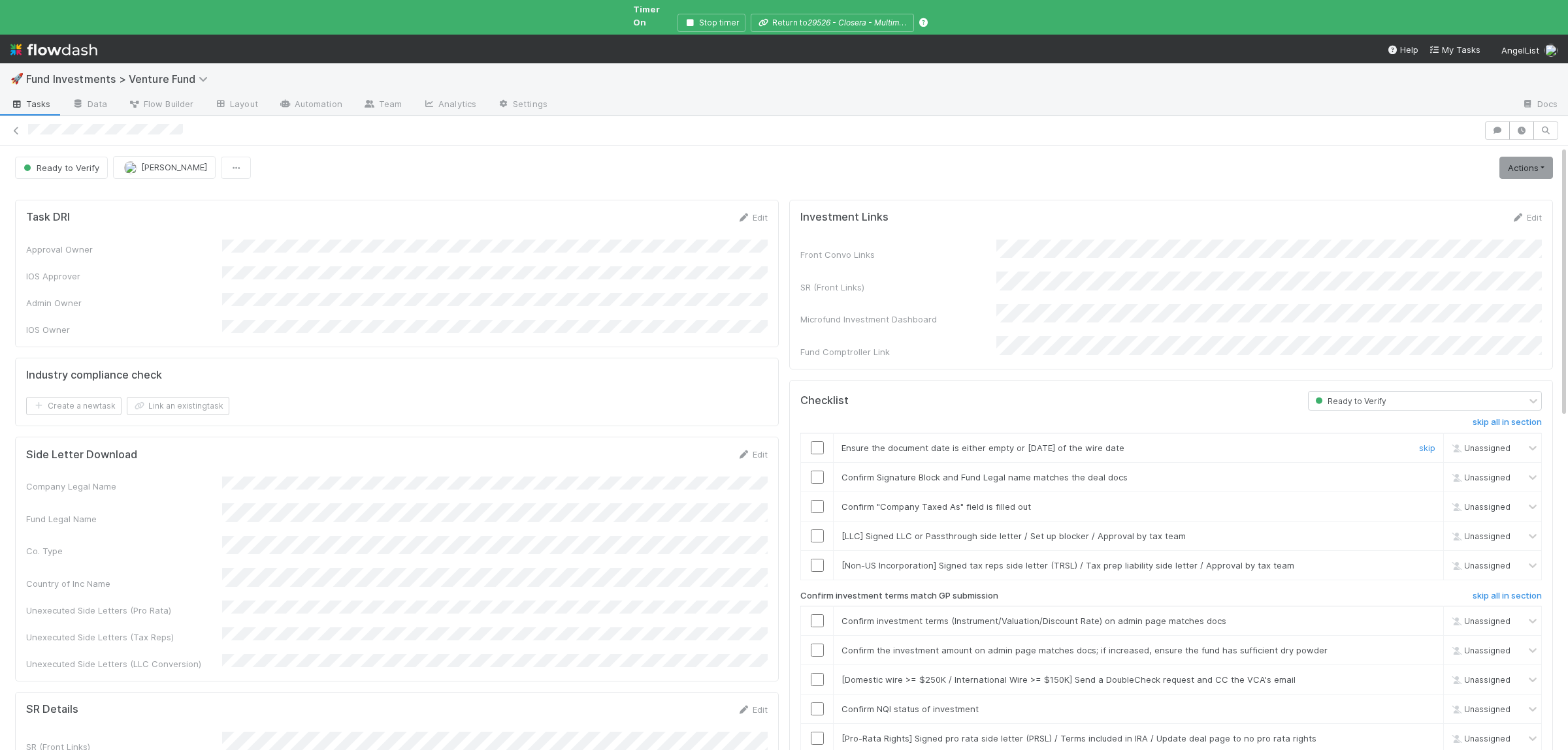
click at [825, 441] on div at bounding box center [817, 448] width 32 height 13
click at [818, 441] on input "checkbox" at bounding box center [818, 448] width 13 height 13
click at [823, 471] on input "checkbox" at bounding box center [818, 478] width 13 height 13
click at [818, 500] on input "checkbox" at bounding box center [818, 507] width 13 height 13
click at [1429, 531] on link "skip" at bounding box center [1428, 536] width 17 height 11
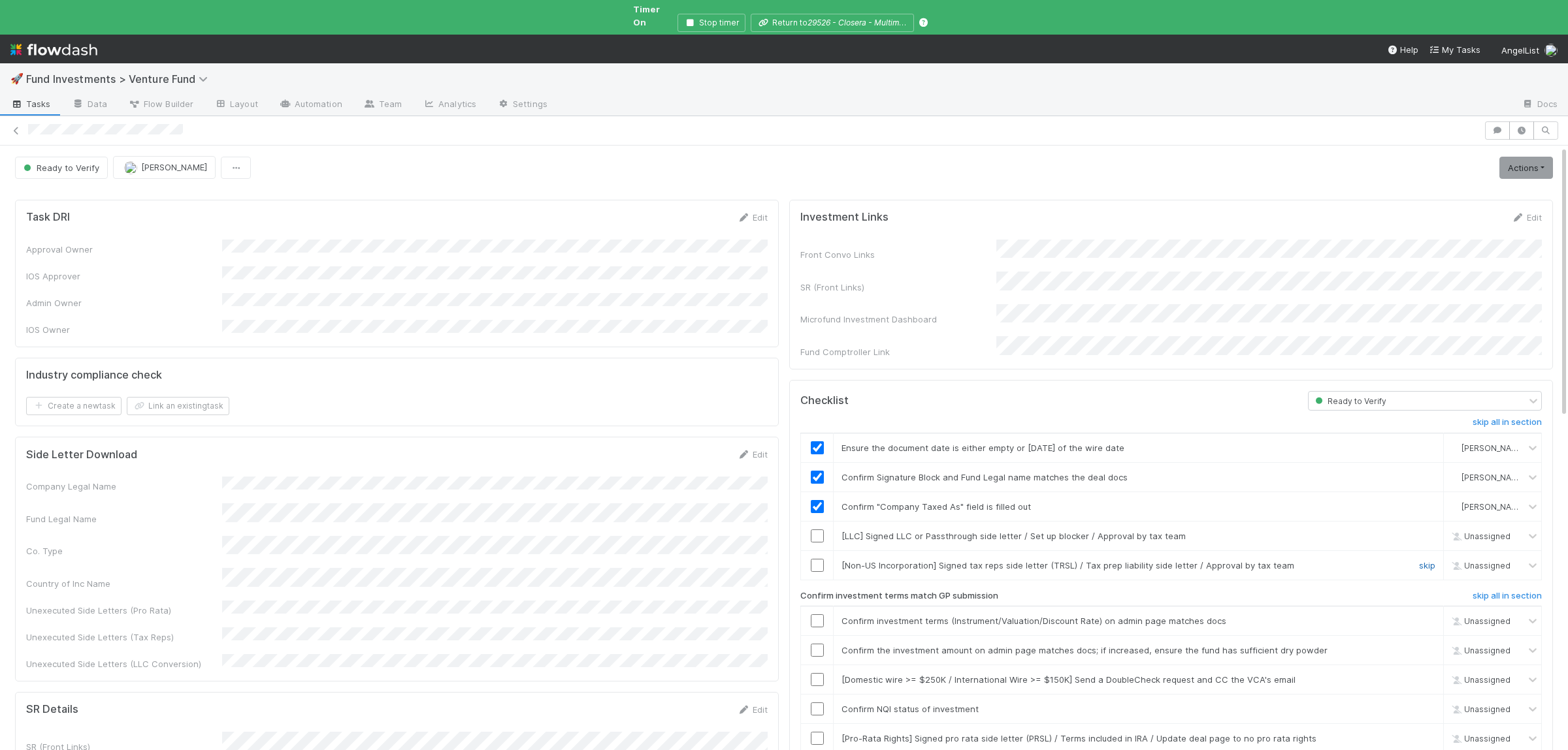
click at [1424, 560] on link "skip" at bounding box center [1428, 565] width 17 height 11
click at [1429, 531] on link "skip" at bounding box center [1428, 536] width 17 height 11
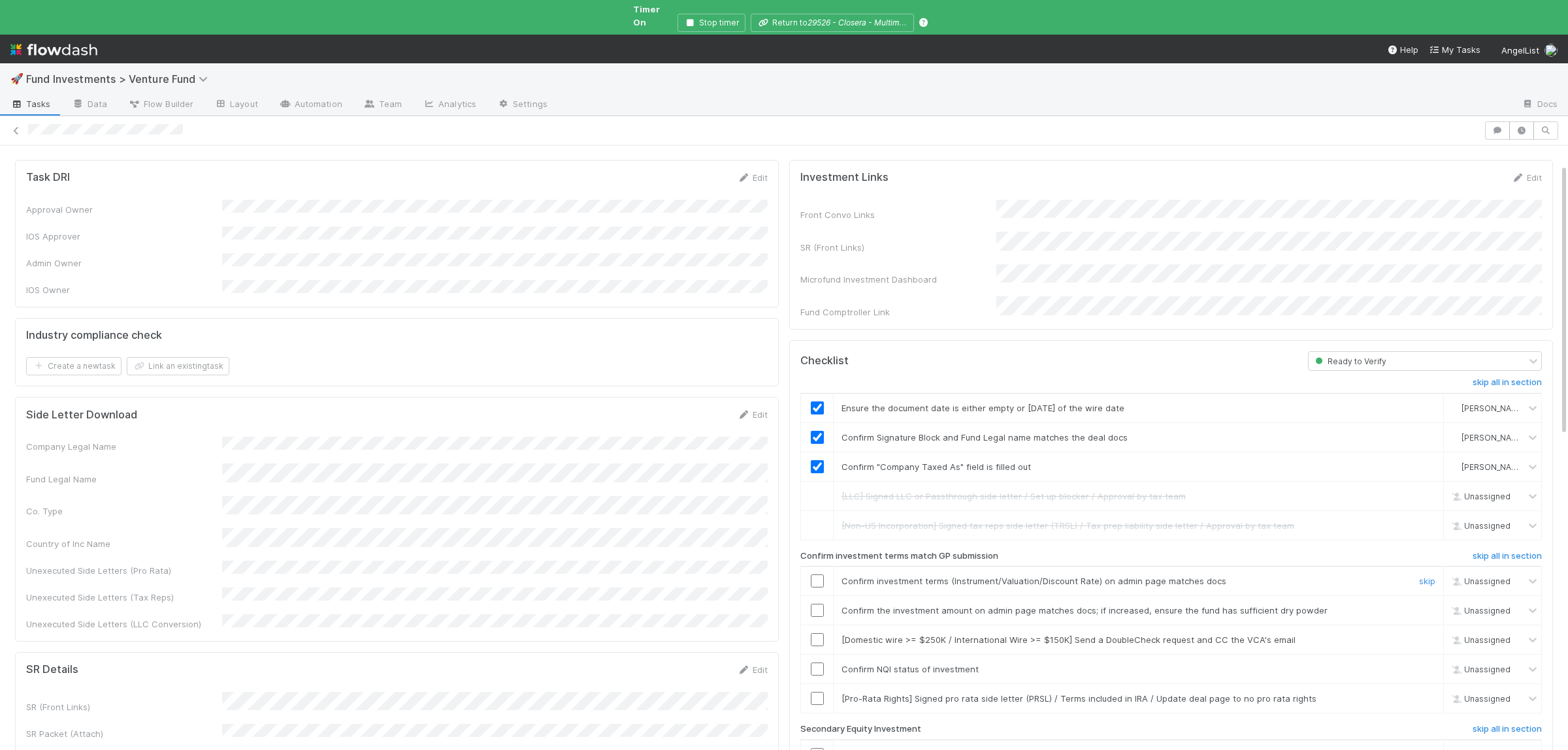
scroll to position [63, 0]
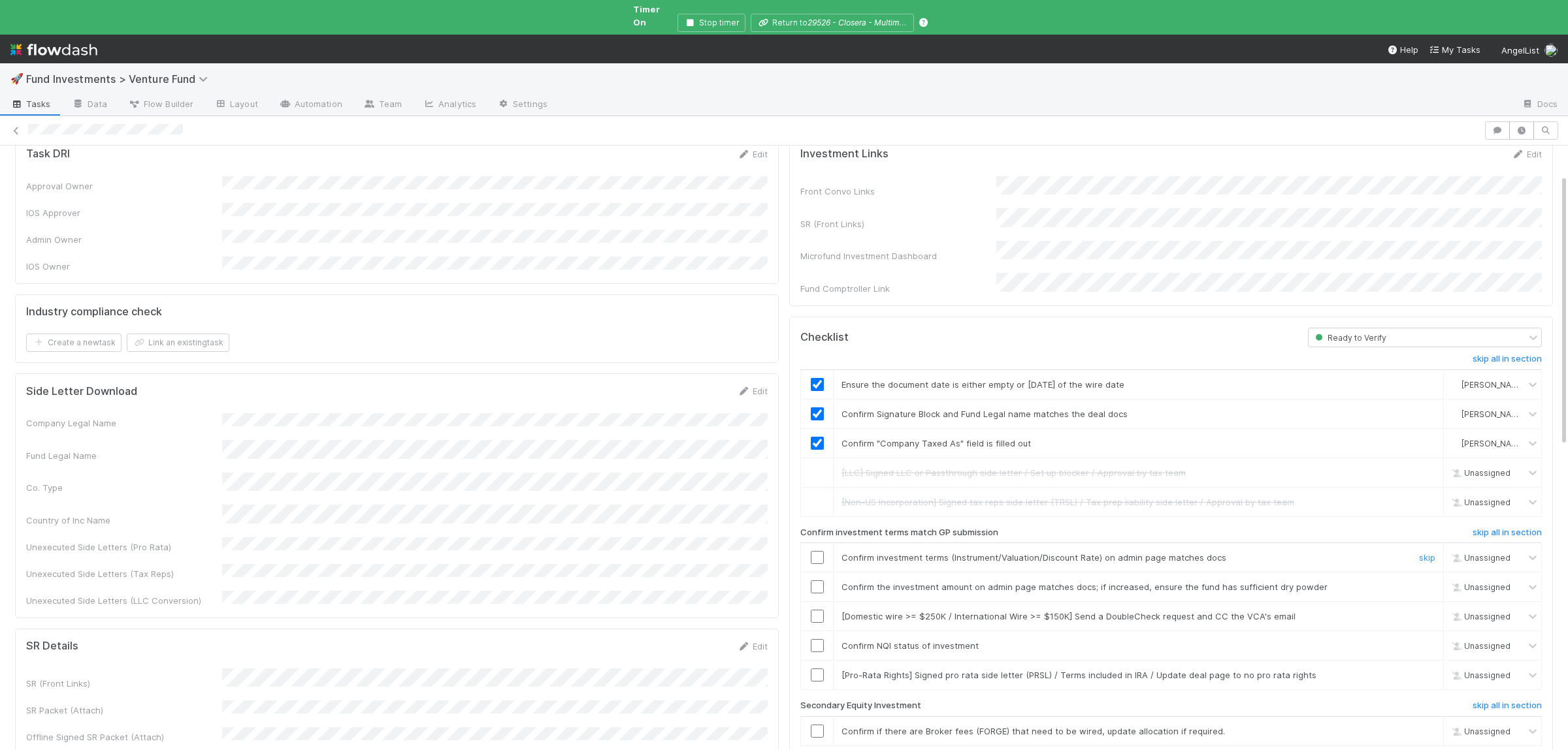
click at [818, 551] on input "checkbox" at bounding box center [818, 558] width 13 height 13
click at [818, 581] on input "checkbox" at bounding box center [818, 587] width 13 height 13
click at [819, 640] on input "checkbox" at bounding box center [818, 646] width 13 height 13
click at [1429, 611] on link "skip" at bounding box center [1428, 616] width 17 height 11
click at [1424, 670] on link "skip" at bounding box center [1428, 675] width 17 height 11
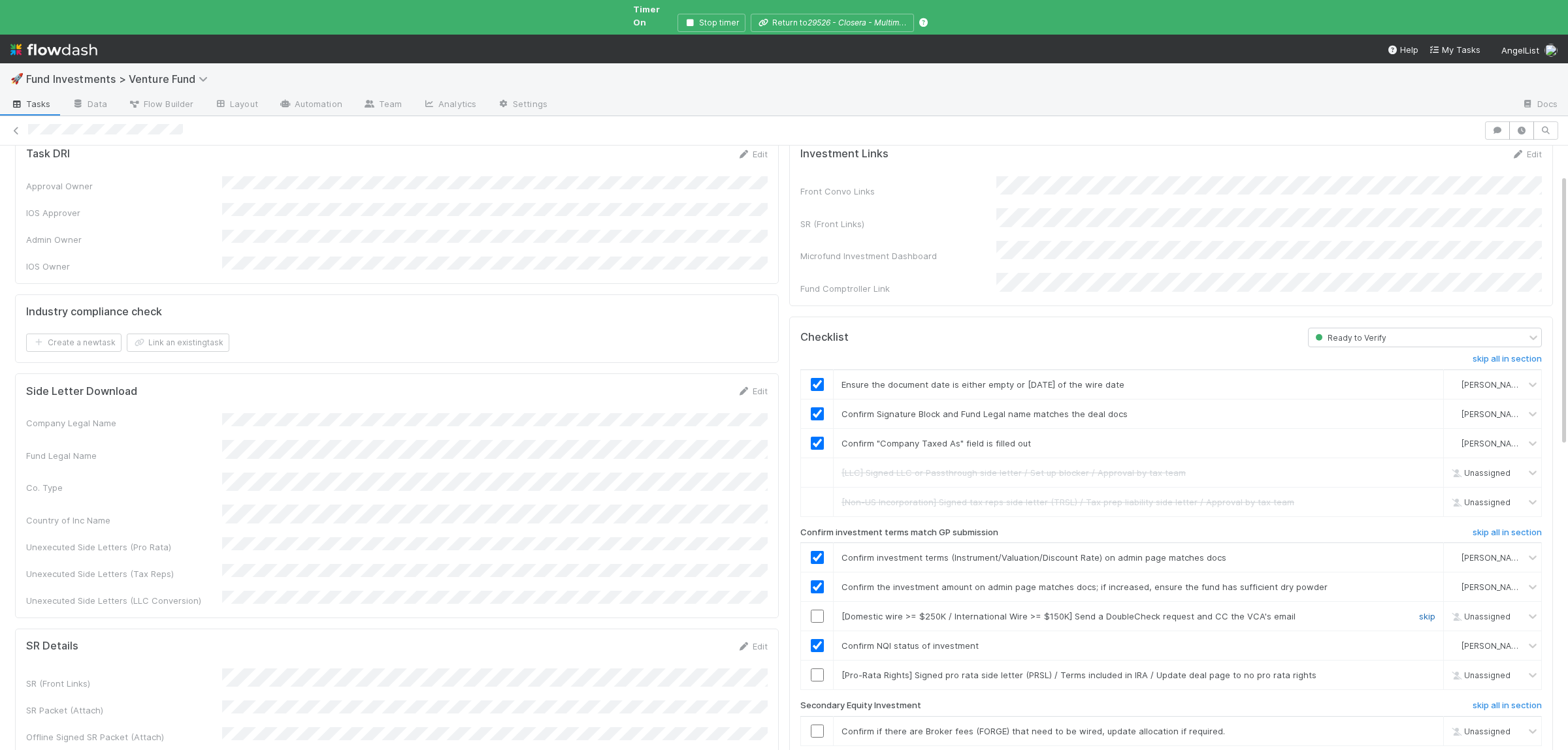
click at [1421, 611] on link "skip" at bounding box center [1428, 616] width 17 height 11
click at [1431, 670] on link "skip" at bounding box center [1428, 675] width 17 height 11
click at [1506, 701] on h6 "skip all in section" at bounding box center [1507, 706] width 69 height 11
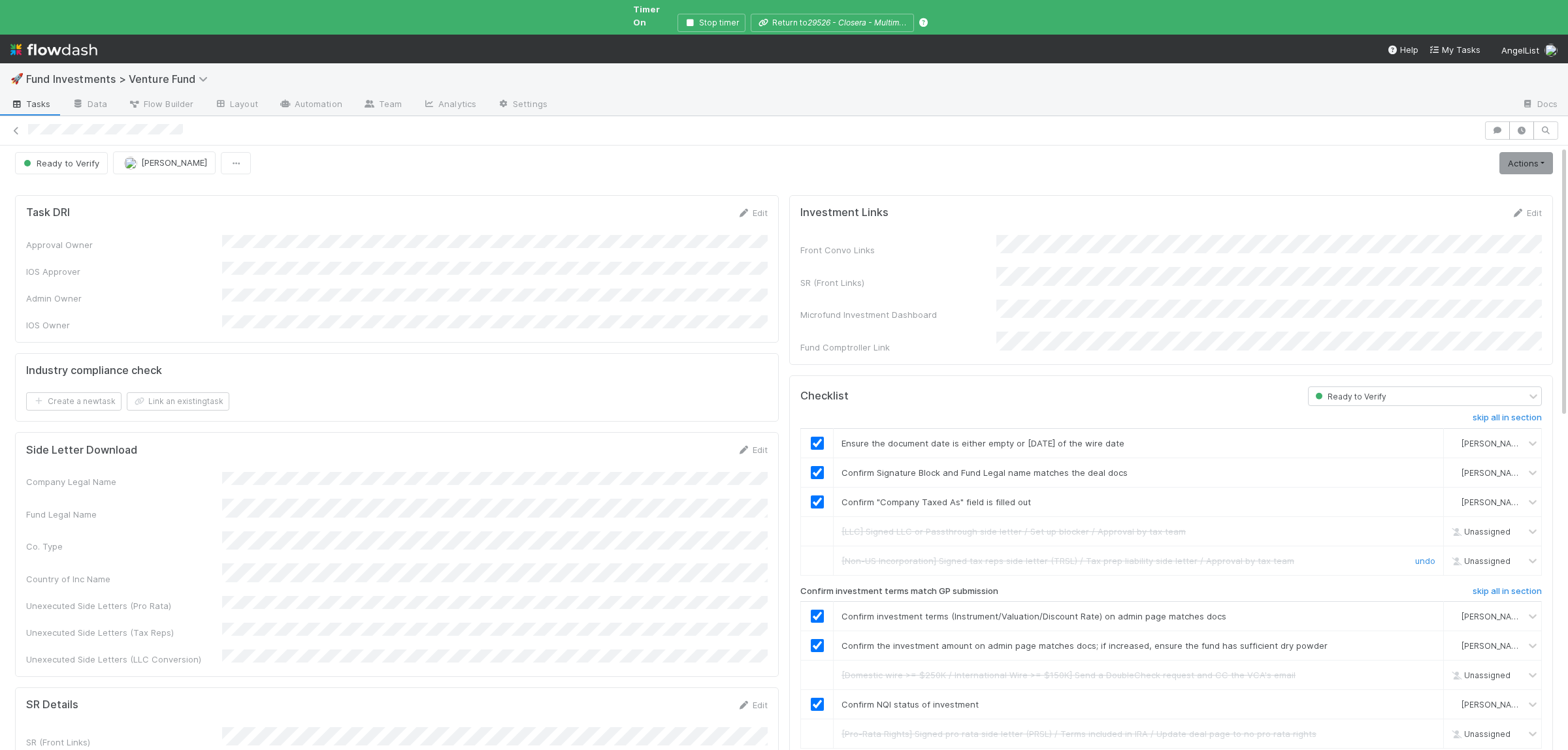
scroll to position [0, 0]
click at [1539, 165] on link "Actions" at bounding box center [1526, 168] width 54 height 22
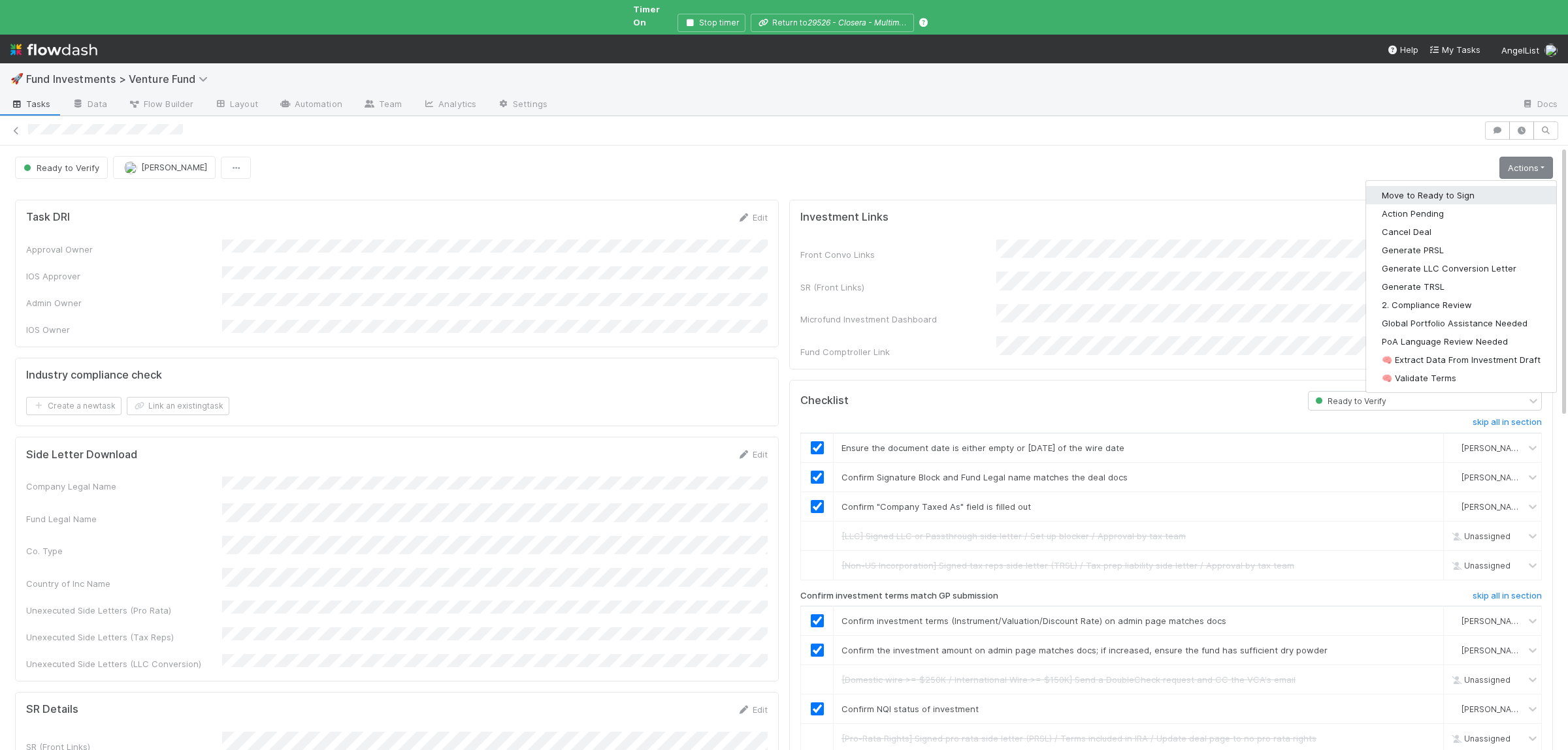
click at [1443, 186] on button "Move to Ready to Sign" at bounding box center [1461, 195] width 190 height 18
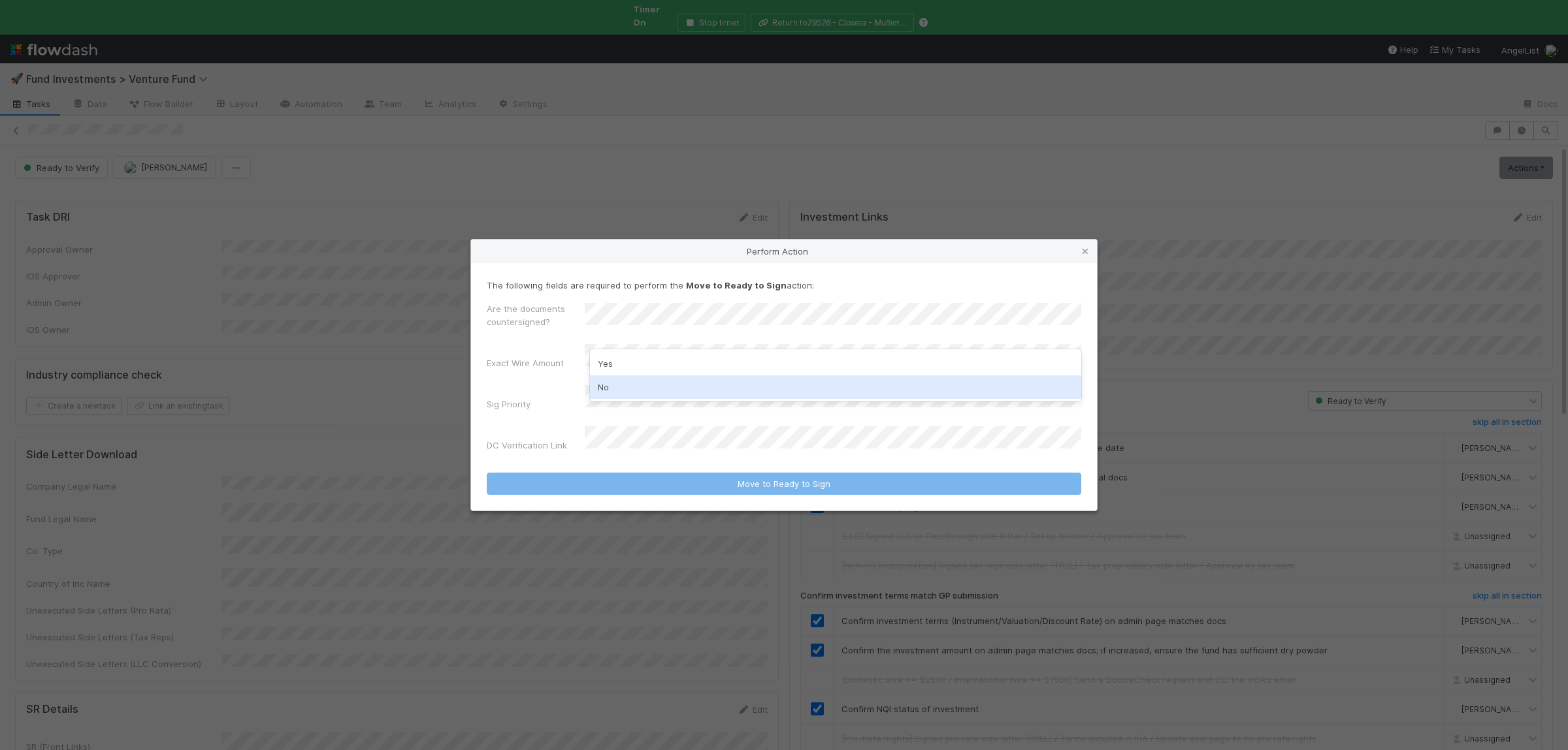
click at [643, 378] on div "No" at bounding box center [836, 387] width 491 height 23
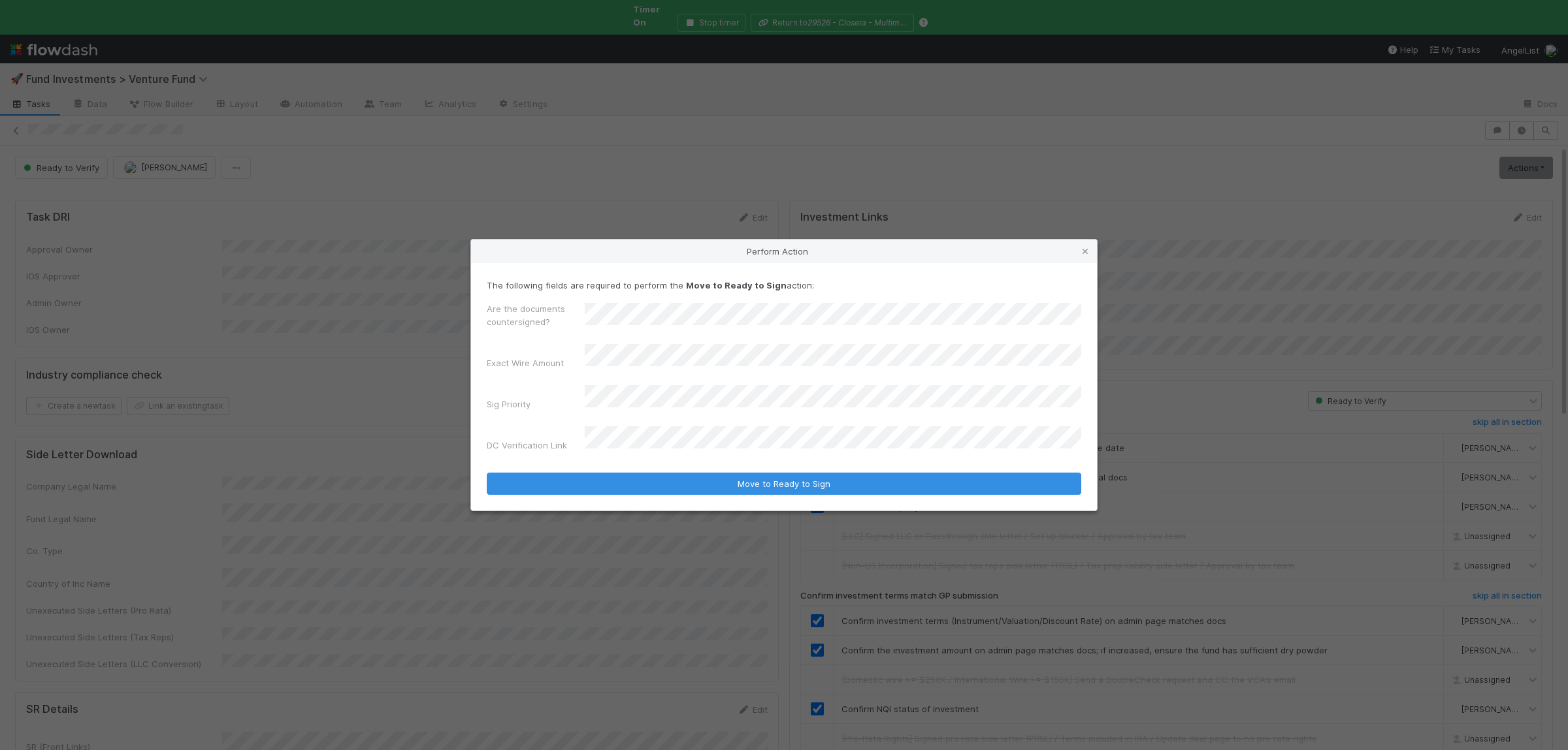
click at [486, 473] on button "Move to Ready to Sign" at bounding box center [784, 484] width 594 height 22
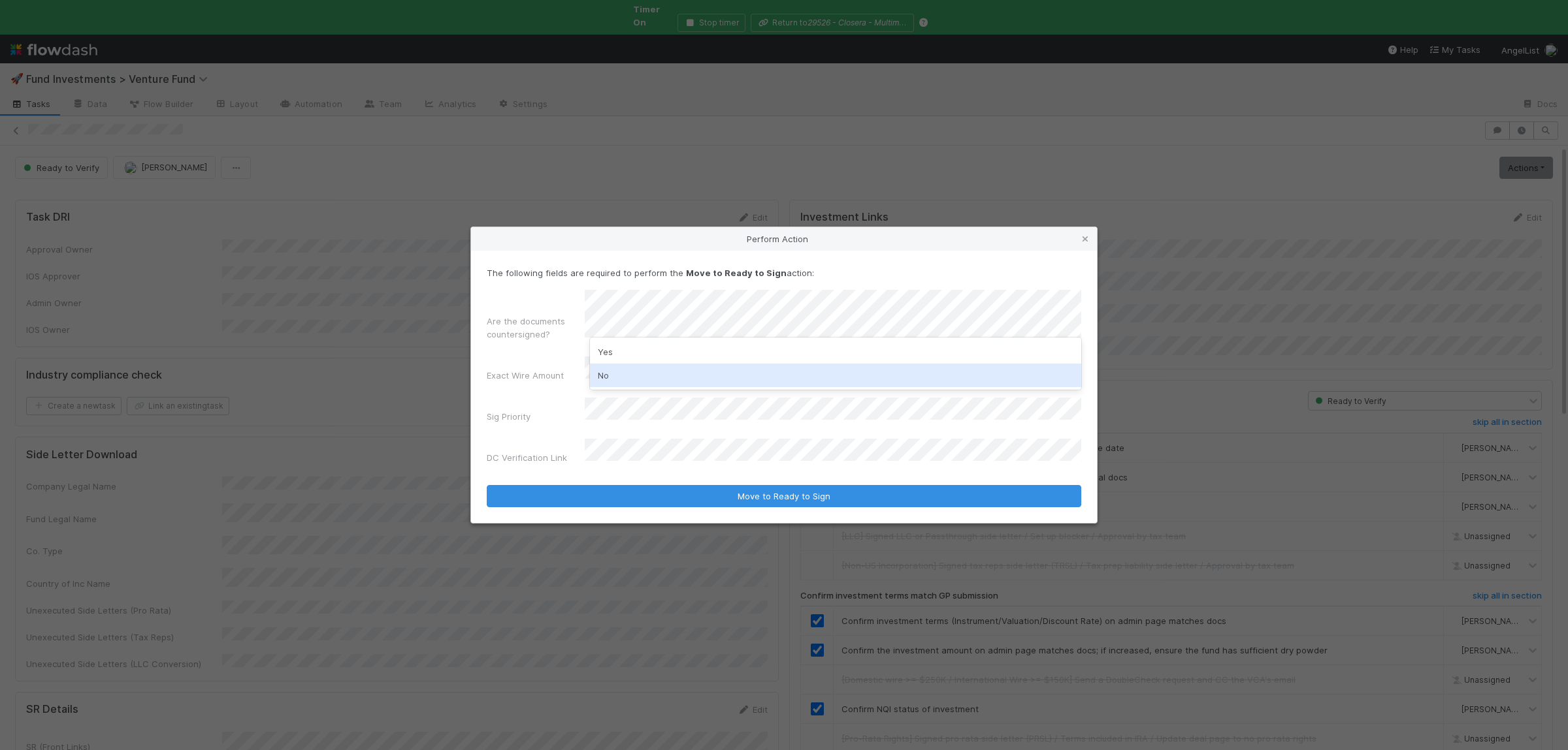
click at [629, 374] on div "No" at bounding box center [836, 375] width 491 height 23
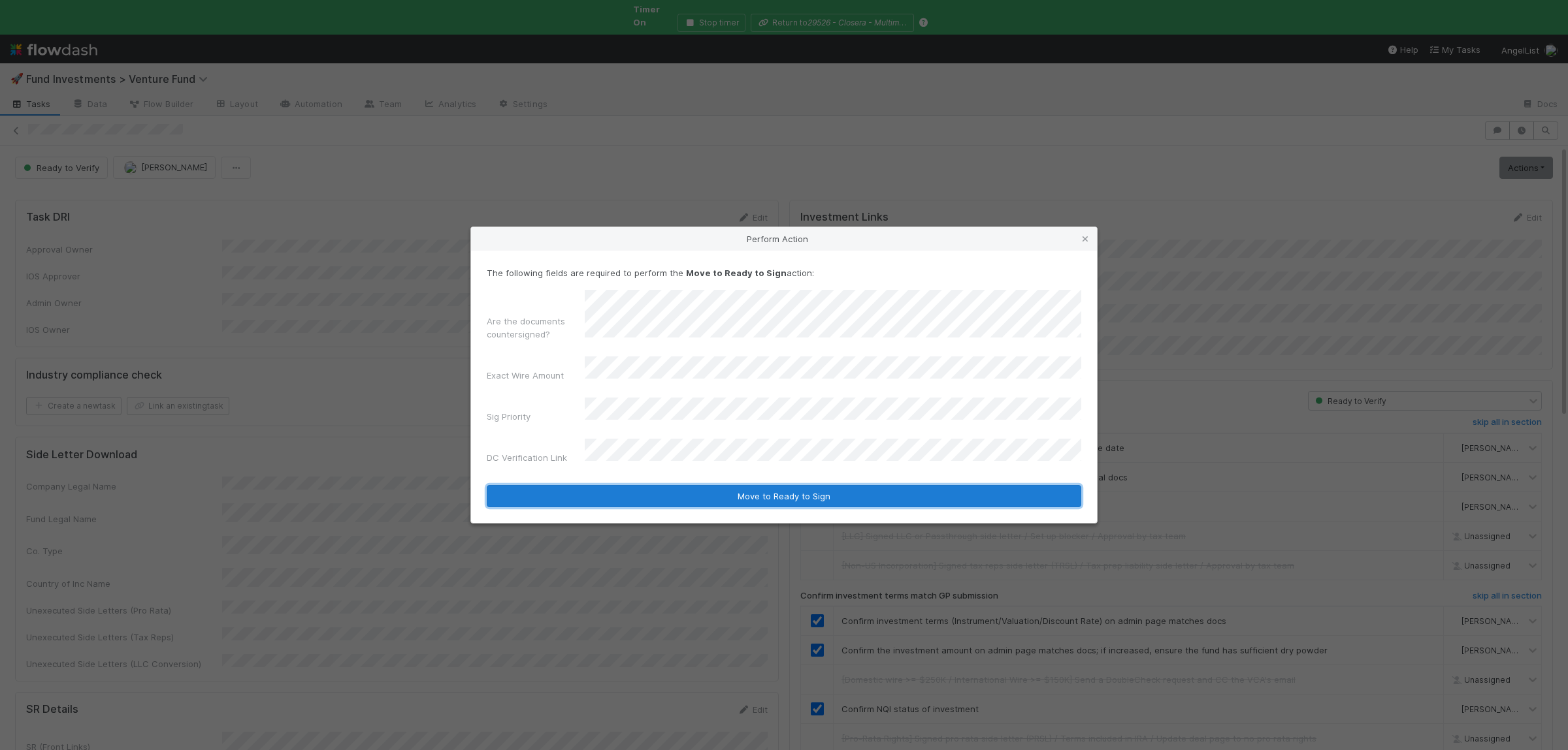
click at [651, 487] on button "Move to Ready to Sign" at bounding box center [784, 496] width 594 height 22
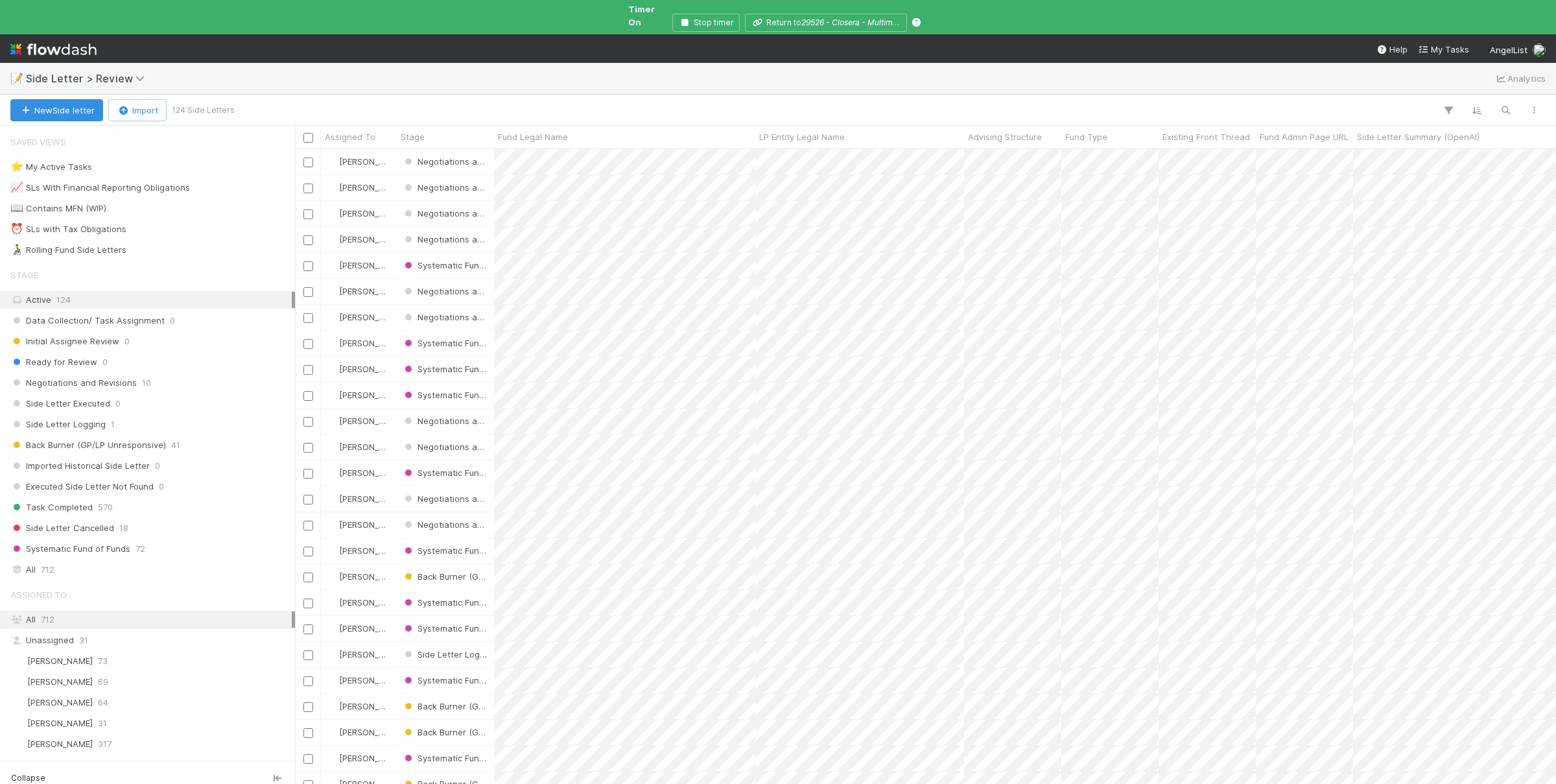
scroll to position [646, 1261]
click at [1500, 105] on icon "button" at bounding box center [1506, 110] width 13 height 12
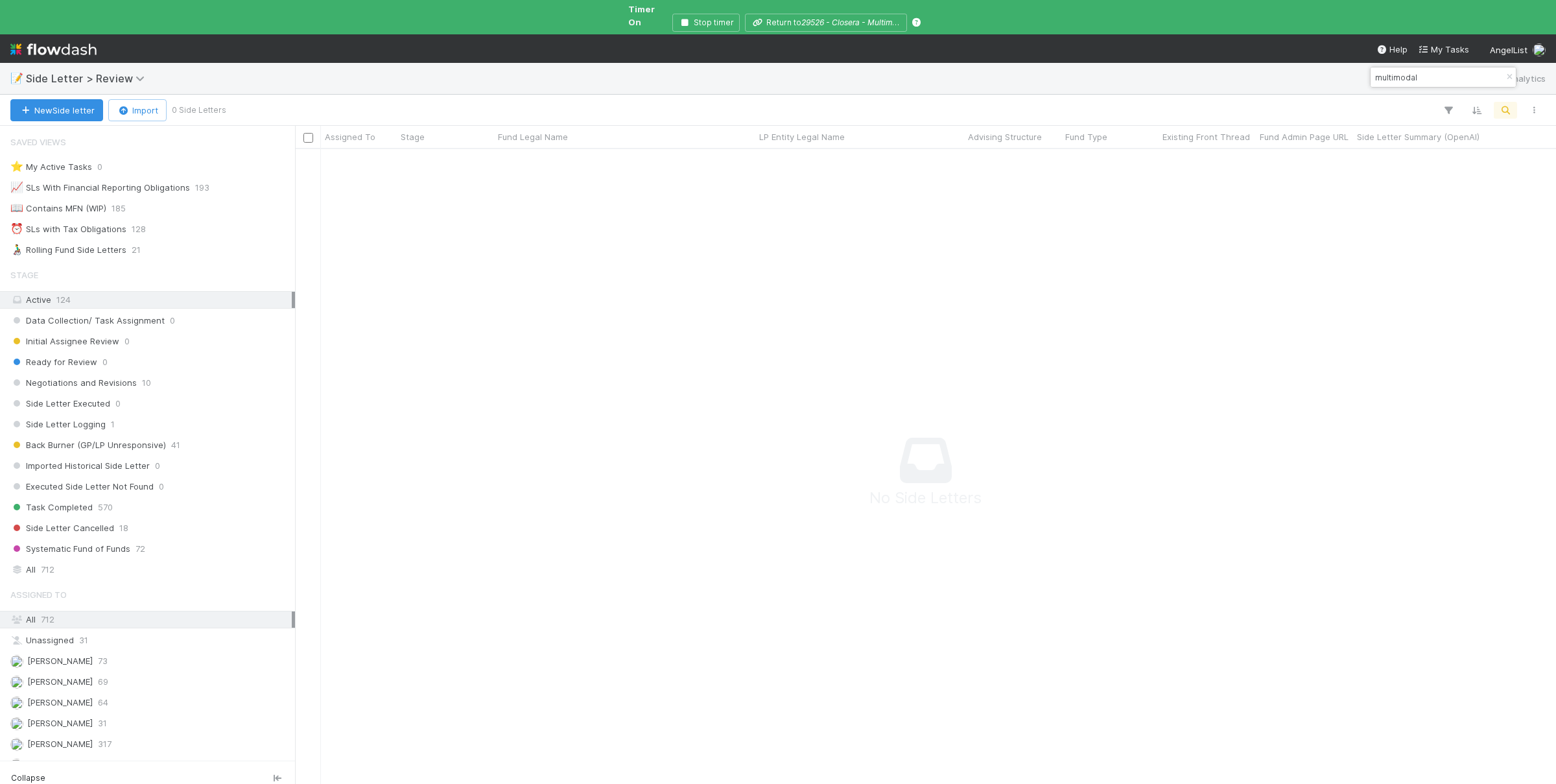
type input "multimodal"
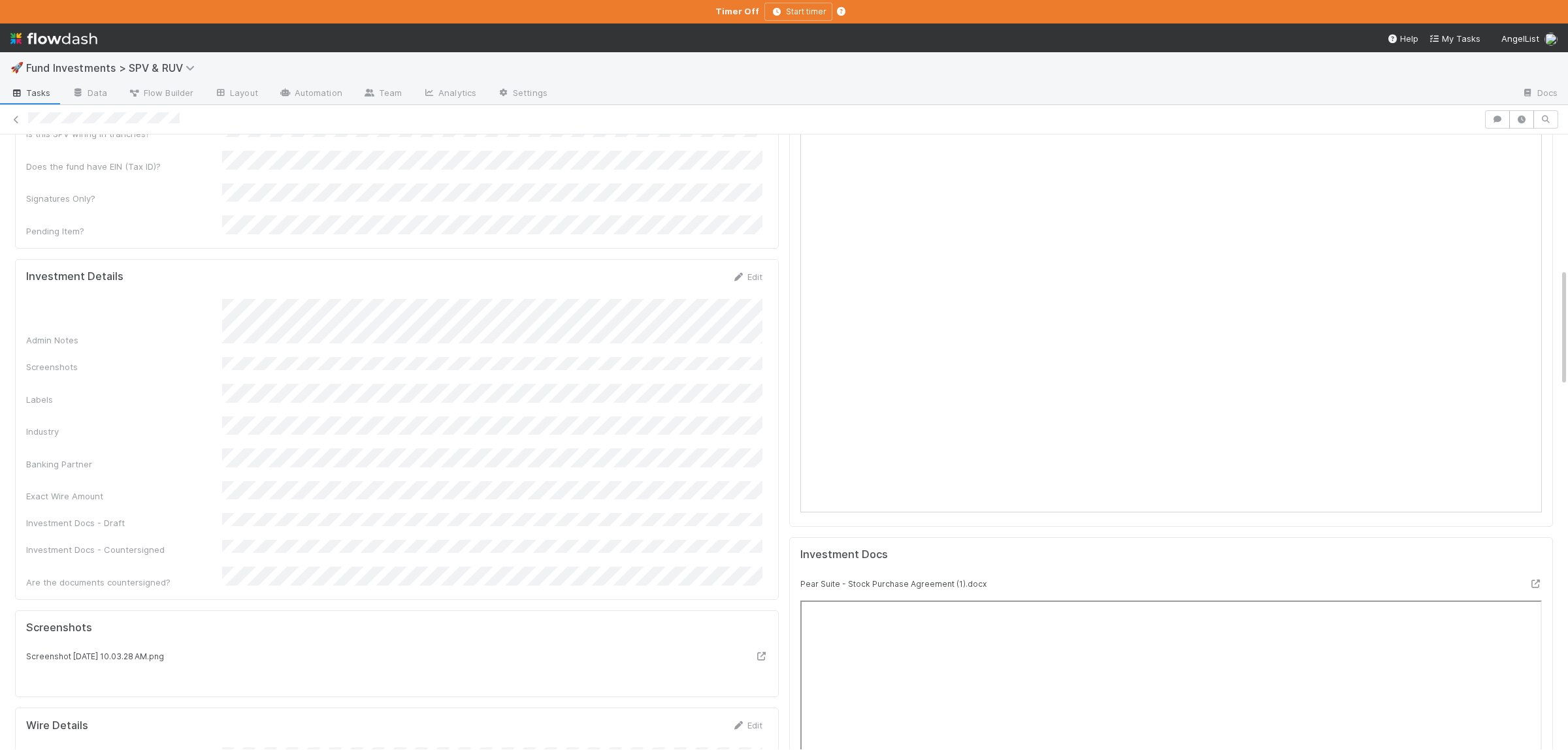
scroll to position [654, 0]
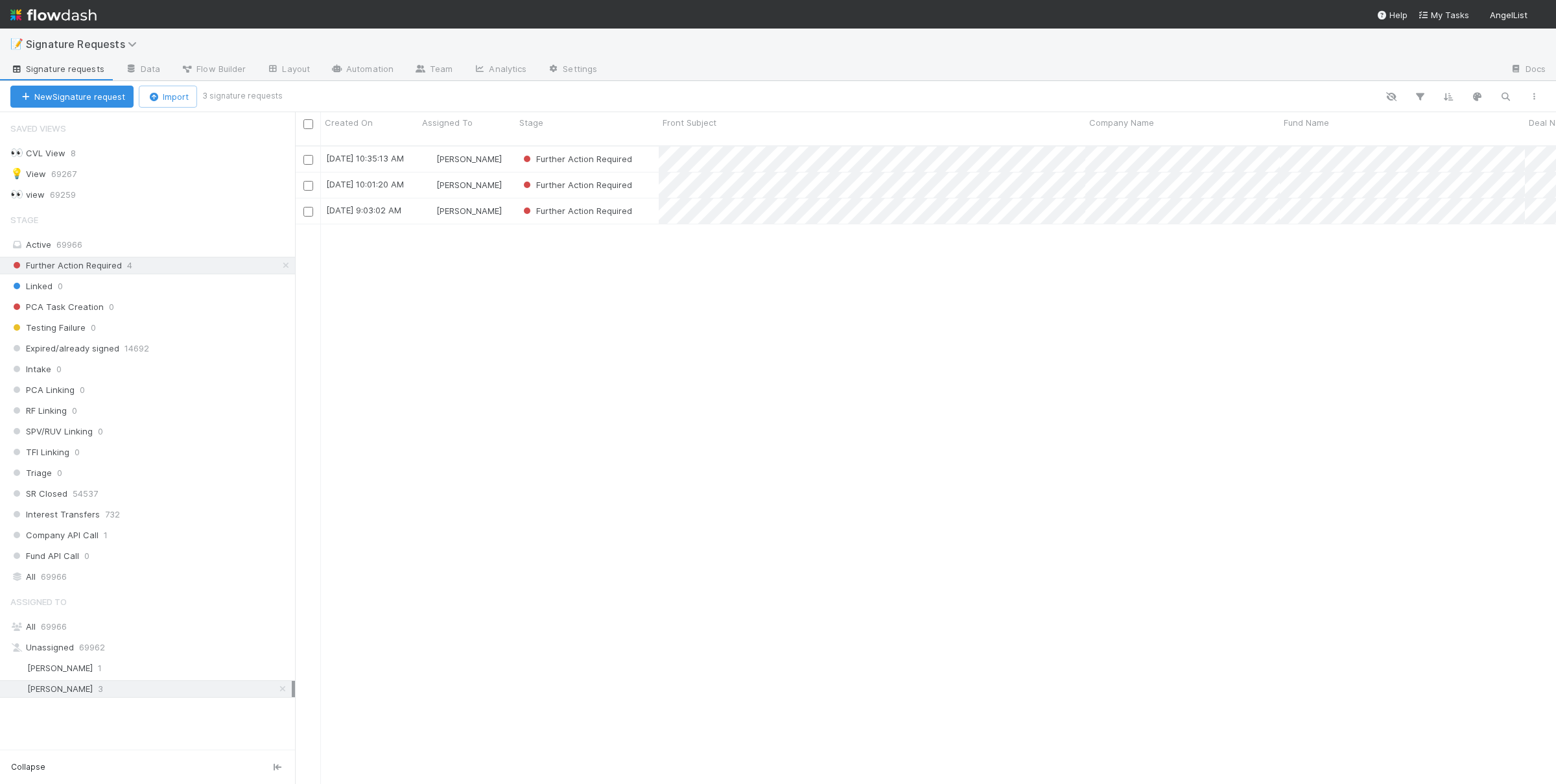
scroll to position [1, 1]
click at [609, 382] on div "[DATE] 10:35:13 AM [PERSON_NAME] Further Action Required 0 0 0 0 [DATE] 10:40:2…" at bounding box center [925, 470] width 1261 height 648
click at [657, 199] on div "Further Action Required" at bounding box center [587, 211] width 143 height 26
click at [654, 175] on div "Further Action Required" at bounding box center [587, 184] width 143 height 26
click at [653, 152] on div "Further Action Required" at bounding box center [587, 159] width 143 height 26
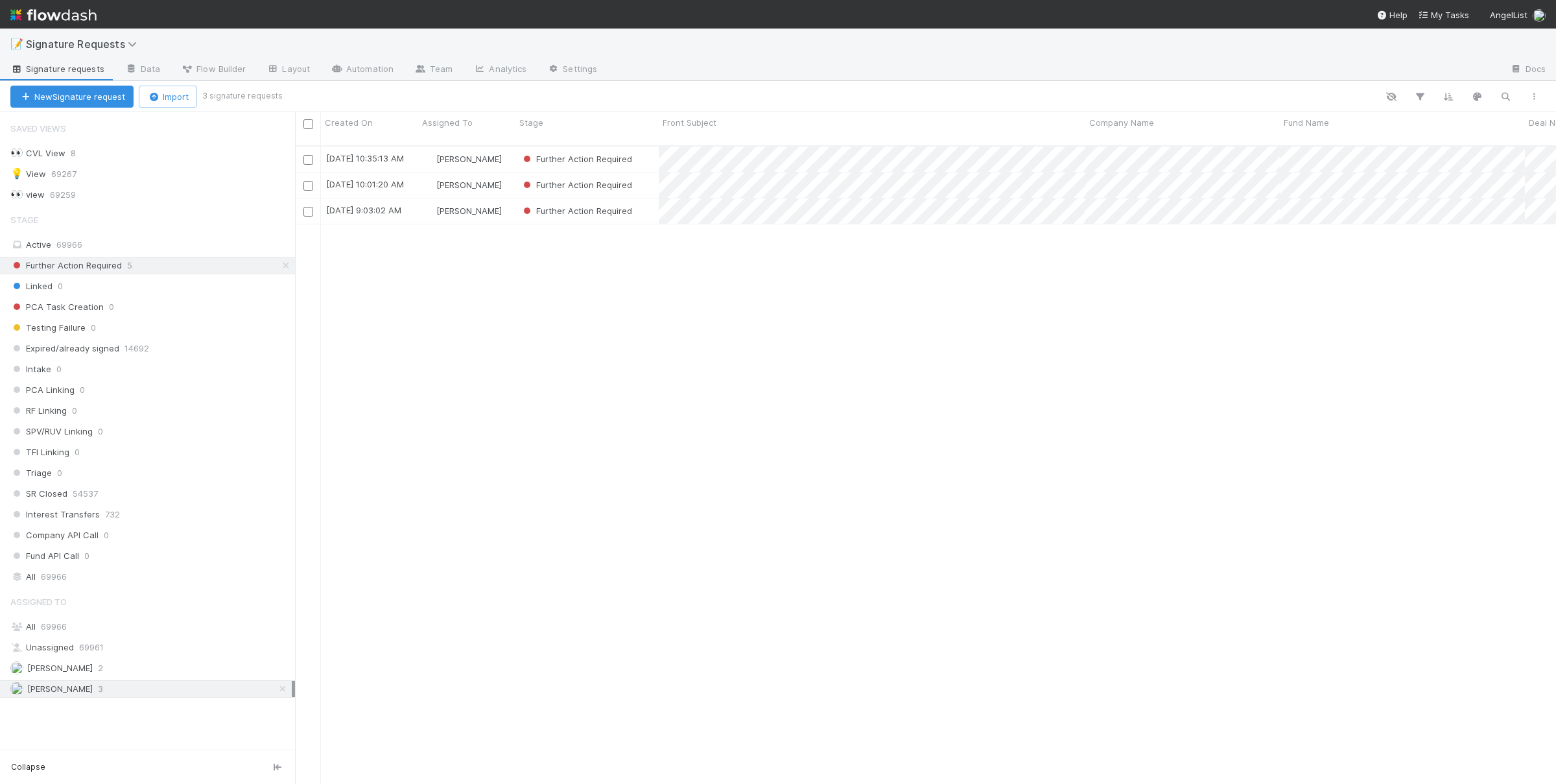
click at [794, 390] on div "8/28/25, 10:35:13 AM Susan Tang Further Action Required 0 0 0 0 8/28/25, 10:40:…" at bounding box center [925, 470] width 1261 height 648
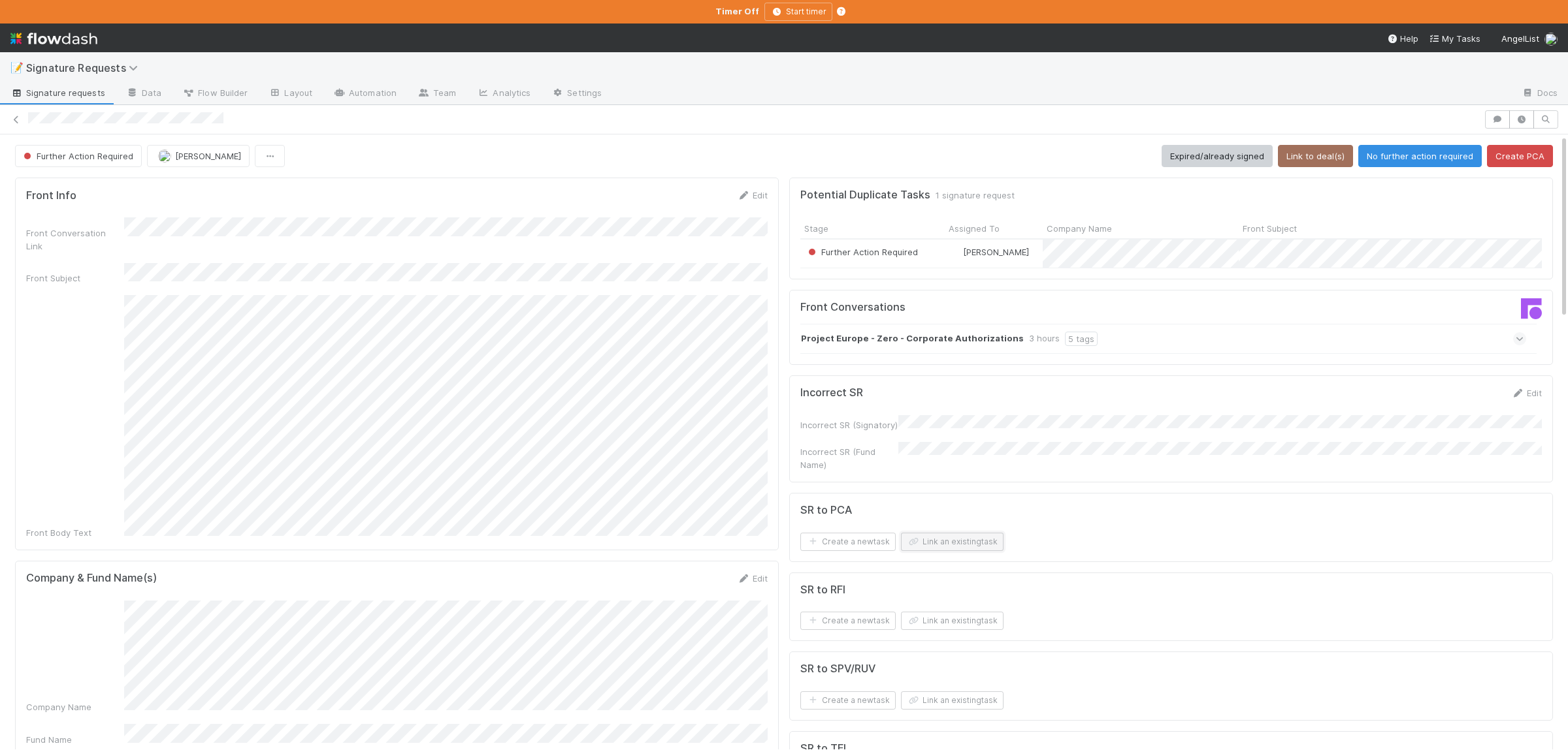
click at [975, 538] on button "Link an existing task" at bounding box center [952, 542] width 103 height 18
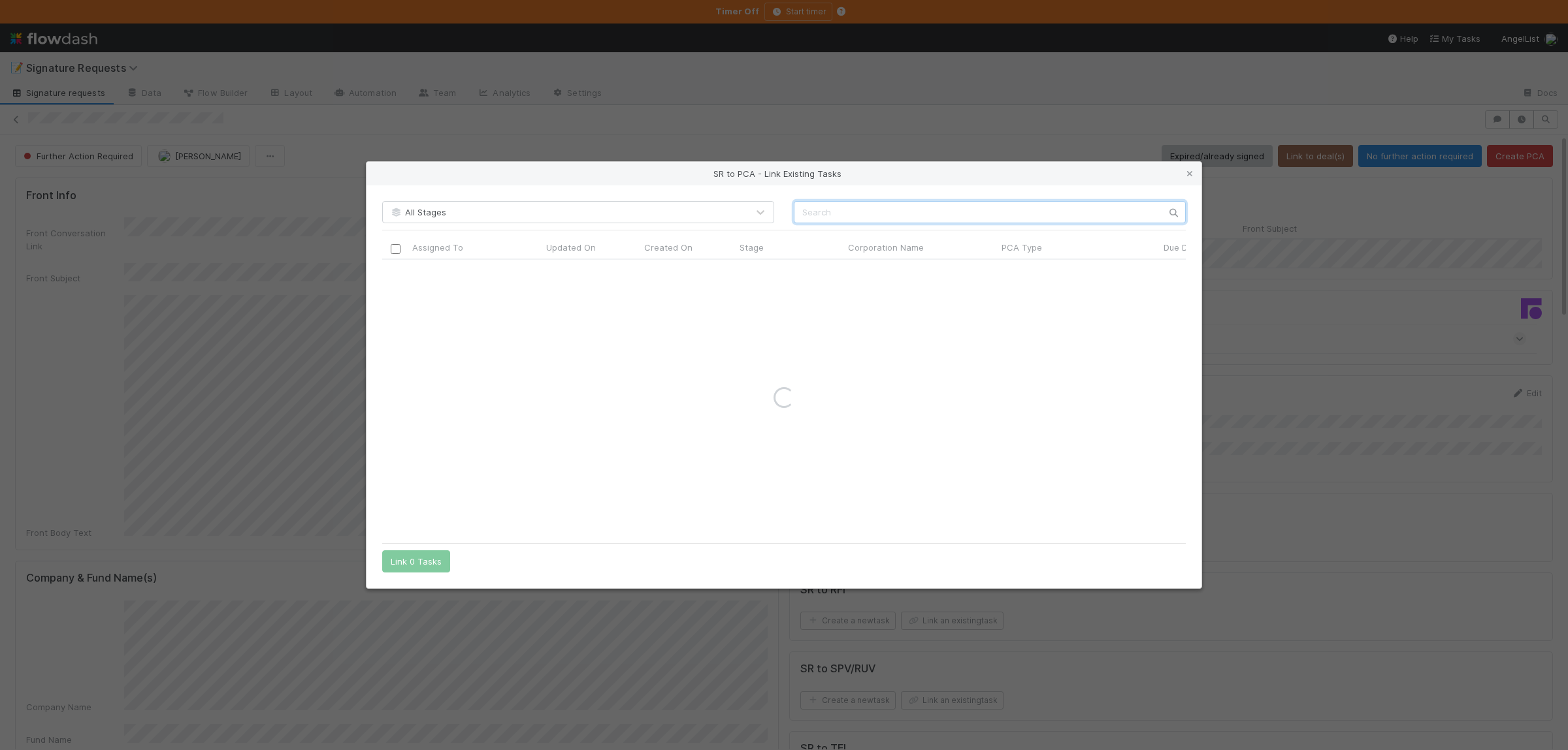
click at [905, 204] on input "text" at bounding box center [989, 212] width 392 height 22
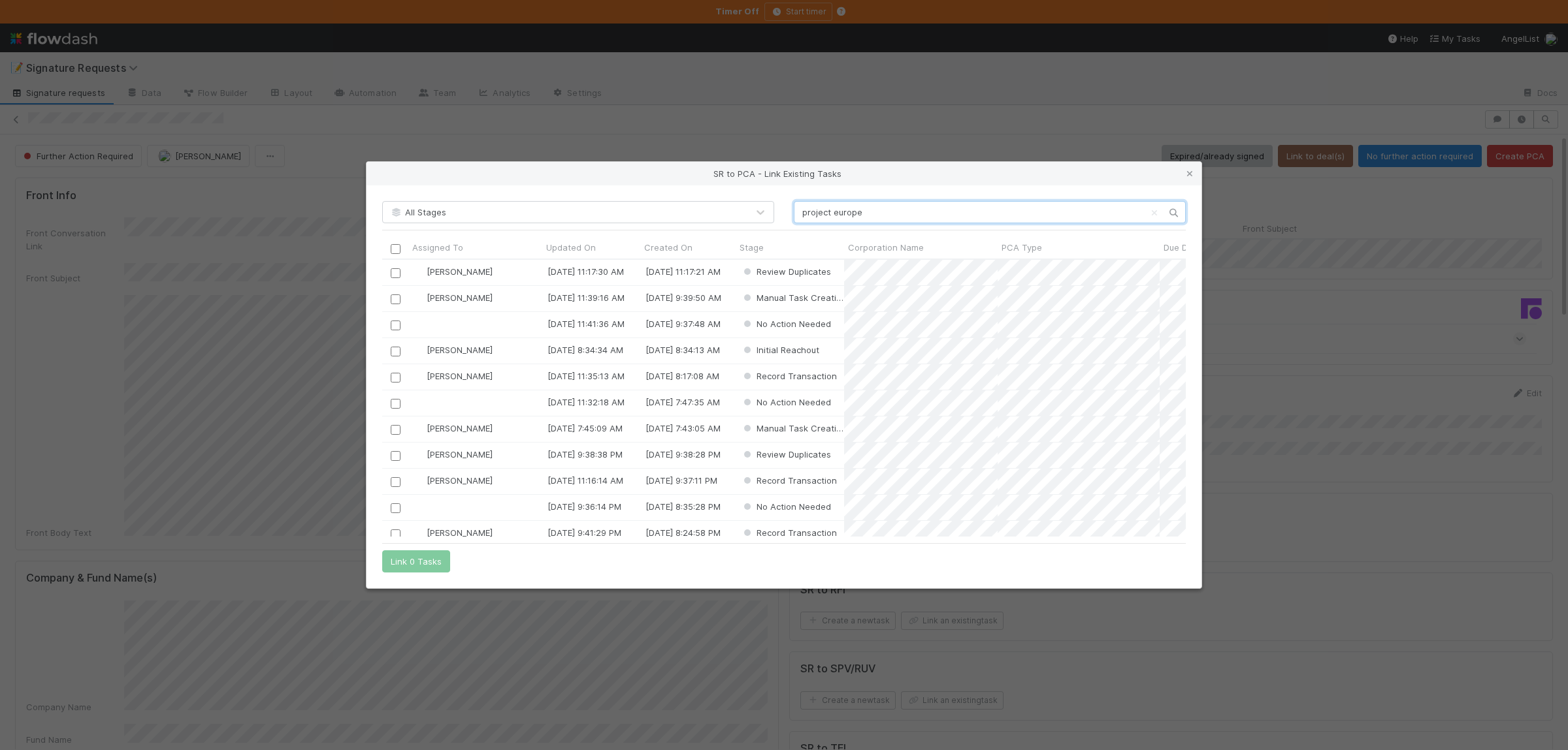
scroll to position [278, 803]
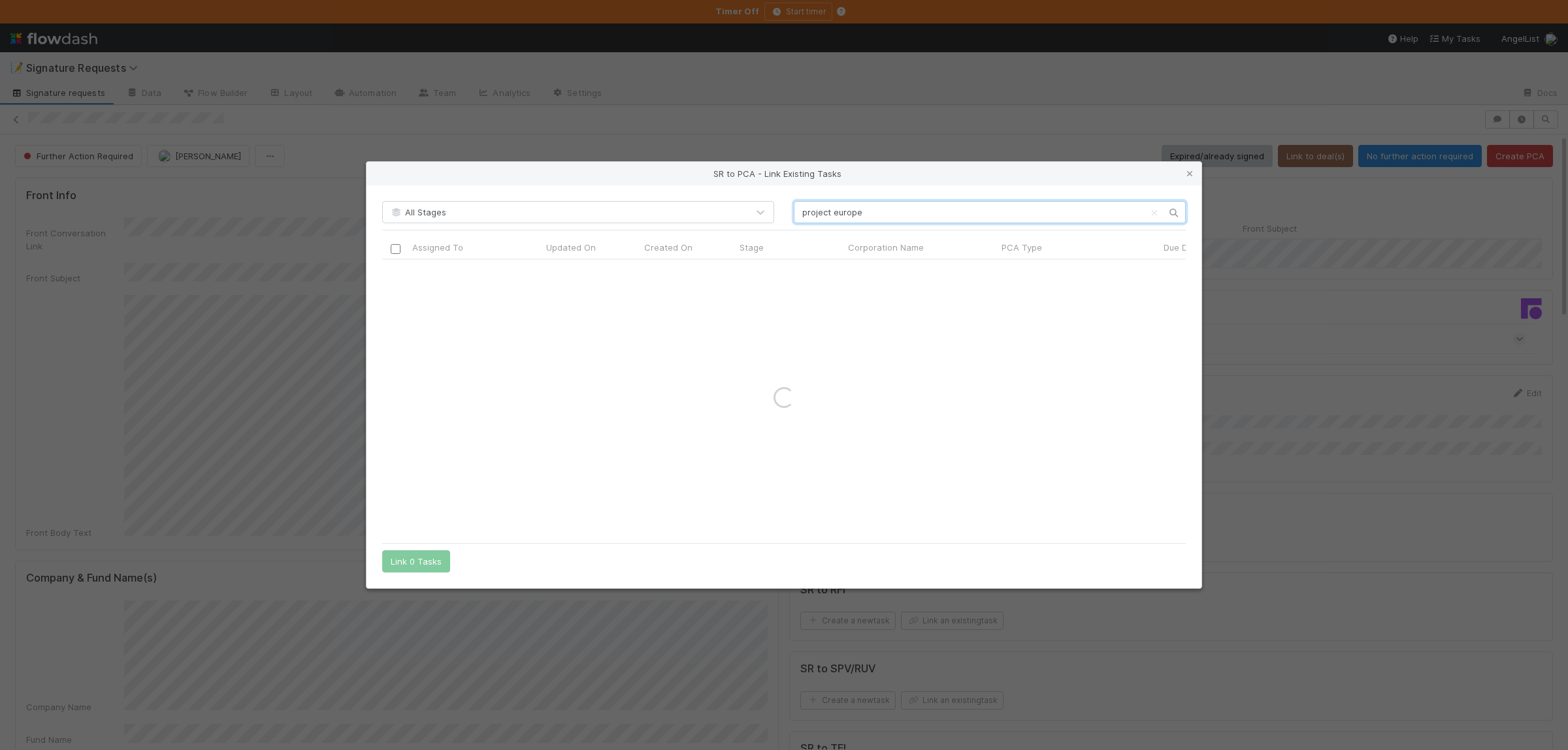
click at [815, 216] on input "project europe" at bounding box center [989, 212] width 392 height 22
drag, startPoint x: 895, startPoint y: 217, endPoint x: 710, endPoint y: 228, distance: 185.3
click at [794, 223] on input "project europe" at bounding box center [989, 212] width 392 height 22
type input "zero"
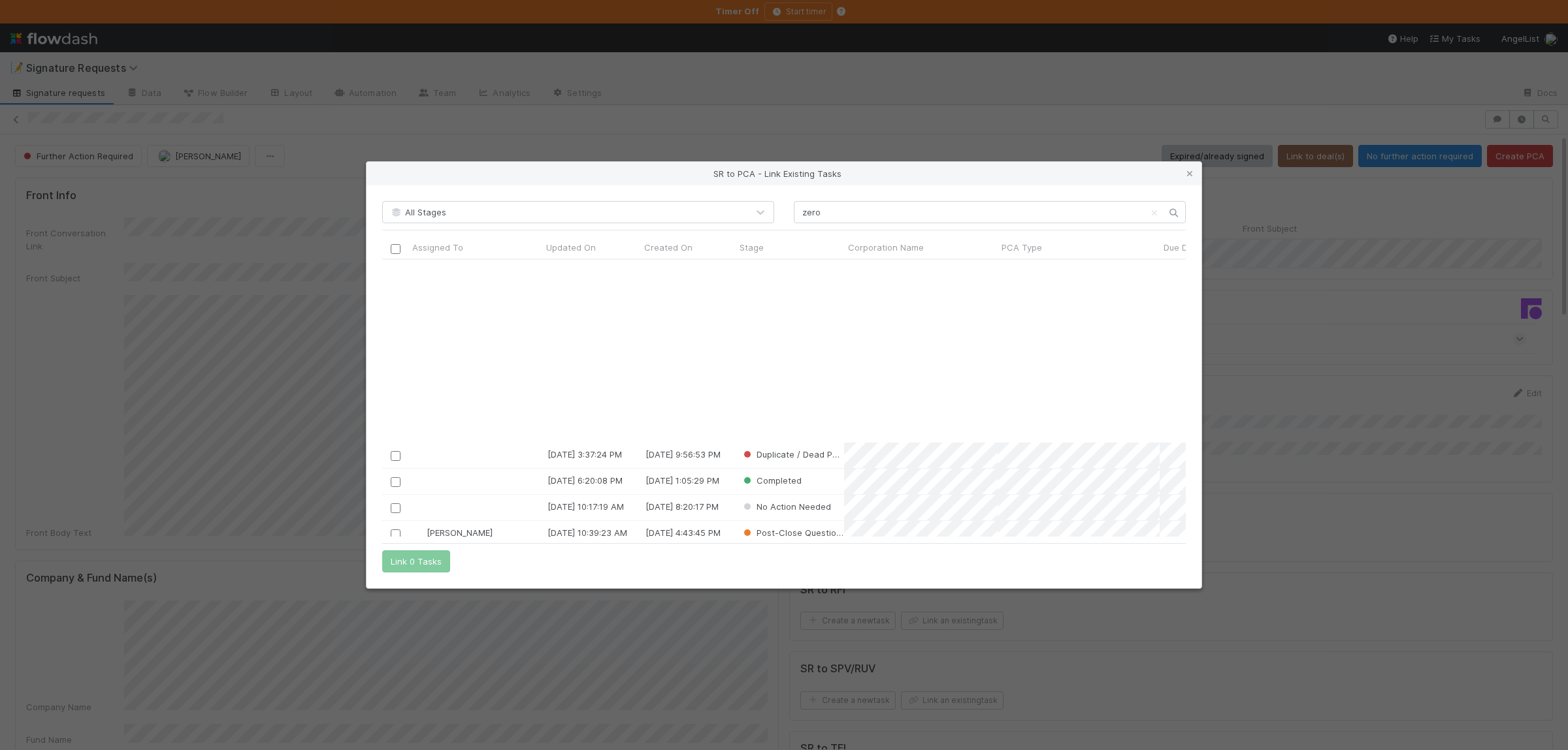
scroll to position [255, 0]
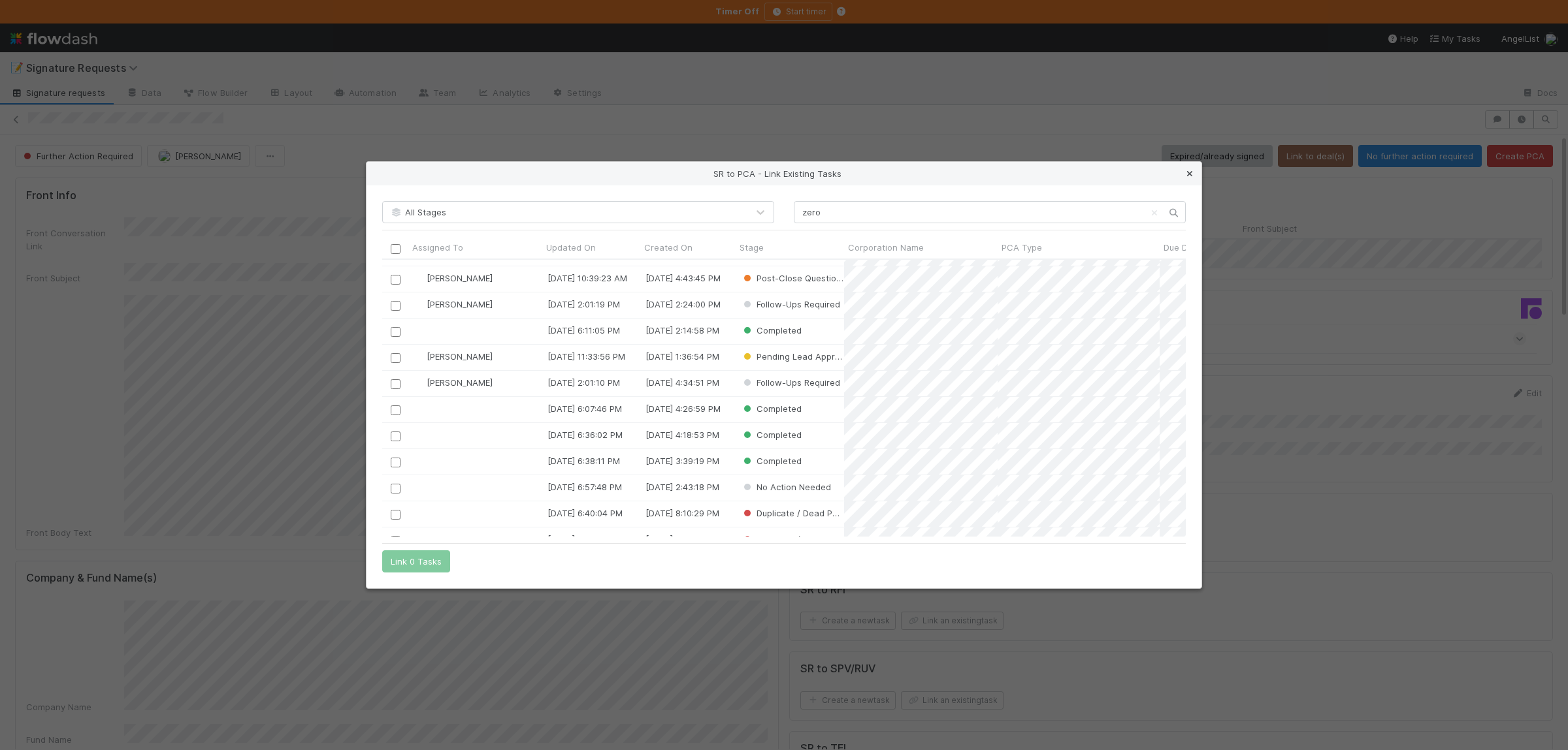
drag, startPoint x: 1189, startPoint y: 173, endPoint x: 843, endPoint y: 516, distance: 487.2
click at [1189, 173] on icon at bounding box center [1190, 174] width 13 height 8
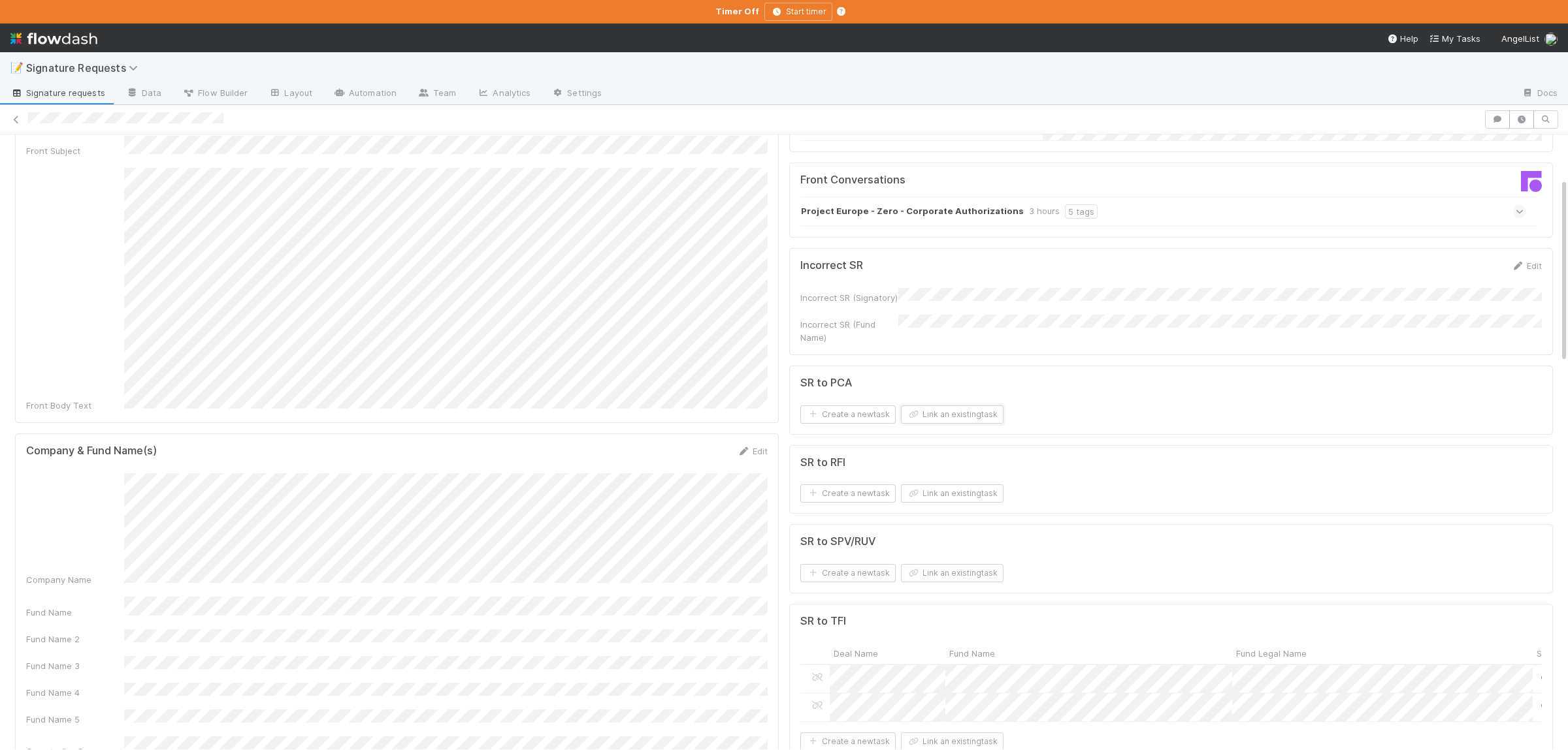
scroll to position [191, 0]
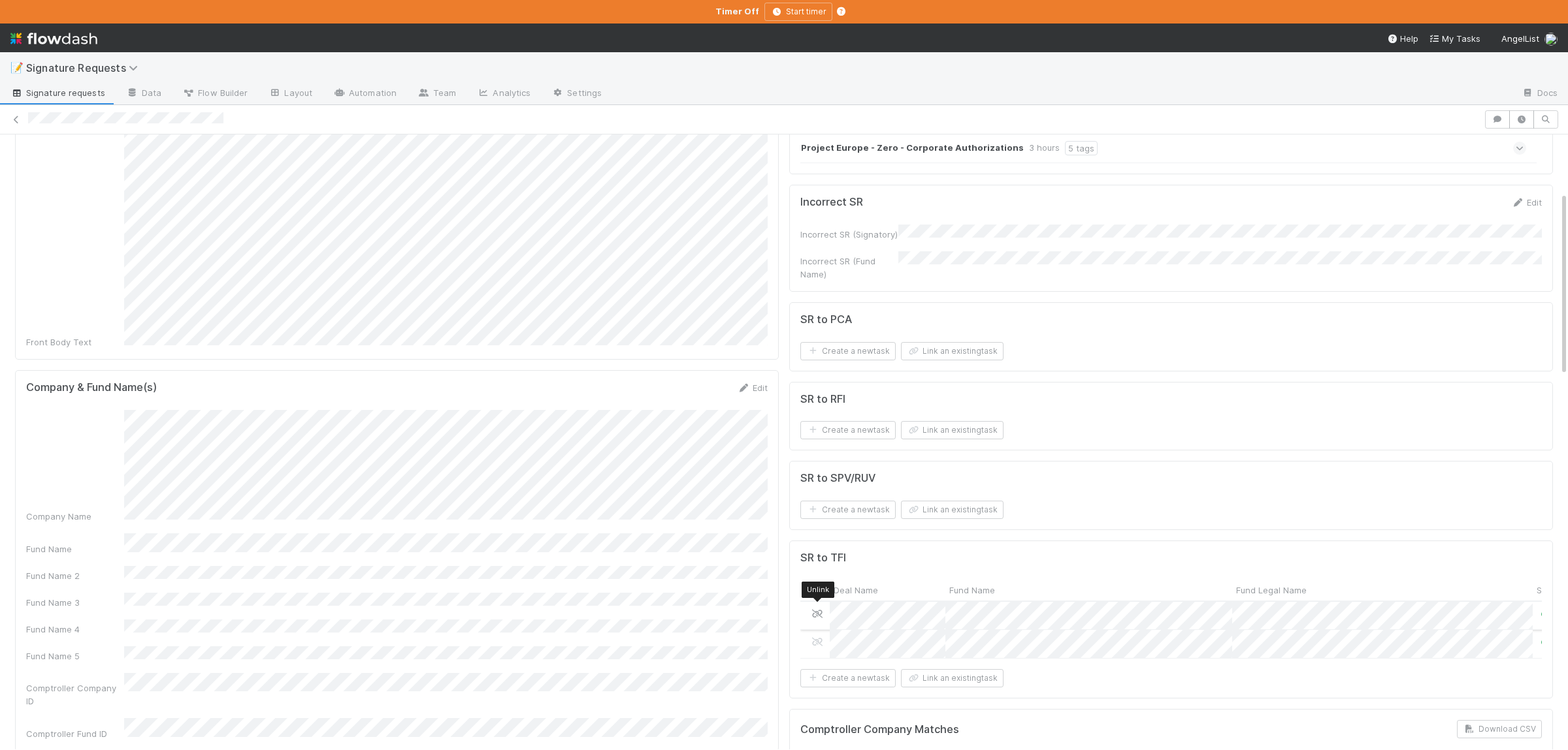
click at [818, 610] on icon at bounding box center [818, 614] width 13 height 8
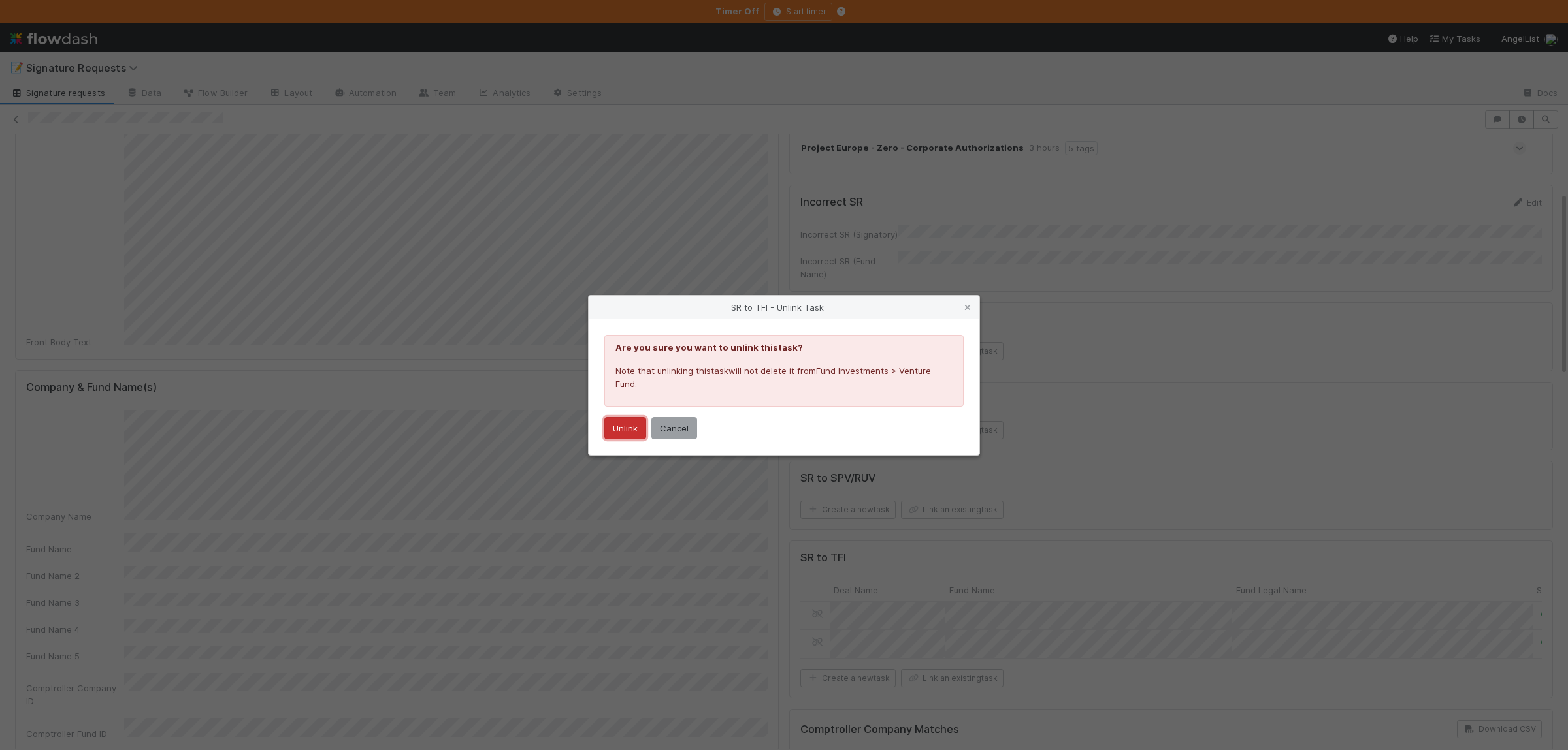
click at [633, 427] on button "Unlink" at bounding box center [625, 428] width 42 height 22
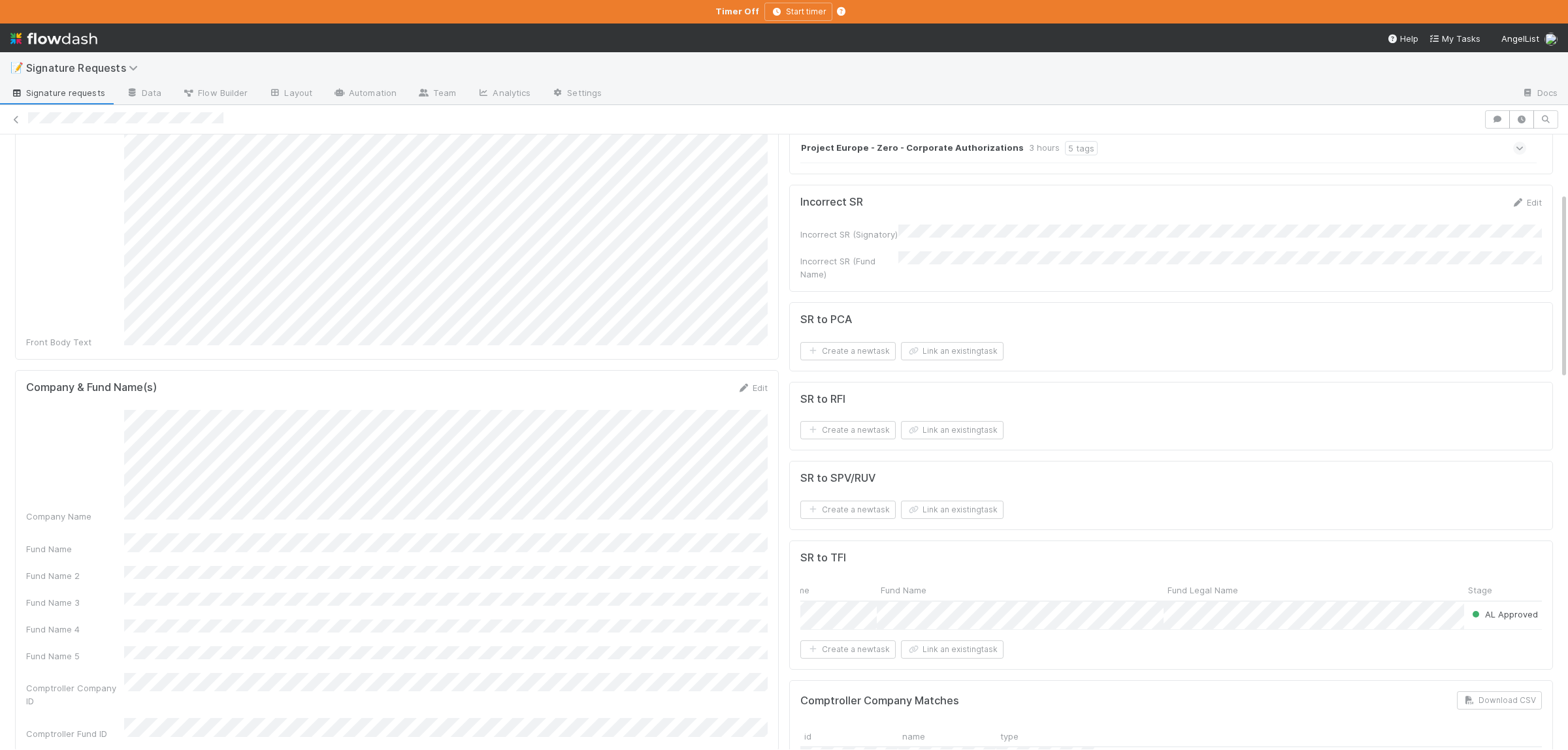
scroll to position [0, 0]
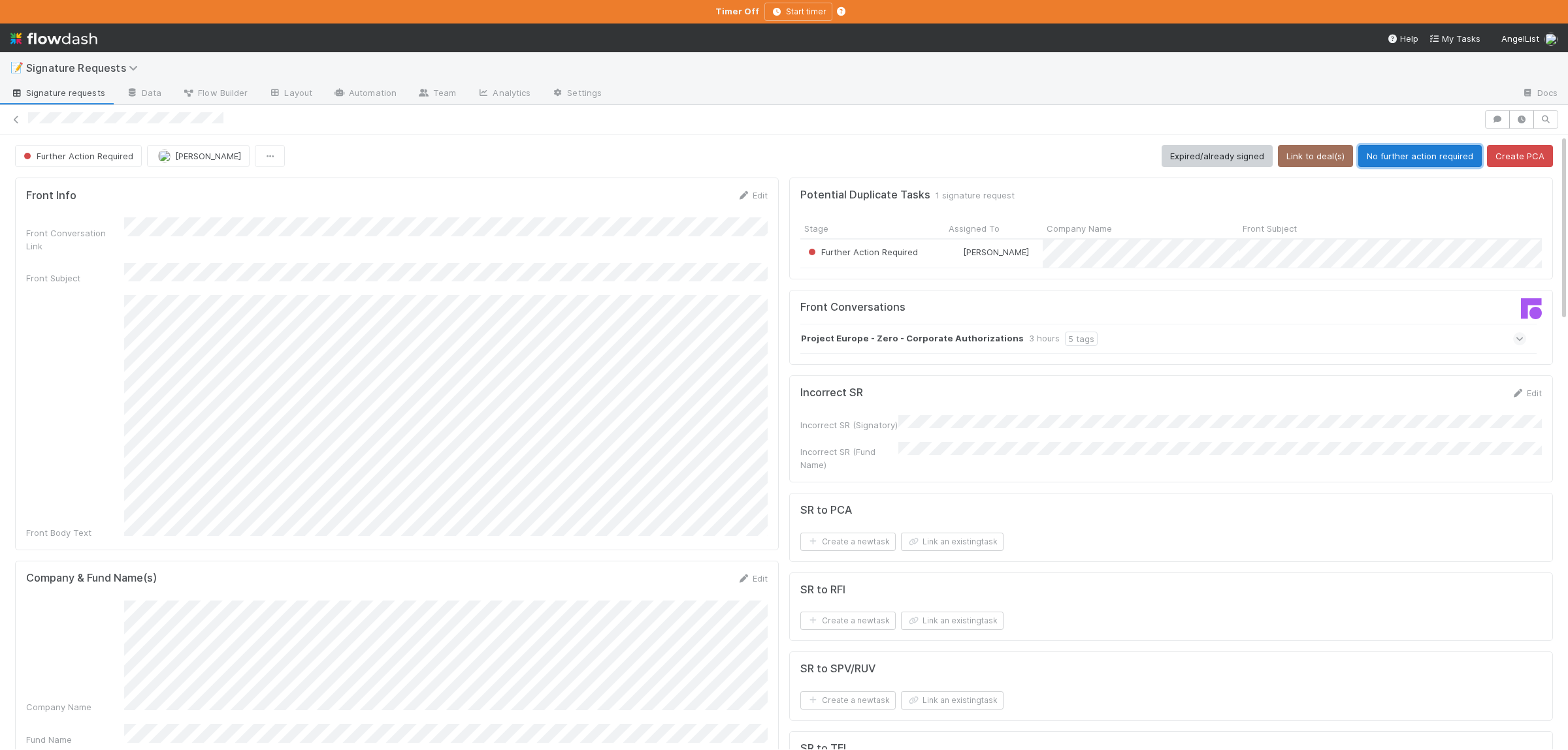
click at [1437, 150] on button "No further action required" at bounding box center [1419, 156] width 124 height 22
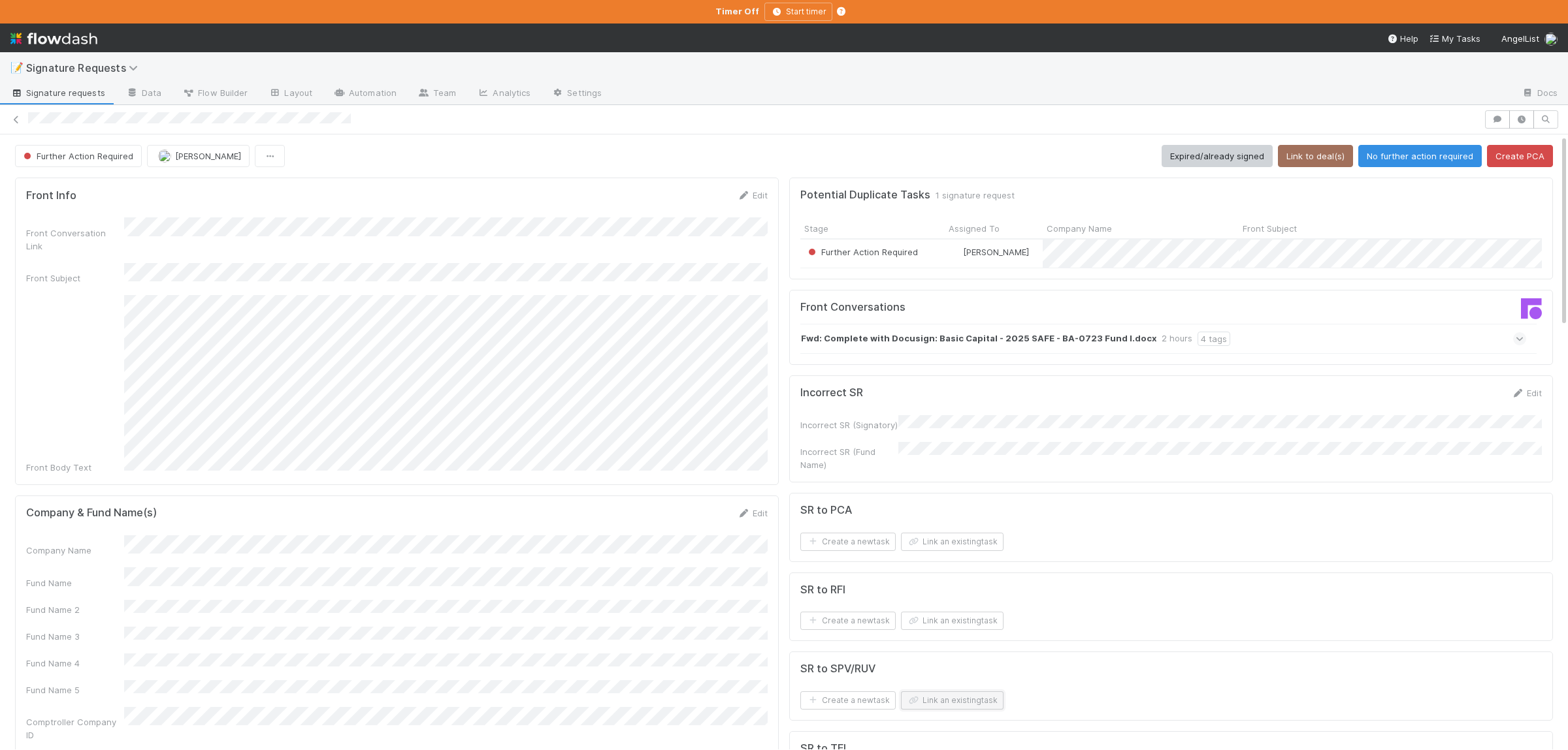
click at [951, 694] on button "Link an existing task" at bounding box center [952, 701] width 103 height 18
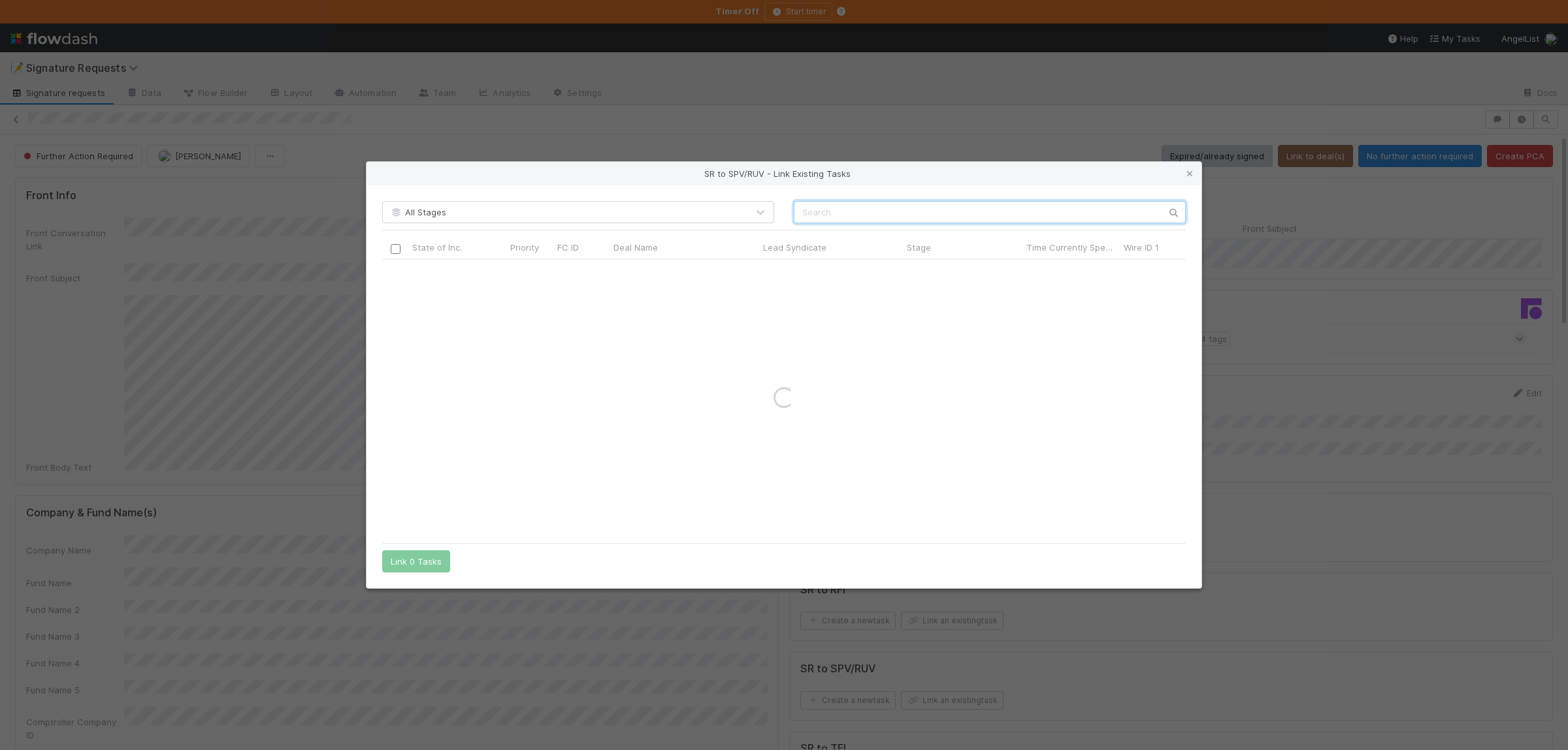
click at [819, 219] on input "text" at bounding box center [989, 212] width 392 height 22
type input "basic capital"
click at [398, 271] on input "checkbox" at bounding box center [396, 274] width 10 height 10
drag, startPoint x: 441, startPoint y: 562, endPoint x: 556, endPoint y: 620, distance: 128.8
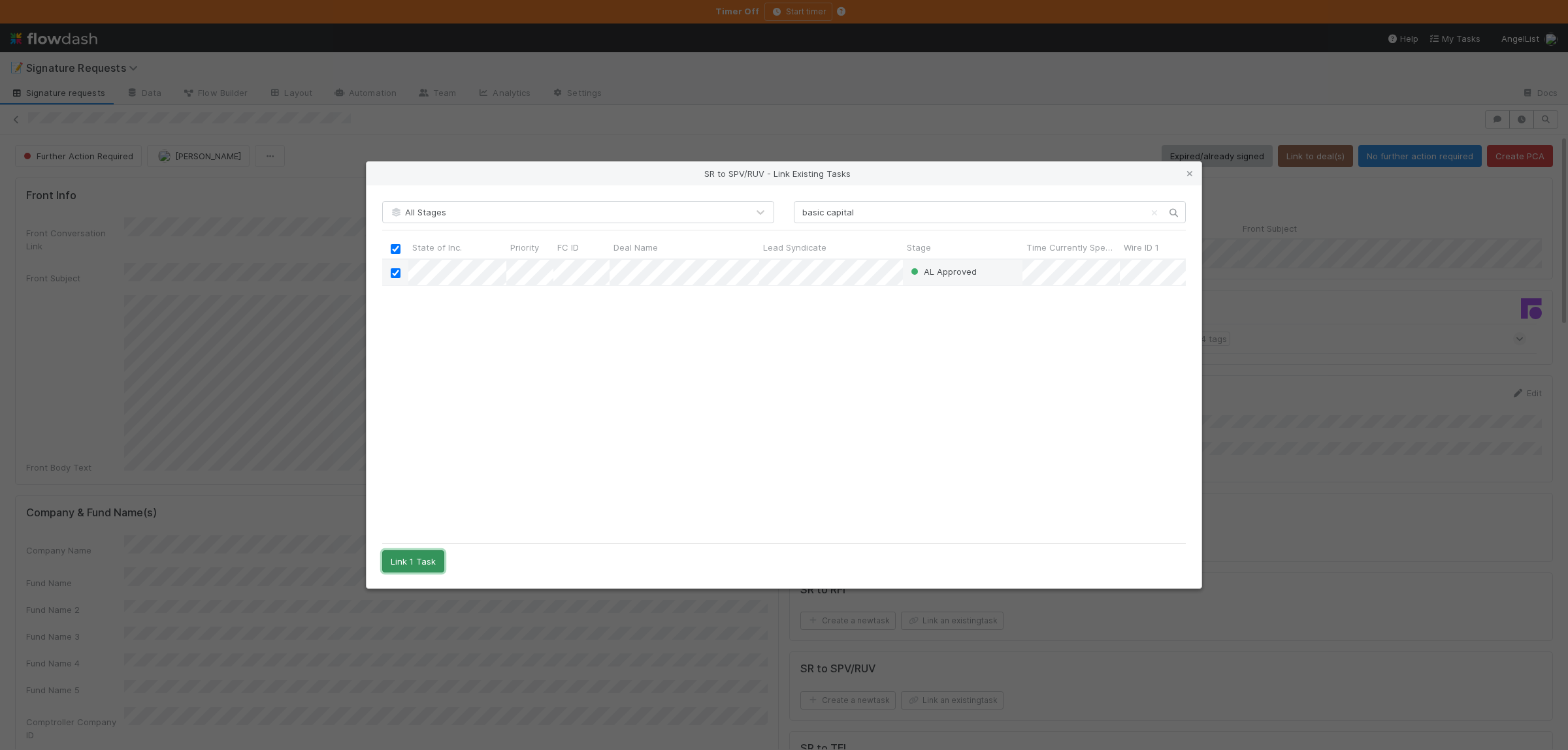
click at [441, 562] on button "Link 1 Task" at bounding box center [413, 562] width 62 height 22
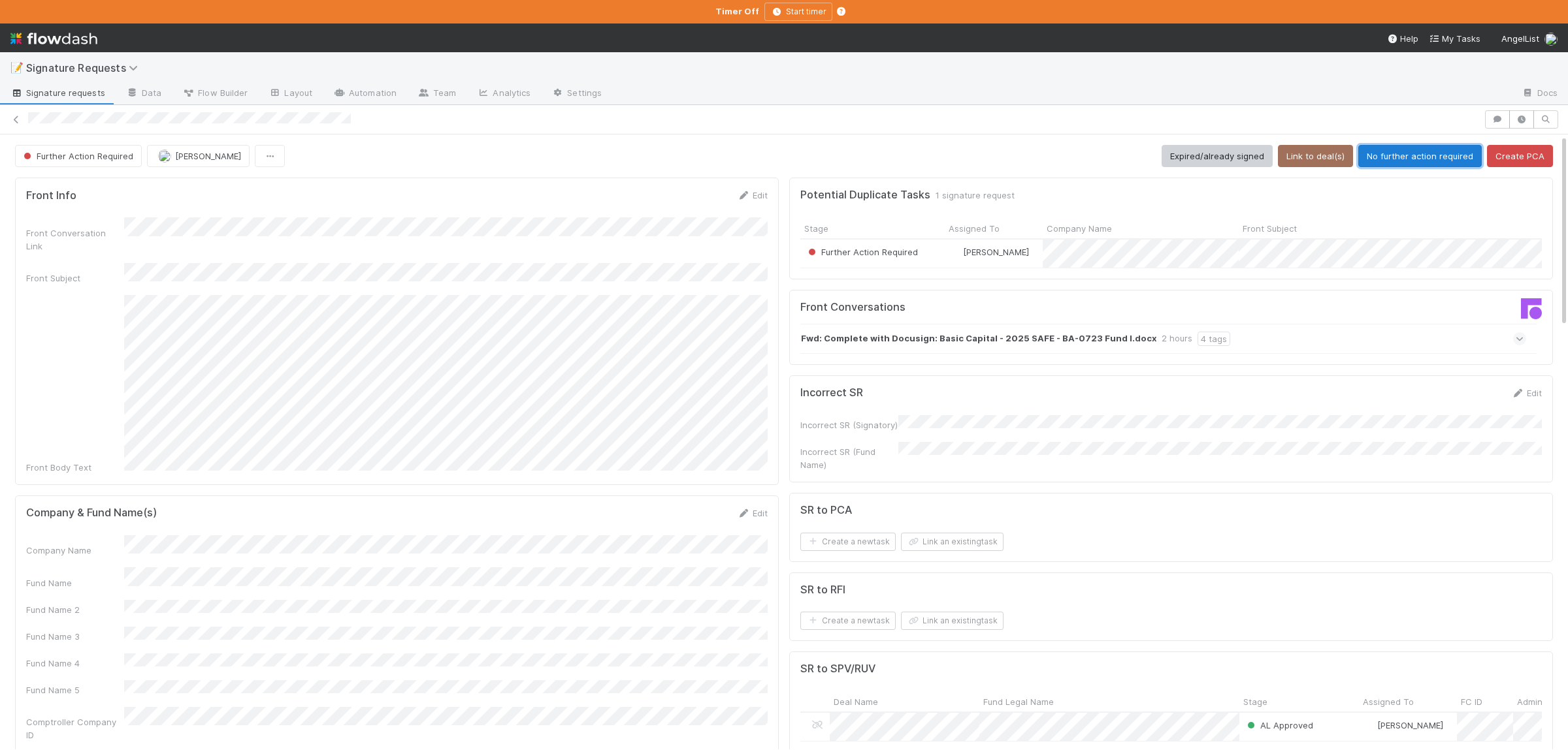
click at [1407, 165] on button "No further action required" at bounding box center [1419, 156] width 124 height 22
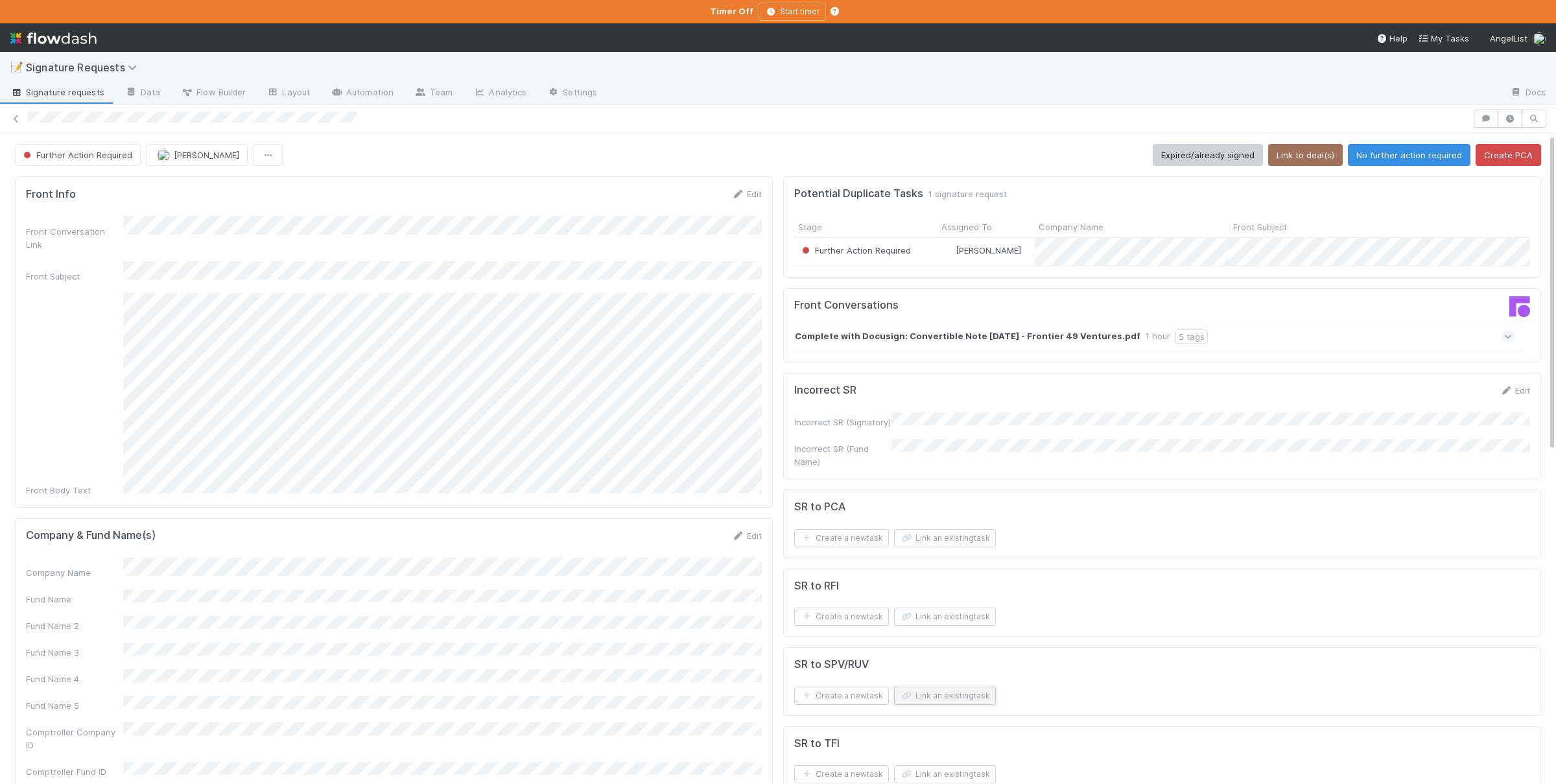
click at [953, 697] on button "Link an existing task" at bounding box center [945, 696] width 102 height 18
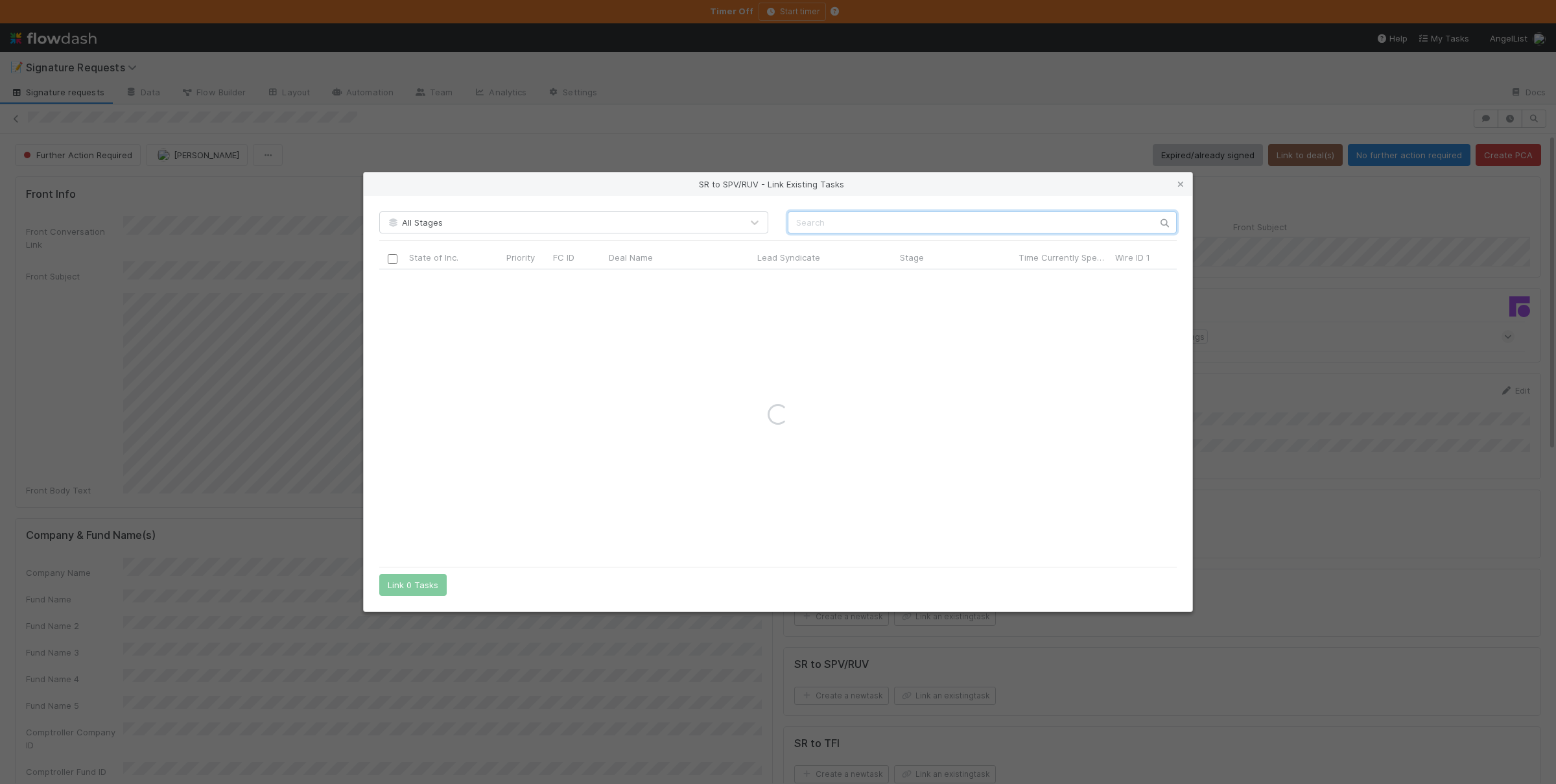
click at [958, 221] on input "text" at bounding box center [982, 222] width 389 height 22
type input "buyorborrow"
click at [393, 284] on input "checkbox" at bounding box center [393, 283] width 10 height 10
click at [420, 590] on button "Link 1 Task" at bounding box center [409, 585] width 62 height 22
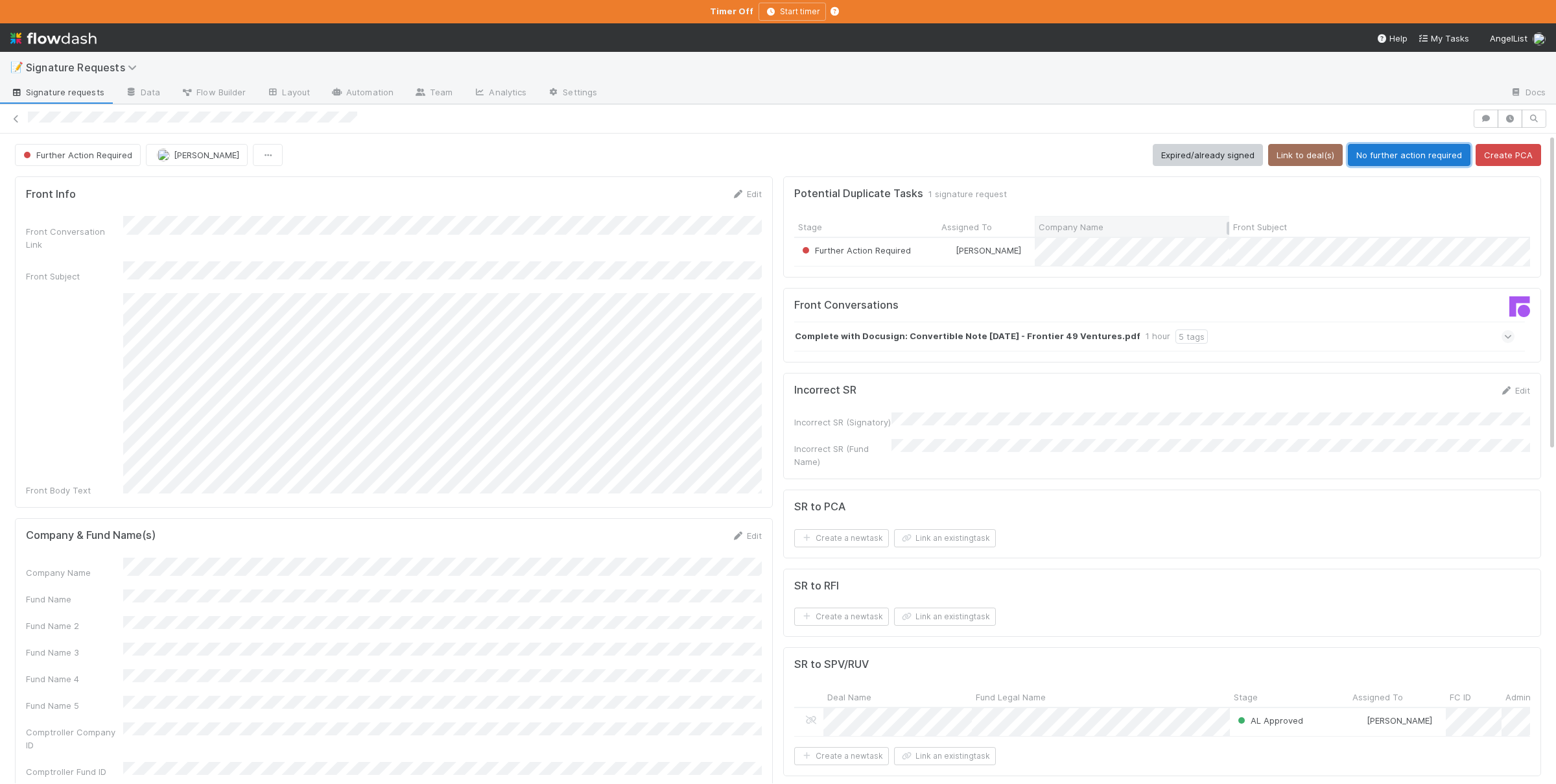
click at [1421, 161] on button "No further action required" at bounding box center [1409, 155] width 123 height 22
